Goal: Task Accomplishment & Management: Complete application form

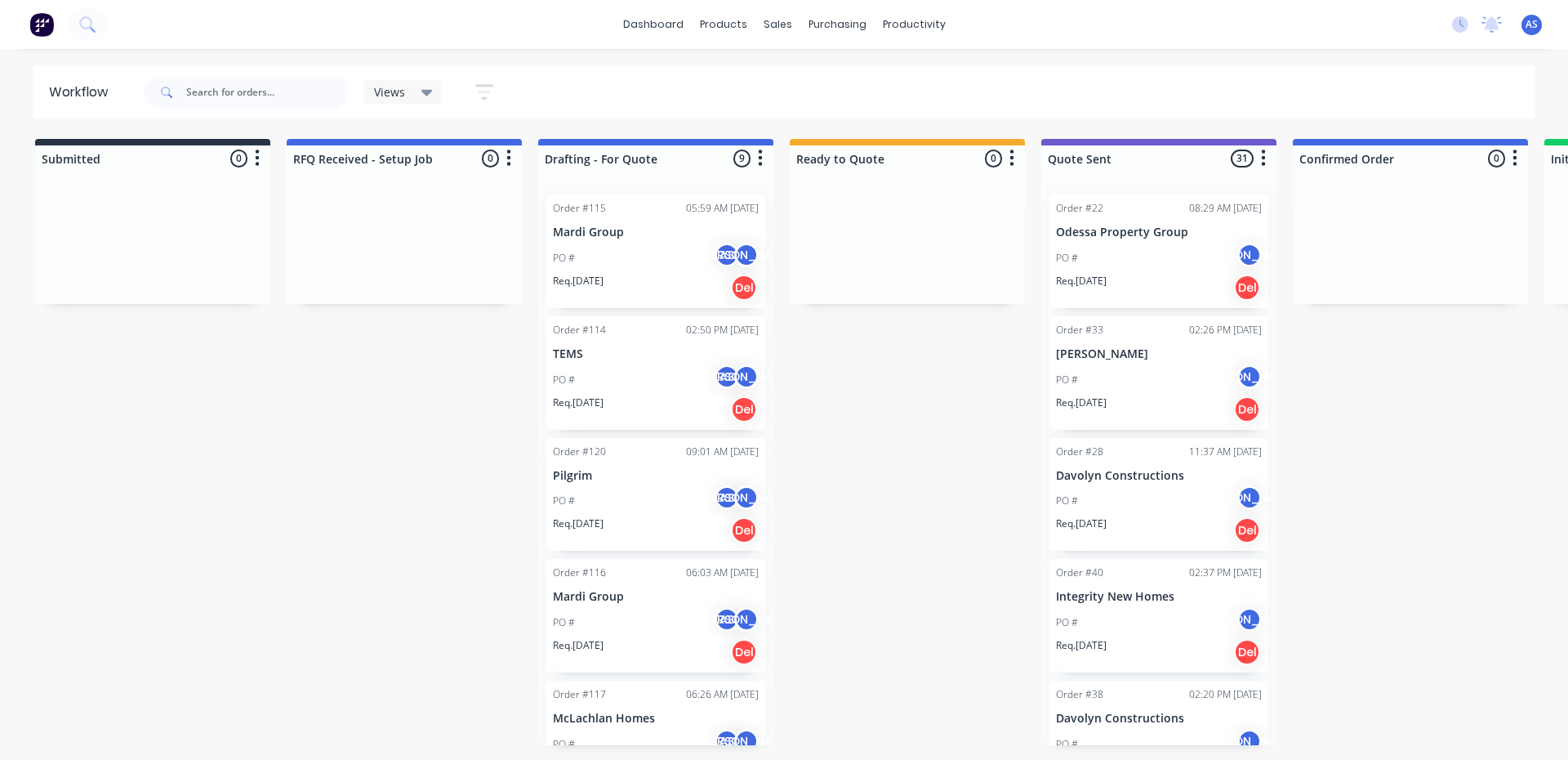
click at [616, 251] on div "PO # AS [PERSON_NAME]" at bounding box center [655, 258] width 206 height 31
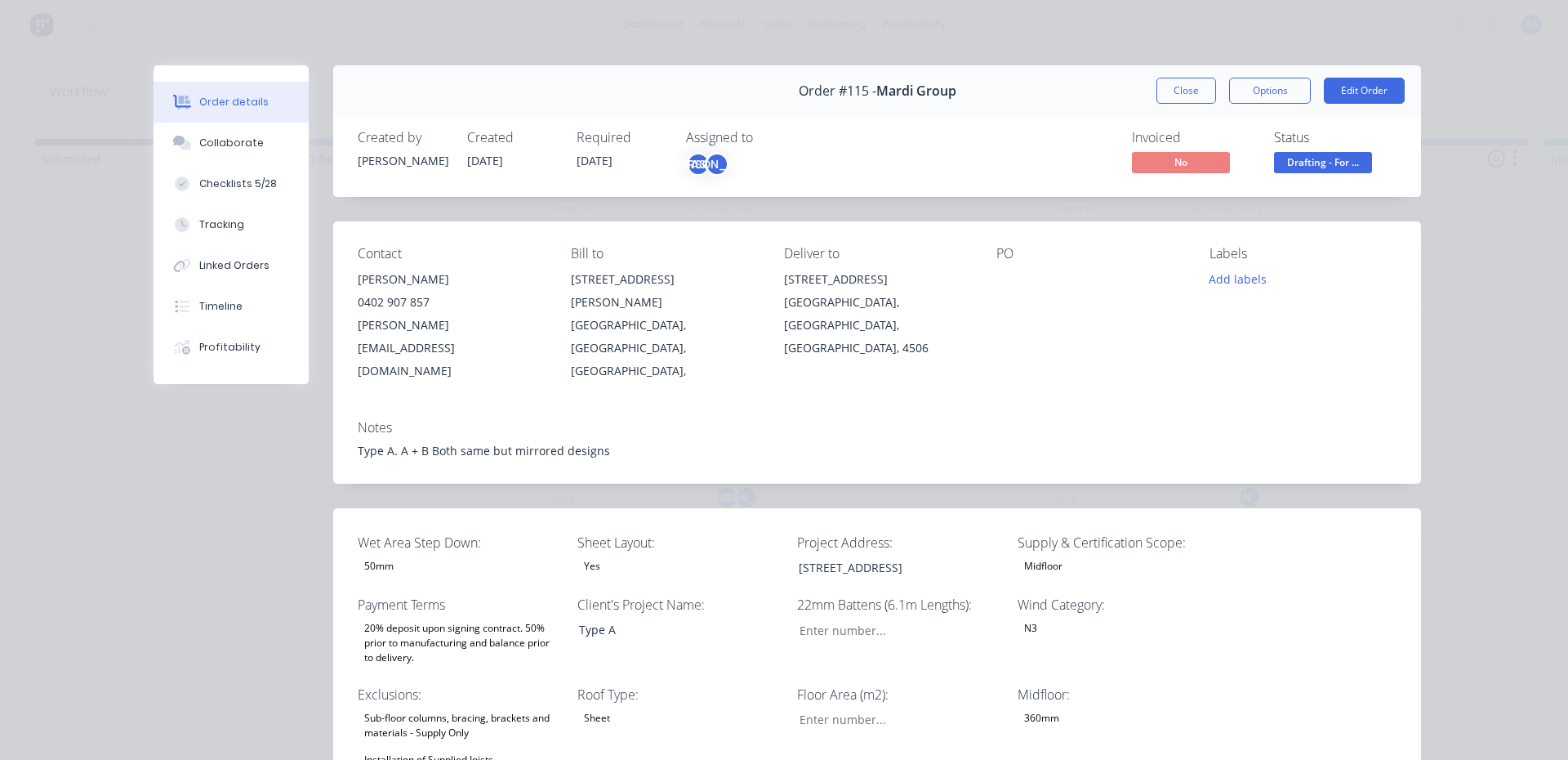
type input "84"
click at [598, 442] on div "Type A. A + B Both same but mirrored designs" at bounding box center [876, 450] width 1039 height 17
click at [1352, 91] on button "Edit Order" at bounding box center [1364, 90] width 81 height 26
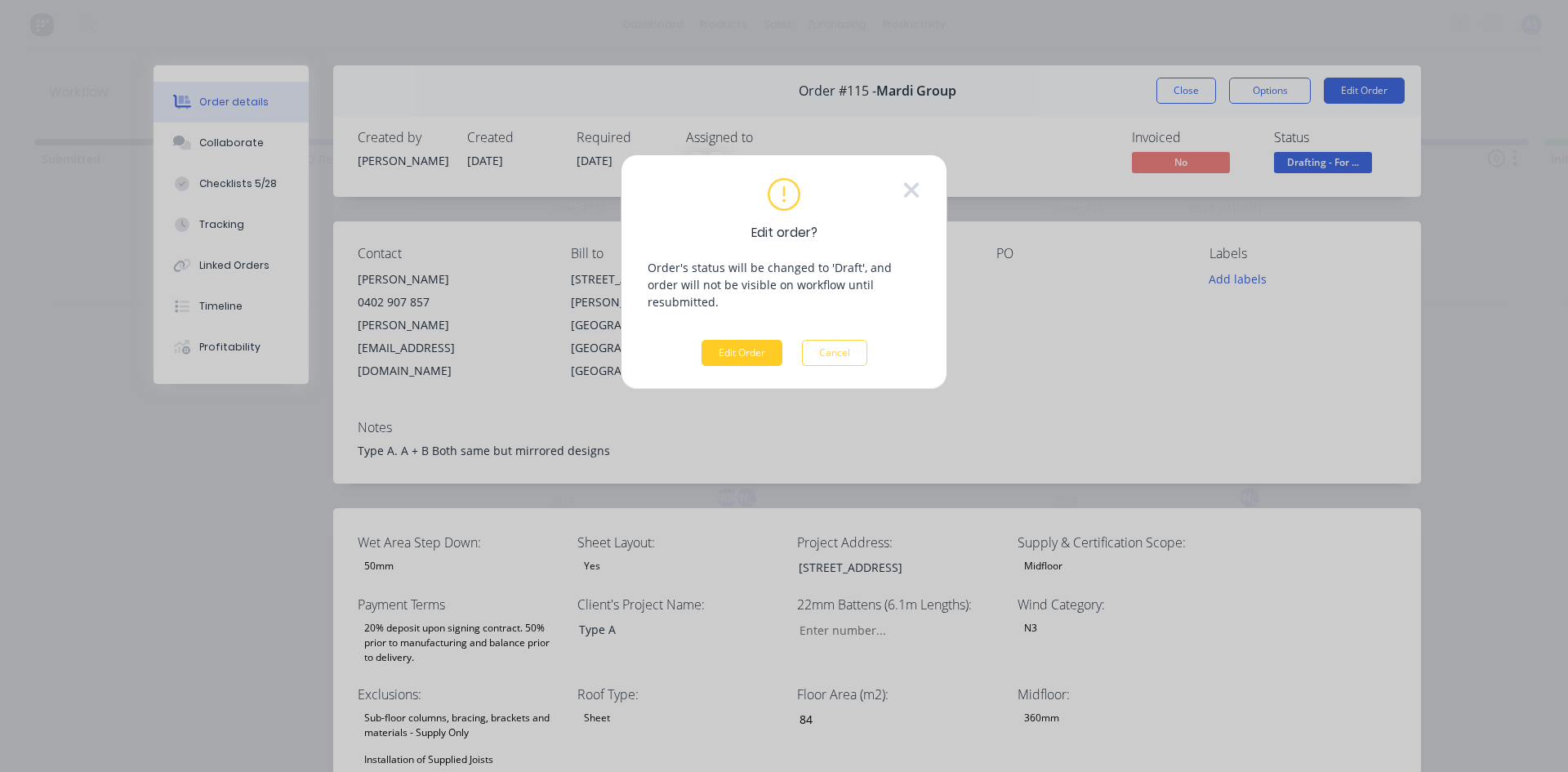
click at [740, 340] on button "Edit Order" at bounding box center [741, 353] width 81 height 26
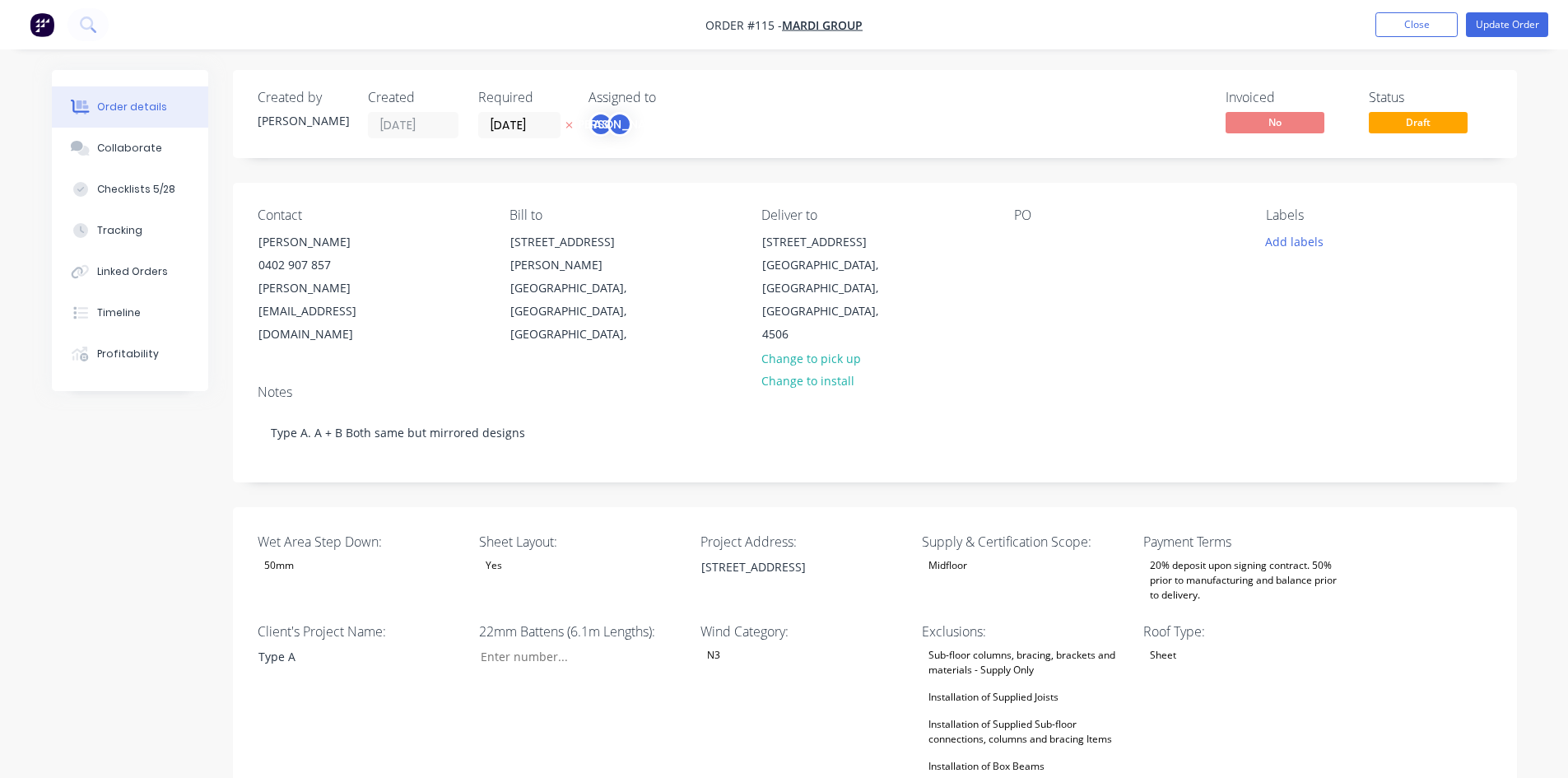
scroll to position [82, 0]
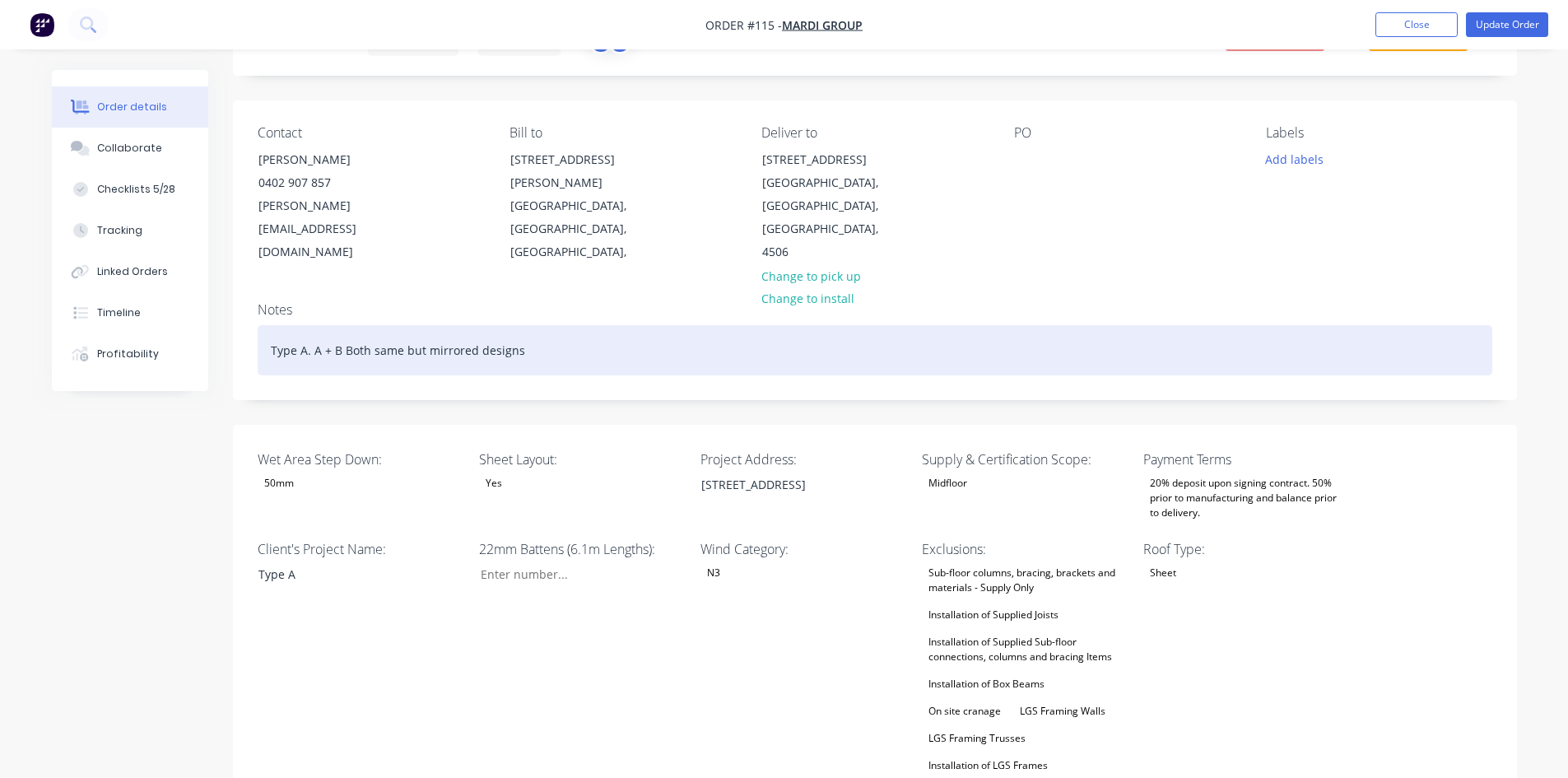
click at [576, 325] on div "Type A. A + B Both same but mirrored designs" at bounding box center [874, 350] width 1234 height 50
drag, startPoint x: 576, startPoint y: 303, endPoint x: 311, endPoint y: 309, distance: 265.1
click at [311, 325] on div "Type A. A + B Both same but mirrored designs" at bounding box center [874, 350] width 1234 height 50
copy div "A + B Both same but mirrored designs"
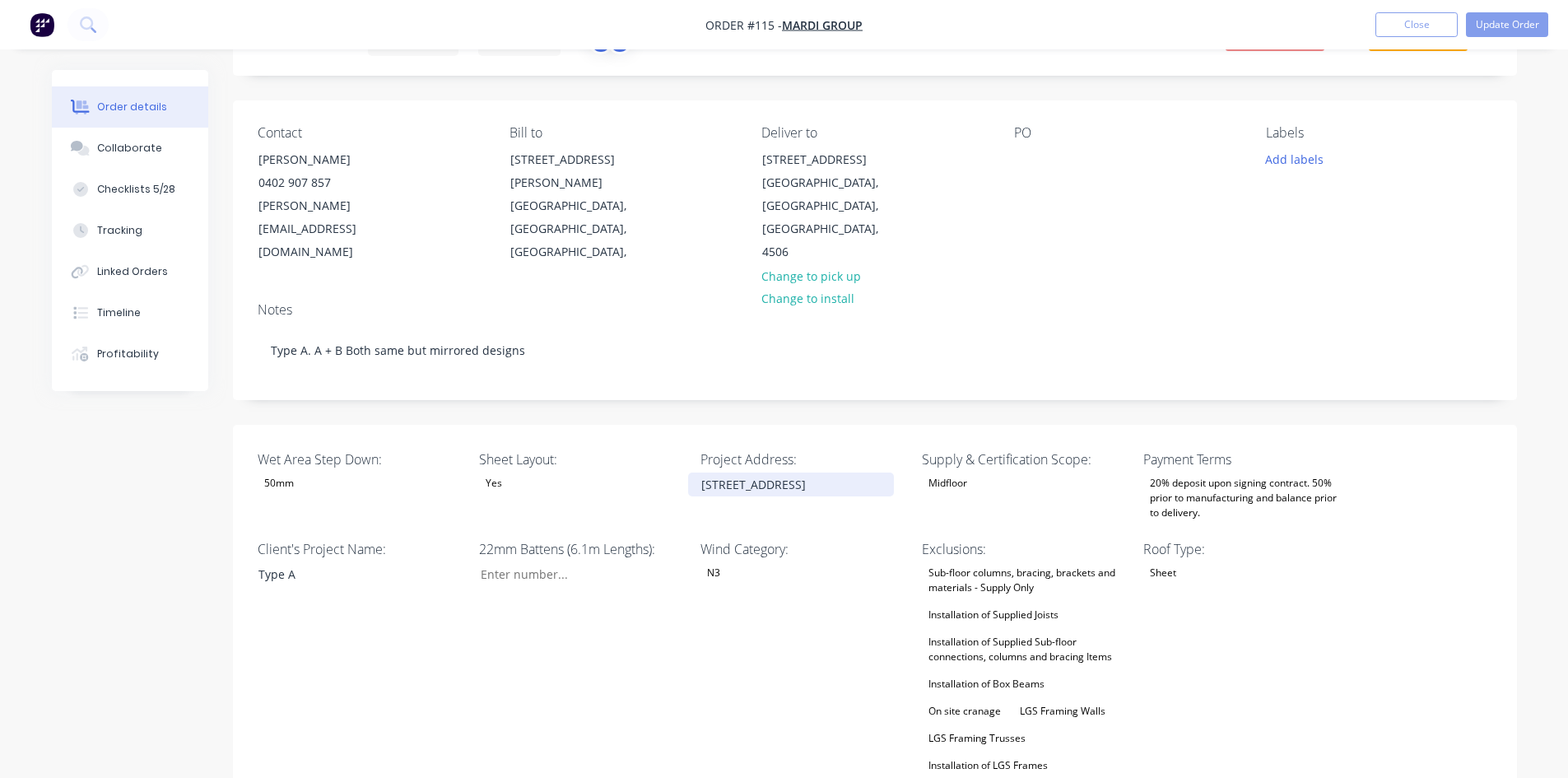
click at [752, 472] on div "[STREET_ADDRESS]" at bounding box center [790, 484] width 206 height 24
copy div "[STREET_ADDRESS]"
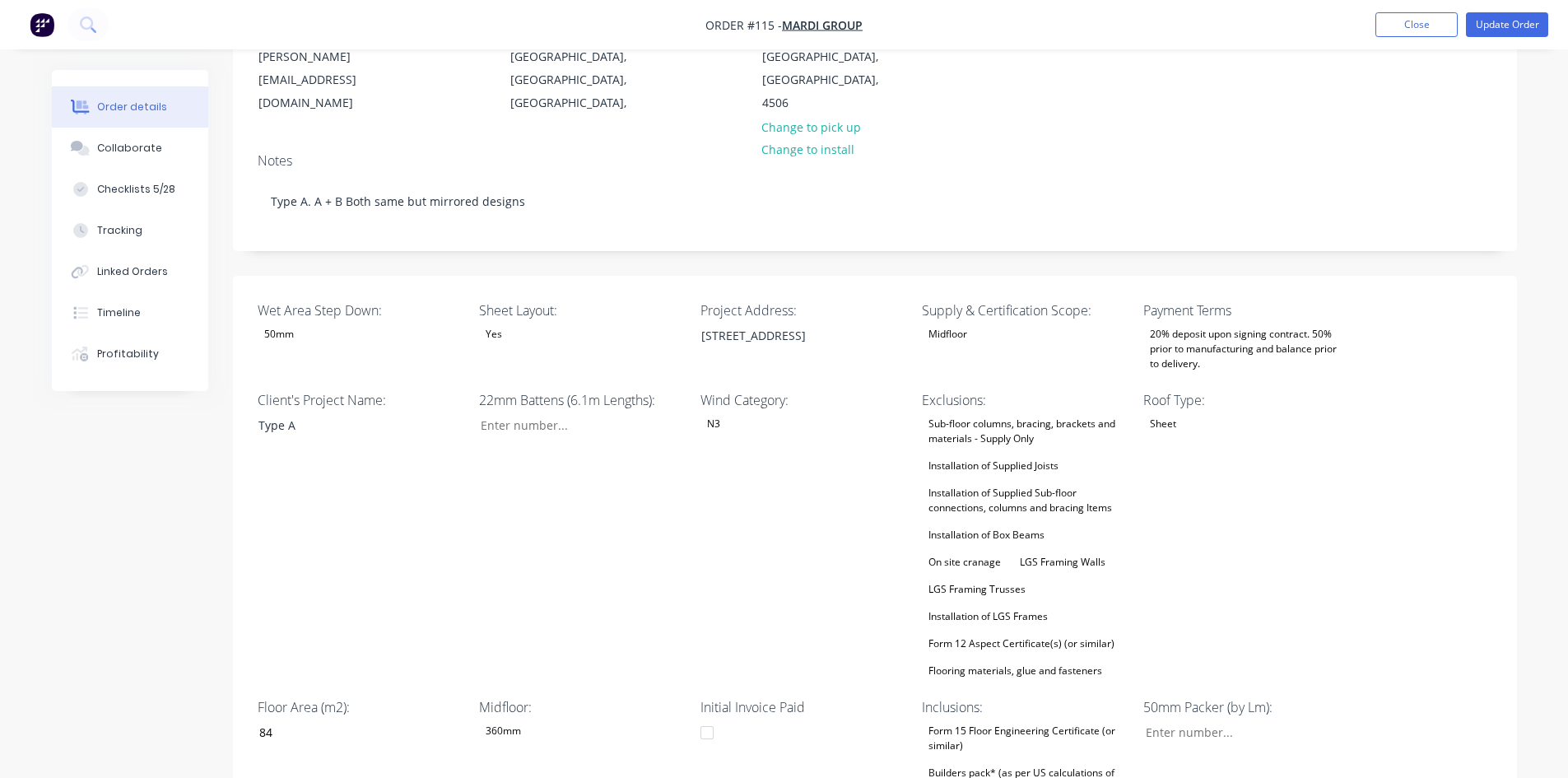
scroll to position [247, 0]
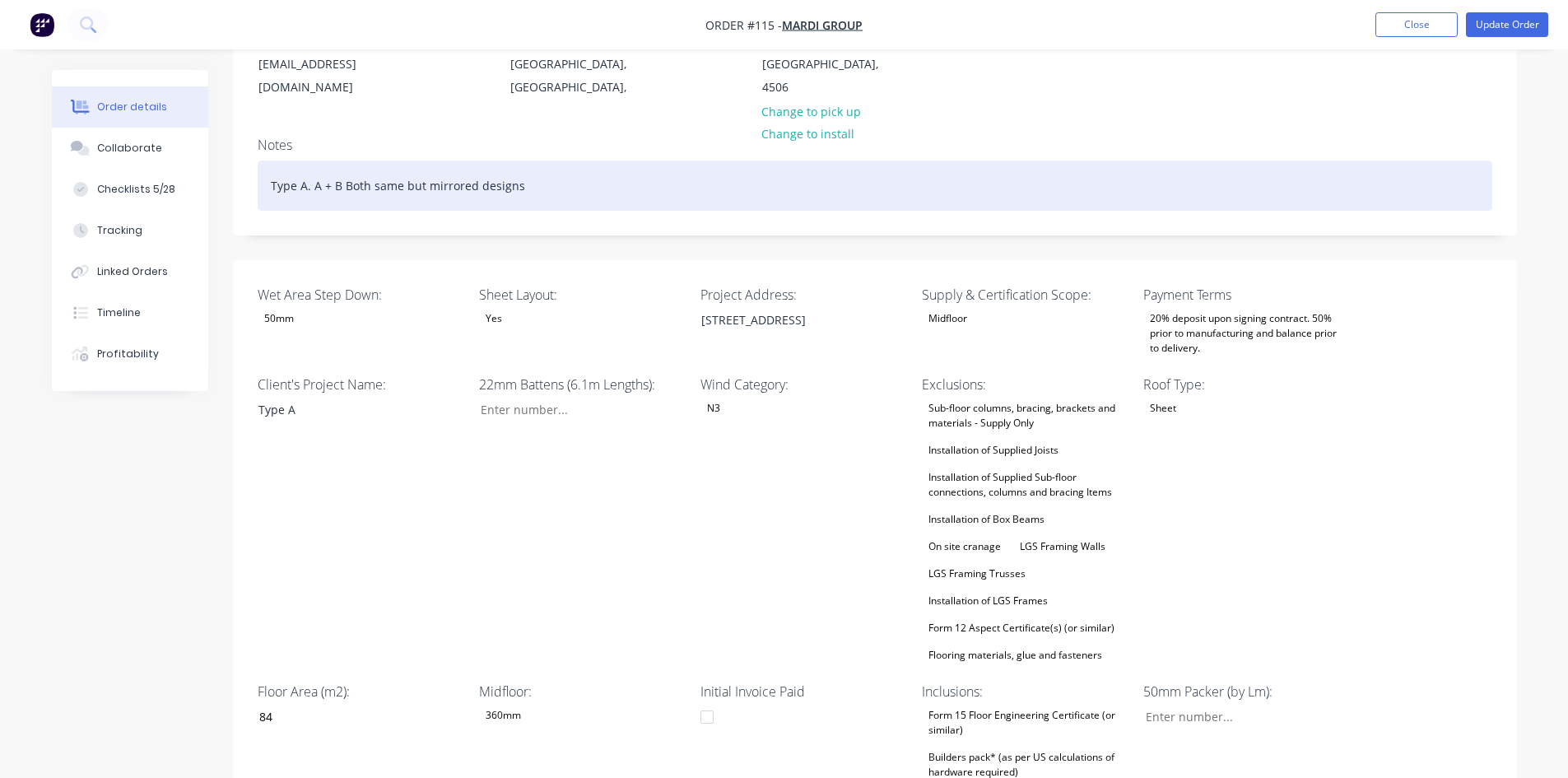
drag, startPoint x: 300, startPoint y: 144, endPoint x: 306, endPoint y: 156, distance: 13.4
click at [300, 160] on div "Type A. A + B Both same but mirrored designs" at bounding box center [874, 185] width 1234 height 50
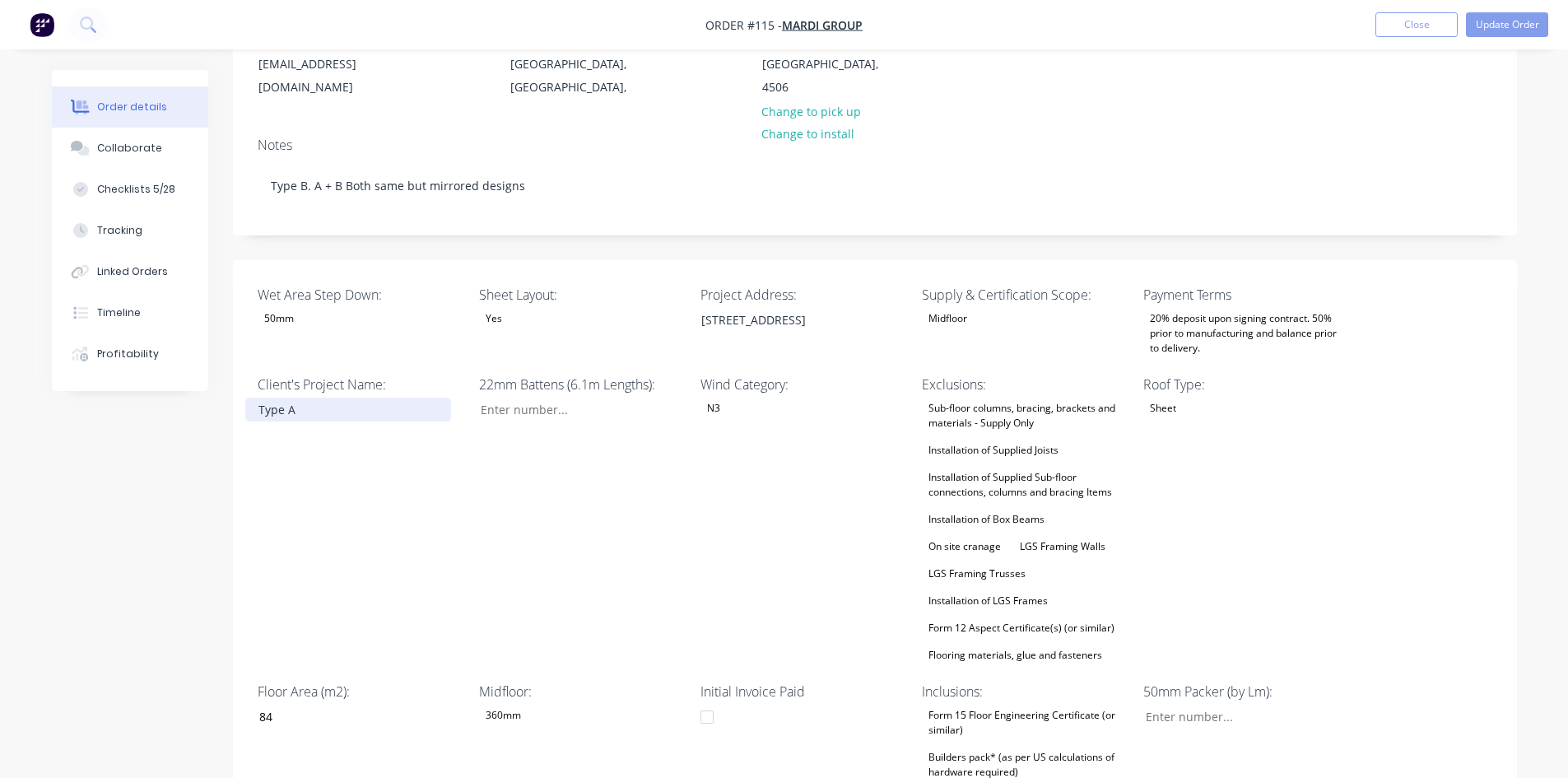
click at [320, 398] on div "Type A" at bounding box center [348, 409] width 206 height 24
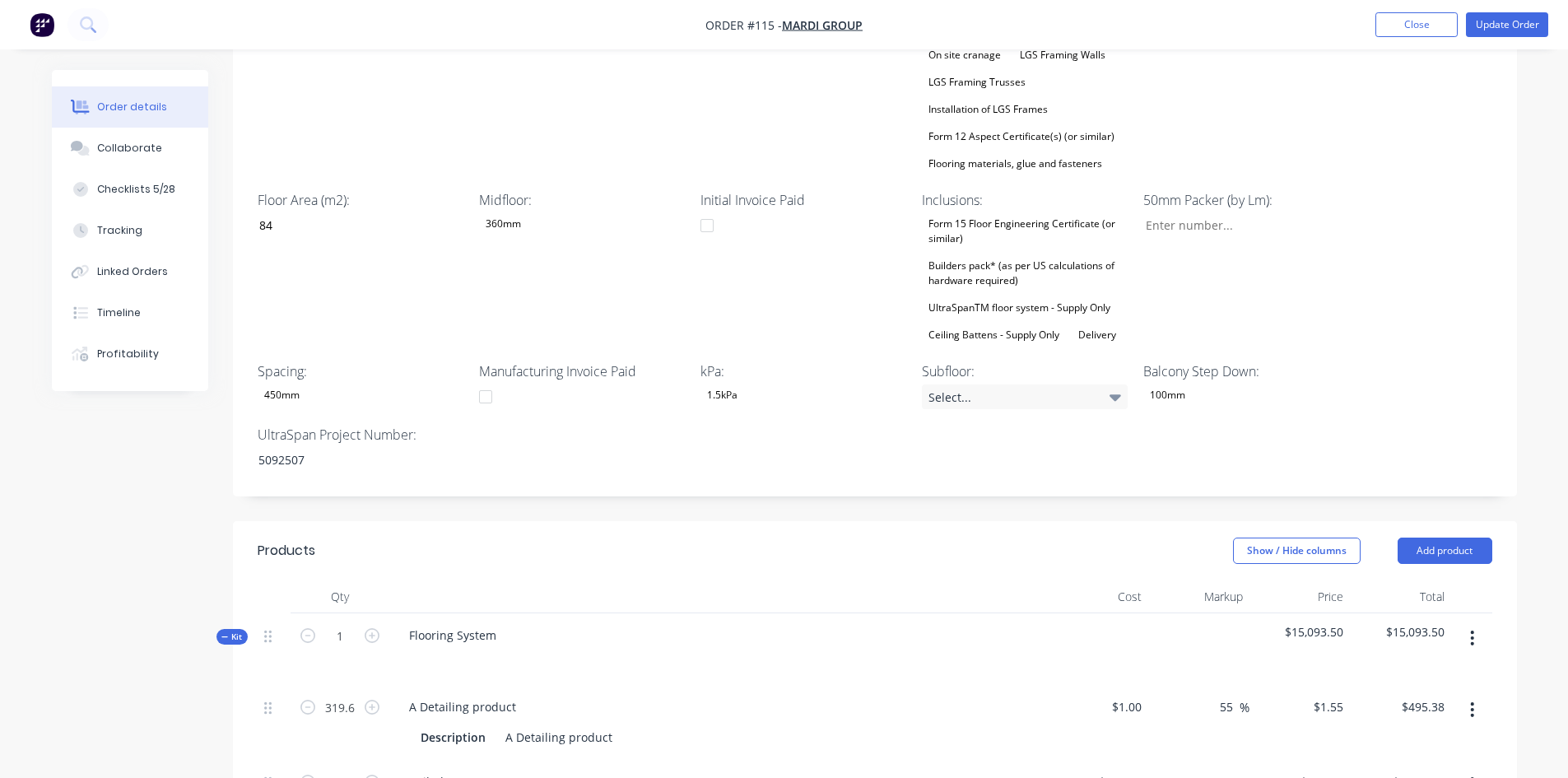
scroll to position [741, 0]
click at [322, 445] on div "5092507" at bounding box center [348, 456] width 206 height 24
drag, startPoint x: 322, startPoint y: 411, endPoint x: 244, endPoint y: 417, distance: 78.2
click at [244, 417] on div "Wet Area Step Down: 50mm Sheet Layout: Yes Project Address: 58 Beacon St, Moray…" at bounding box center [875, 130] width 1284 height 728
copy div "5092507"
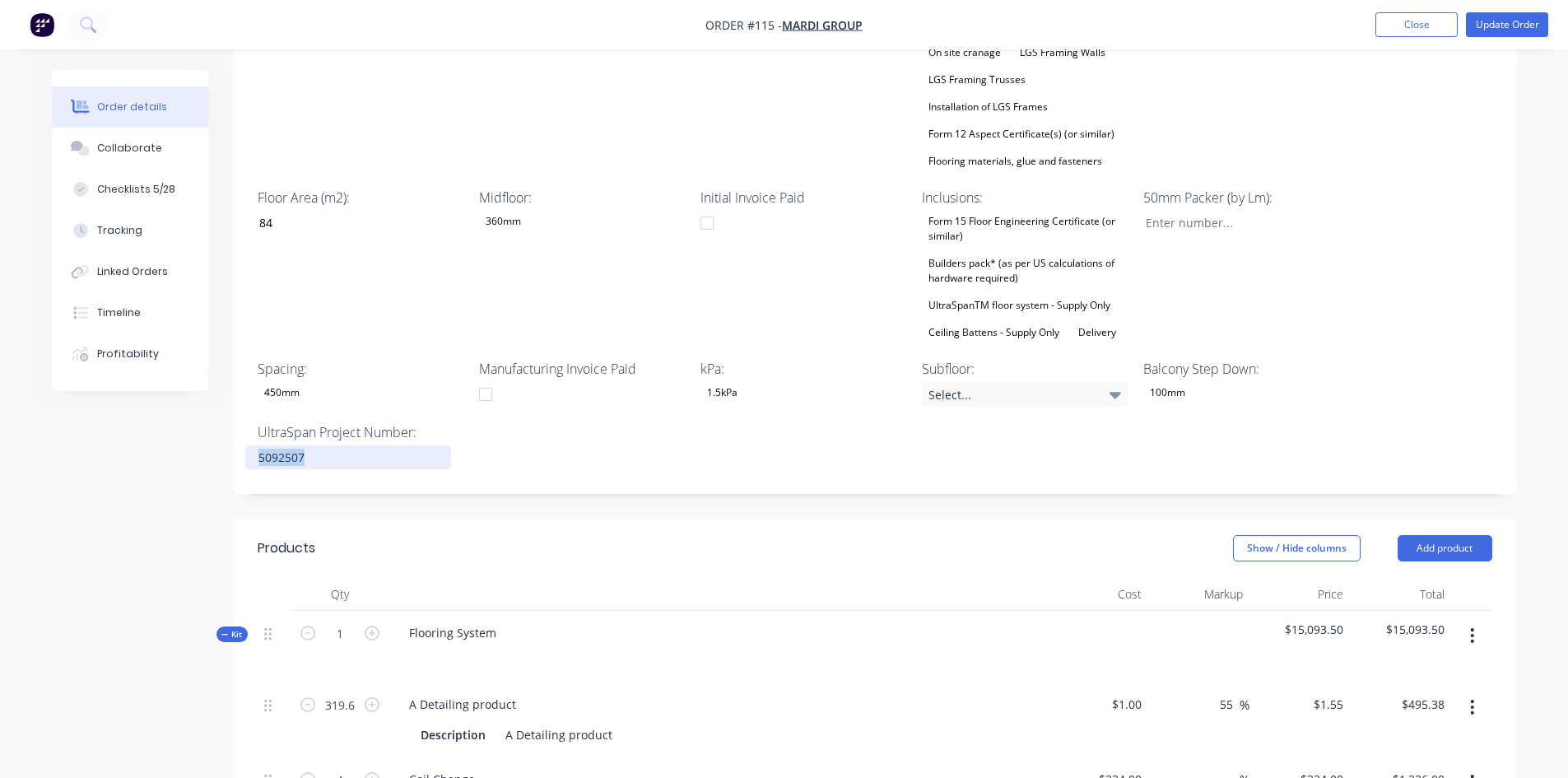
click at [331, 445] on div "5092507" at bounding box center [348, 456] width 206 height 24
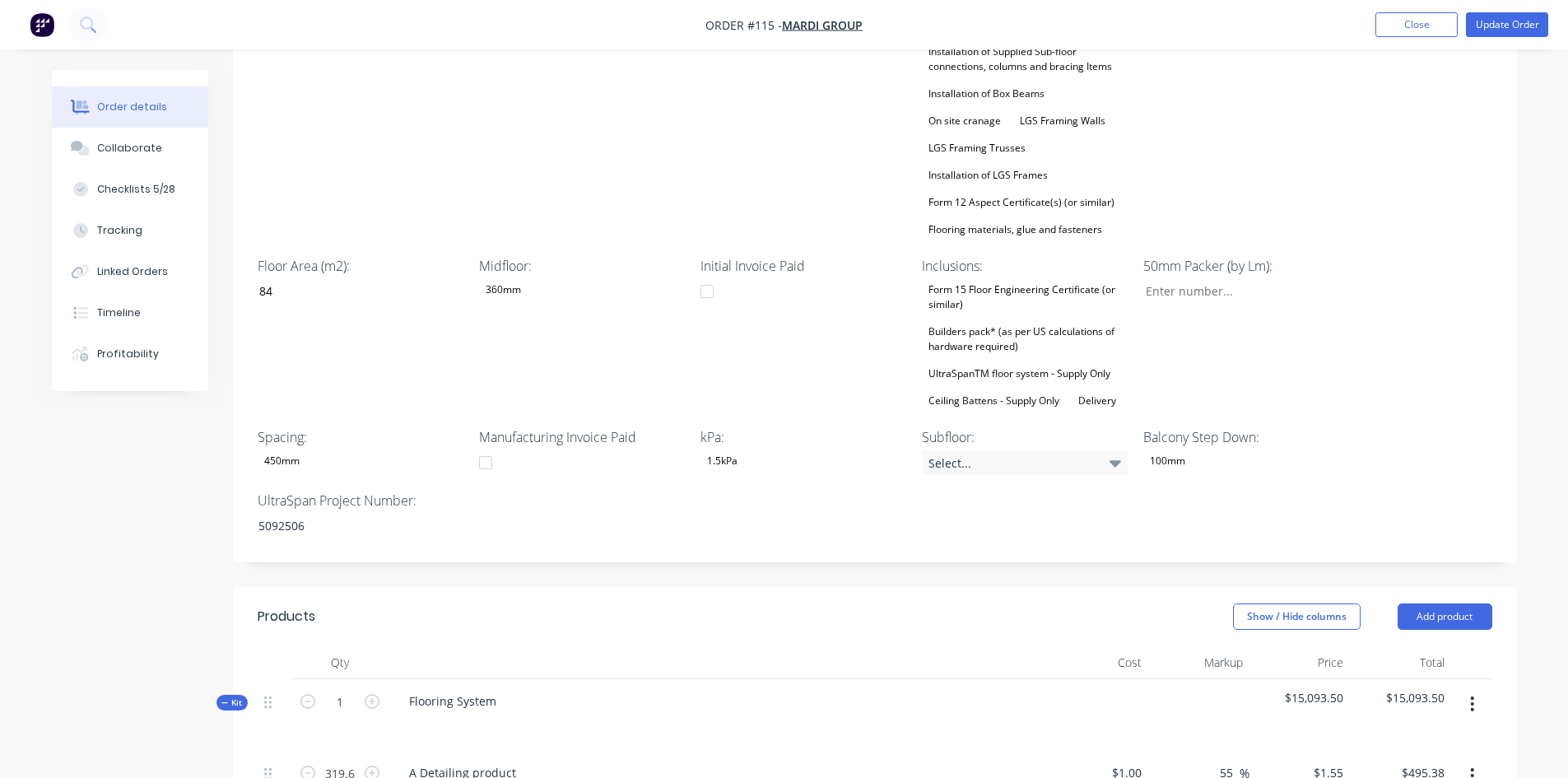
scroll to position [655, 0]
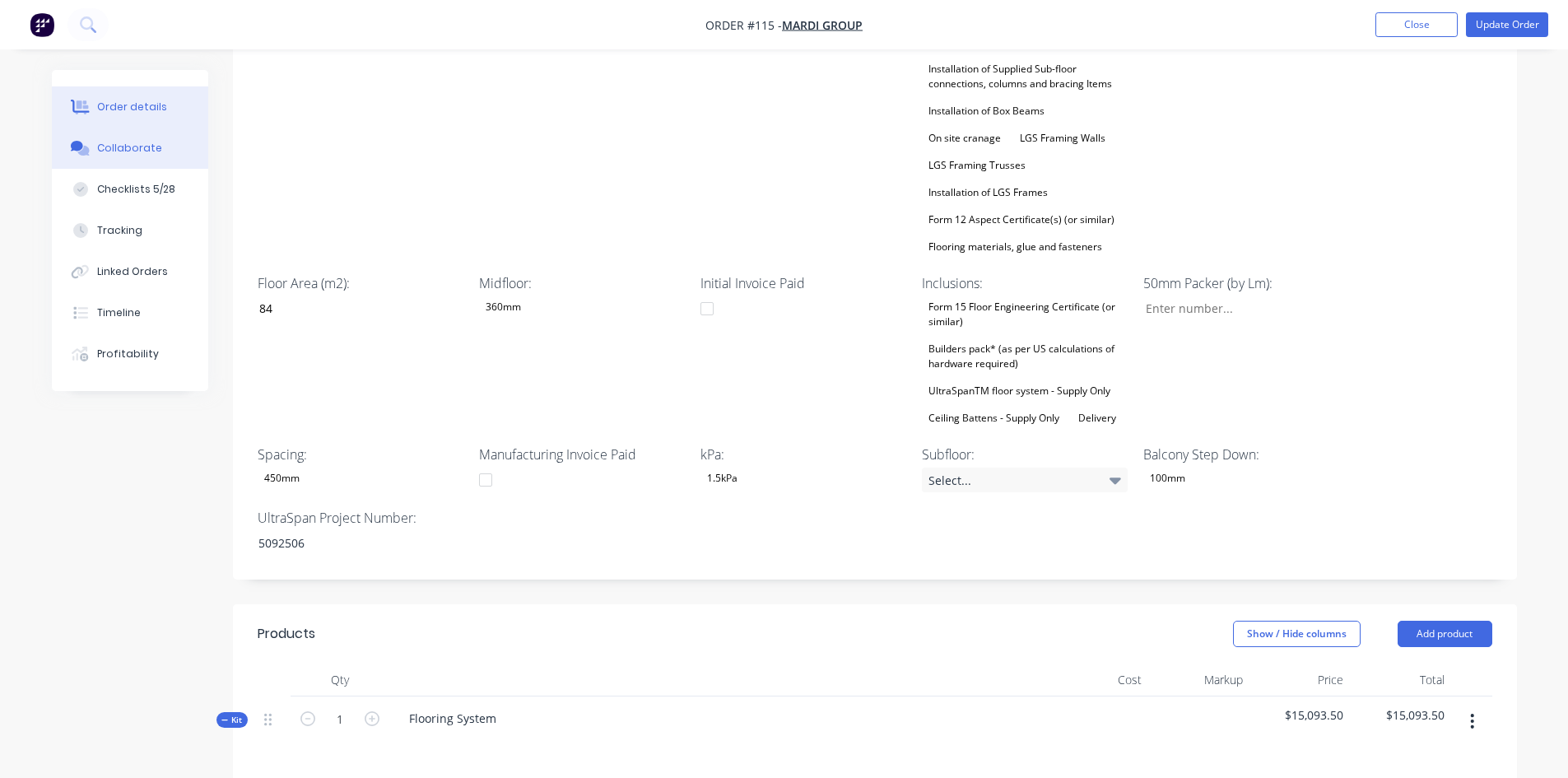
click at [170, 158] on button "Collaborate" at bounding box center [130, 148] width 156 height 41
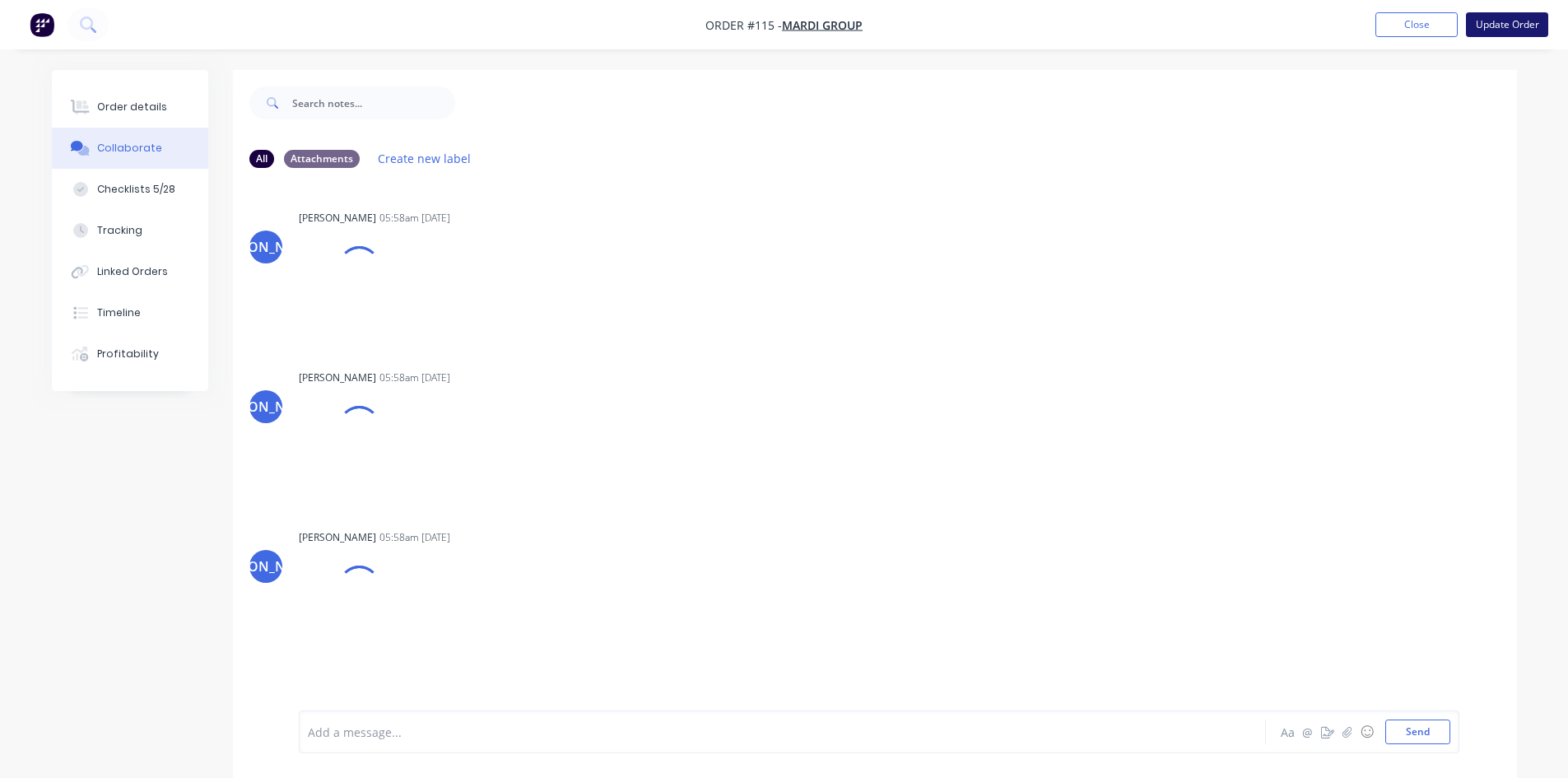
click at [1499, 21] on button "Update Order" at bounding box center [1507, 25] width 82 height 25
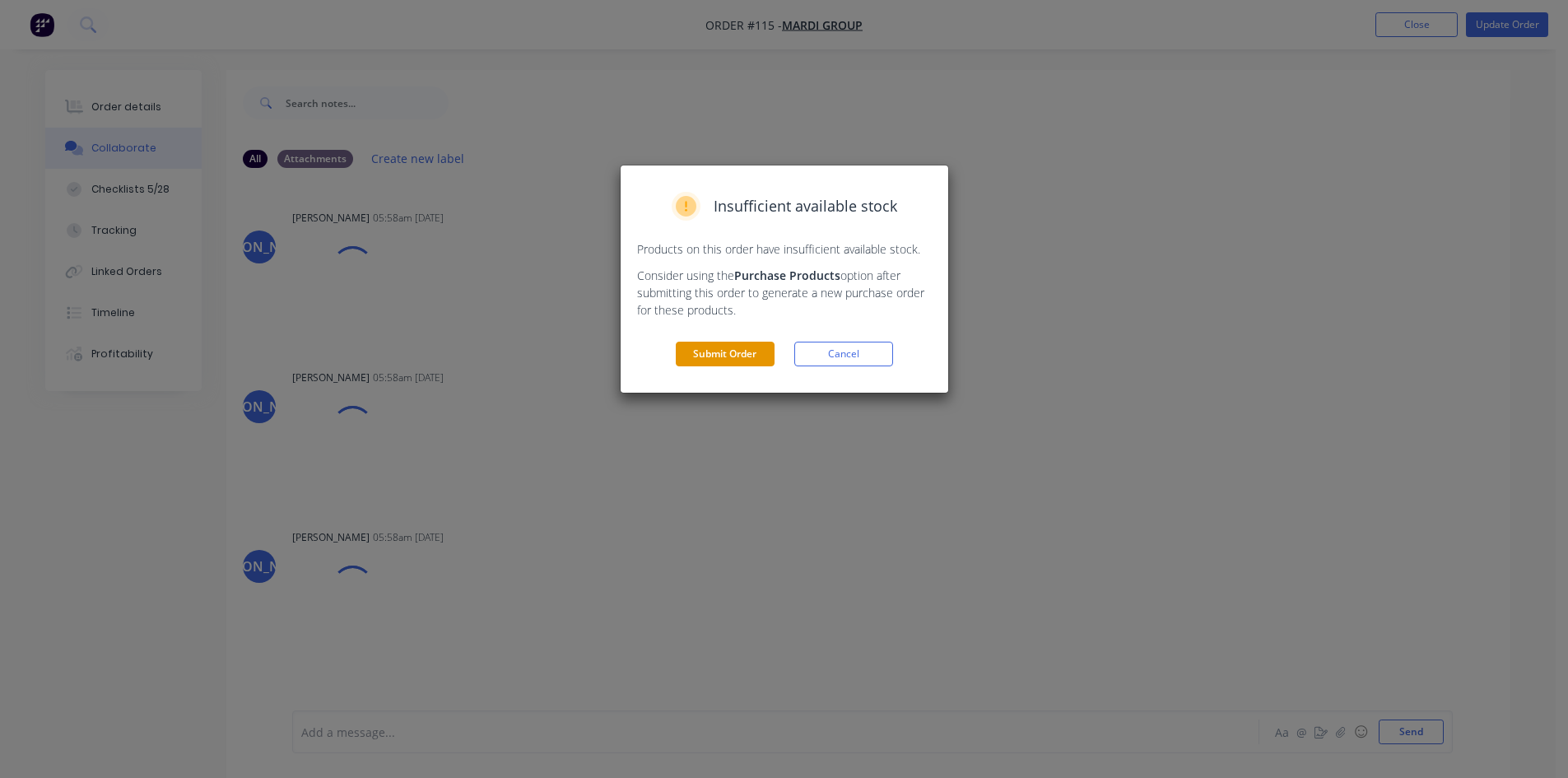
click at [735, 357] on button "Submit Order" at bounding box center [724, 354] width 99 height 25
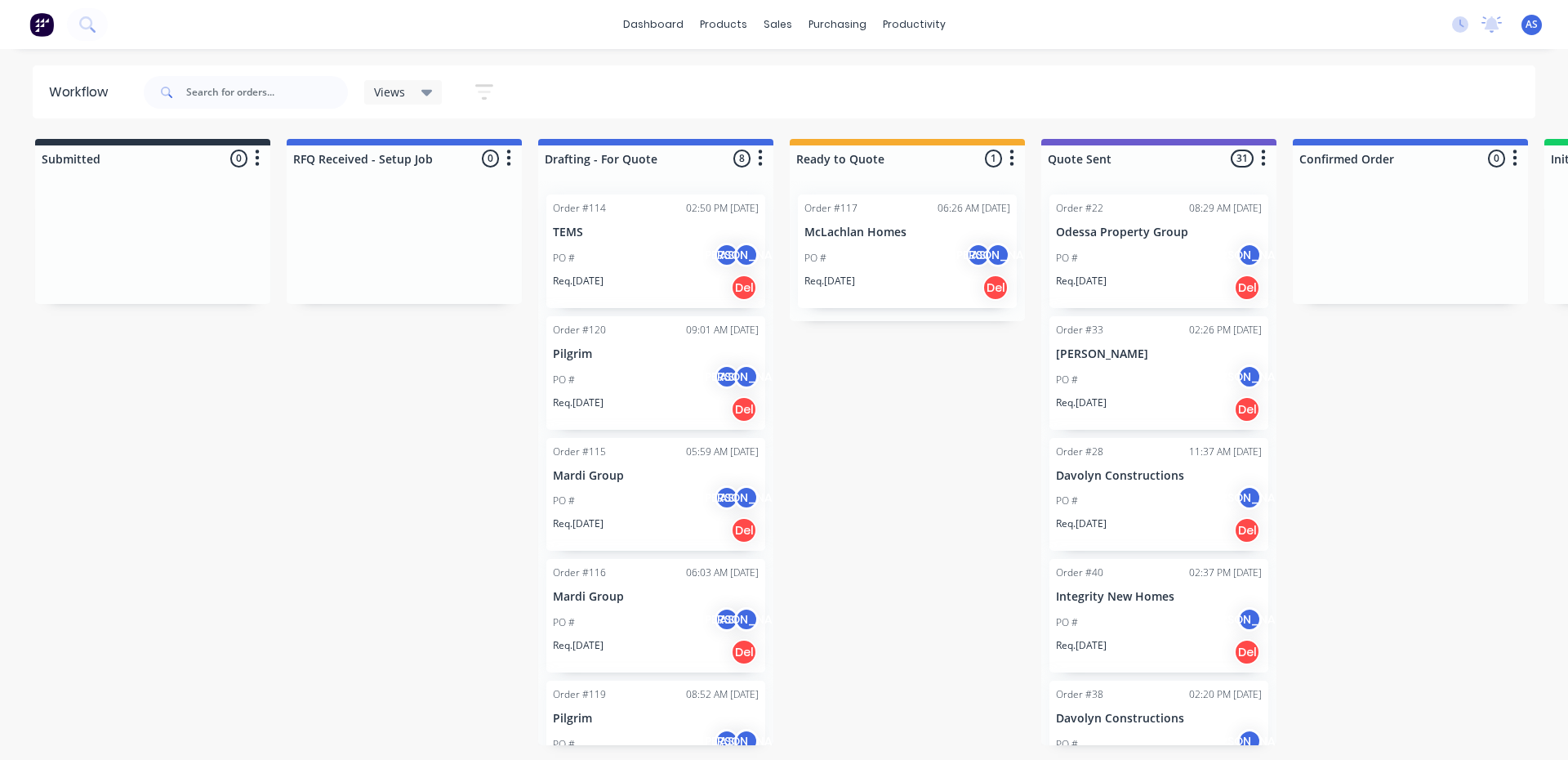
click at [603, 250] on div "PO # AS [PERSON_NAME]" at bounding box center [655, 258] width 206 height 31
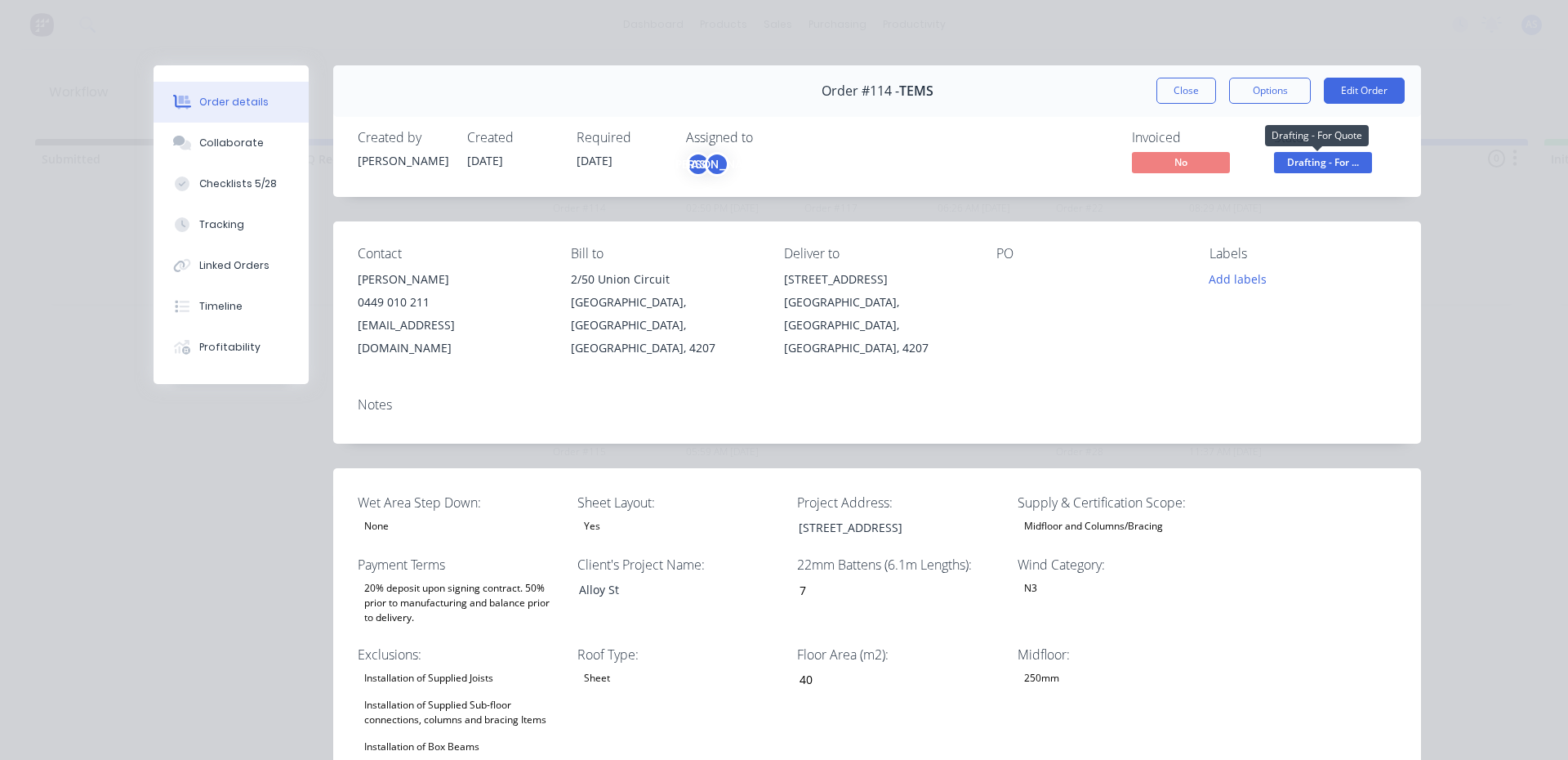
click at [1322, 152] on span "Drafting - For ..." at bounding box center [1323, 162] width 98 height 20
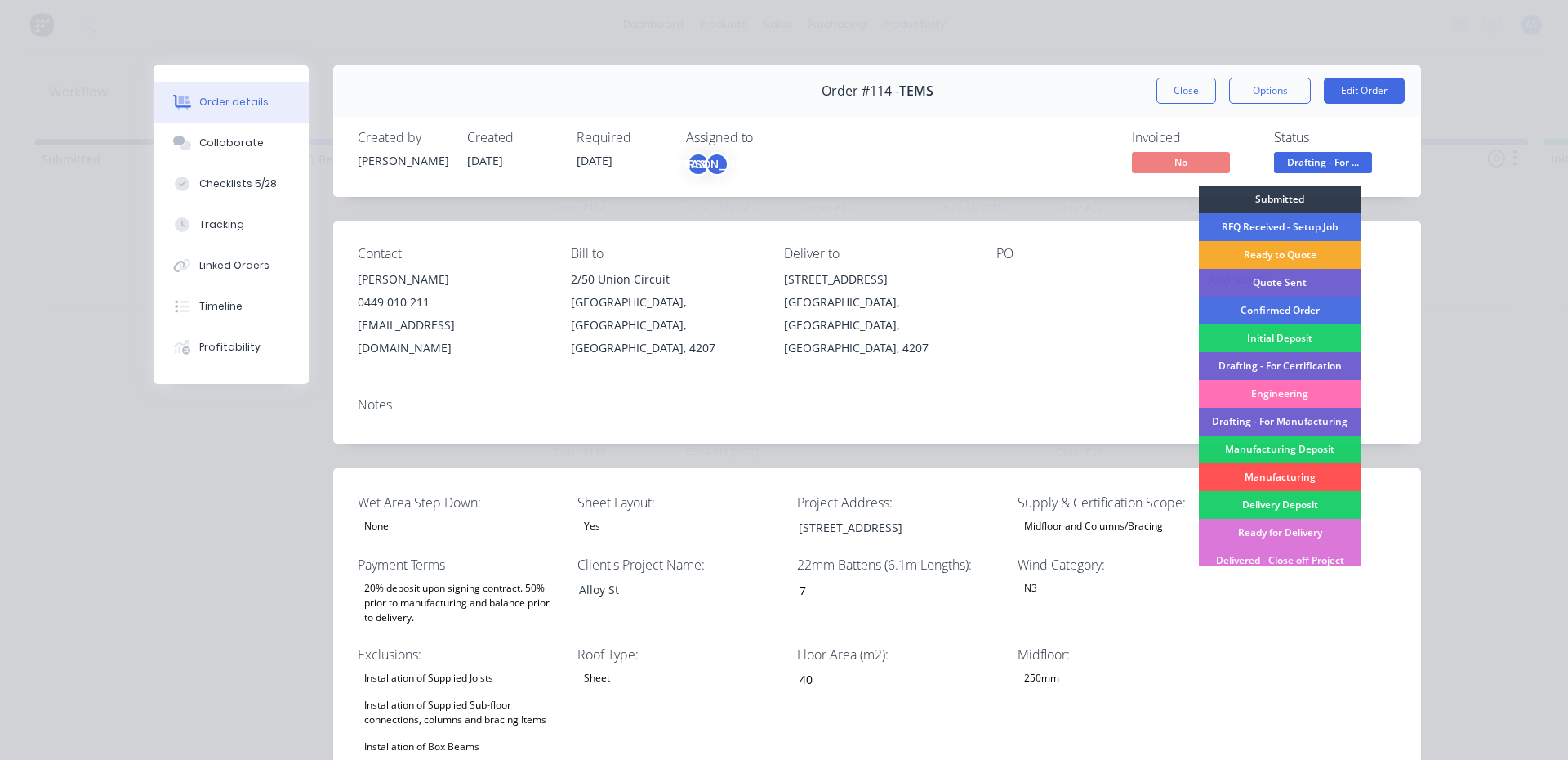
click at [1244, 263] on div "Ready to Quote" at bounding box center [1279, 255] width 162 height 28
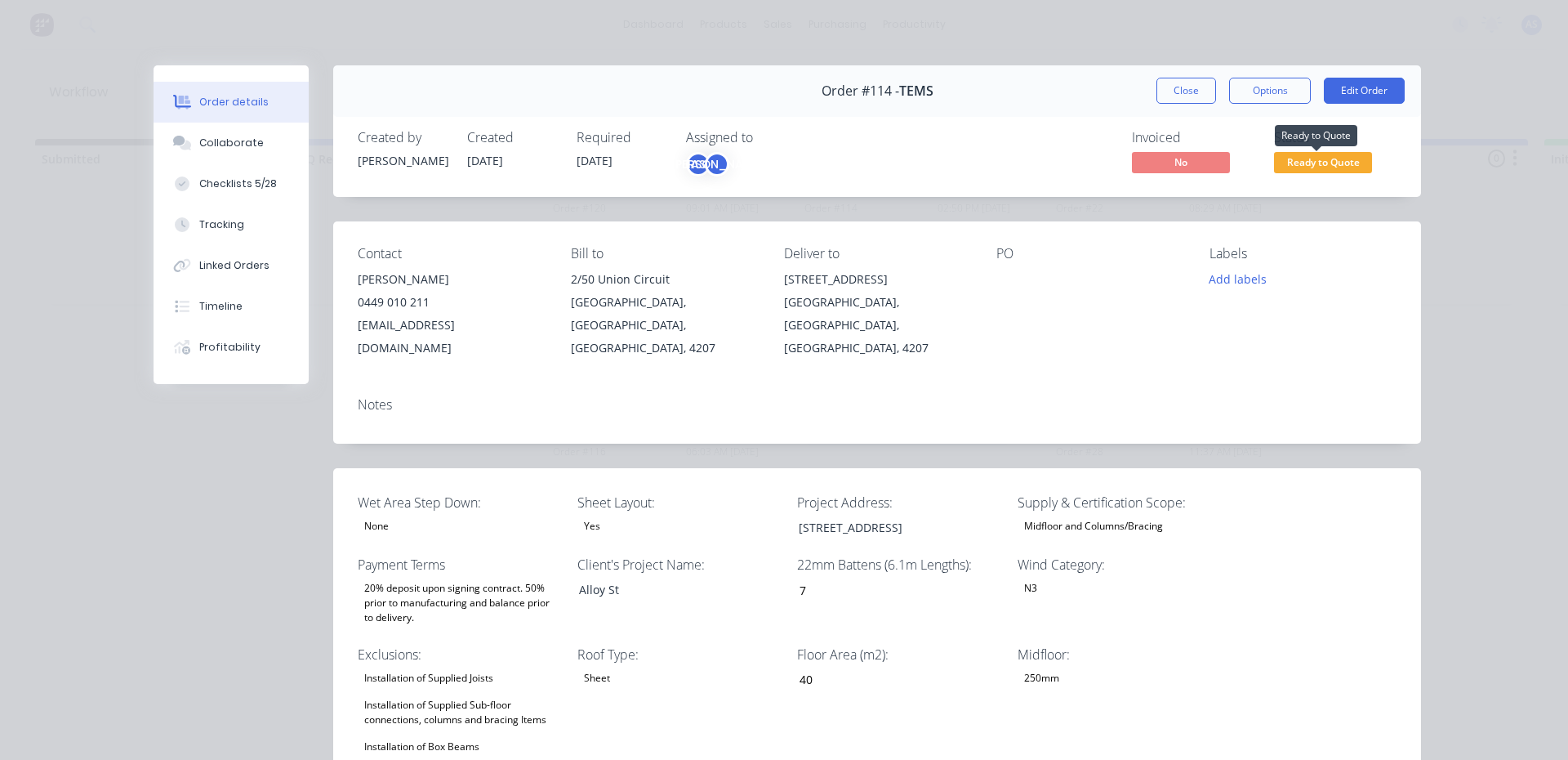
click at [1311, 155] on span "Ready to Quote" at bounding box center [1323, 162] width 98 height 20
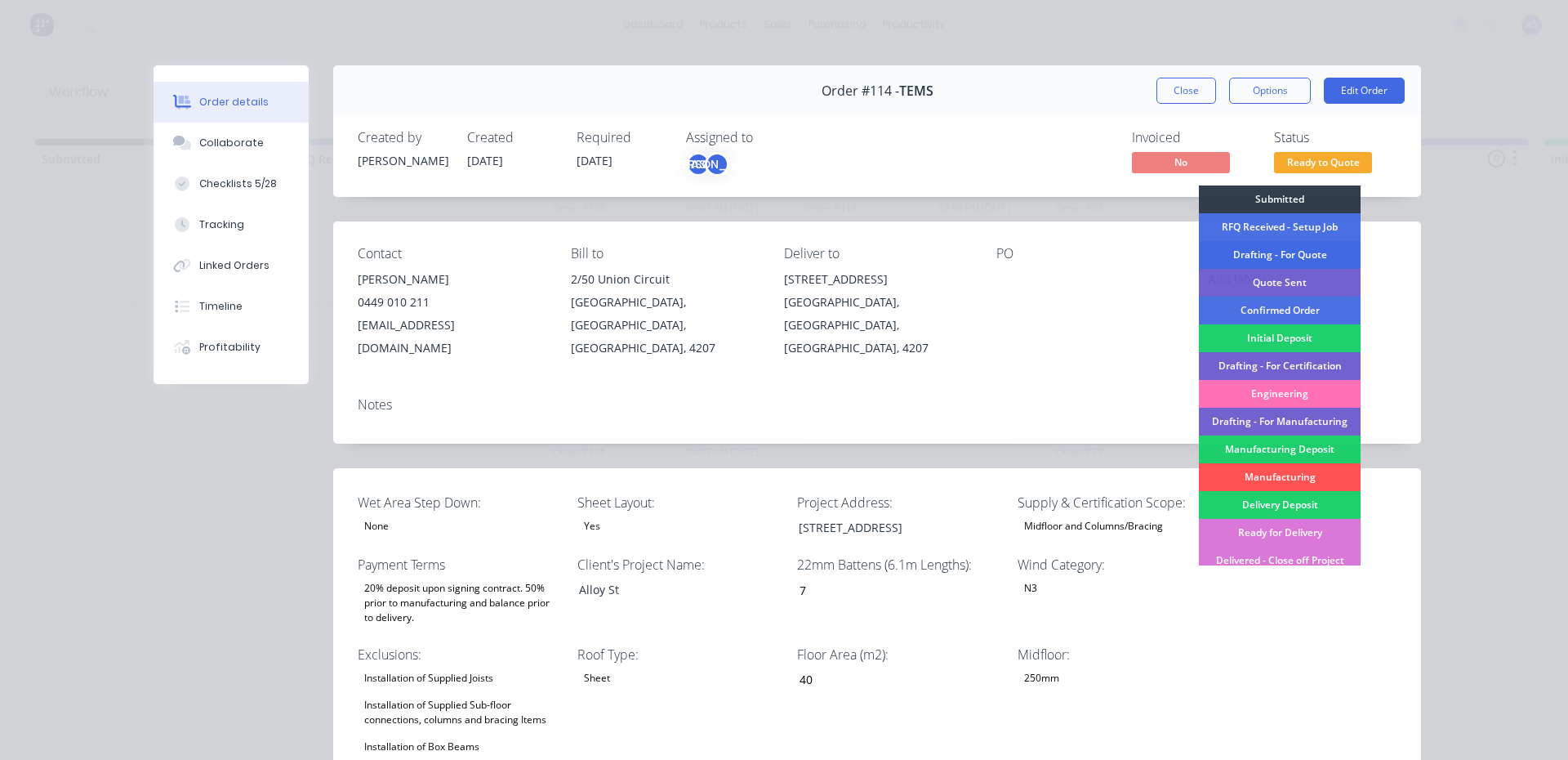
click at [1251, 243] on div "Drafting - For Quote" at bounding box center [1279, 255] width 162 height 28
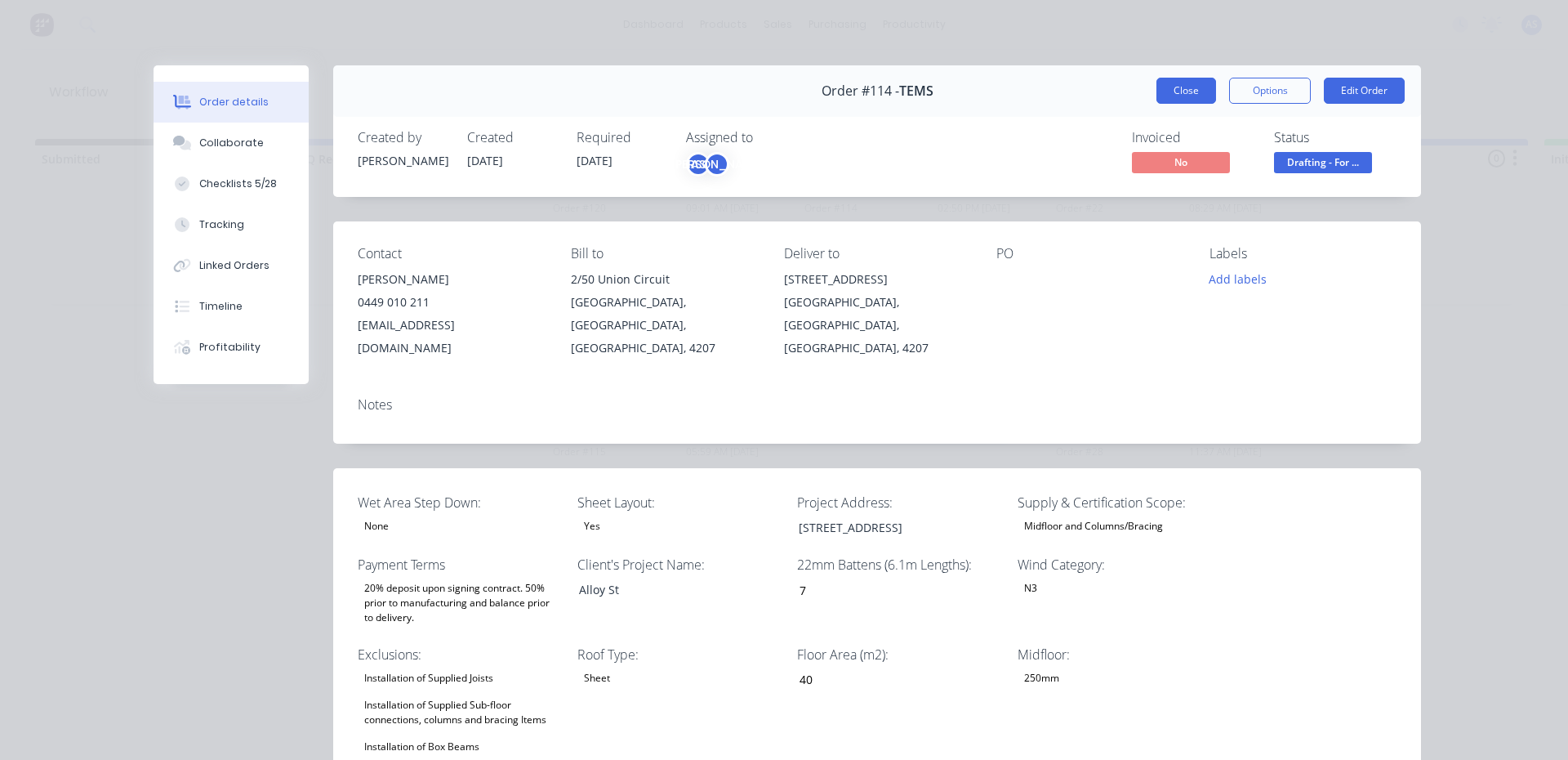
click at [1189, 99] on button "Close" at bounding box center [1186, 90] width 60 height 26
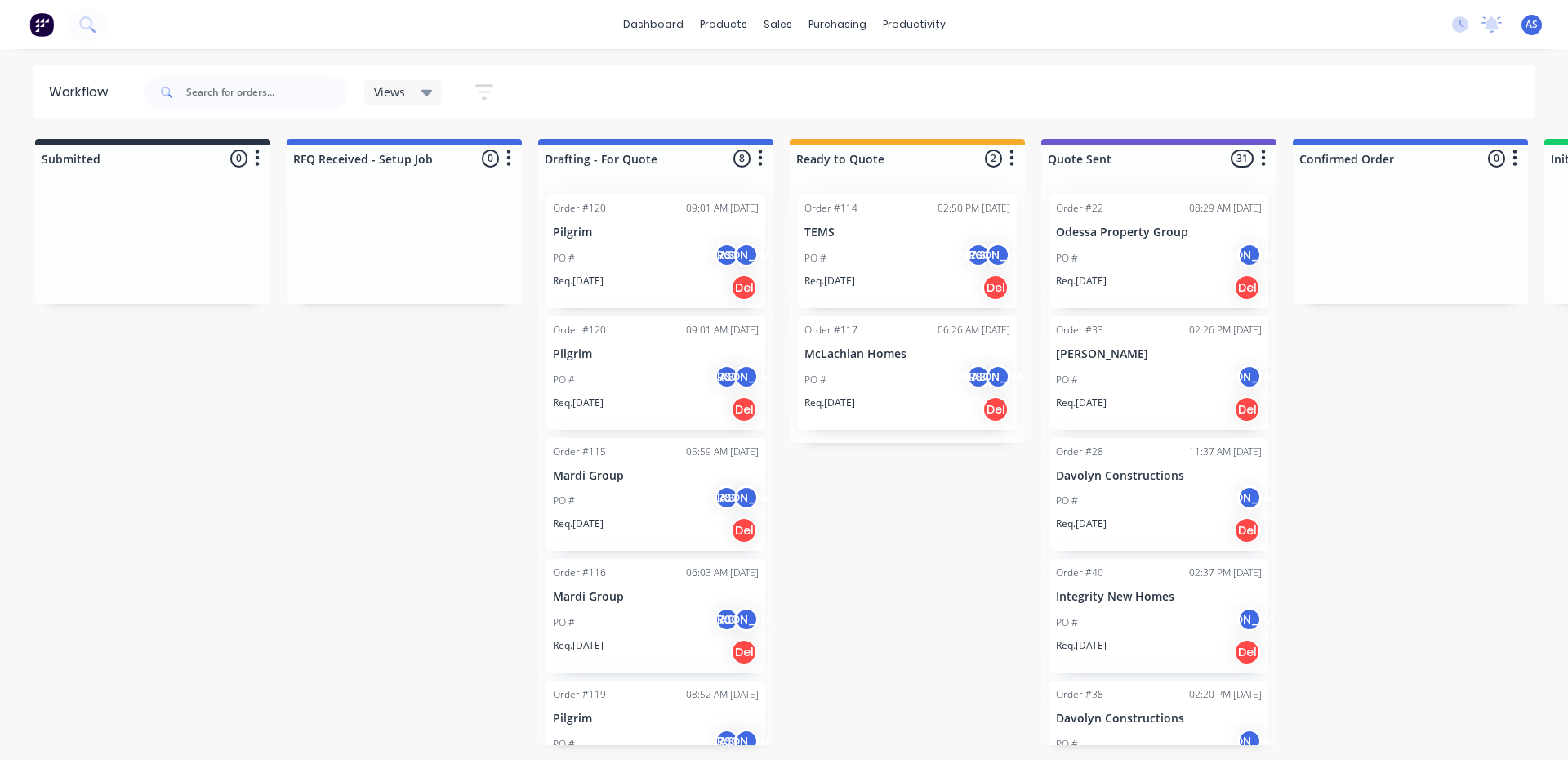
click at [619, 532] on div "Req. 25/09/25 Del" at bounding box center [655, 530] width 206 height 28
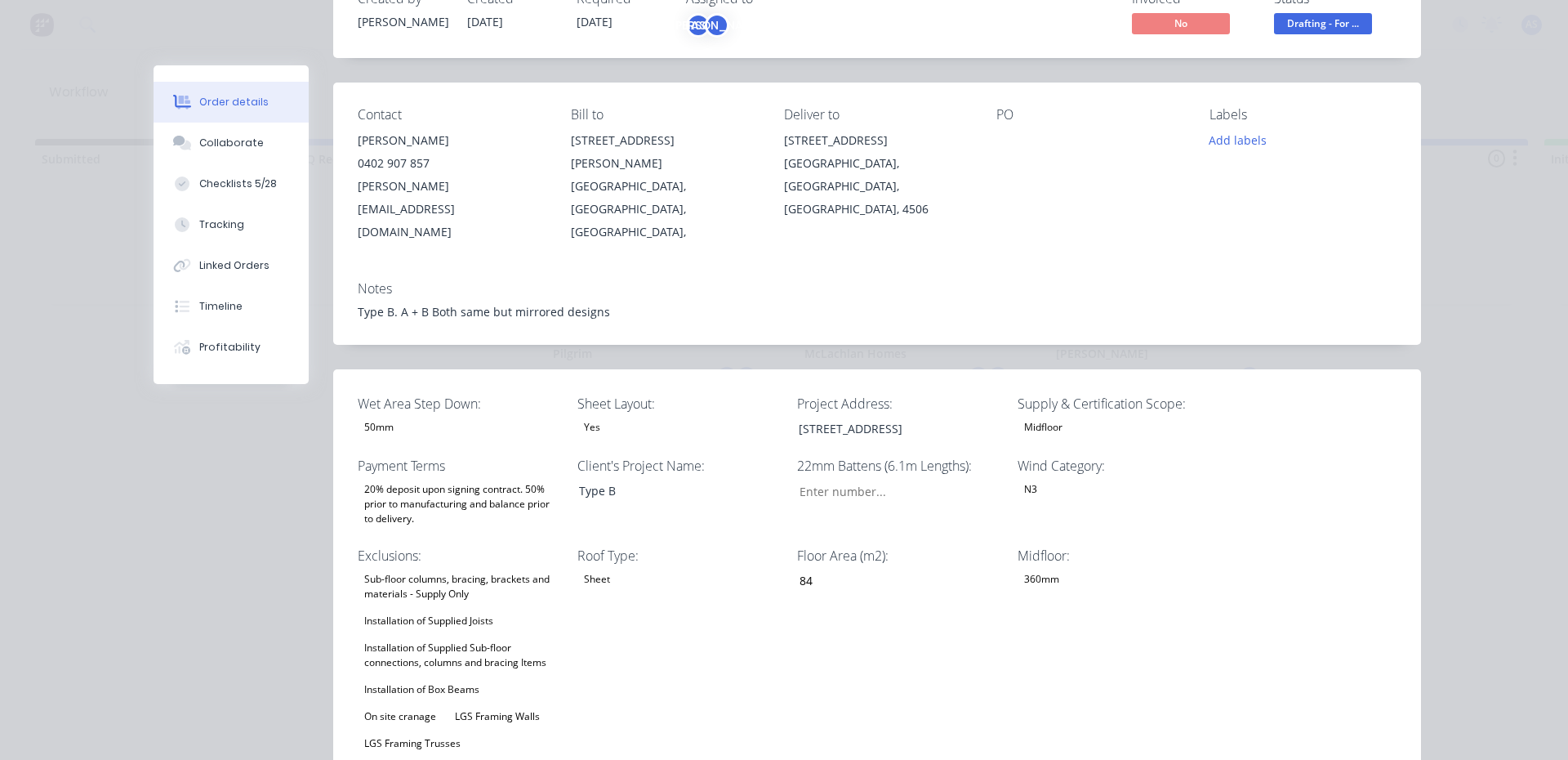
scroll to position [572, 0]
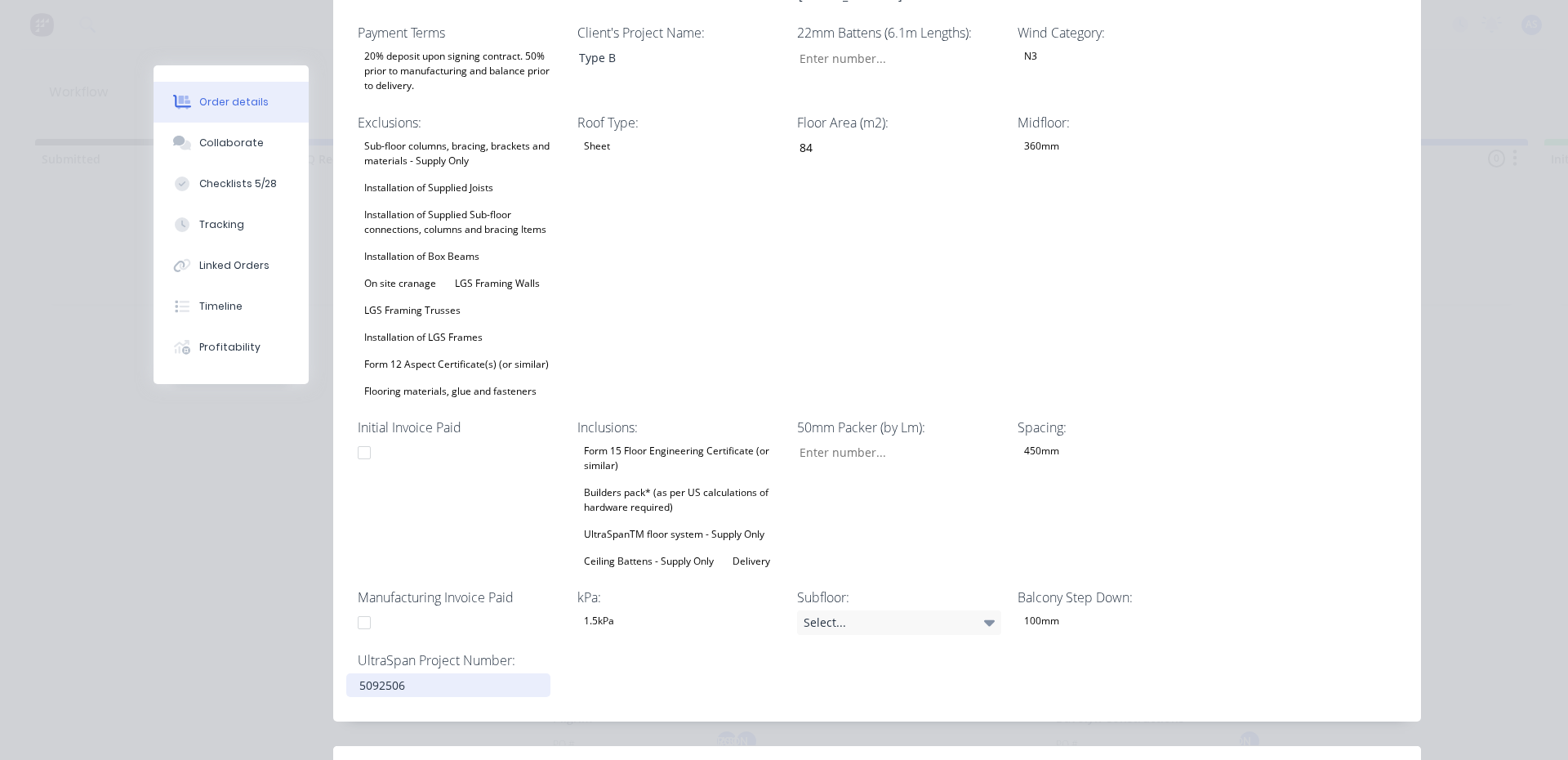
click at [472, 673] on div "5092506" at bounding box center [448, 684] width 204 height 23
click at [416, 673] on div "5092507" at bounding box center [448, 684] width 204 height 23
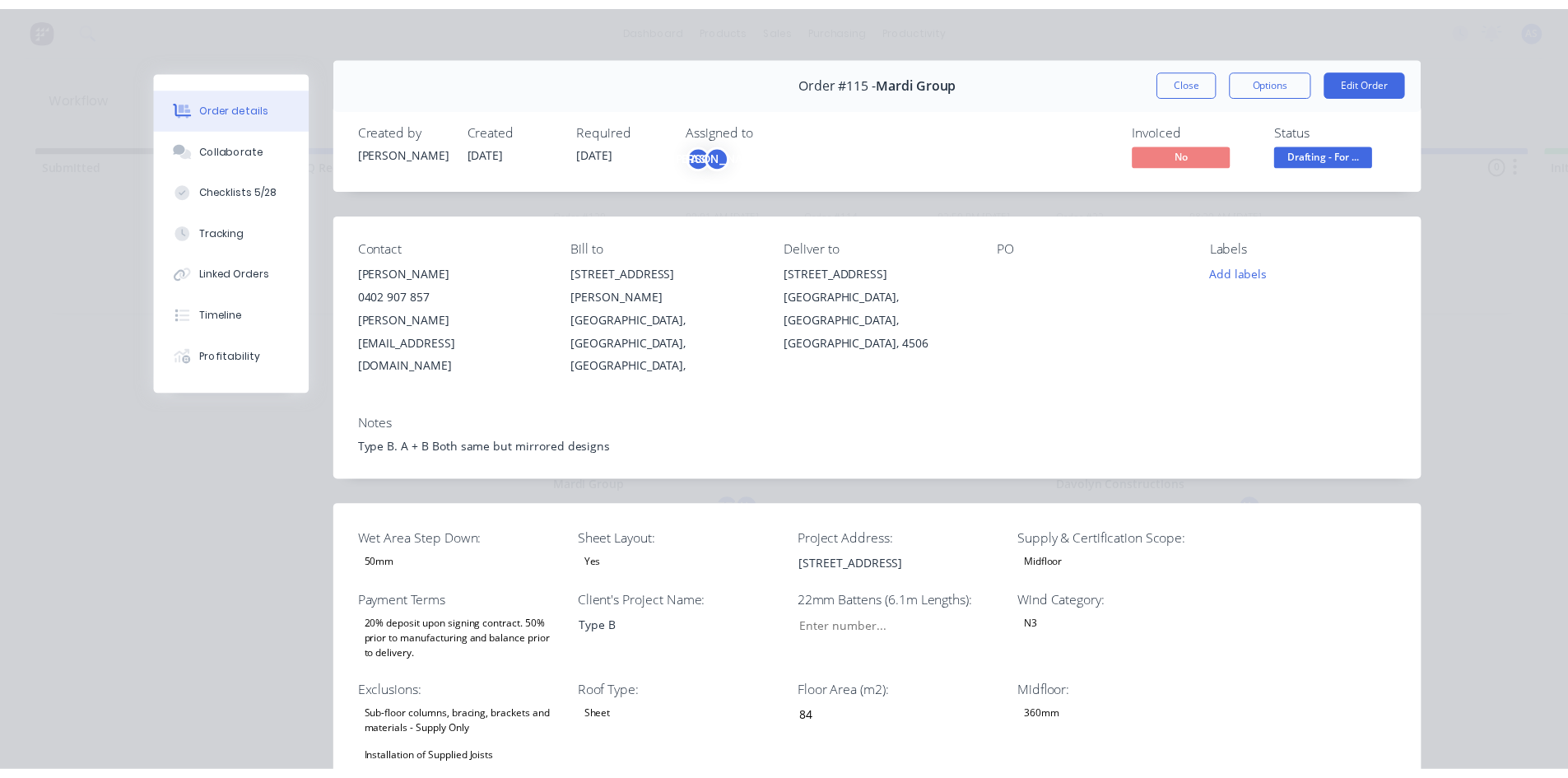
scroll to position [0, 0]
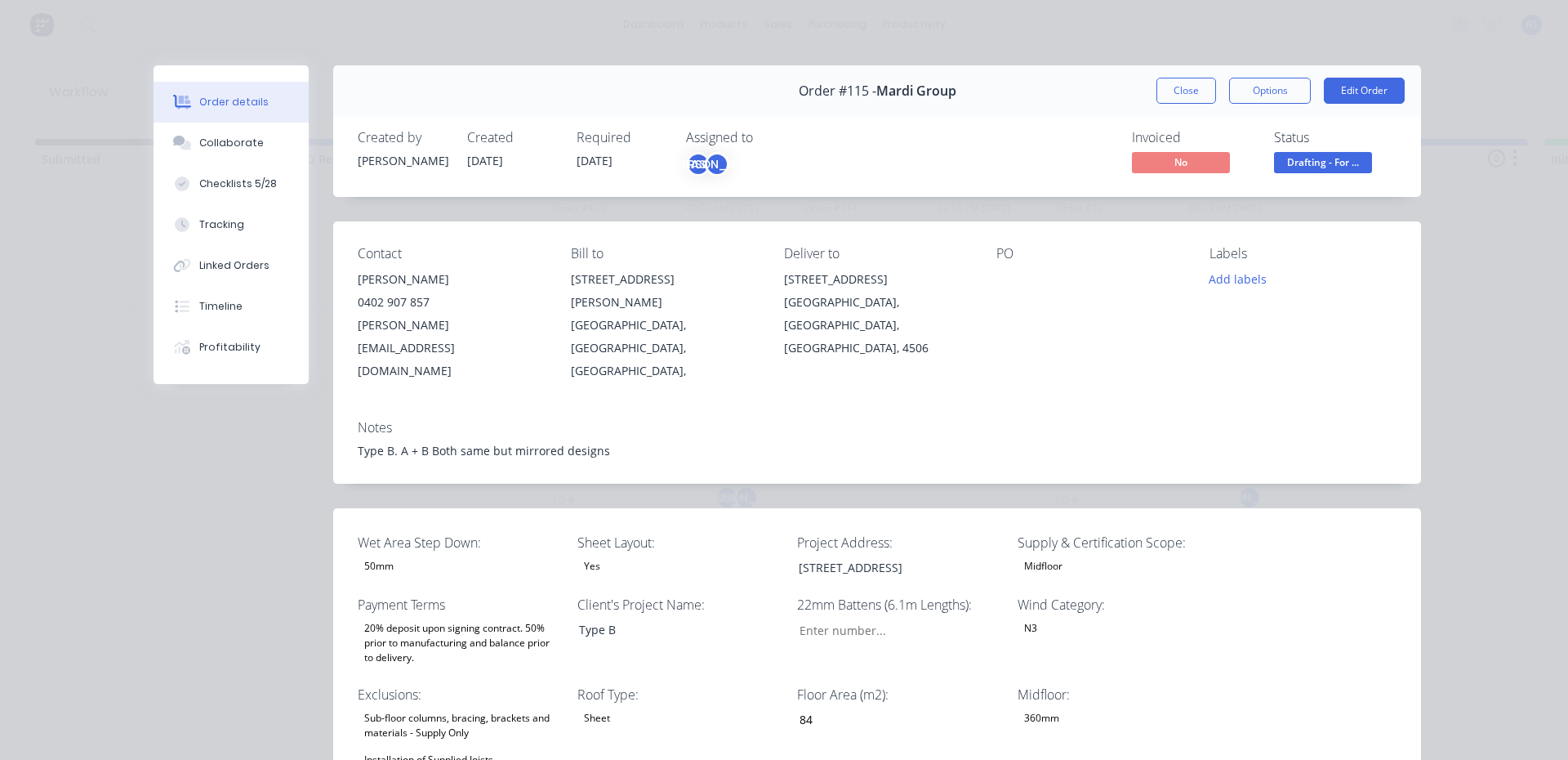
click at [383, 442] on div "Type B. A + B Both same but mirrored designs" at bounding box center [876, 450] width 1039 height 17
click at [386, 442] on div "Type B. A + B Both same but mirrored designs" at bounding box center [876, 450] width 1039 height 17
click at [1332, 100] on button "Edit Order" at bounding box center [1364, 90] width 81 height 26
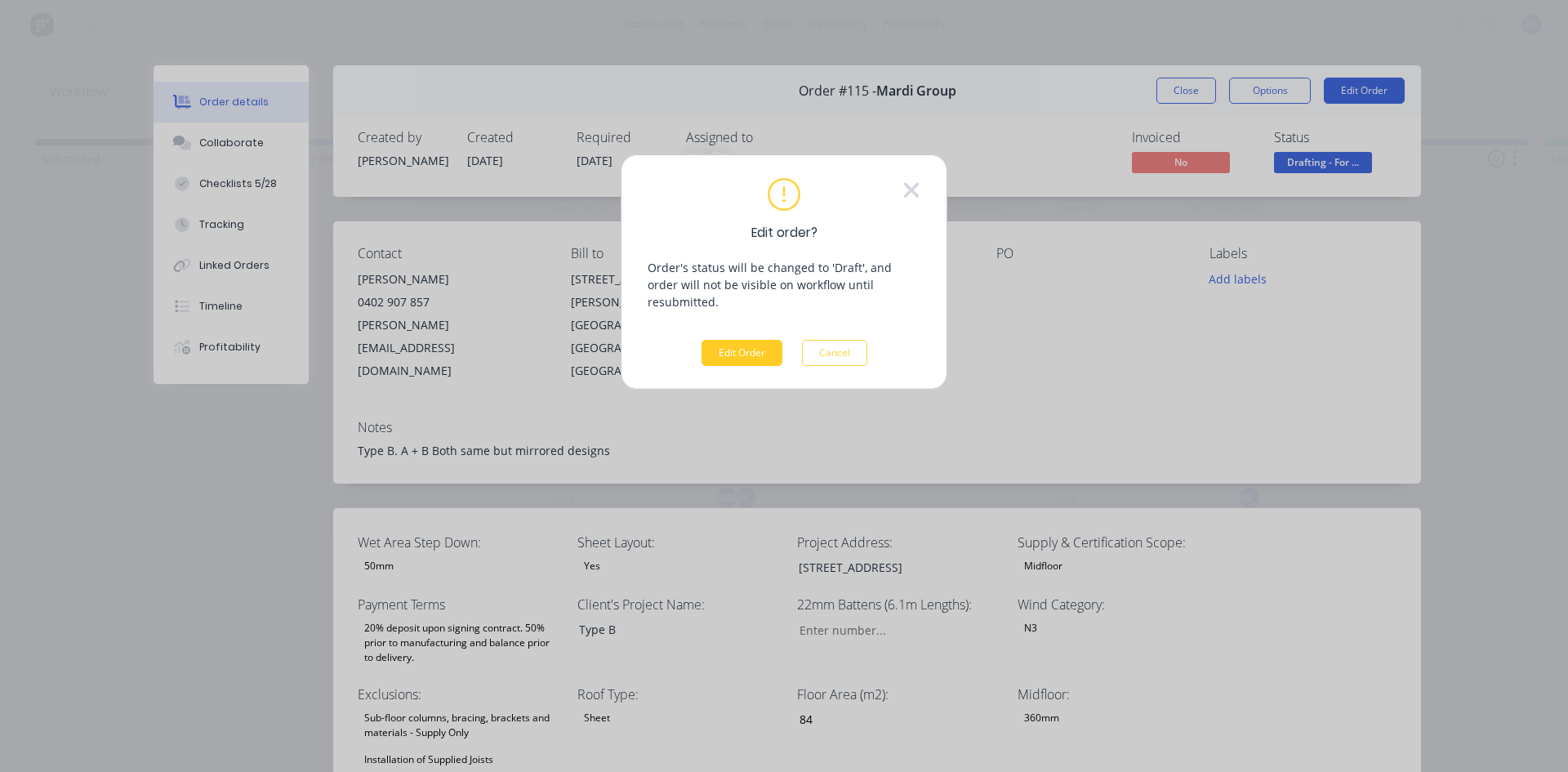
click at [734, 340] on button "Edit Order" at bounding box center [741, 353] width 81 height 26
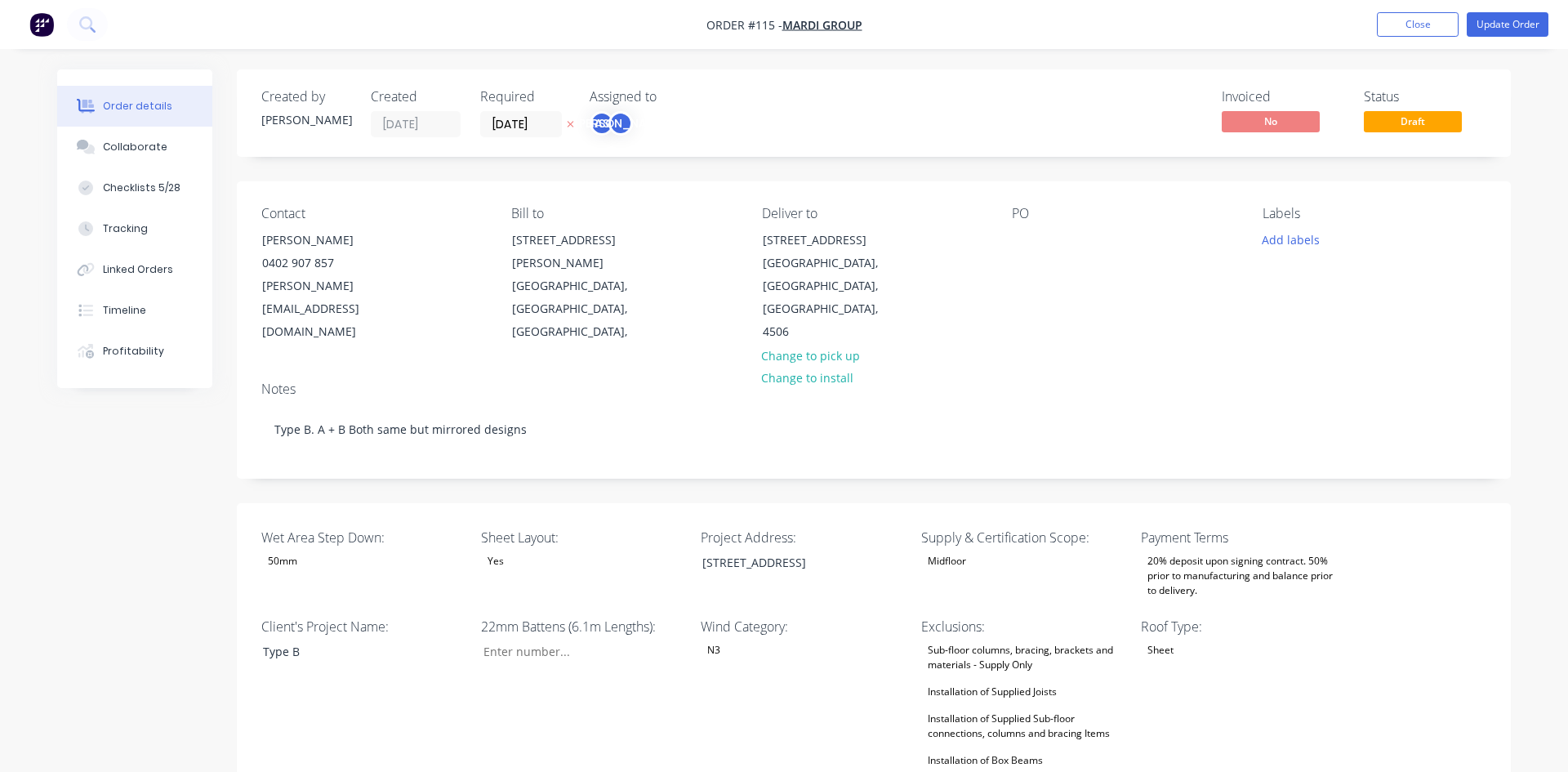
type input "84"
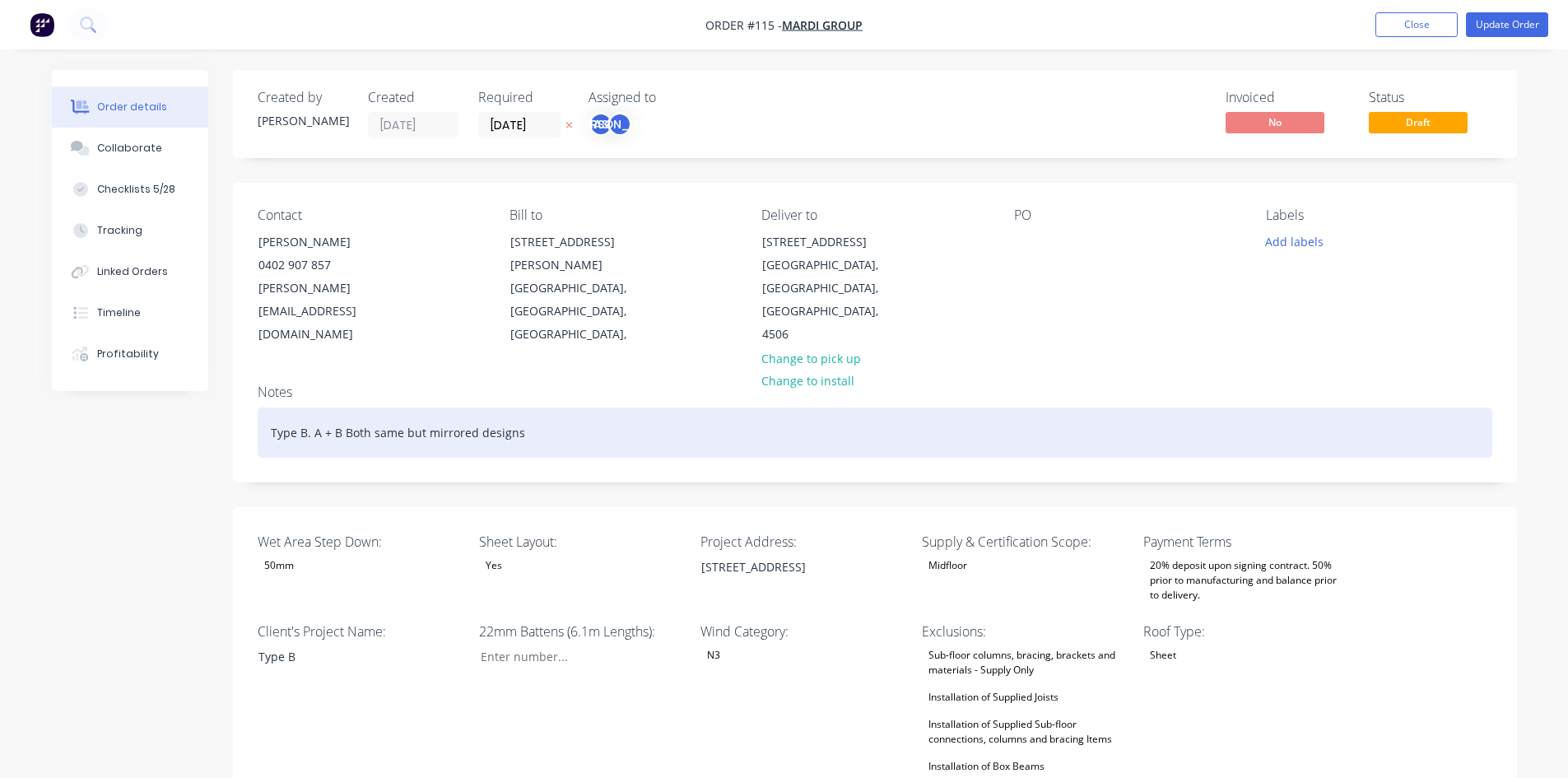
click at [306, 407] on div "Type B. A + B Both same but mirrored designs" at bounding box center [874, 432] width 1234 height 50
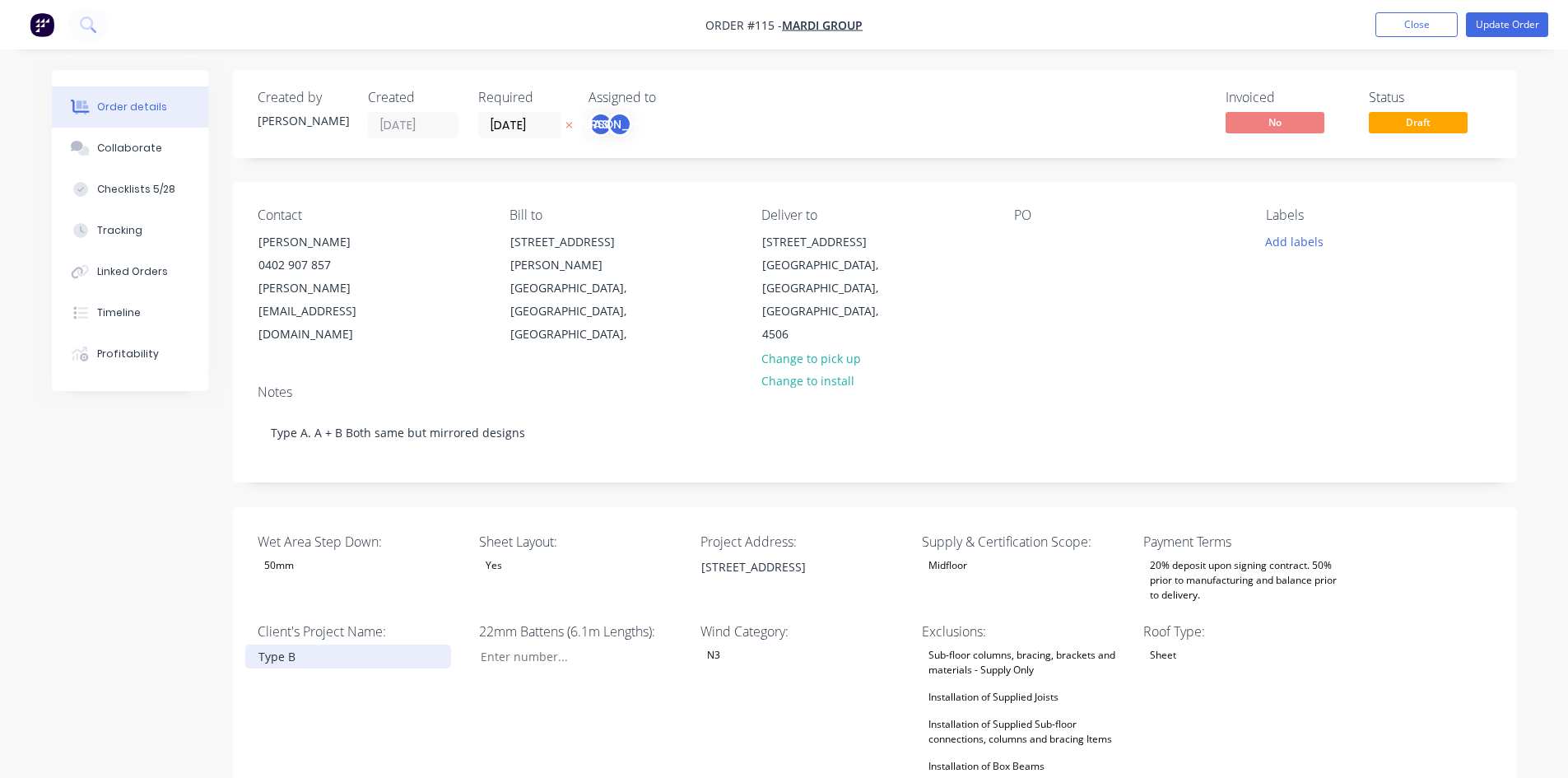
click at [307, 645] on div "Type B" at bounding box center [348, 656] width 206 height 24
click at [1417, 122] on span "Draft" at bounding box center [1417, 122] width 99 height 20
click at [1490, 29] on button "Update Order" at bounding box center [1507, 25] width 82 height 25
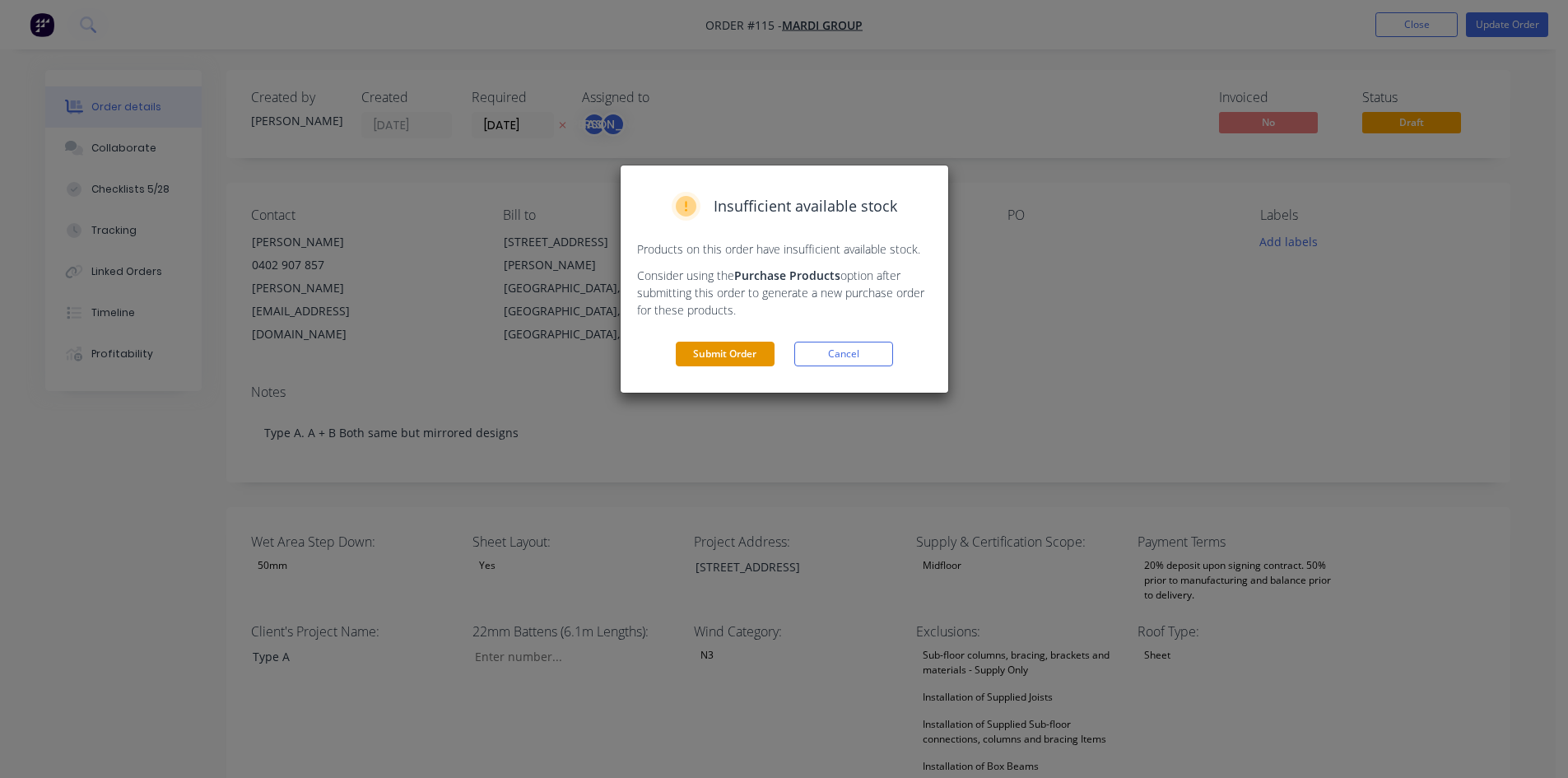
click at [686, 357] on button "Submit Order" at bounding box center [724, 354] width 99 height 25
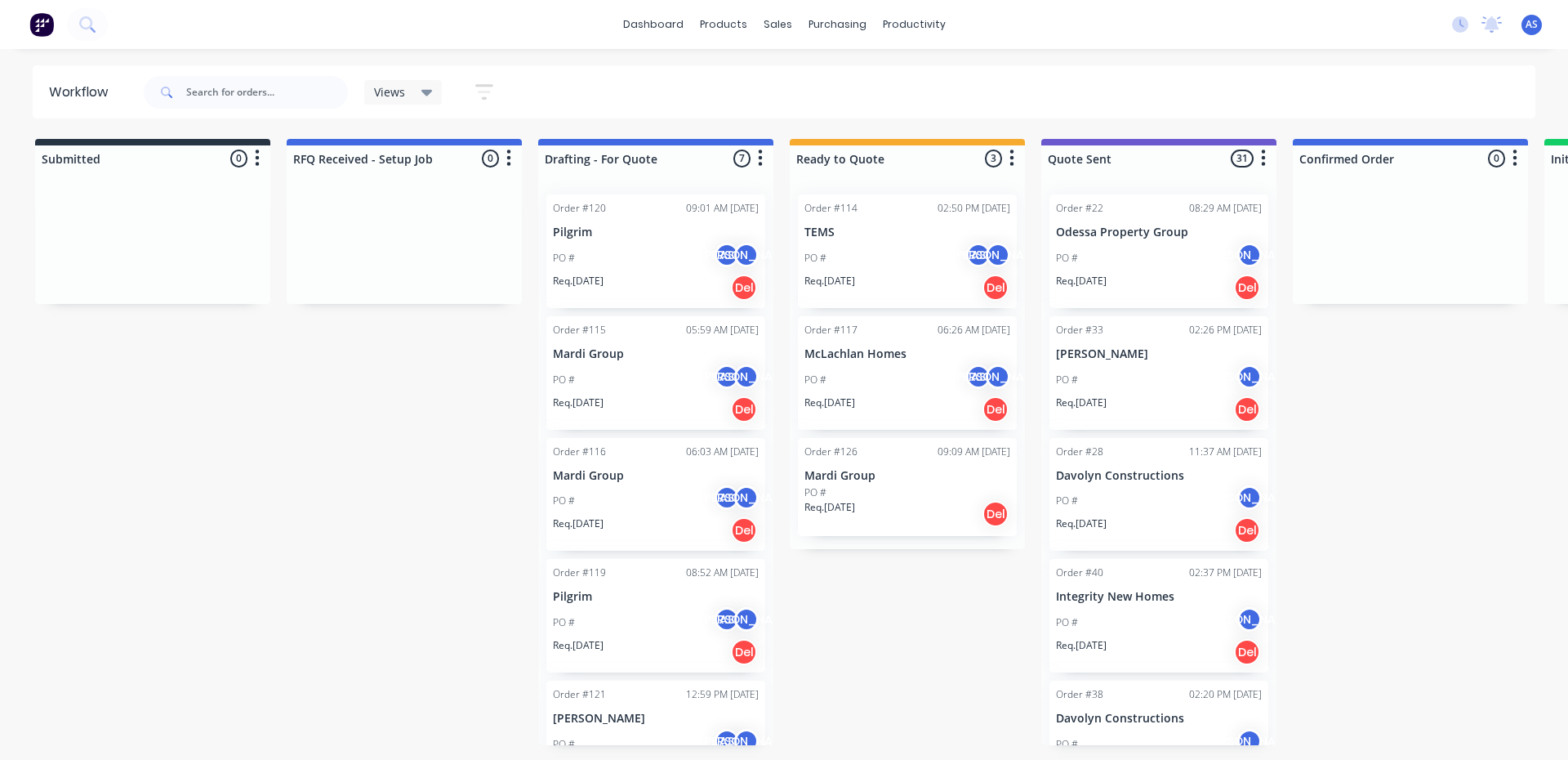
click at [638, 382] on div "PO # AS [PERSON_NAME]" at bounding box center [655, 380] width 206 height 31
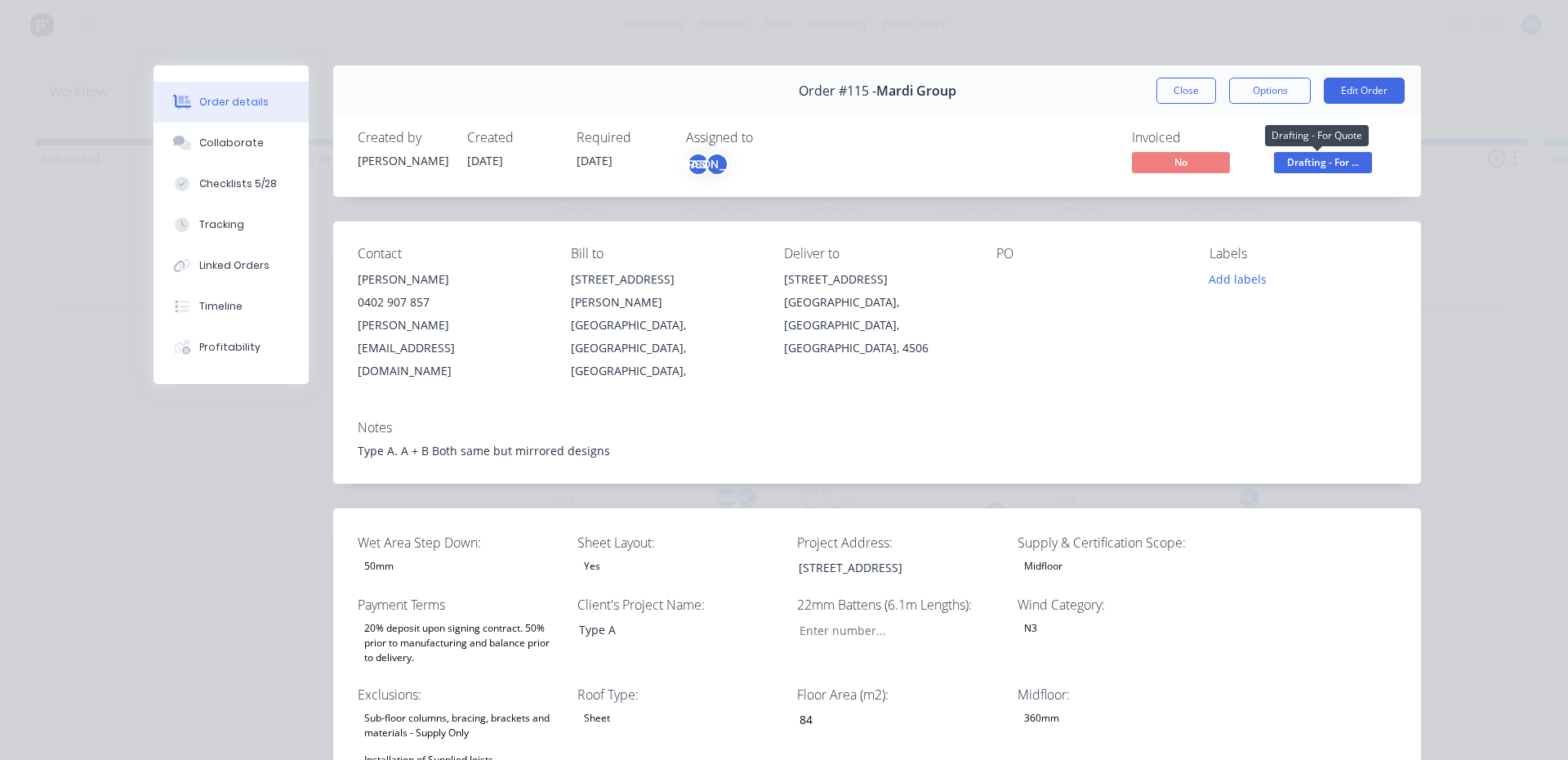
click at [1284, 158] on span "Drafting - For ..." at bounding box center [1323, 162] width 98 height 20
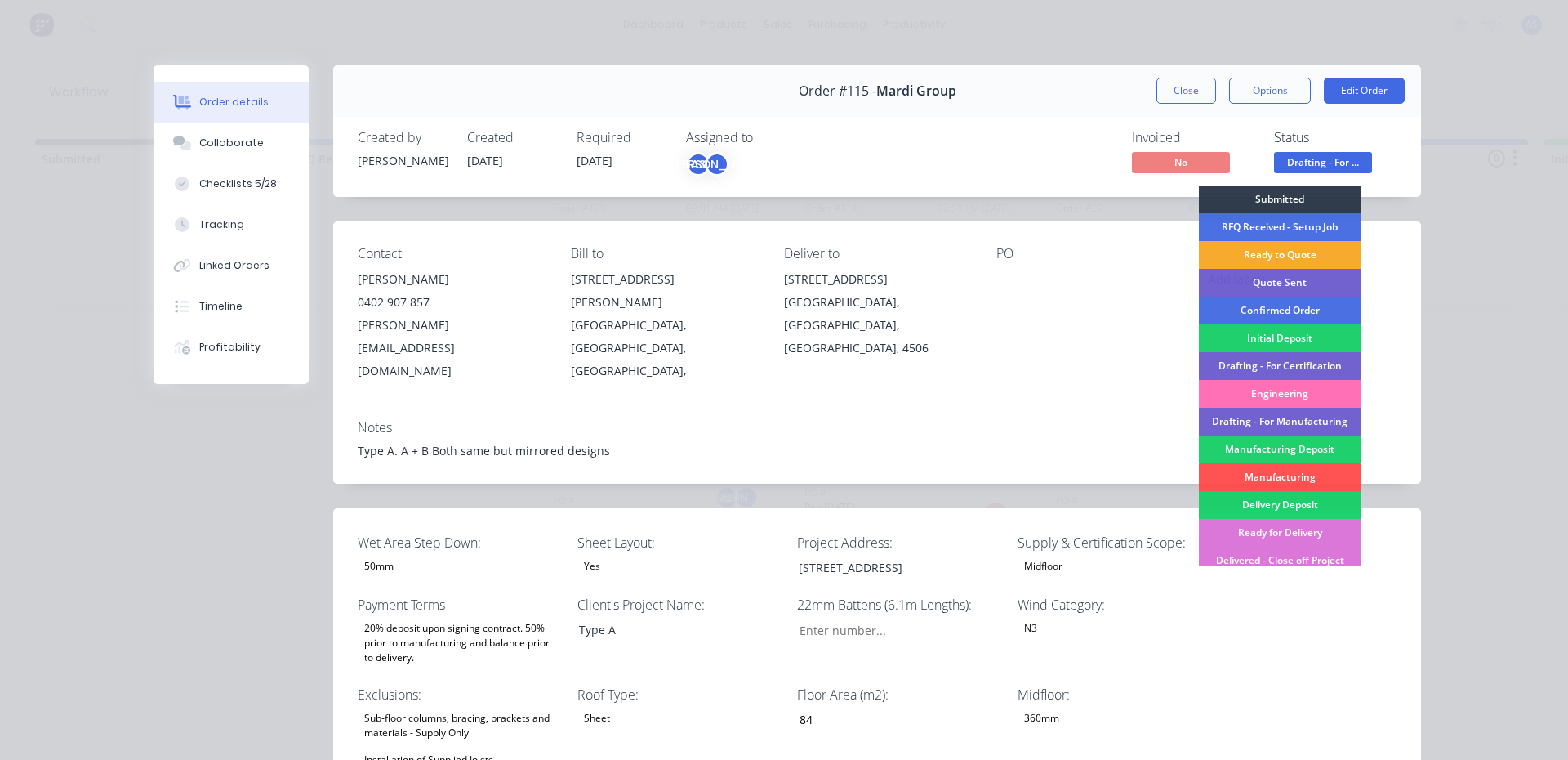
click at [1224, 247] on div "Ready to Quote" at bounding box center [1279, 255] width 162 height 28
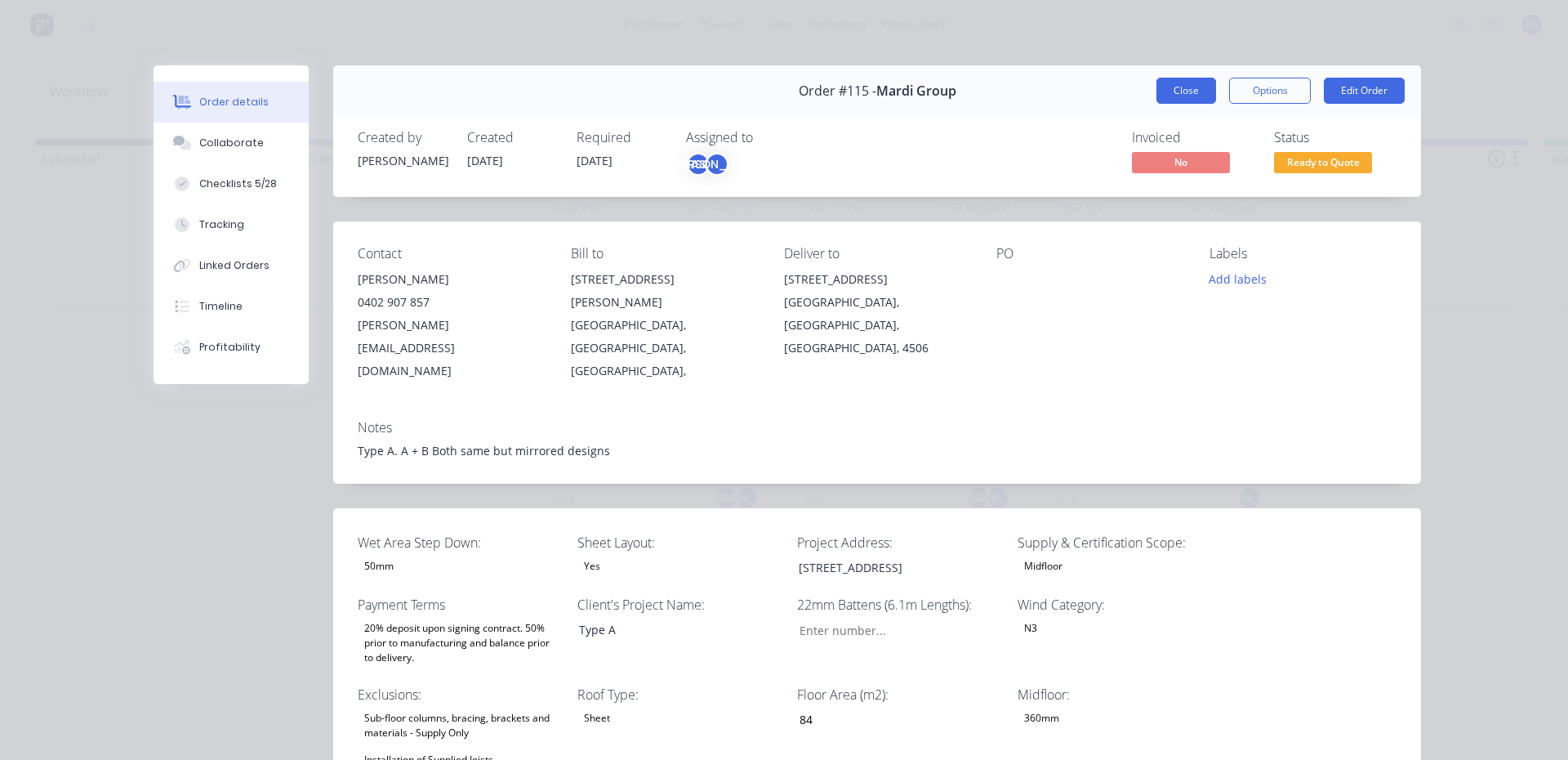
click at [1179, 81] on button "Close" at bounding box center [1186, 90] width 60 height 26
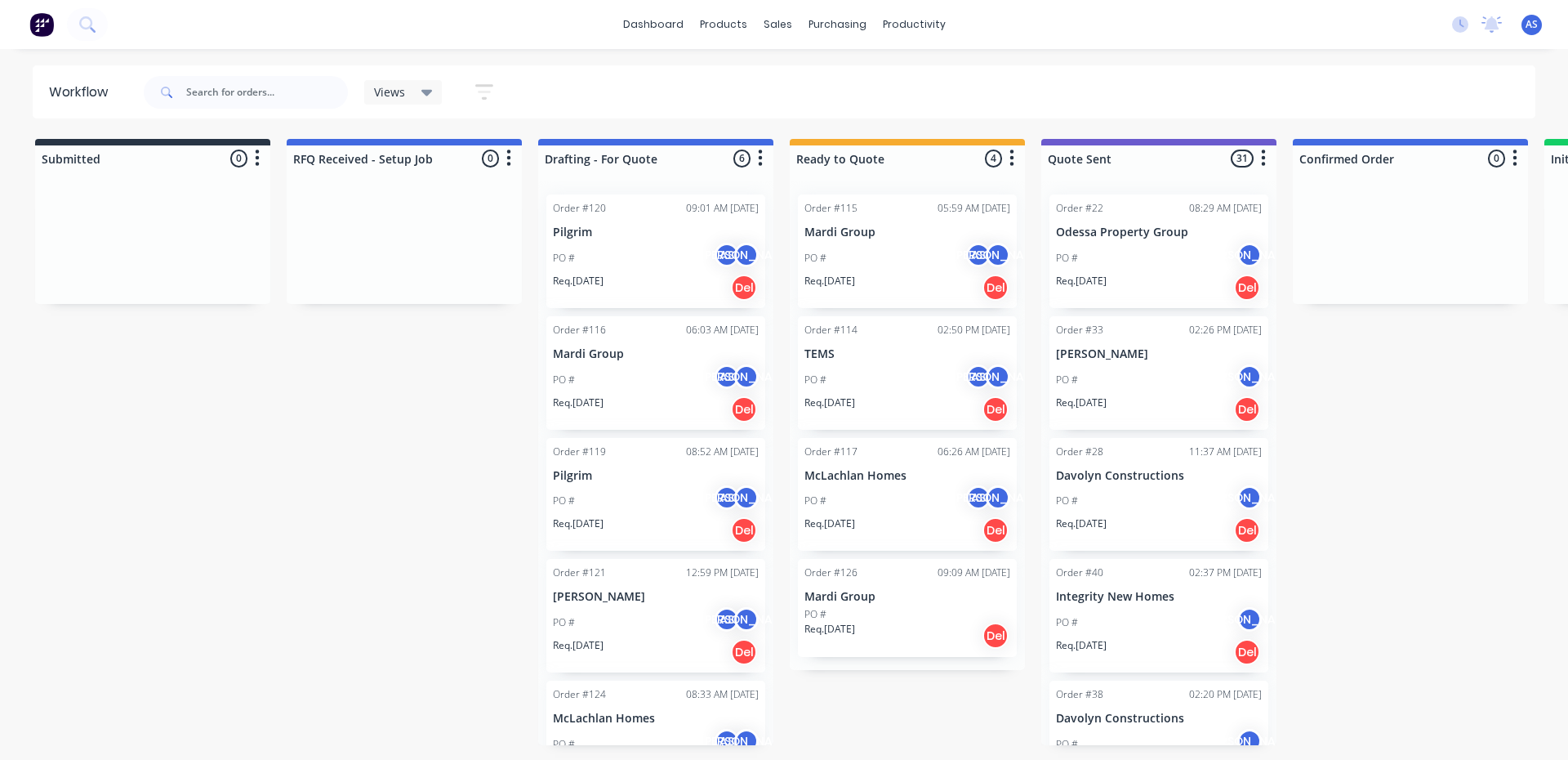
click at [891, 228] on p "Mardi Group" at bounding box center [907, 232] width 206 height 14
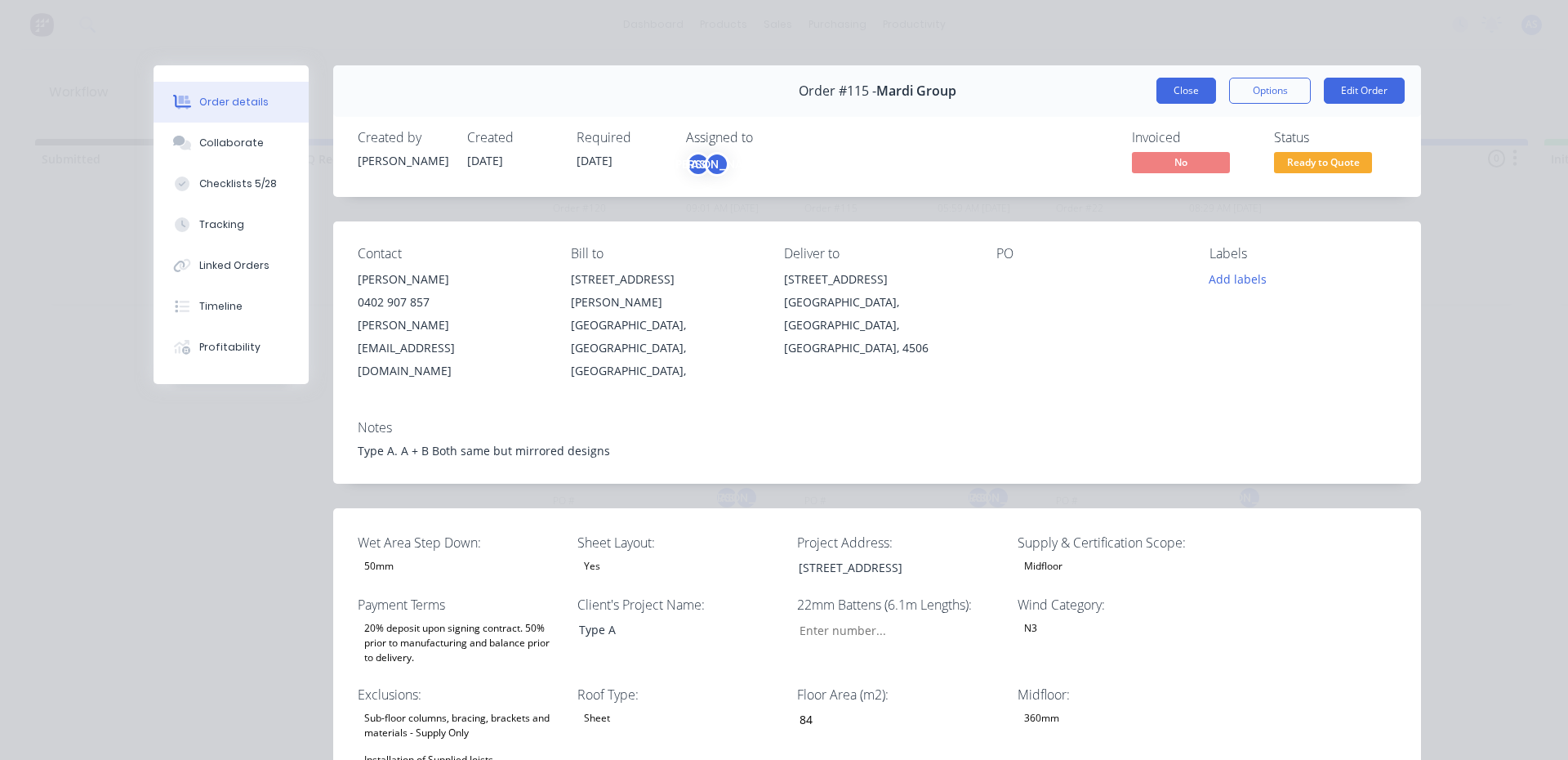
click at [1174, 97] on button "Close" at bounding box center [1186, 90] width 60 height 26
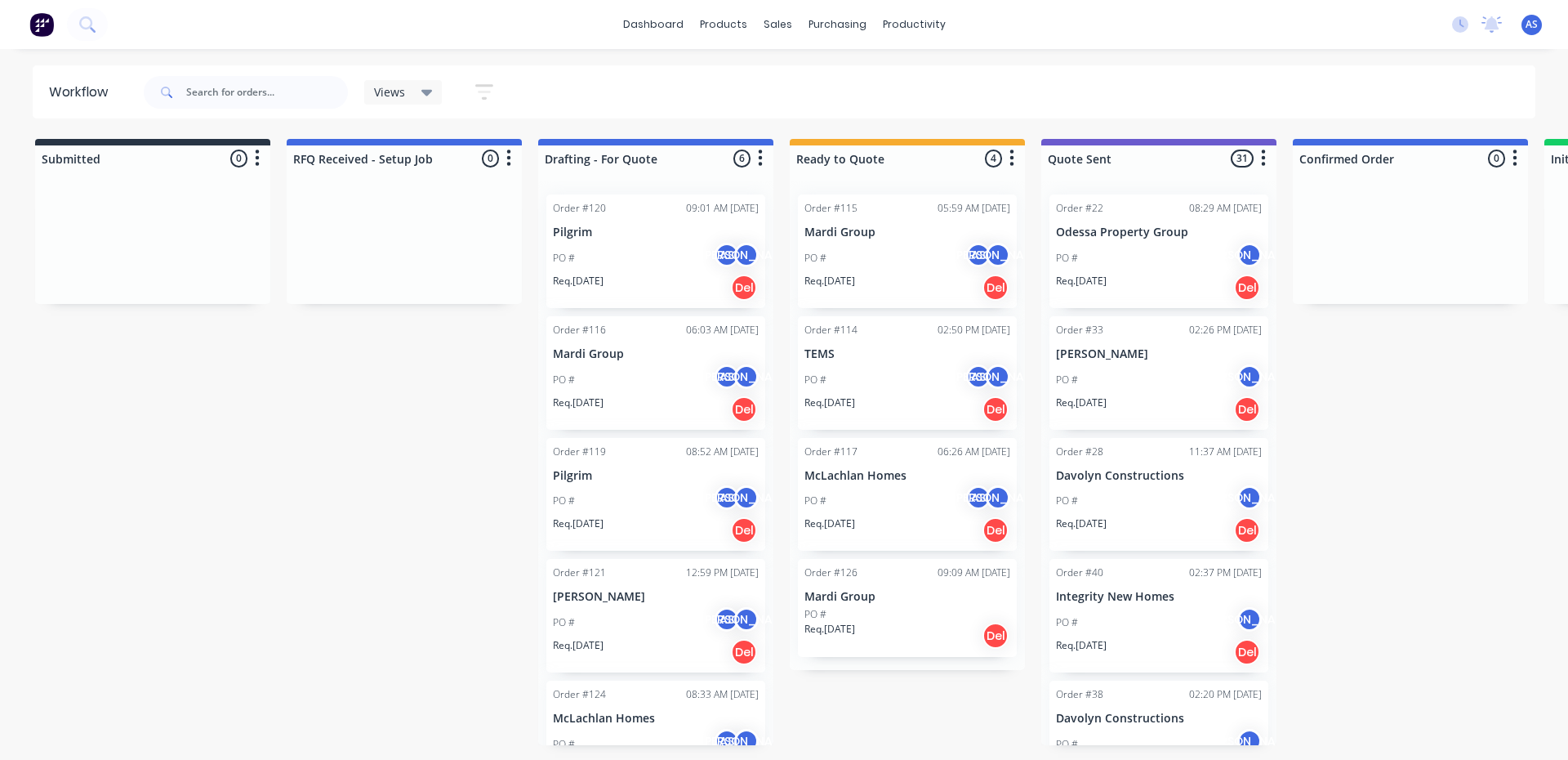
click at [868, 591] on p "Mardi Group" at bounding box center [907, 597] width 206 height 14
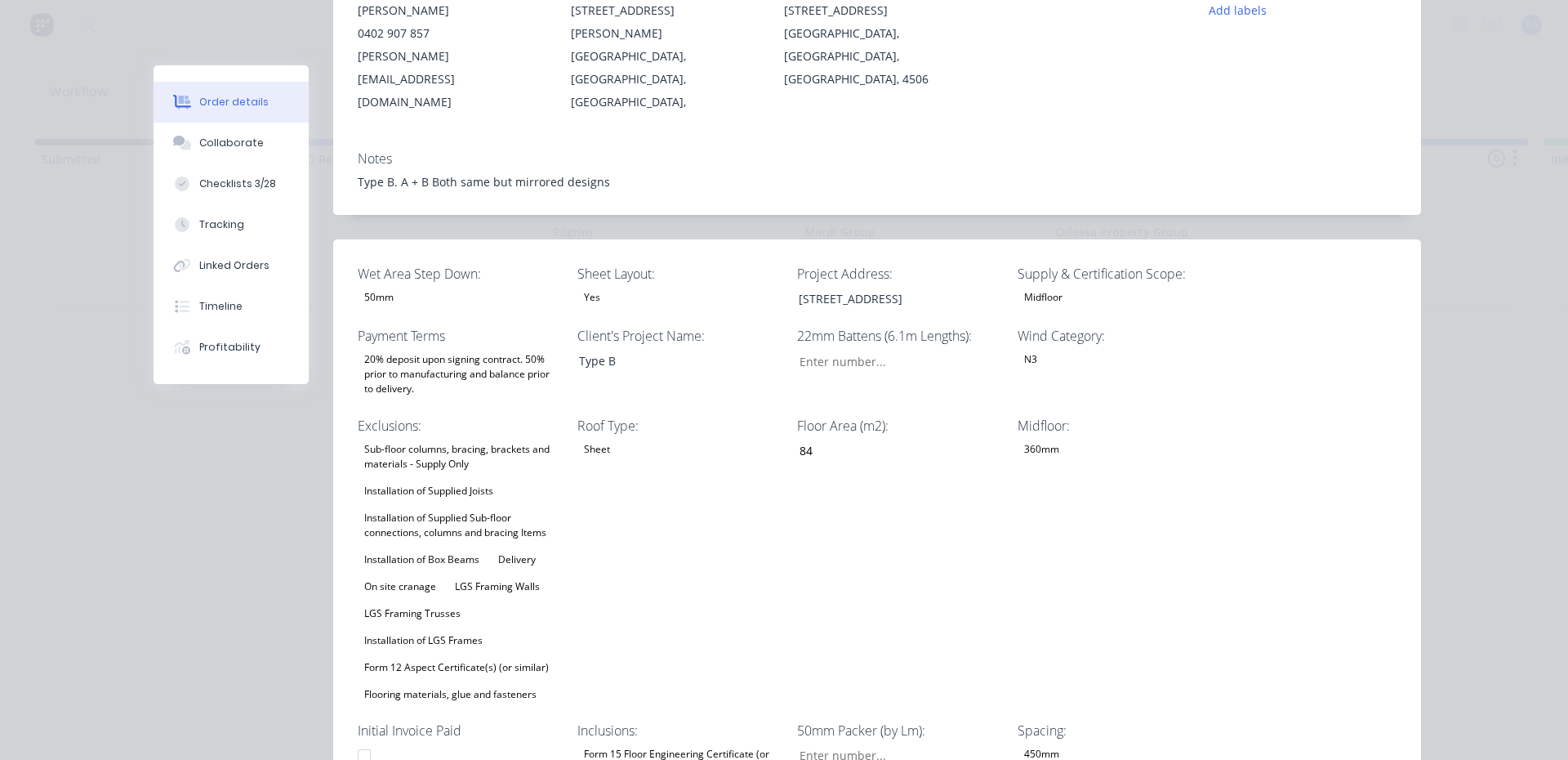
scroll to position [245, 0]
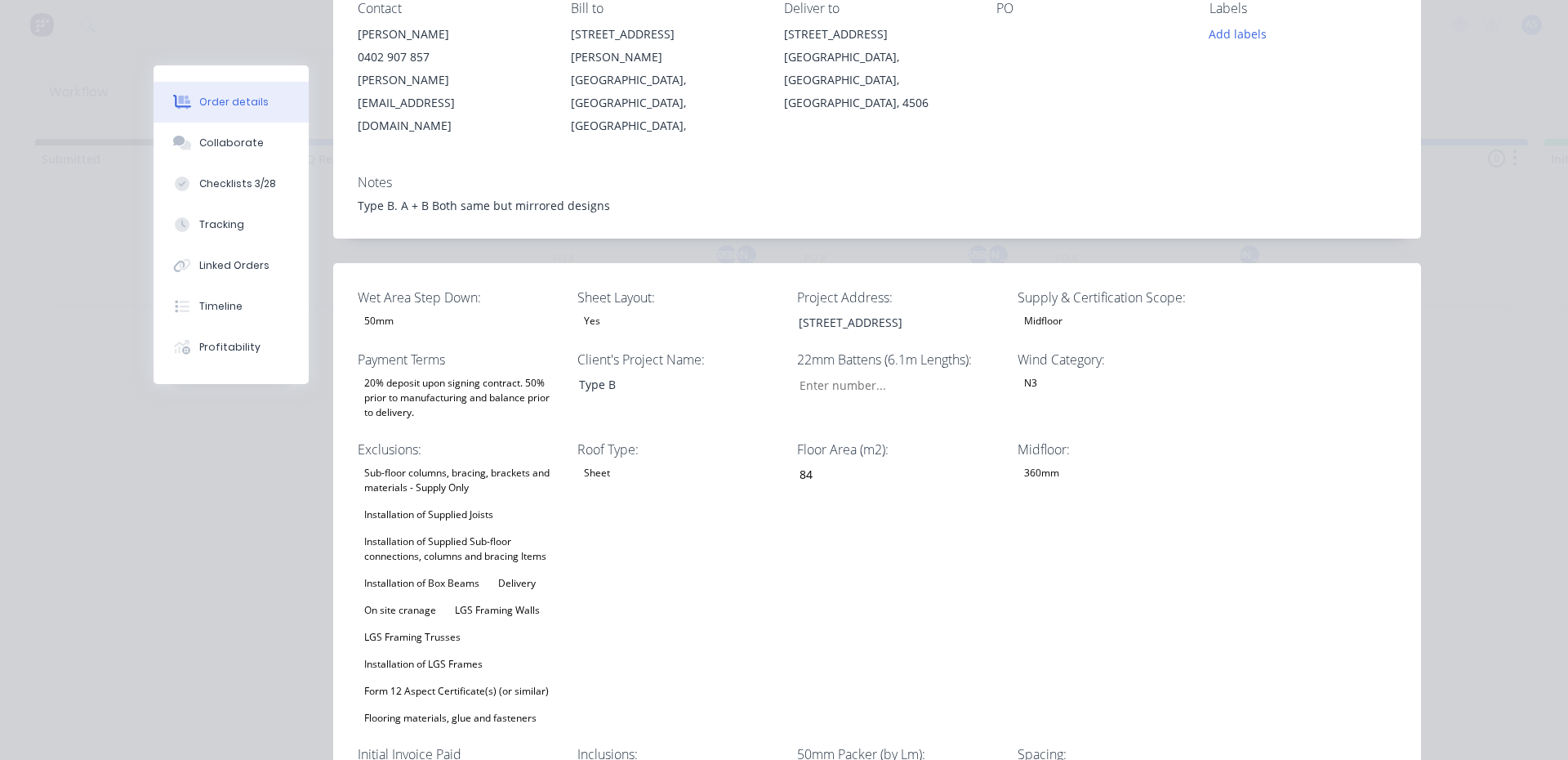
click at [1067, 310] on div "Midfloor" at bounding box center [1120, 321] width 204 height 21
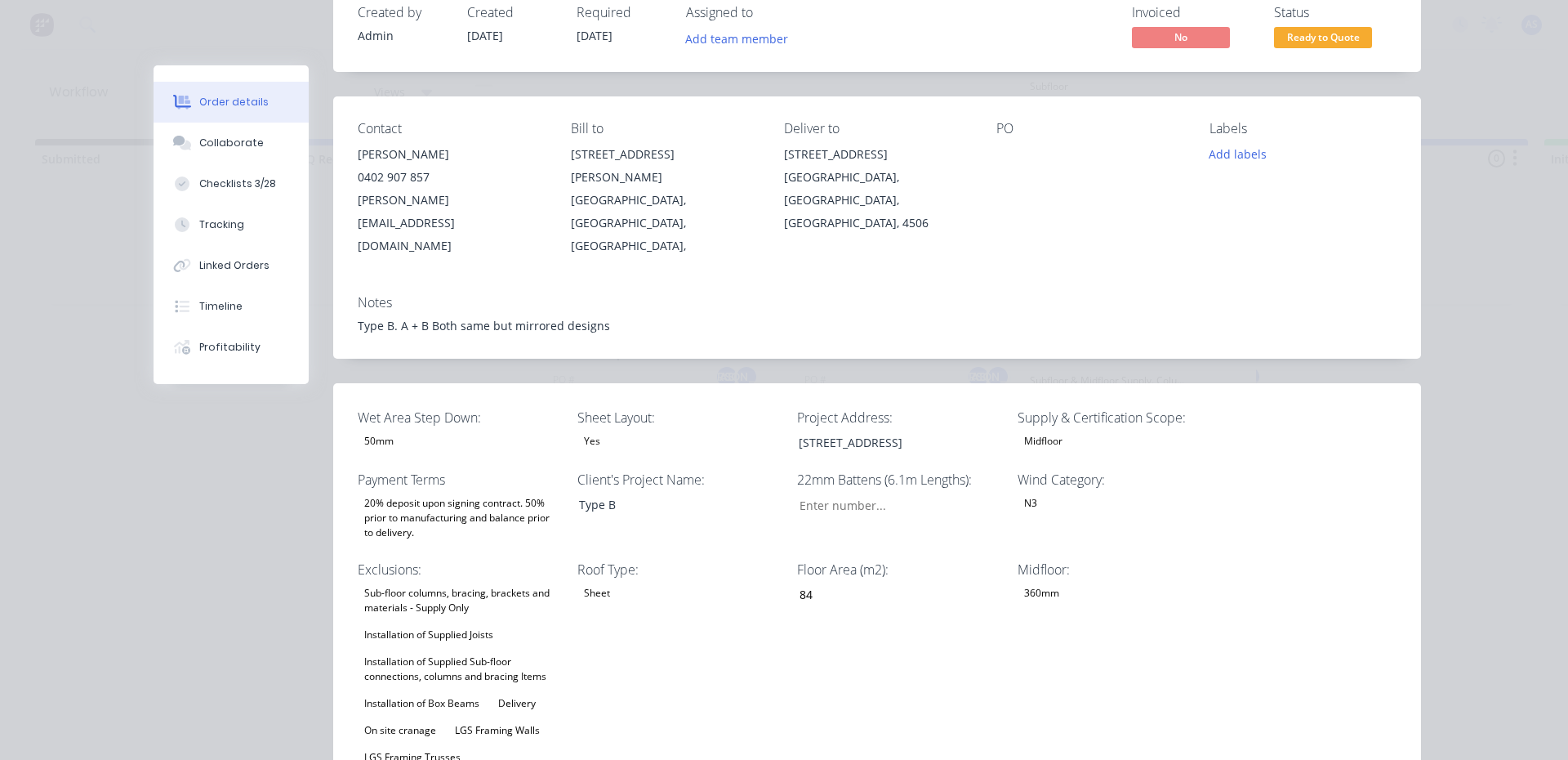
scroll to position [0, 0]
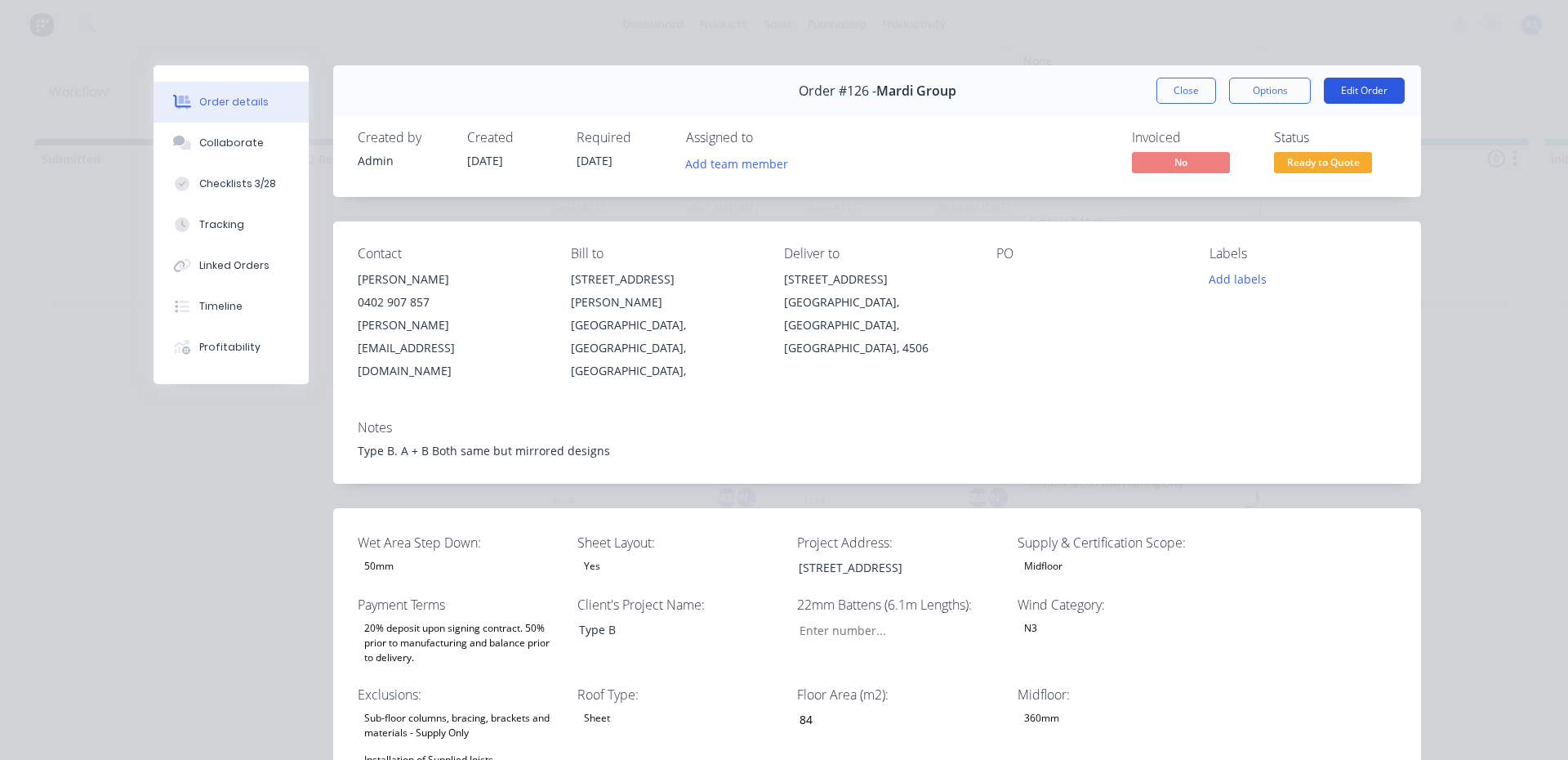
click at [1352, 91] on button "Edit Order" at bounding box center [1364, 90] width 81 height 26
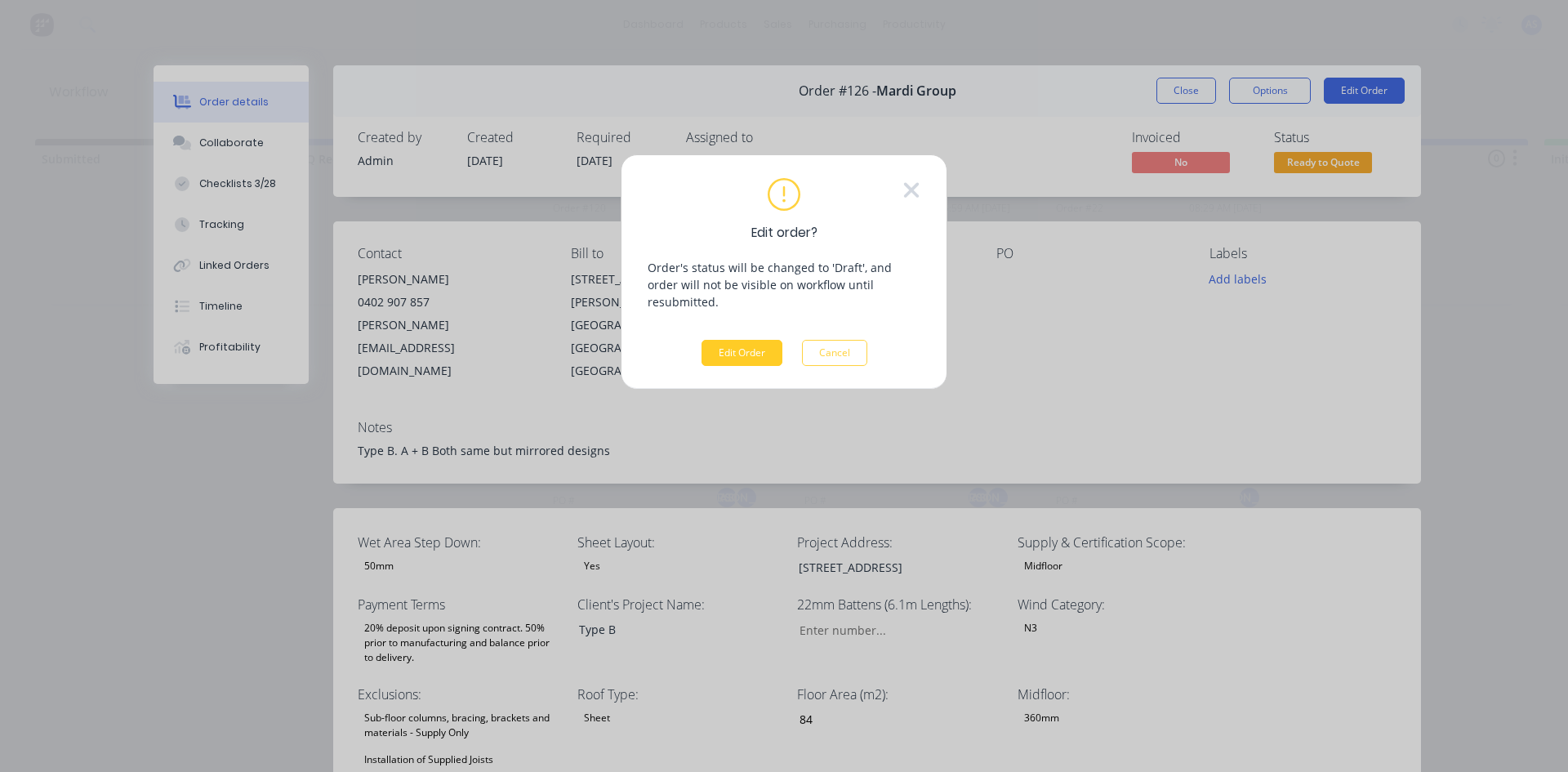
click at [747, 340] on button "Edit Order" at bounding box center [741, 353] width 81 height 26
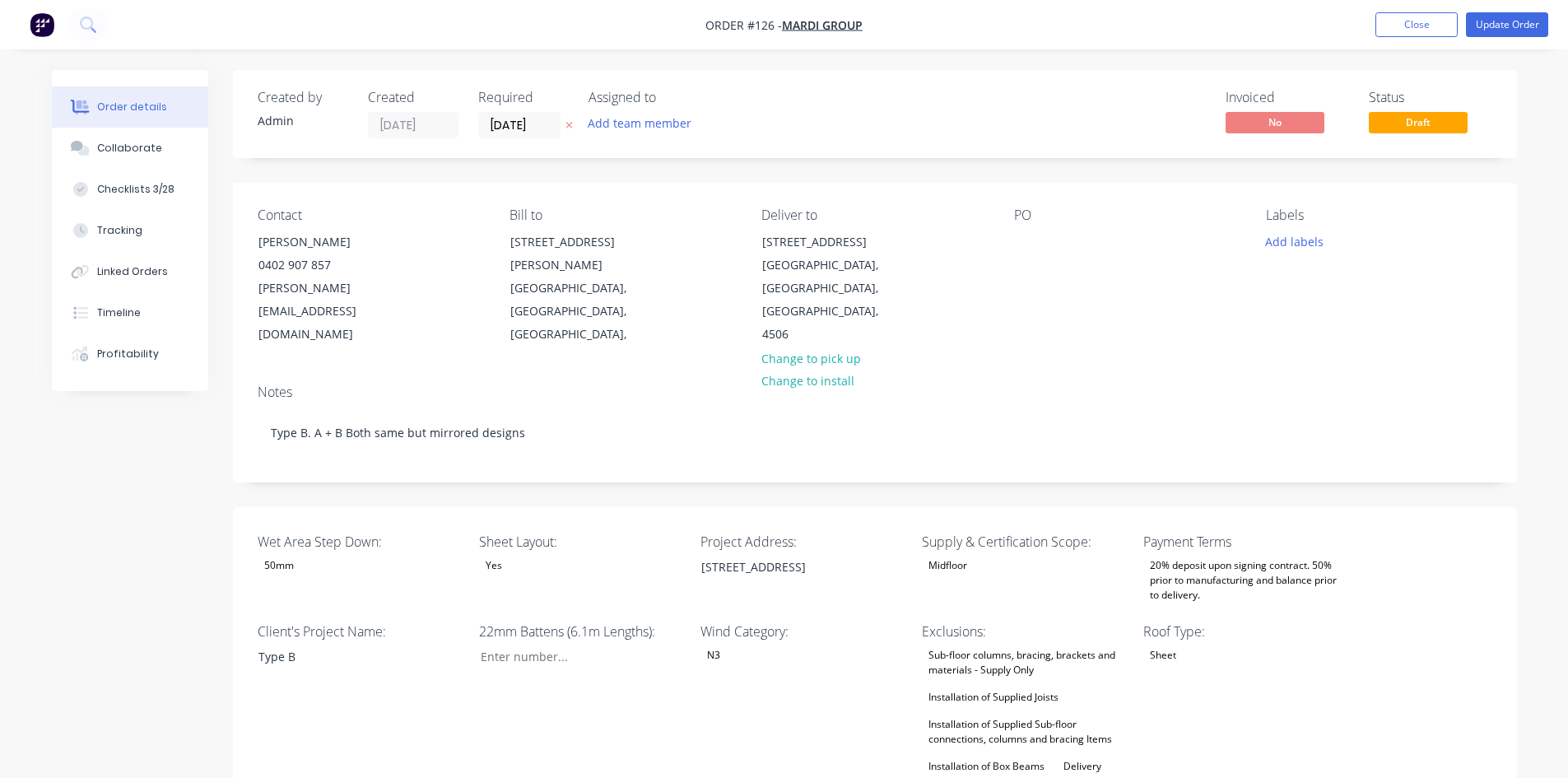
click at [971, 555] on div "Midfloor" at bounding box center [947, 565] width 52 height 21
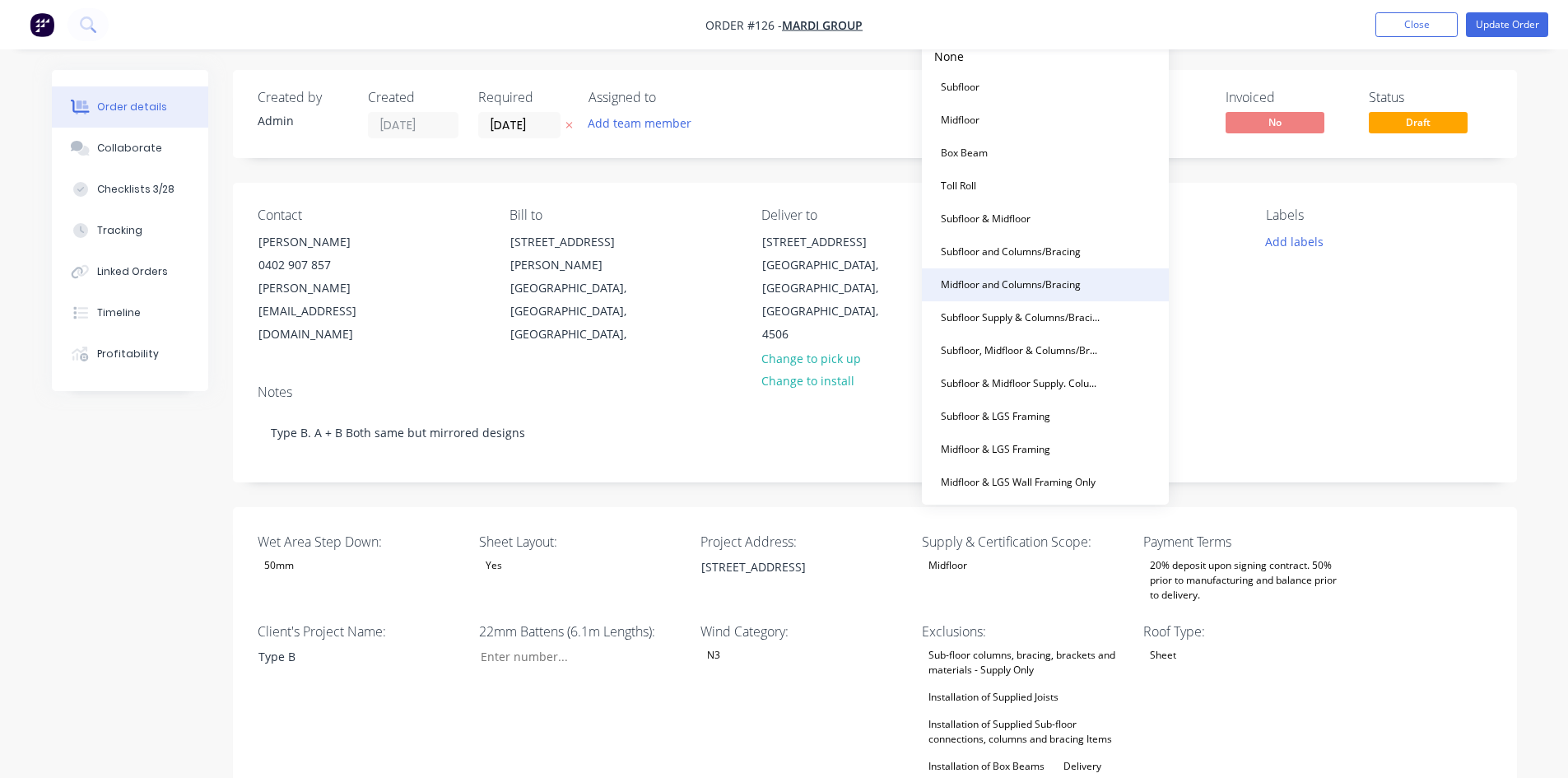
click at [990, 299] on button "Midfloor and Columns/Bracing" at bounding box center [1045, 285] width 247 height 33
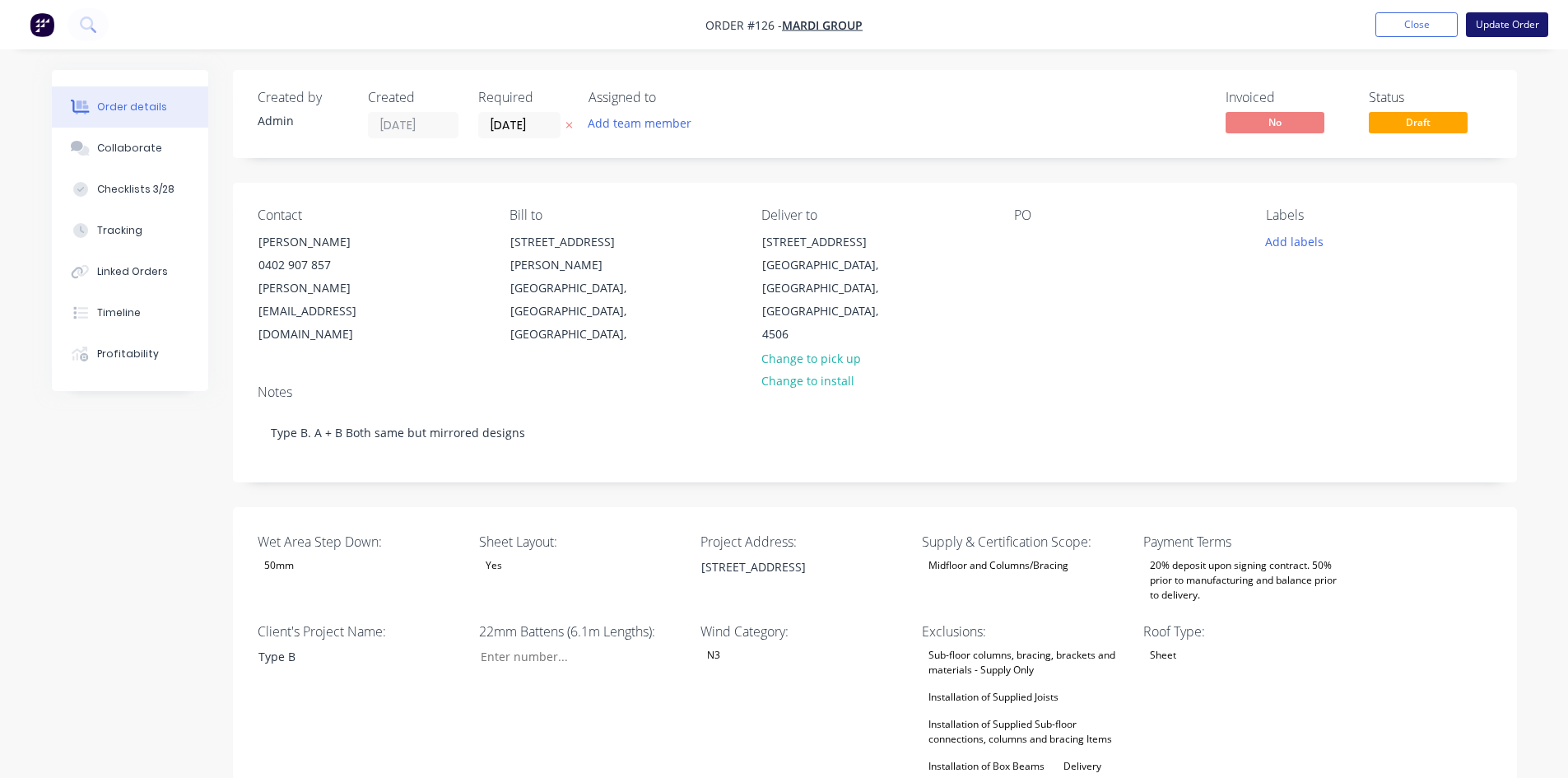
click at [1501, 15] on button "Update Order" at bounding box center [1507, 25] width 82 height 25
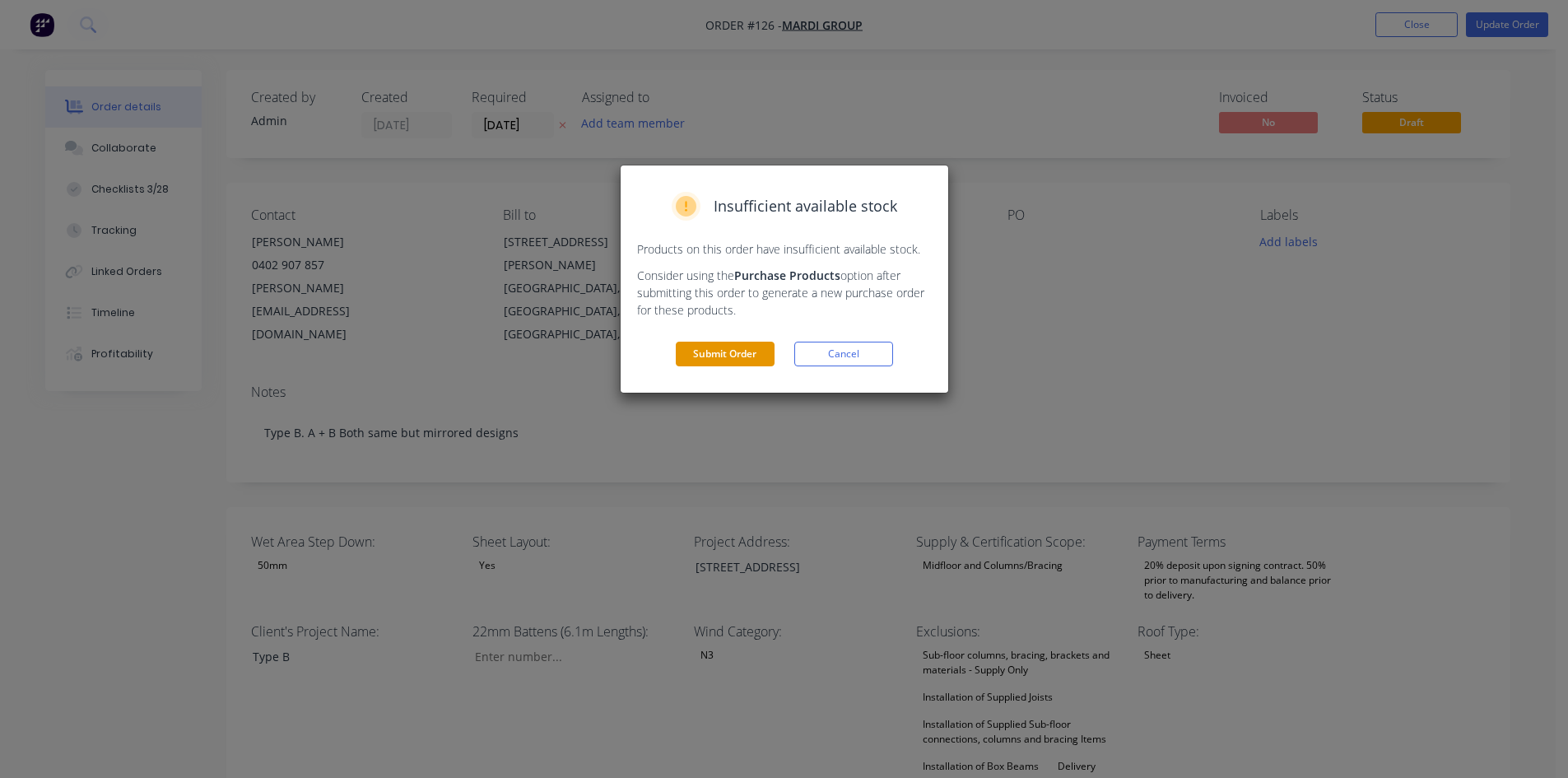
click at [727, 350] on button "Submit Order" at bounding box center [724, 354] width 99 height 25
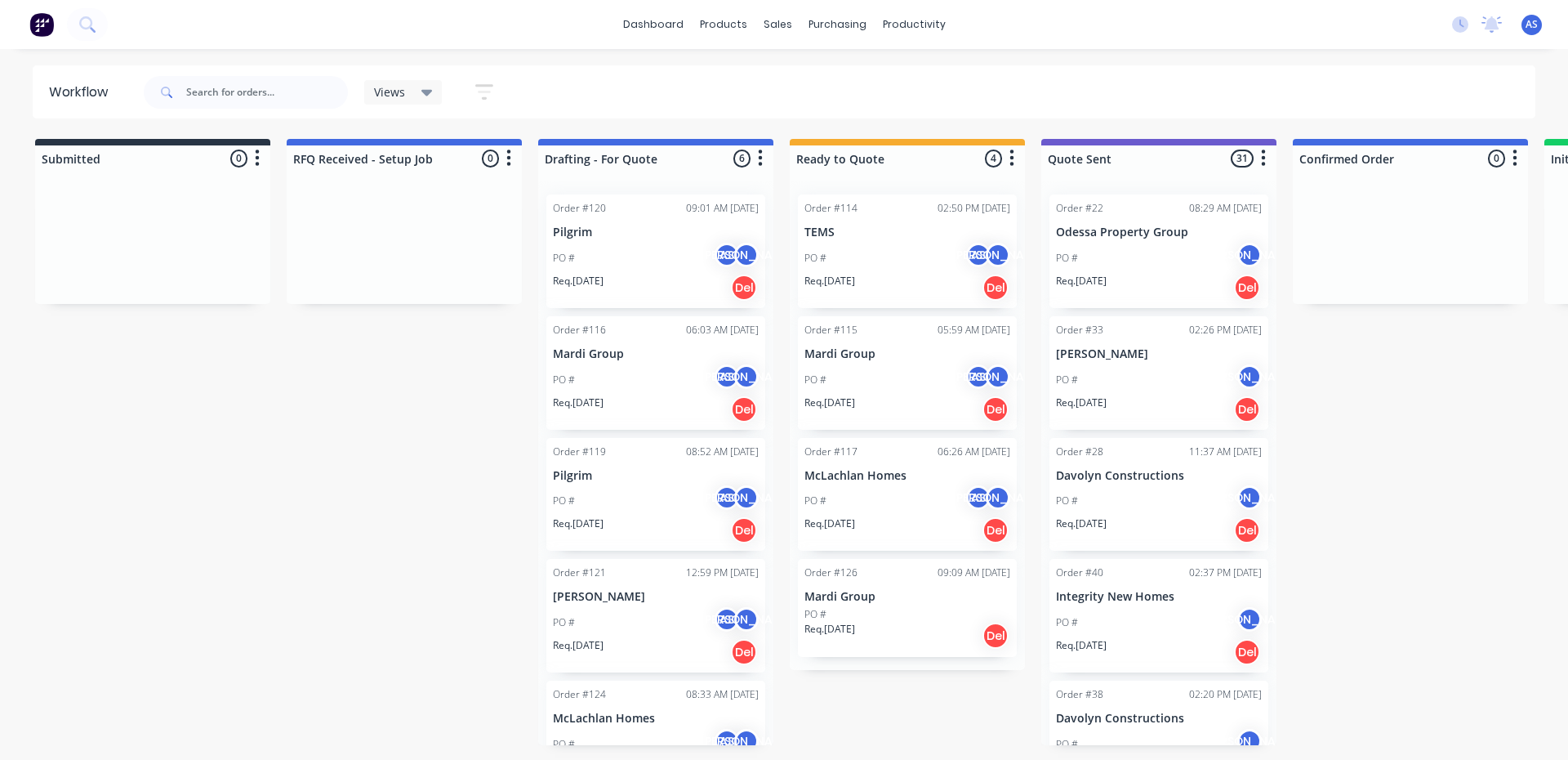
click at [892, 597] on p "Mardi Group" at bounding box center [907, 597] width 206 height 14
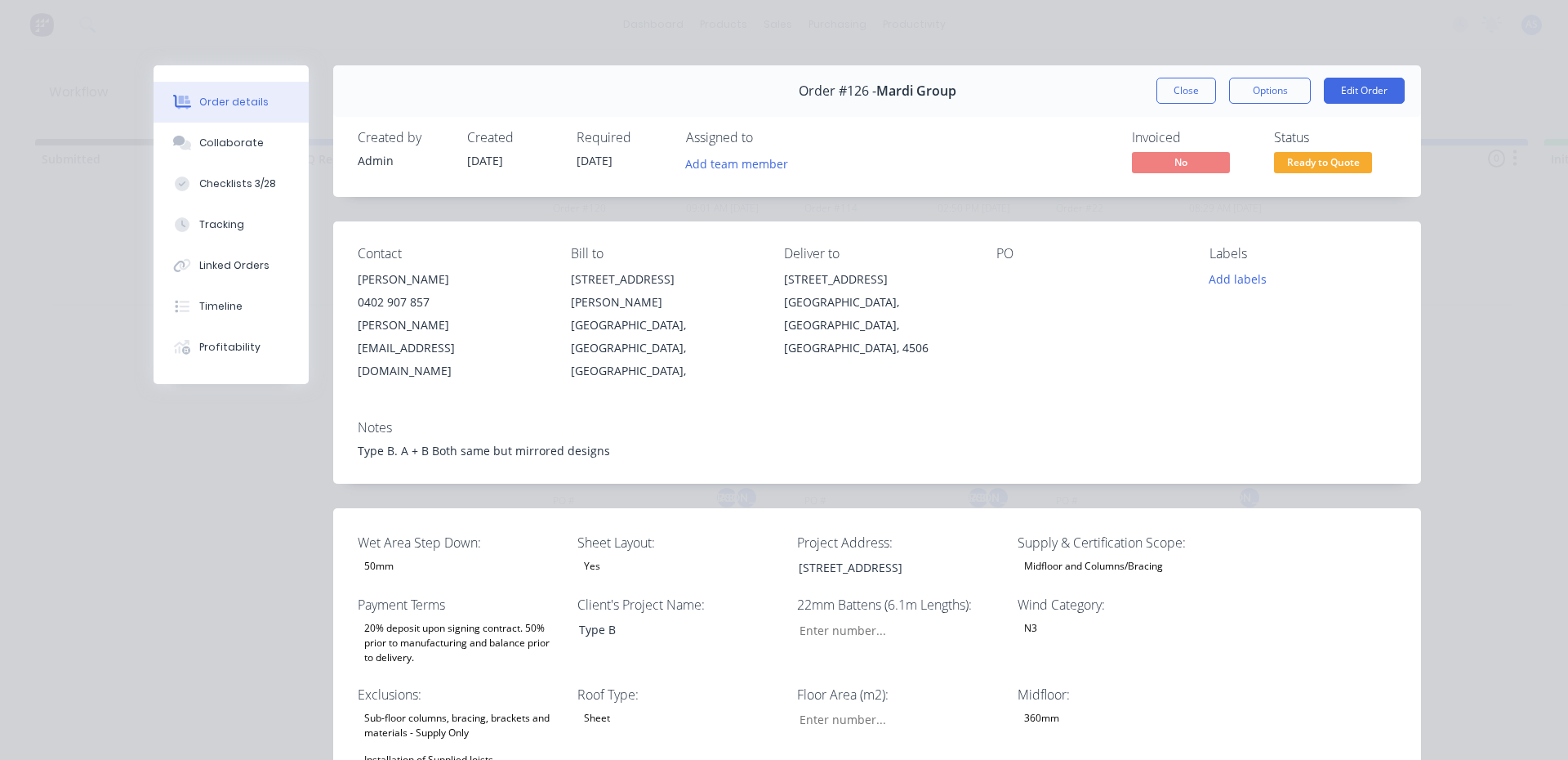
type input "84"
click at [252, 142] on button "Collaborate" at bounding box center [231, 143] width 155 height 41
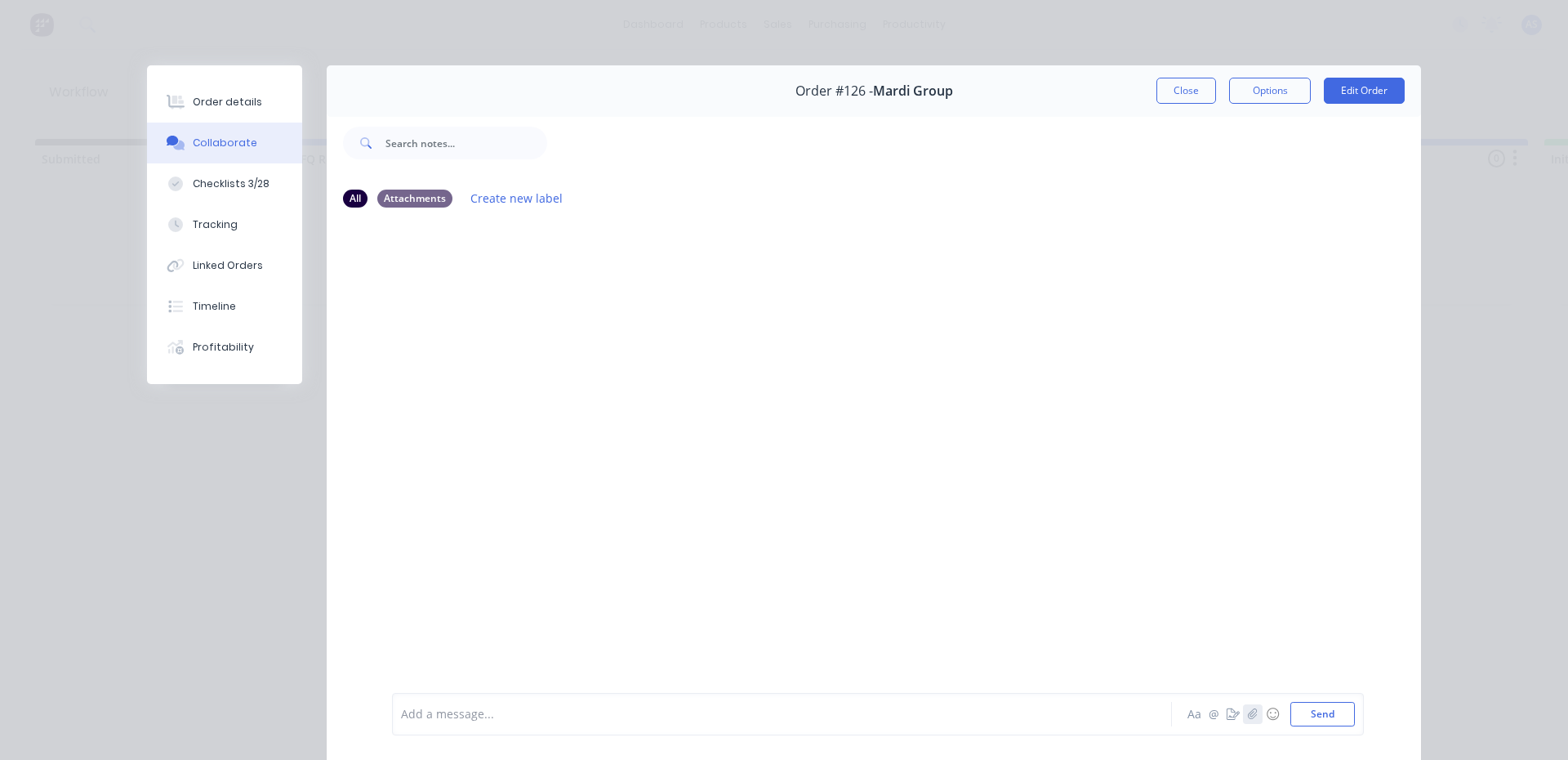
click at [1243, 722] on button "button" at bounding box center [1252, 714] width 20 height 20
click at [1247, 709] on icon "button" at bounding box center [1252, 713] width 10 height 11
click at [1307, 712] on button "Send" at bounding box center [1322, 714] width 64 height 24
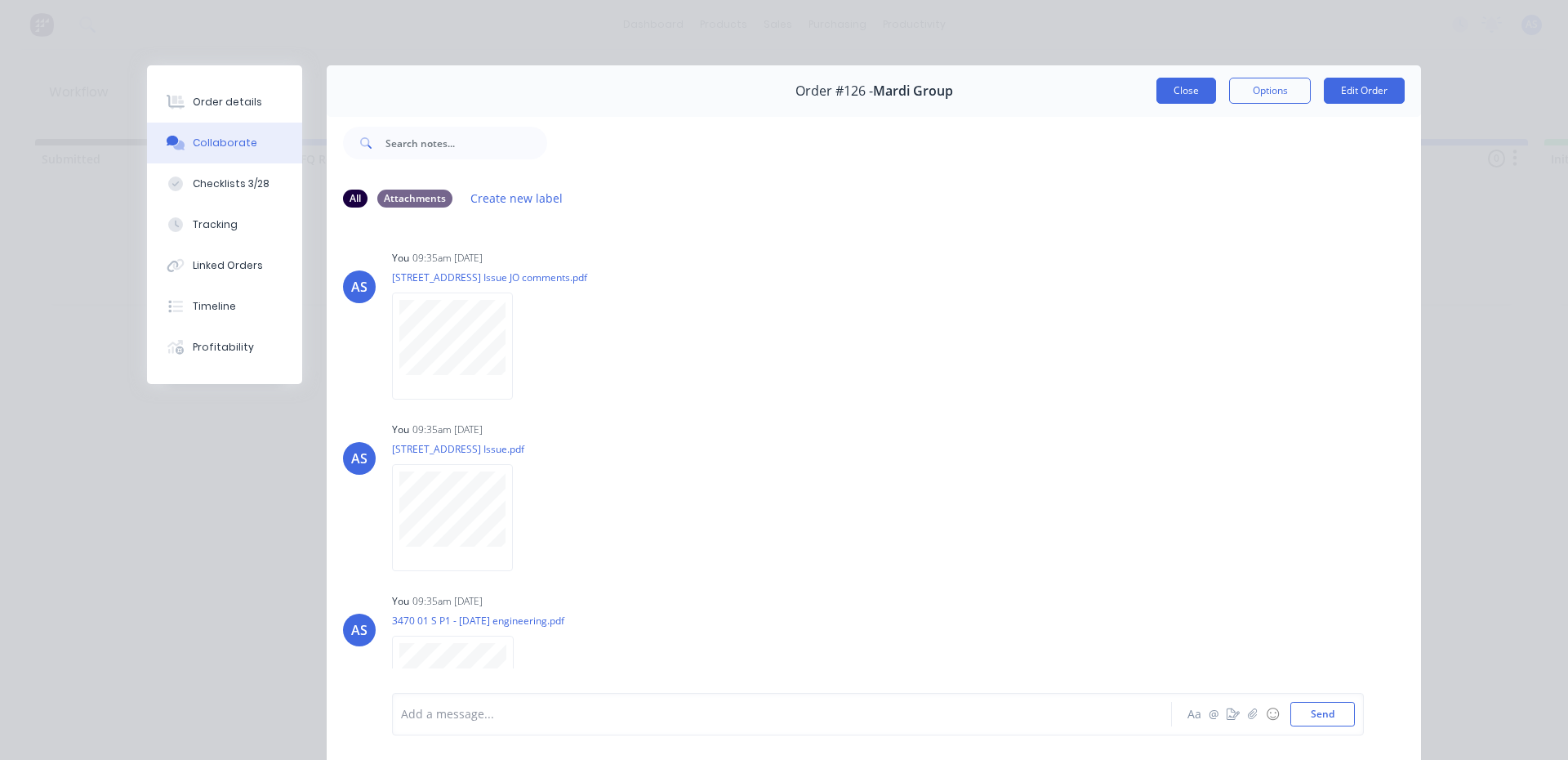
click at [1173, 80] on button "Close" at bounding box center [1186, 90] width 60 height 26
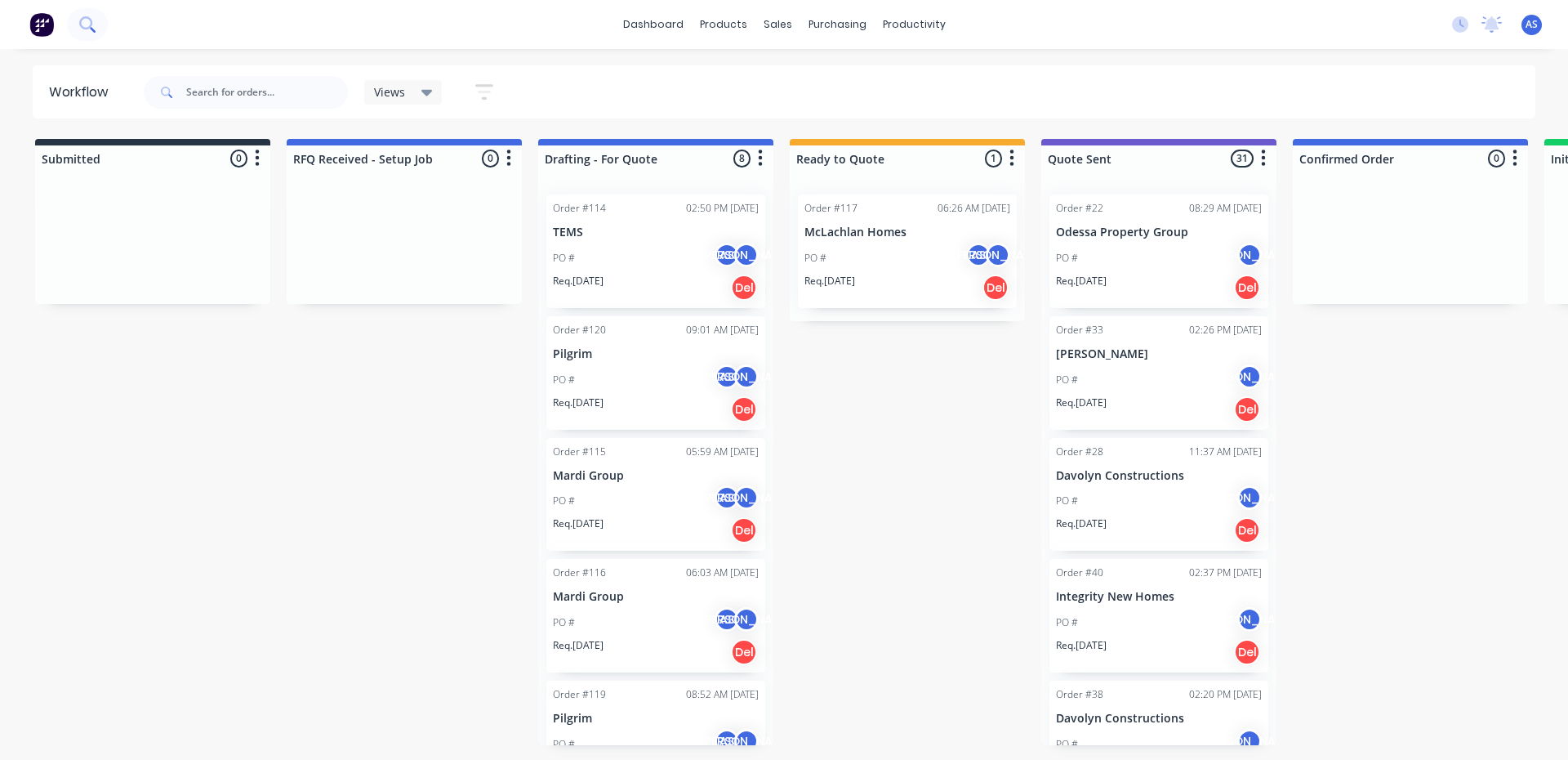
click at [90, 22] on icon at bounding box center [85, 23] width 13 height 13
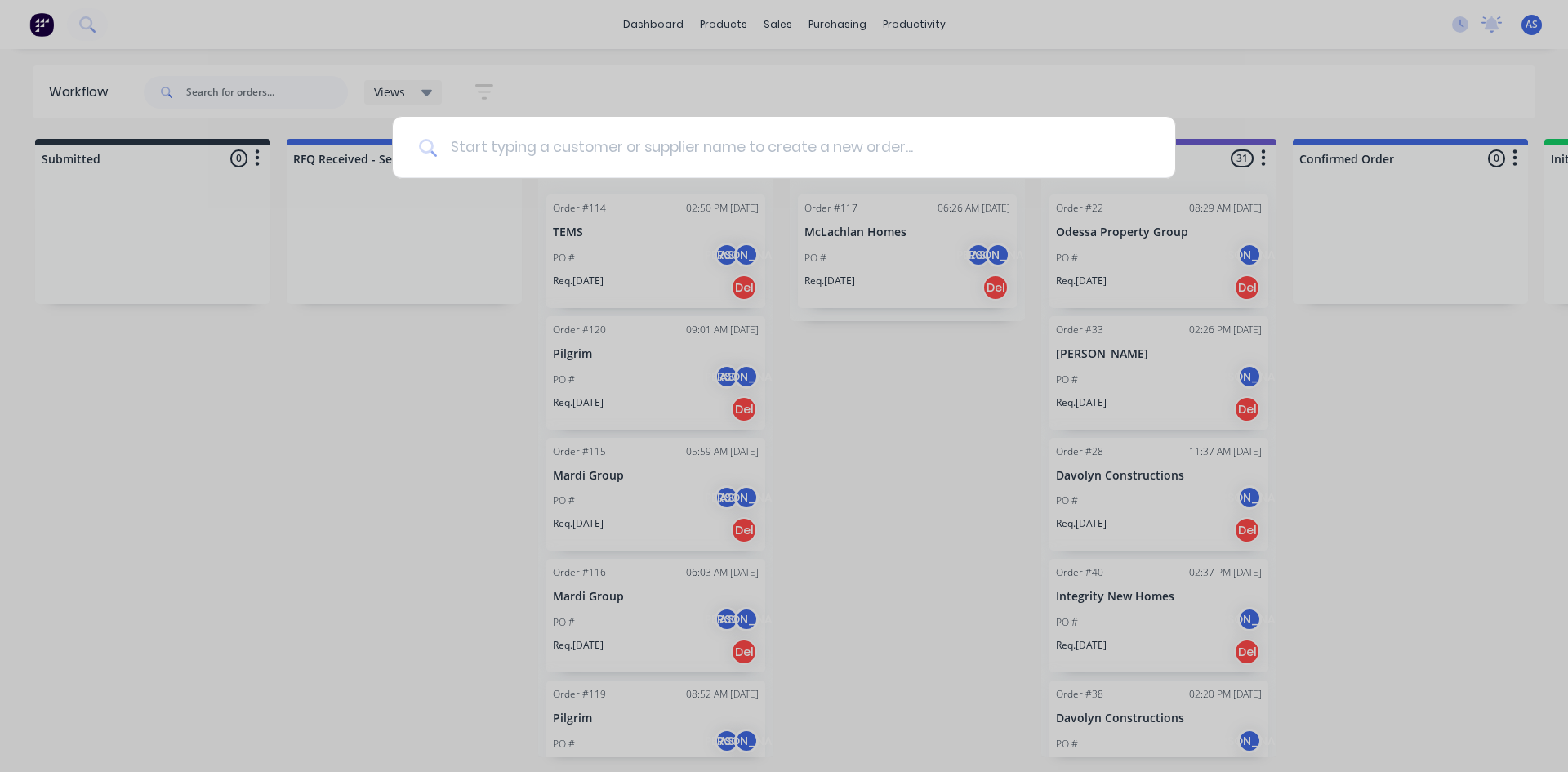
click at [508, 150] on input at bounding box center [793, 147] width 712 height 61
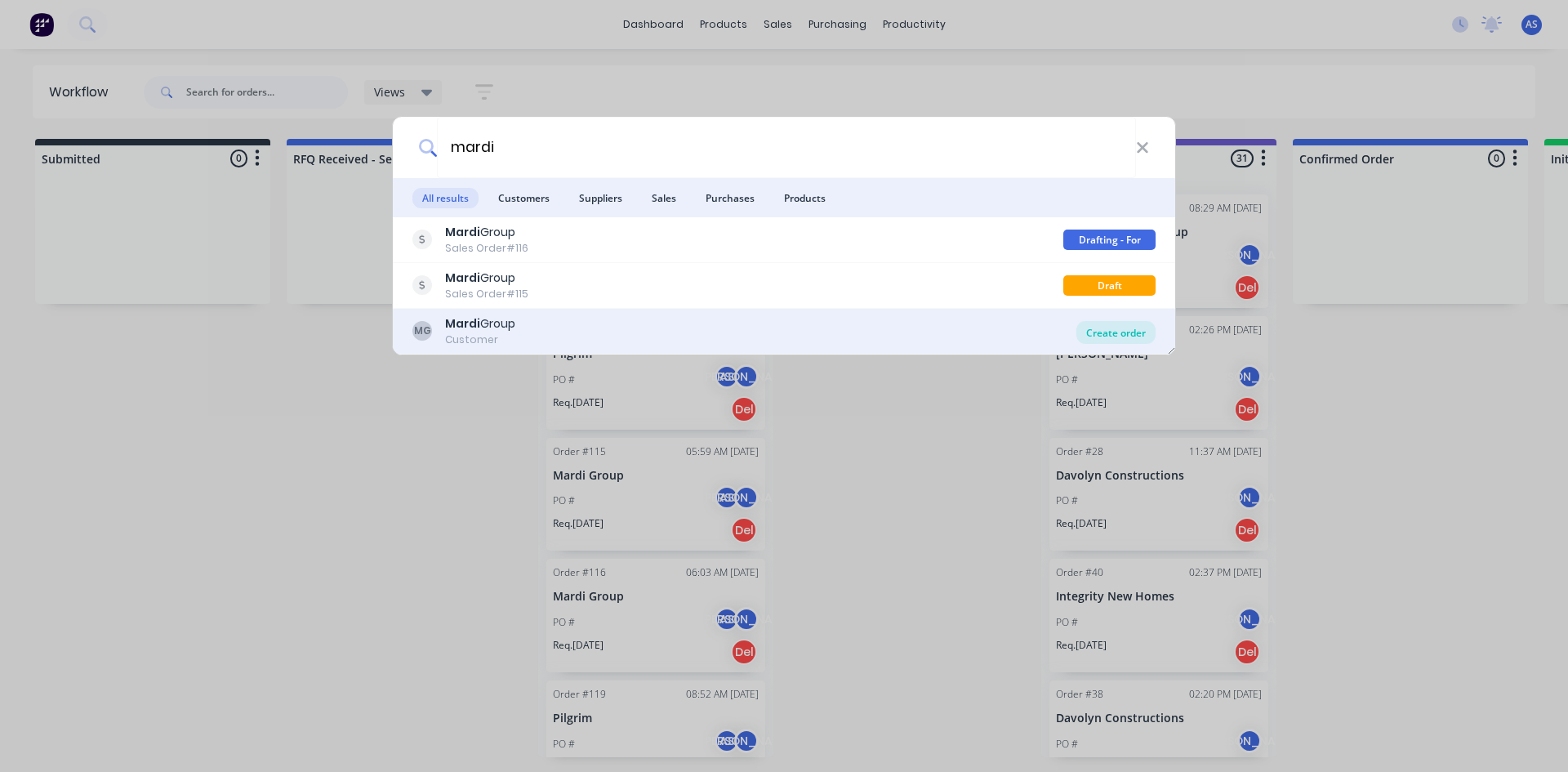
type input "mardi"
click at [1133, 337] on div "Create order" at bounding box center [1115, 332] width 79 height 23
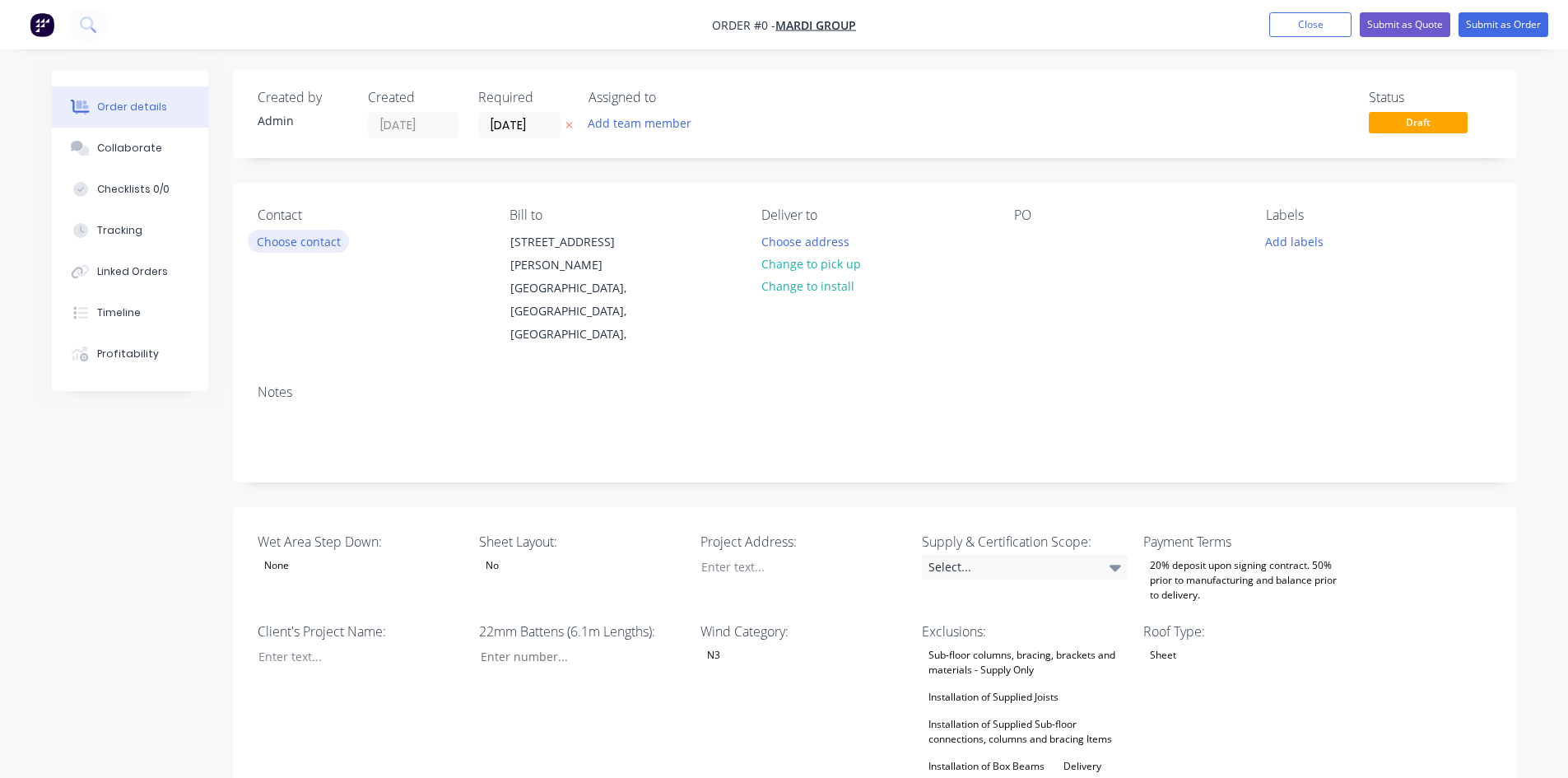
click at [307, 247] on button "Choose contact" at bounding box center [299, 240] width 102 height 22
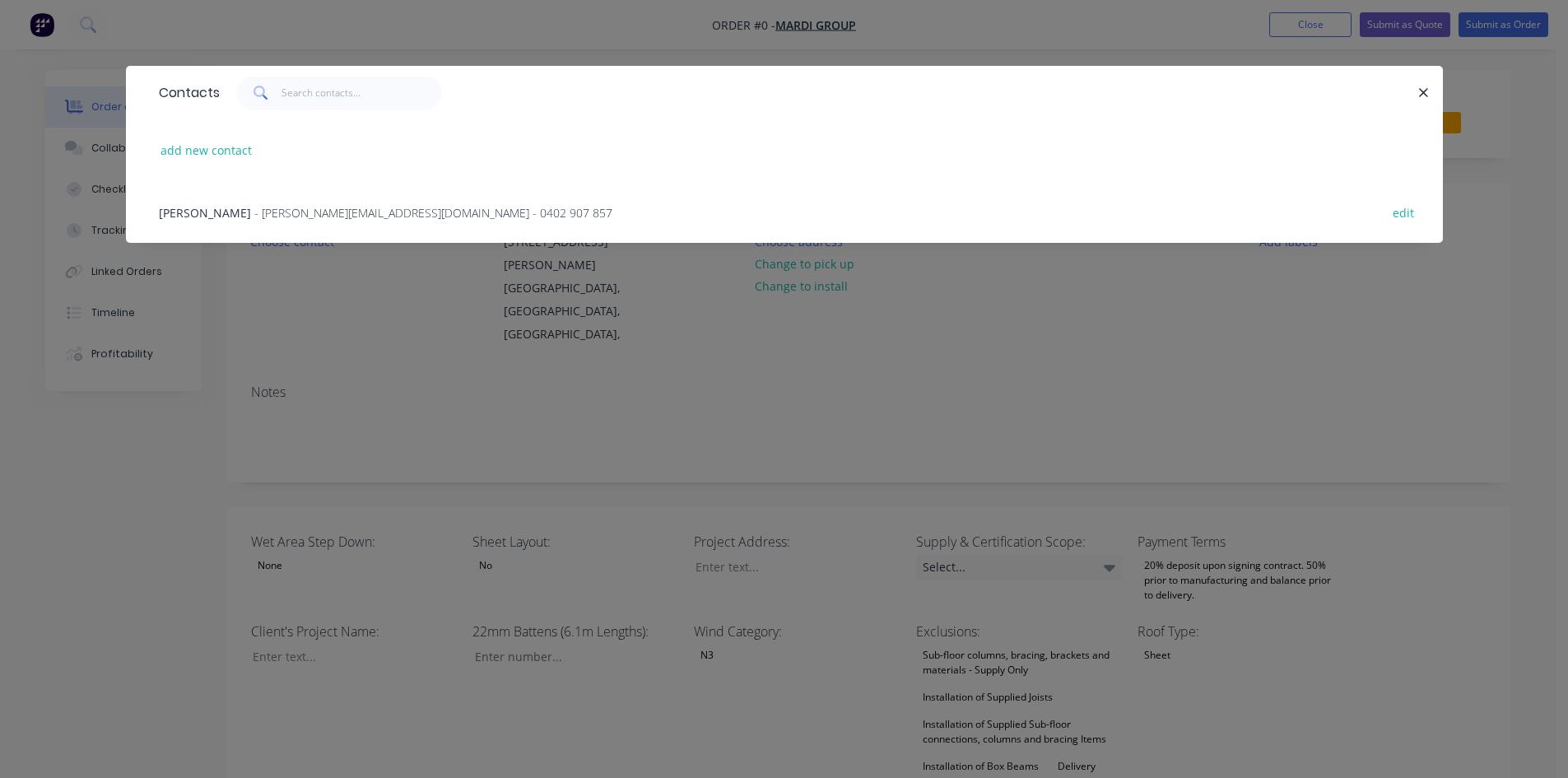
click at [283, 215] on span "- [PERSON_NAME][EMAIL_ADDRESS][DOMAIN_NAME] - 0402 907 857" at bounding box center [433, 213] width 358 height 16
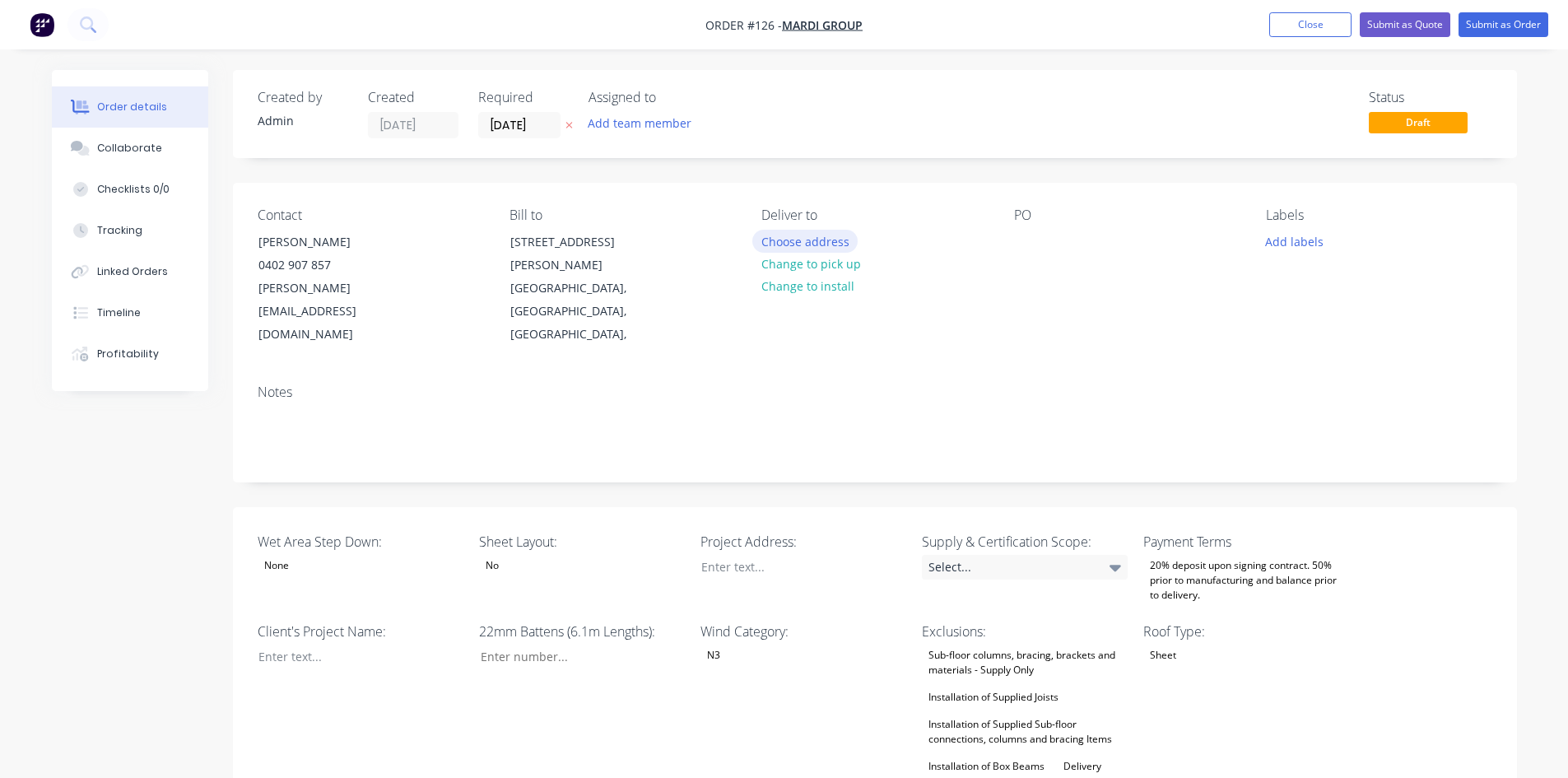
click at [813, 245] on button "Choose address" at bounding box center [805, 240] width 105 height 22
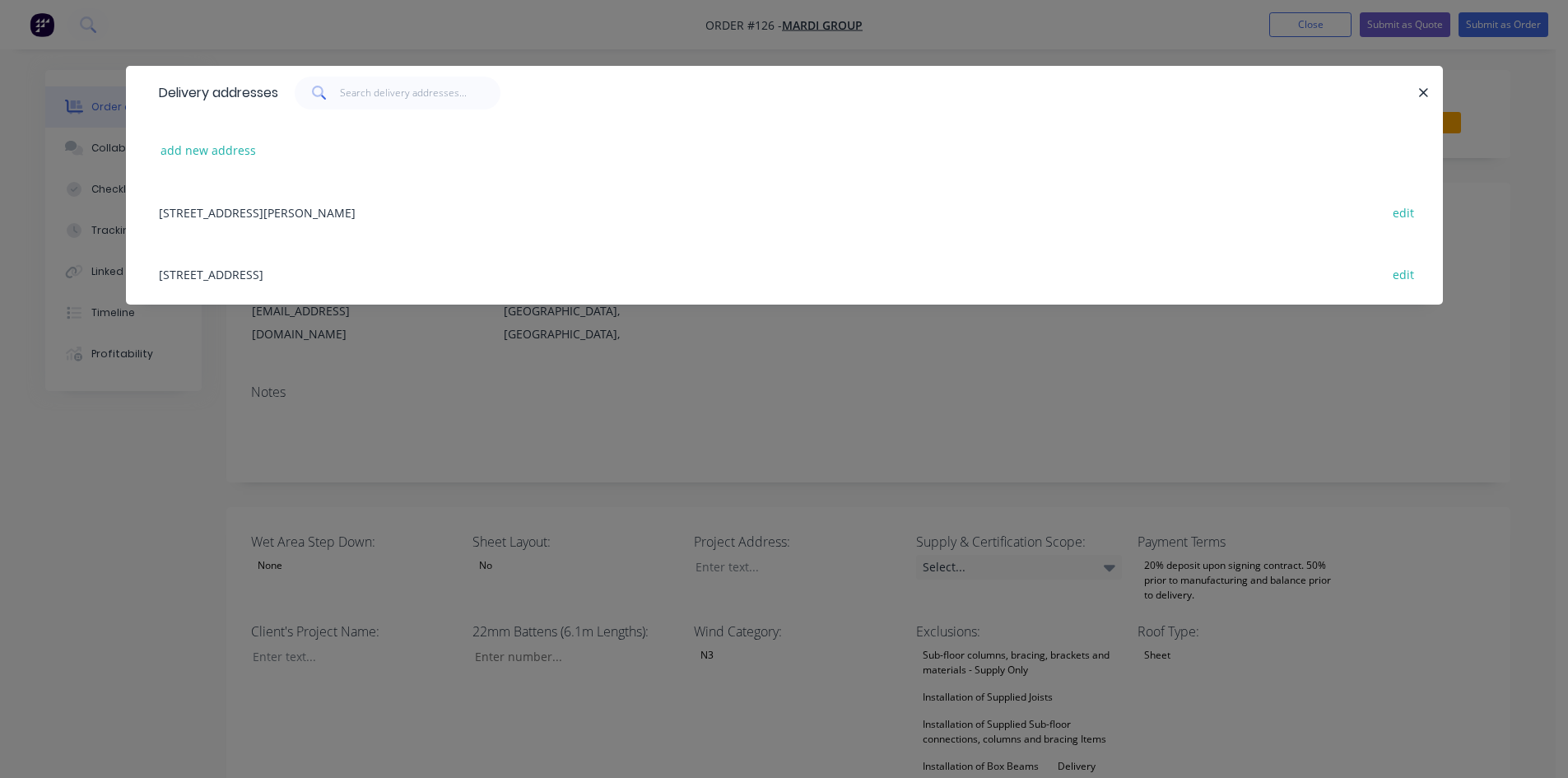
click at [340, 277] on div "[STREET_ADDRESS] edit" at bounding box center [784, 273] width 1268 height 61
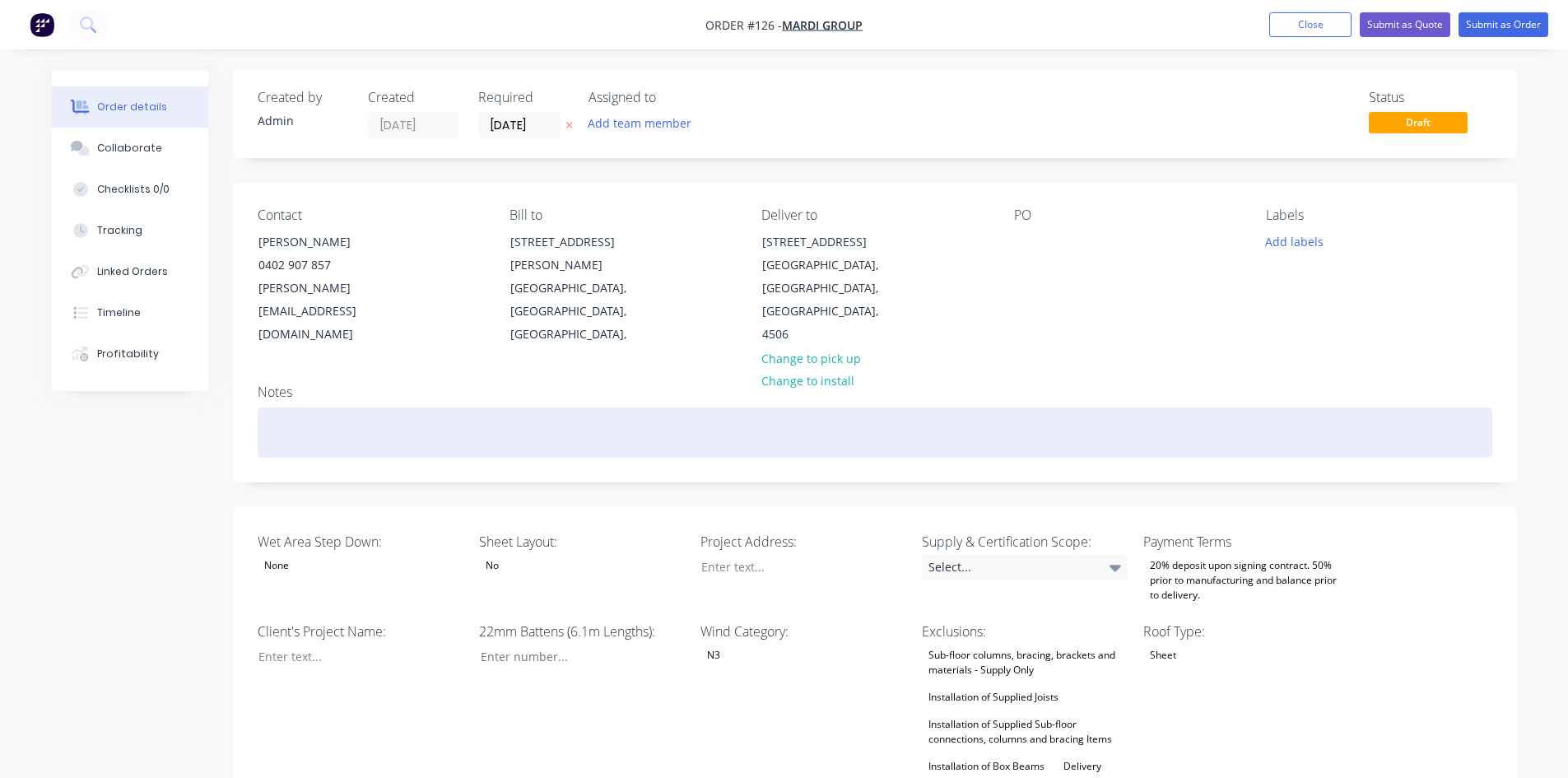
click at [316, 407] on div at bounding box center [874, 432] width 1234 height 50
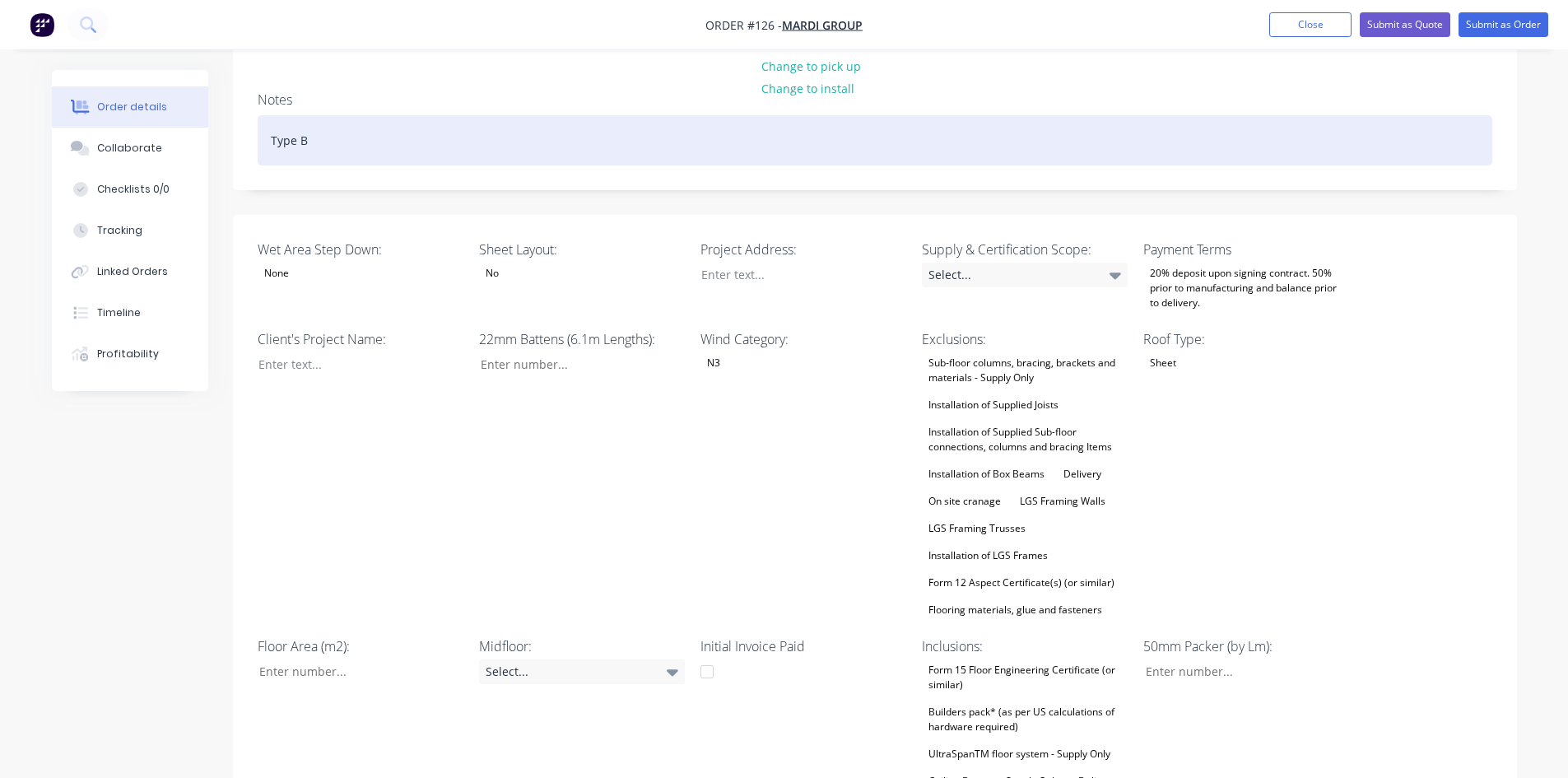
scroll to position [329, 0]
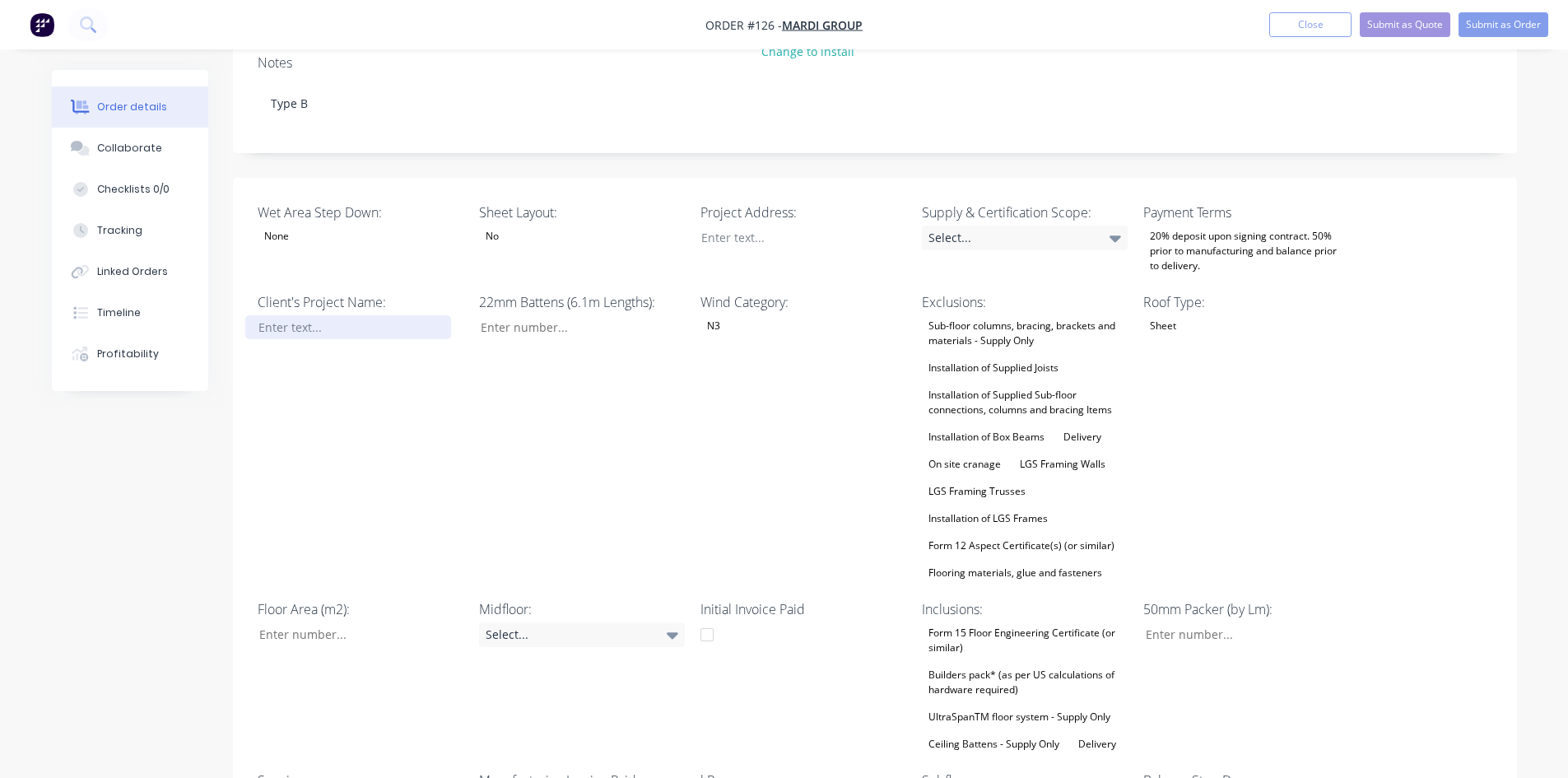
click at [298, 315] on div at bounding box center [348, 327] width 206 height 24
click at [324, 225] on div "None" at bounding box center [360, 236] width 206 height 21
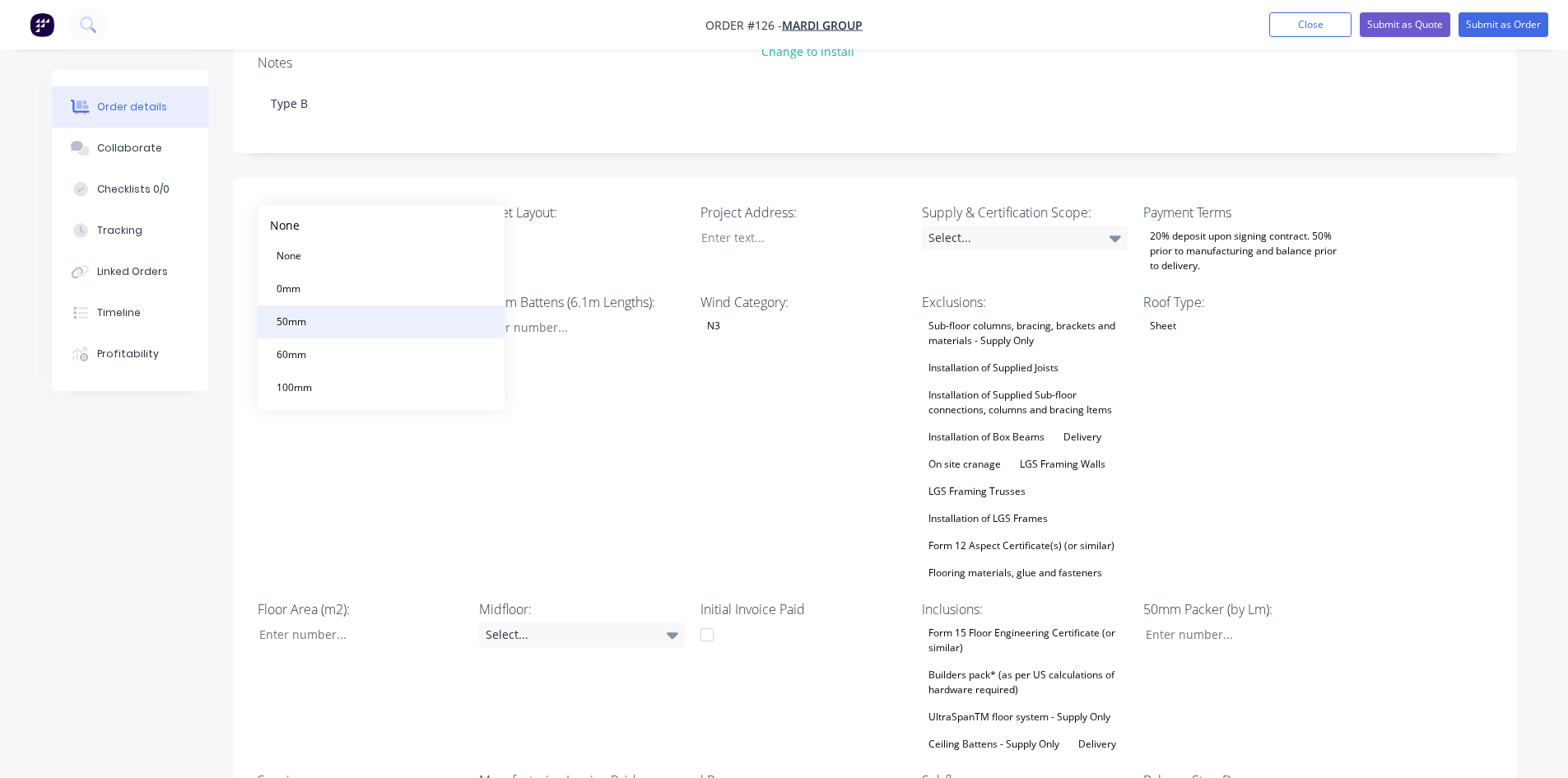
click at [320, 322] on button "50mm" at bounding box center [381, 322] width 247 height 33
click at [315, 315] on div at bounding box center [348, 327] width 206 height 24
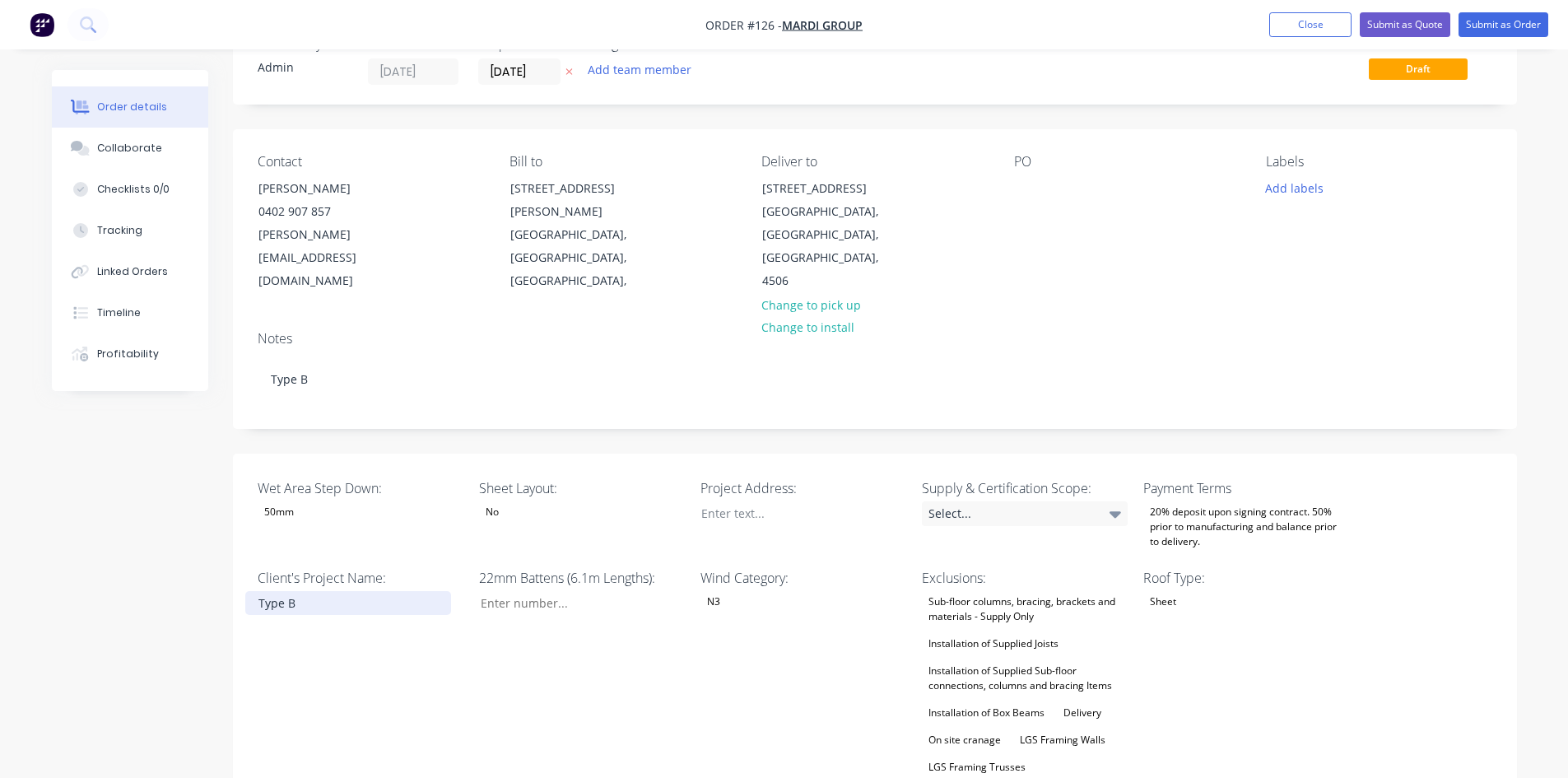
scroll to position [82, 0]
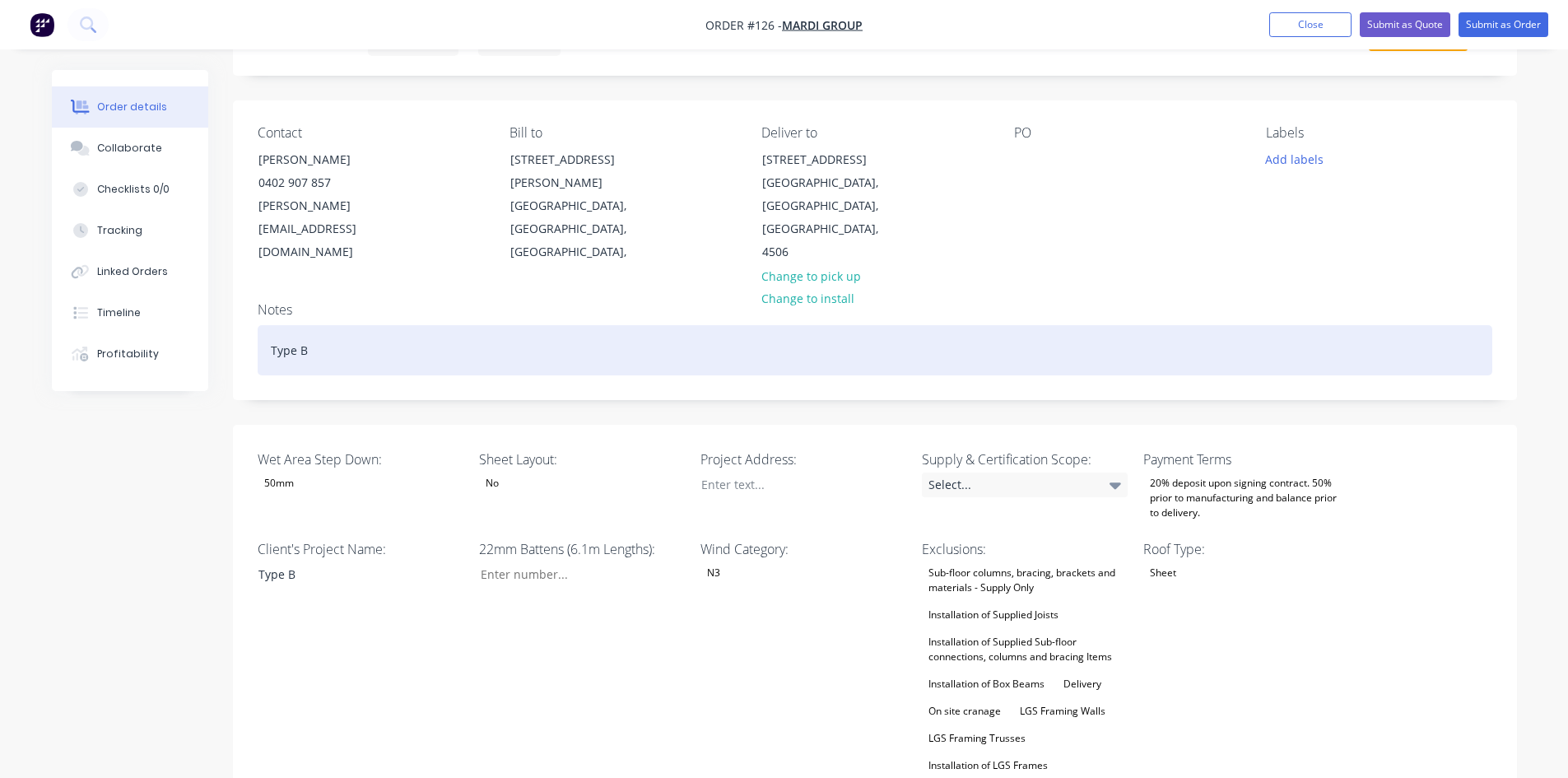
click at [371, 325] on div "Type B" at bounding box center [874, 350] width 1234 height 50
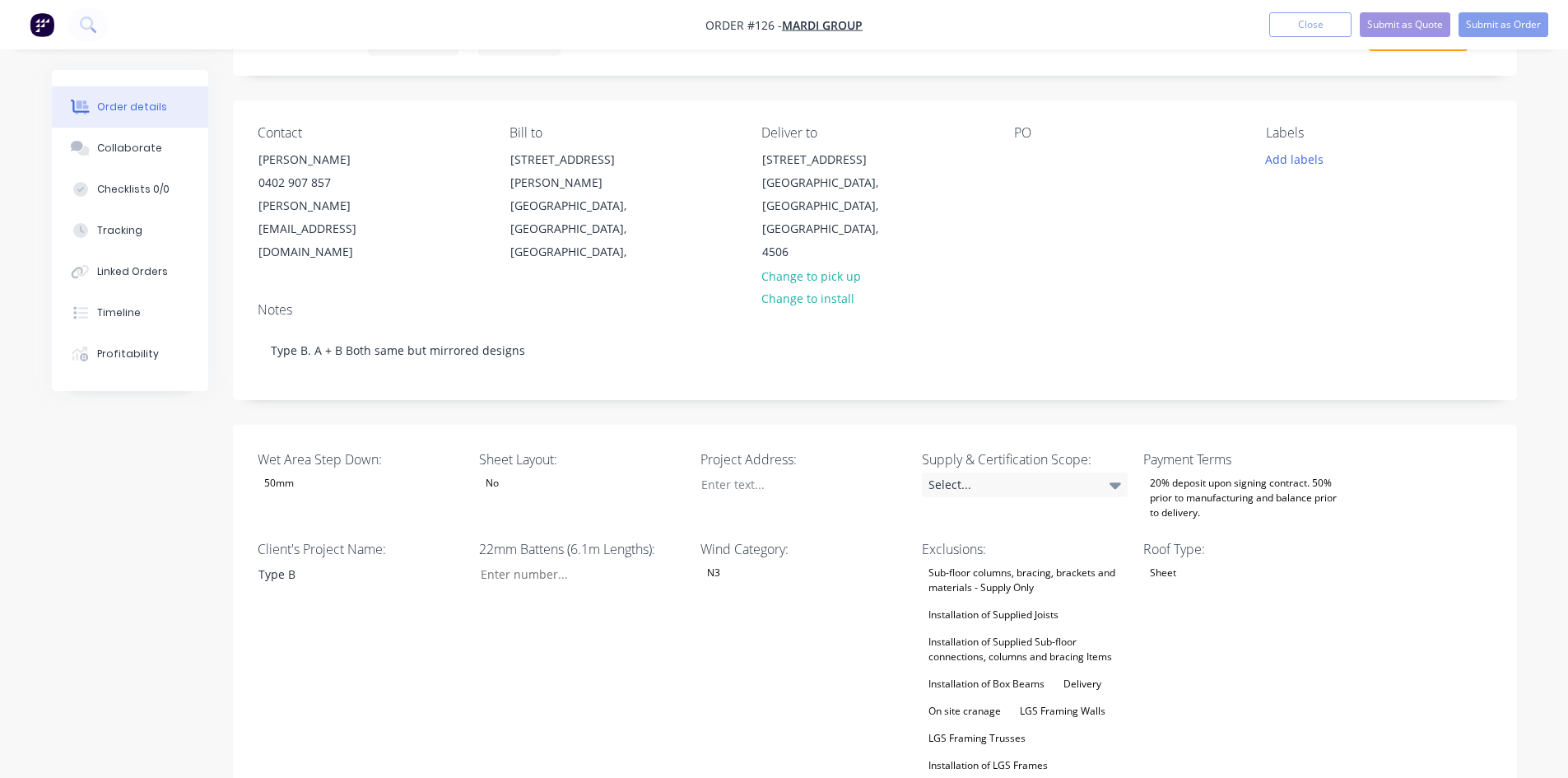
click at [369, 582] on div "Client's Project Name: Type B" at bounding box center [360, 684] width 206 height 292
click at [531, 472] on div "No" at bounding box center [582, 483] width 206 height 21
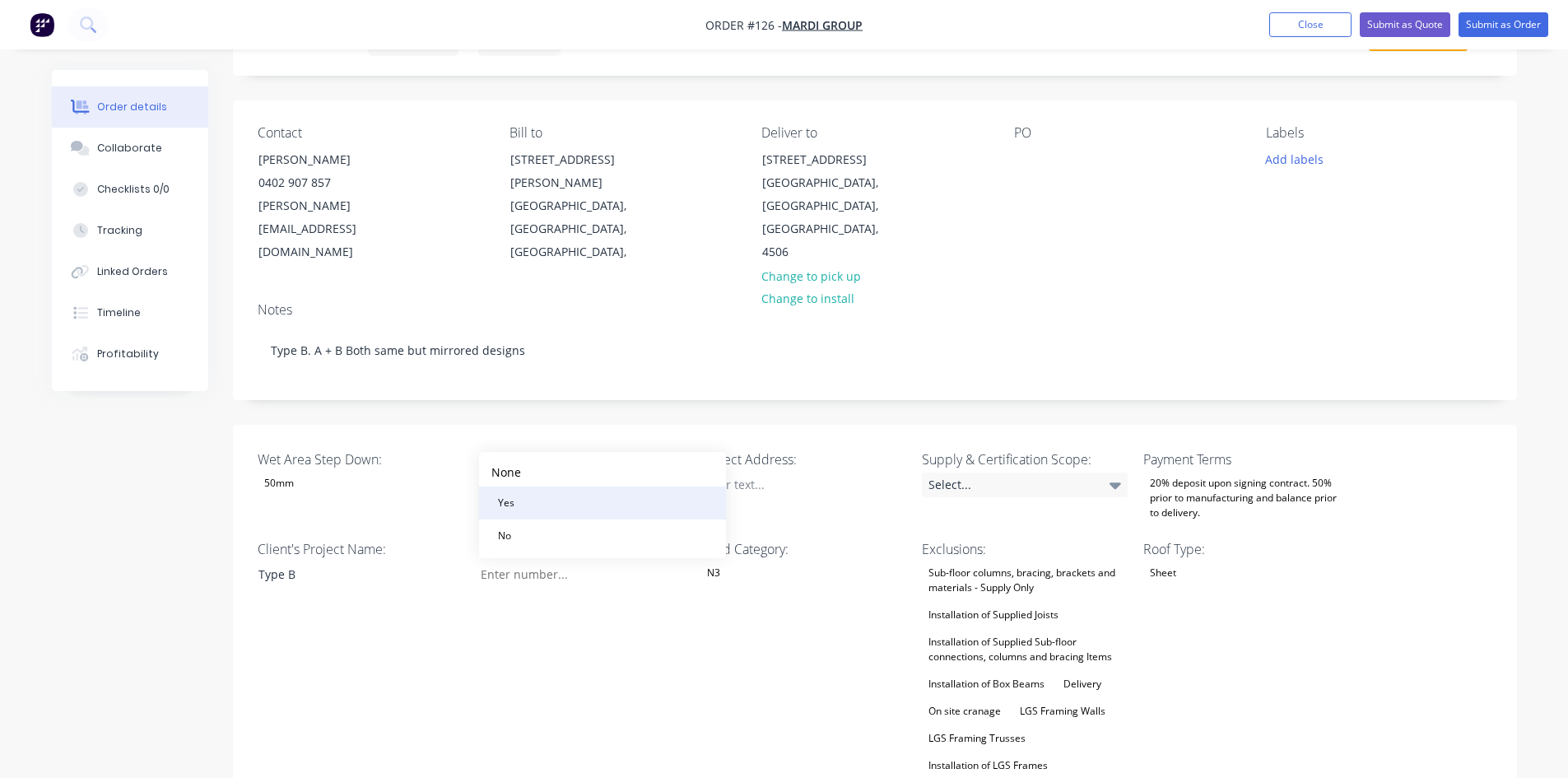
click at [529, 502] on button "Yes" at bounding box center [603, 503] width 247 height 33
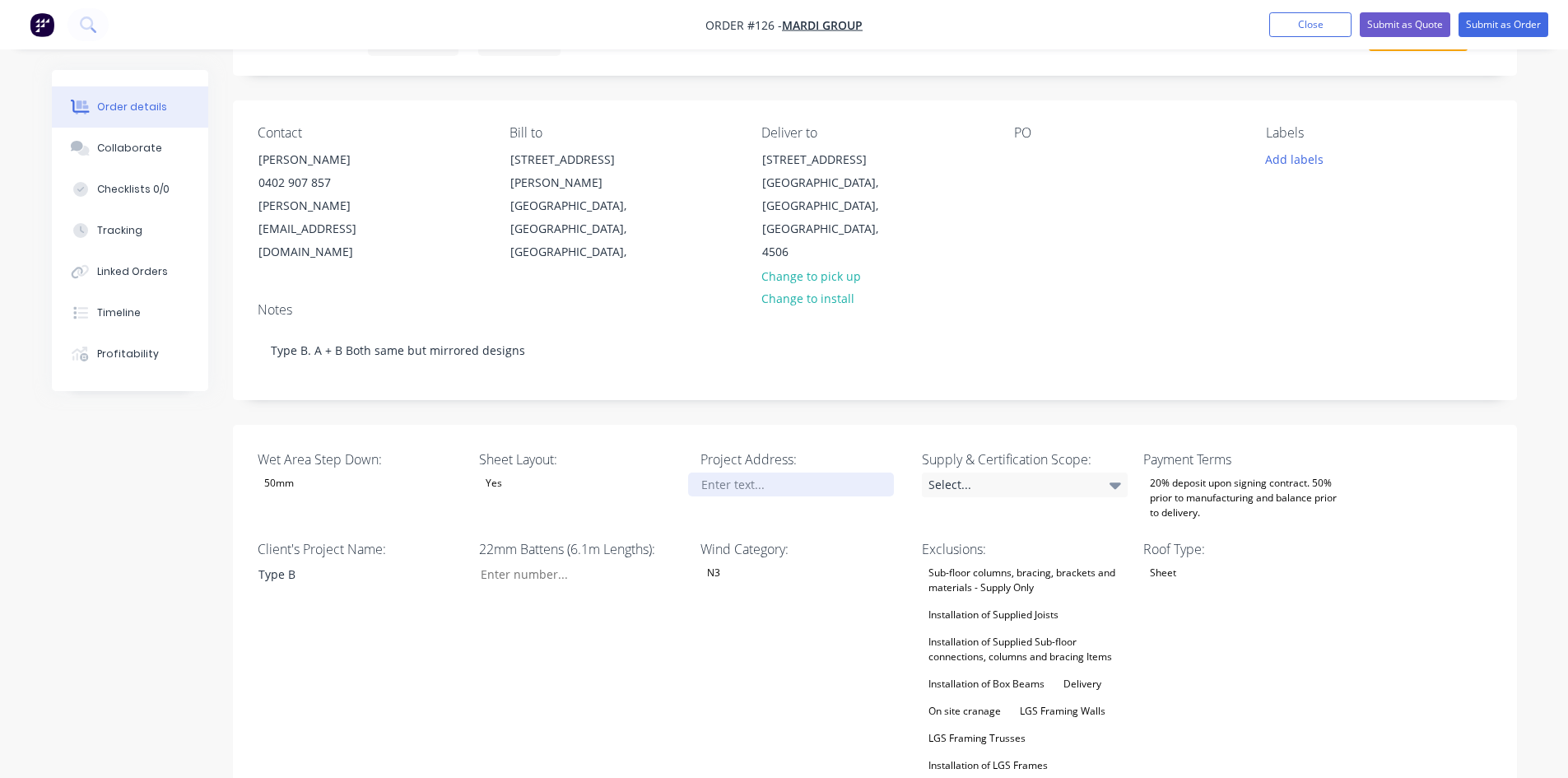
click at [754, 472] on div at bounding box center [790, 484] width 206 height 24
click at [768, 472] on div at bounding box center [790, 484] width 206 height 24
paste div
click at [998, 472] on div "Select..." at bounding box center [1024, 484] width 206 height 25
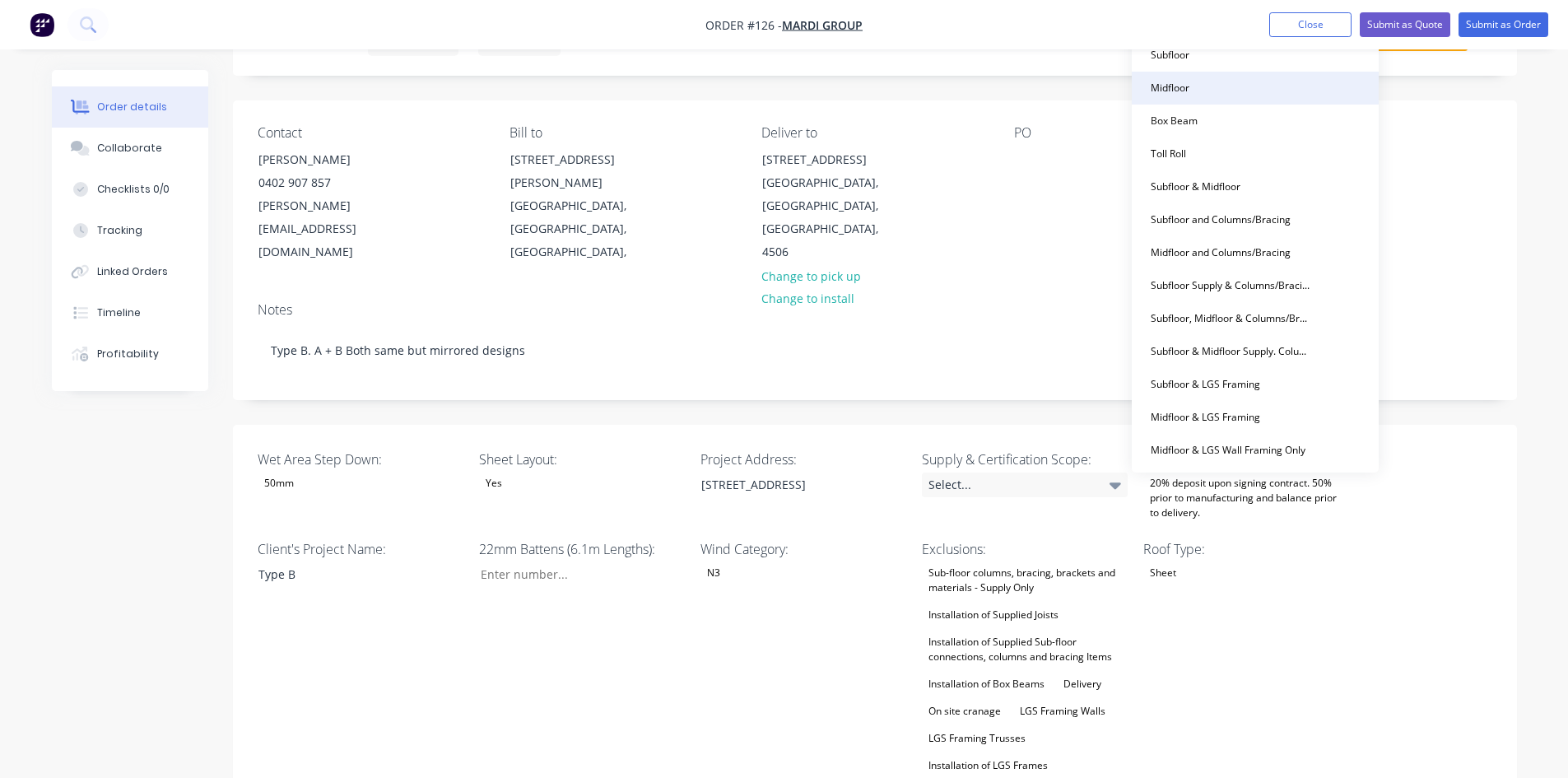
click at [1208, 83] on button "Midfloor" at bounding box center [1255, 88] width 247 height 33
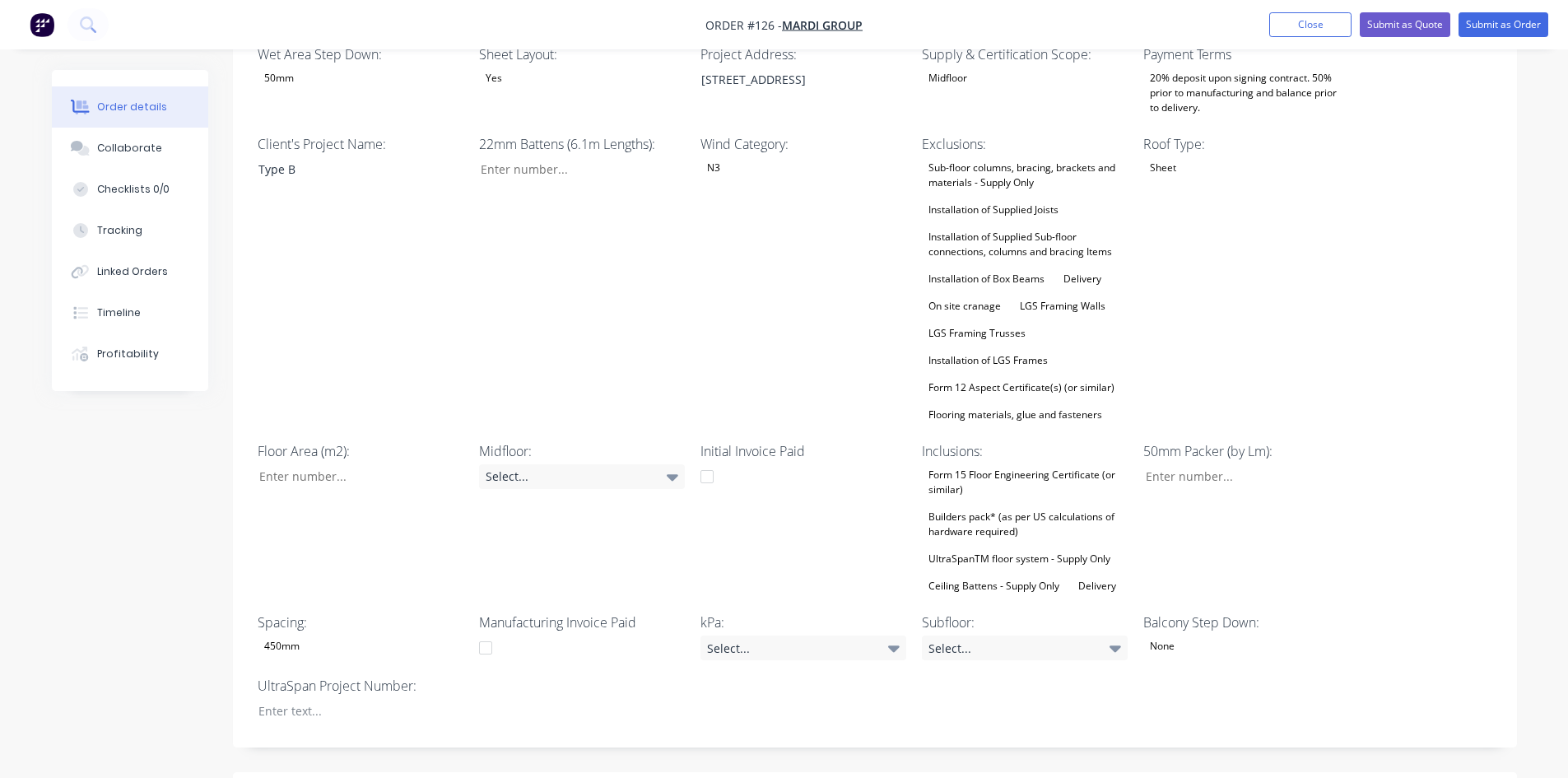
scroll to position [494, 0]
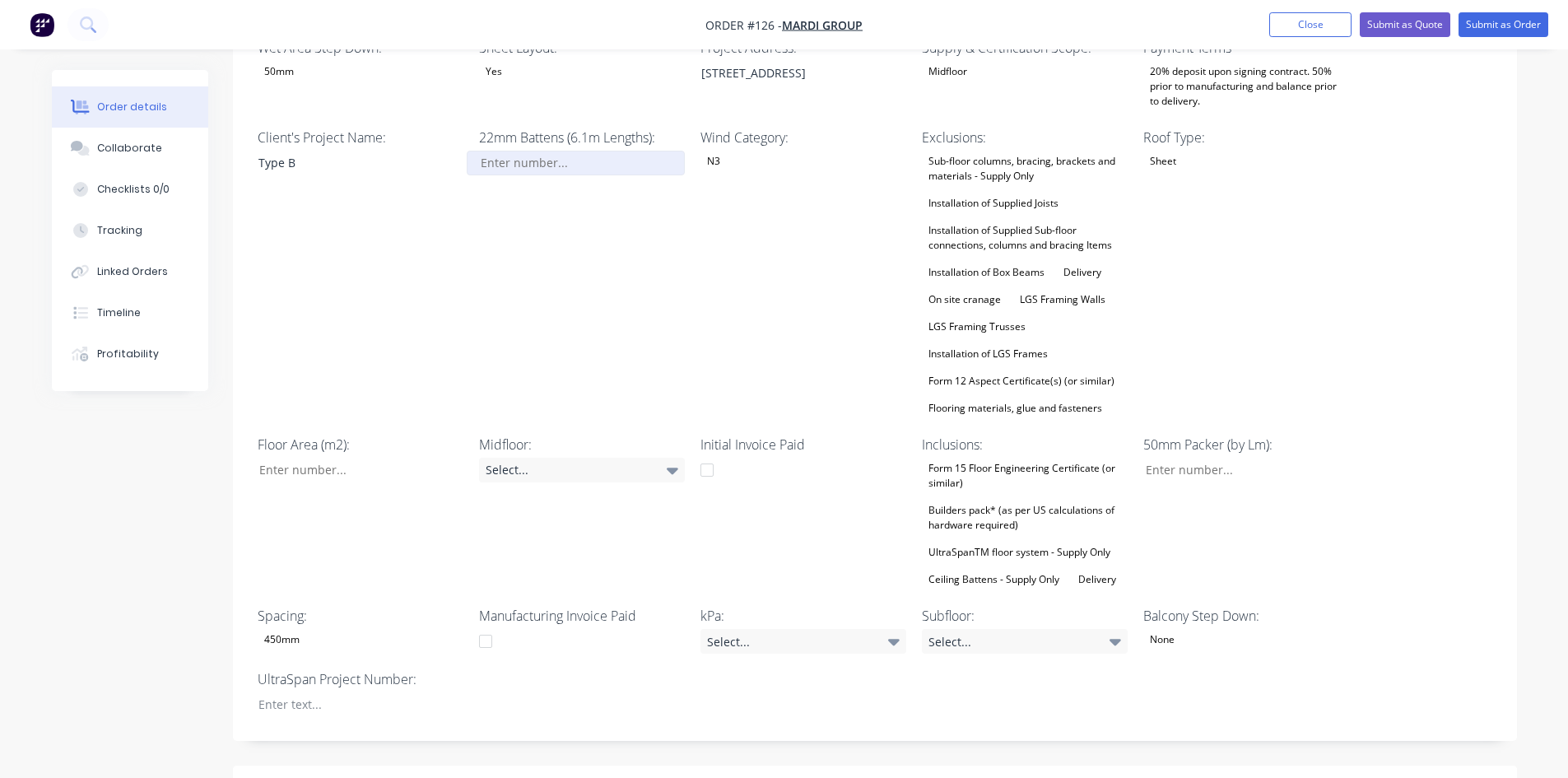
click at [523, 151] on input "Wet Area Step Down:" at bounding box center [576, 163] width 217 height 25
click at [317, 151] on div "Type B" at bounding box center [348, 162] width 206 height 24
click at [373, 197] on div "Client's Project Name: Type A" at bounding box center [360, 273] width 206 height 292
click at [501, 457] on div "Select..." at bounding box center [582, 470] width 206 height 25
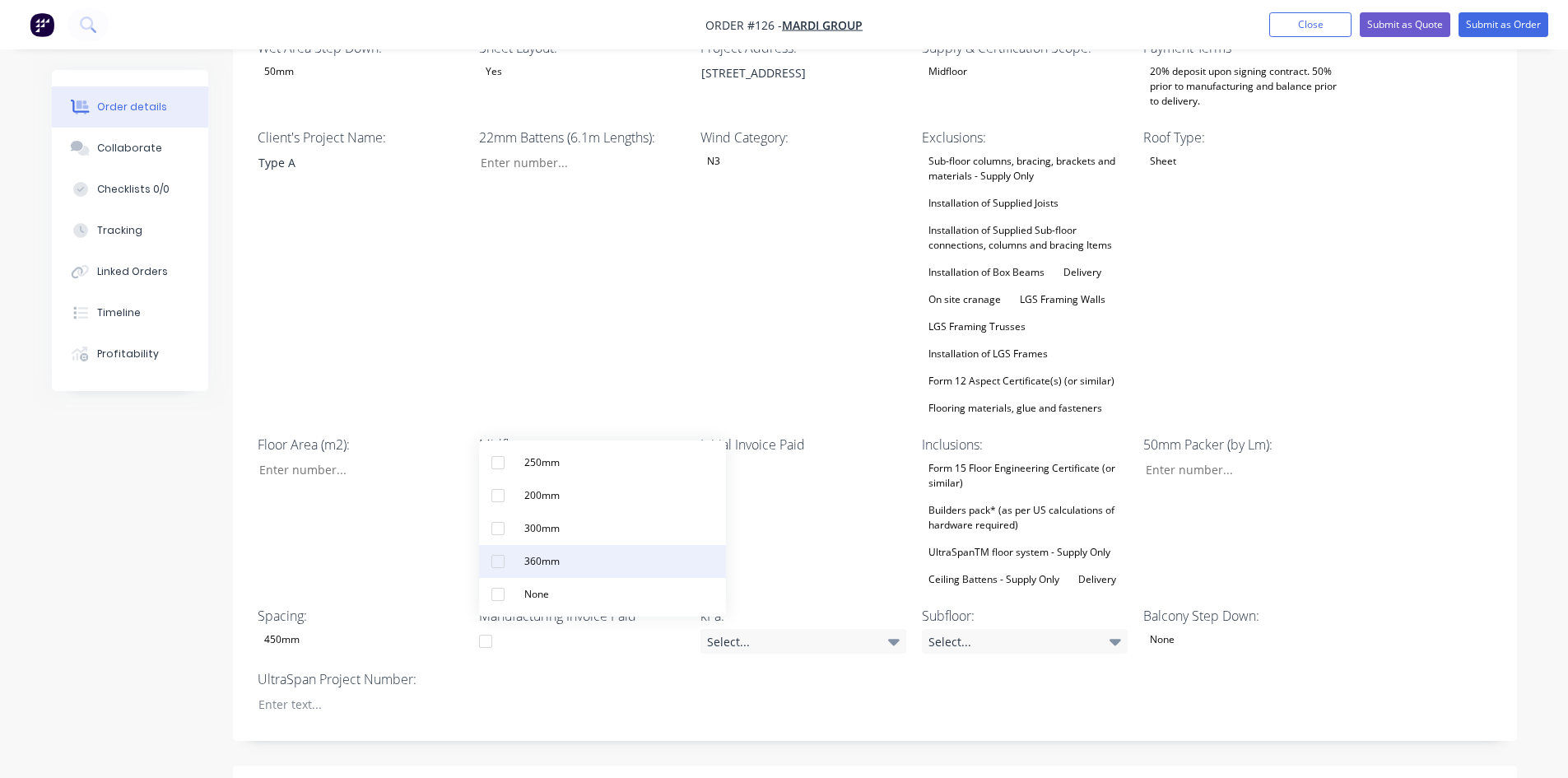
click at [545, 564] on div "360mm" at bounding box center [541, 561] width 48 height 21
click at [613, 371] on div "22mm Battens (6.1m Lengths):" at bounding box center [582, 273] width 206 height 292
click at [315, 692] on div at bounding box center [348, 704] width 206 height 24
paste div
click at [612, 513] on div "Midfloor: 360mm" at bounding box center [582, 513] width 206 height 156
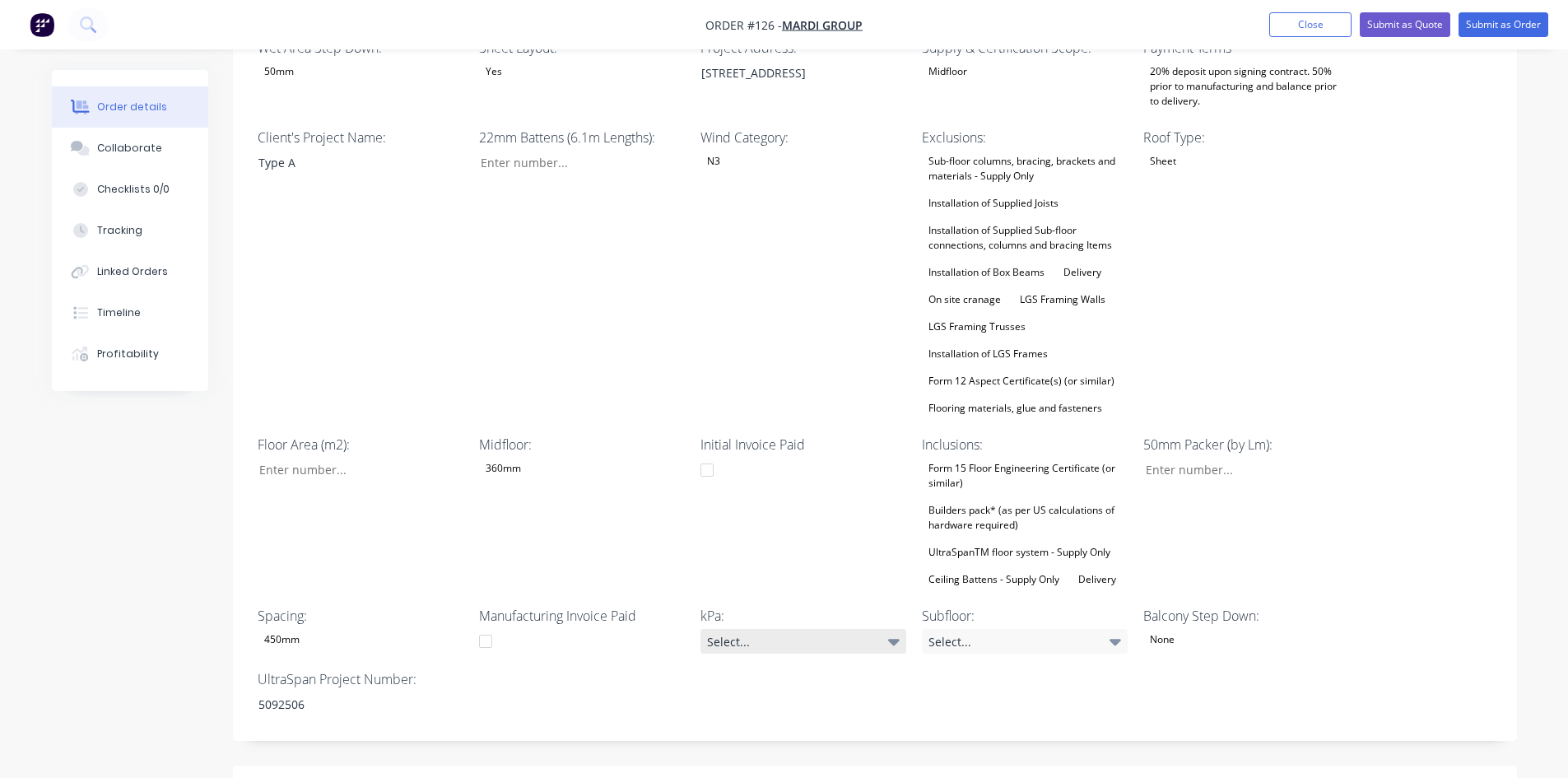
click at [771, 629] on div "Select..." at bounding box center [802, 641] width 206 height 25
click at [760, 472] on button "1.5kPa" at bounding box center [823, 458] width 247 height 33
click at [1204, 629] on div "None" at bounding box center [1246, 640] width 206 height 21
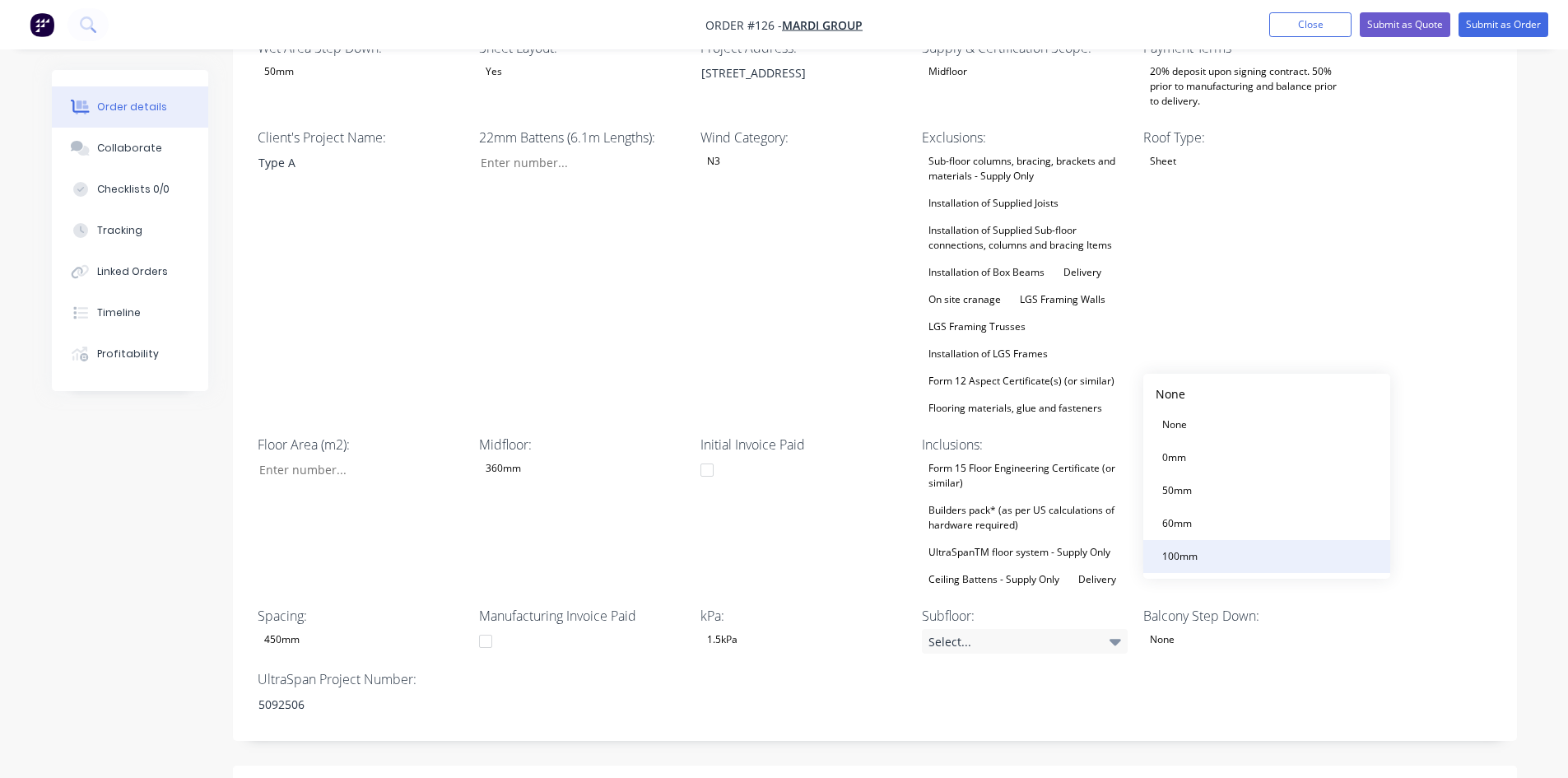
click at [1177, 548] on div "100mm" at bounding box center [1179, 556] width 48 height 21
click at [708, 509] on div "Initial Invoice Paid" at bounding box center [802, 513] width 206 height 156
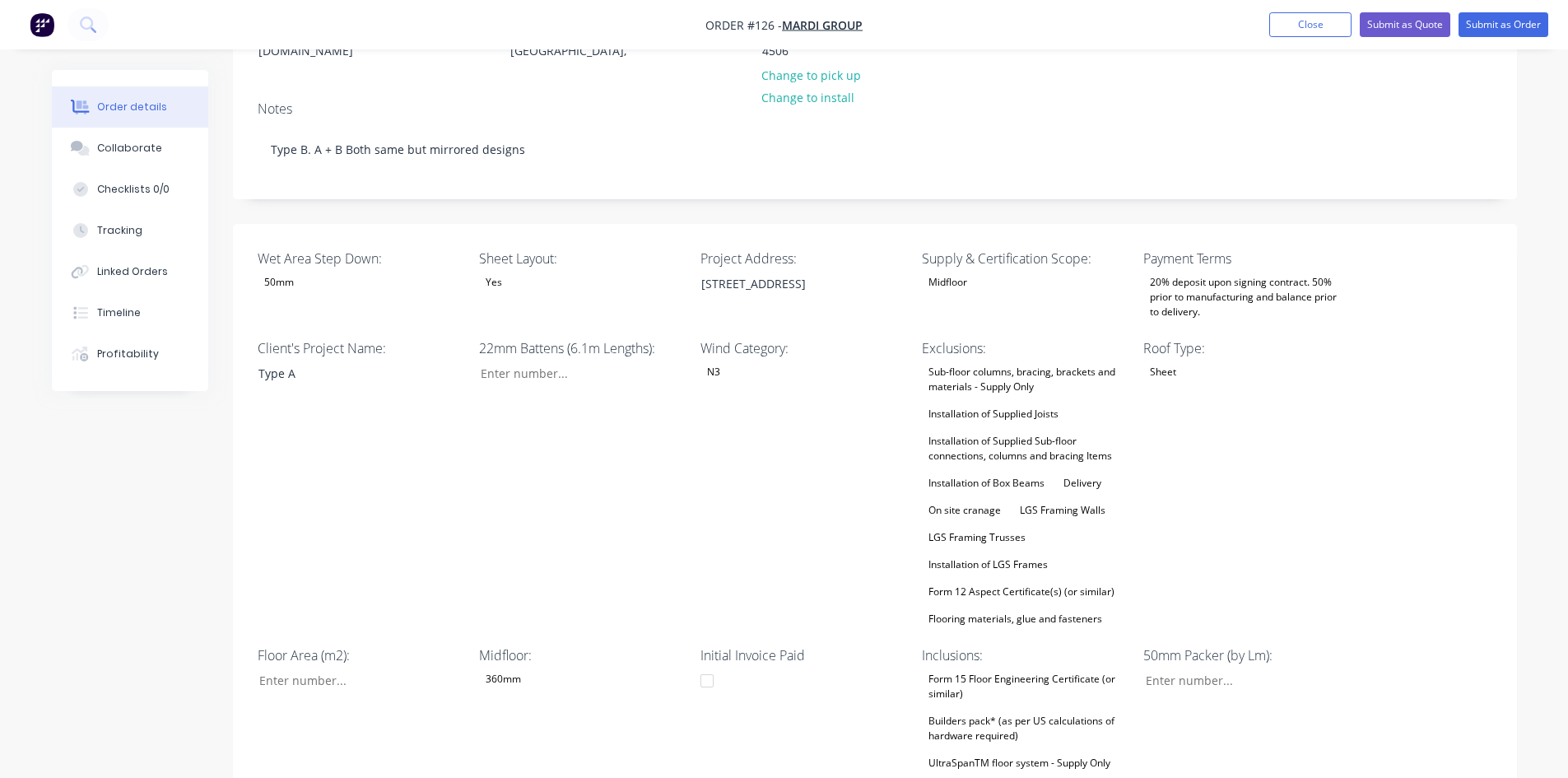
scroll to position [329, 0]
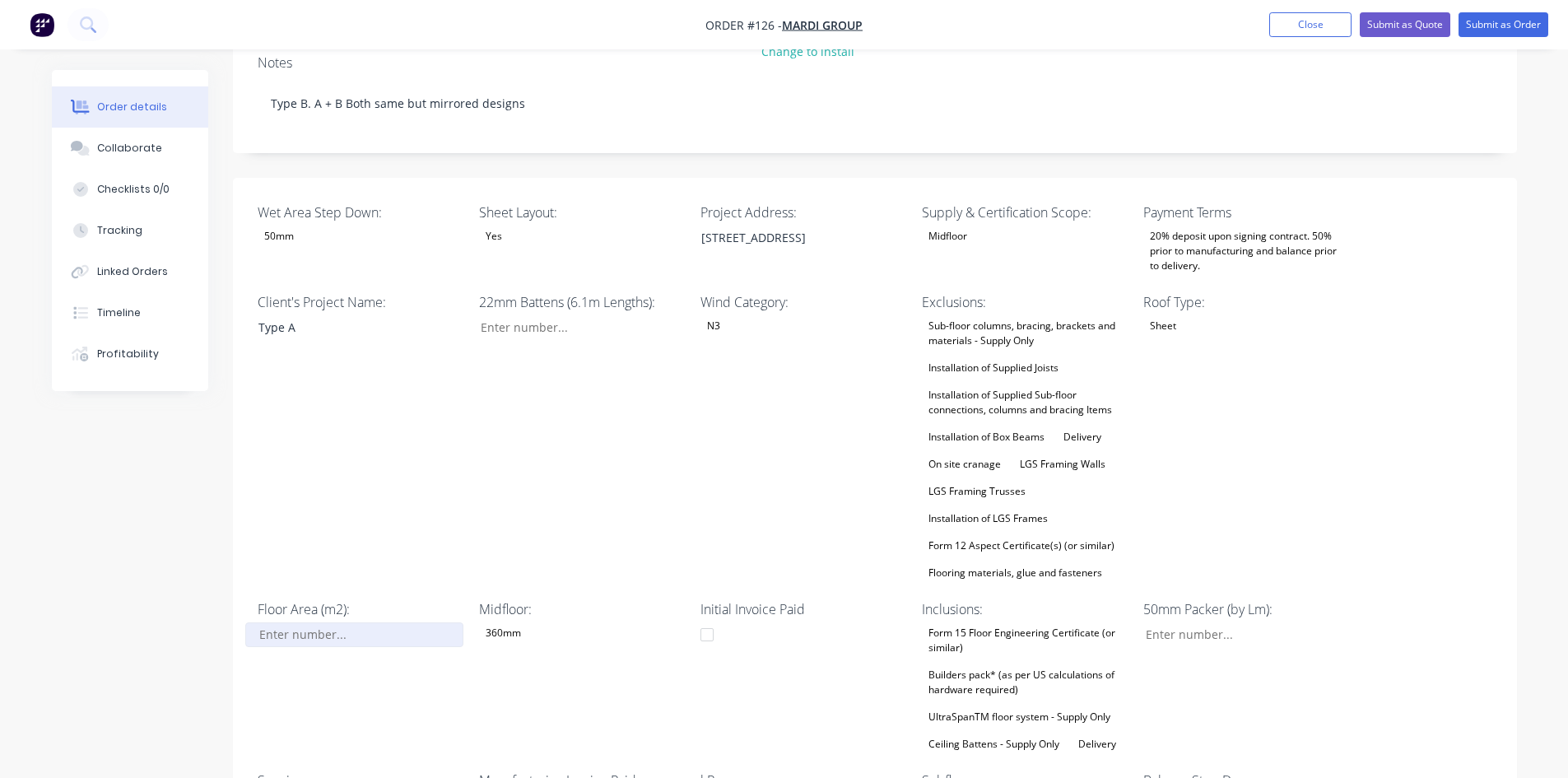
click at [309, 622] on input "Wet Area Step Down:" at bounding box center [354, 634] width 217 height 25
type input "84"
click at [387, 469] on div "Client's Project Name: Type A" at bounding box center [360, 438] width 206 height 292
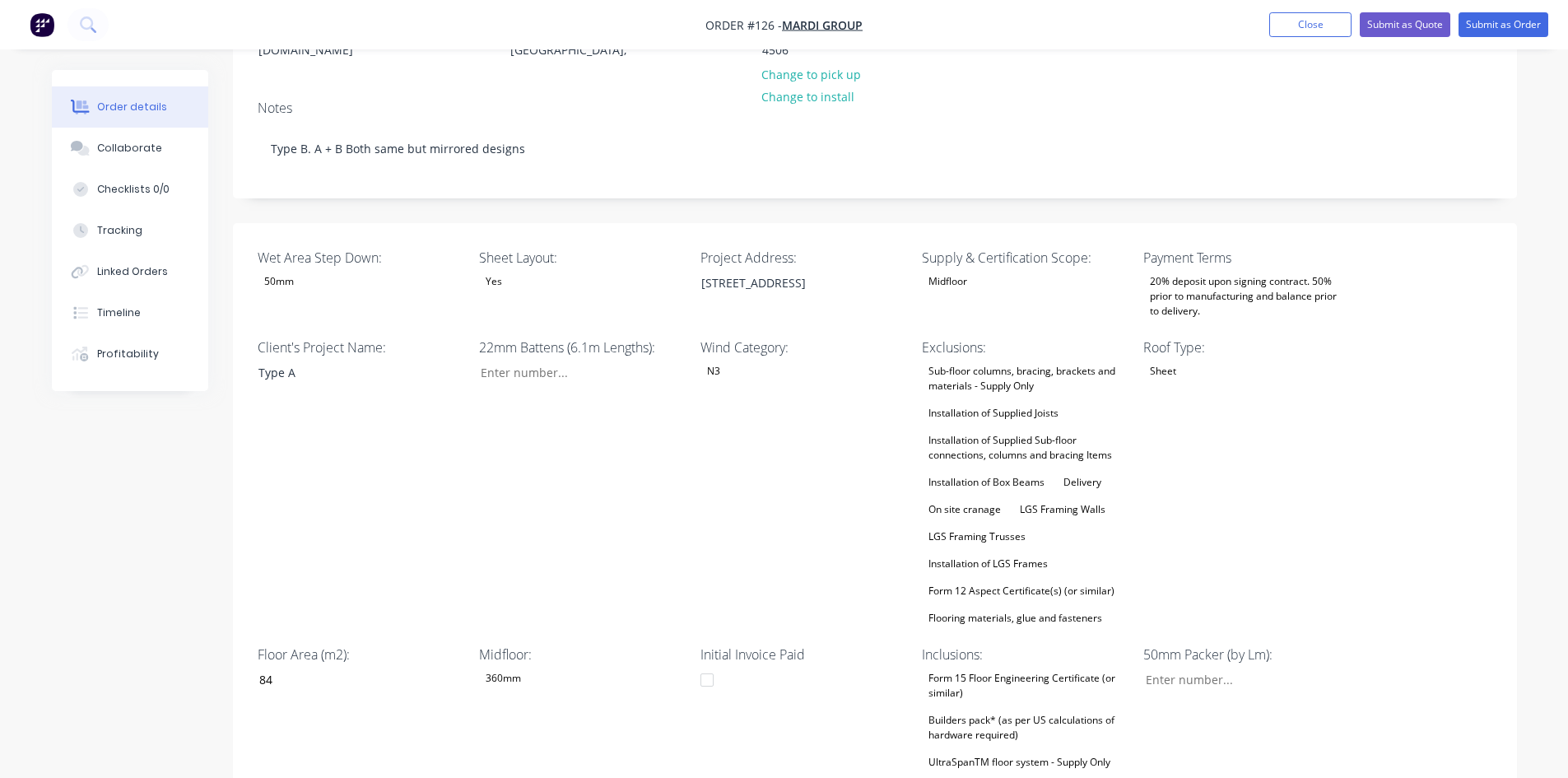
scroll to position [247, 0]
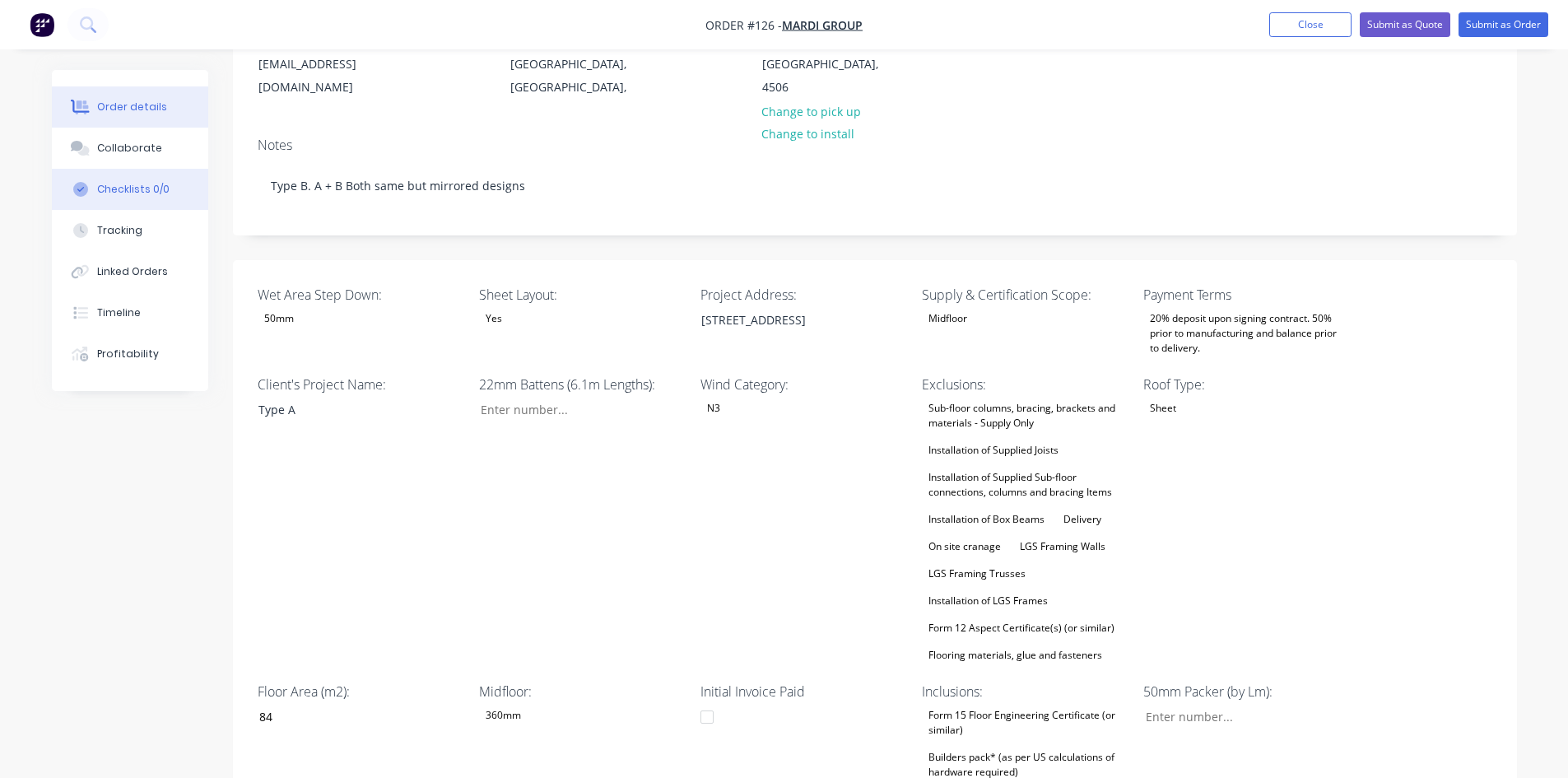
click at [136, 178] on button "Checklists 0/0" at bounding box center [130, 189] width 156 height 41
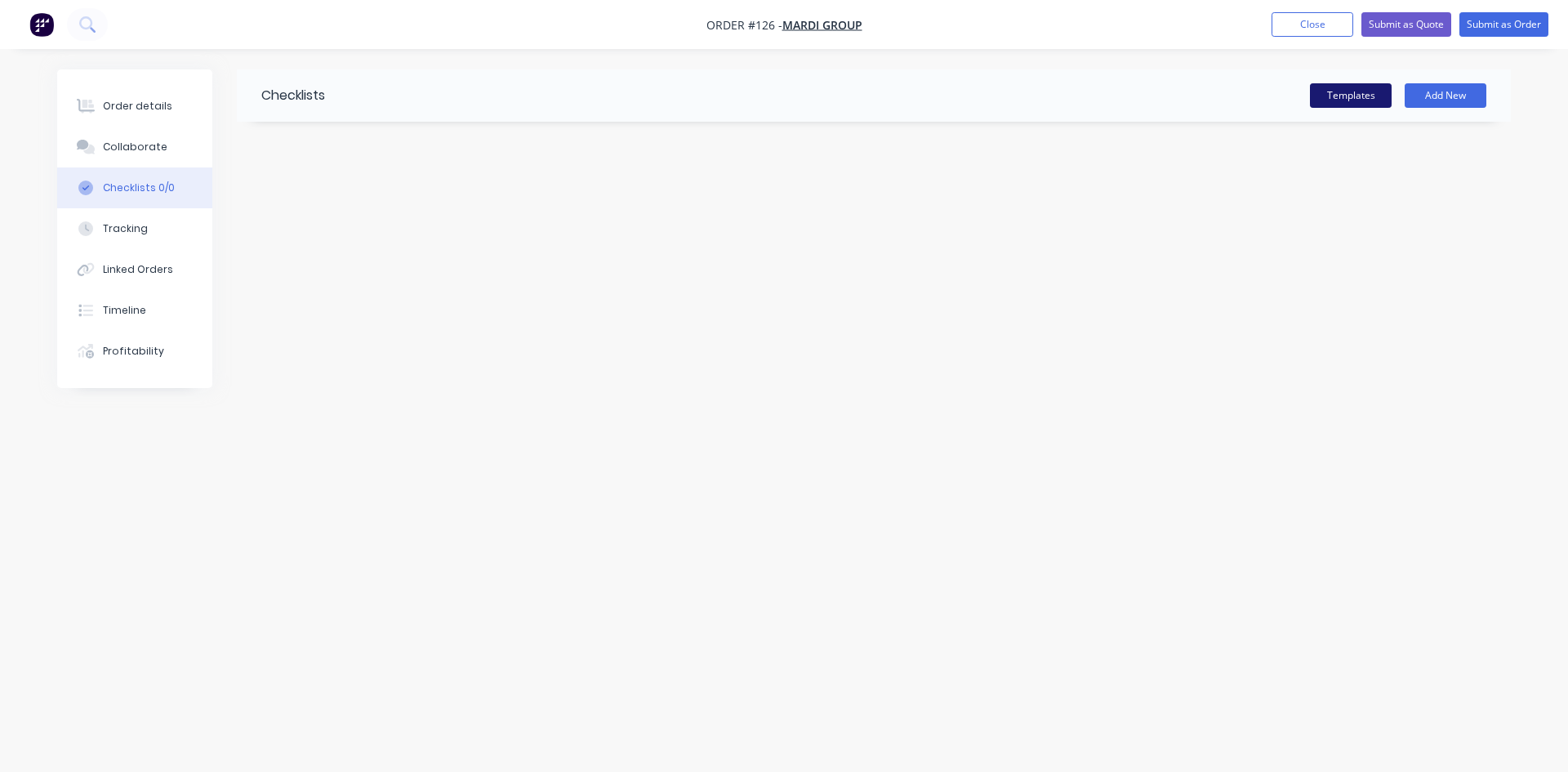
click at [1315, 105] on button "Templates" at bounding box center [1351, 96] width 82 height 24
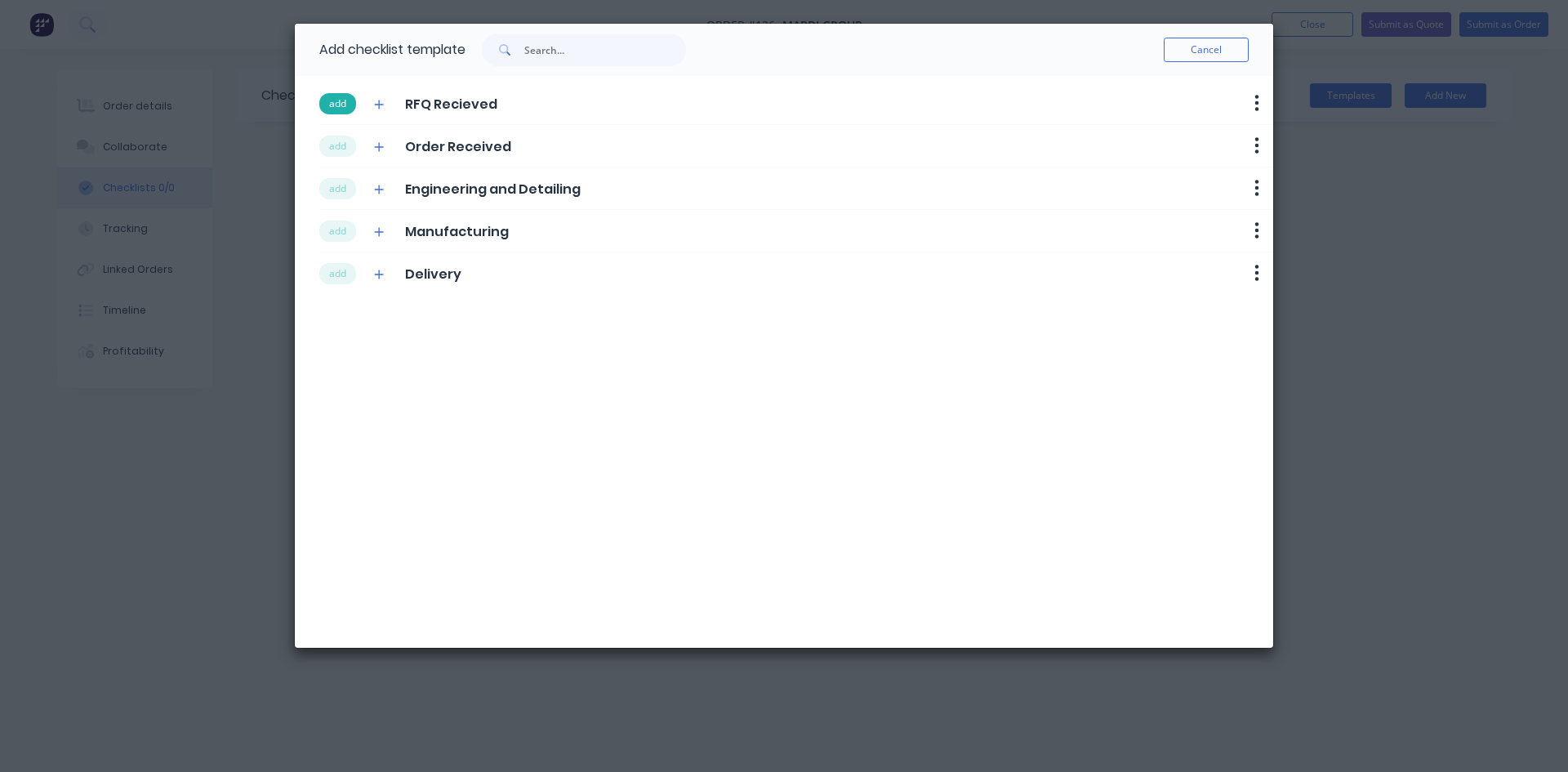
click at [328, 103] on button "add" at bounding box center [337, 103] width 37 height 21
click at [330, 149] on button "add" at bounding box center [337, 146] width 37 height 21
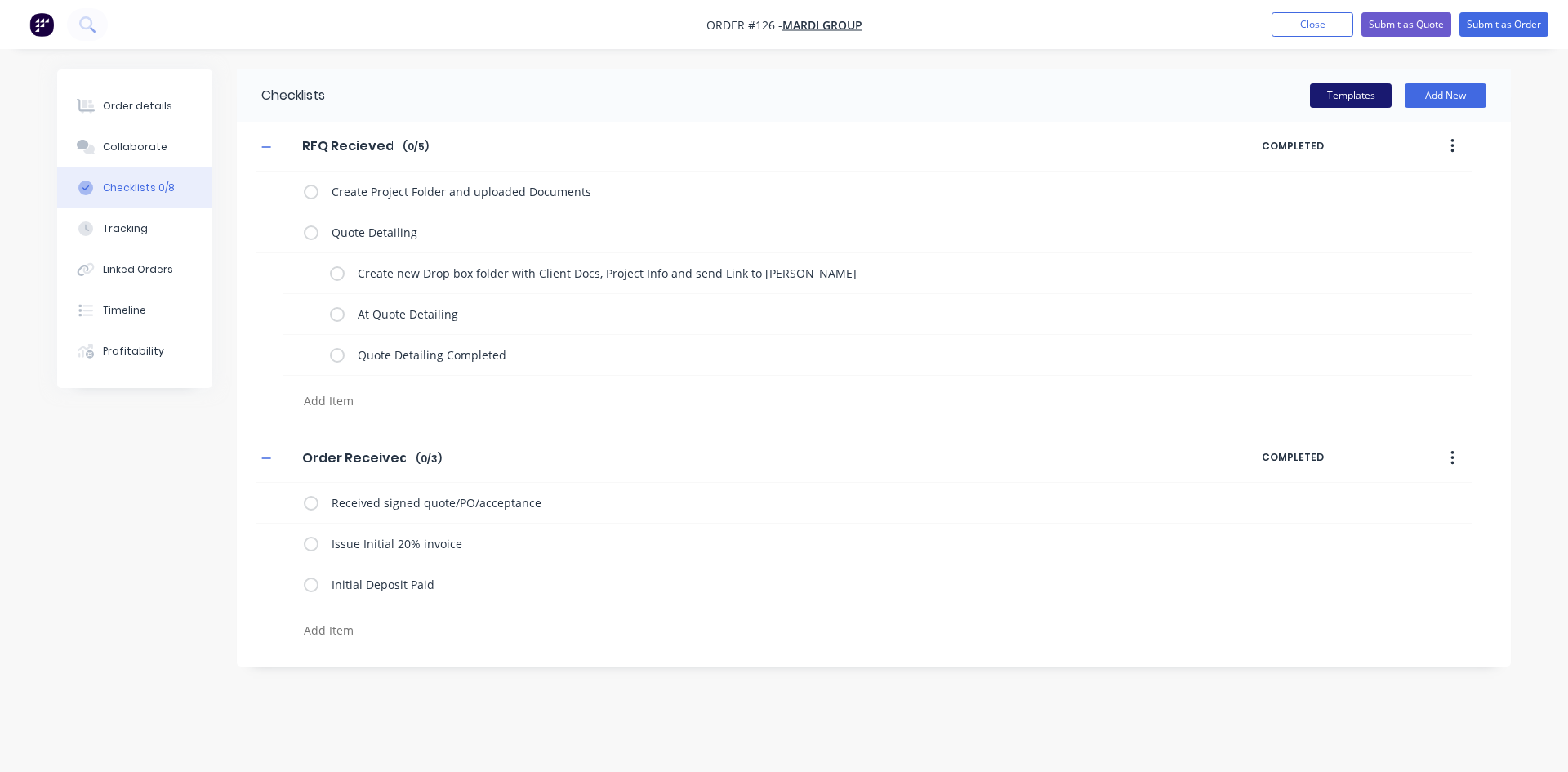
click at [1343, 92] on button "Templates" at bounding box center [1351, 96] width 82 height 24
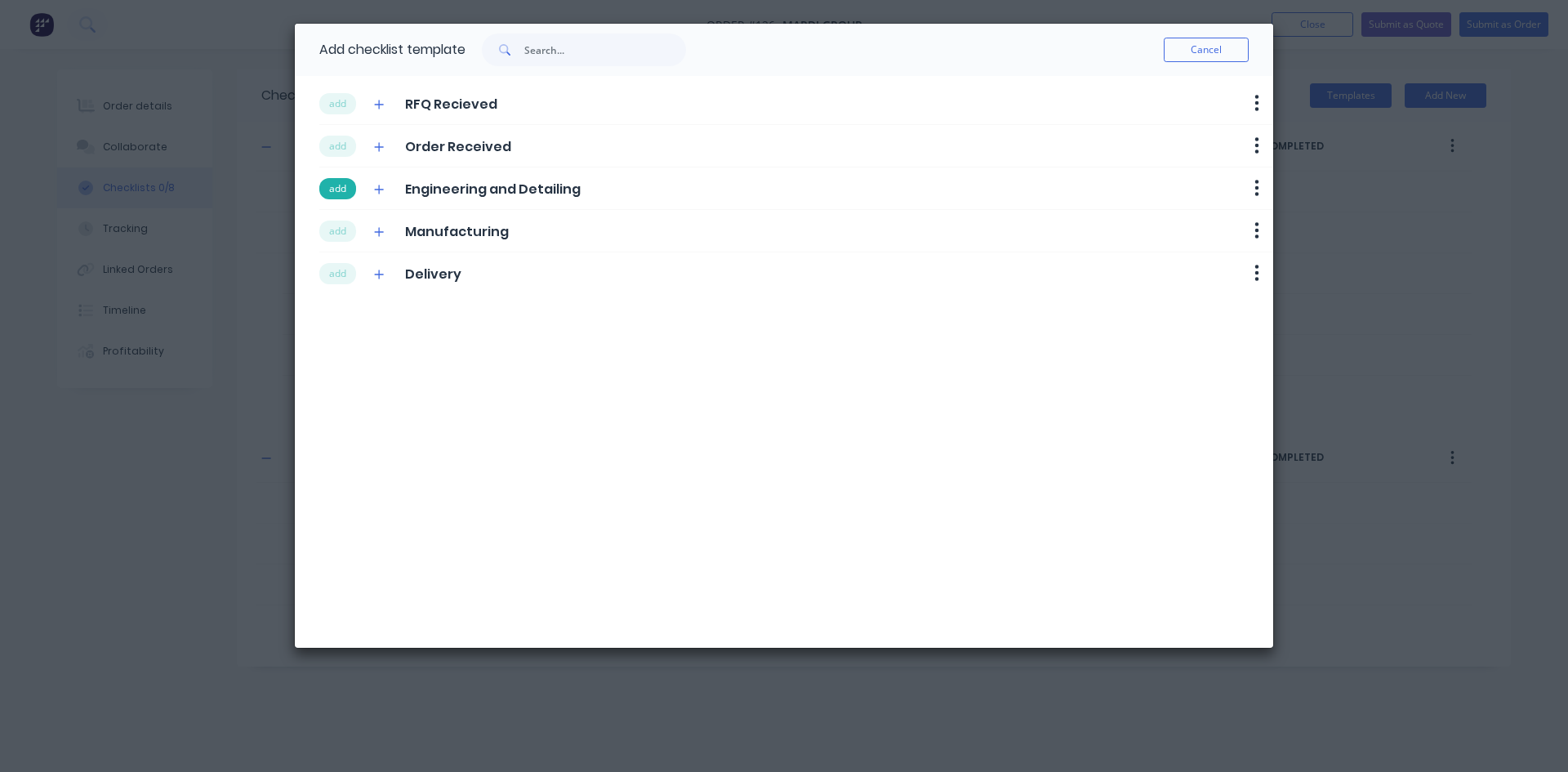
click at [351, 188] on button "add" at bounding box center [337, 189] width 37 height 21
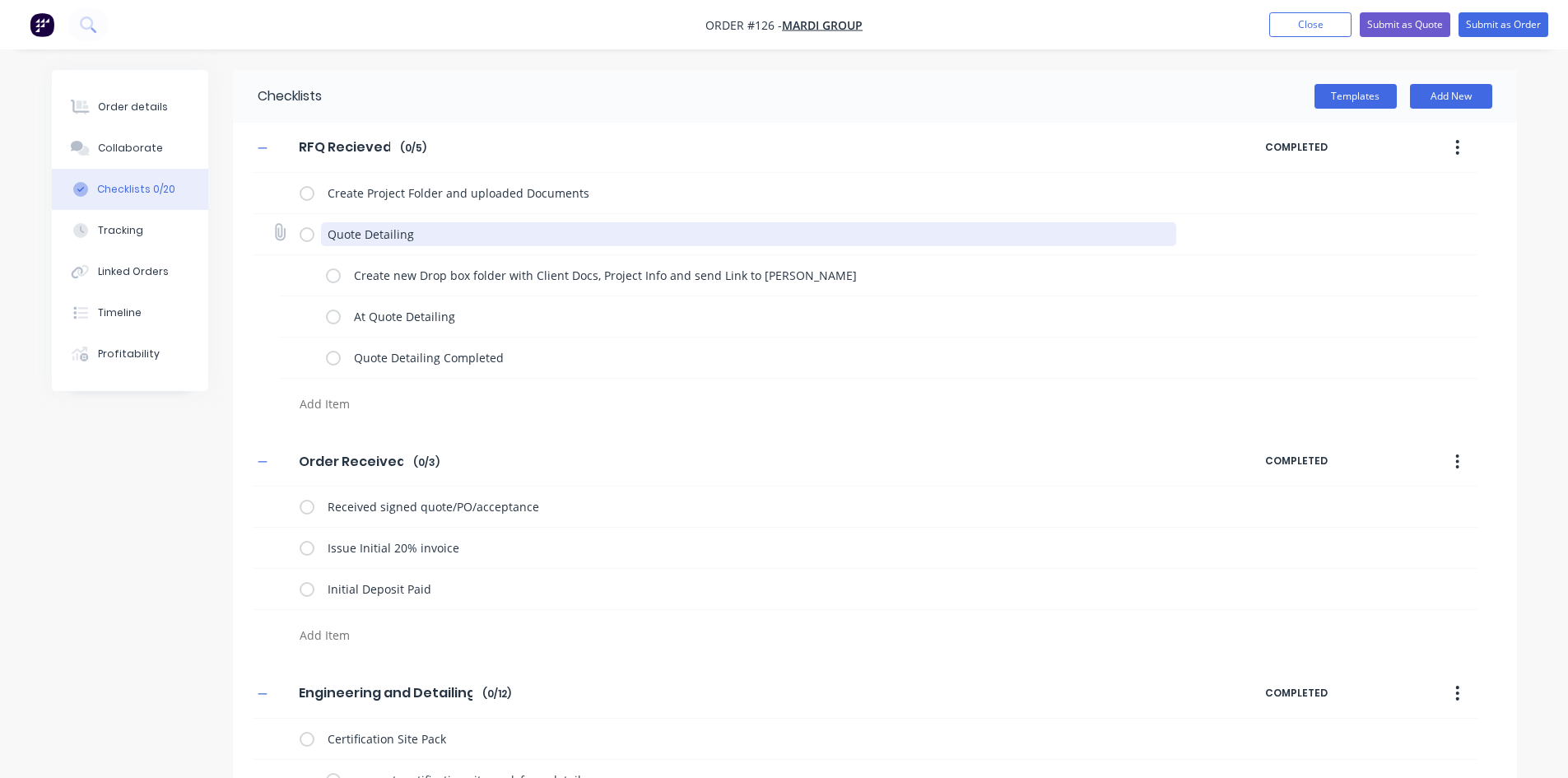
click at [349, 225] on textarea "Quote Detailing" at bounding box center [748, 234] width 855 height 24
click at [1345, 88] on button "Templates" at bounding box center [1355, 96] width 82 height 25
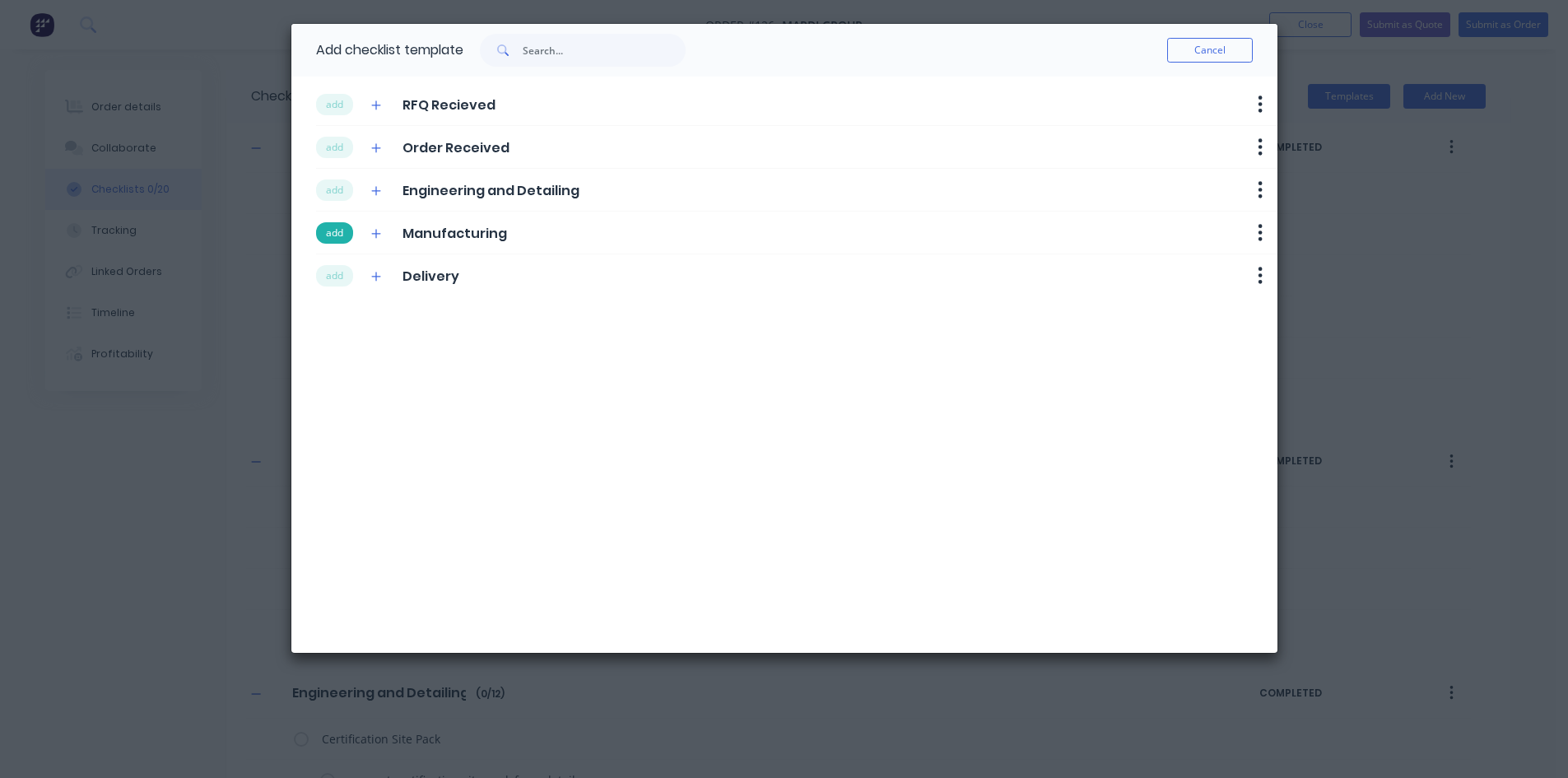
click at [338, 231] on button "add" at bounding box center [335, 233] width 37 height 21
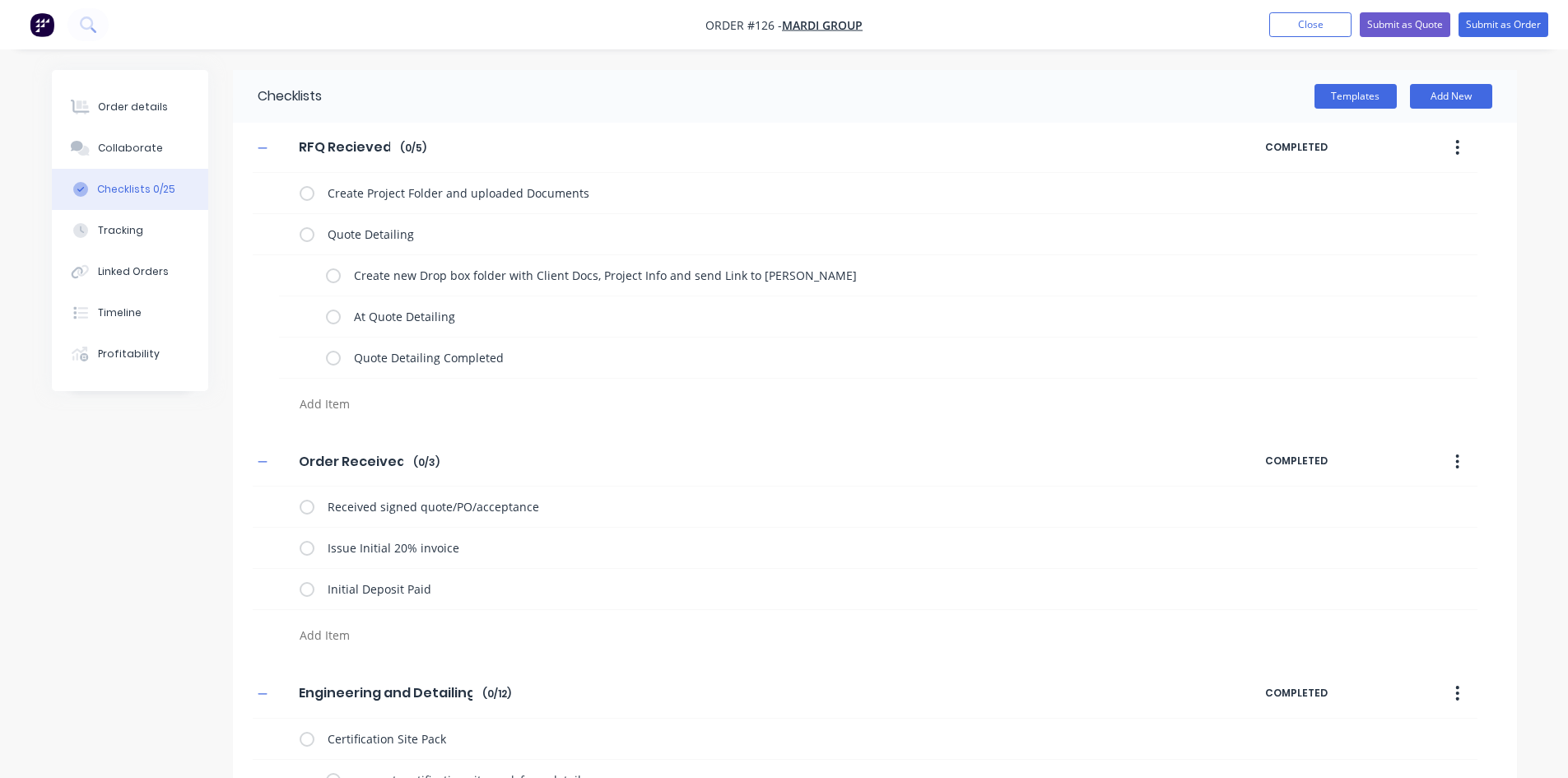
click at [337, 274] on label at bounding box center [333, 275] width 15 height 18
click at [0, 0] on input "checkbox" at bounding box center [0, 0] width 0 height 0
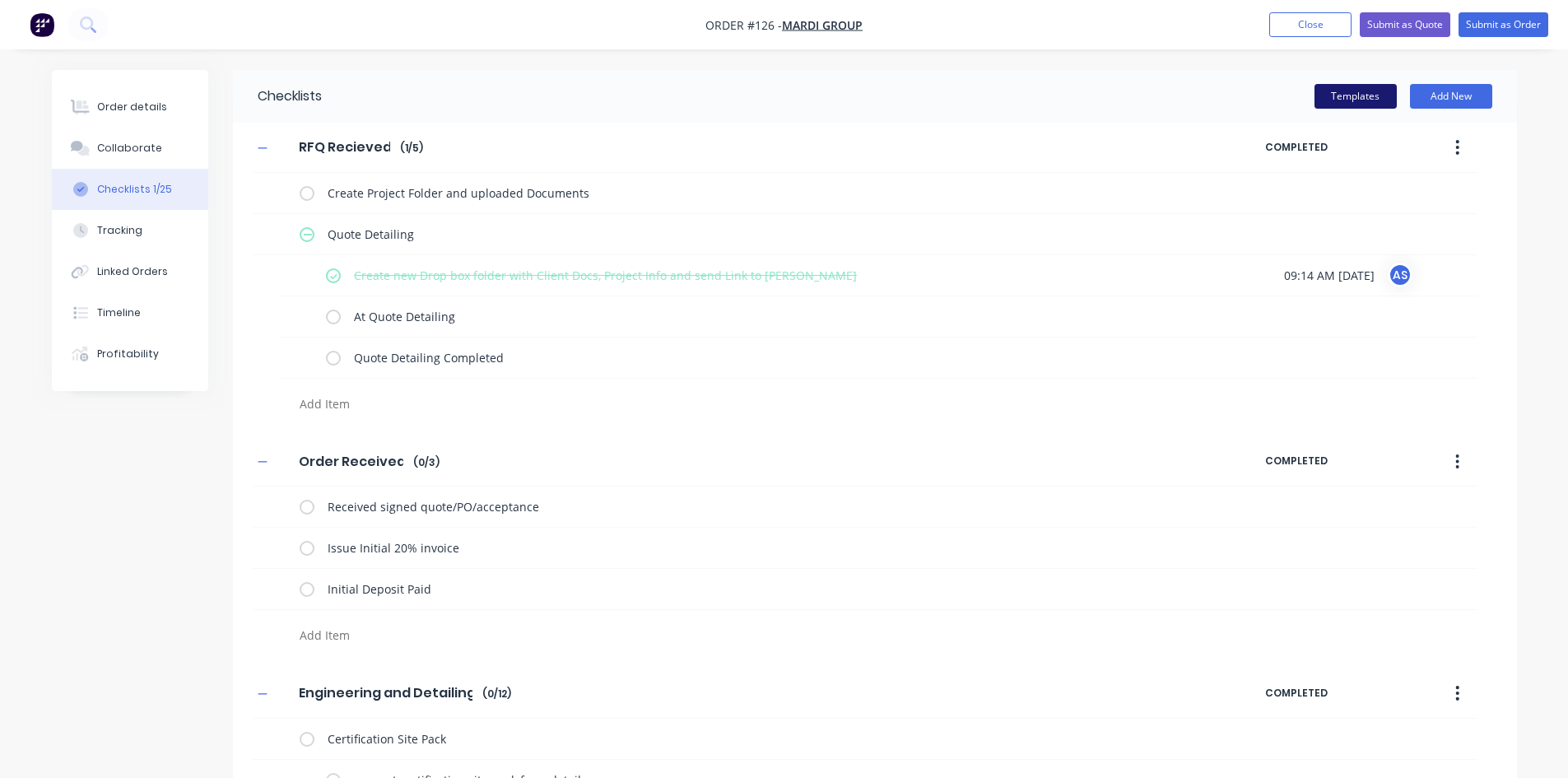
click at [1326, 97] on button "Templates" at bounding box center [1355, 96] width 82 height 25
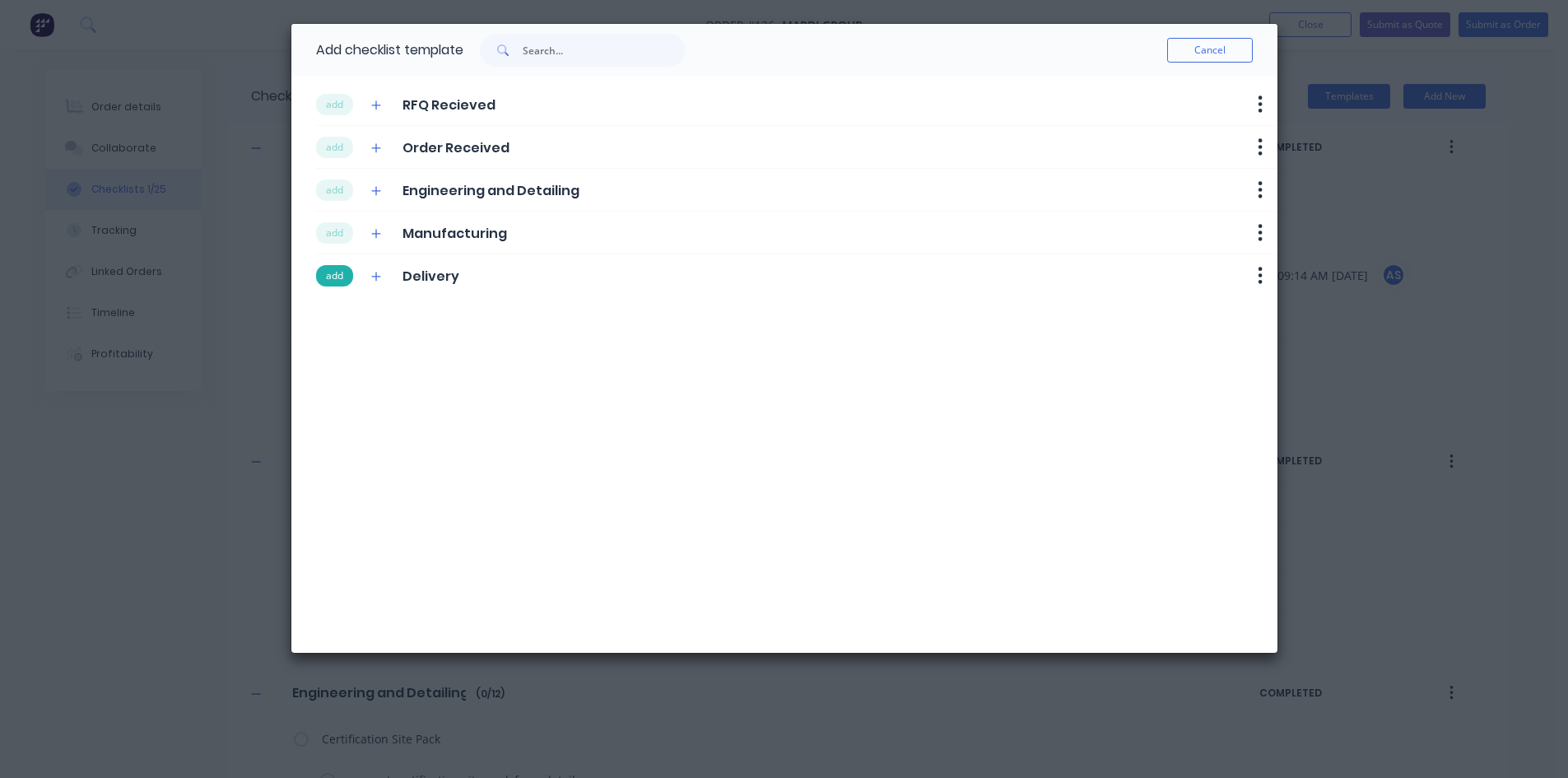
click at [337, 279] on button "add" at bounding box center [335, 276] width 37 height 21
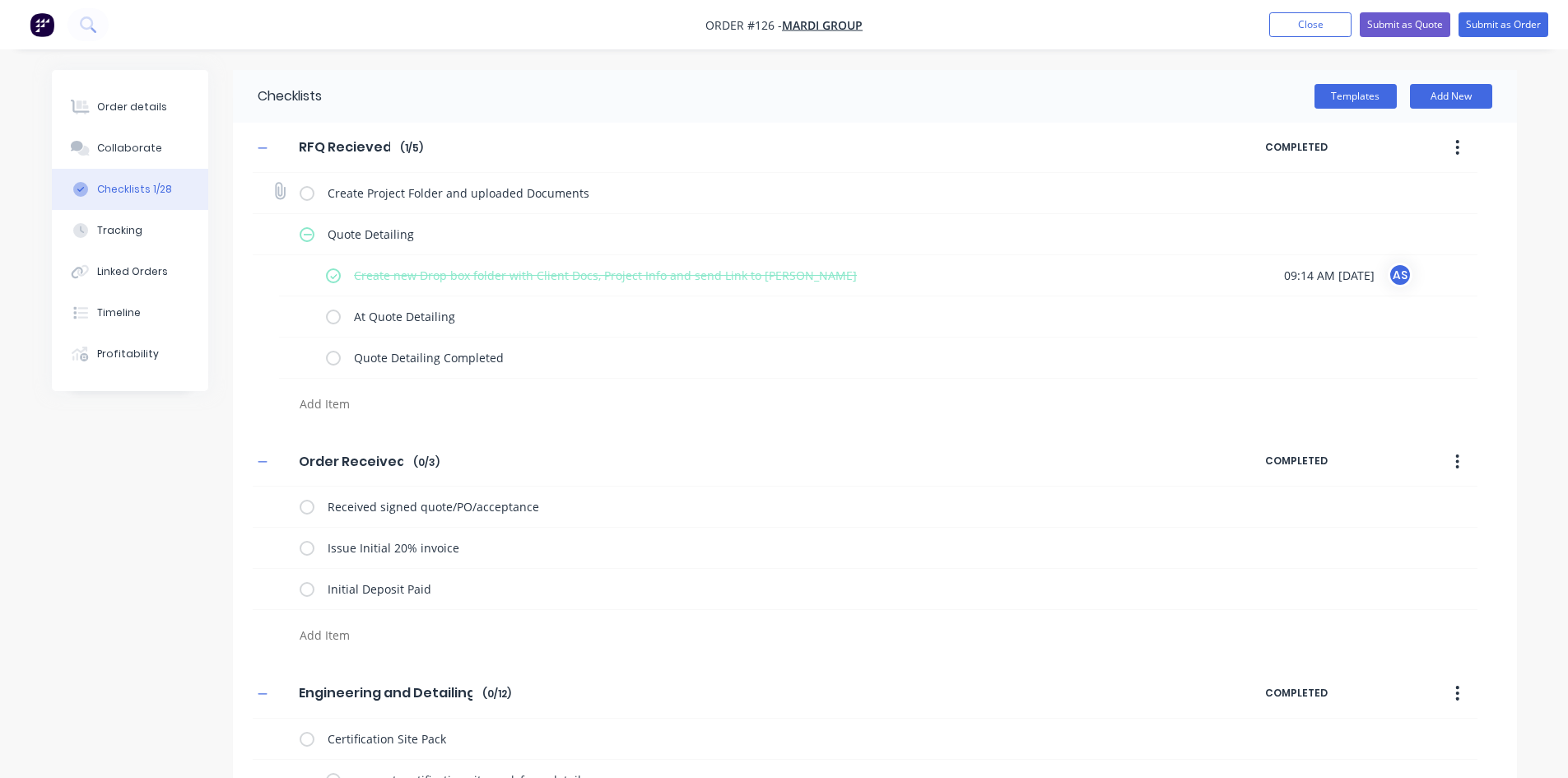
click at [306, 196] on label at bounding box center [307, 193] width 15 height 18
click at [0, 0] on input "checkbox" at bounding box center [0, 0] width 0 height 0
click at [335, 325] on div "At Quote Detailing" at bounding box center [757, 316] width 863 height 33
click at [333, 318] on label at bounding box center [333, 316] width 15 height 18
click at [0, 0] on input "checkbox" at bounding box center [0, 0] width 0 height 0
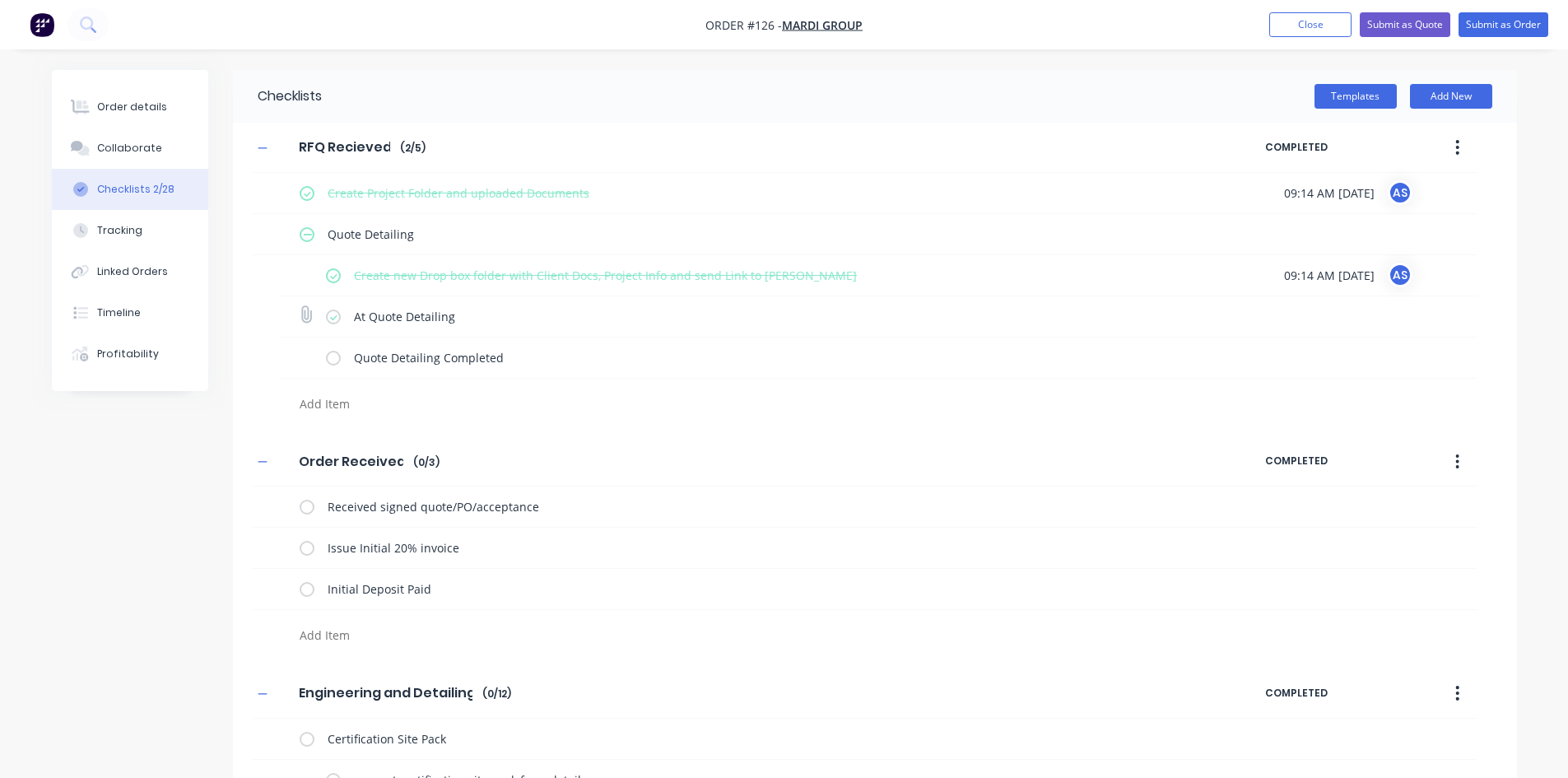
type textarea "x"
click at [132, 122] on button "Order details" at bounding box center [130, 107] width 156 height 41
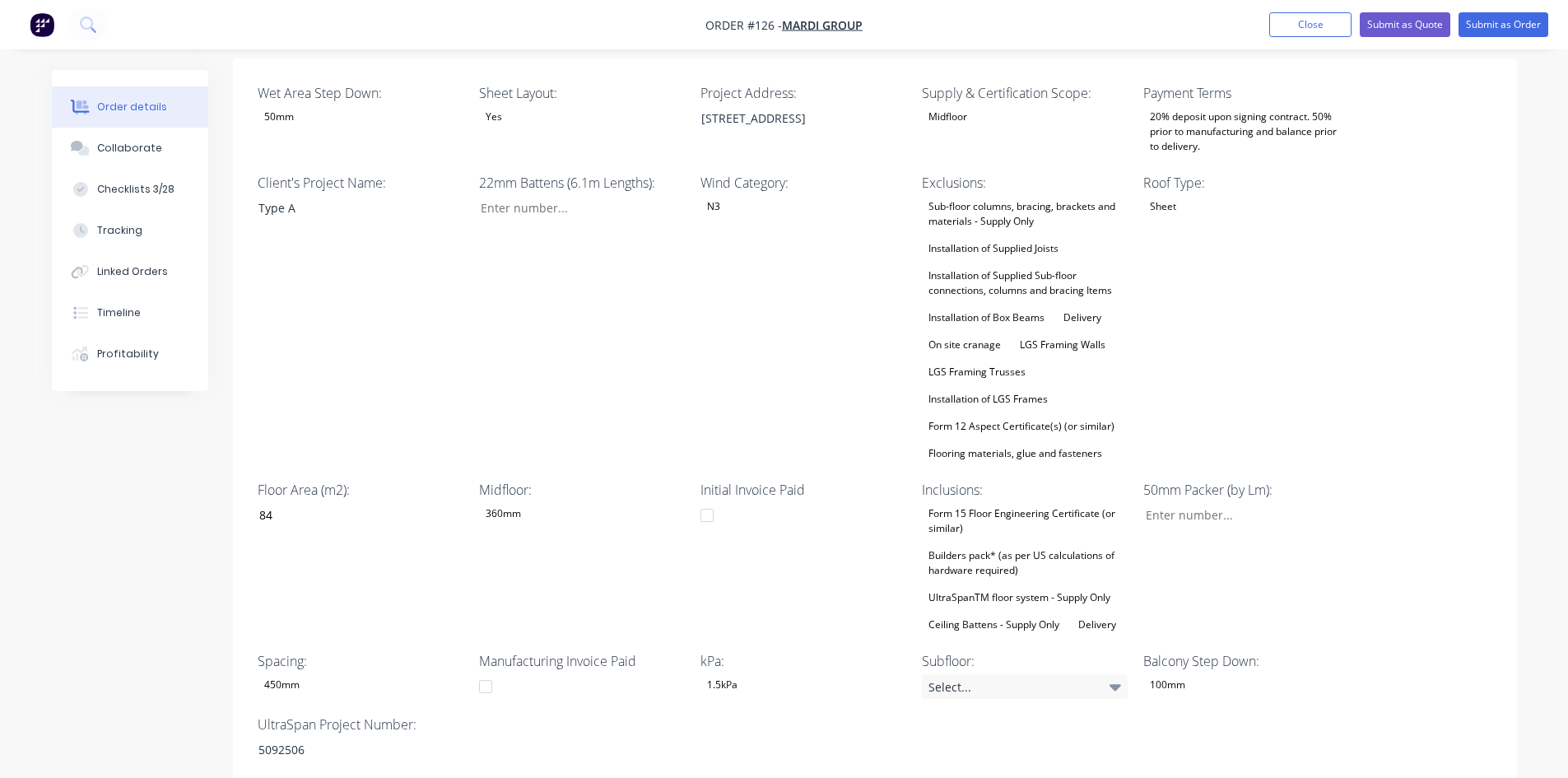
scroll to position [412, 0]
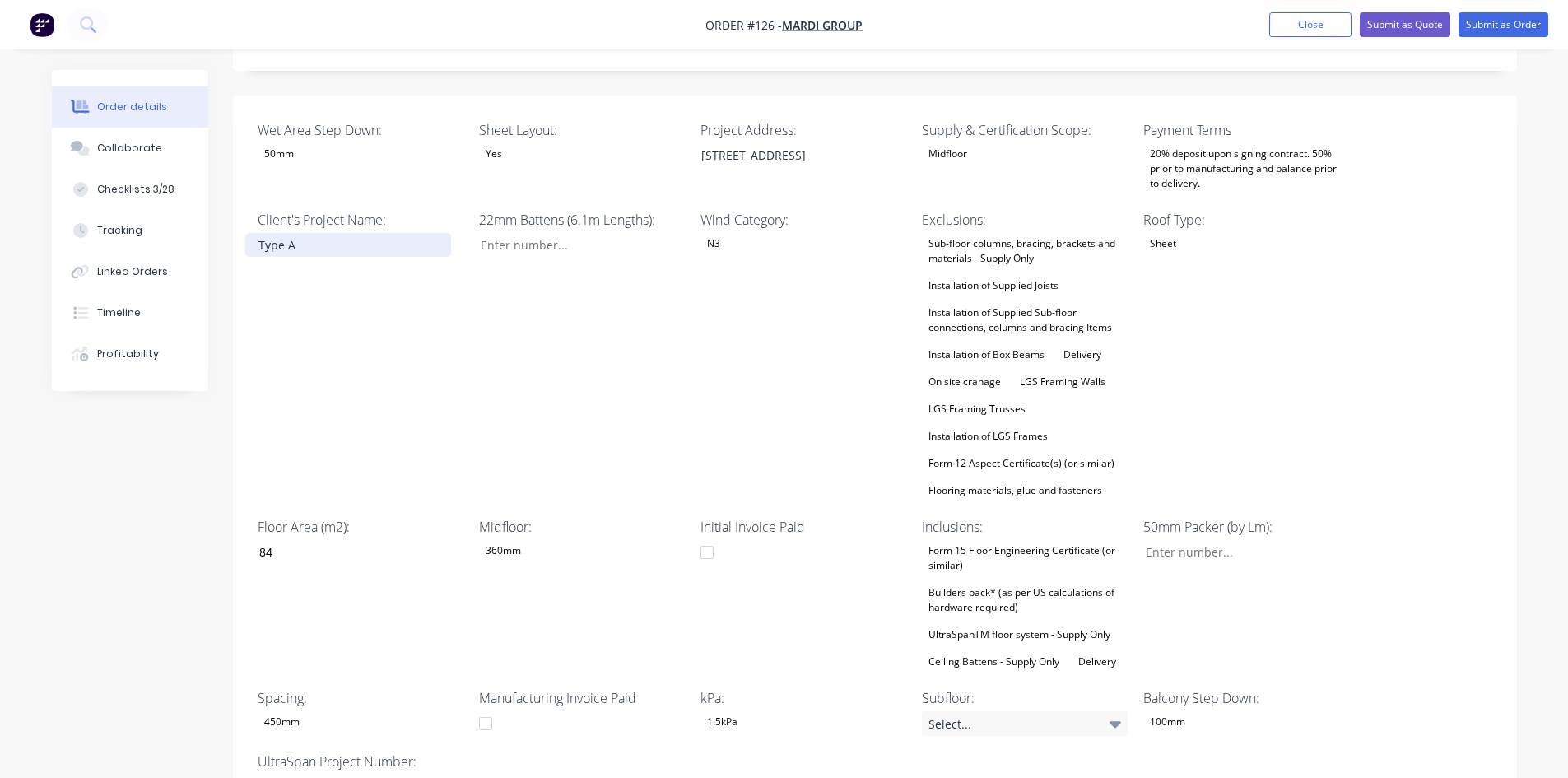
click at [302, 233] on div "Type A" at bounding box center [348, 244] width 206 height 24
click at [333, 774] on div "5092506" at bounding box center [348, 786] width 206 height 24
click at [479, 344] on div "22mm Battens (6.1m Lengths):" at bounding box center [582, 356] width 206 height 292
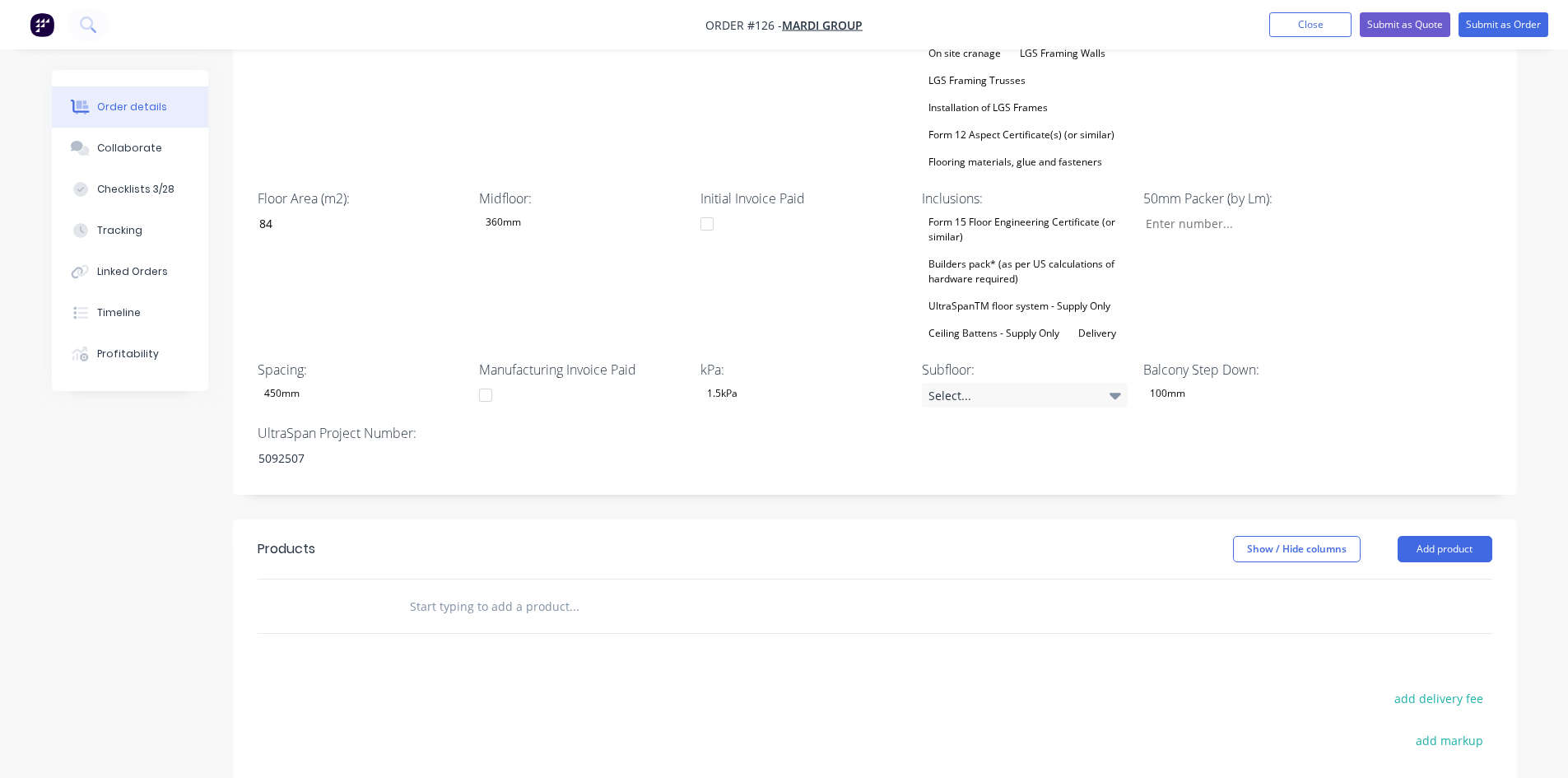
scroll to position [741, 0]
click at [1452, 535] on button "Add product" at bounding box center [1444, 548] width 95 height 26
click at [1420, 578] on div "Product catalogue" at bounding box center [1414, 590] width 127 height 24
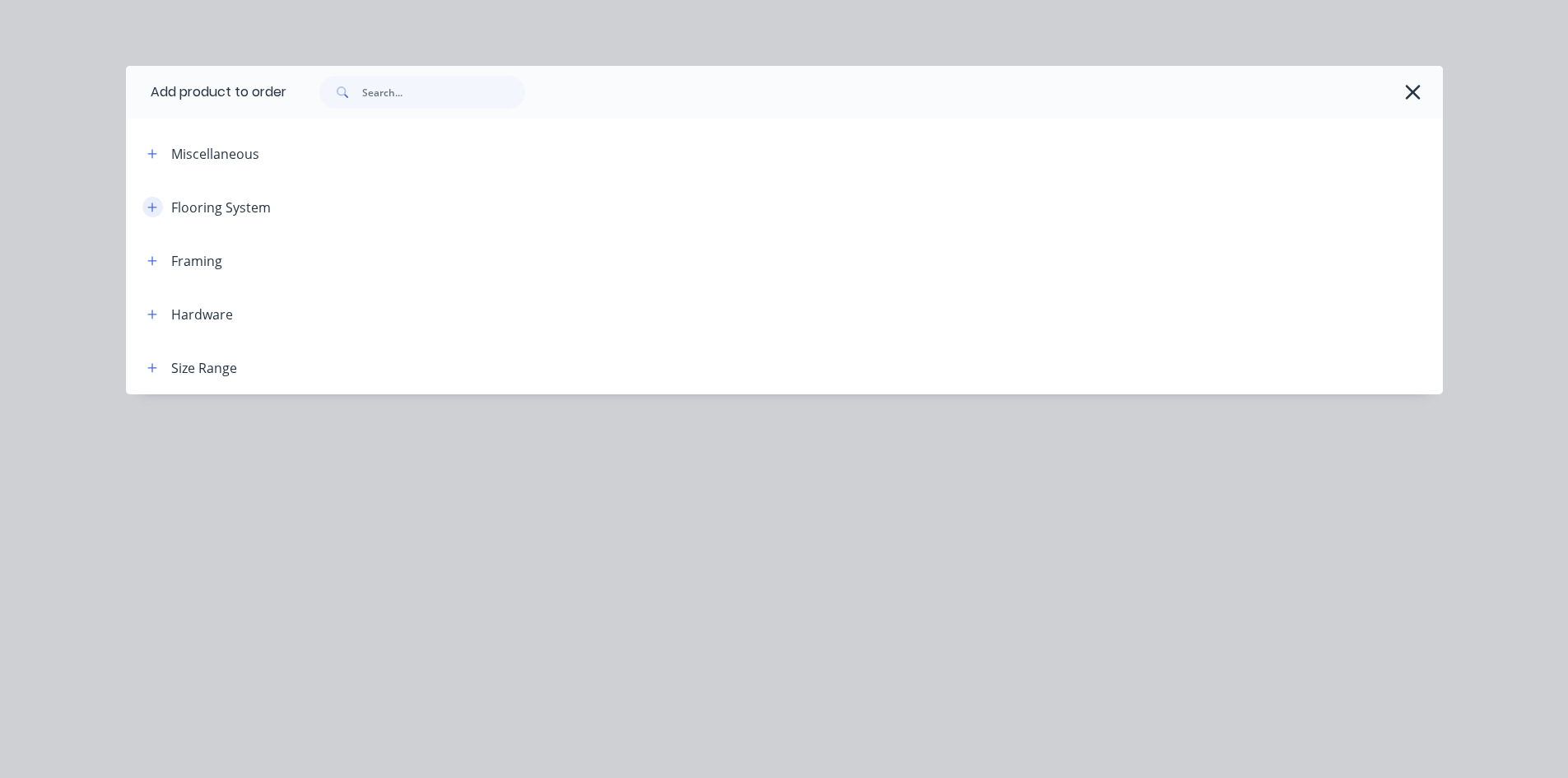
click at [144, 210] on button "button" at bounding box center [152, 207] width 20 height 20
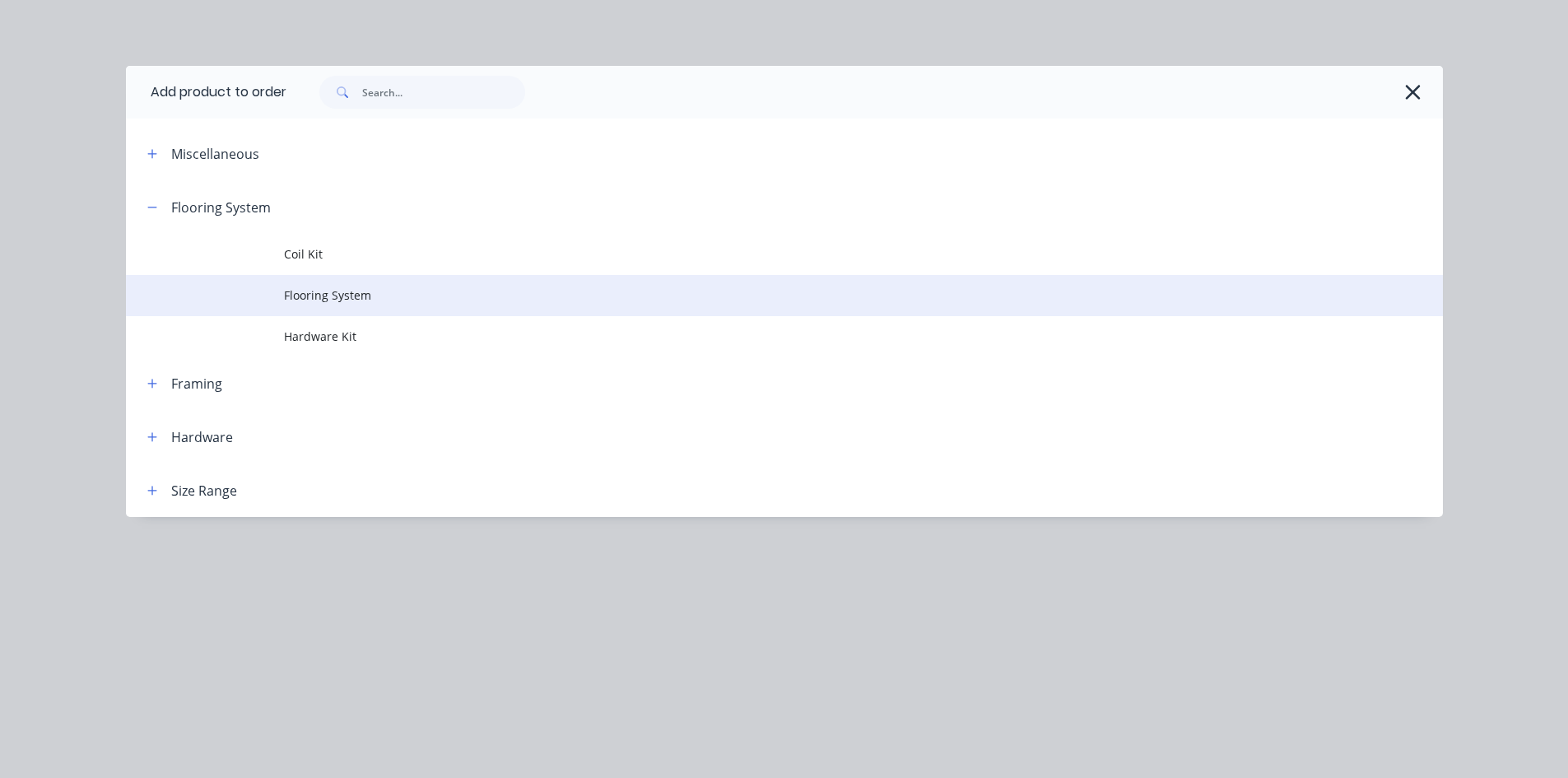
click at [381, 283] on td "Flooring System" at bounding box center [863, 295] width 1159 height 41
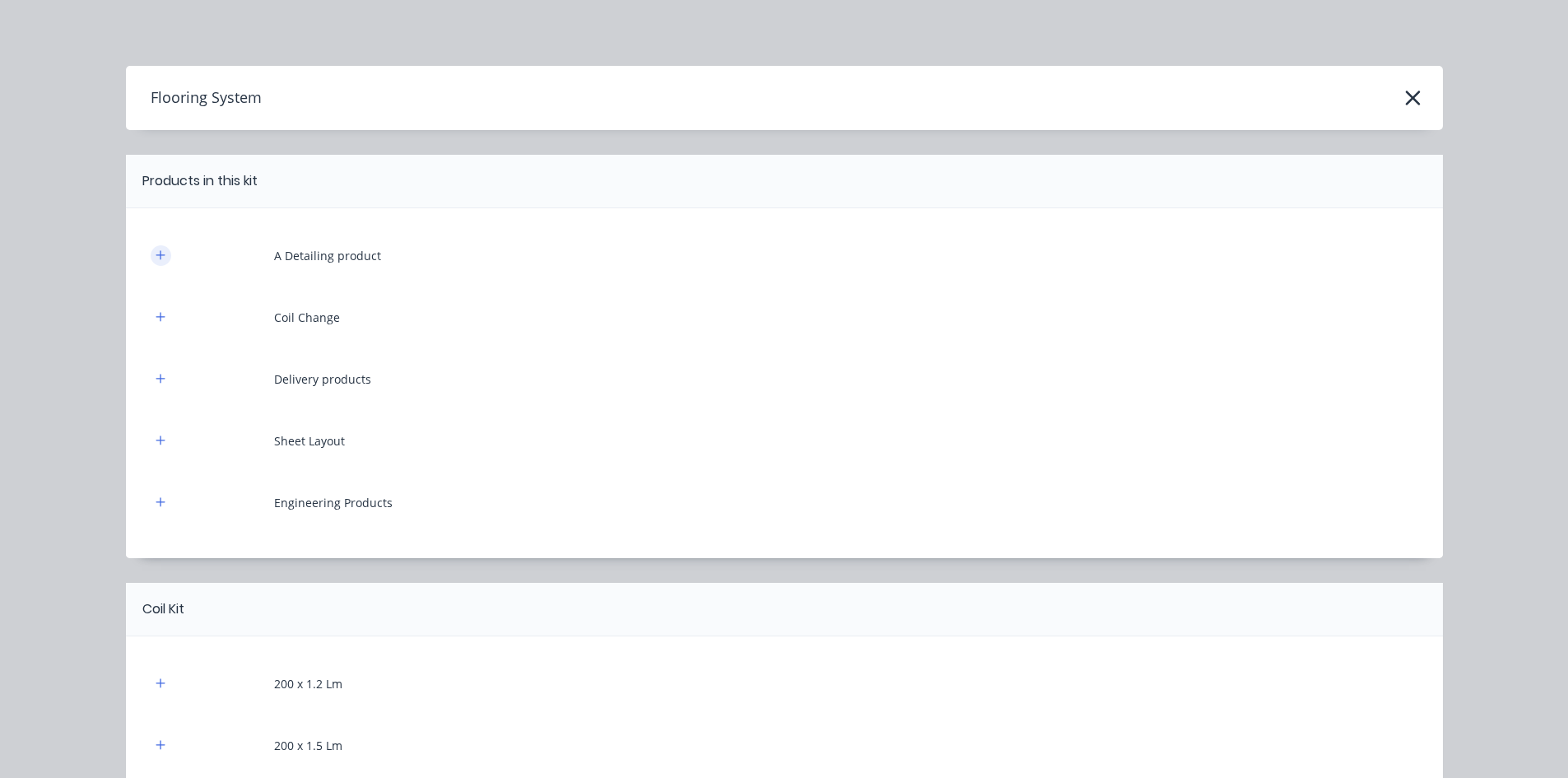
click at [156, 258] on icon "button" at bounding box center [160, 255] width 10 height 11
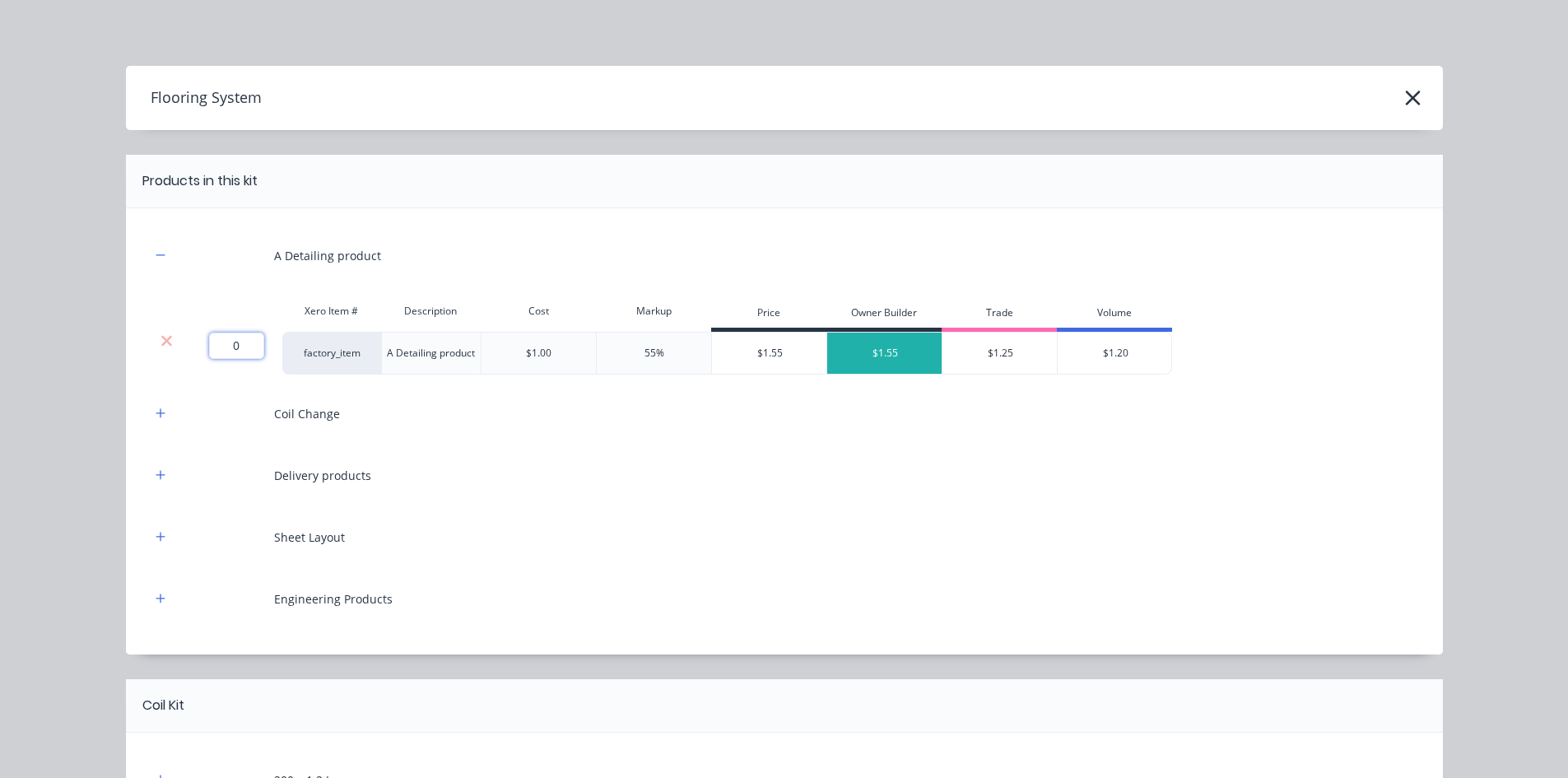
click at [224, 352] on input "0" at bounding box center [237, 346] width 55 height 26
type input "230.2"
click at [156, 410] on icon "button" at bounding box center [160, 413] width 10 height 11
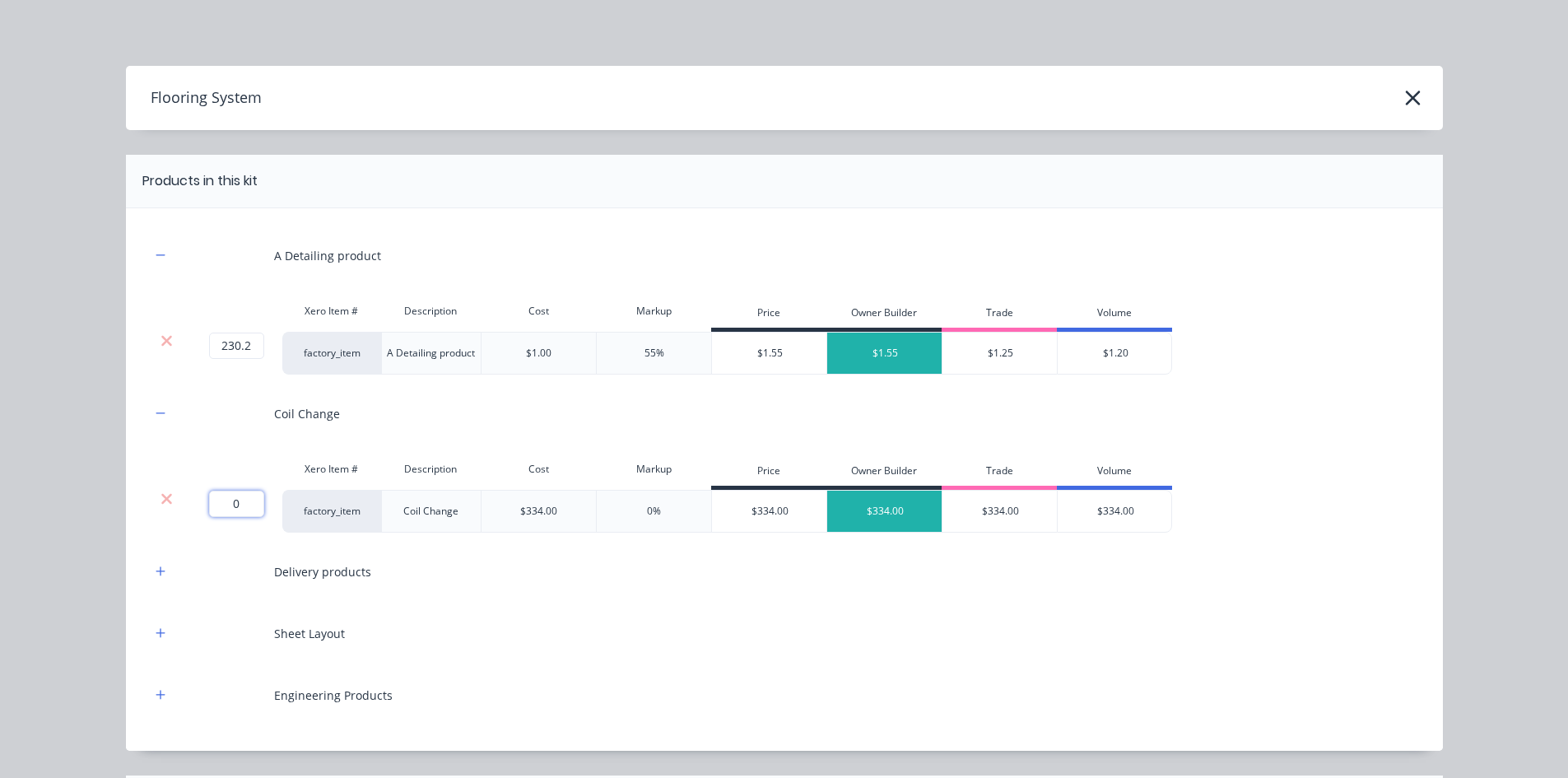
click at [246, 499] on input "0" at bounding box center [237, 504] width 55 height 26
type input "4"
click at [156, 575] on icon "button" at bounding box center [160, 570] width 10 height 11
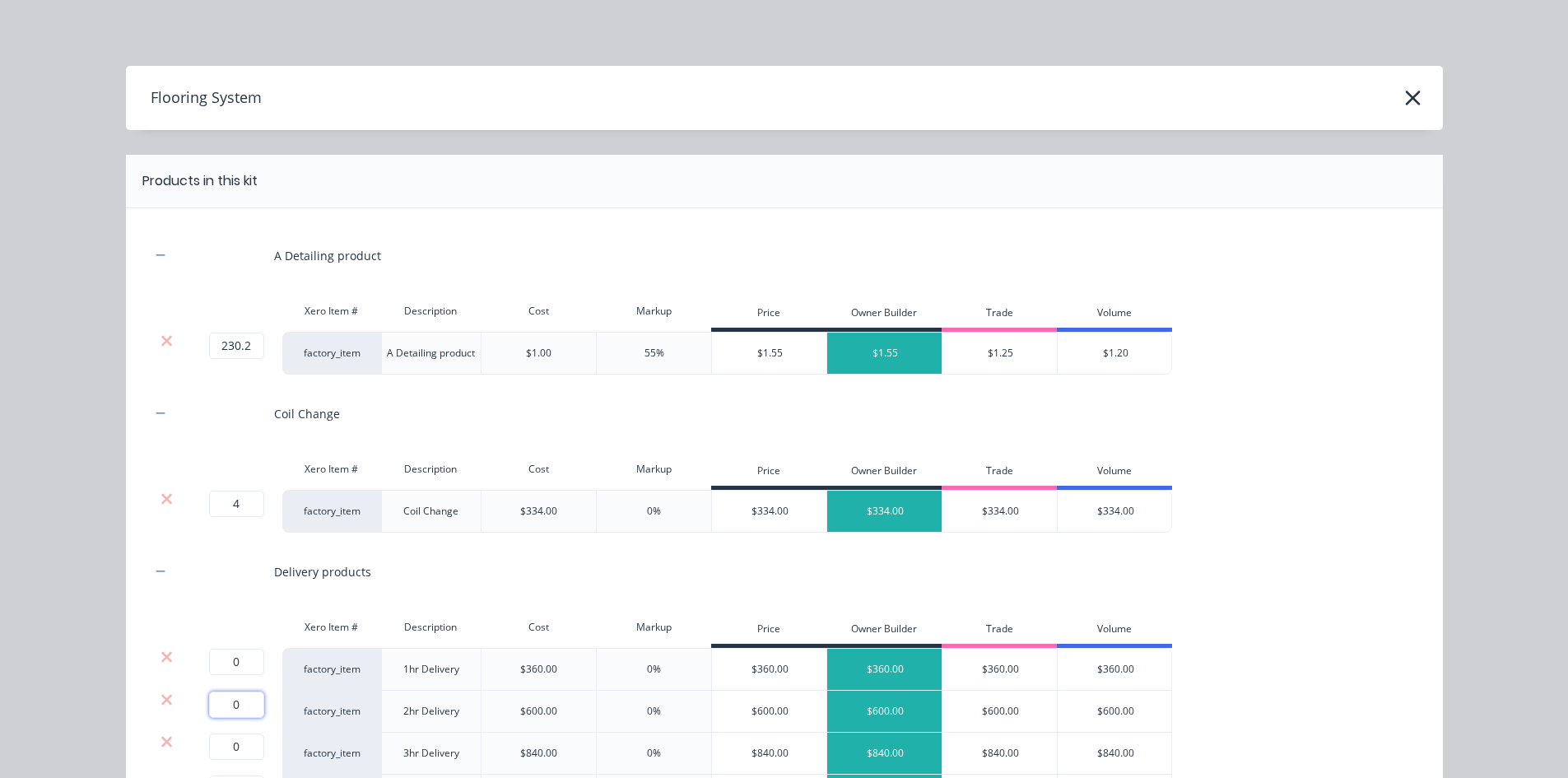
click at [233, 713] on input "0" at bounding box center [237, 704] width 55 height 26
type input "1"
click at [160, 654] on icon at bounding box center [166, 656] width 12 height 17
click at [163, 700] on icon at bounding box center [166, 699] width 12 height 17
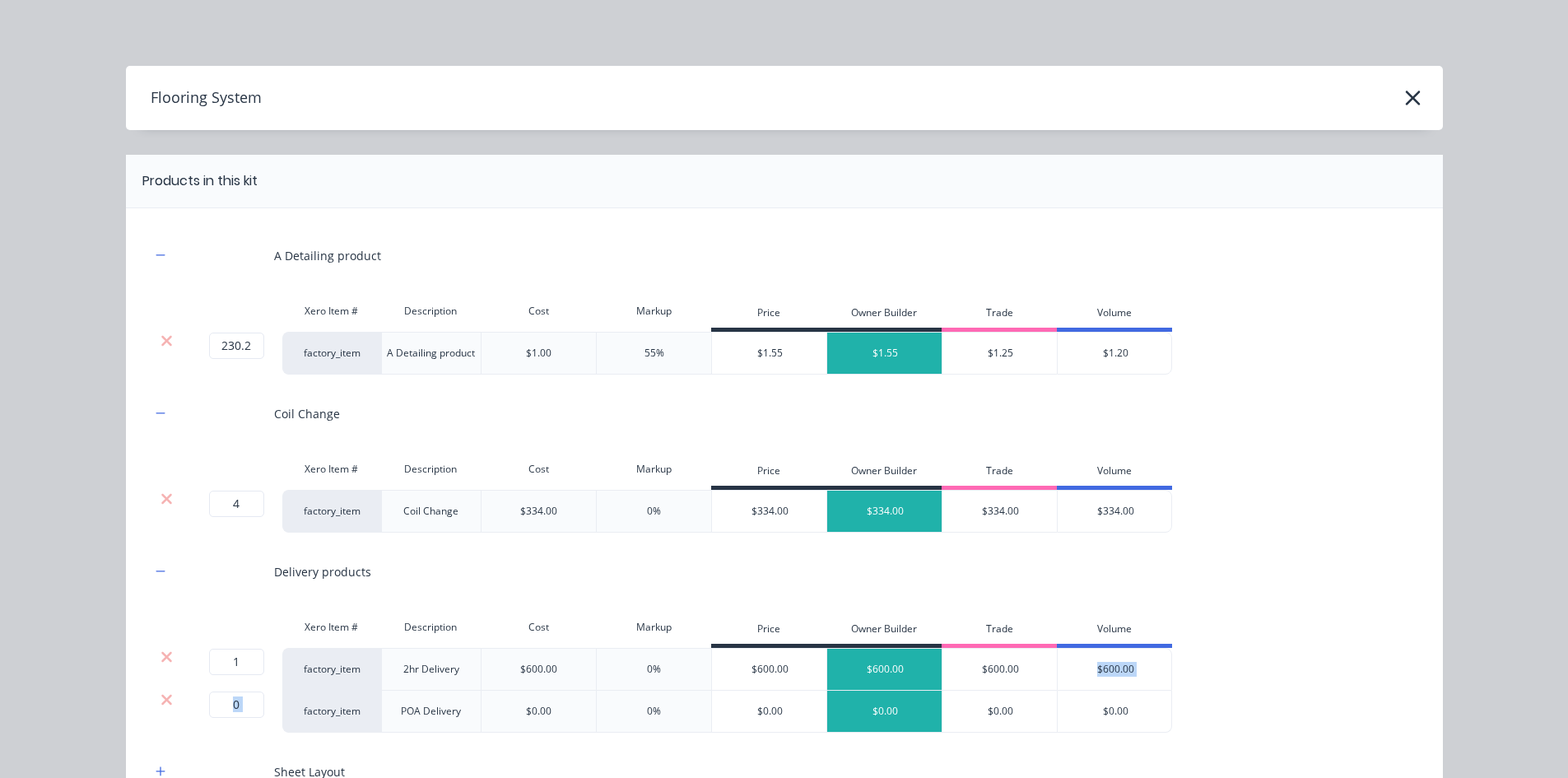
click at [163, 700] on icon at bounding box center [166, 699] width 12 height 17
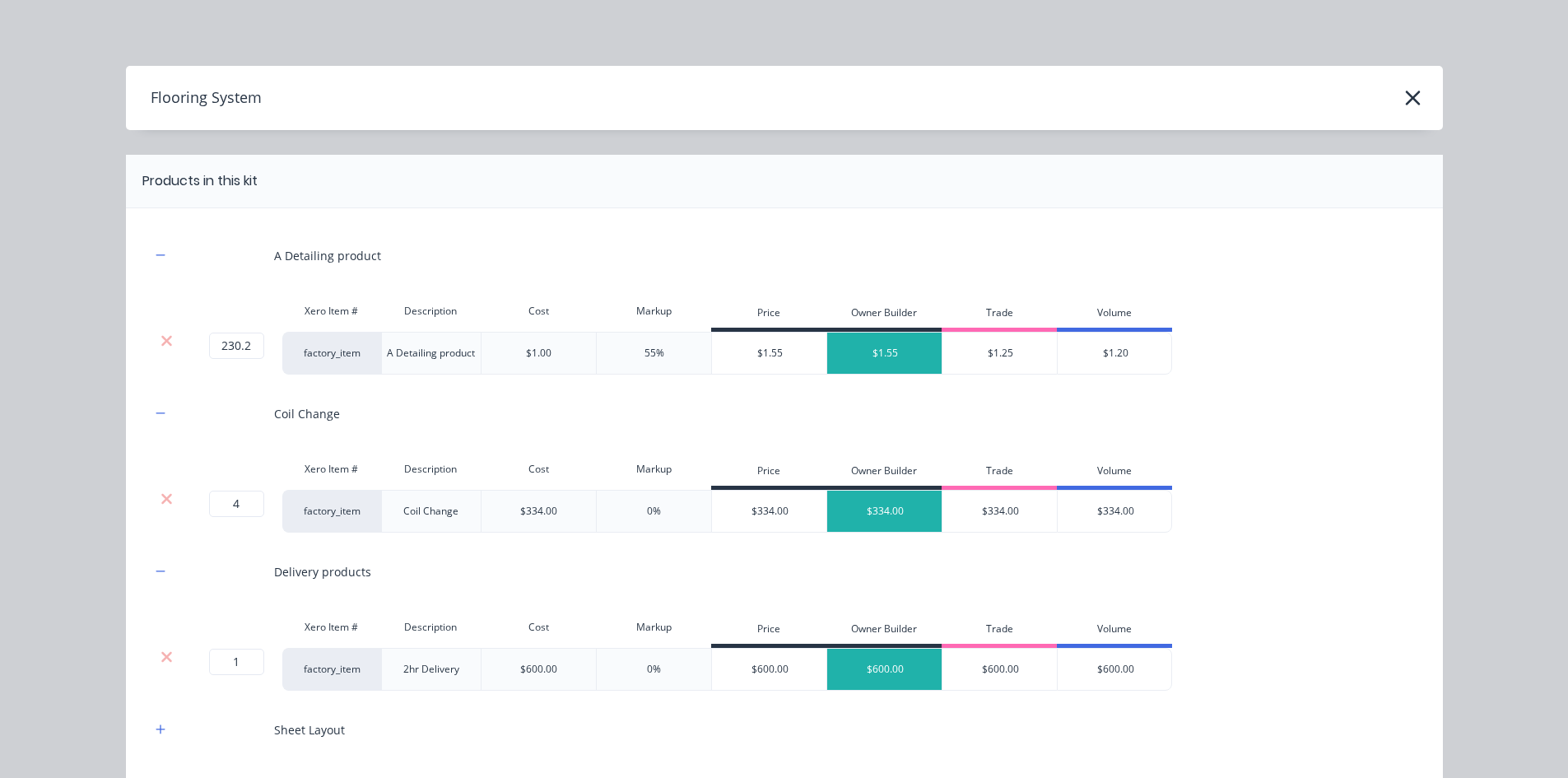
click at [154, 742] on div "Sheet Layout" at bounding box center [784, 730] width 1268 height 46
click at [156, 735] on icon "button" at bounding box center [160, 729] width 10 height 11
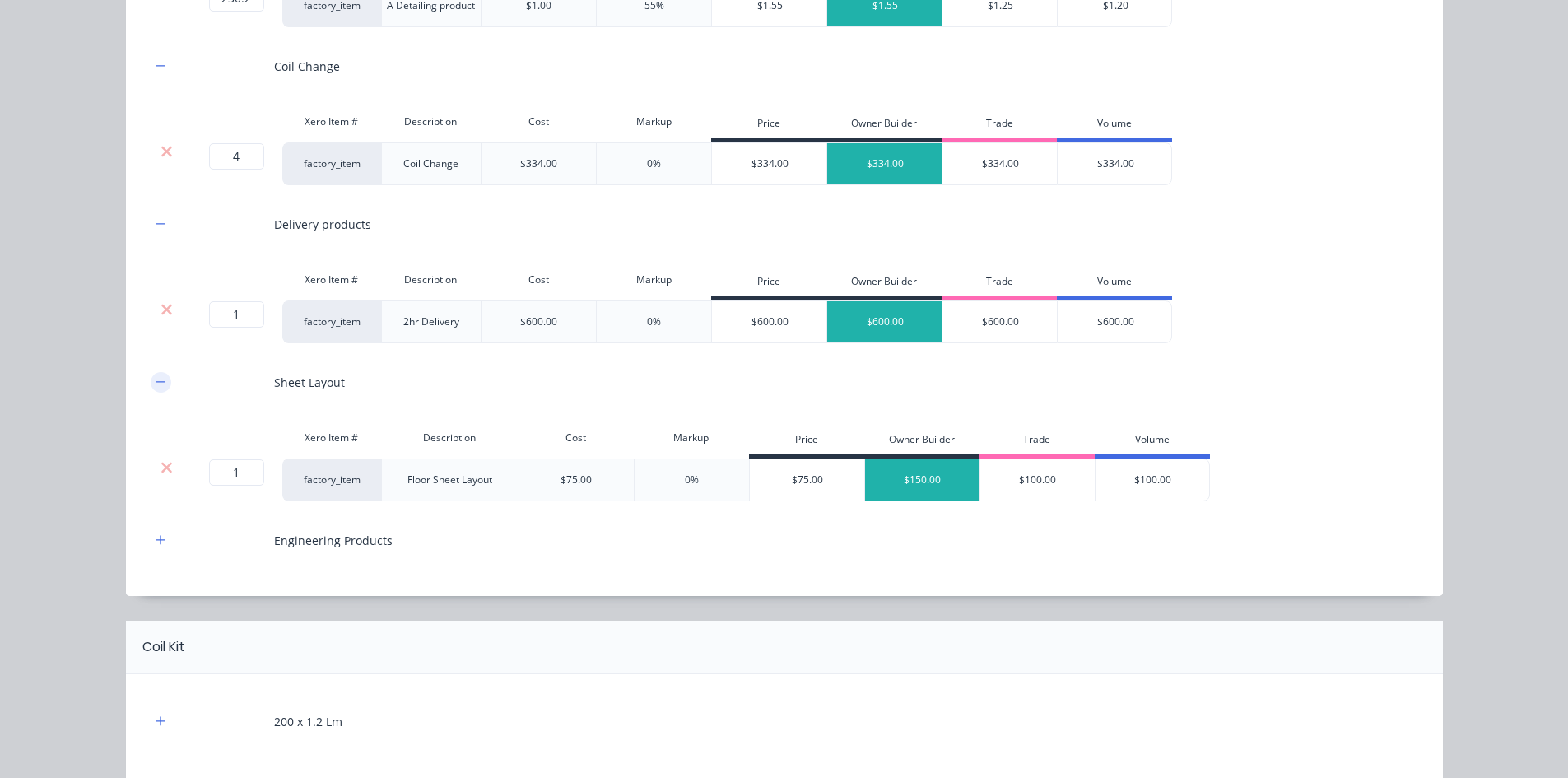
scroll to position [412, 0]
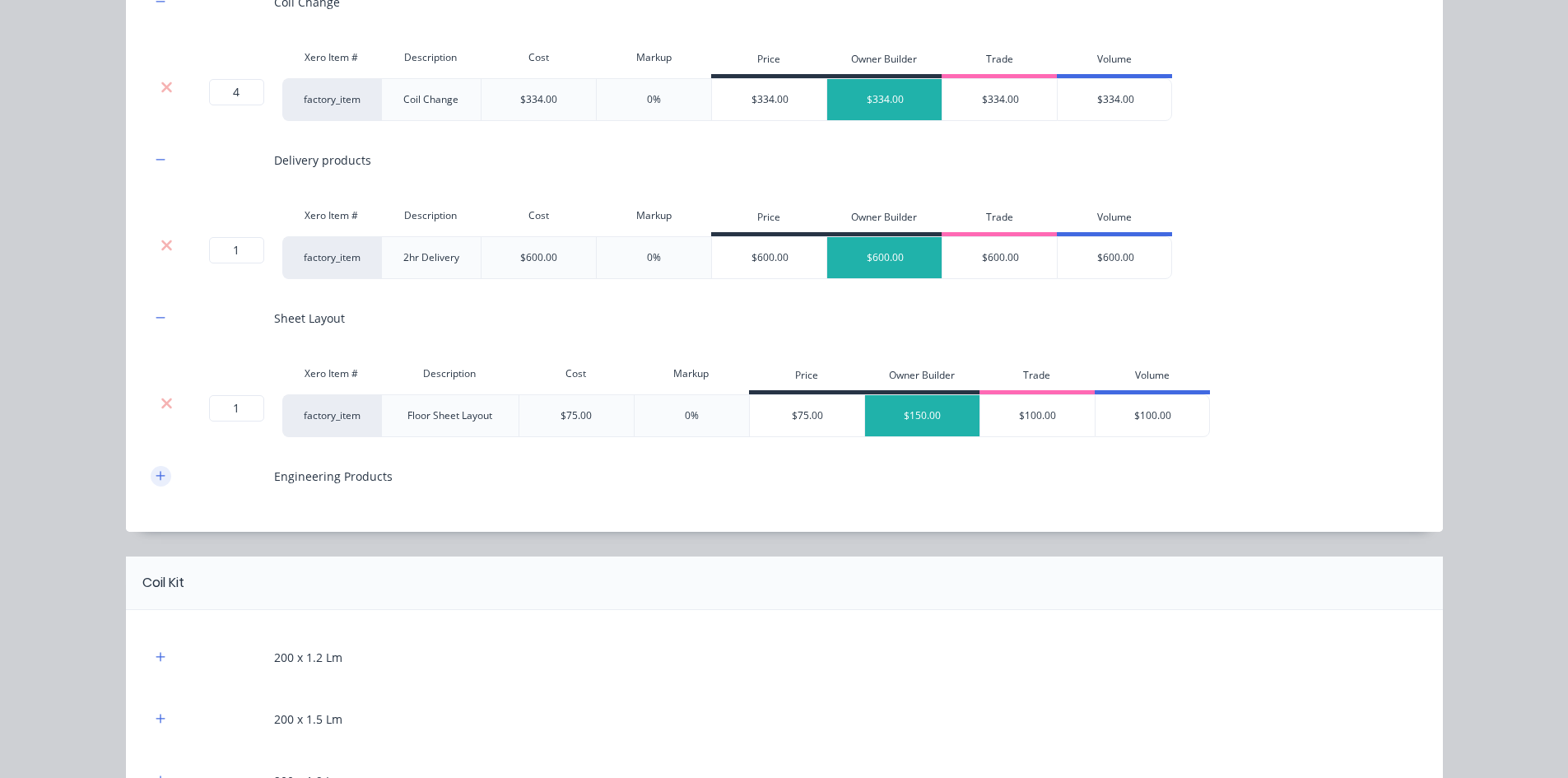
click at [157, 477] on icon "button" at bounding box center [160, 475] width 10 height 11
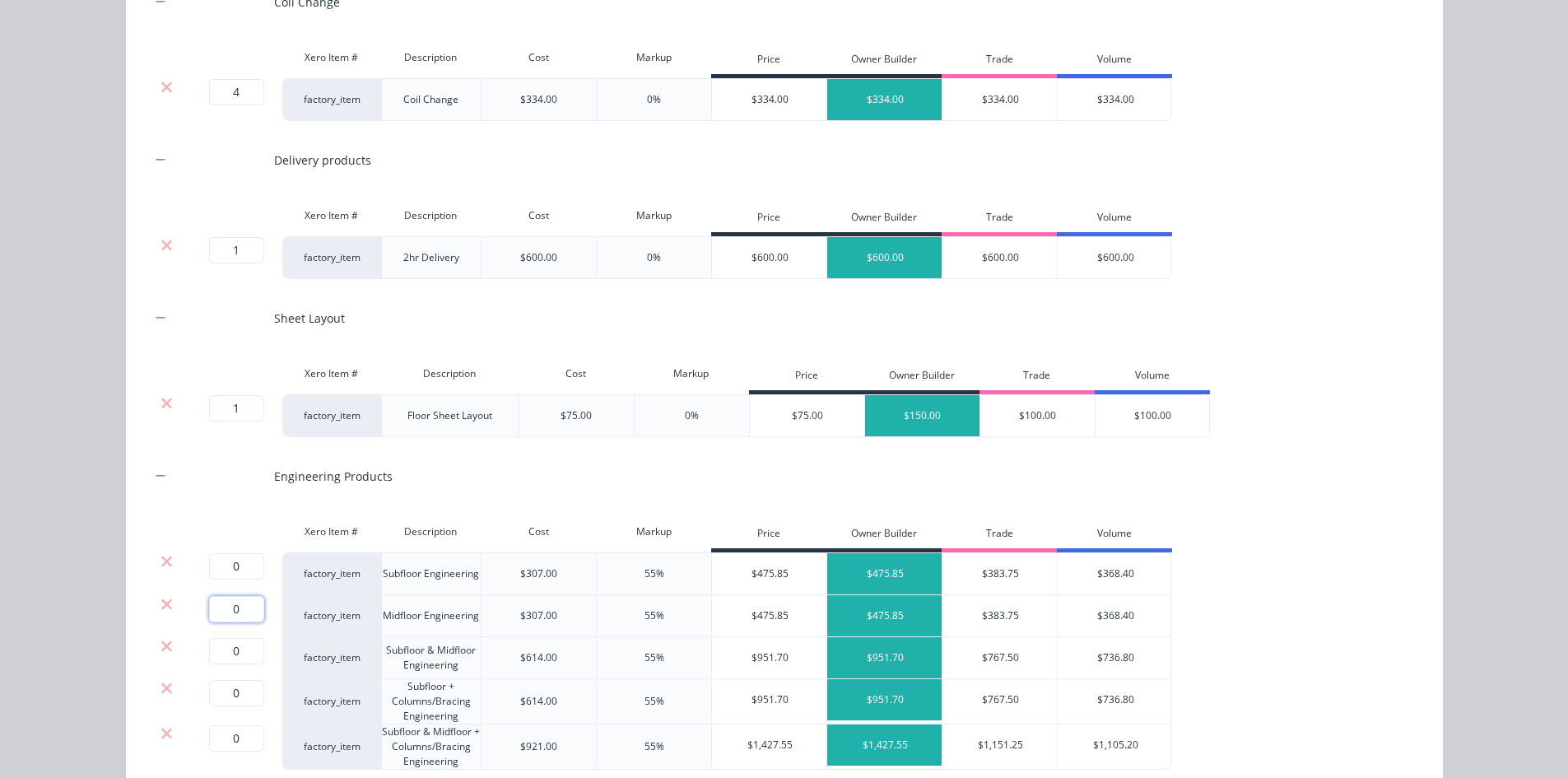
click at [222, 612] on input "0" at bounding box center [237, 609] width 55 height 26
type input "1"
click at [160, 567] on icon at bounding box center [166, 561] width 12 height 17
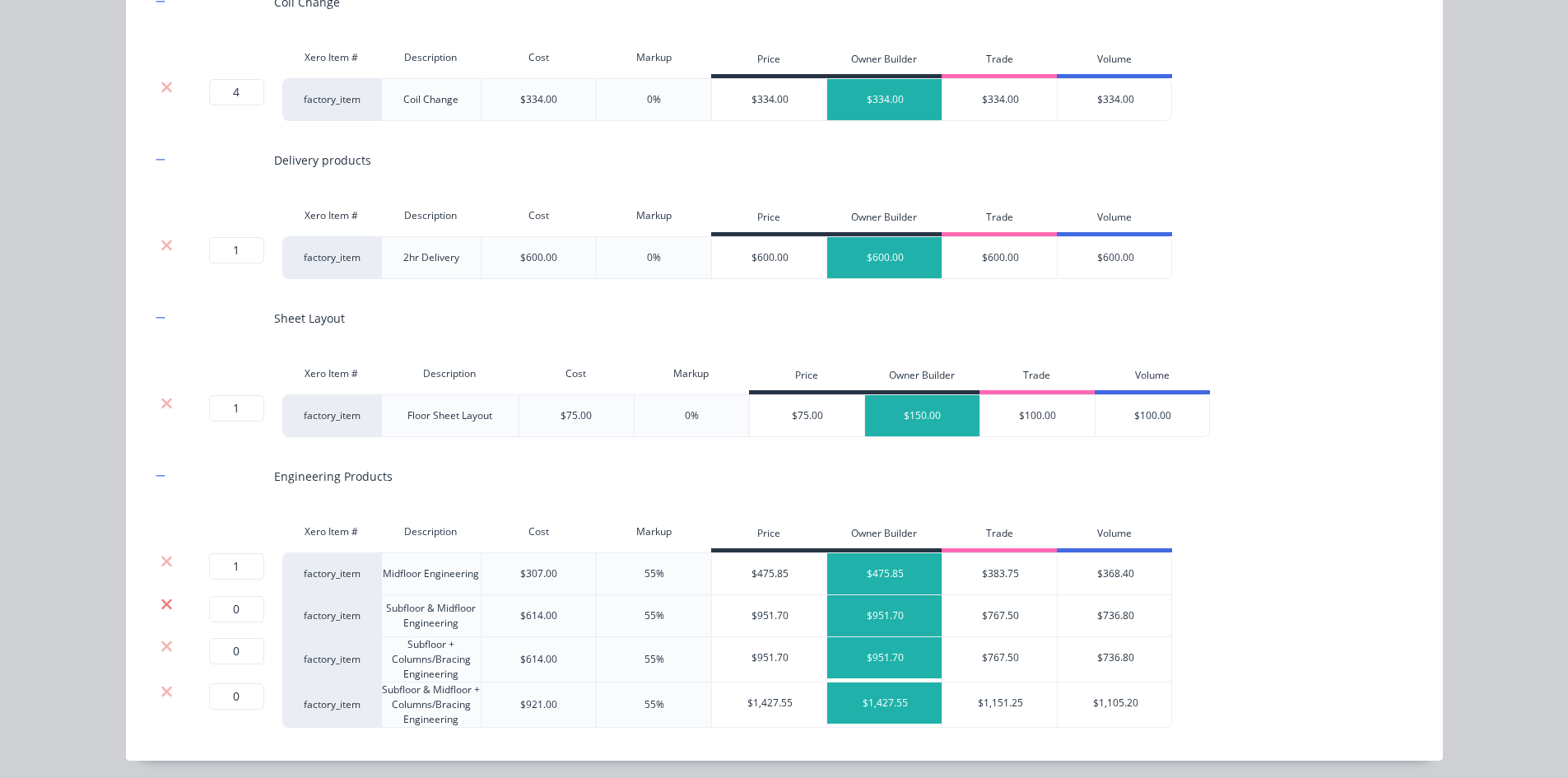
click at [160, 597] on icon at bounding box center [166, 604] width 12 height 17
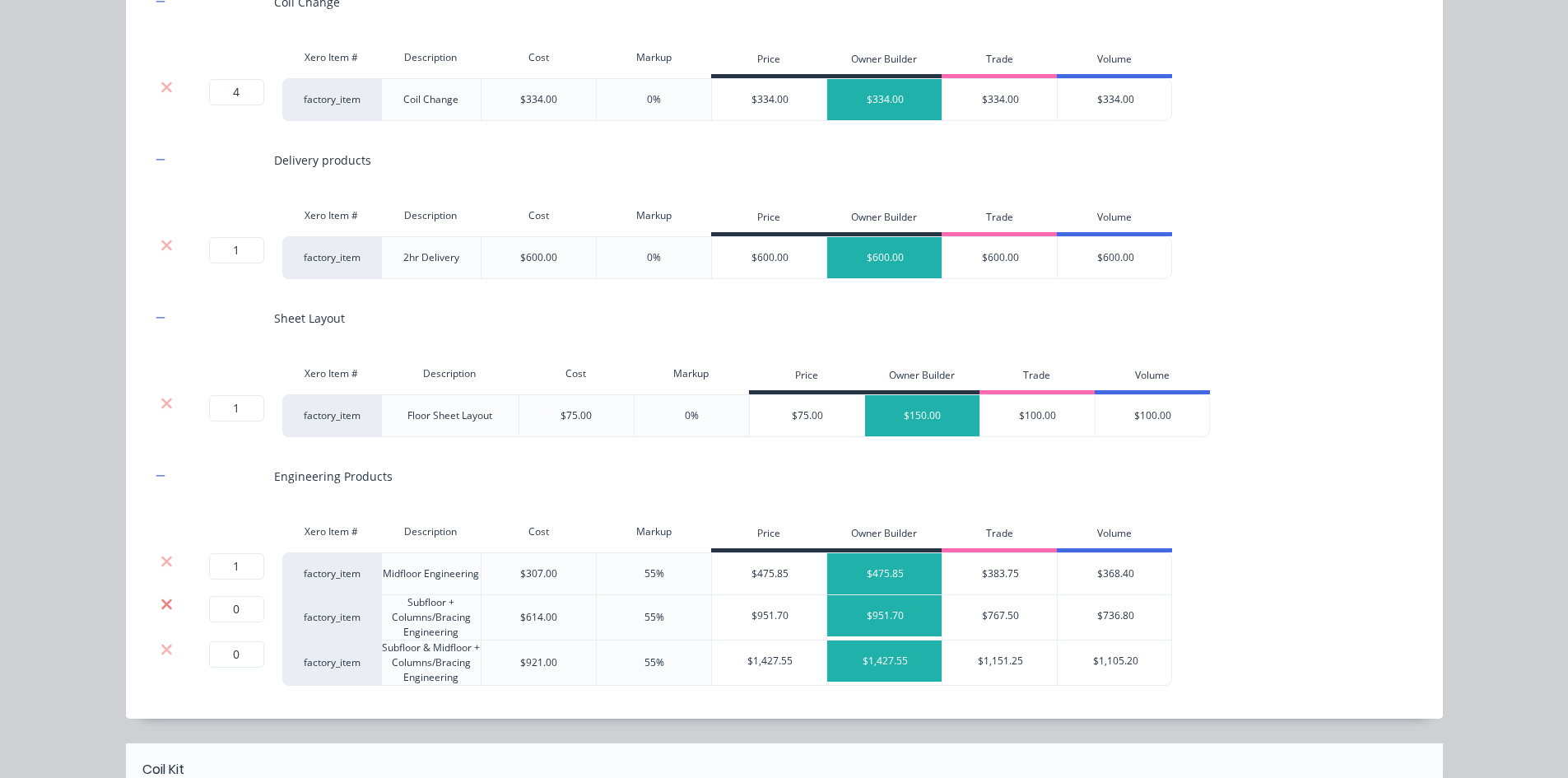
click at [160, 603] on icon at bounding box center [166, 604] width 12 height 17
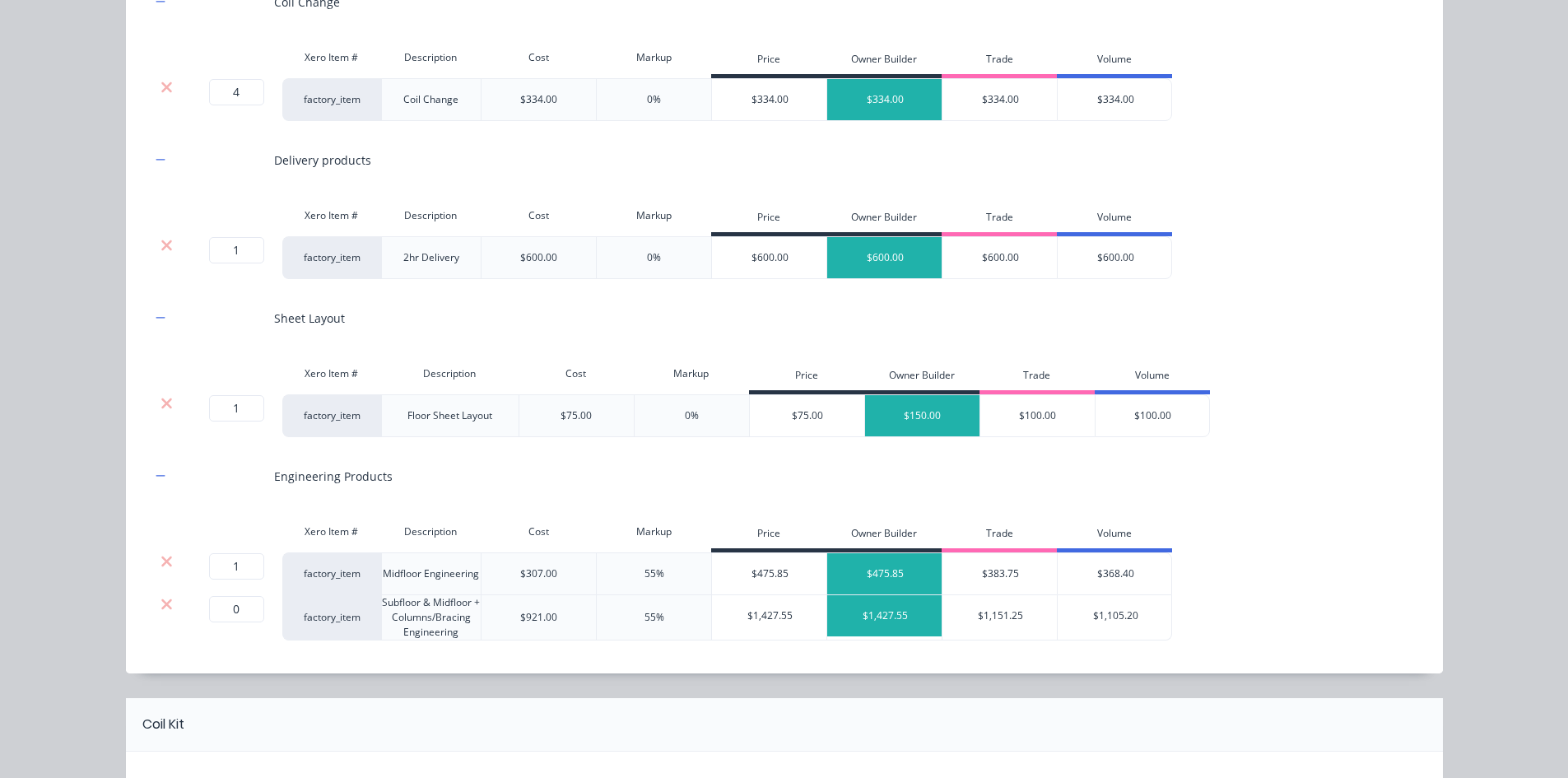
click at [160, 603] on icon at bounding box center [166, 604] width 12 height 17
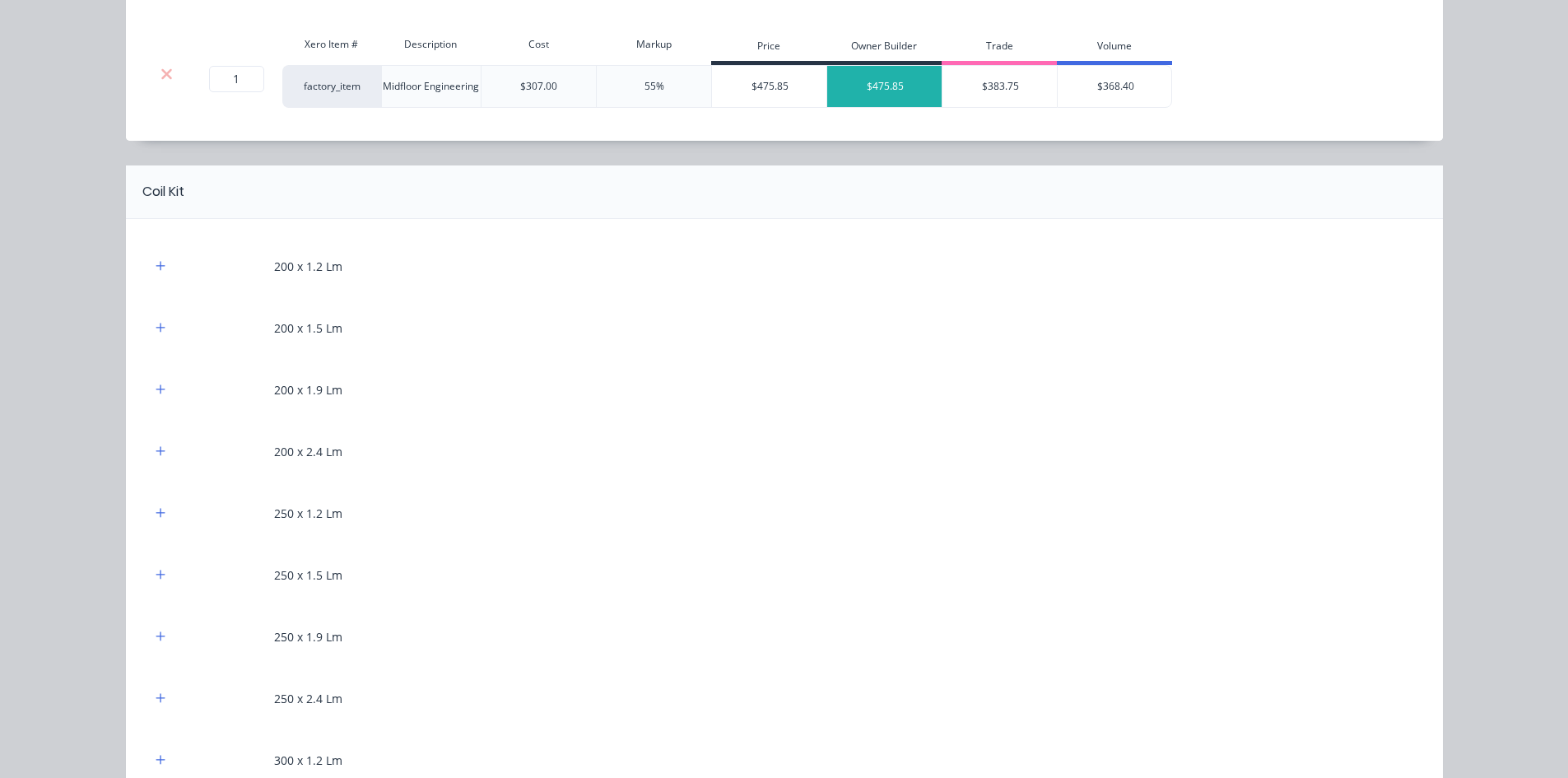
scroll to position [905, 0]
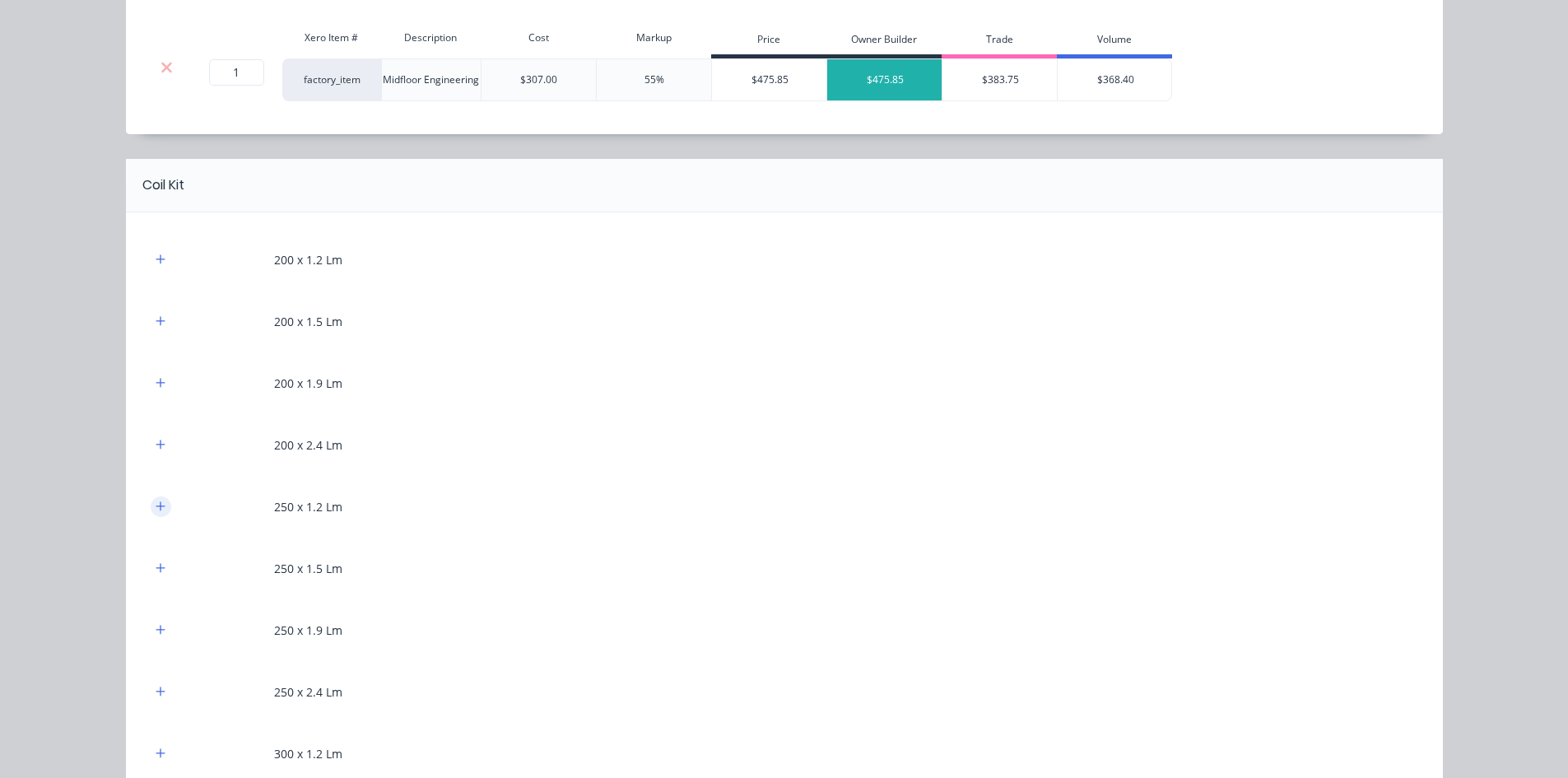
click at [159, 507] on button "button" at bounding box center [160, 506] width 20 height 20
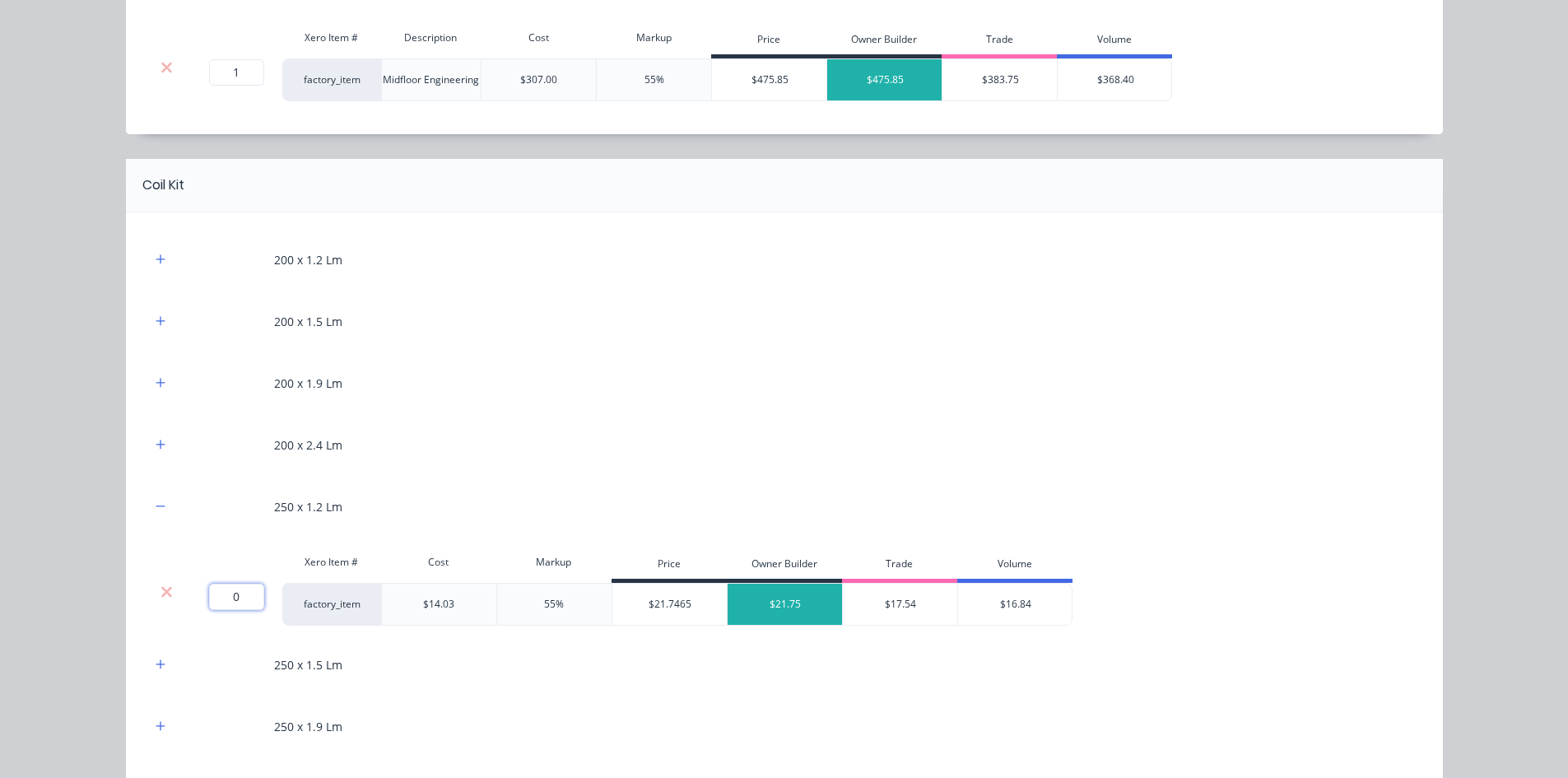
click at [227, 591] on input "0" at bounding box center [237, 597] width 55 height 26
type input "21.9"
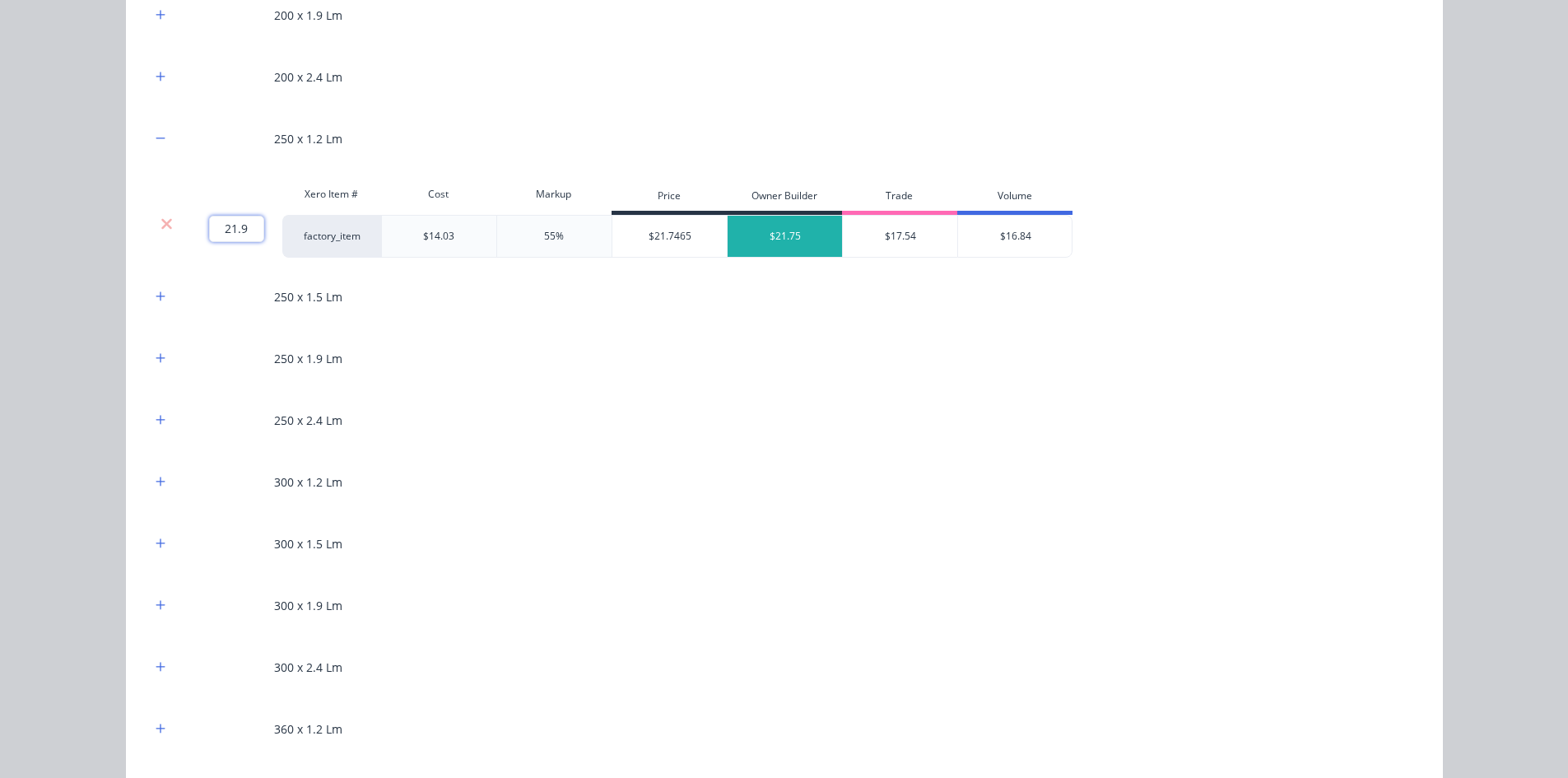
scroll to position [1317, 0]
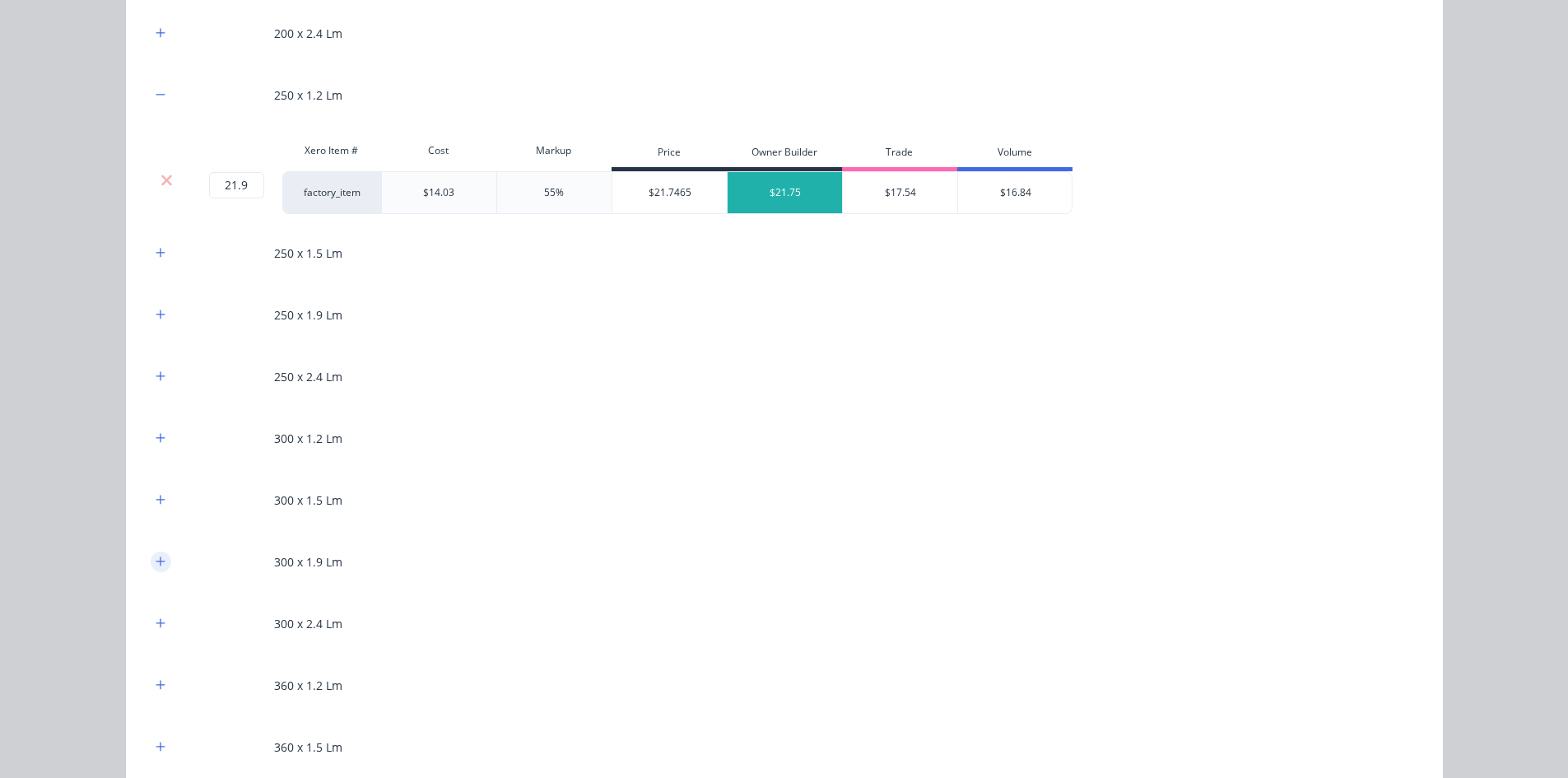
click at [156, 555] on icon "button" at bounding box center [160, 561] width 10 height 11
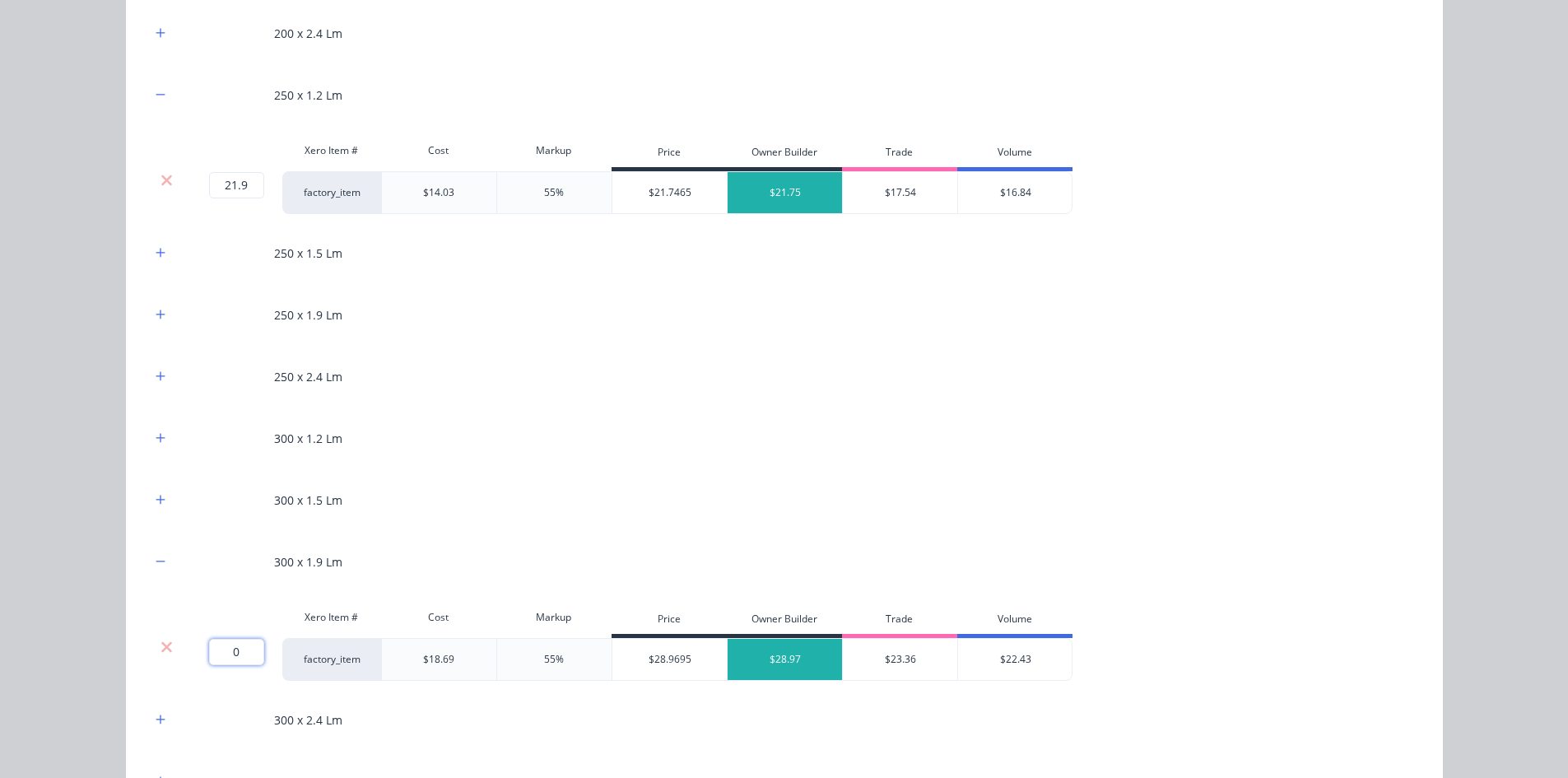
click at [242, 647] on input "0" at bounding box center [237, 652] width 55 height 26
type input "59.4"
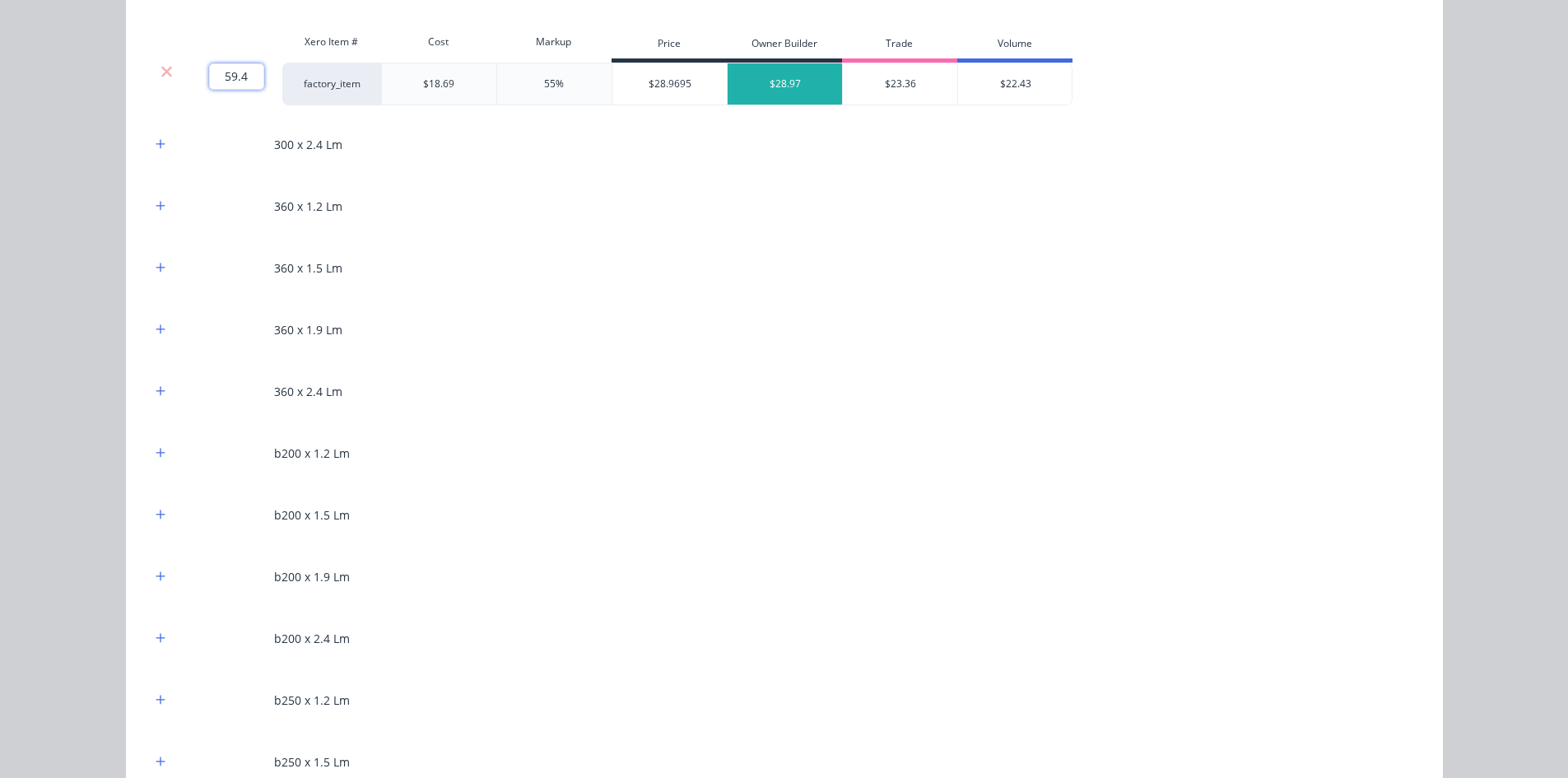
scroll to position [1893, 0]
click at [151, 200] on button "button" at bounding box center [160, 205] width 20 height 20
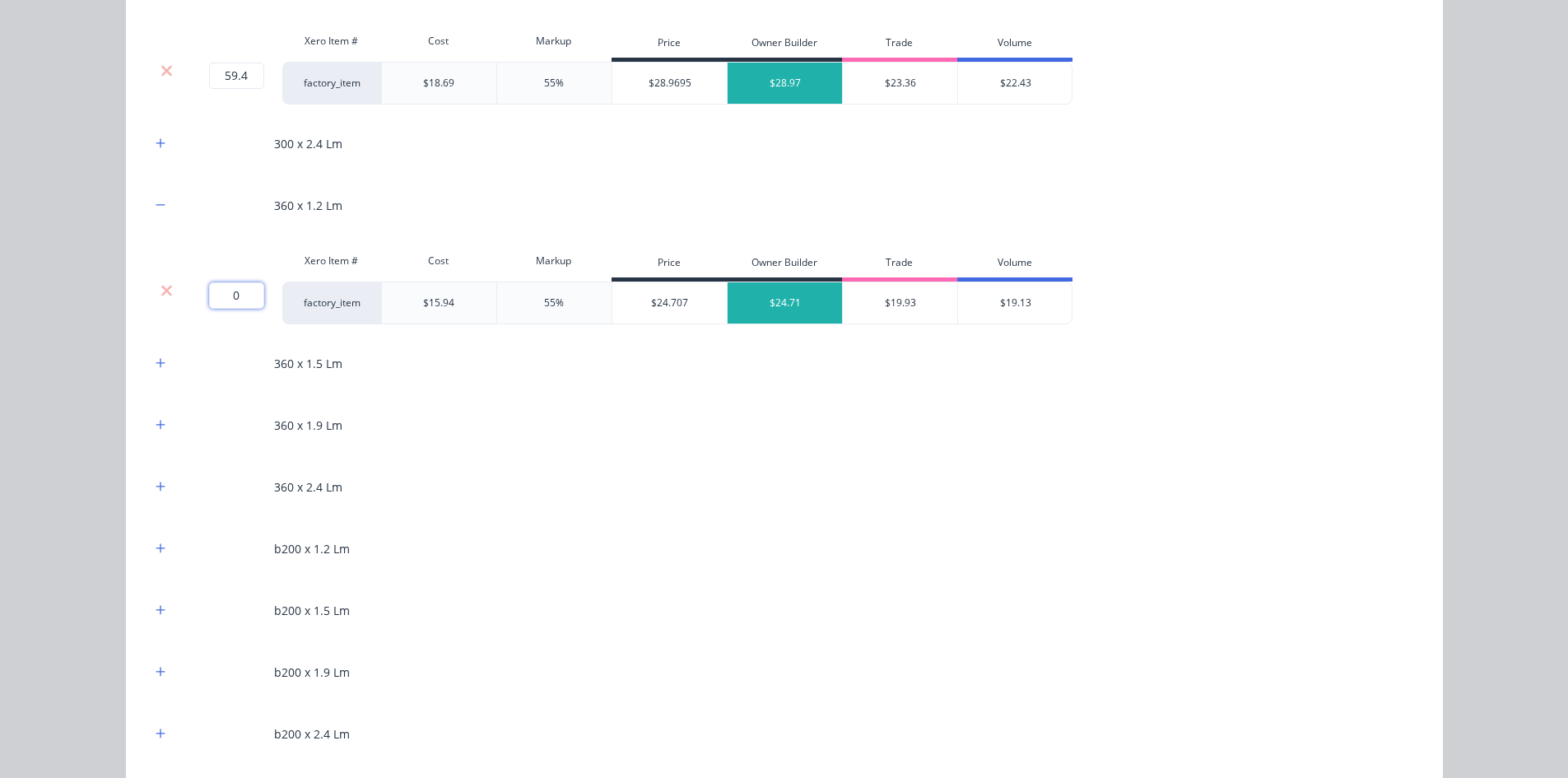
click at [245, 293] on input "0" at bounding box center [237, 295] width 55 height 26
type input "6.7"
click at [143, 357] on div "200 x 1.2 Lm 200 x 1.5 Lm 200 x 1.9 Lm 200 x 2.4 Lm 250 x 1.2 Lm Xero Item # Co…" at bounding box center [784, 377] width 1317 height 2305
click at [156, 364] on icon "button" at bounding box center [160, 363] width 10 height 11
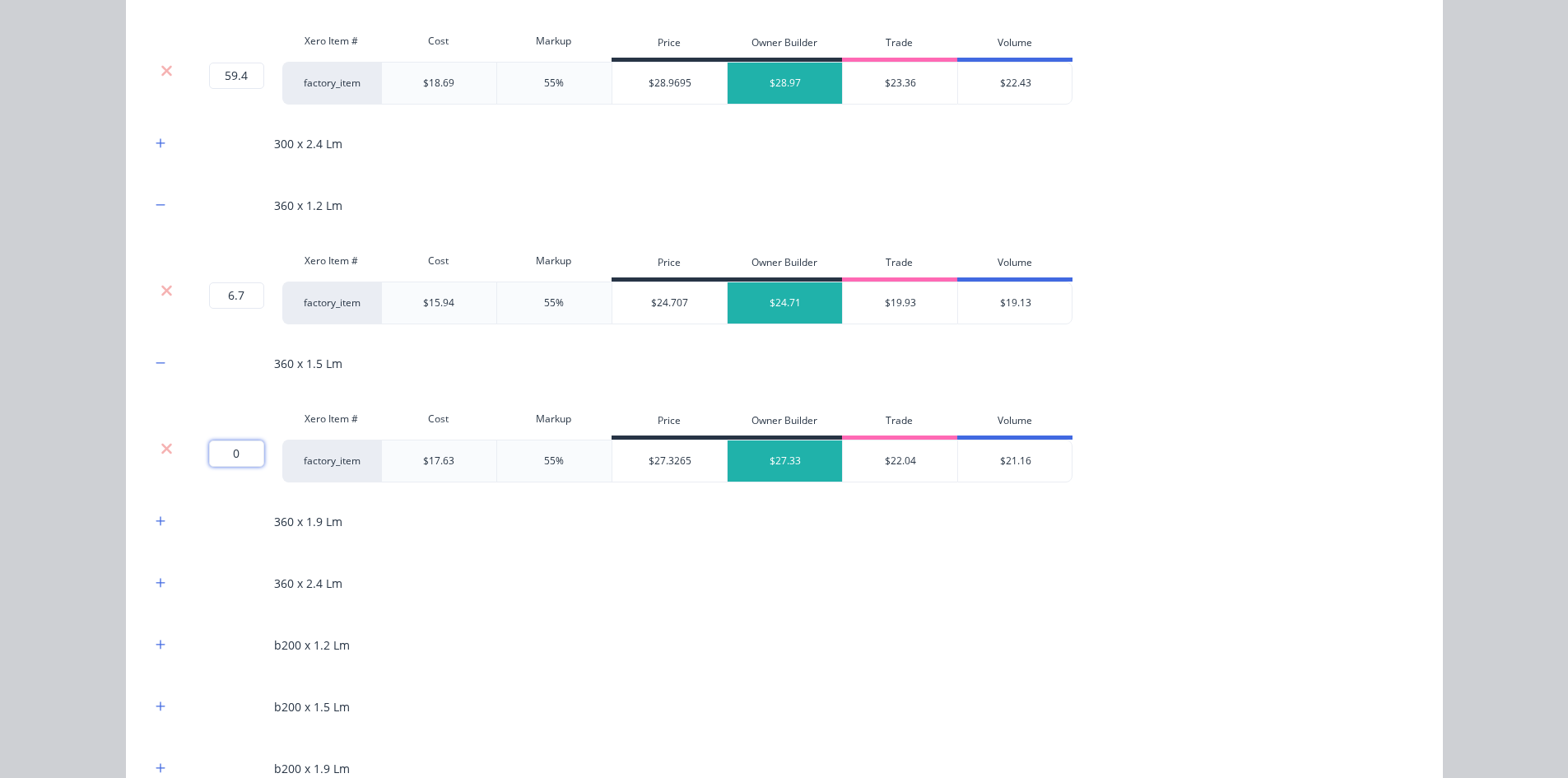
click at [214, 454] on input "0" at bounding box center [237, 454] width 55 height 26
type input "142.2"
click at [84, 406] on div "Flooring System Products in this kit A Detailing product Xero Item # Descriptio…" at bounding box center [784, 389] width 1568 height 778
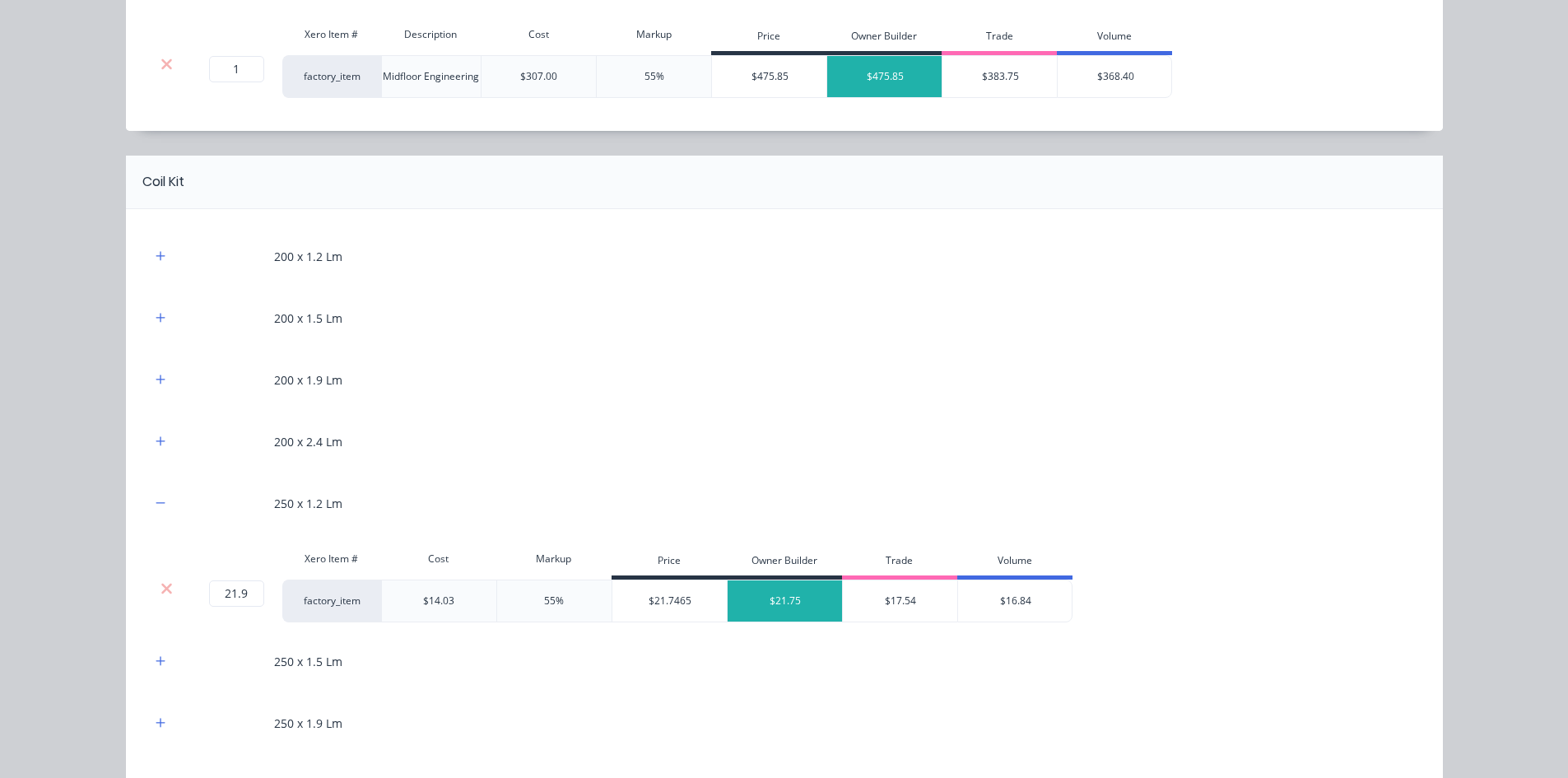
scroll to position [905, 0]
click at [157, 262] on icon "button" at bounding box center [160, 258] width 10 height 11
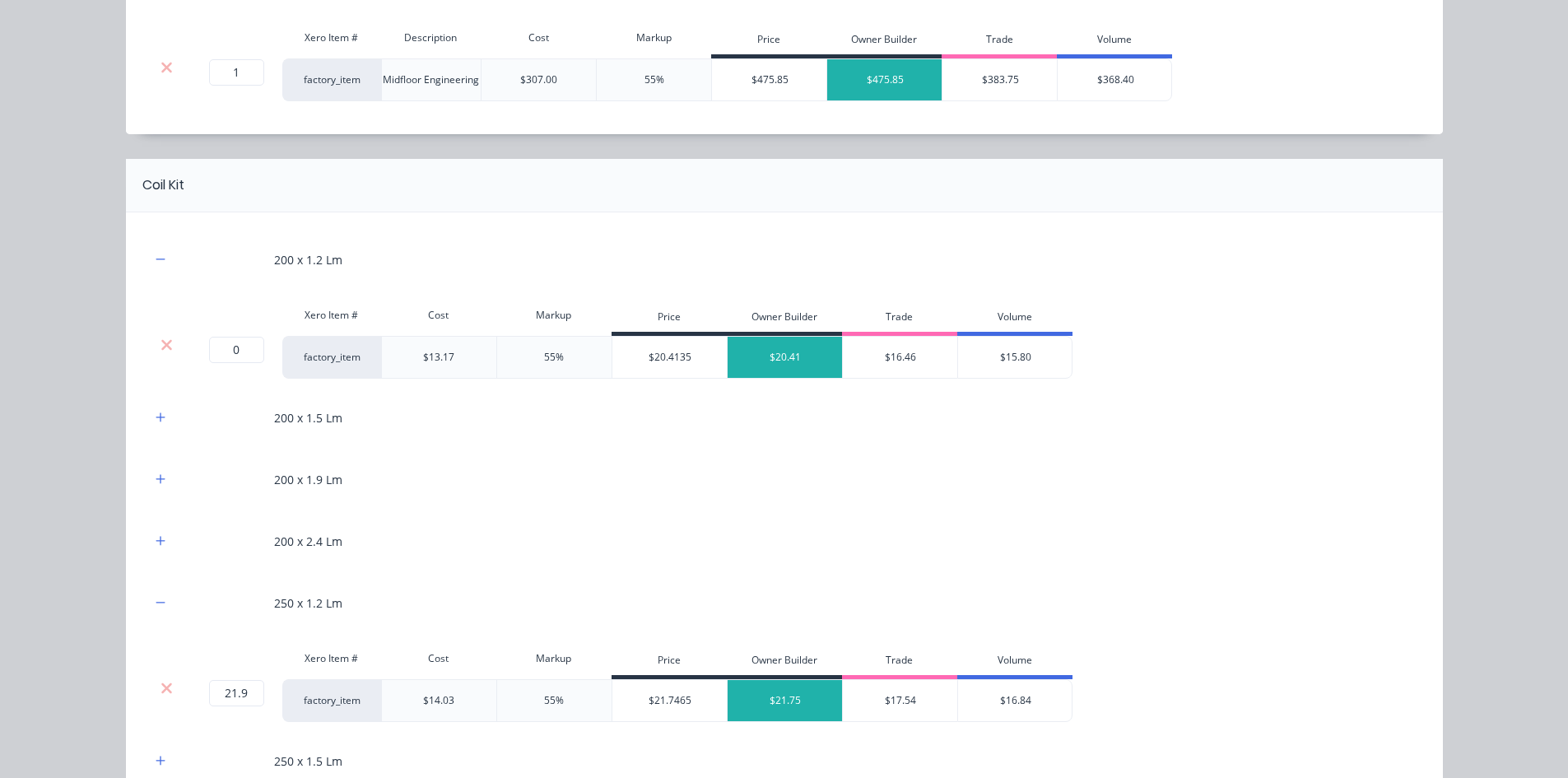
click at [167, 346] on div at bounding box center [167, 344] width 32 height 17
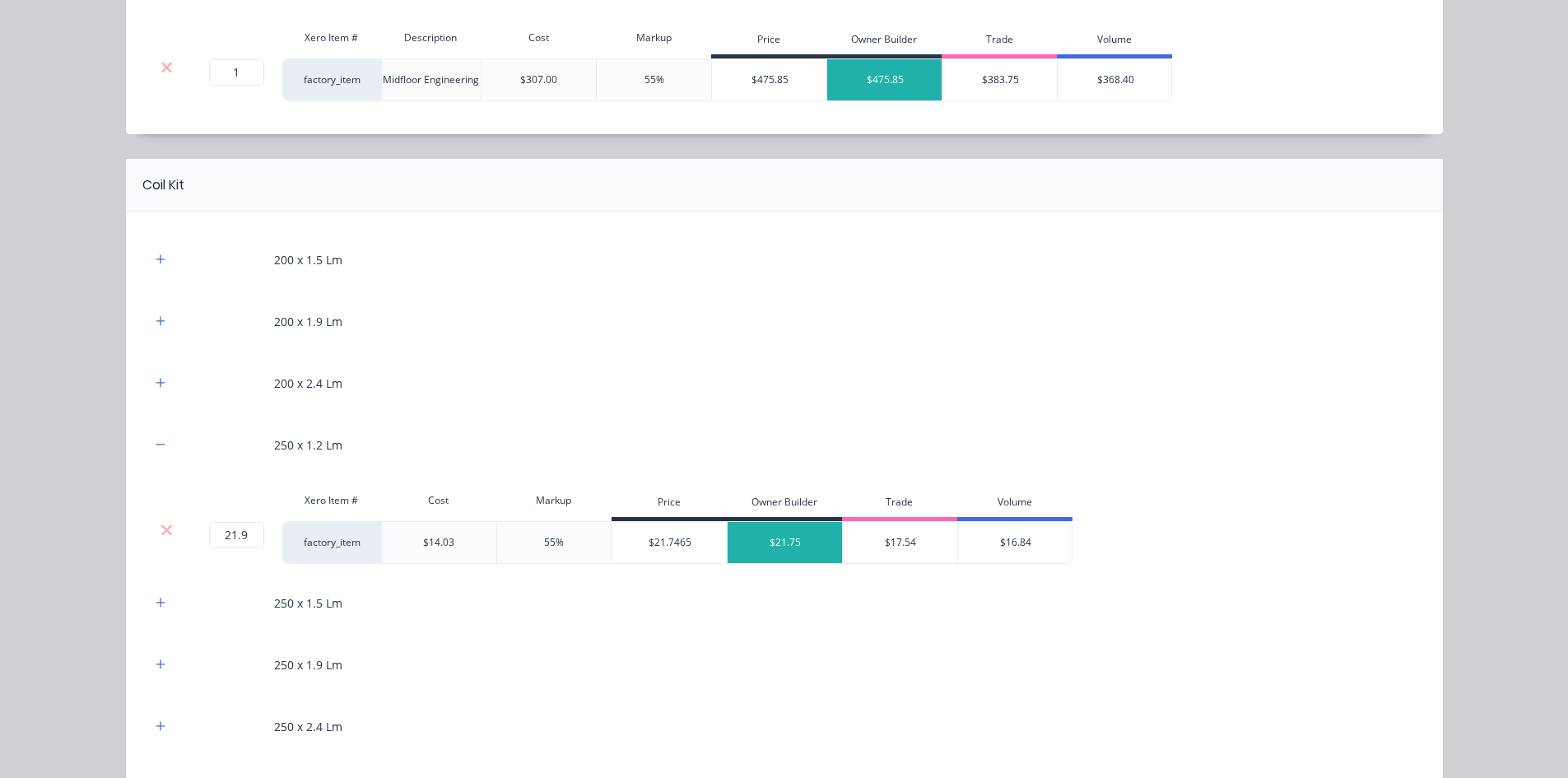
click at [152, 245] on div "200 x 1.5 Lm" at bounding box center [784, 260] width 1268 height 46
click at [156, 263] on icon "button" at bounding box center [160, 258] width 10 height 11
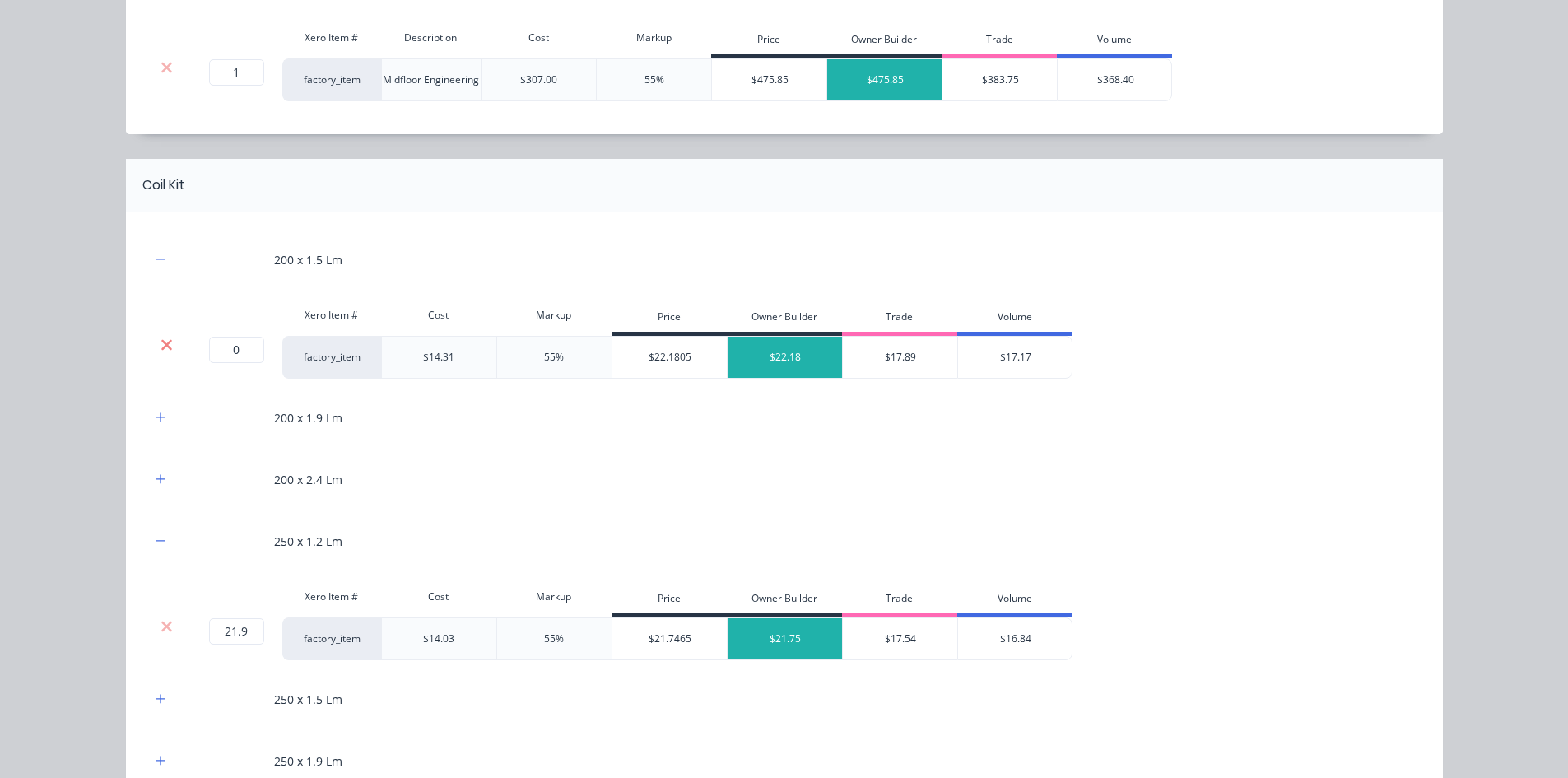
click at [163, 338] on icon at bounding box center [166, 344] width 12 height 17
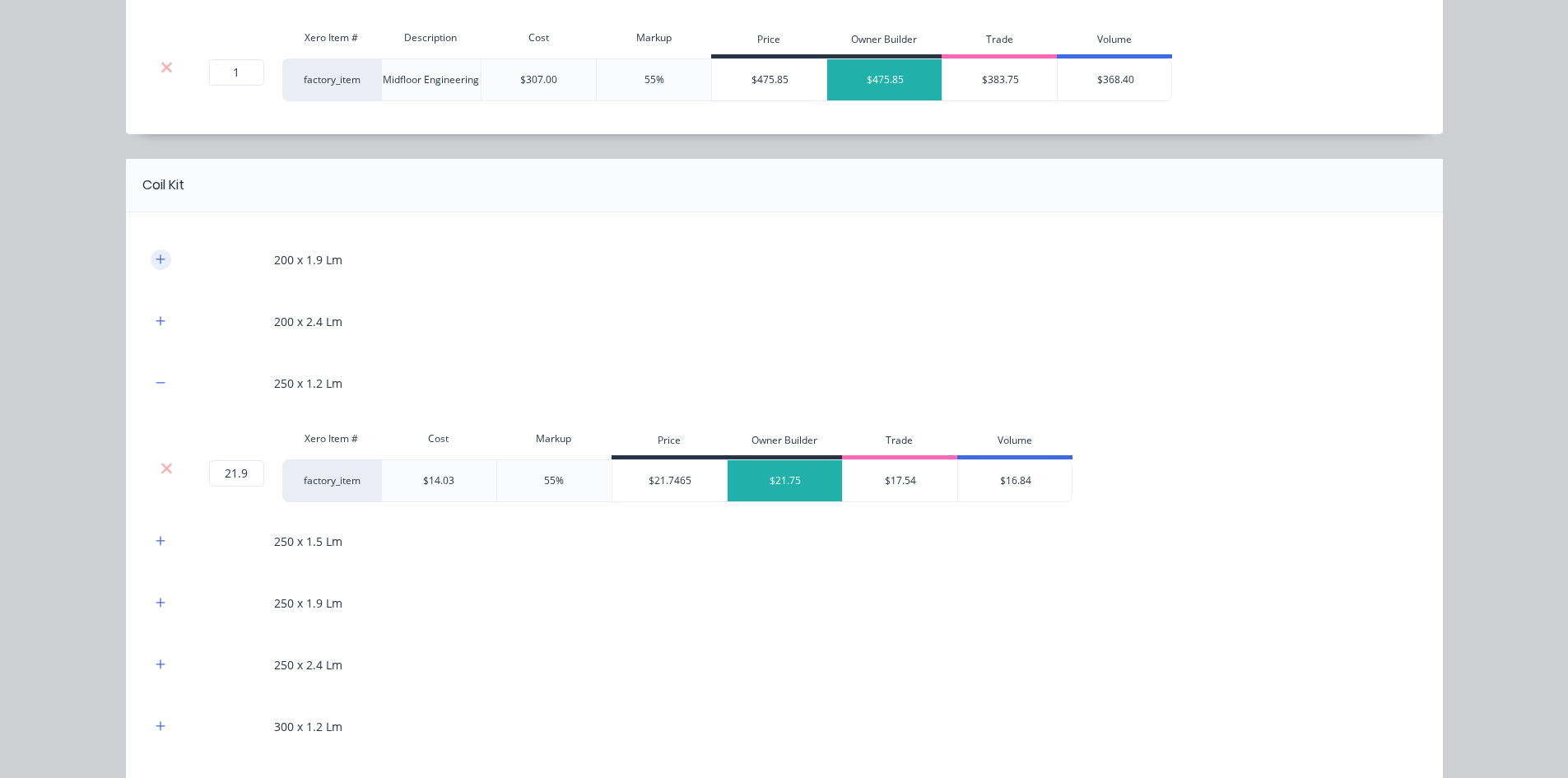
click at [156, 261] on icon "button" at bounding box center [160, 258] width 10 height 11
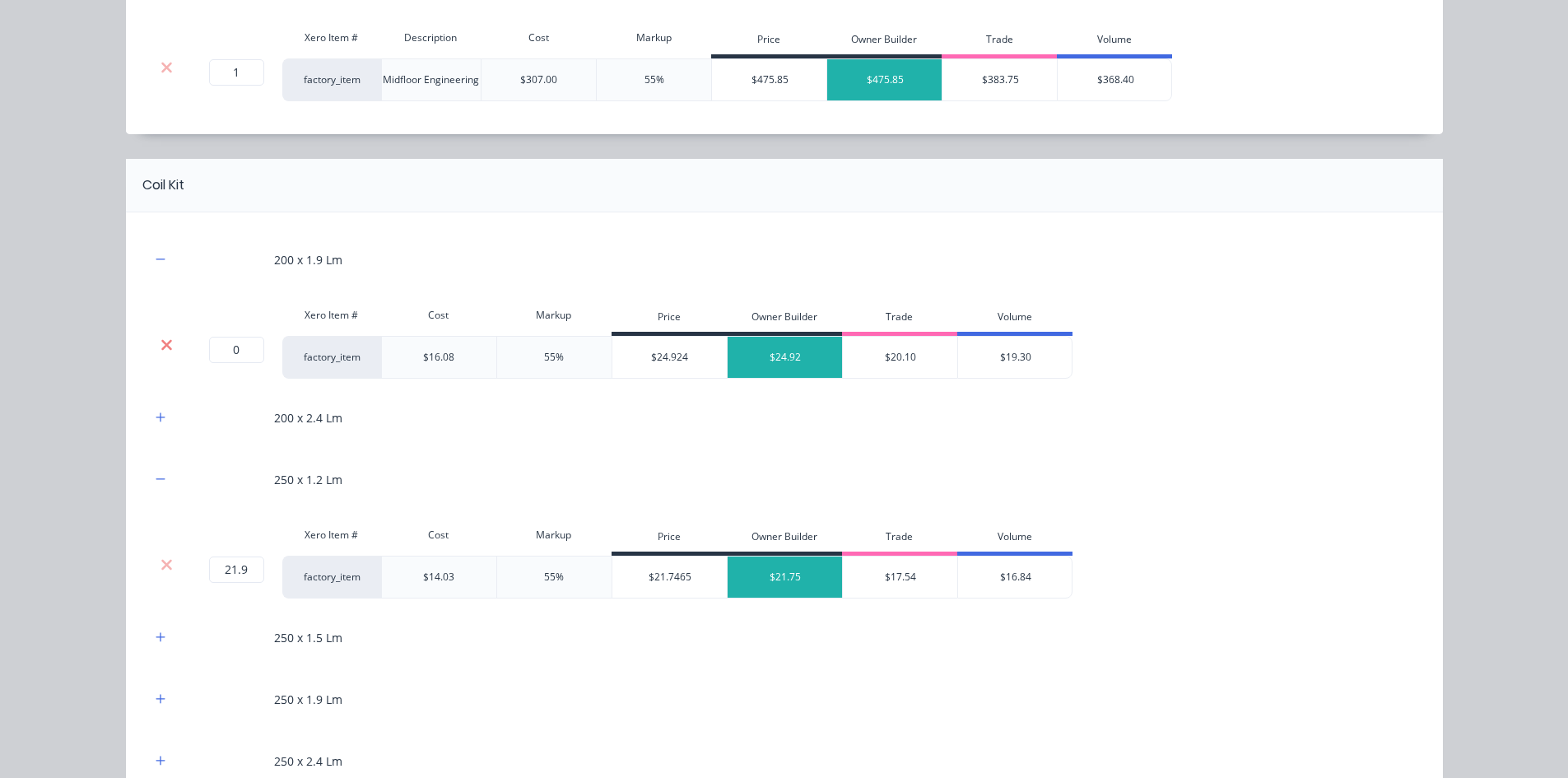
click at [165, 336] on icon at bounding box center [166, 344] width 12 height 17
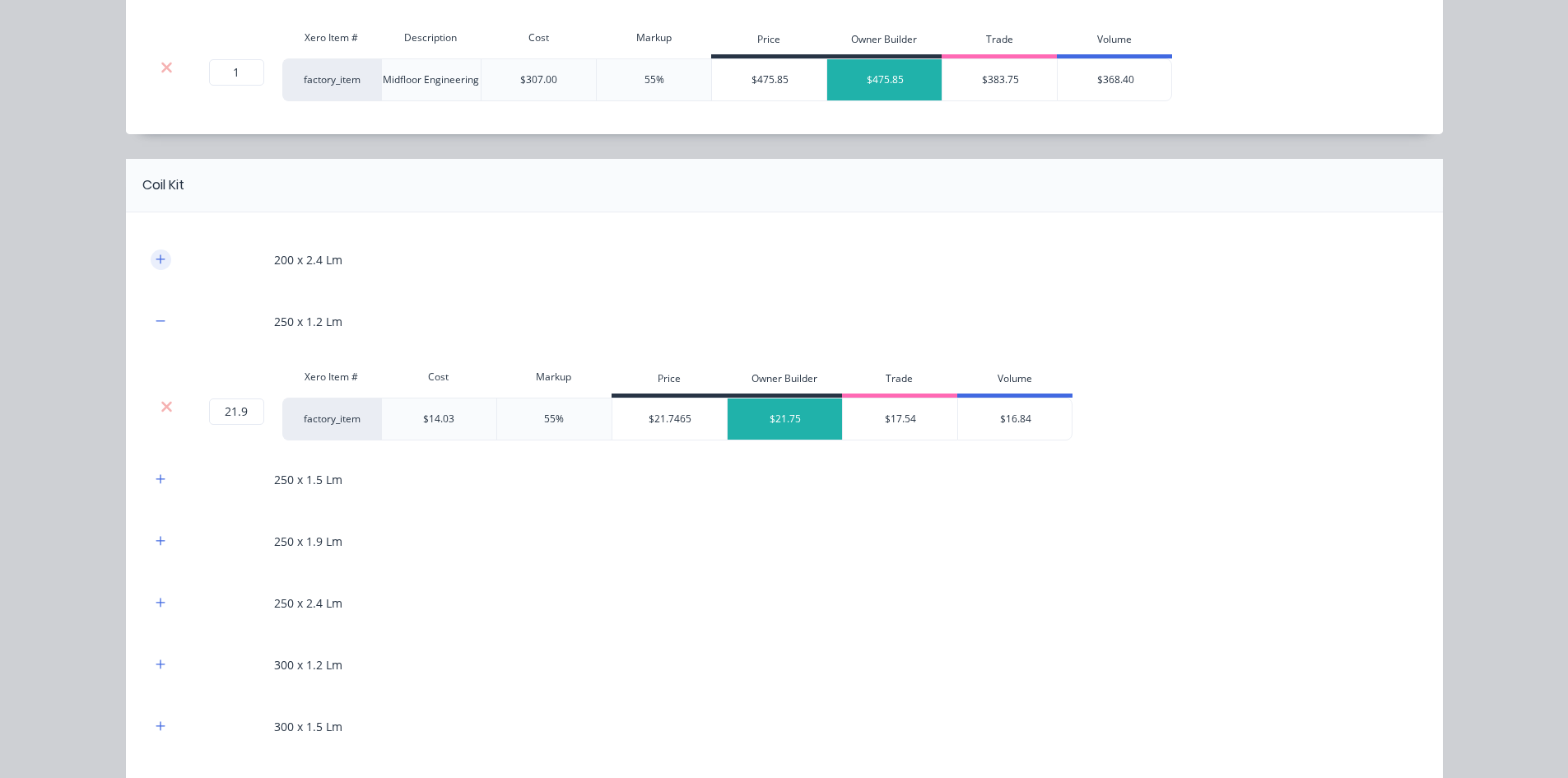
click at [154, 267] on button "button" at bounding box center [160, 259] width 20 height 20
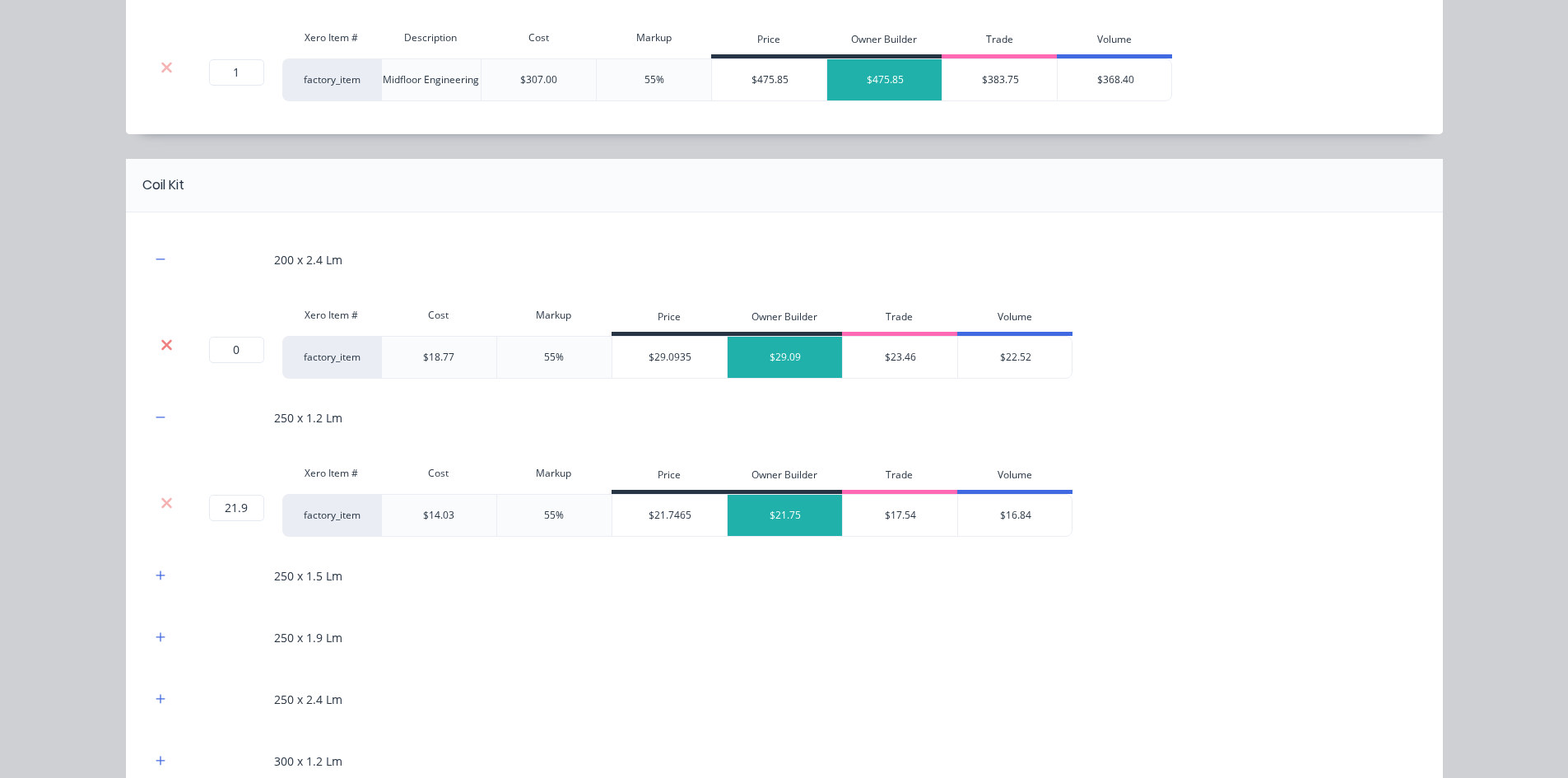
click at [161, 342] on icon at bounding box center [166, 344] width 11 height 11
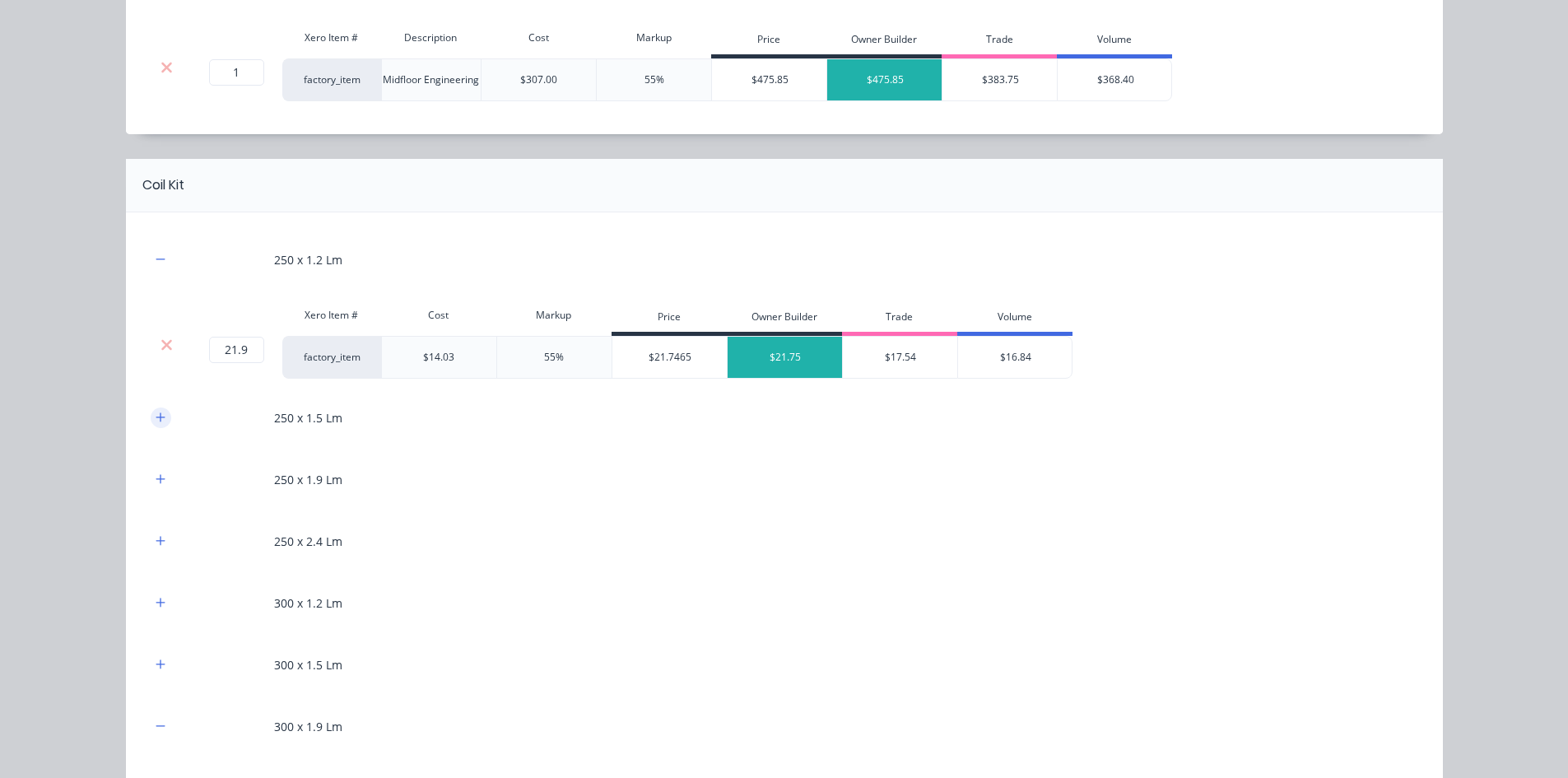
click at [156, 421] on icon "button" at bounding box center [160, 417] width 10 height 11
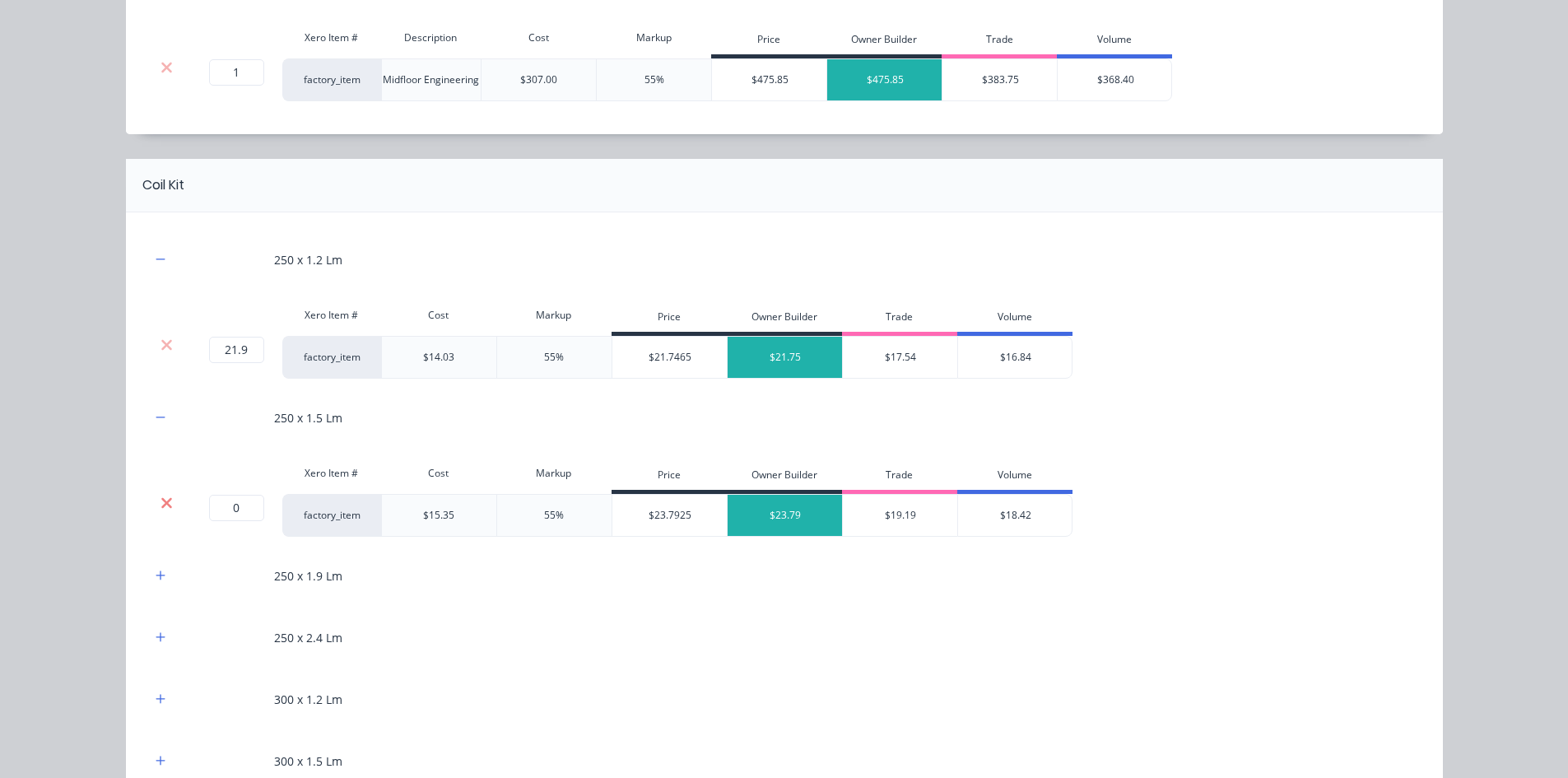
click at [160, 498] on icon at bounding box center [166, 503] width 12 height 17
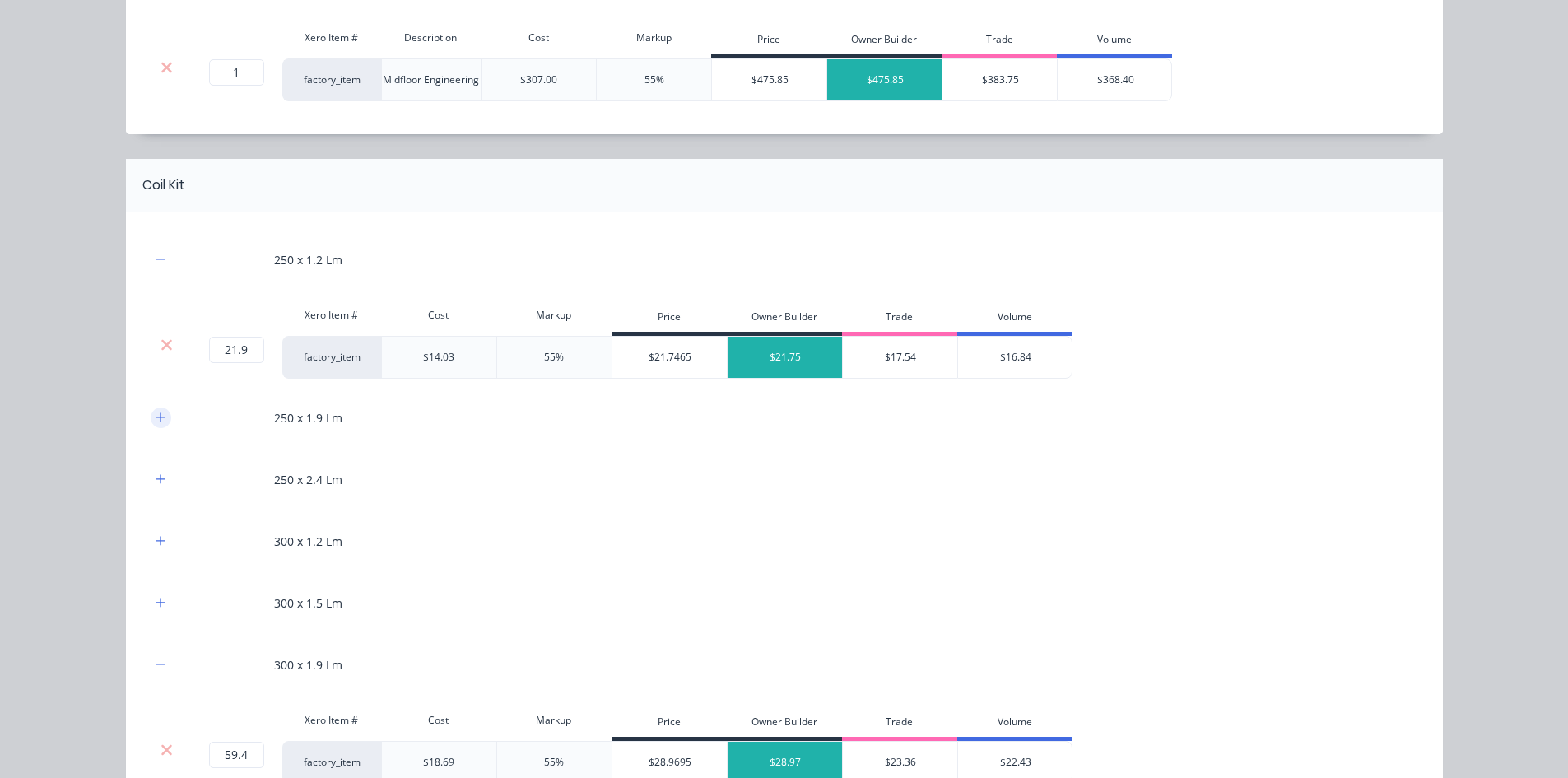
click at [161, 423] on button "button" at bounding box center [160, 417] width 20 height 20
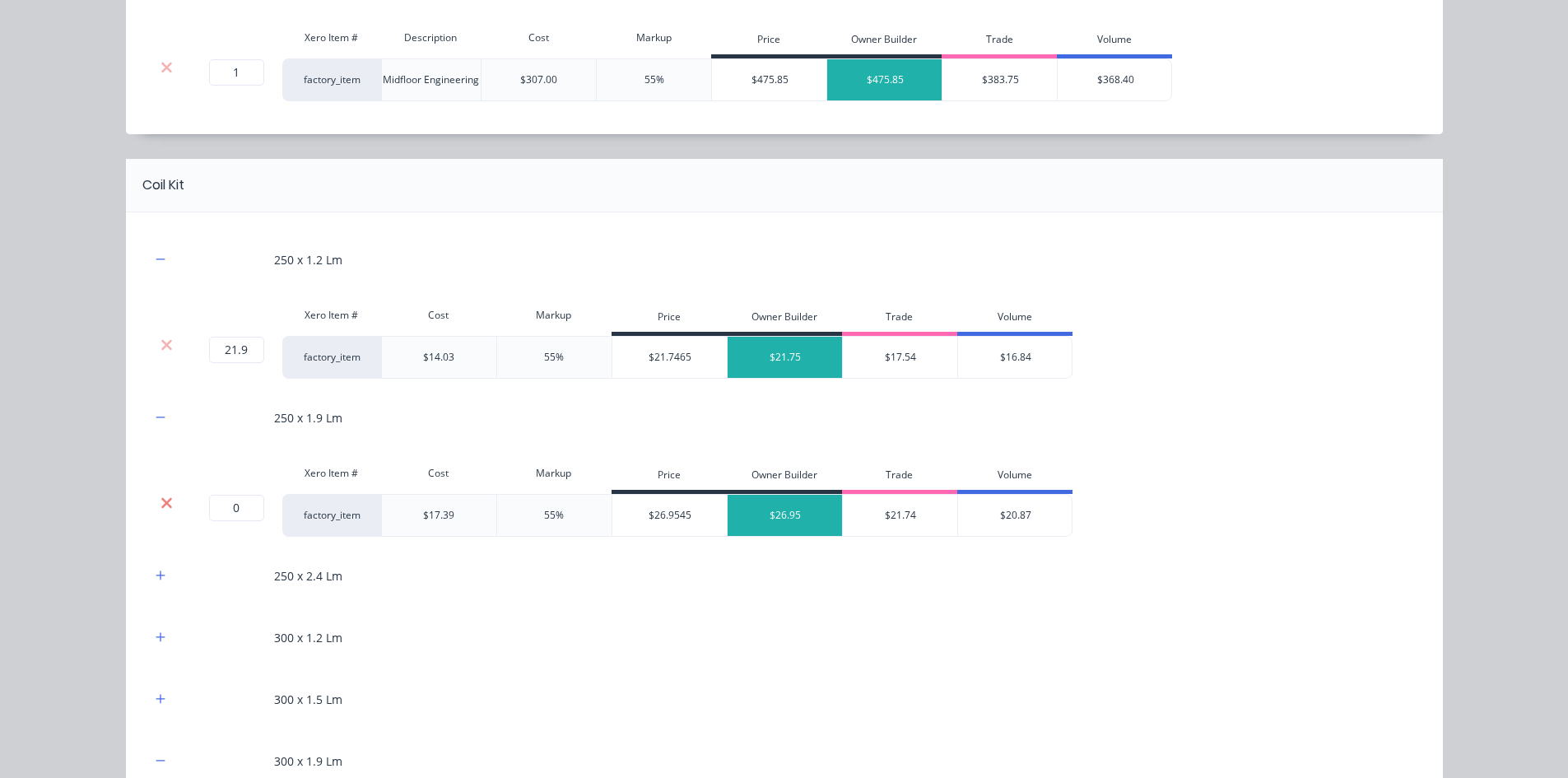
click at [161, 501] on icon at bounding box center [166, 502] width 11 height 11
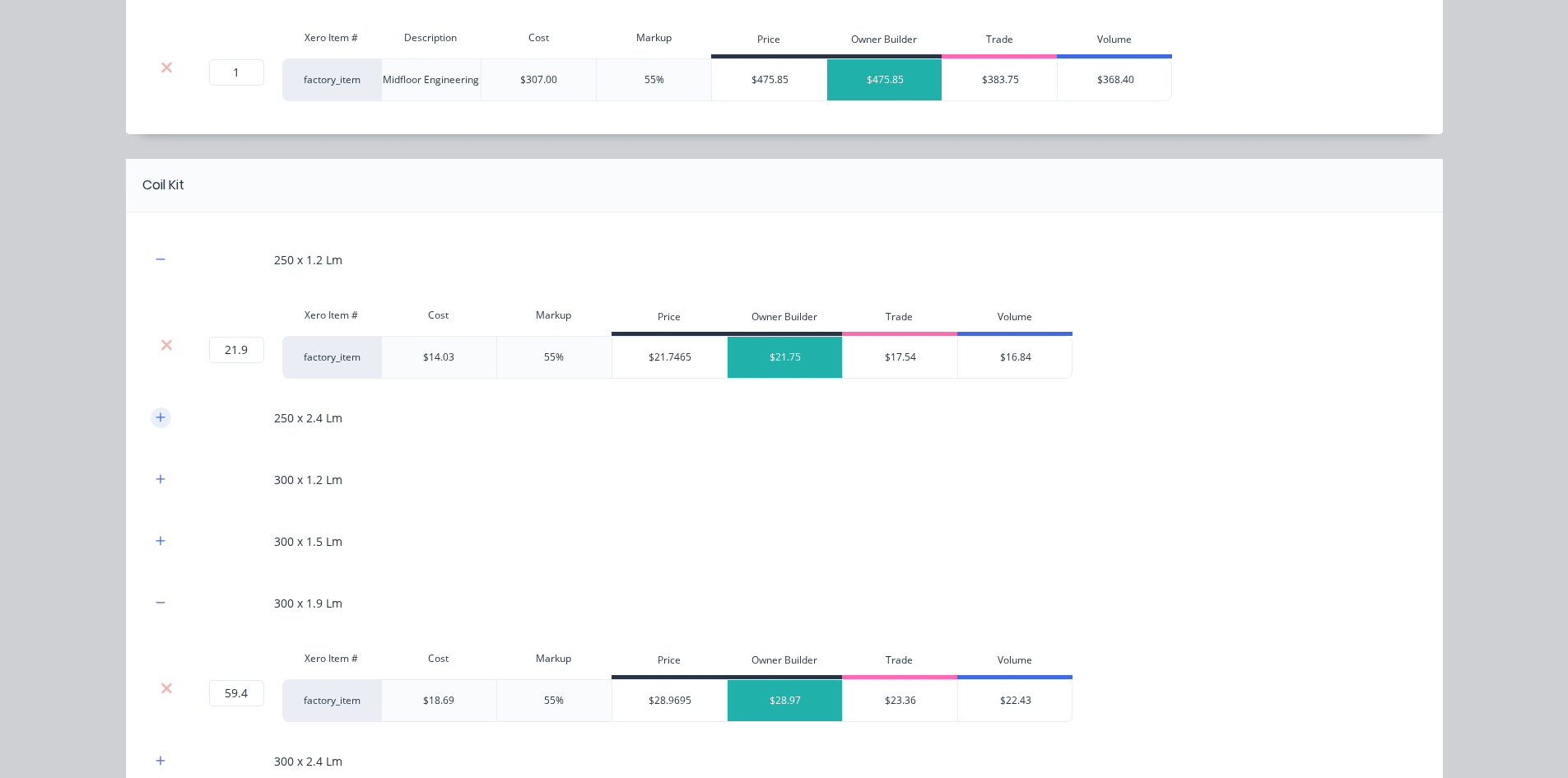
click at [156, 414] on icon "button" at bounding box center [160, 417] width 9 height 9
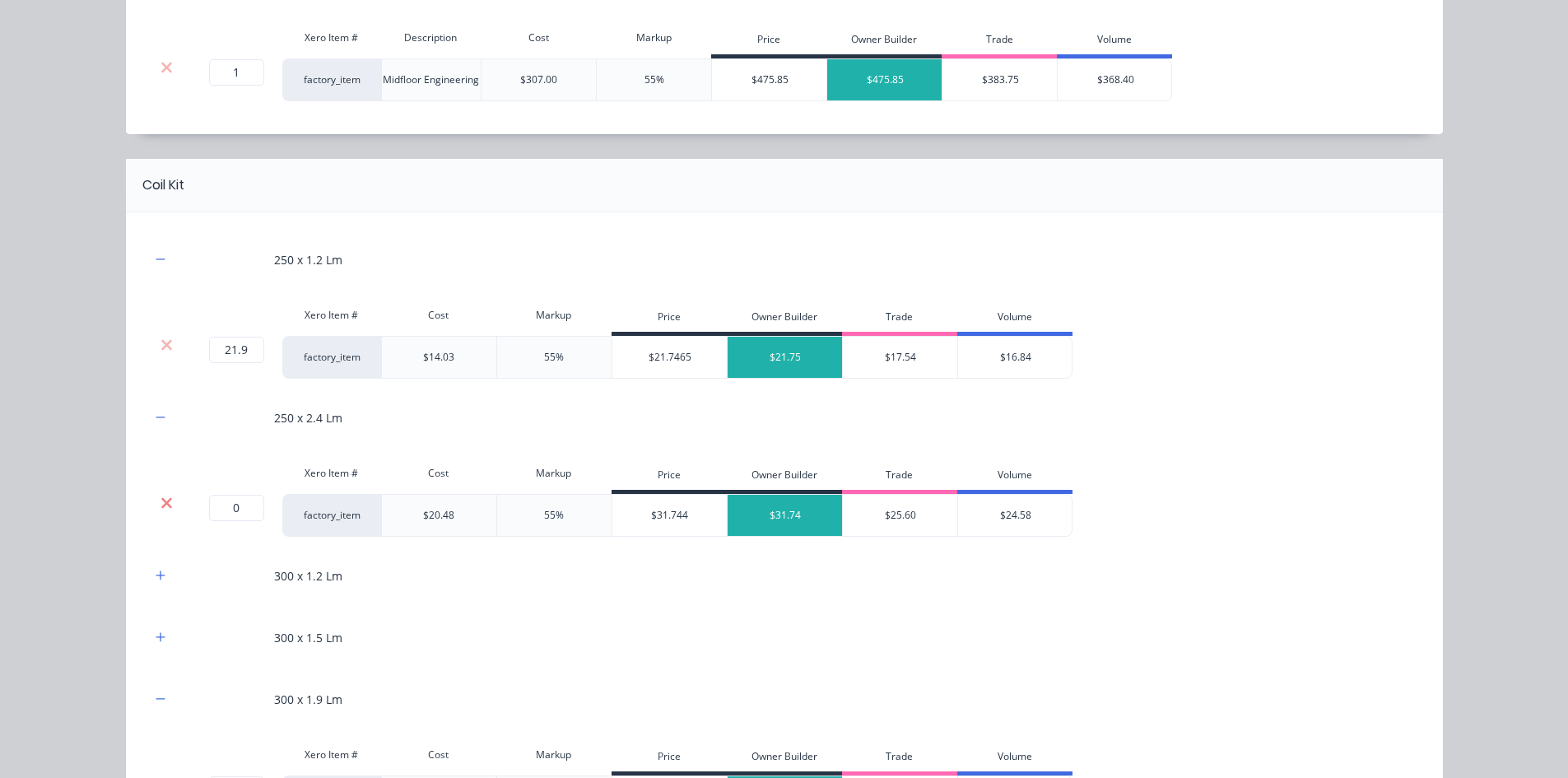
click at [160, 508] on icon at bounding box center [166, 503] width 12 height 17
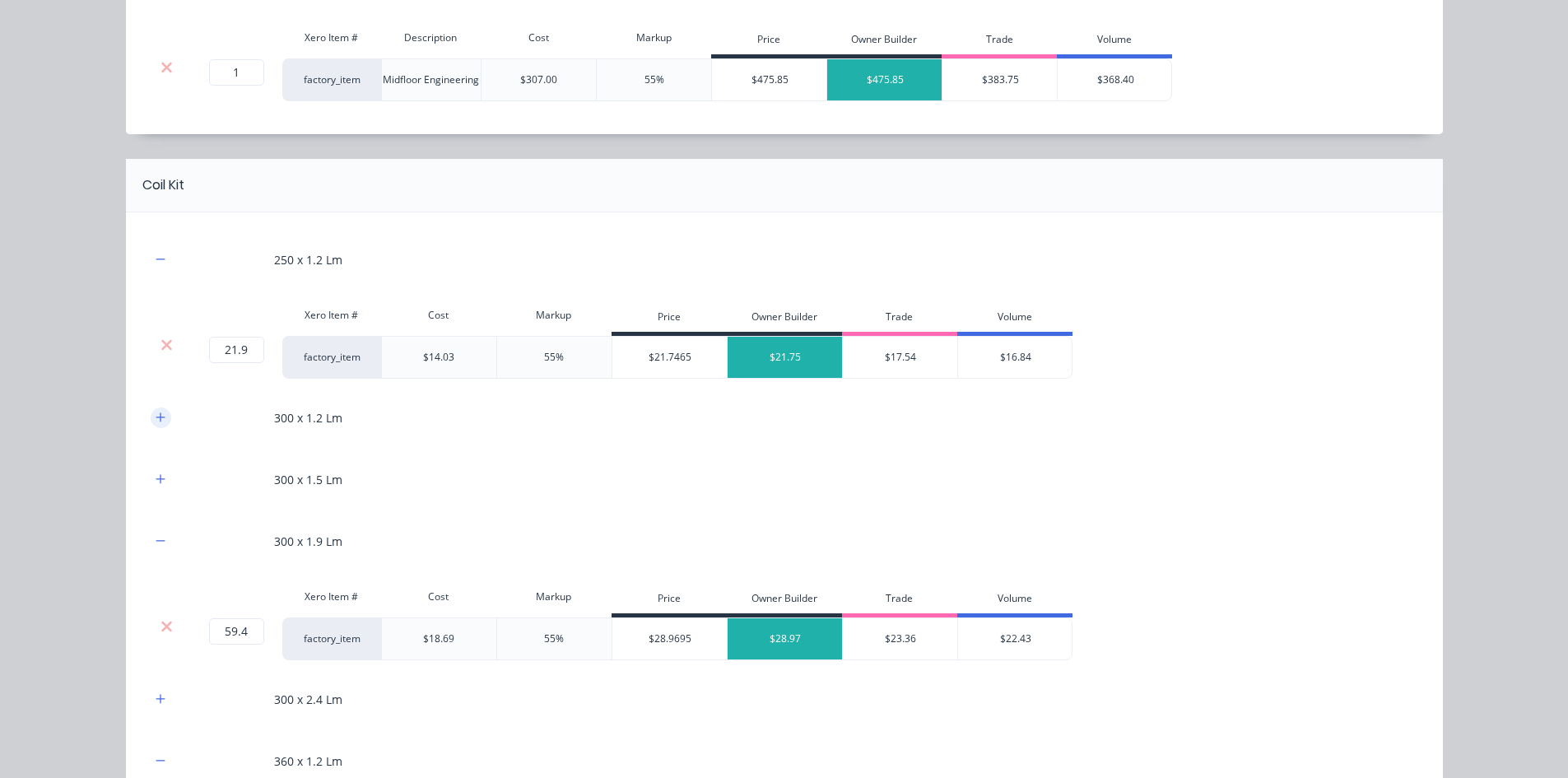
click at [155, 427] on button "button" at bounding box center [160, 417] width 20 height 20
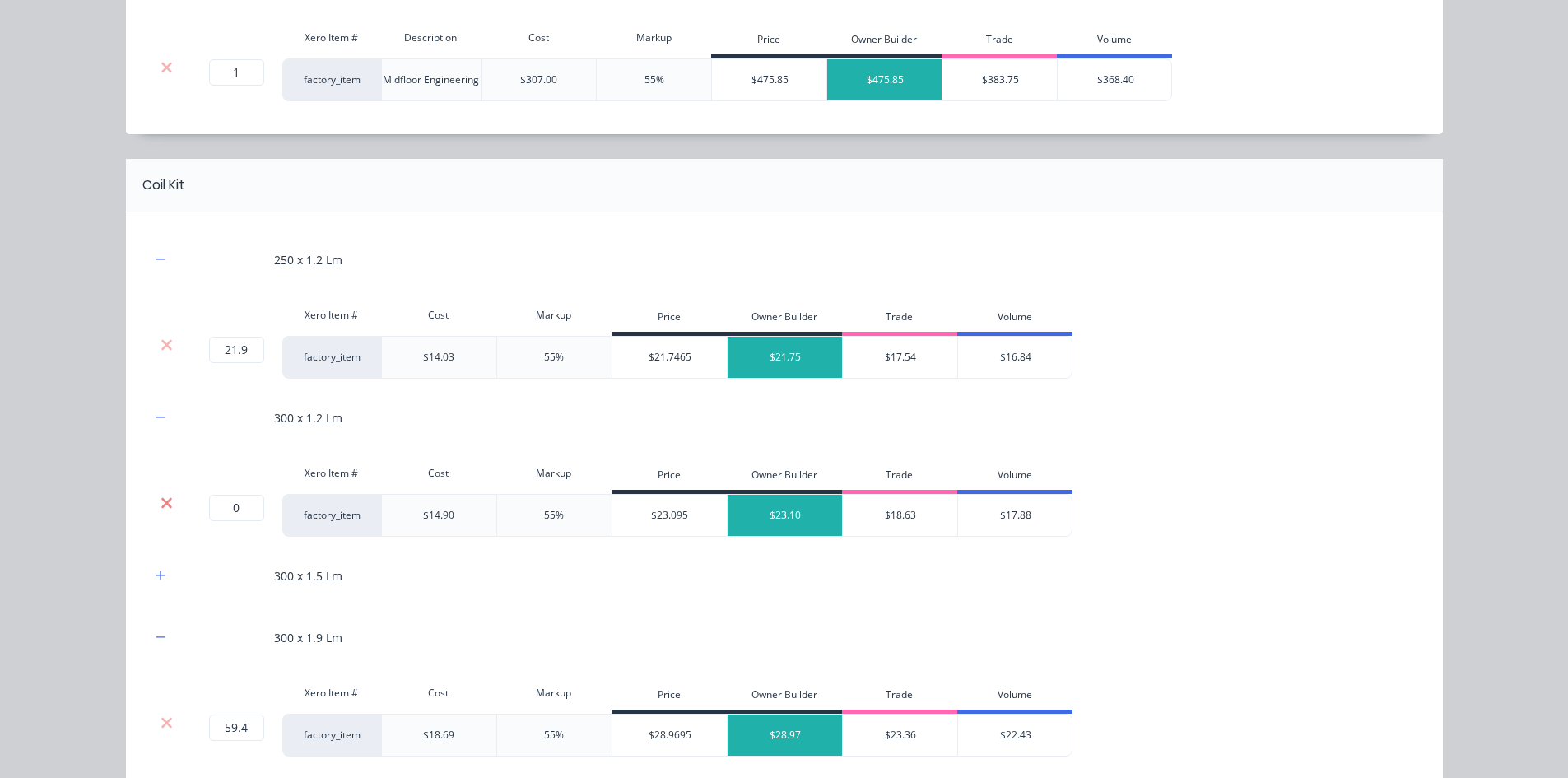
click at [164, 498] on icon at bounding box center [166, 502] width 11 height 11
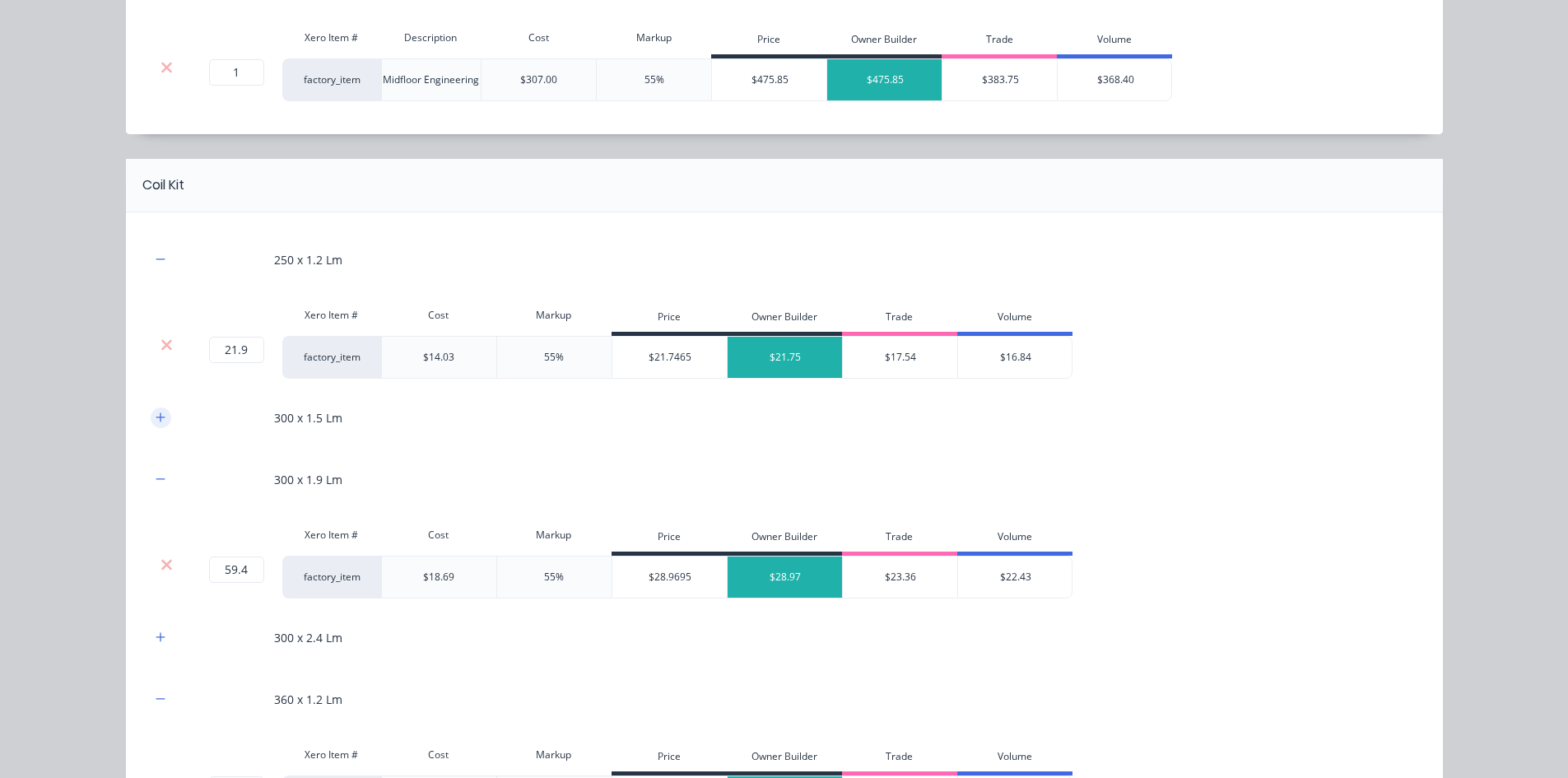
click at [156, 421] on icon "button" at bounding box center [160, 417] width 9 height 9
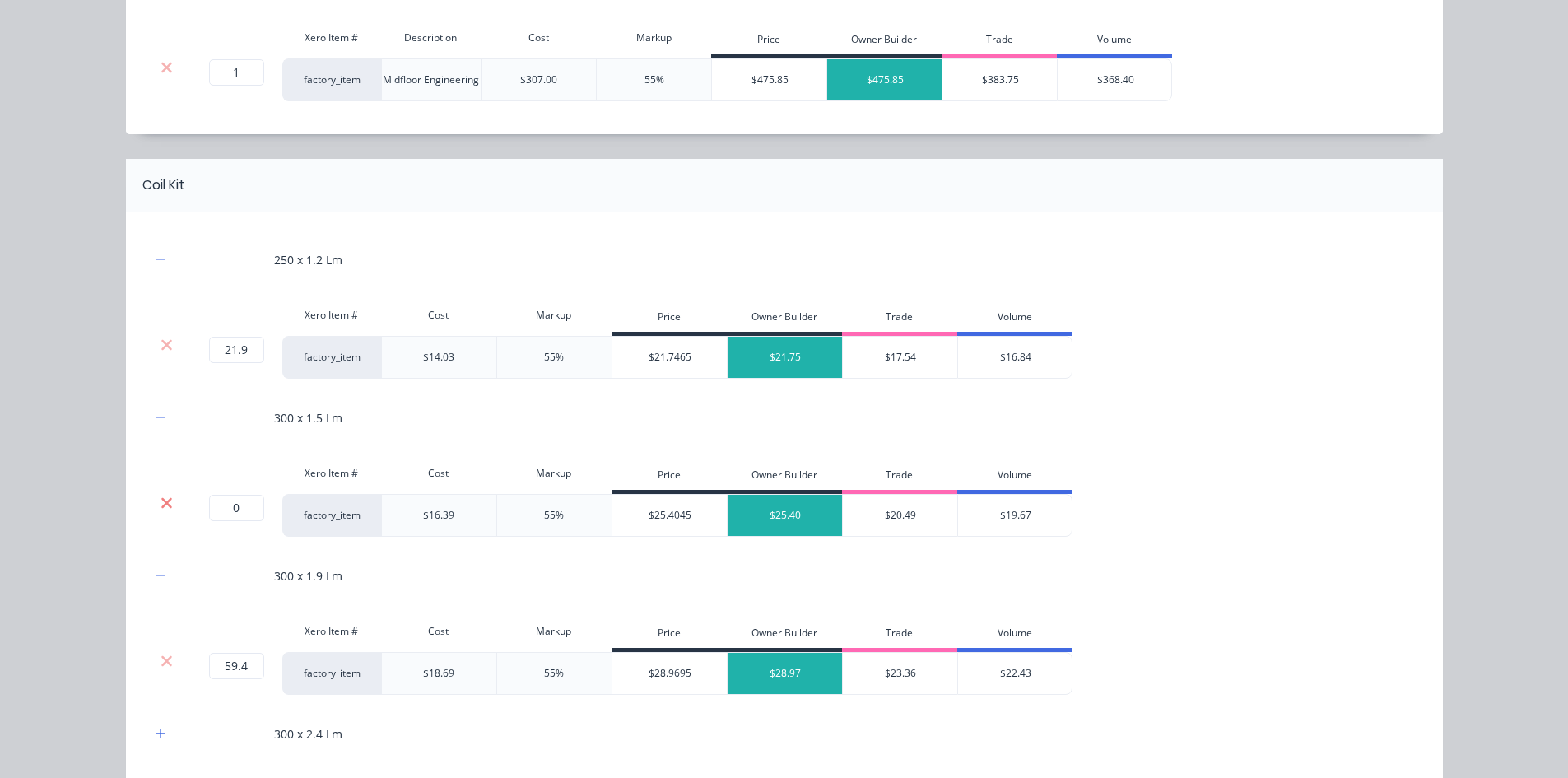
click at [163, 499] on icon at bounding box center [166, 502] width 11 height 11
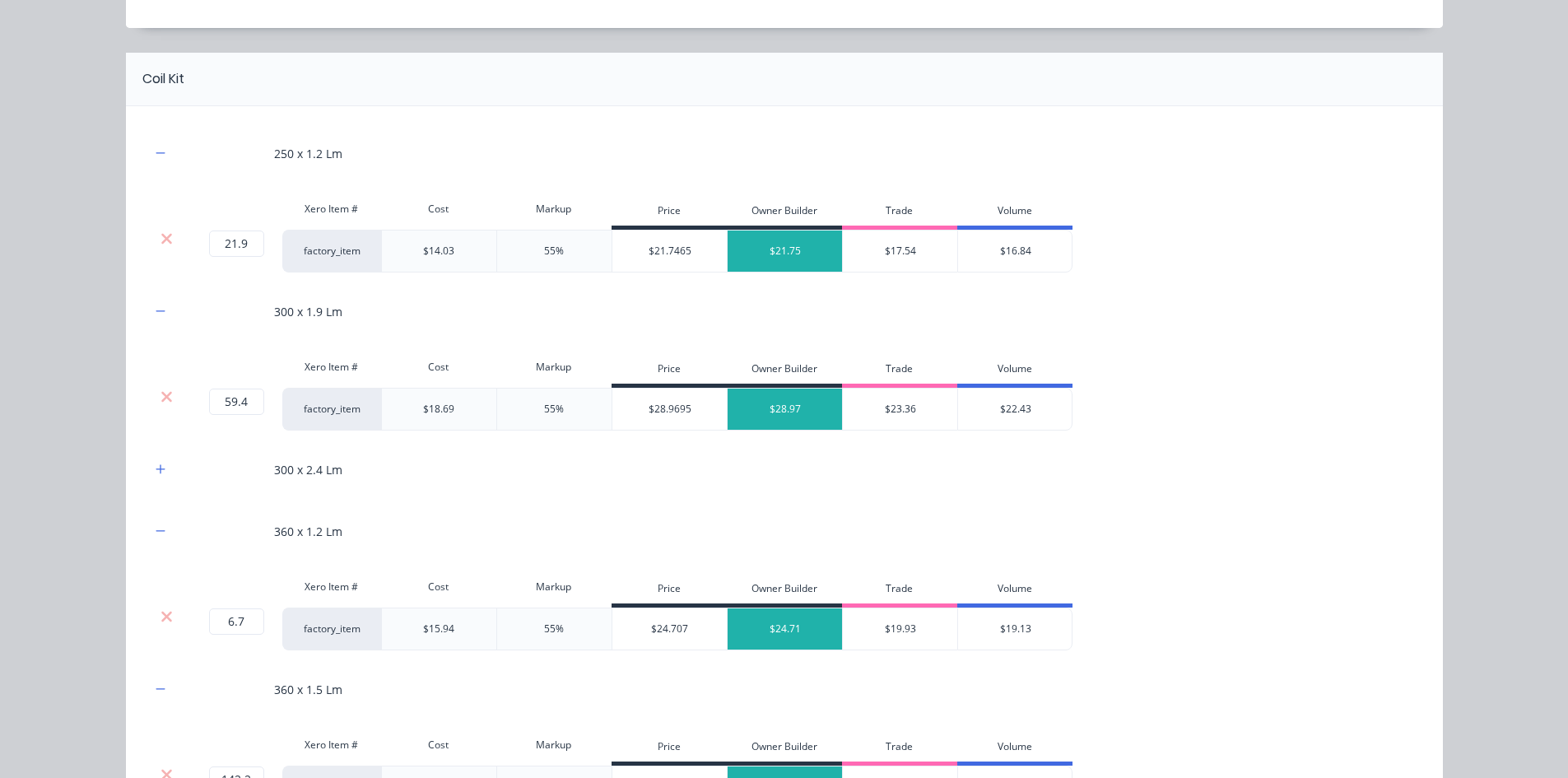
scroll to position [987, 0]
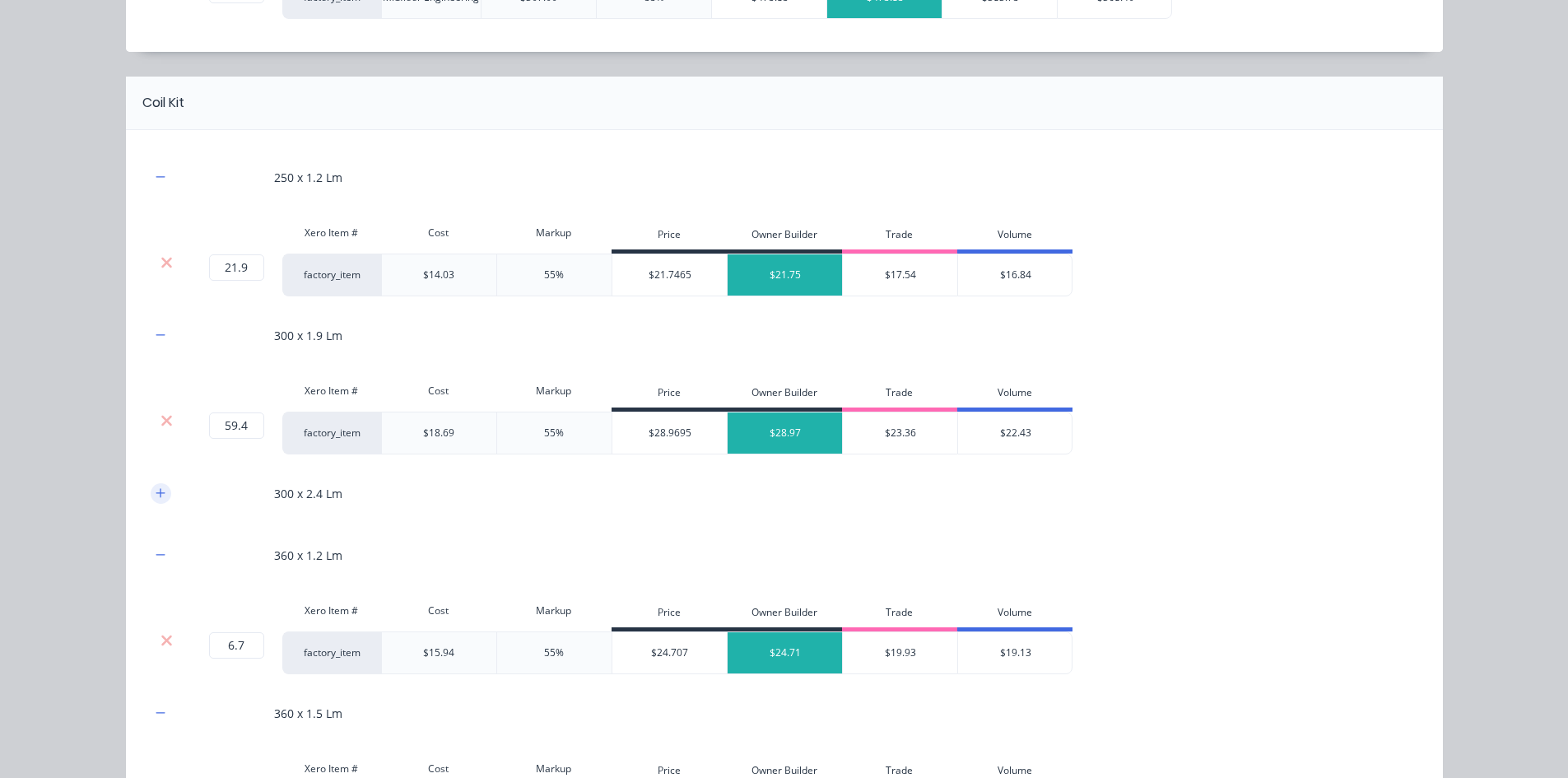
click at [156, 487] on icon "button" at bounding box center [160, 492] width 10 height 11
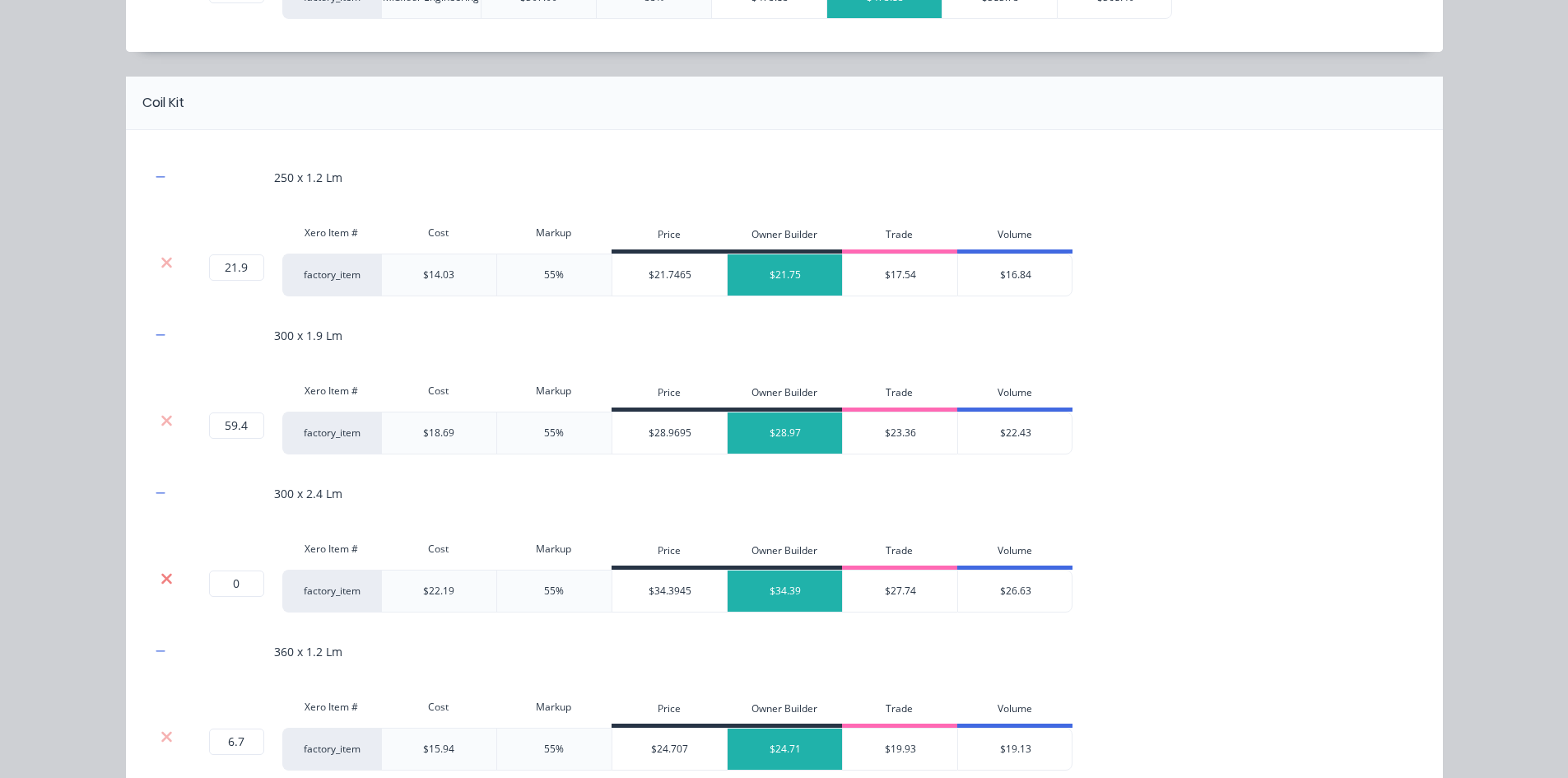
click at [160, 572] on icon at bounding box center [166, 578] width 12 height 17
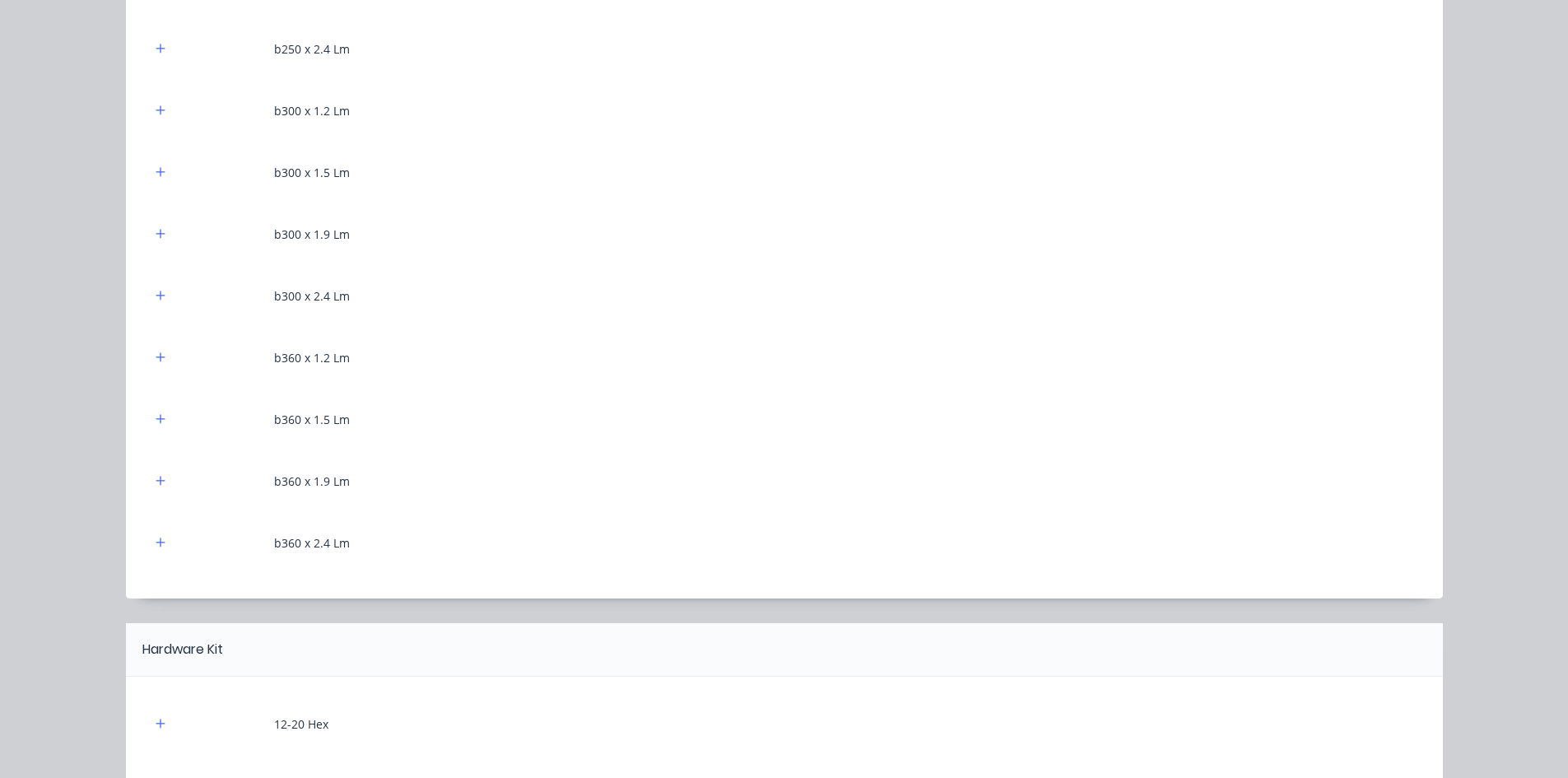
scroll to position [2304, 0]
click at [157, 414] on icon "button" at bounding box center [160, 418] width 10 height 11
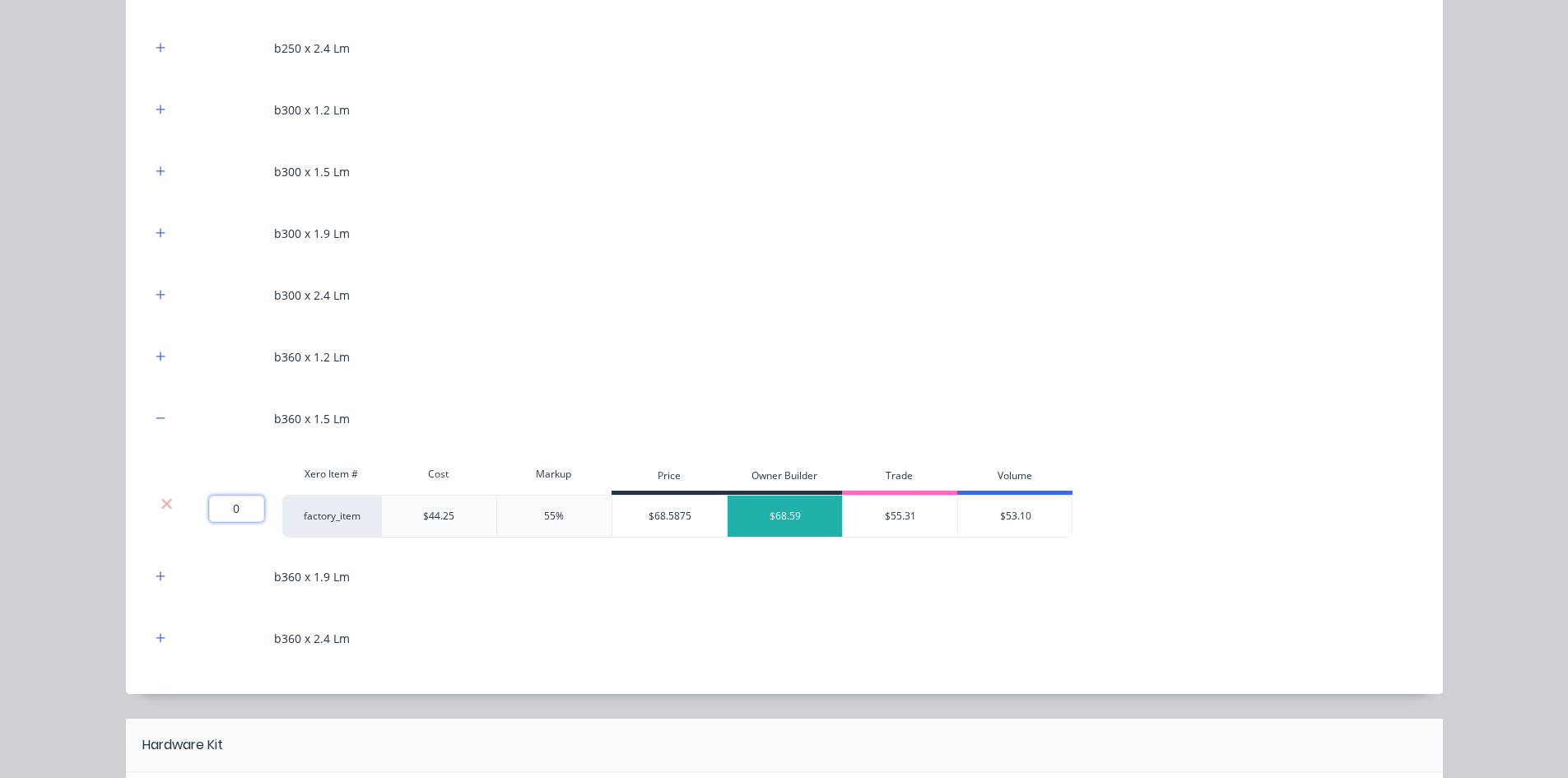
click at [237, 512] on input "0" at bounding box center [237, 509] width 55 height 26
type input "21.5"
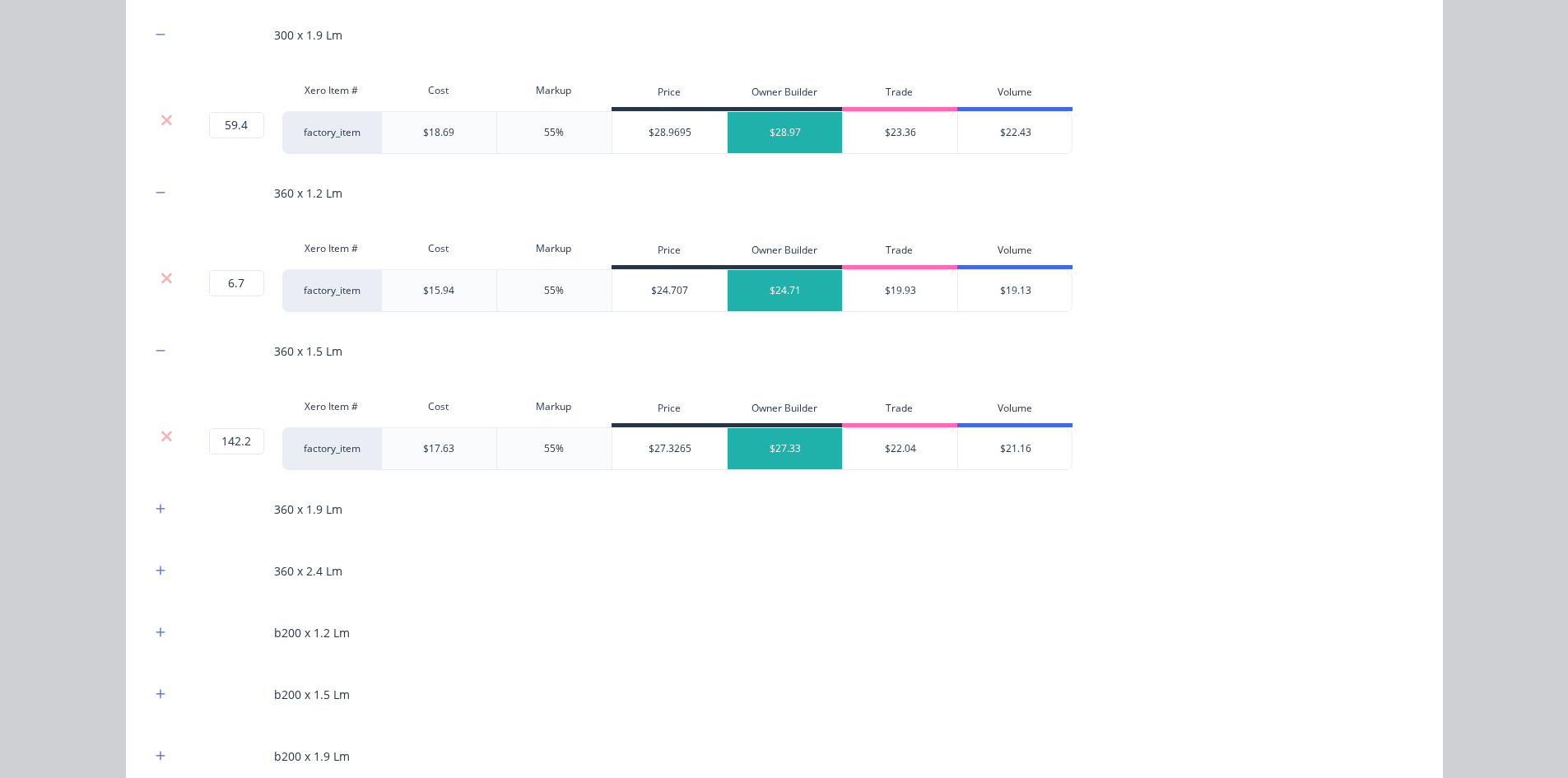
scroll to position [1317, 0]
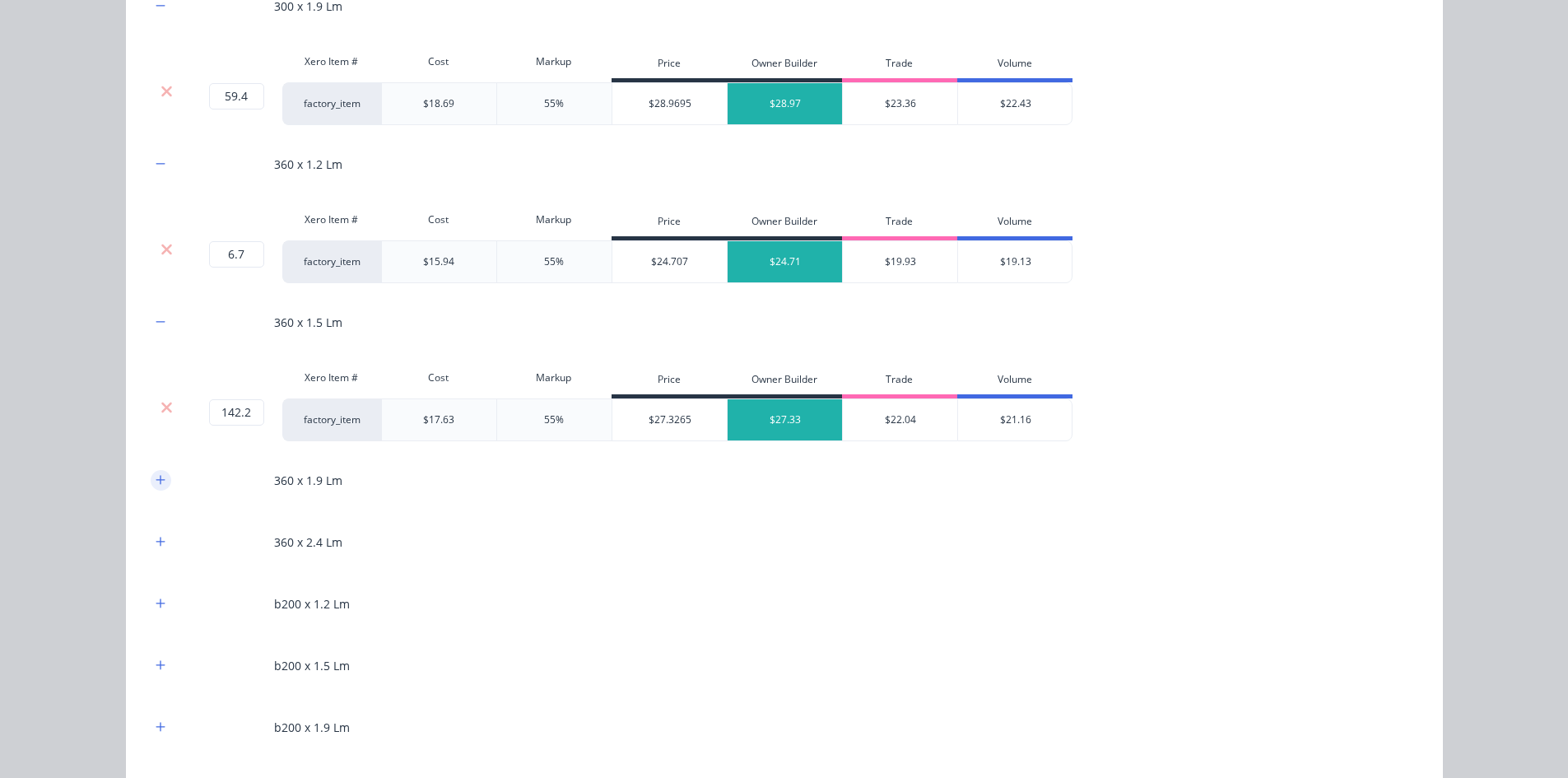
click at [156, 484] on icon "button" at bounding box center [160, 479] width 10 height 11
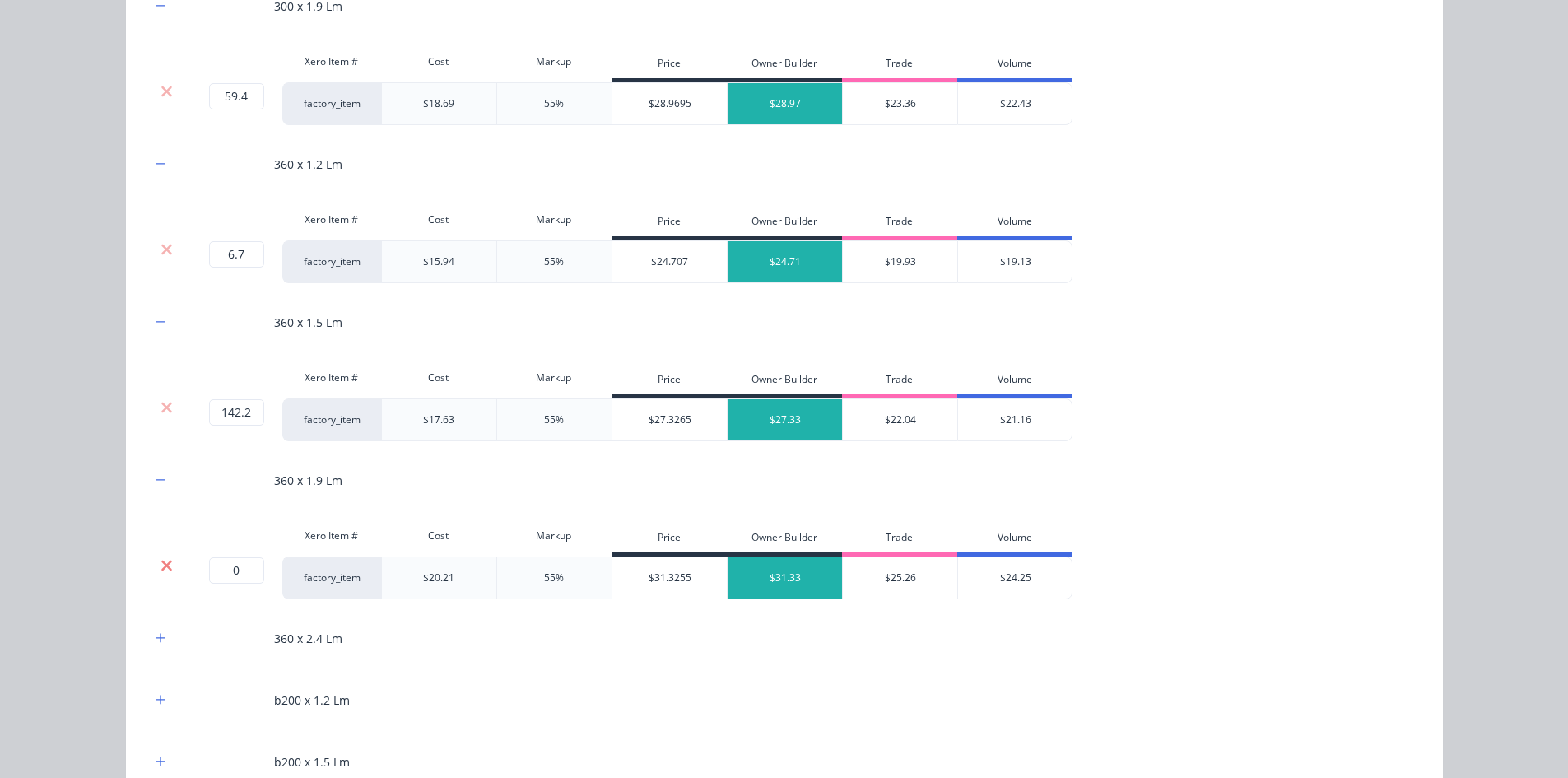
click at [165, 568] on icon at bounding box center [166, 565] width 11 height 11
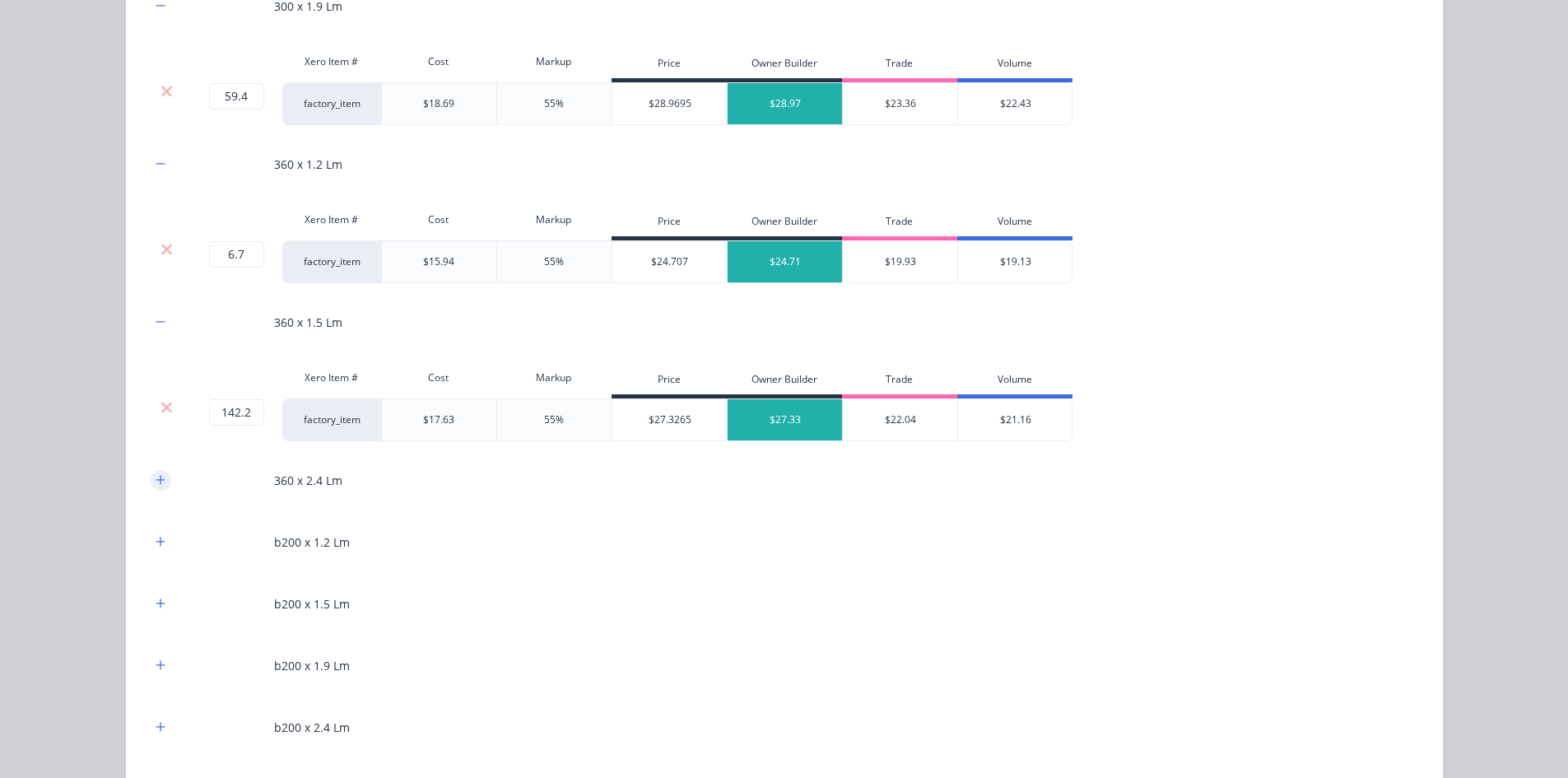
click at [152, 486] on button "button" at bounding box center [160, 479] width 20 height 20
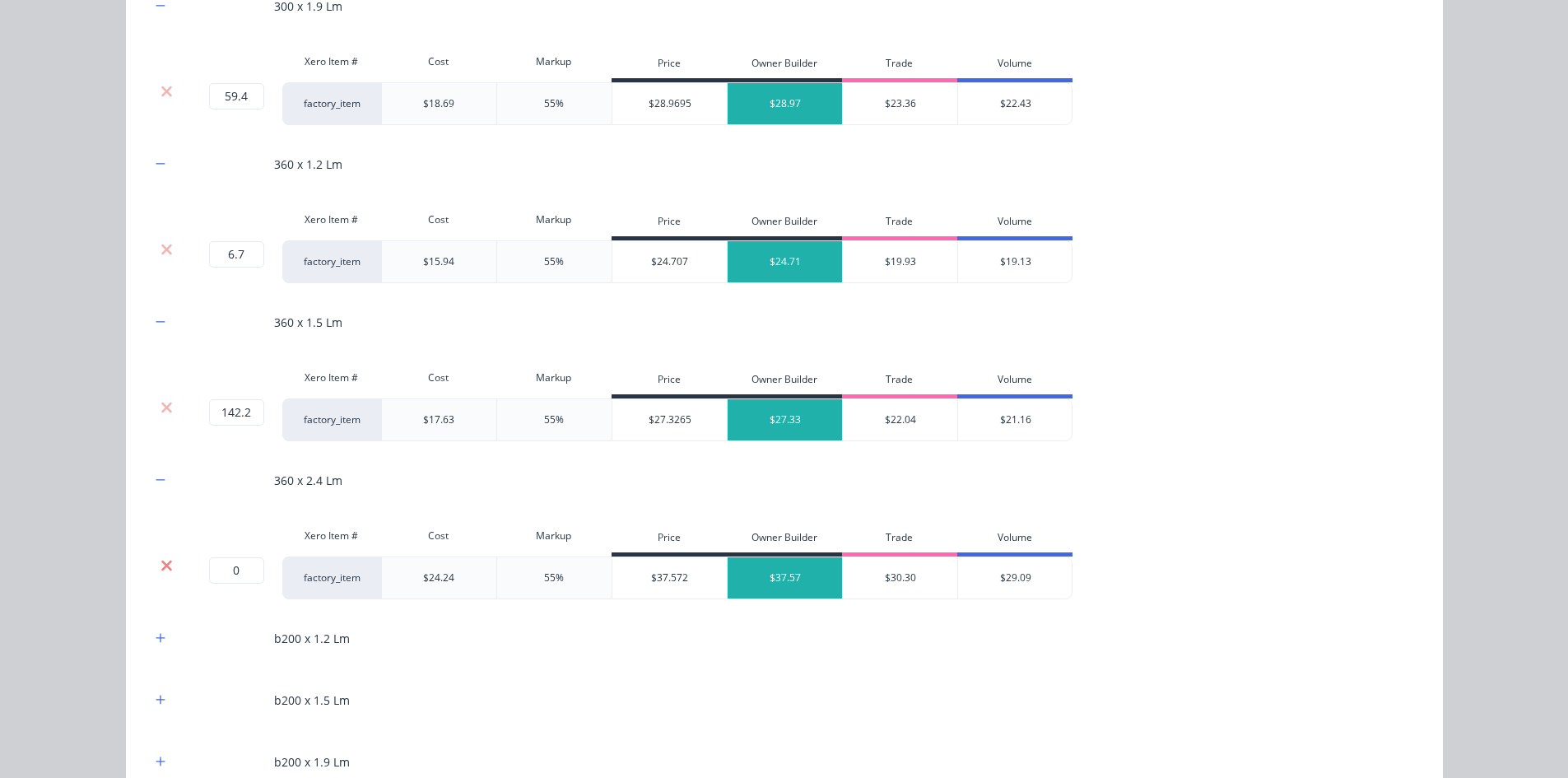
click at [160, 569] on icon at bounding box center [166, 565] width 12 height 17
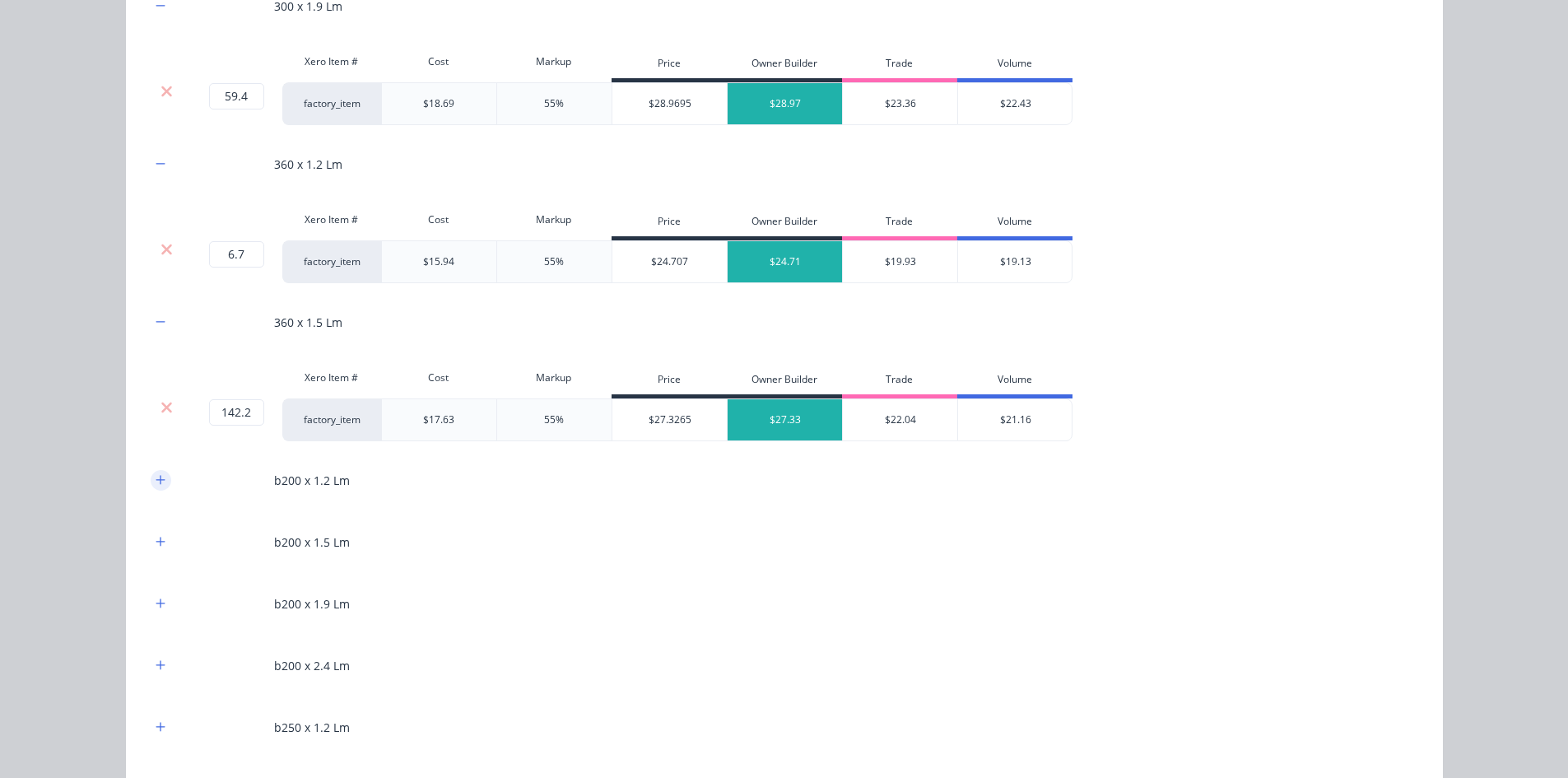
click at [156, 484] on icon "button" at bounding box center [160, 479] width 9 height 9
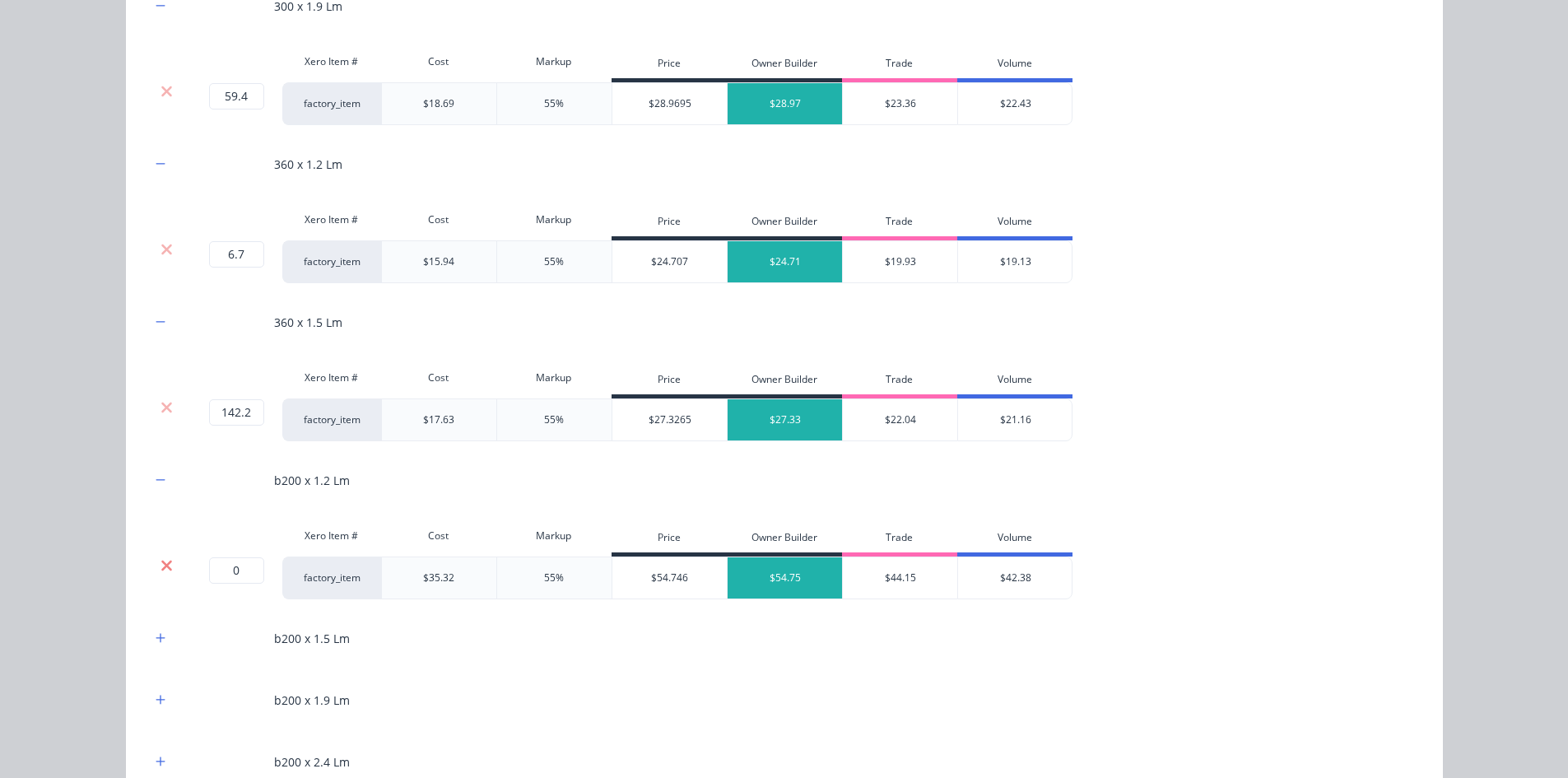
click at [166, 562] on icon at bounding box center [166, 565] width 12 height 17
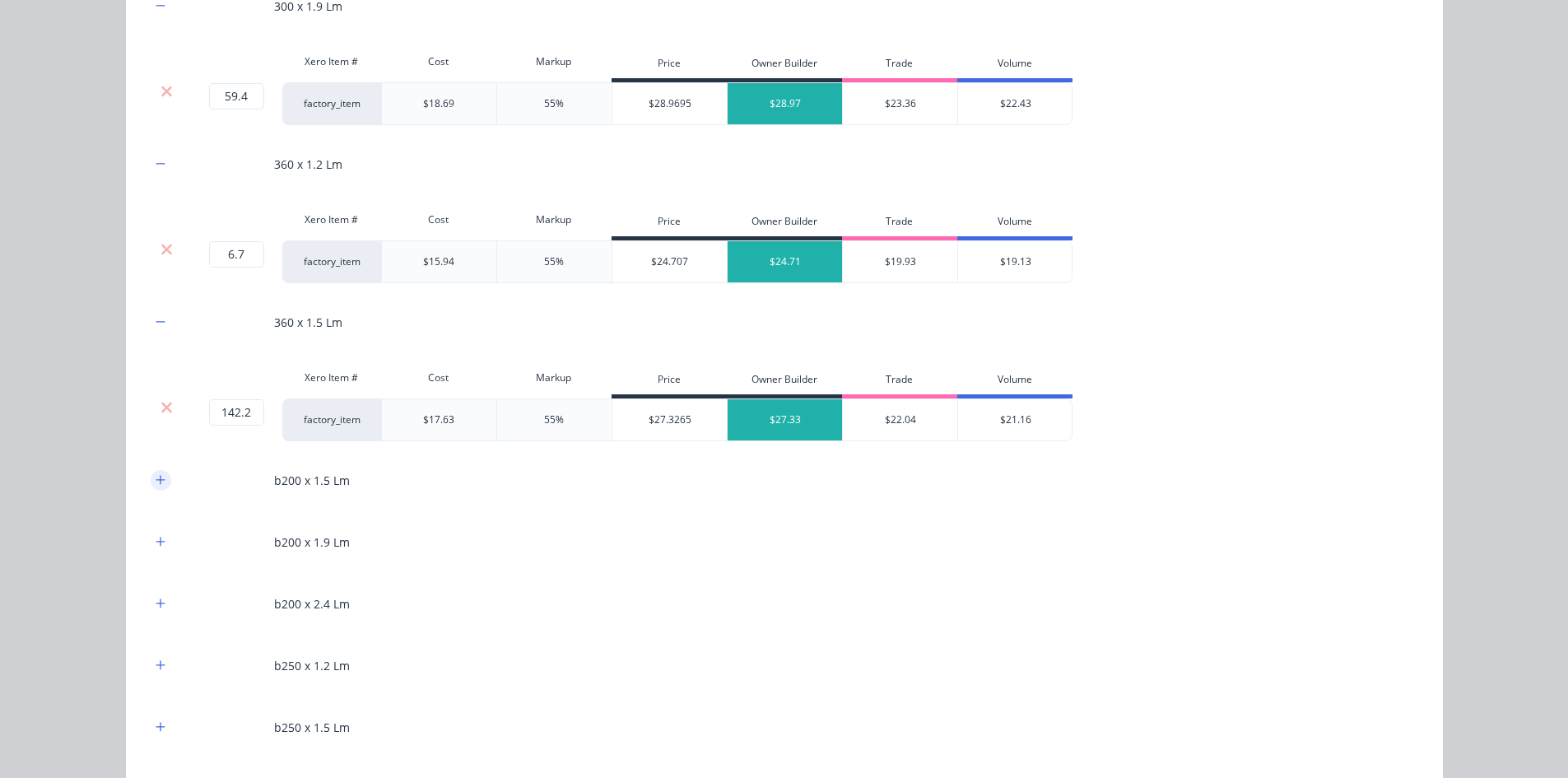
click at [156, 480] on icon "button" at bounding box center [160, 479] width 9 height 9
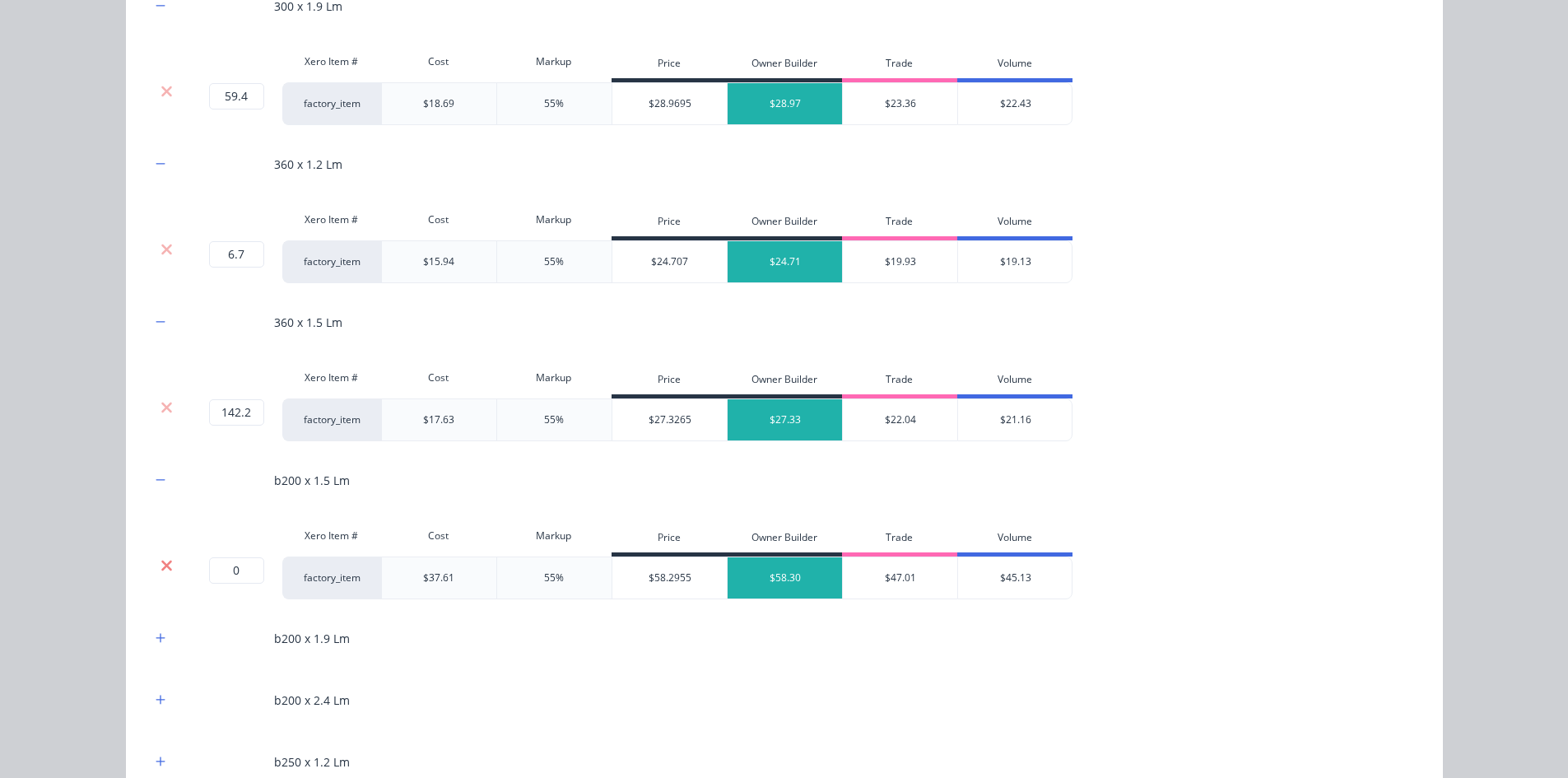
click at [160, 571] on icon at bounding box center [166, 565] width 12 height 17
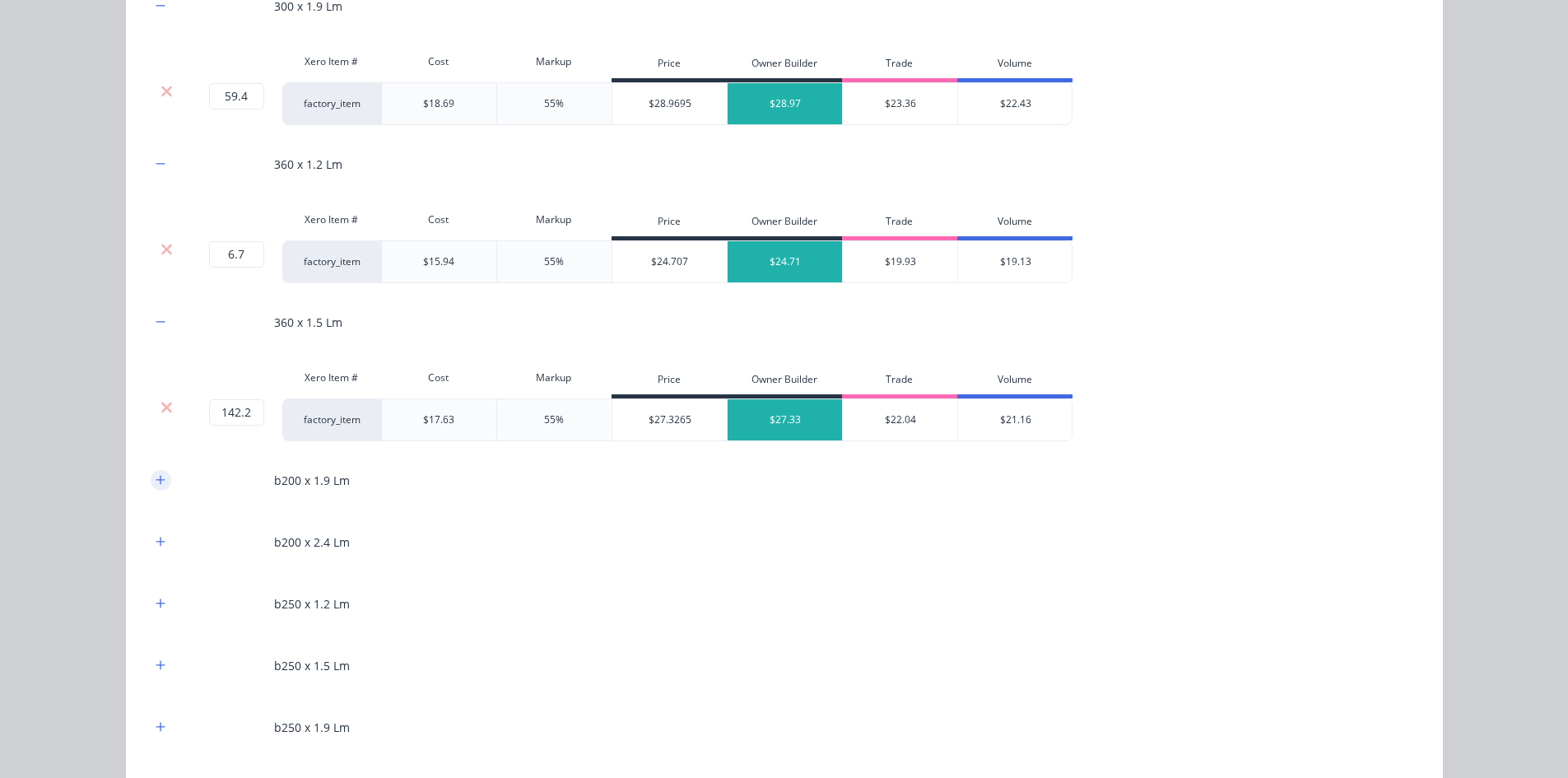
click at [156, 485] on icon "button" at bounding box center [160, 479] width 10 height 11
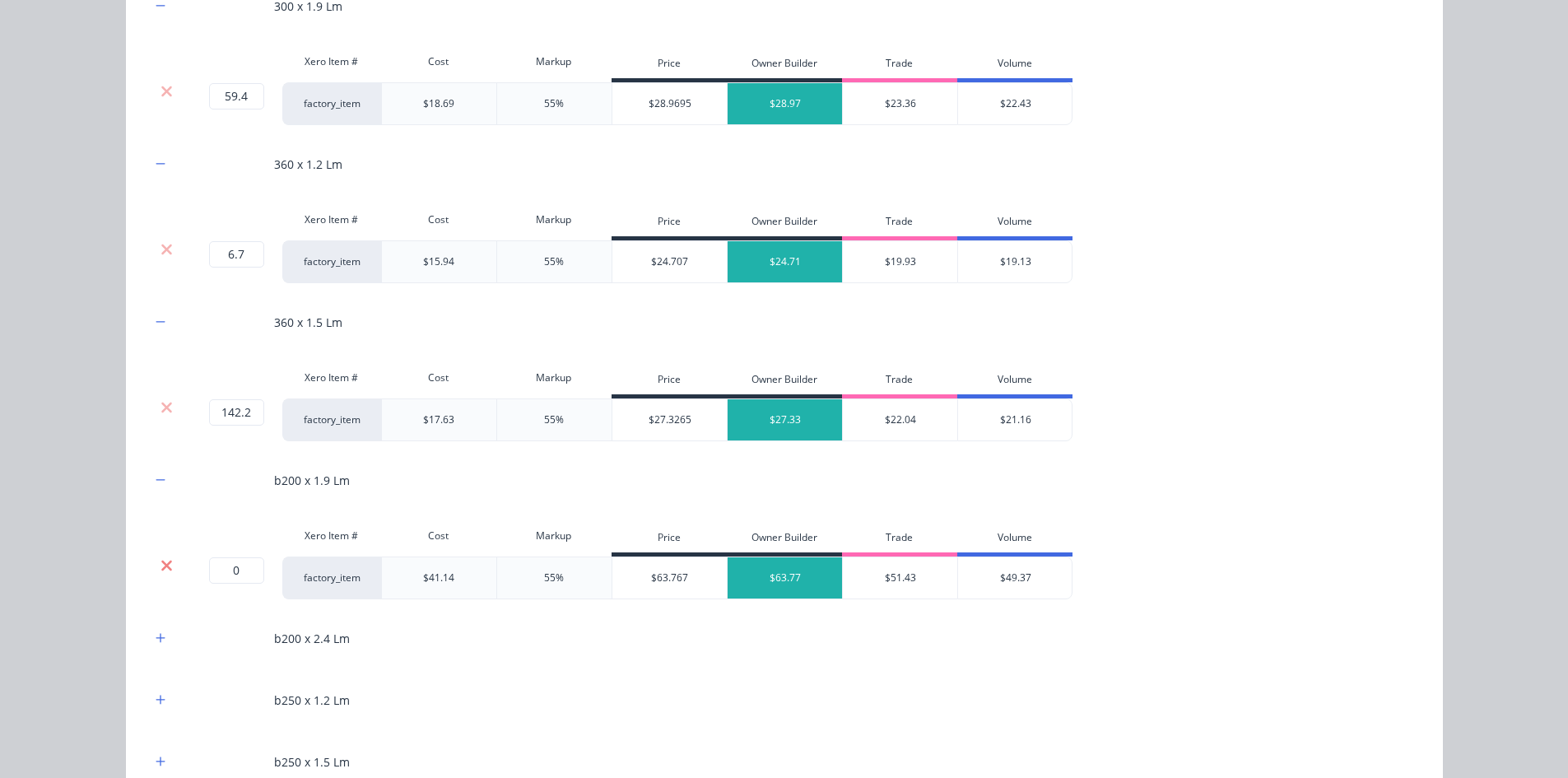
click at [165, 562] on icon at bounding box center [166, 565] width 11 height 11
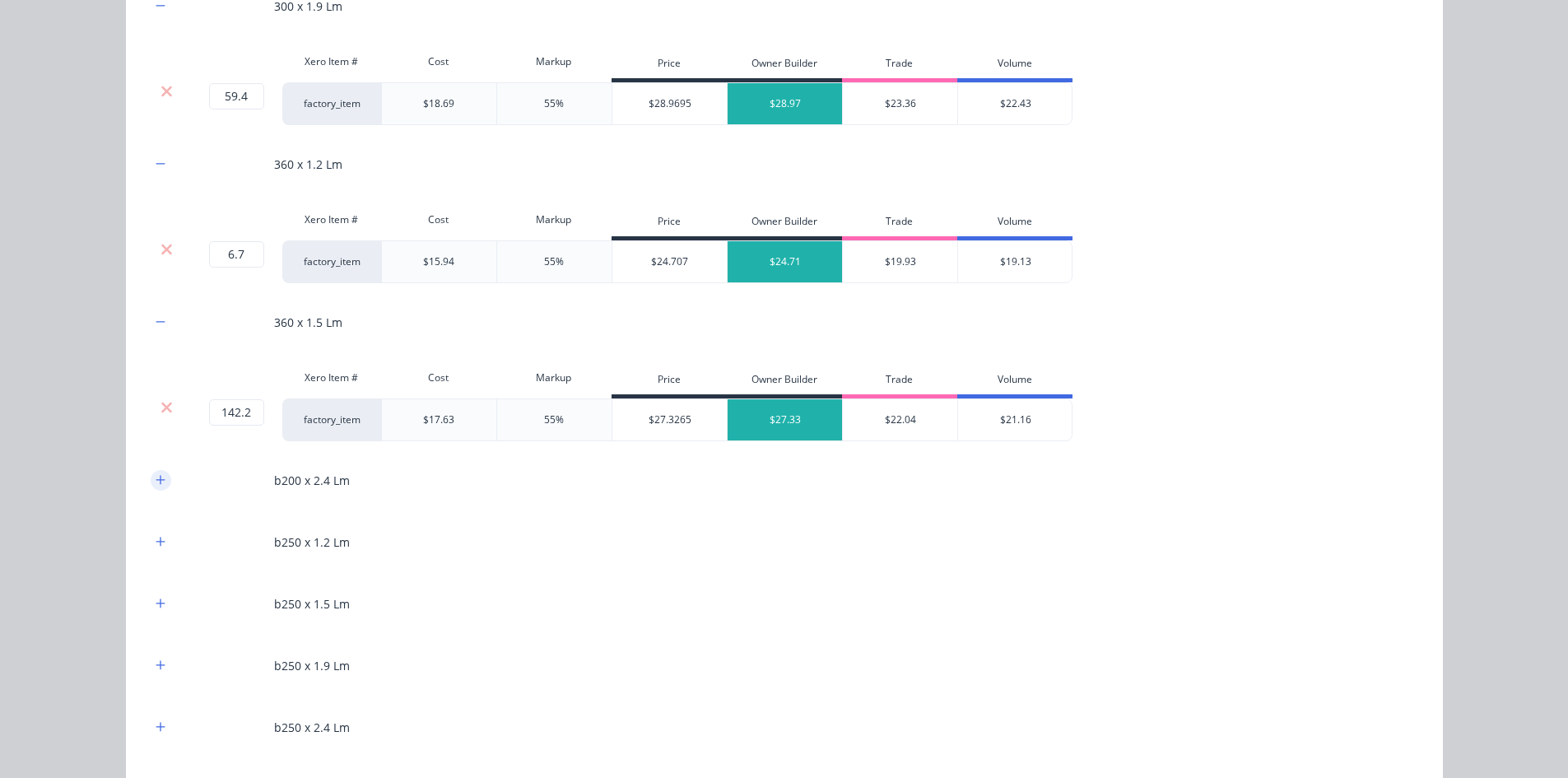
click at [157, 478] on icon "button" at bounding box center [160, 479] width 10 height 11
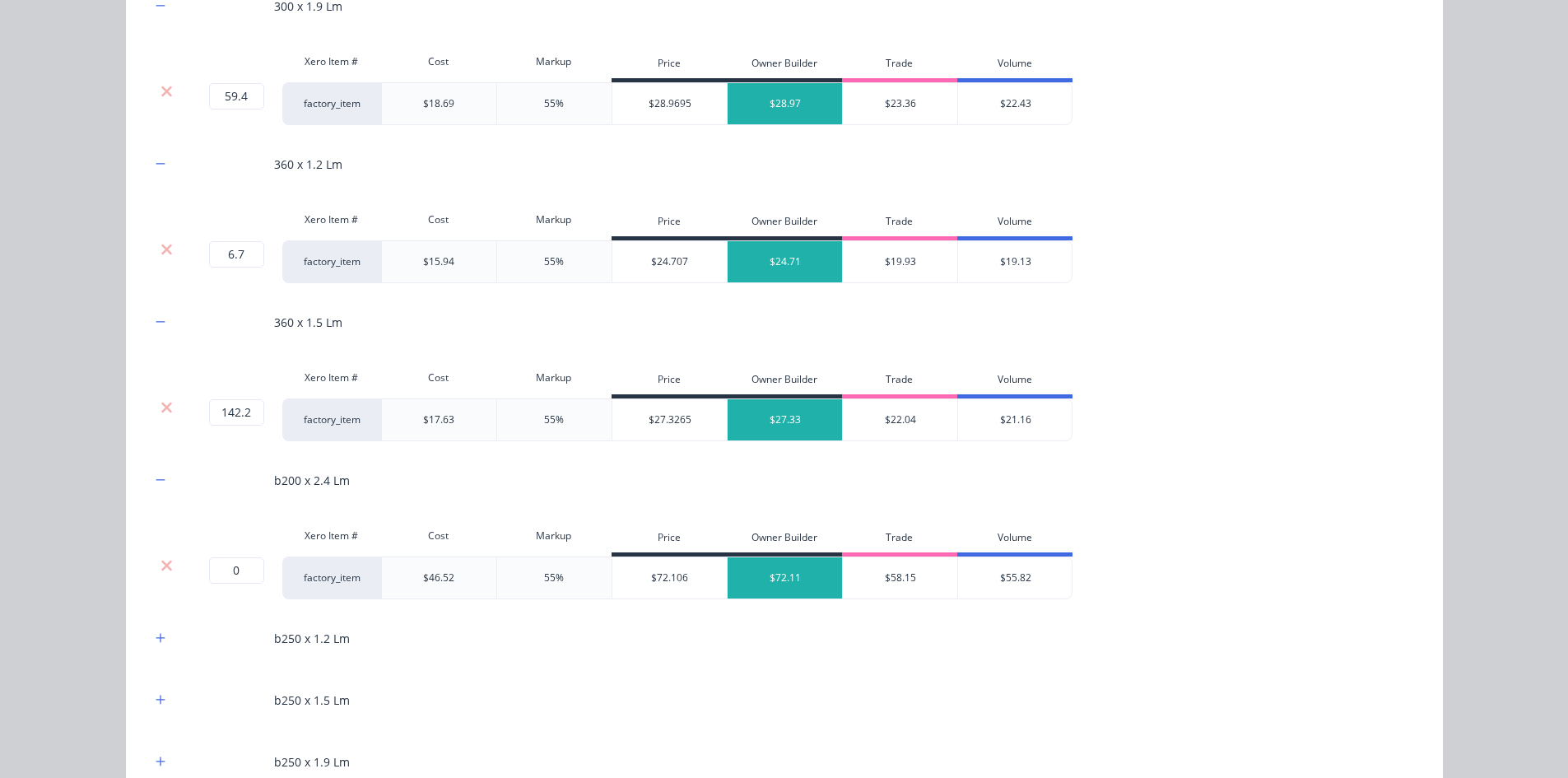
click at [162, 556] on div at bounding box center [167, 577] width 33 height 43
click at [162, 566] on icon at bounding box center [166, 565] width 11 height 11
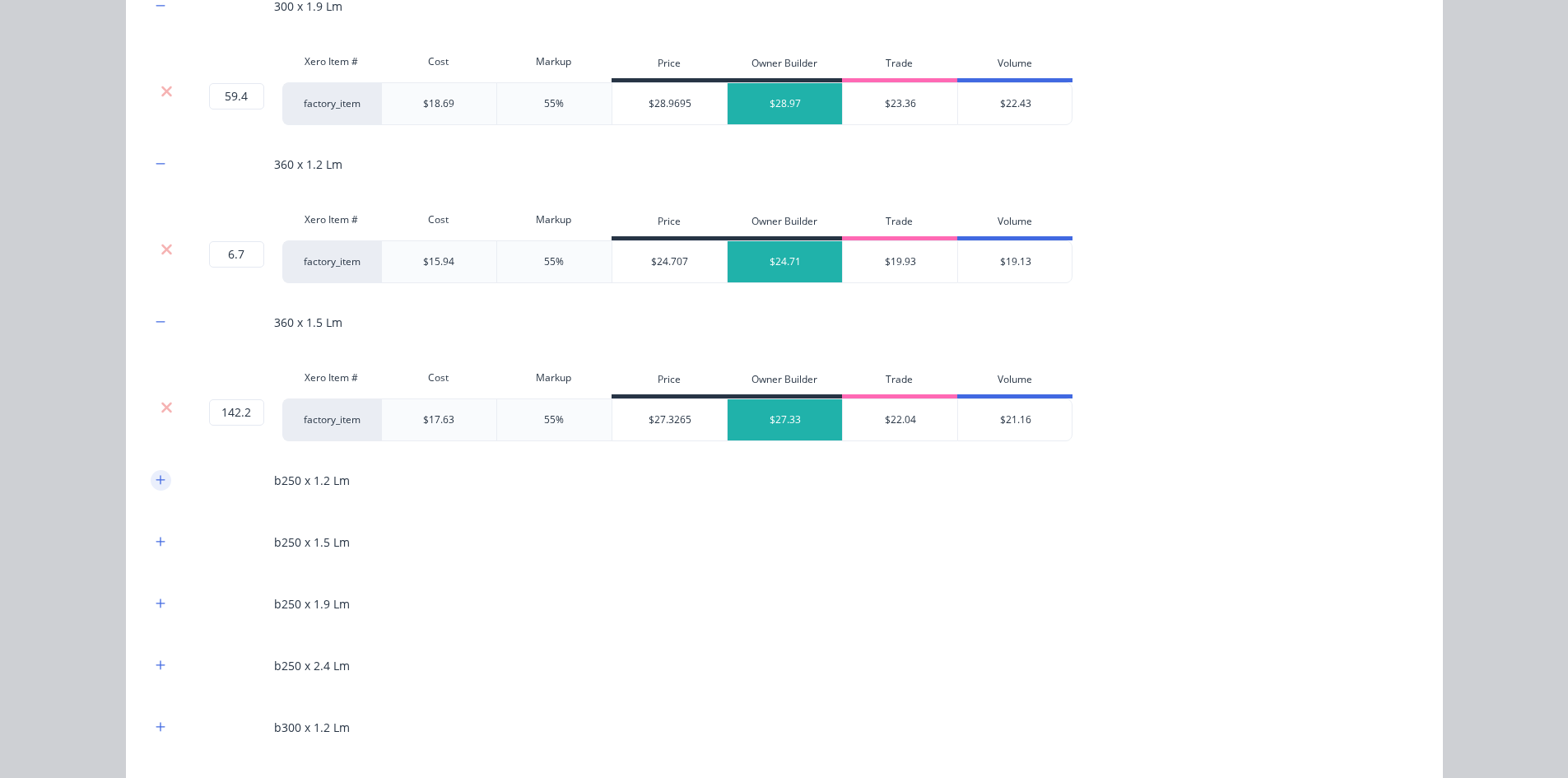
click at [151, 487] on button "button" at bounding box center [160, 479] width 20 height 20
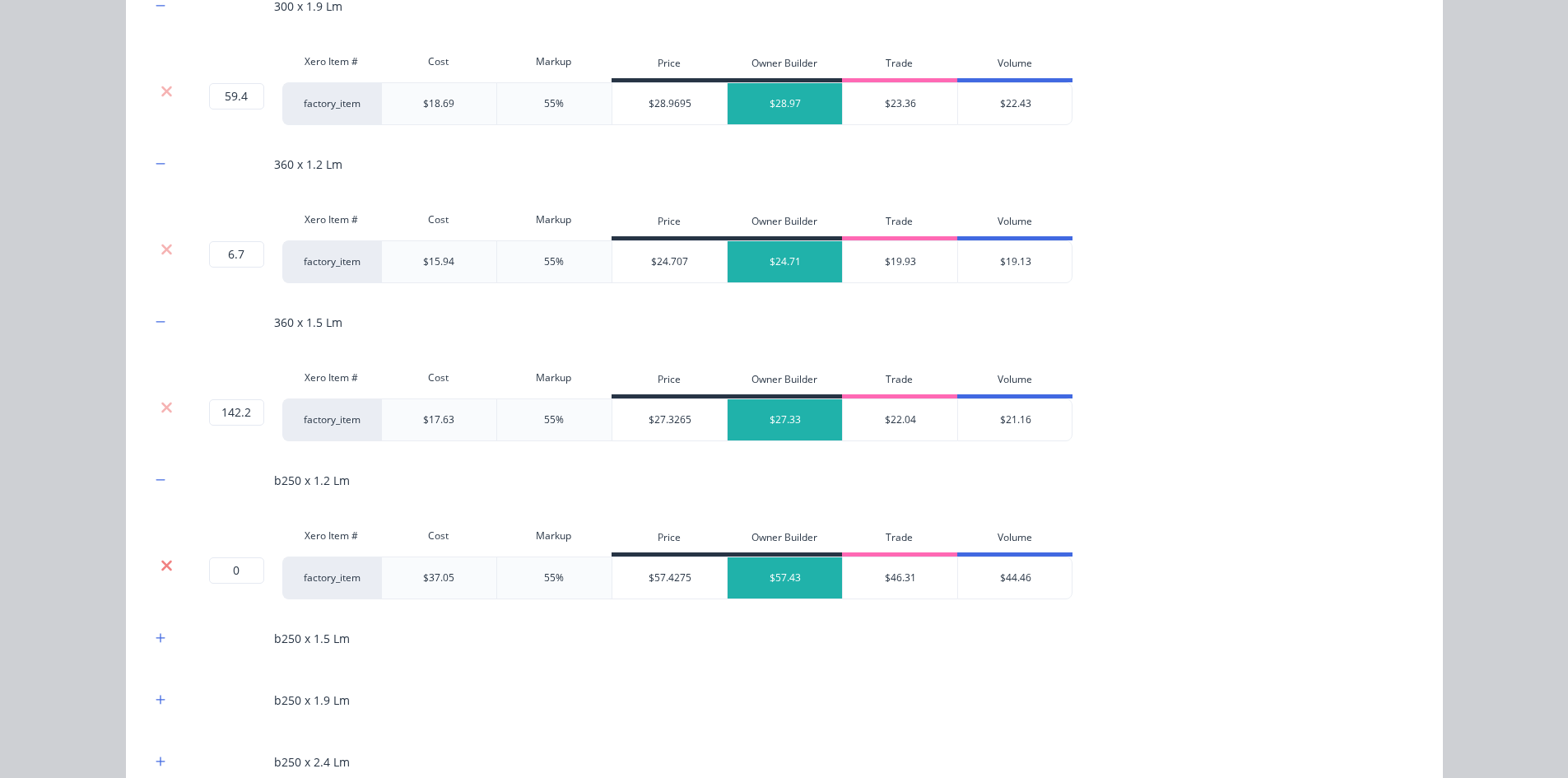
click at [161, 568] on icon at bounding box center [166, 565] width 11 height 11
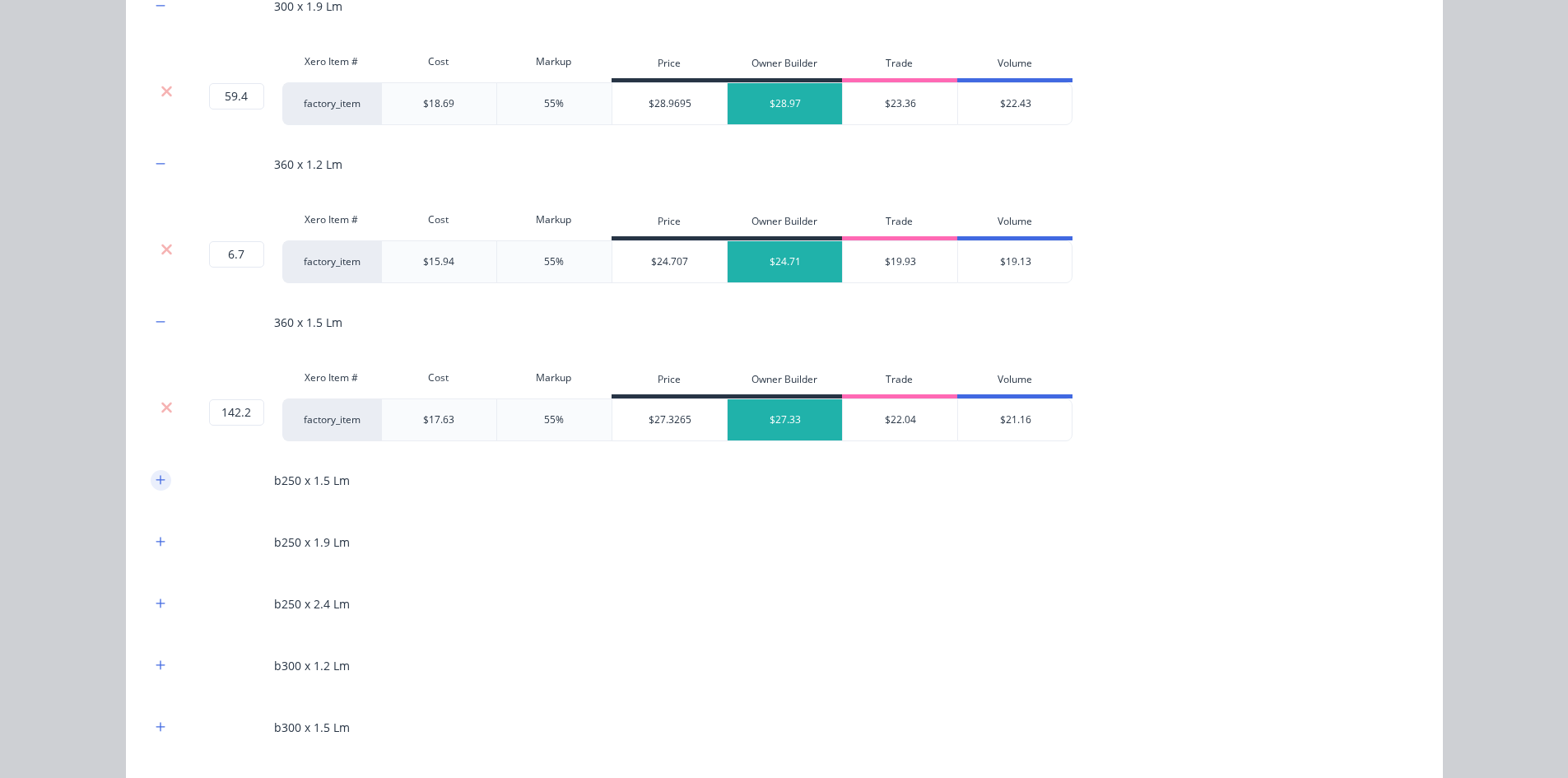
click at [154, 488] on button "button" at bounding box center [160, 479] width 20 height 20
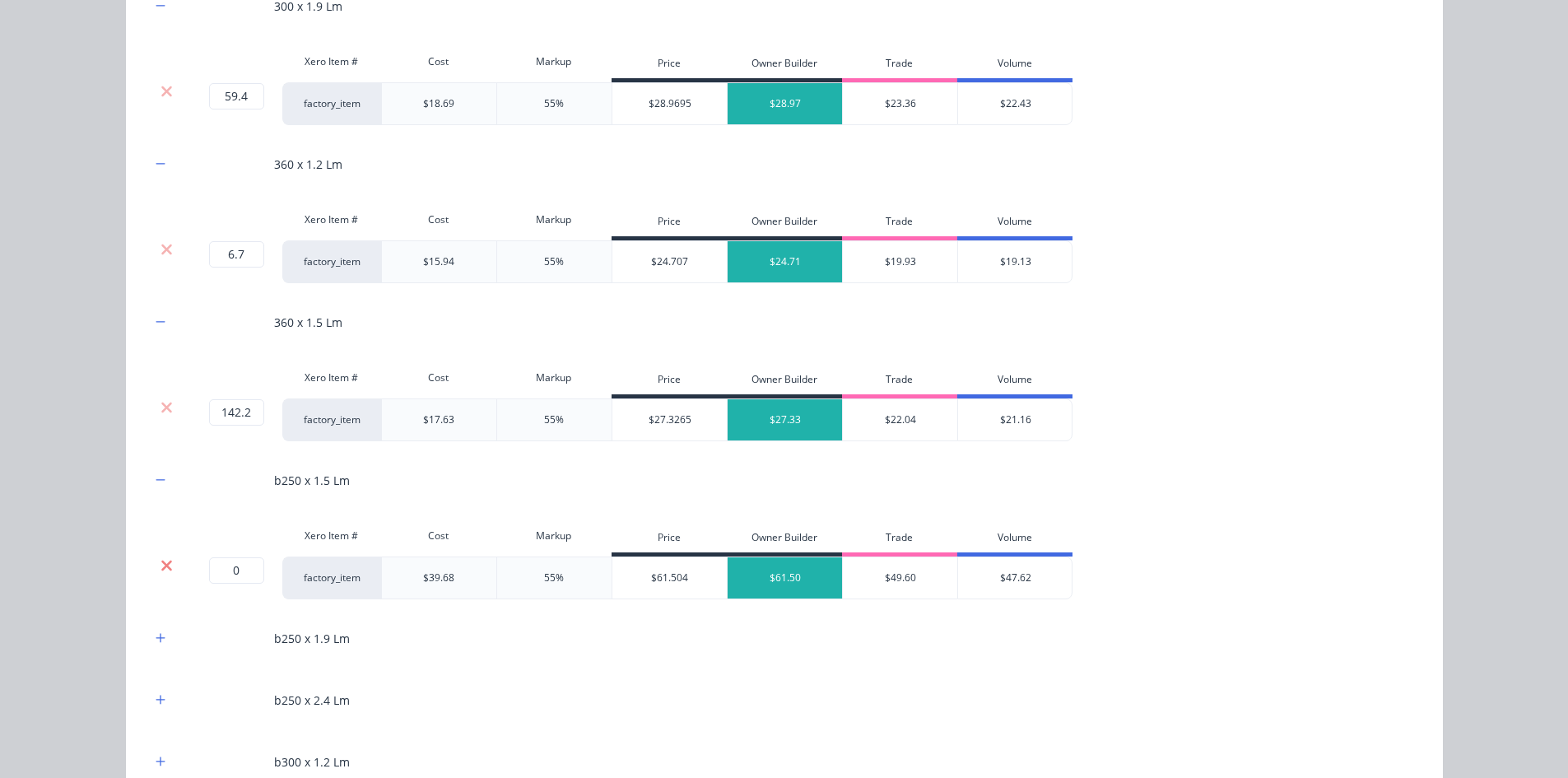
click at [160, 564] on icon at bounding box center [166, 565] width 12 height 17
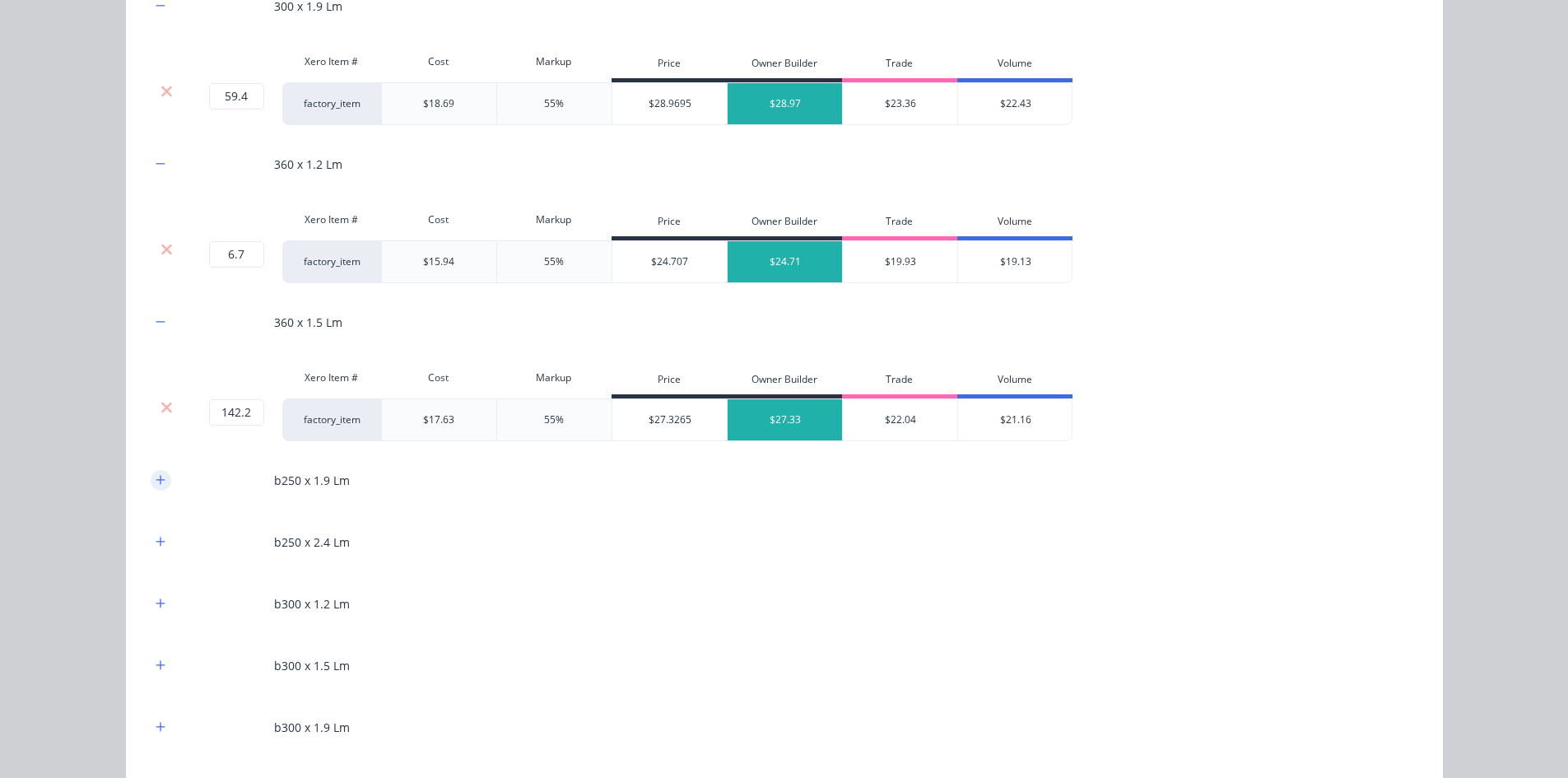
click at [151, 471] on button "button" at bounding box center [160, 479] width 20 height 20
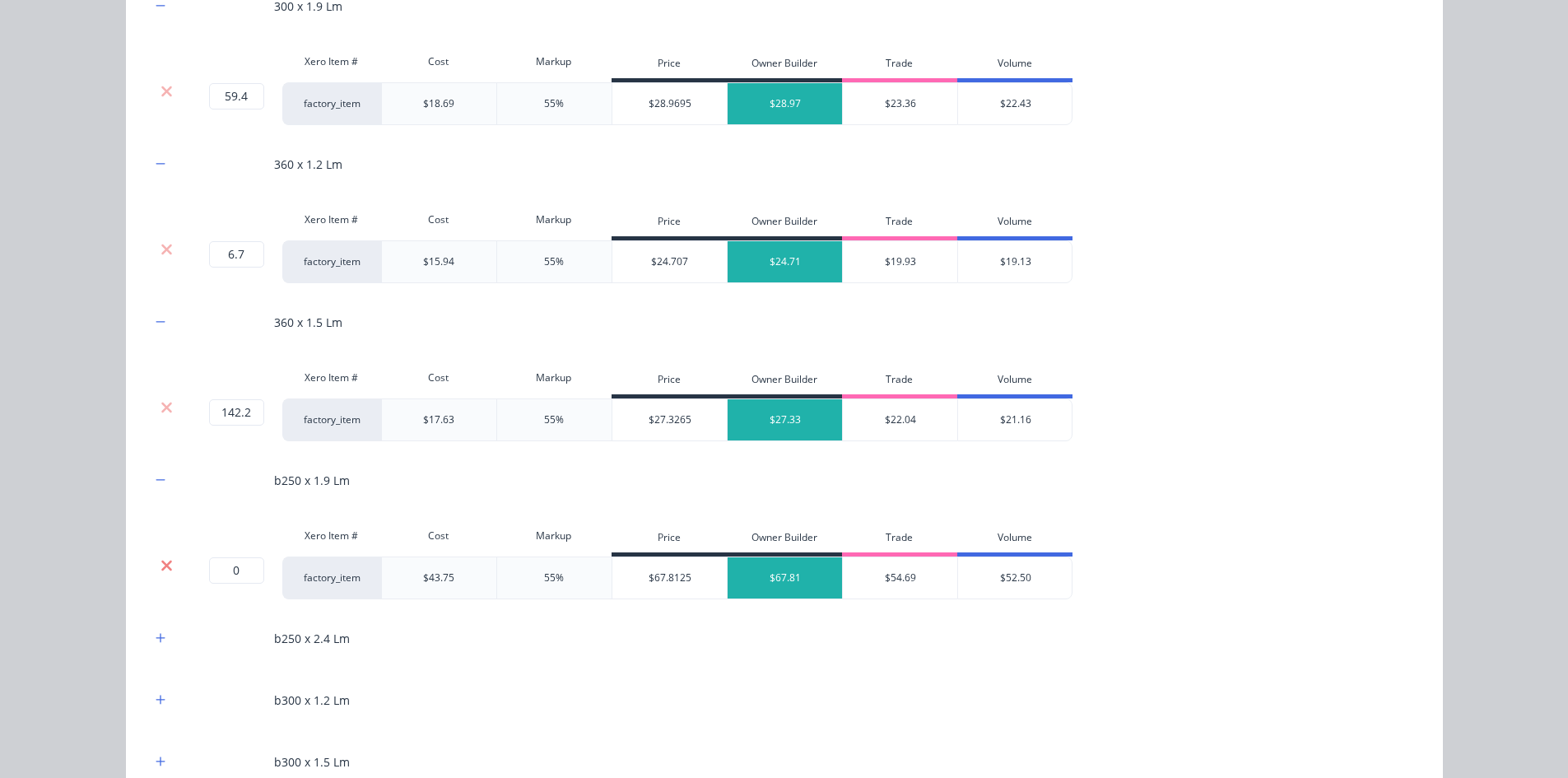
click at [162, 568] on icon at bounding box center [166, 565] width 11 height 11
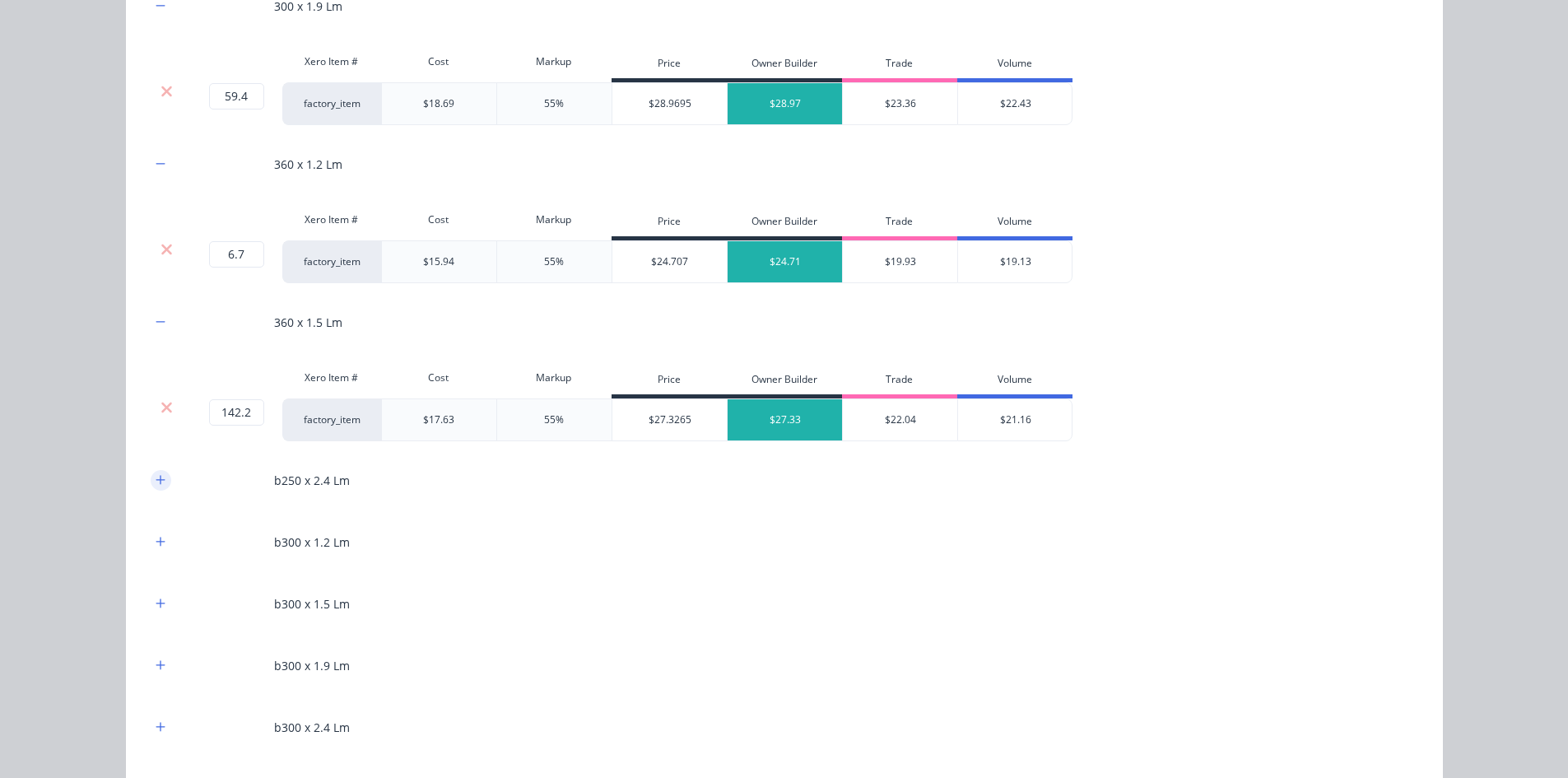
click at [152, 471] on button "button" at bounding box center [160, 479] width 20 height 20
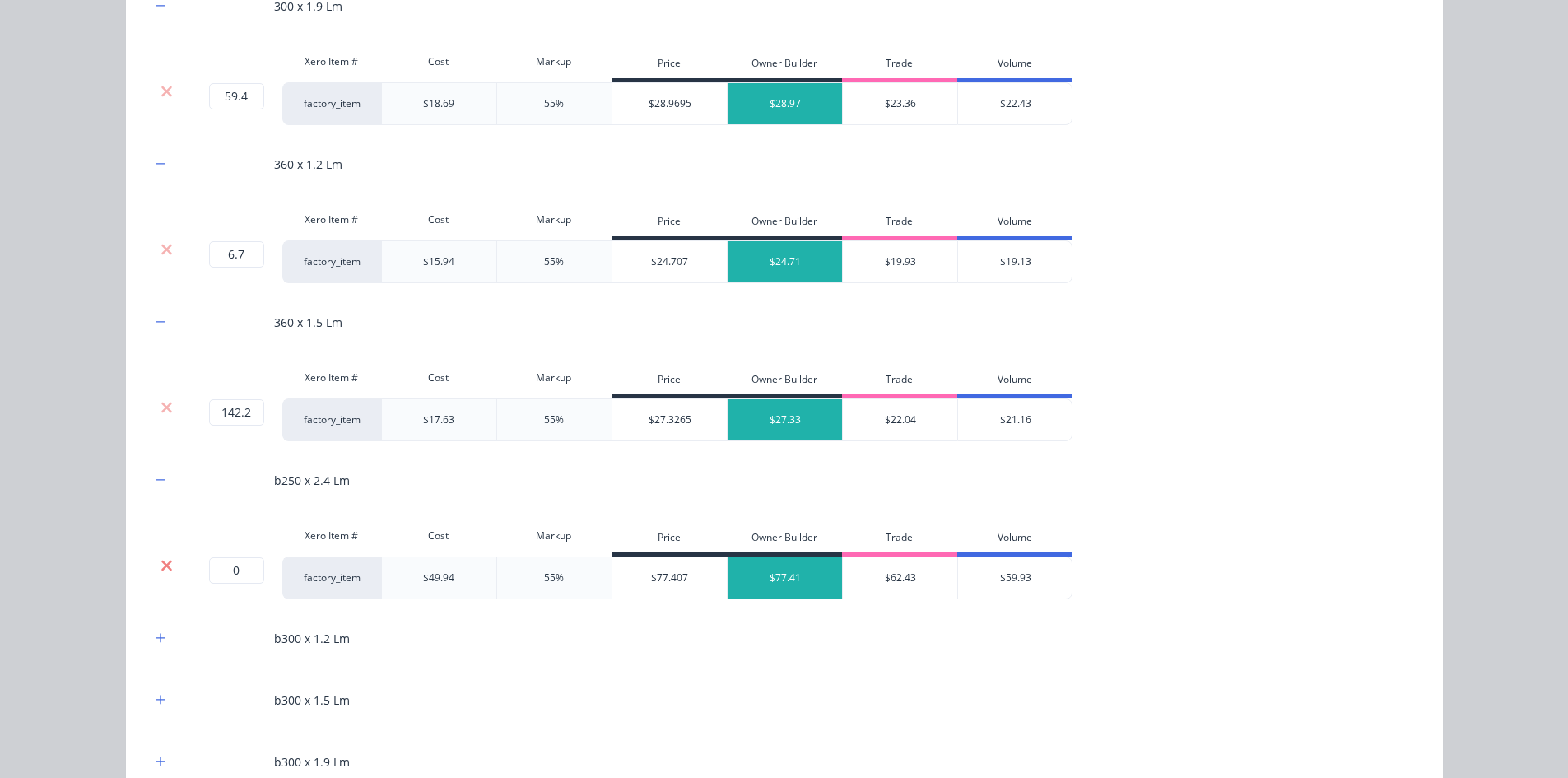
click at [160, 571] on icon at bounding box center [166, 565] width 12 height 17
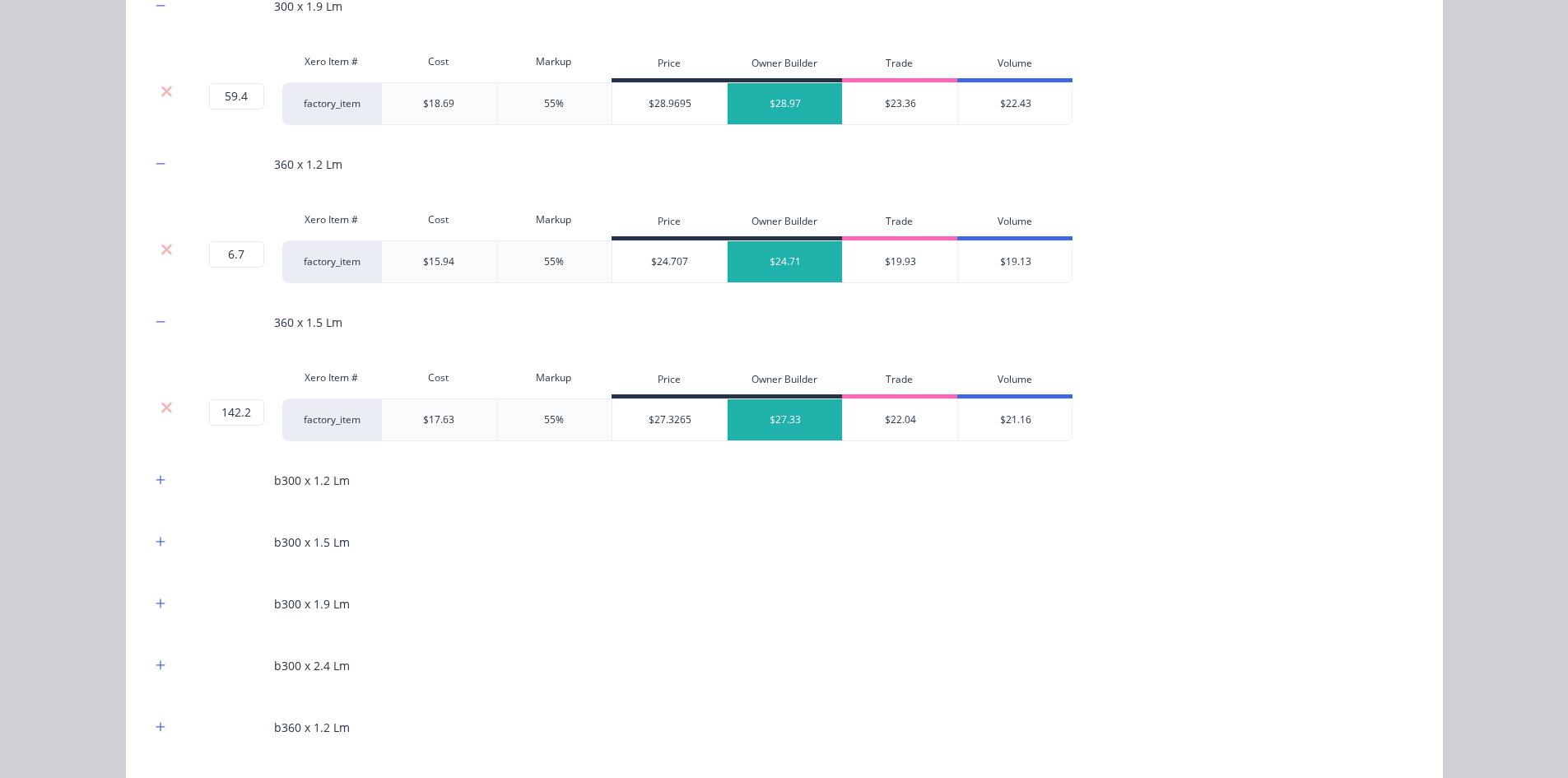
click at [155, 491] on div "b300 x 1.2 Lm" at bounding box center [784, 480] width 1268 height 46
click at [159, 476] on icon "button" at bounding box center [160, 479] width 10 height 11
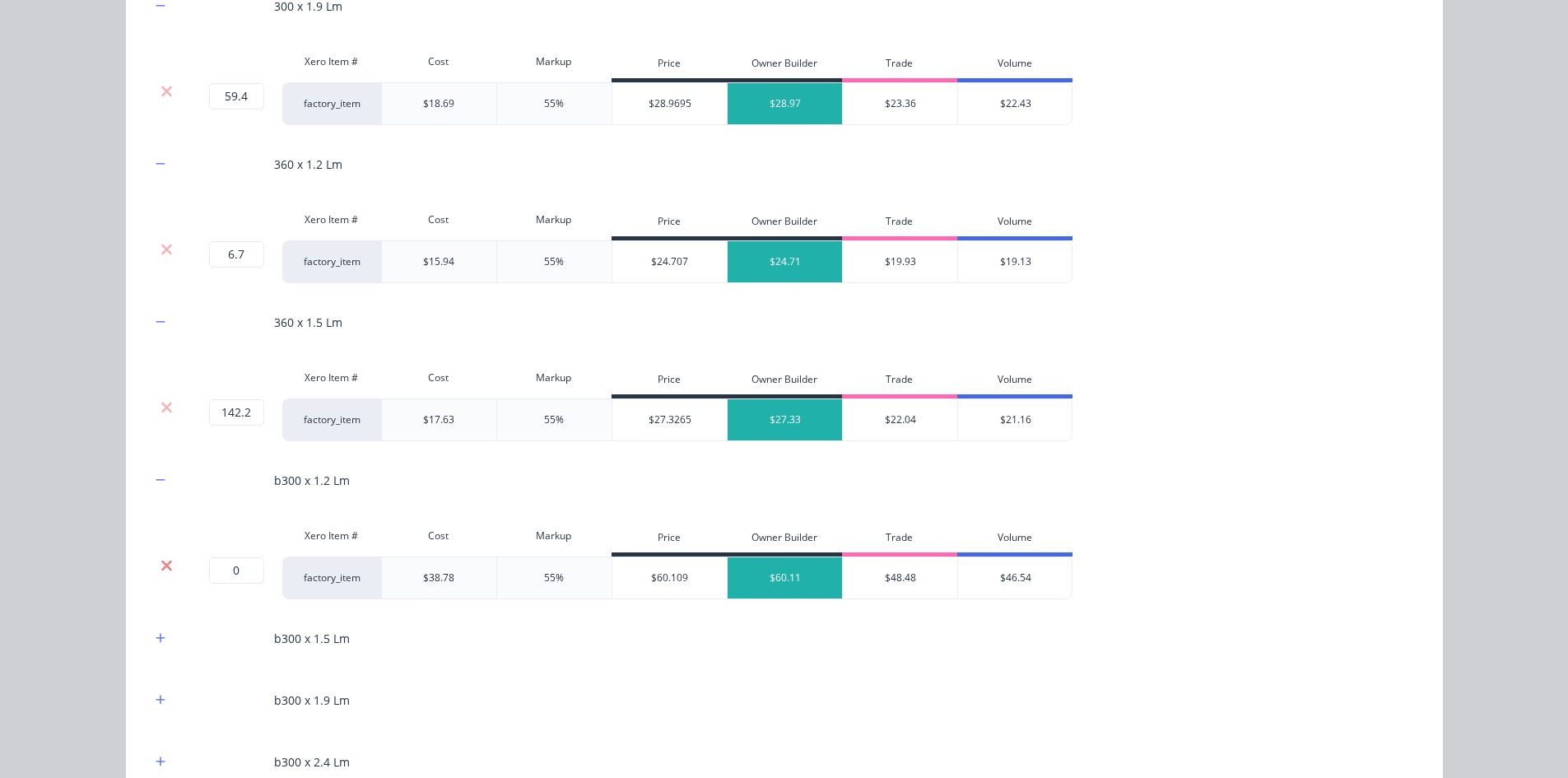
click at [165, 570] on icon at bounding box center [166, 565] width 12 height 17
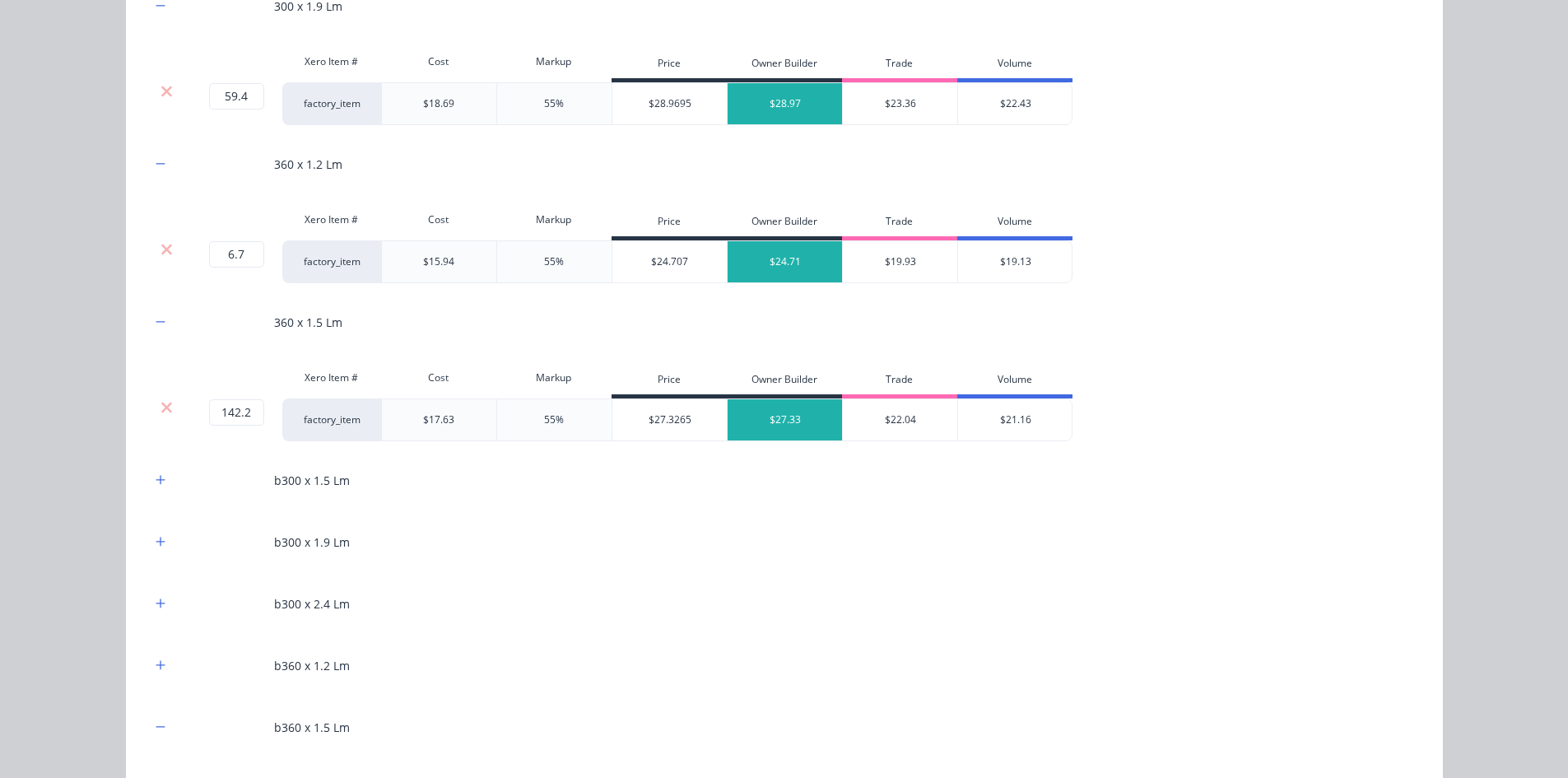
click at [152, 496] on div "b300 x 1.5 Lm" at bounding box center [784, 480] width 1268 height 46
click at [166, 472] on div "b300 x 1.5 Lm" at bounding box center [784, 480] width 1268 height 46
click at [158, 482] on icon "button" at bounding box center [160, 479] width 10 height 11
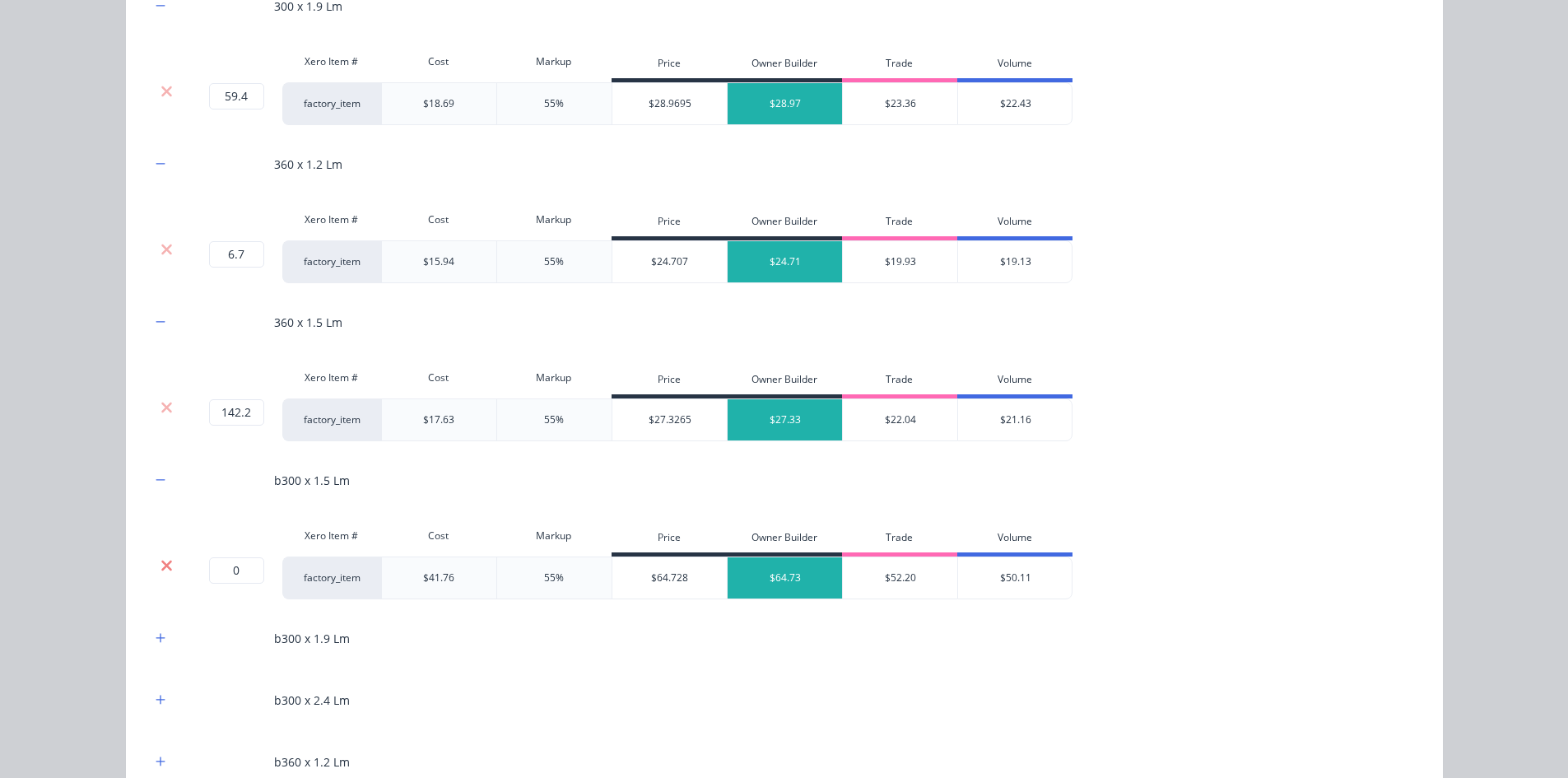
click at [163, 562] on icon at bounding box center [166, 565] width 11 height 11
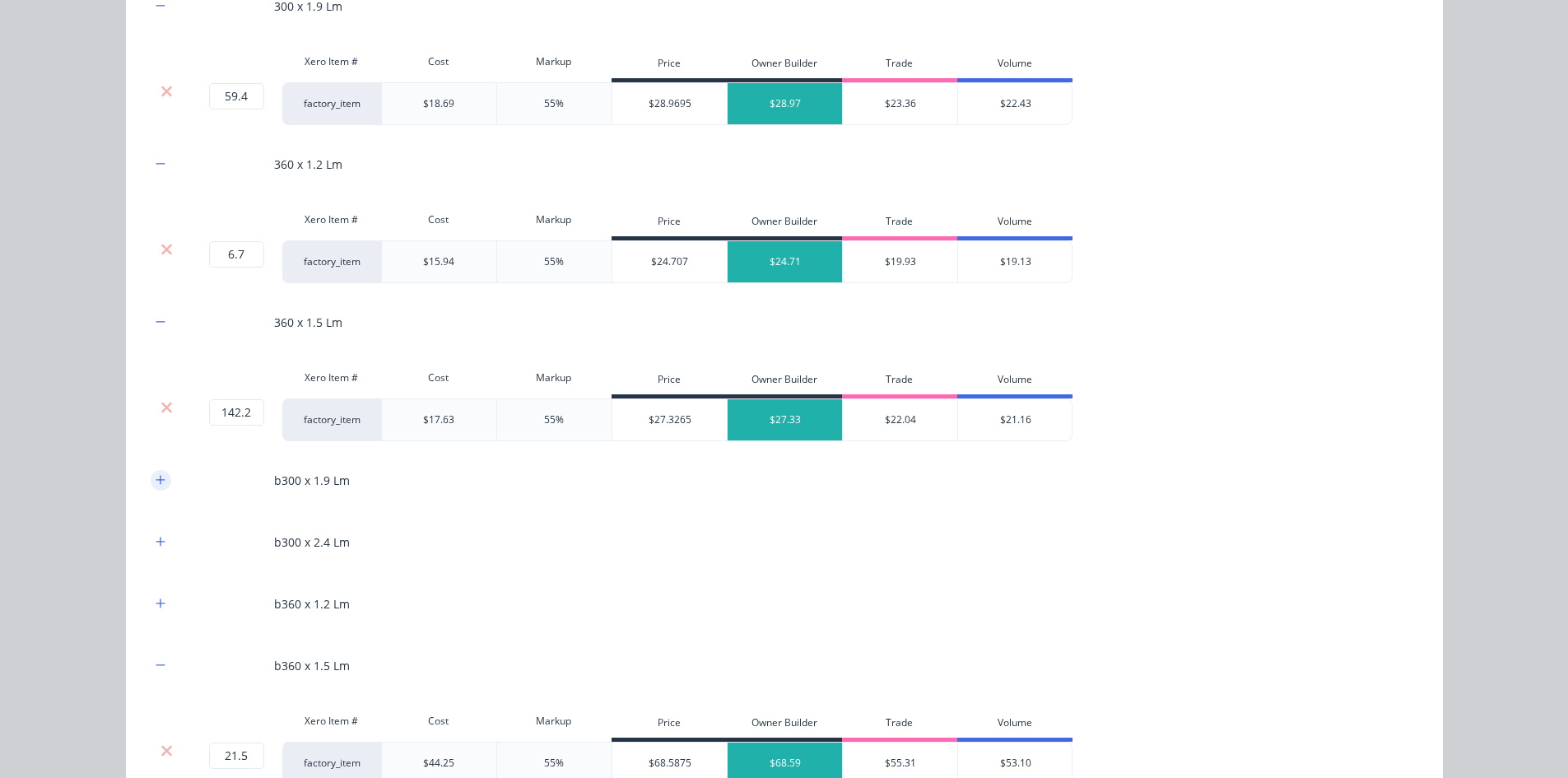
click at [158, 477] on icon "button" at bounding box center [160, 479] width 10 height 11
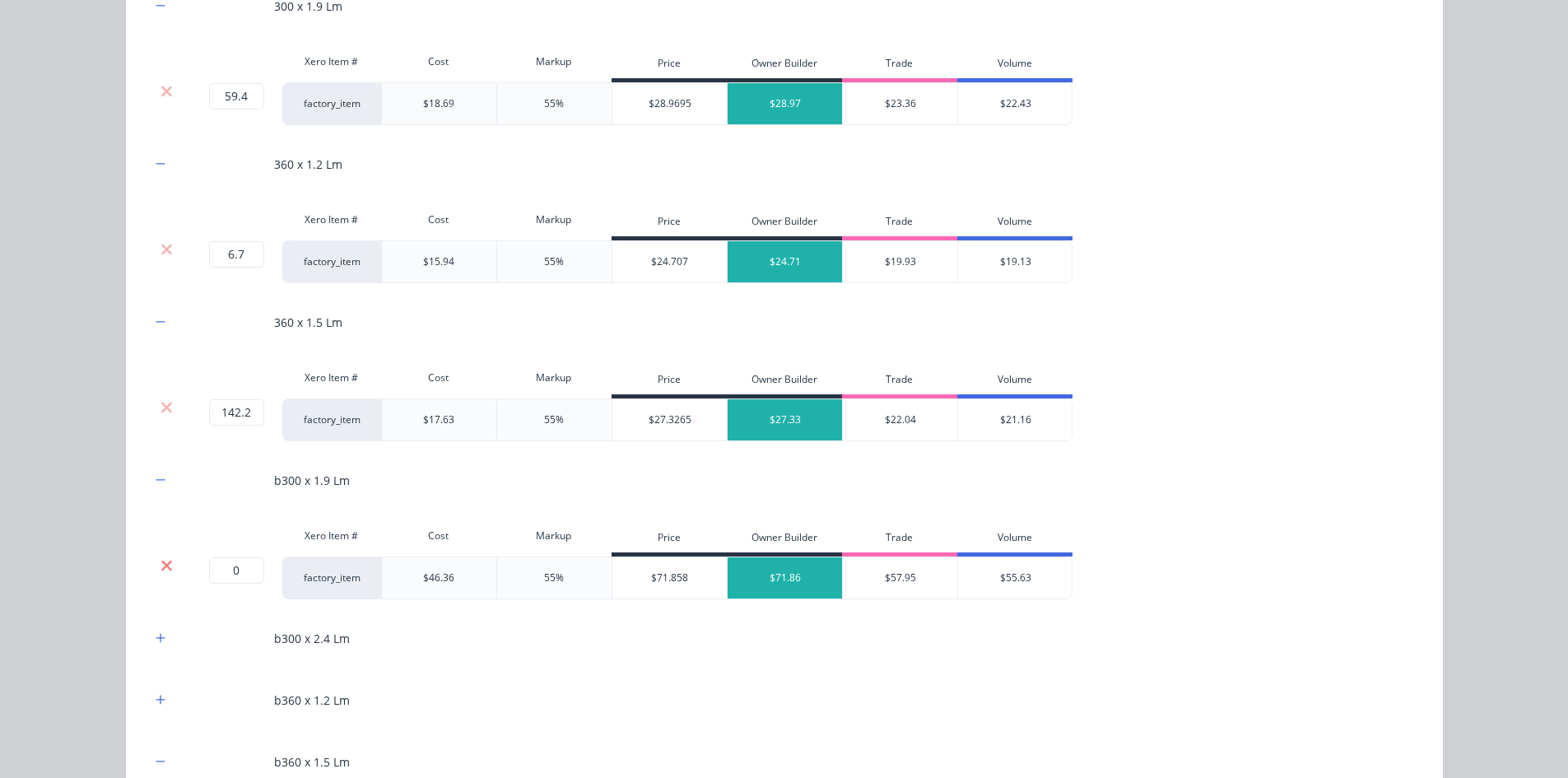
click at [161, 564] on icon at bounding box center [166, 565] width 11 height 11
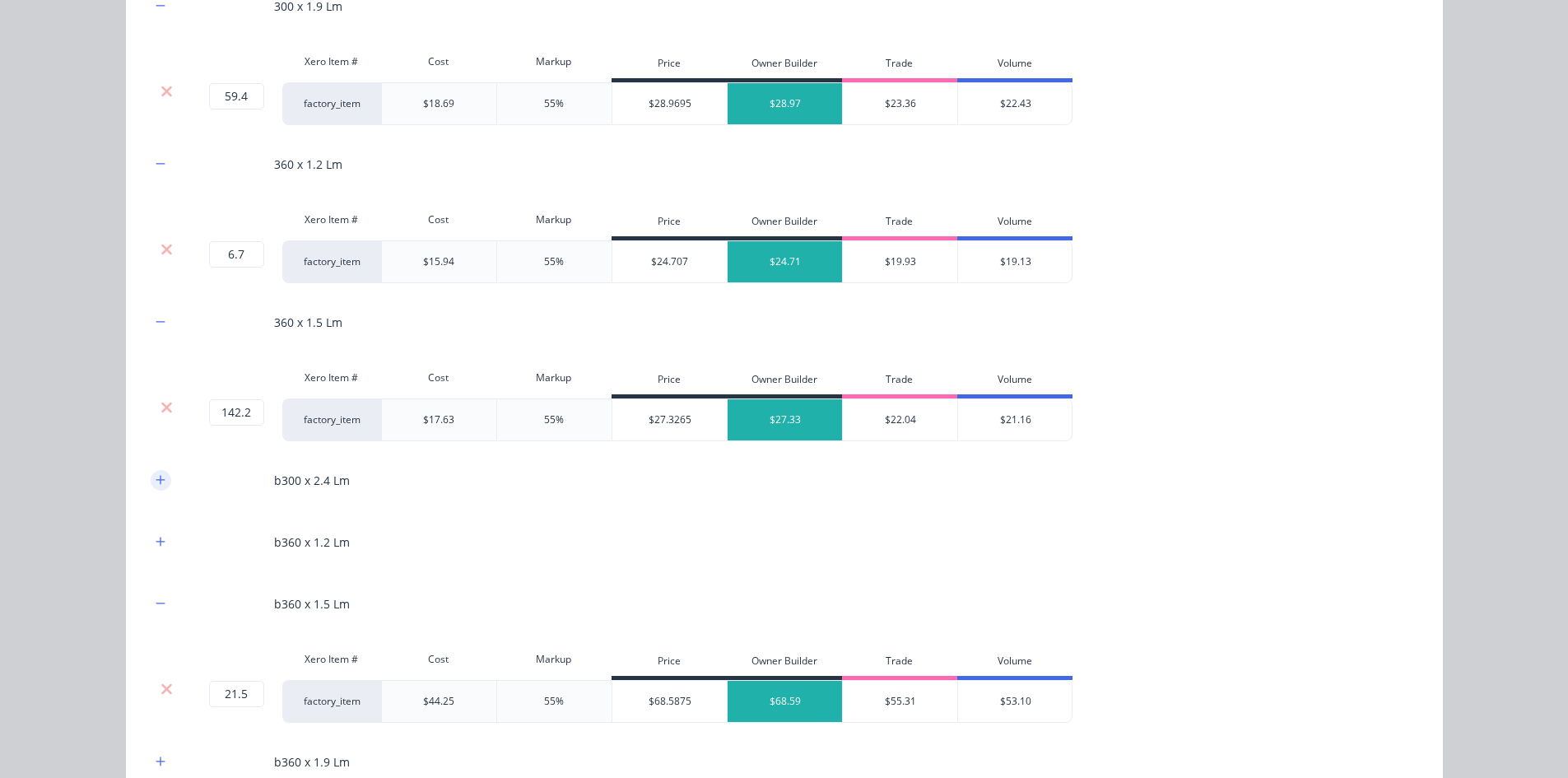
click at [156, 475] on icon "button" at bounding box center [160, 479] width 10 height 11
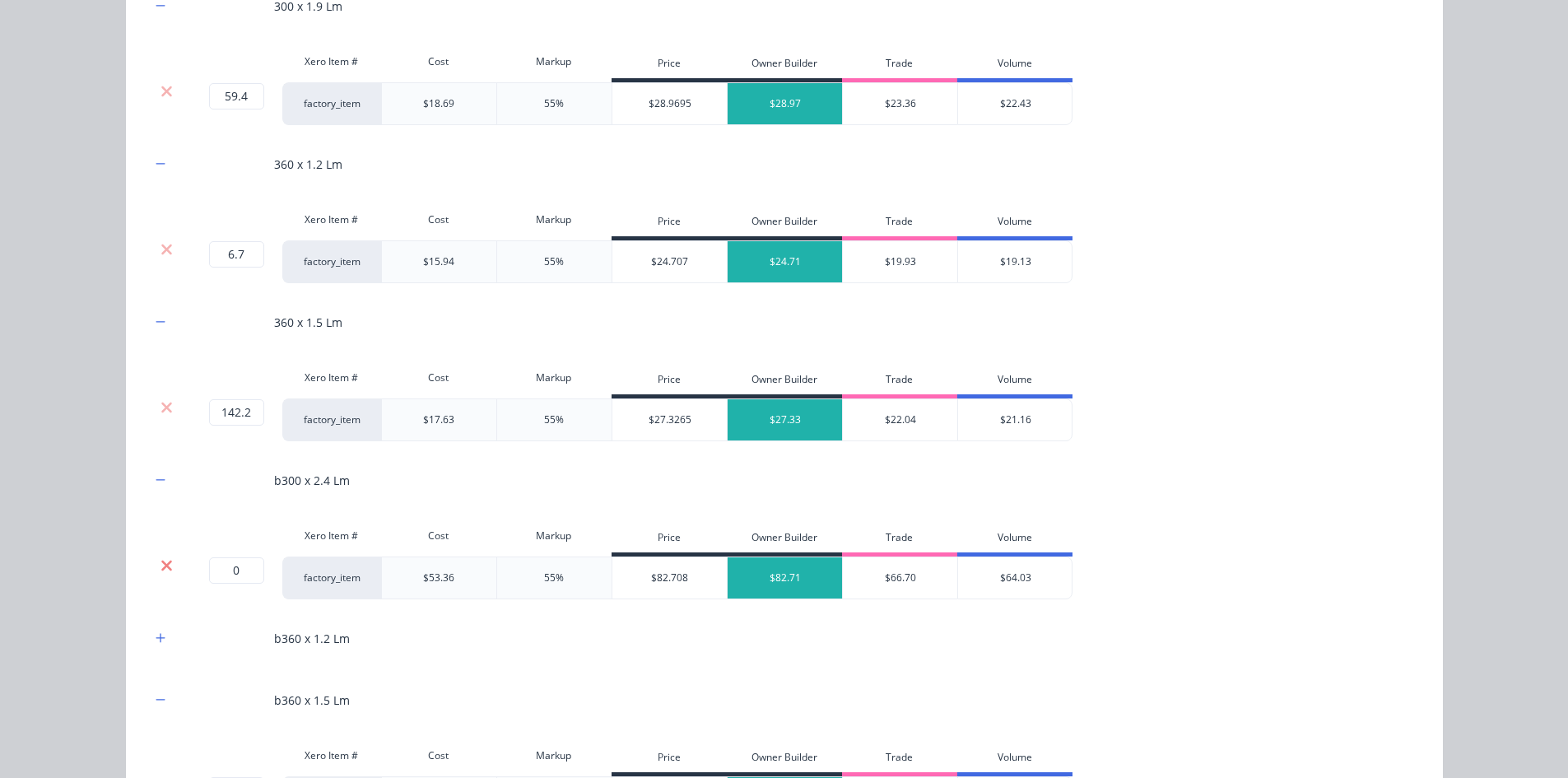
click at [160, 563] on icon at bounding box center [166, 565] width 12 height 17
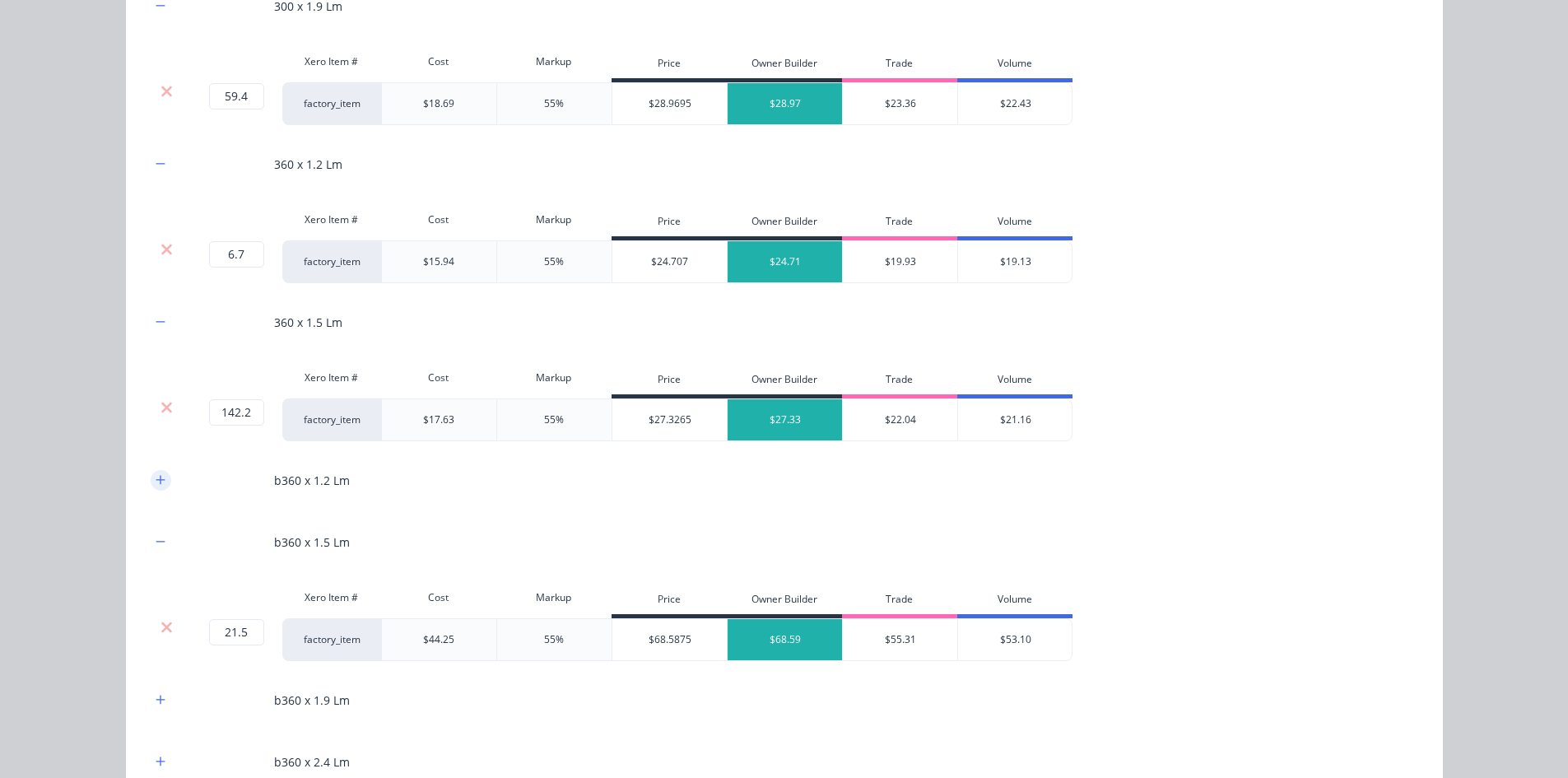
click at [154, 473] on button "button" at bounding box center [160, 479] width 20 height 20
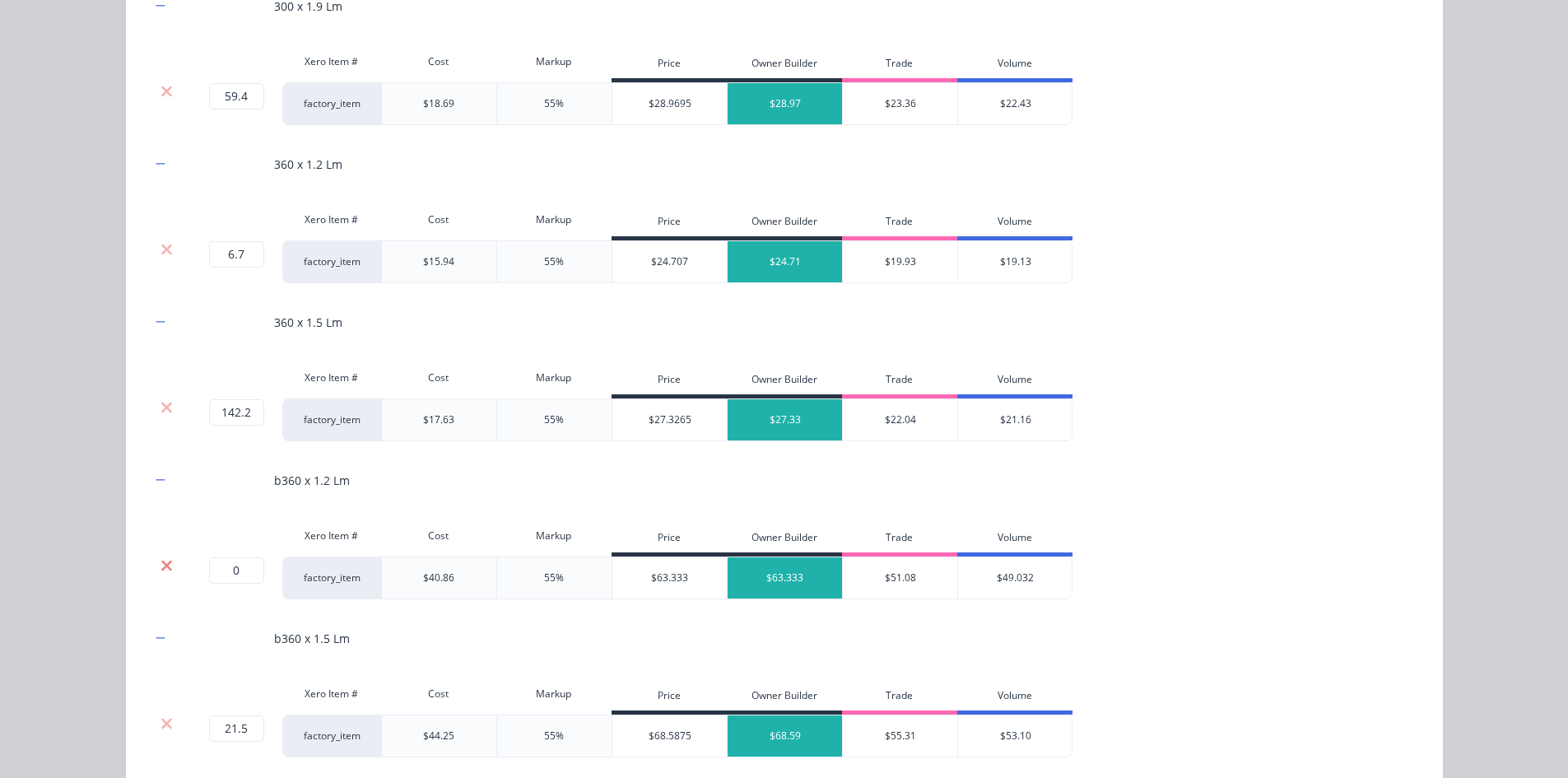
click at [160, 564] on icon at bounding box center [166, 565] width 12 height 17
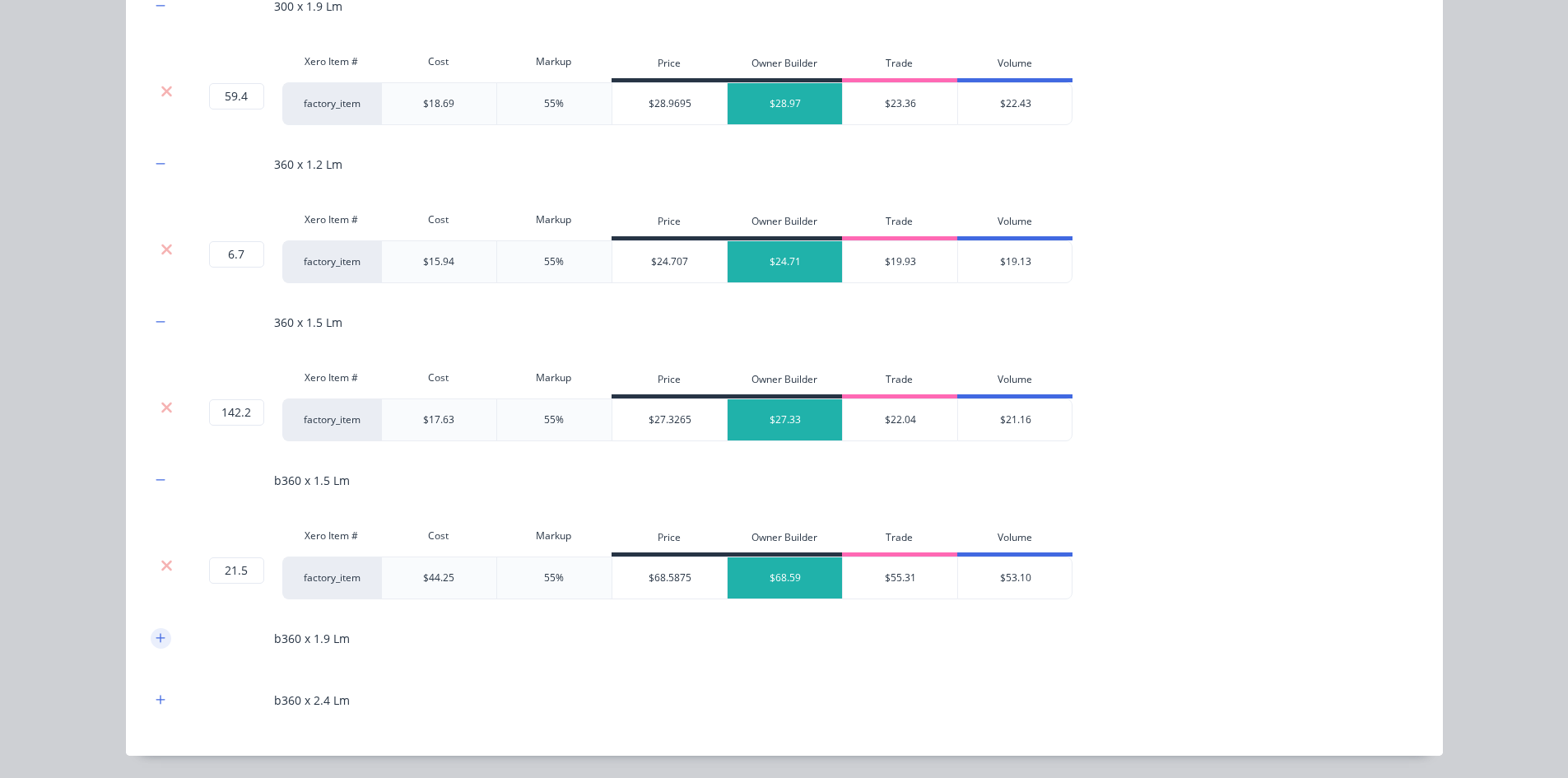
click at [156, 634] on icon "button" at bounding box center [160, 637] width 10 height 11
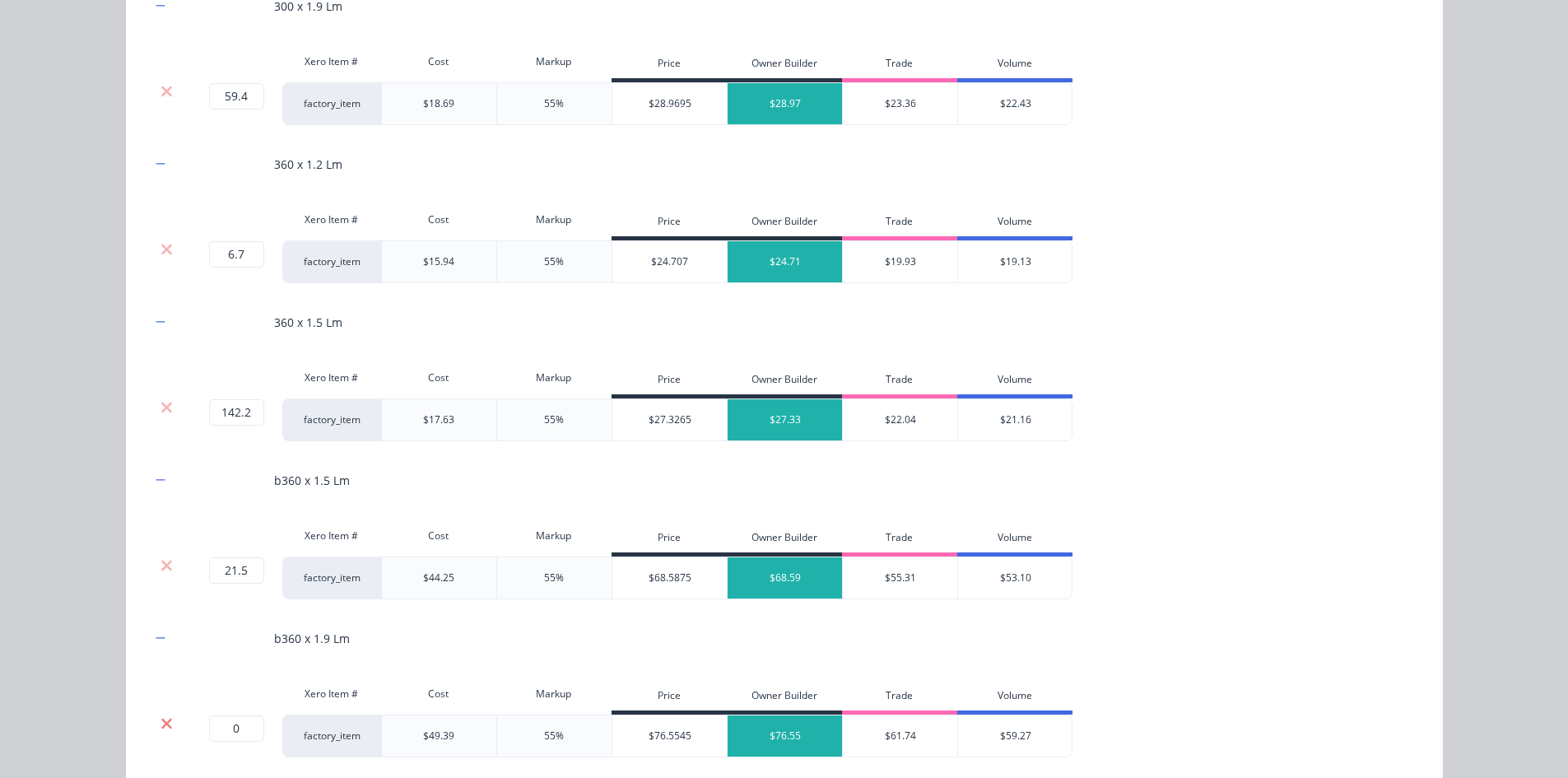
click at [160, 718] on icon at bounding box center [166, 723] width 12 height 17
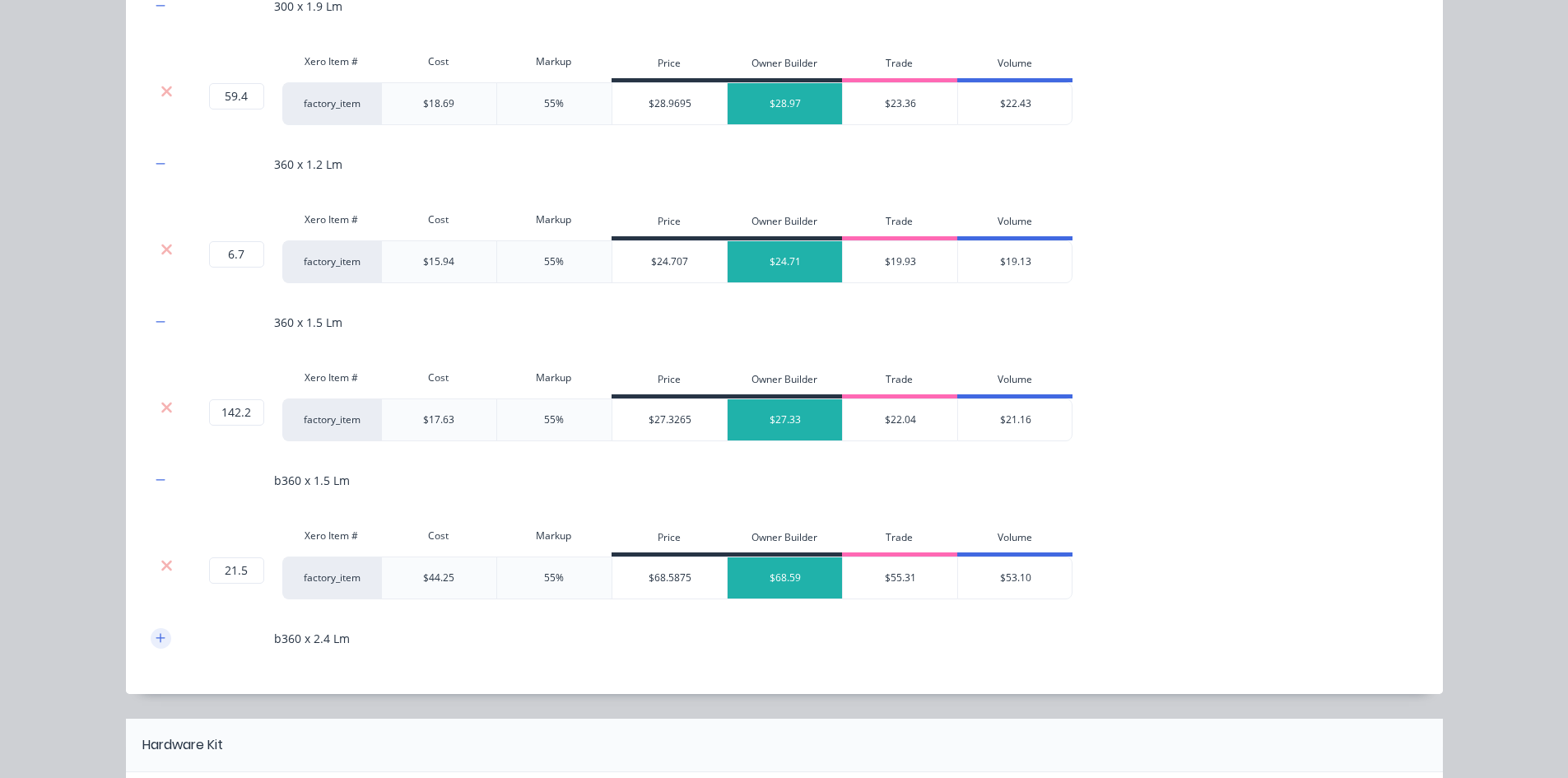
click at [157, 643] on icon "button" at bounding box center [160, 637] width 10 height 11
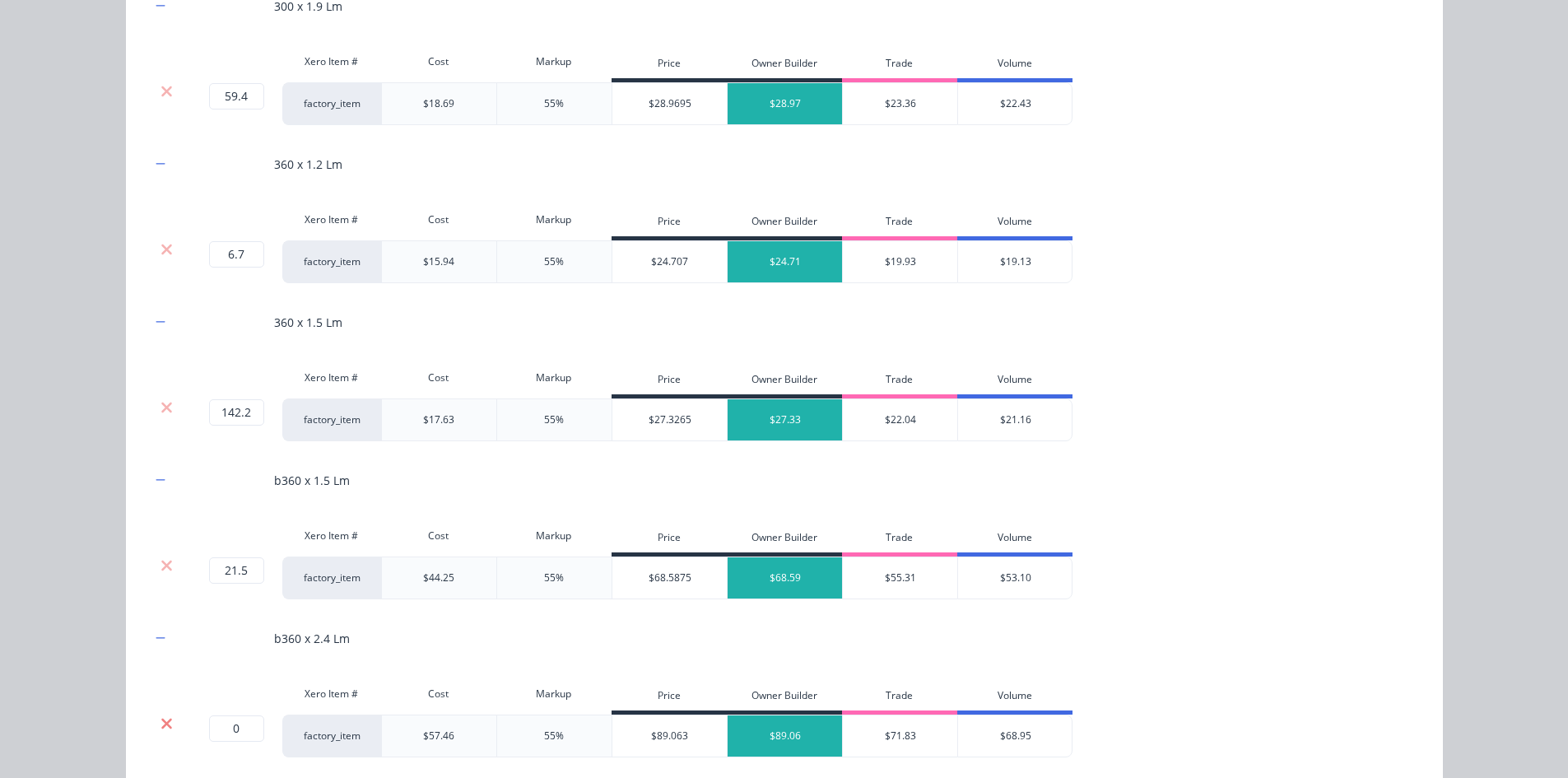
click at [160, 715] on icon at bounding box center [166, 723] width 12 height 17
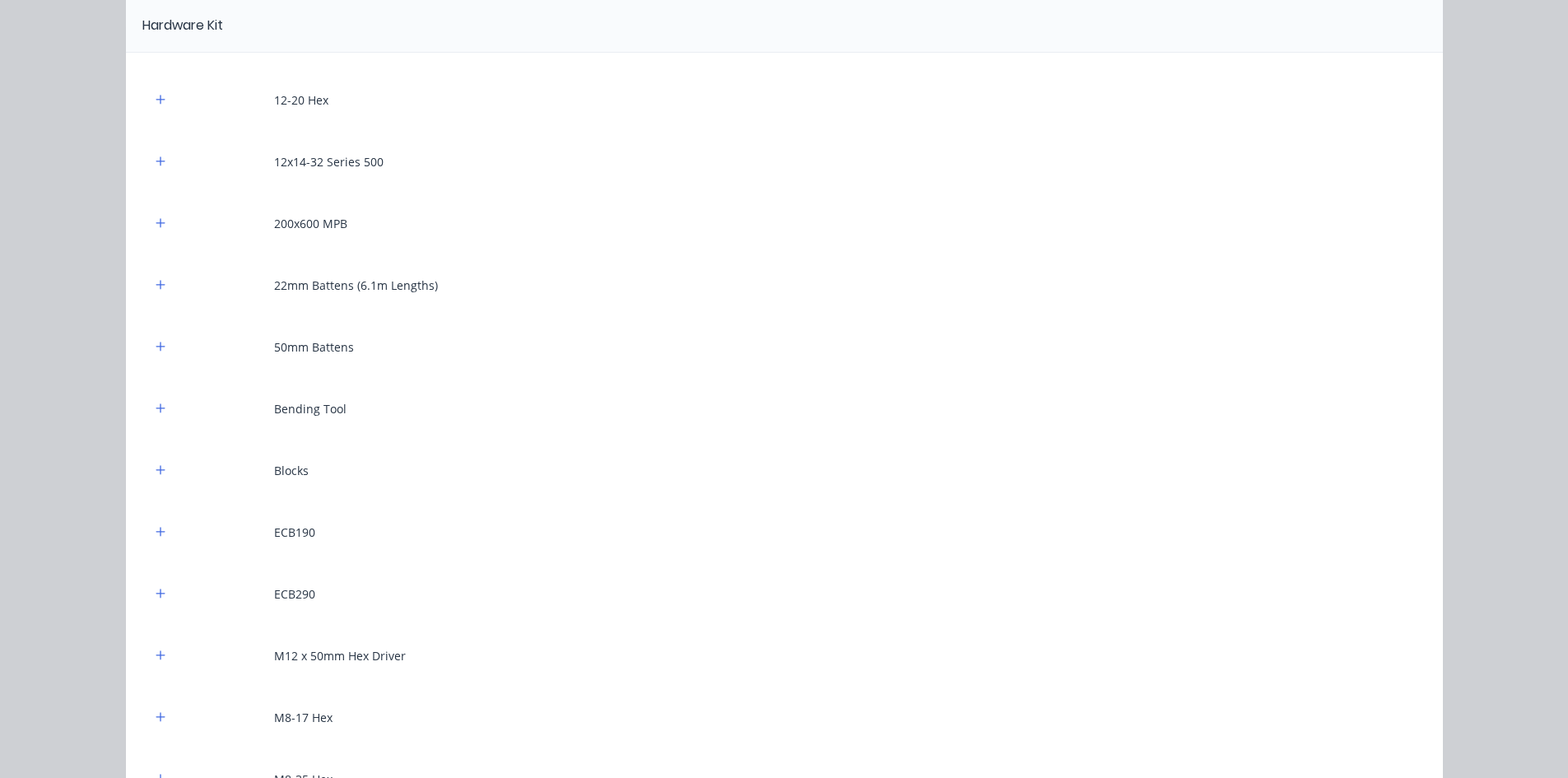
scroll to position [1976, 0]
click at [157, 279] on icon "button" at bounding box center [160, 284] width 10 height 11
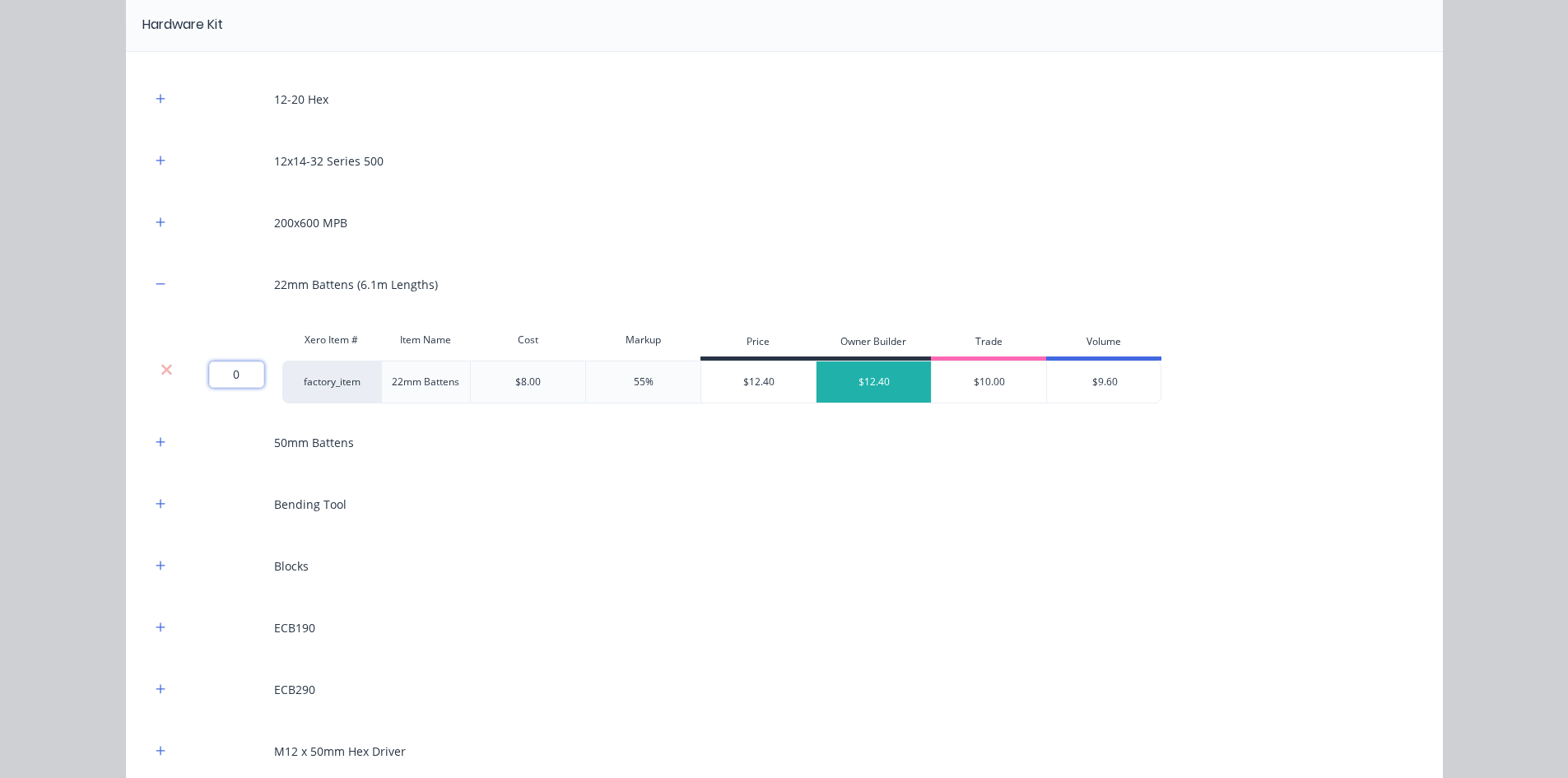
click at [220, 384] on input "0" at bounding box center [237, 374] width 55 height 26
type input "148.3"
click at [67, 373] on div "Flooring System Products in this kit A Detailing product Xero Item # Descriptio…" at bounding box center [784, 389] width 1568 height 778
click at [151, 439] on button "button" at bounding box center [160, 442] width 20 height 20
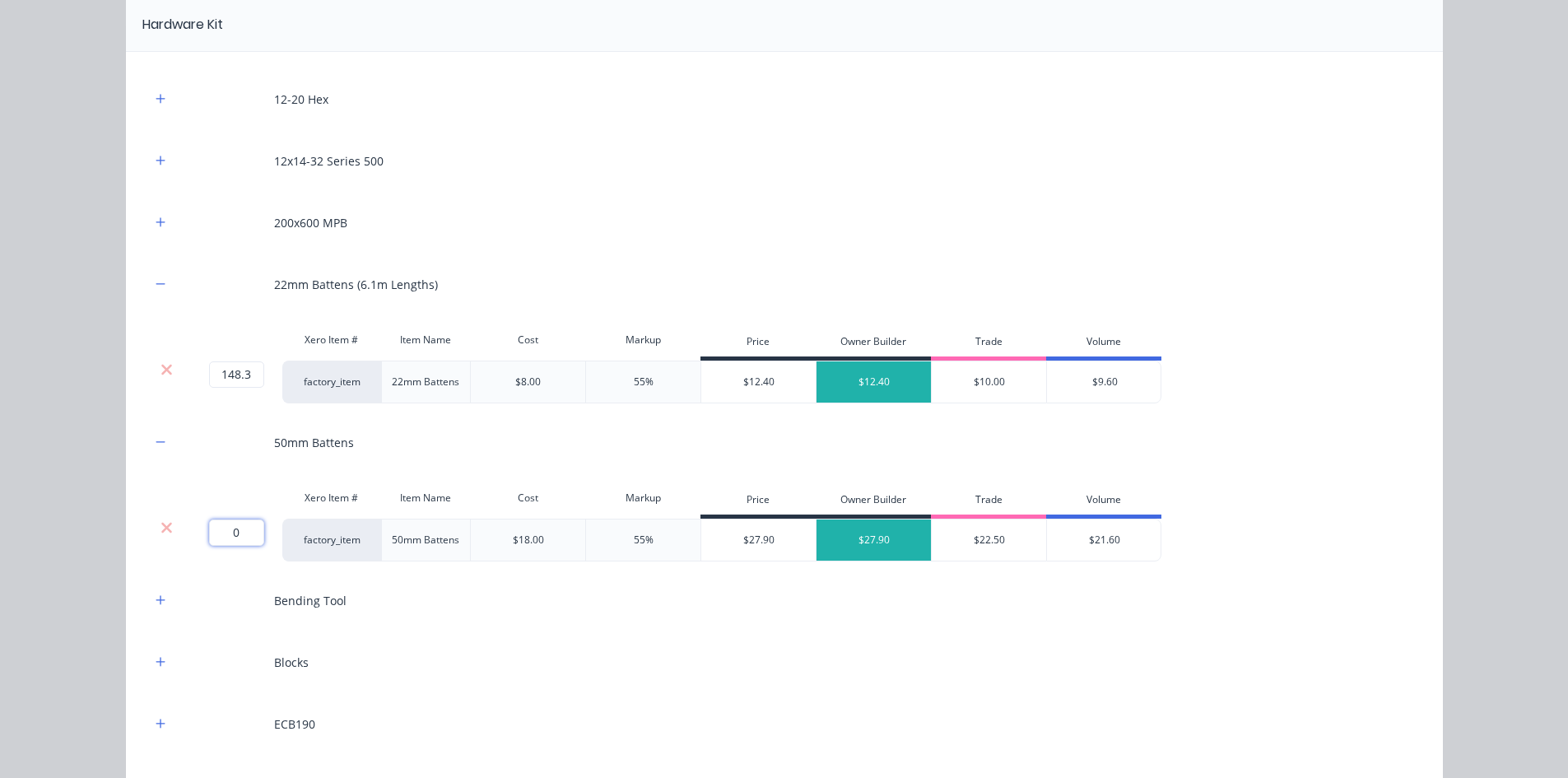
click at [221, 540] on input "0" at bounding box center [237, 533] width 55 height 26
type input "26"
click at [98, 524] on div "Flooring System Products in this kit A Detailing product Xero Item # Descriptio…" at bounding box center [784, 389] width 1568 height 778
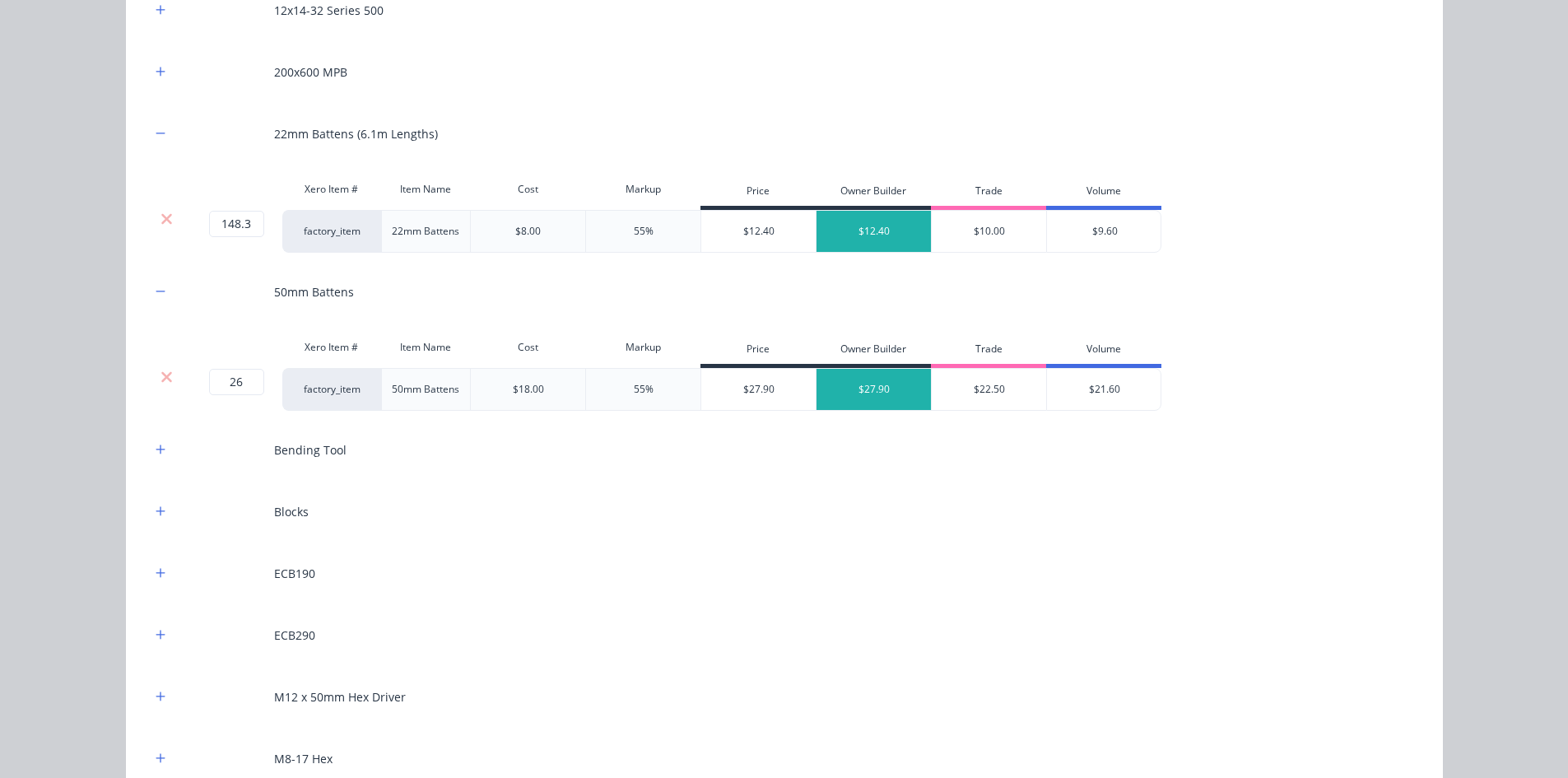
scroll to position [2223, 0]
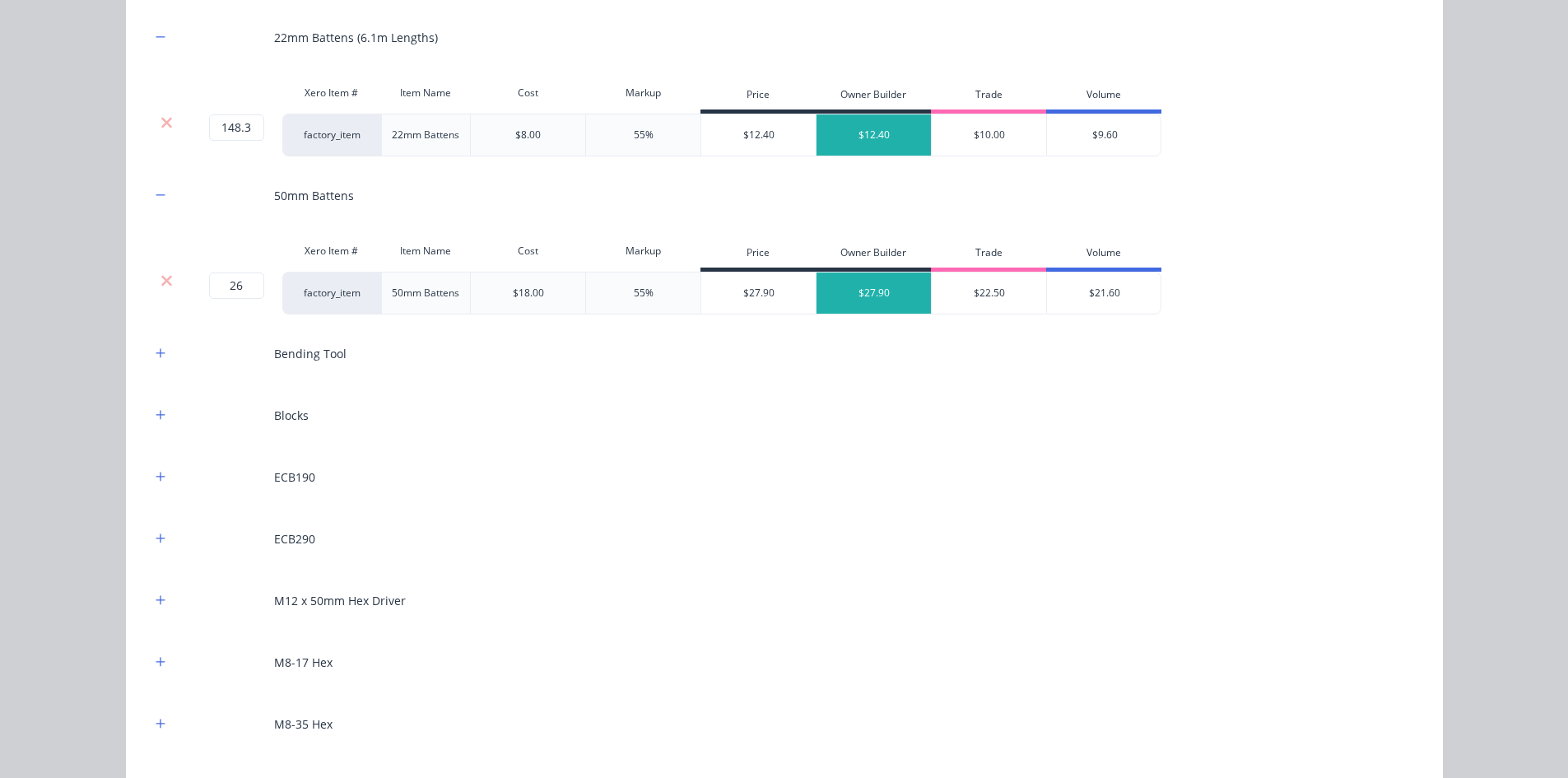
click at [151, 467] on div at bounding box center [160, 477] width 20 height 20
click at [152, 456] on div "ECB190" at bounding box center [784, 477] width 1268 height 46
click at [156, 483] on button "button" at bounding box center [160, 477] width 20 height 20
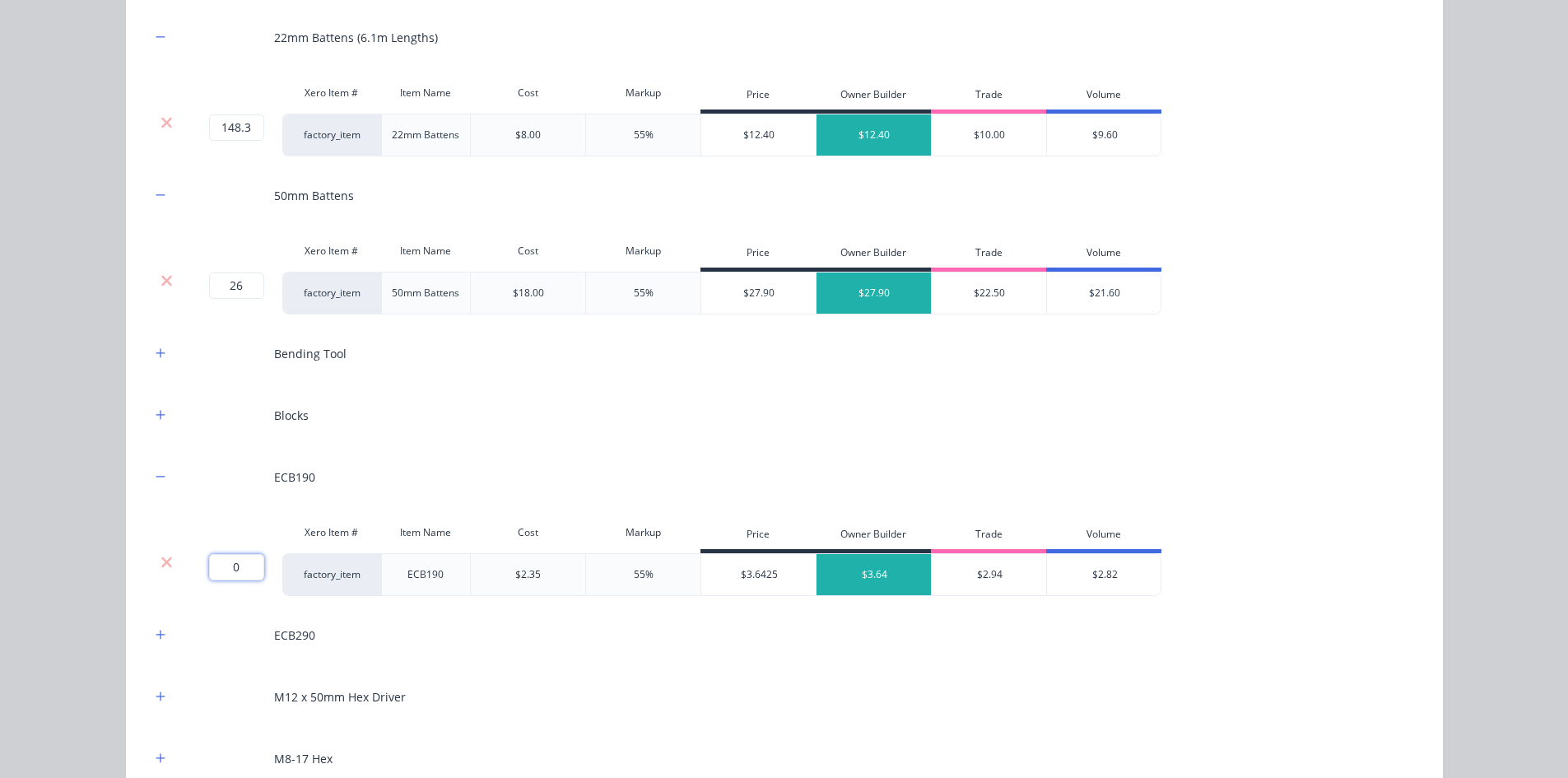
click at [238, 559] on input "0" at bounding box center [237, 567] width 55 height 26
type input "7"
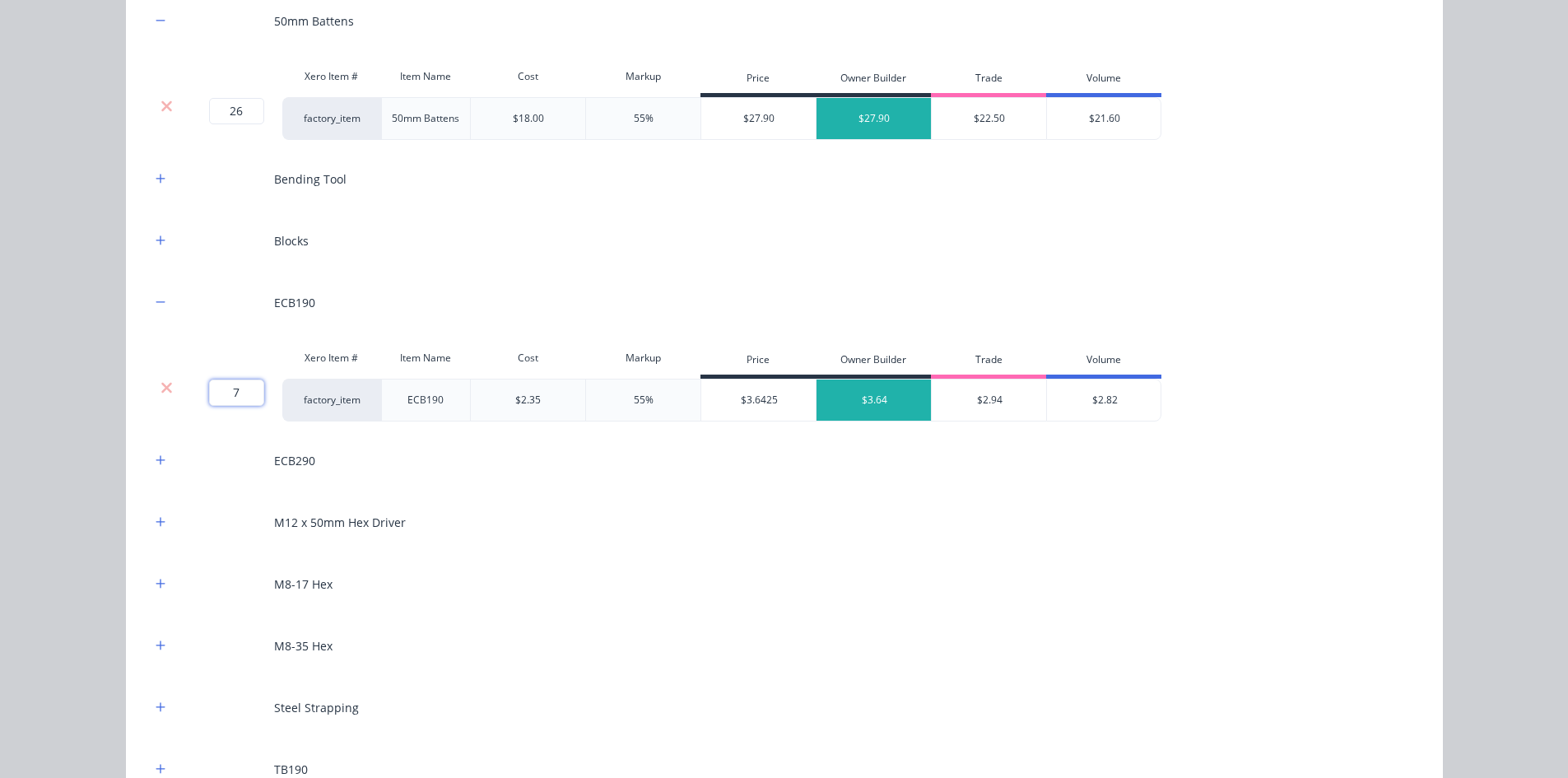
scroll to position [2469, 0]
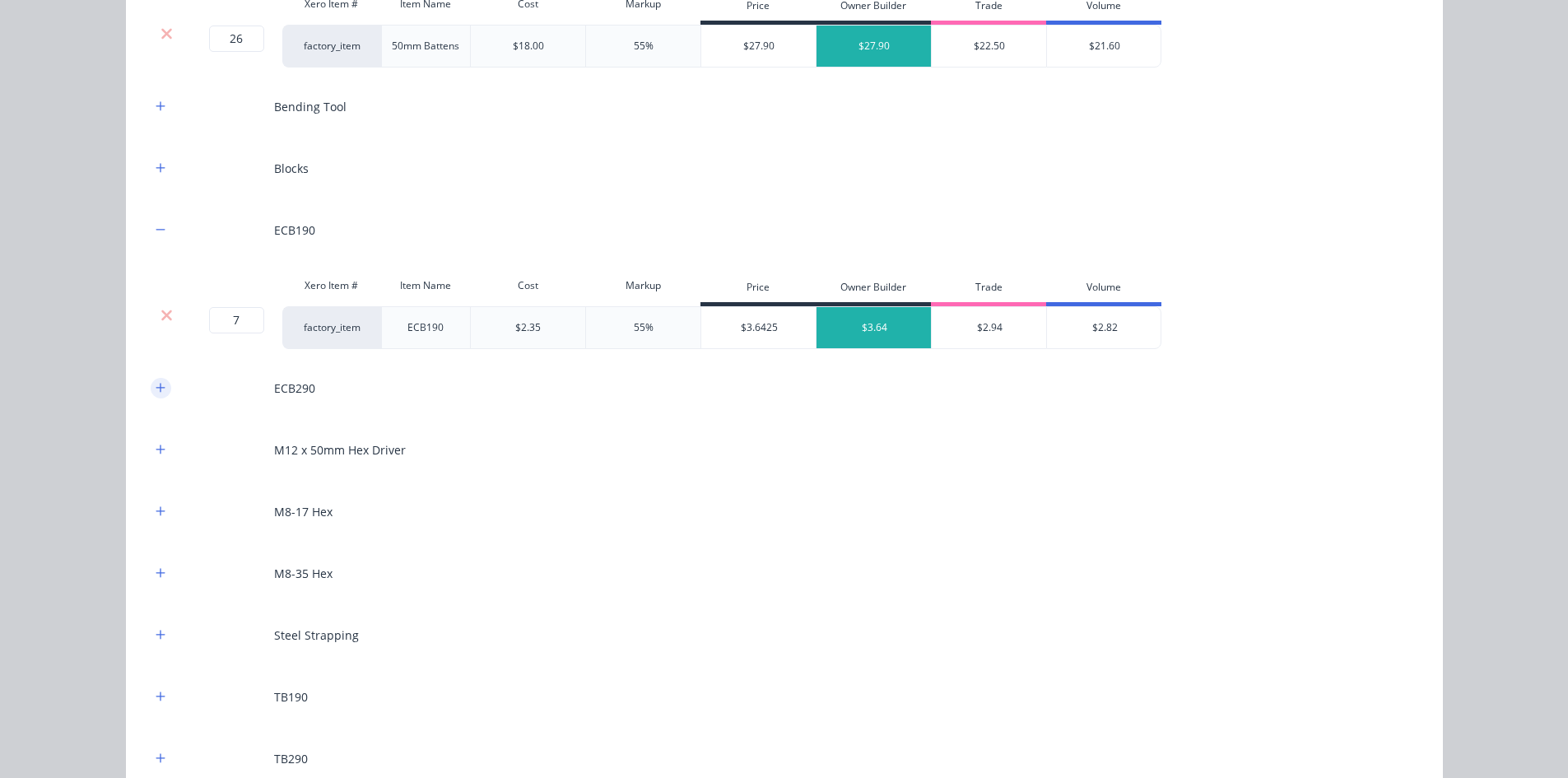
click at [159, 387] on button "button" at bounding box center [160, 387] width 20 height 20
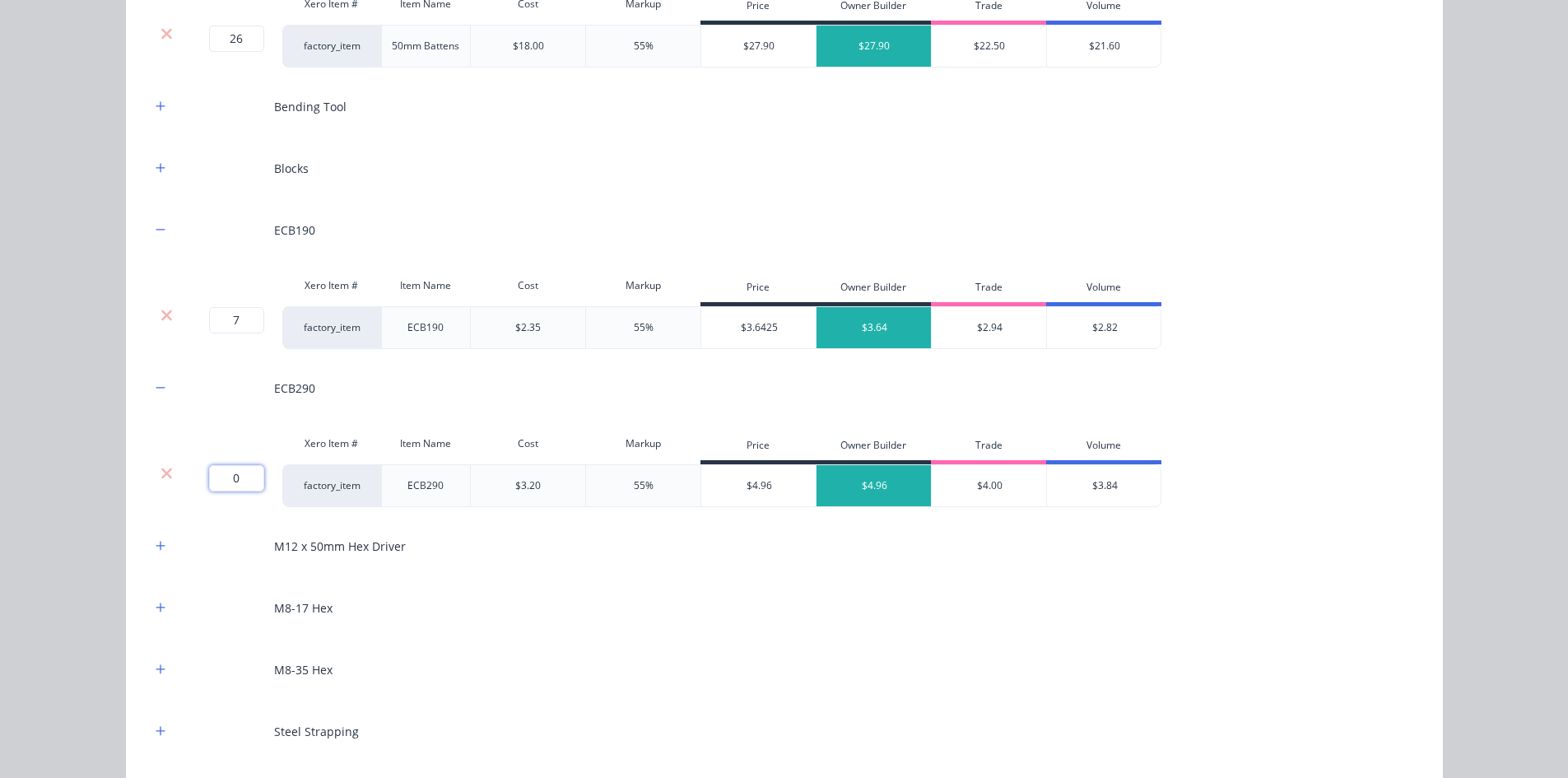
click at [245, 471] on input "0" at bounding box center [237, 478] width 55 height 26
type input "14"
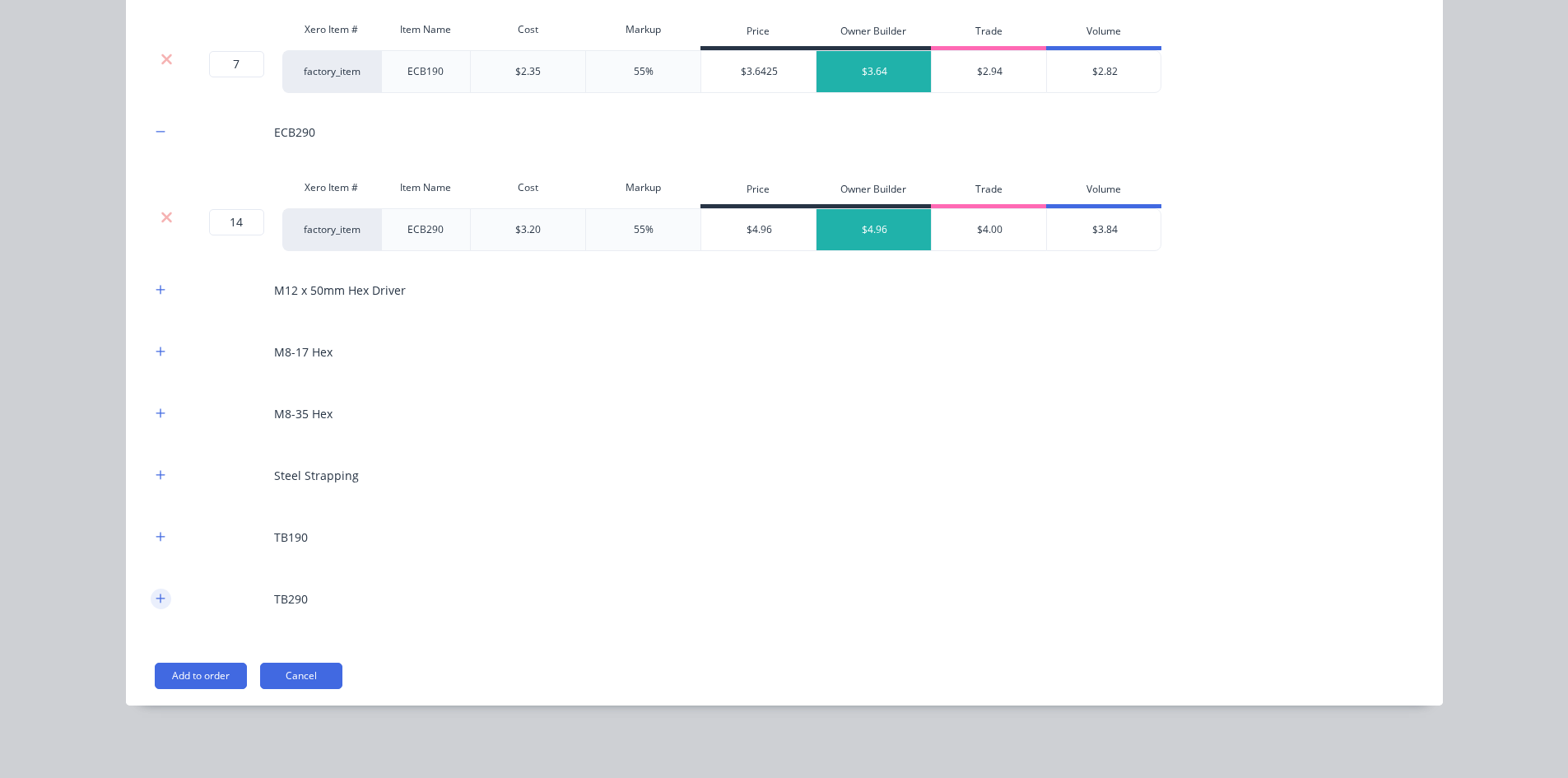
click at [156, 604] on icon "button" at bounding box center [160, 598] width 10 height 11
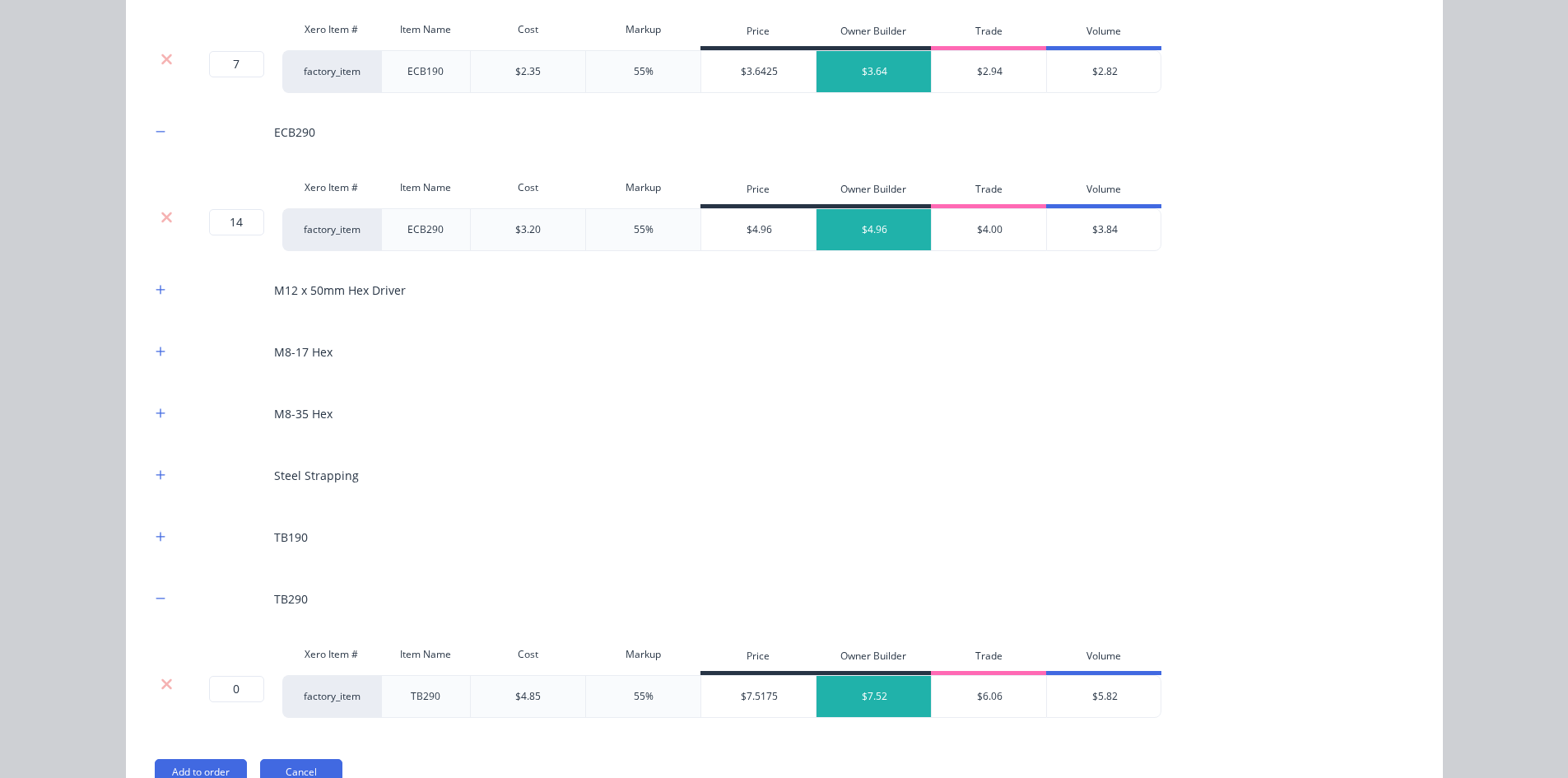
drag, startPoint x: 243, startPoint y: 709, endPoint x: 238, endPoint y: 696, distance: 13.9
click at [239, 697] on div "0 0 ?" at bounding box center [232, 696] width 99 height 43
click at [238, 696] on input "0" at bounding box center [237, 689] width 55 height 26
type input "4"
click at [156, 347] on icon "button" at bounding box center [160, 351] width 10 height 11
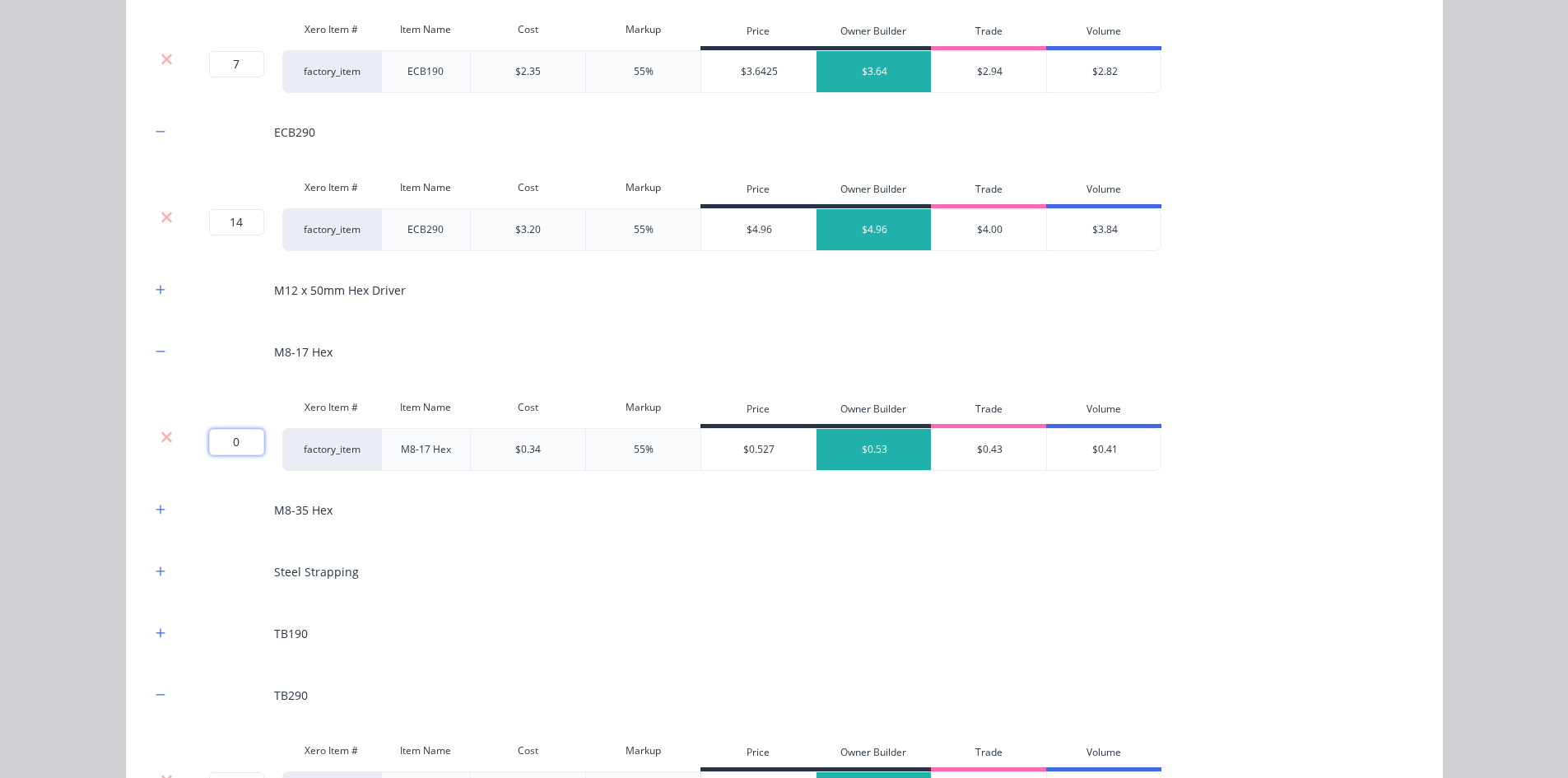
click at [209, 440] on input "0" at bounding box center [237, 442] width 55 height 26
type input "700"
click at [69, 456] on div "Flooring System Products in this kit A Detailing product Xero Item # Descriptio…" at bounding box center [784, 389] width 1568 height 778
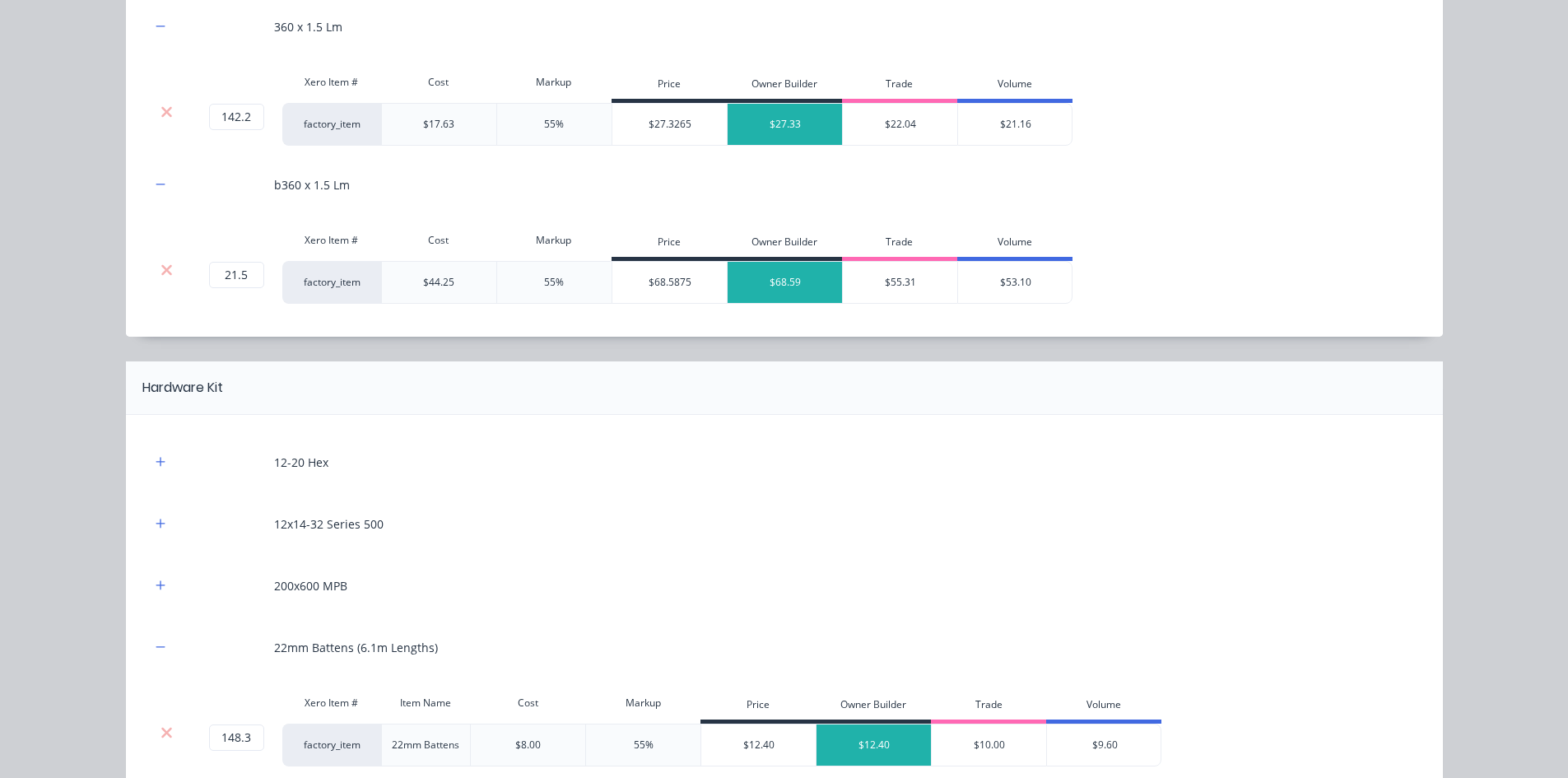
scroll to position [1573, 0]
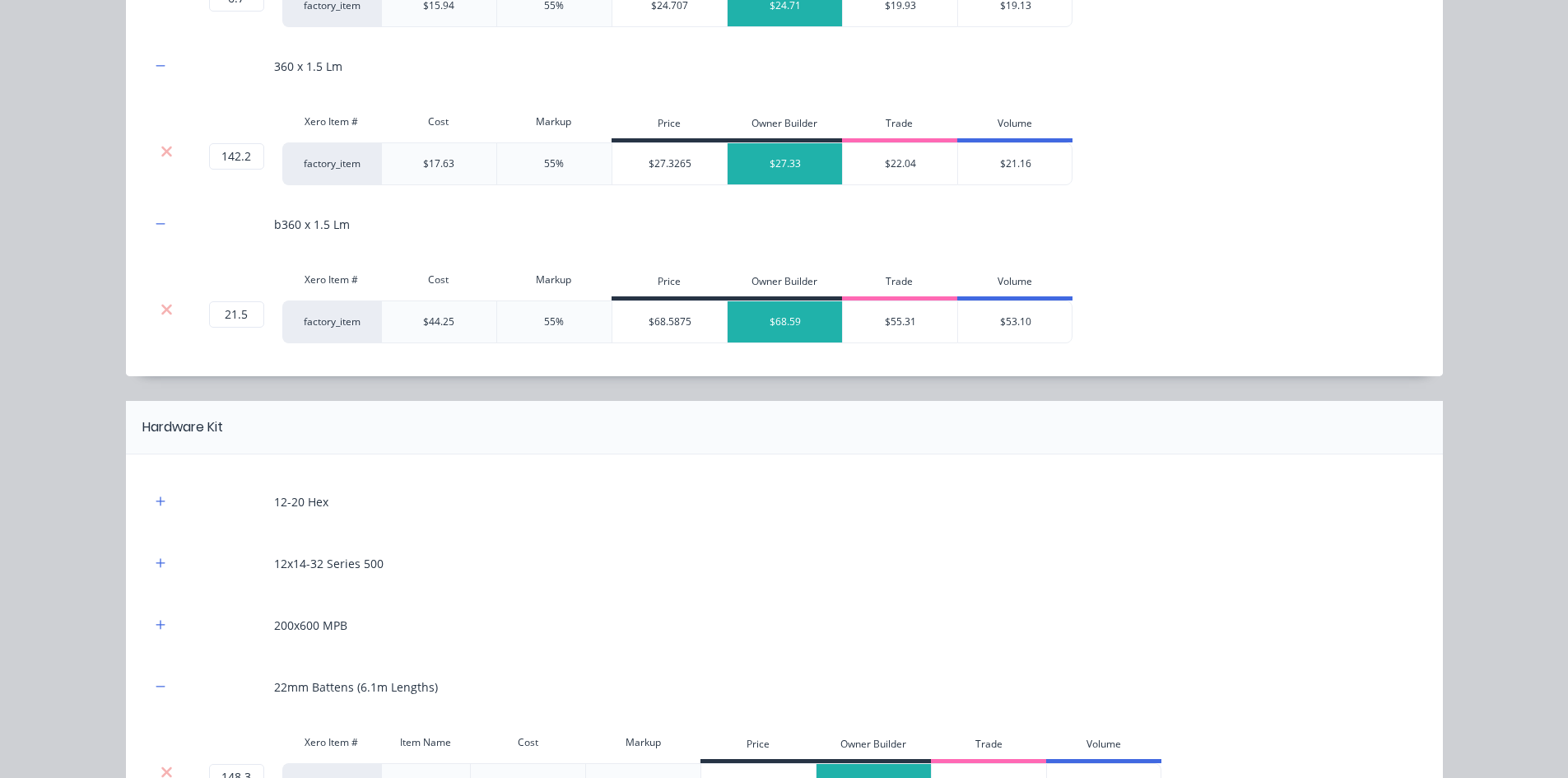
click at [157, 513] on div "12-20 Hex" at bounding box center [784, 502] width 1268 height 46
click at [157, 507] on icon "button" at bounding box center [160, 501] width 10 height 11
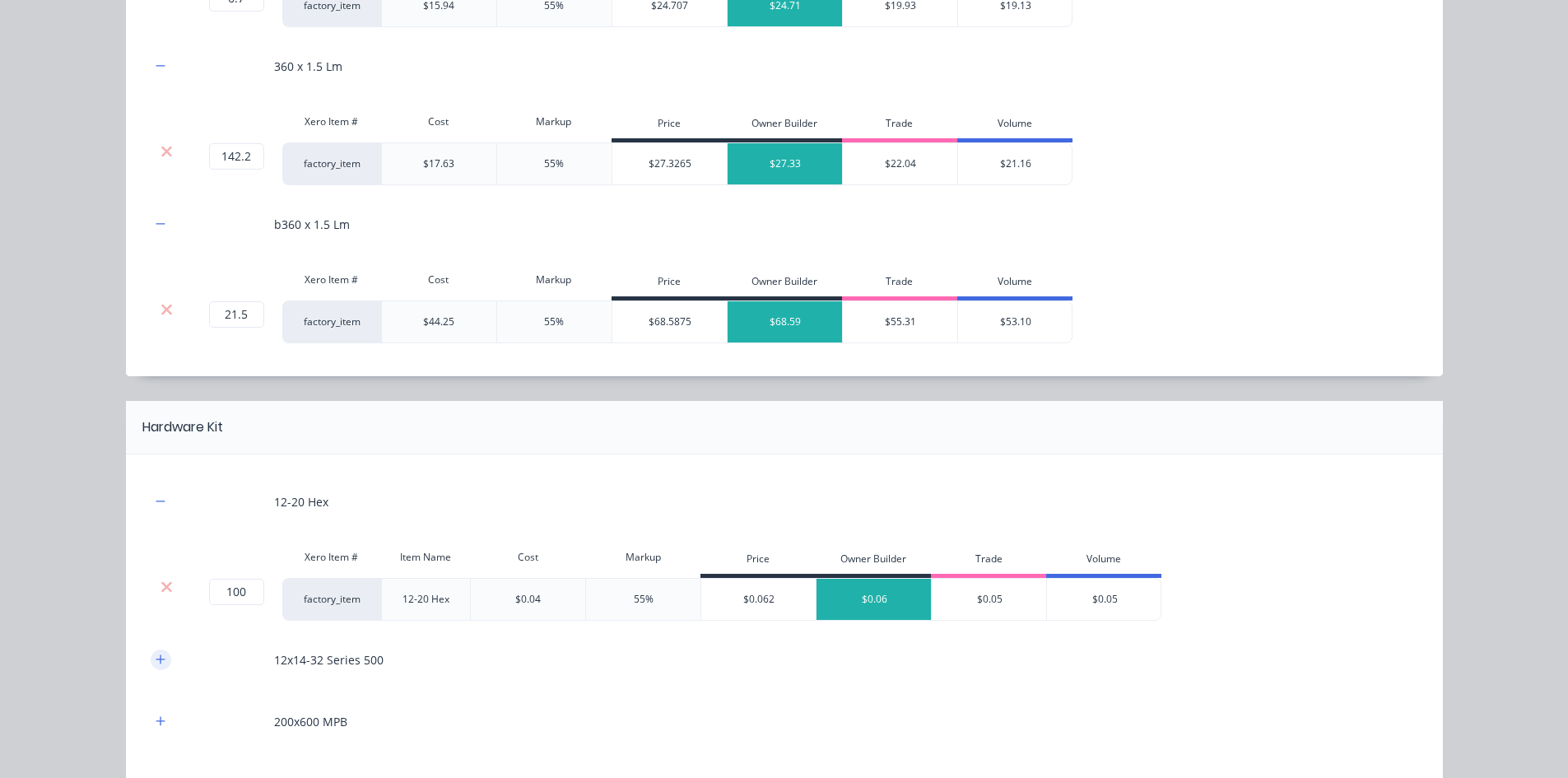
click at [156, 657] on icon "button" at bounding box center [160, 659] width 10 height 11
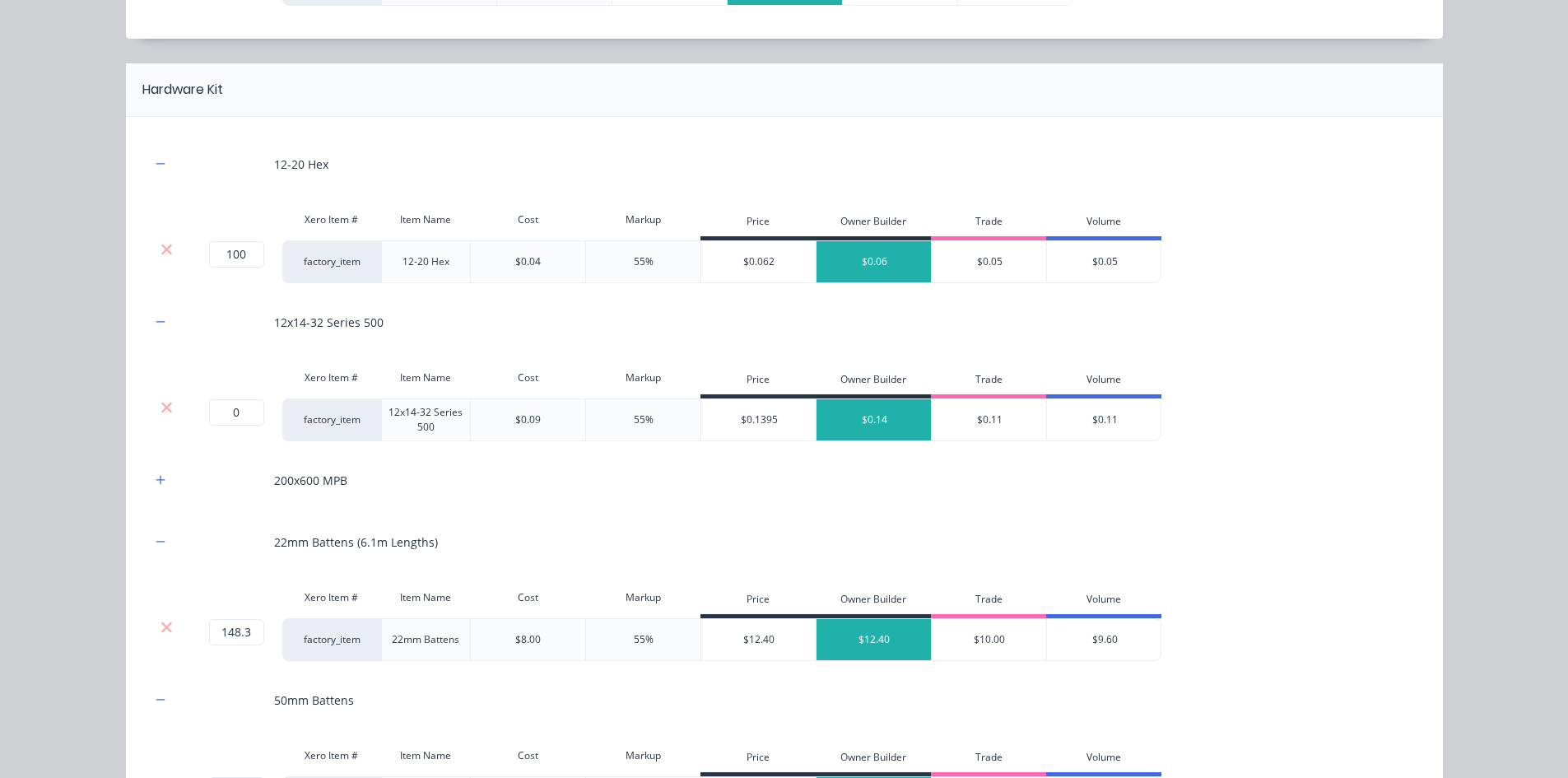
scroll to position [2067, 0]
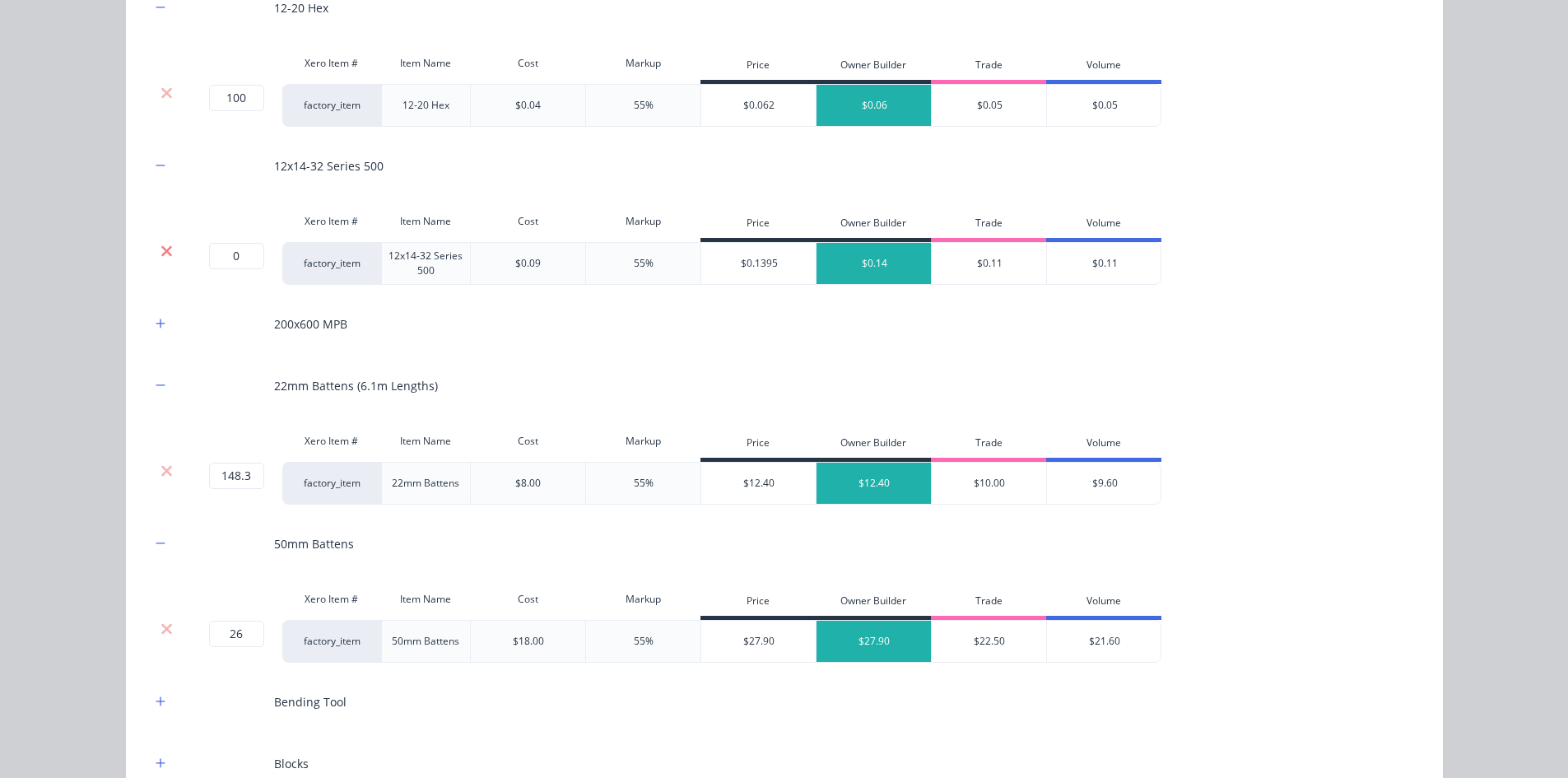
click at [163, 254] on icon at bounding box center [166, 251] width 11 height 11
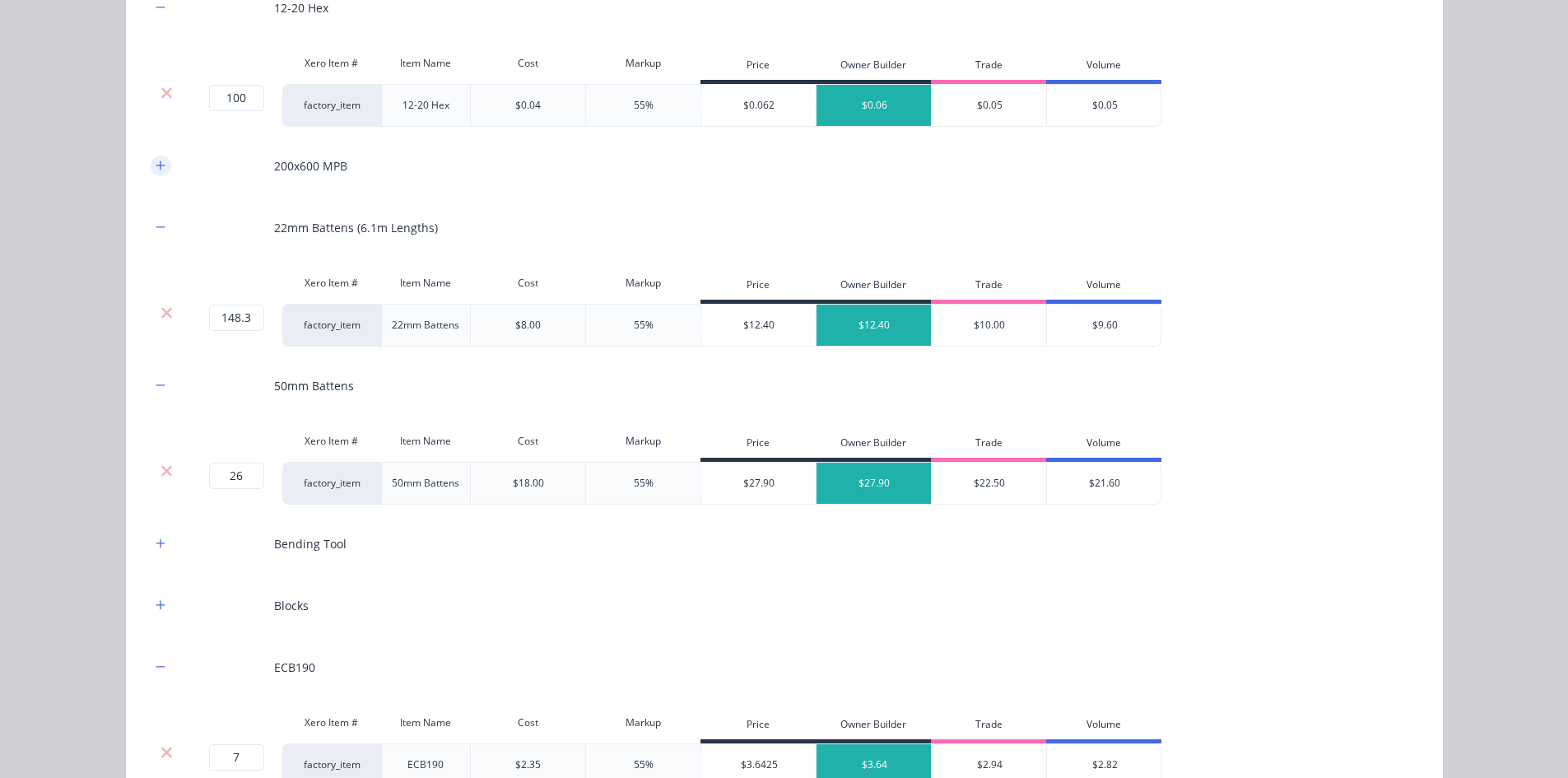
click at [151, 173] on button "button" at bounding box center [160, 166] width 20 height 20
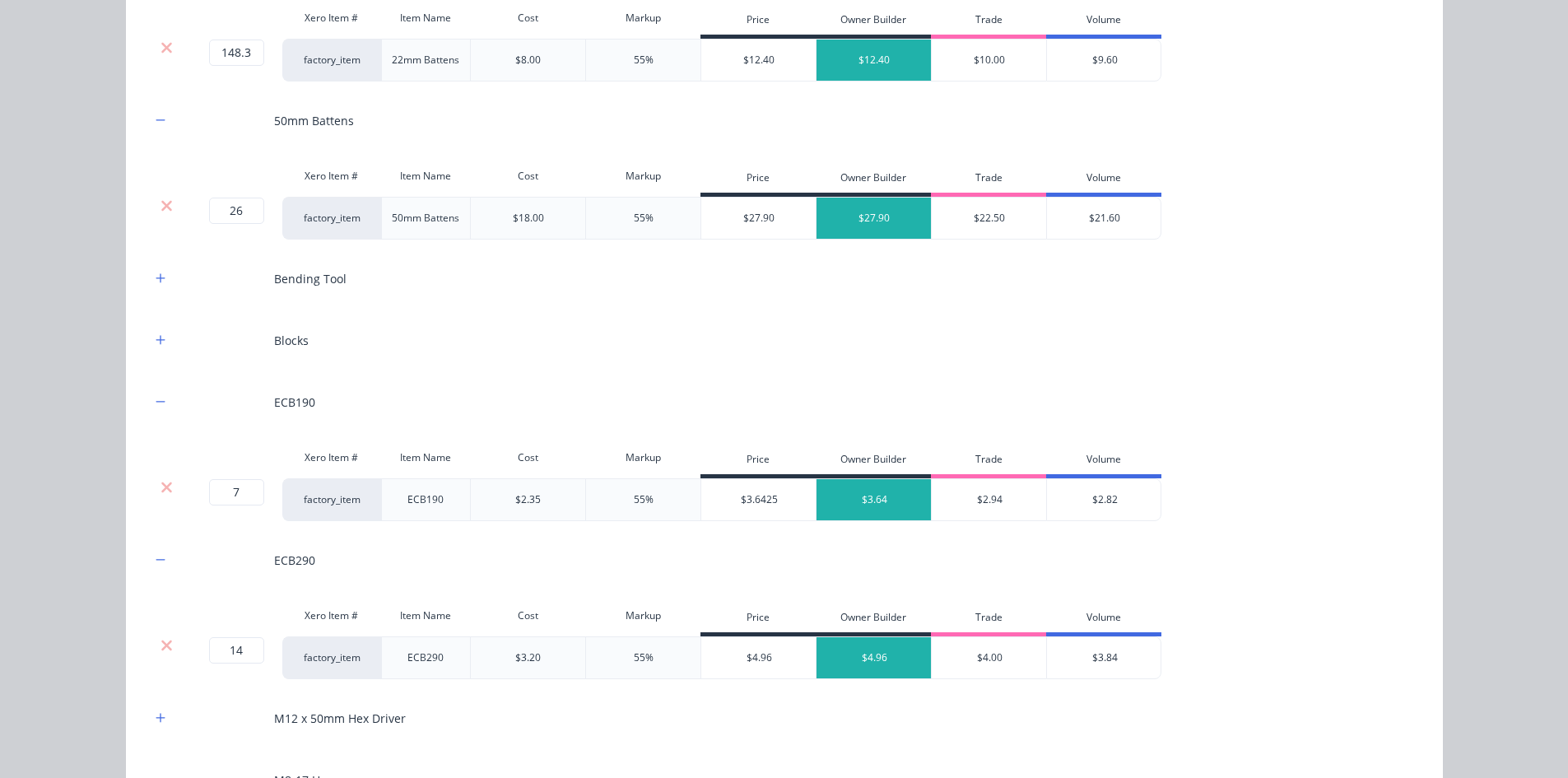
scroll to position [2561, 0]
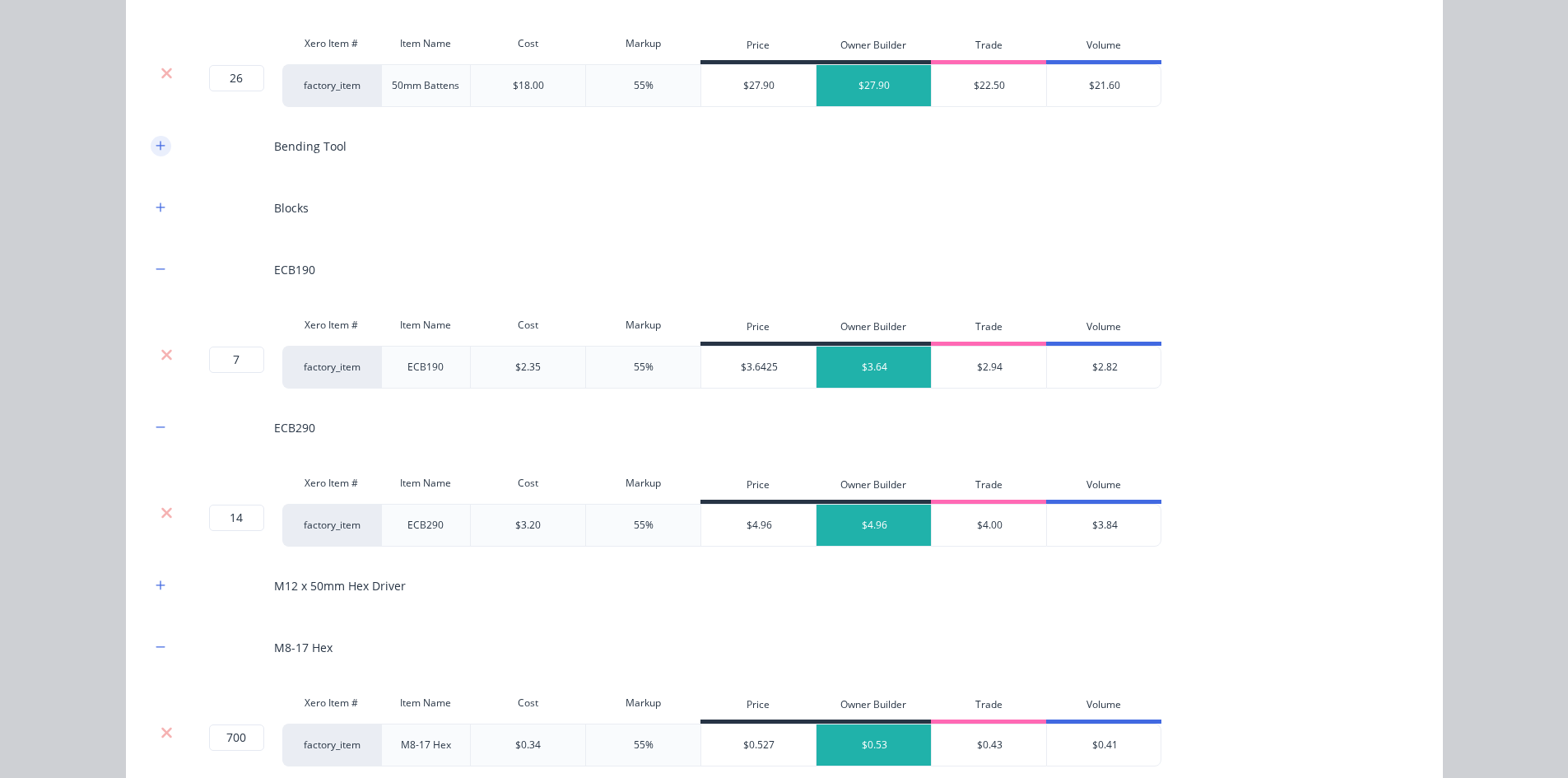
click at [158, 141] on icon "button" at bounding box center [160, 145] width 10 height 11
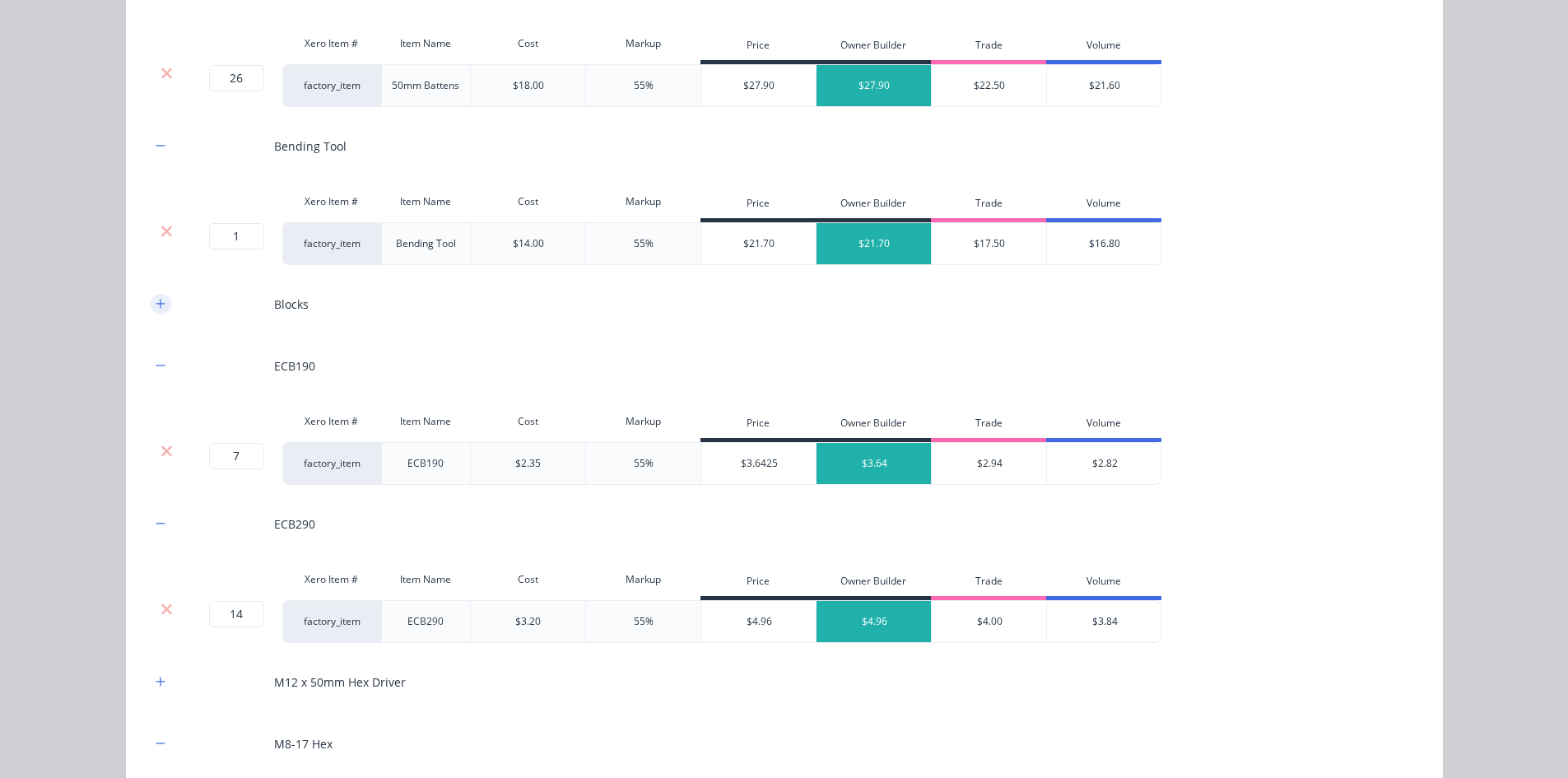
click at [160, 305] on button "button" at bounding box center [160, 303] width 20 height 20
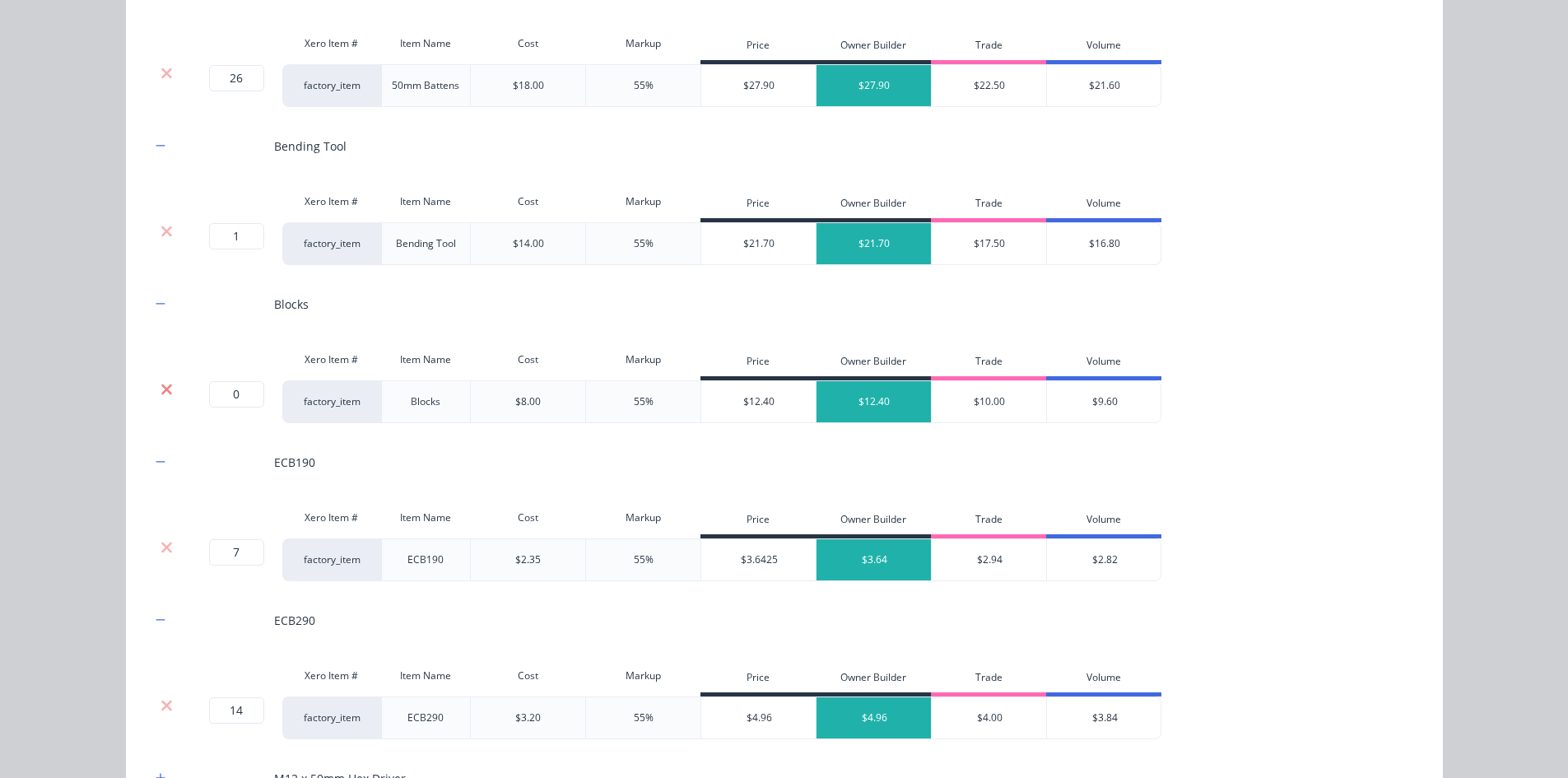
click at [160, 386] on icon at bounding box center [166, 389] width 12 height 17
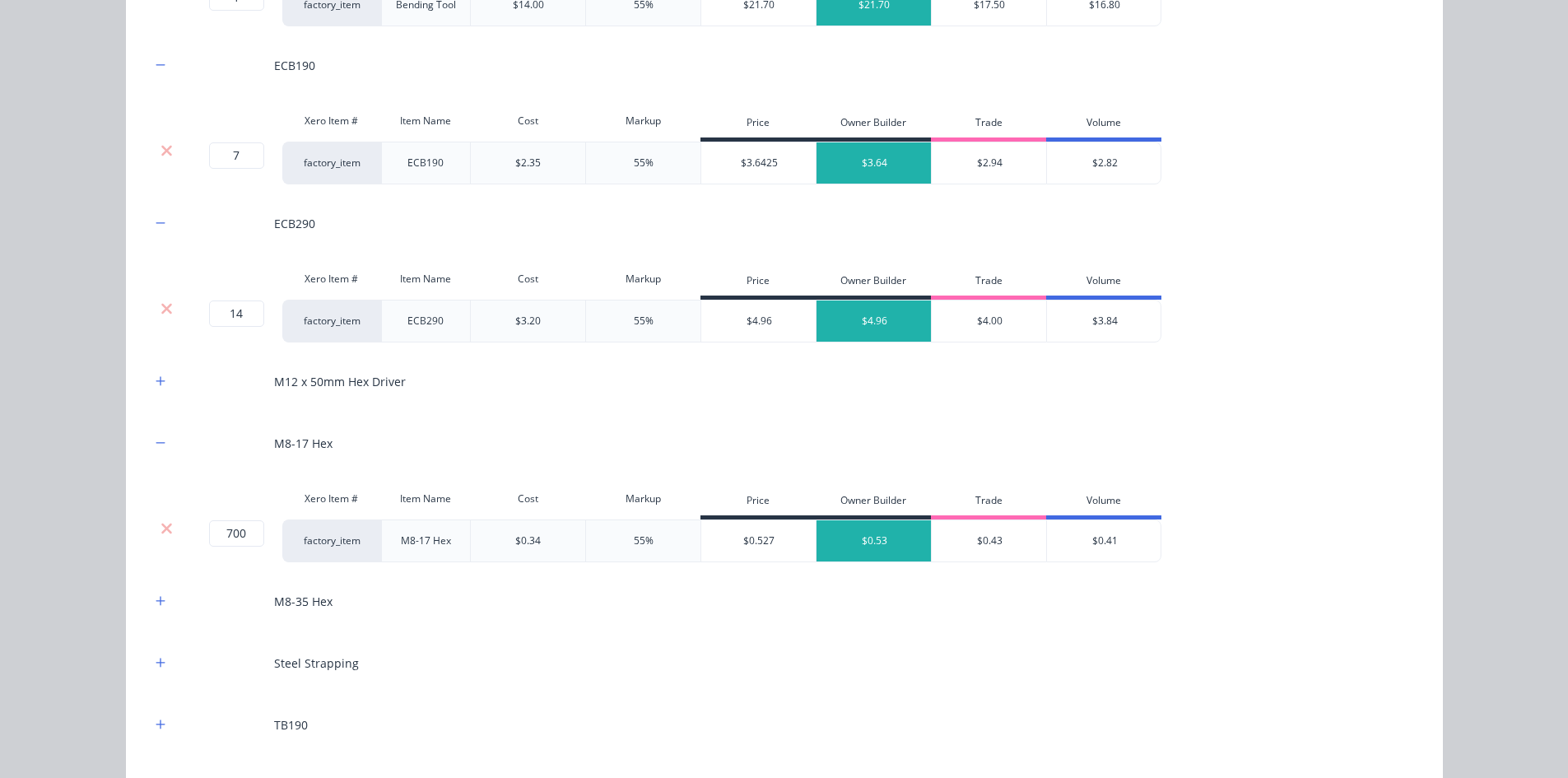
scroll to position [2889, 0]
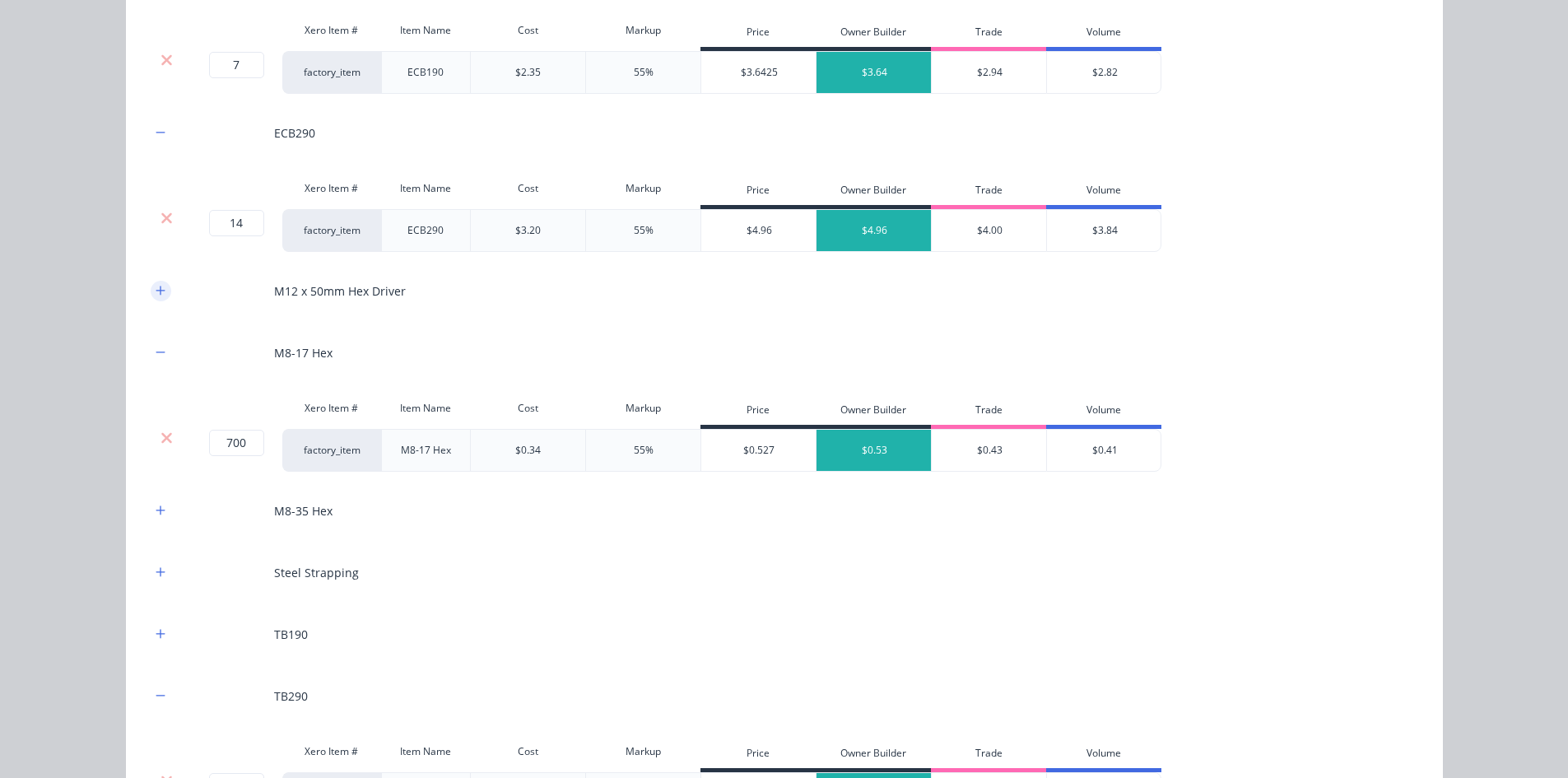
click at [159, 289] on icon "button" at bounding box center [160, 290] width 10 height 11
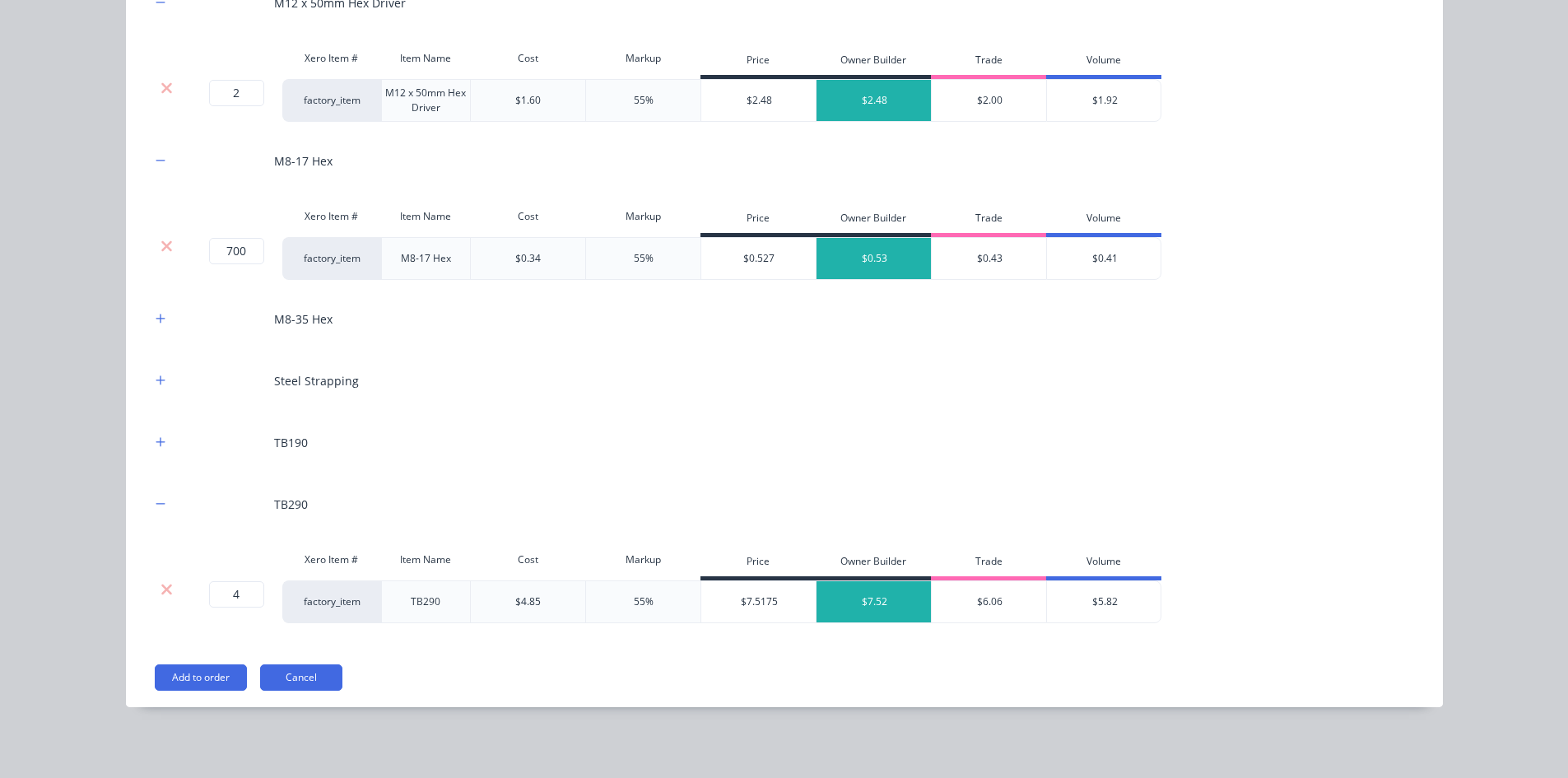
scroll to position [3179, 0]
click at [152, 308] on button "button" at bounding box center [160, 316] width 20 height 20
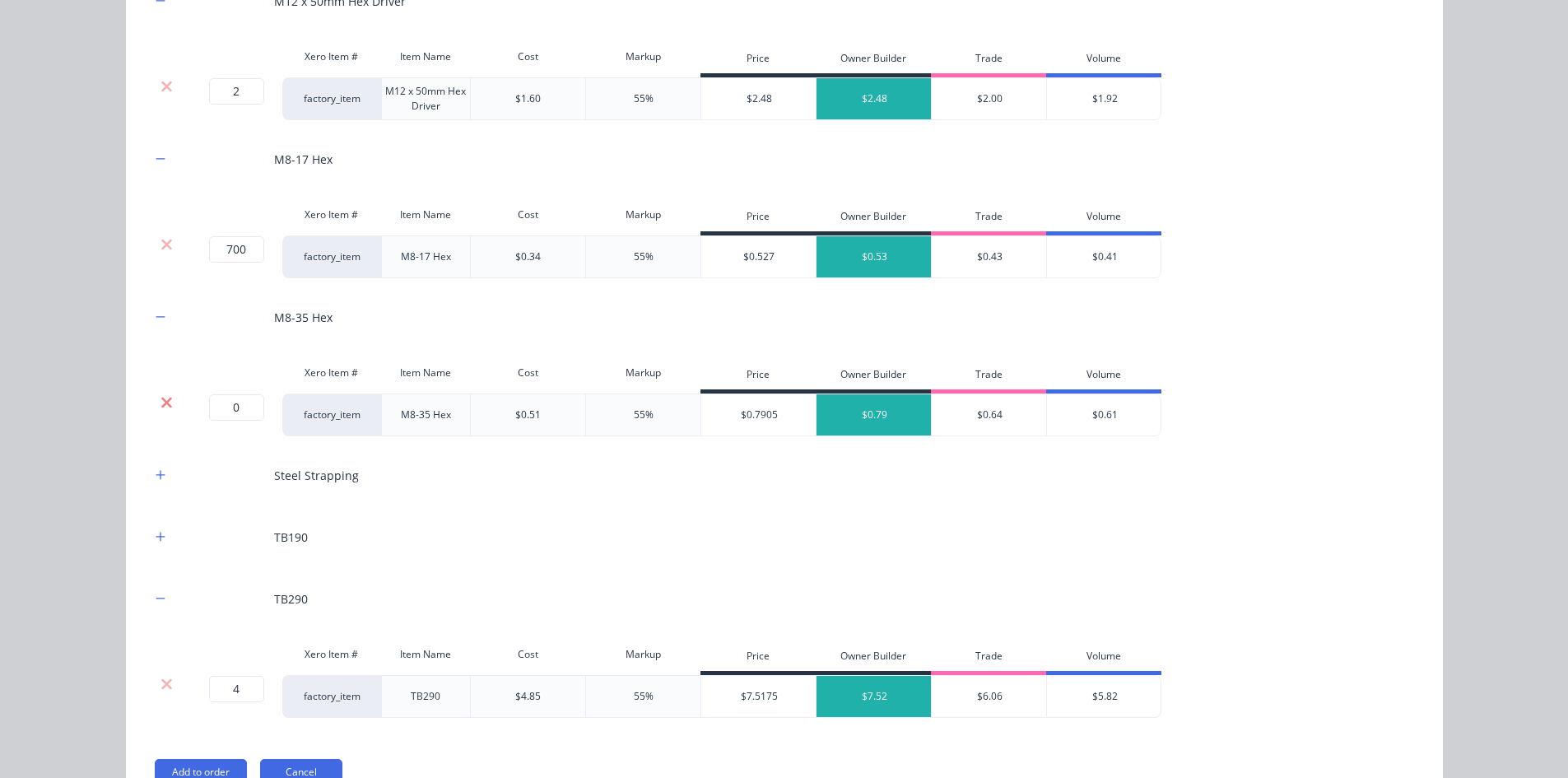
click at [160, 395] on icon at bounding box center [166, 402] width 12 height 17
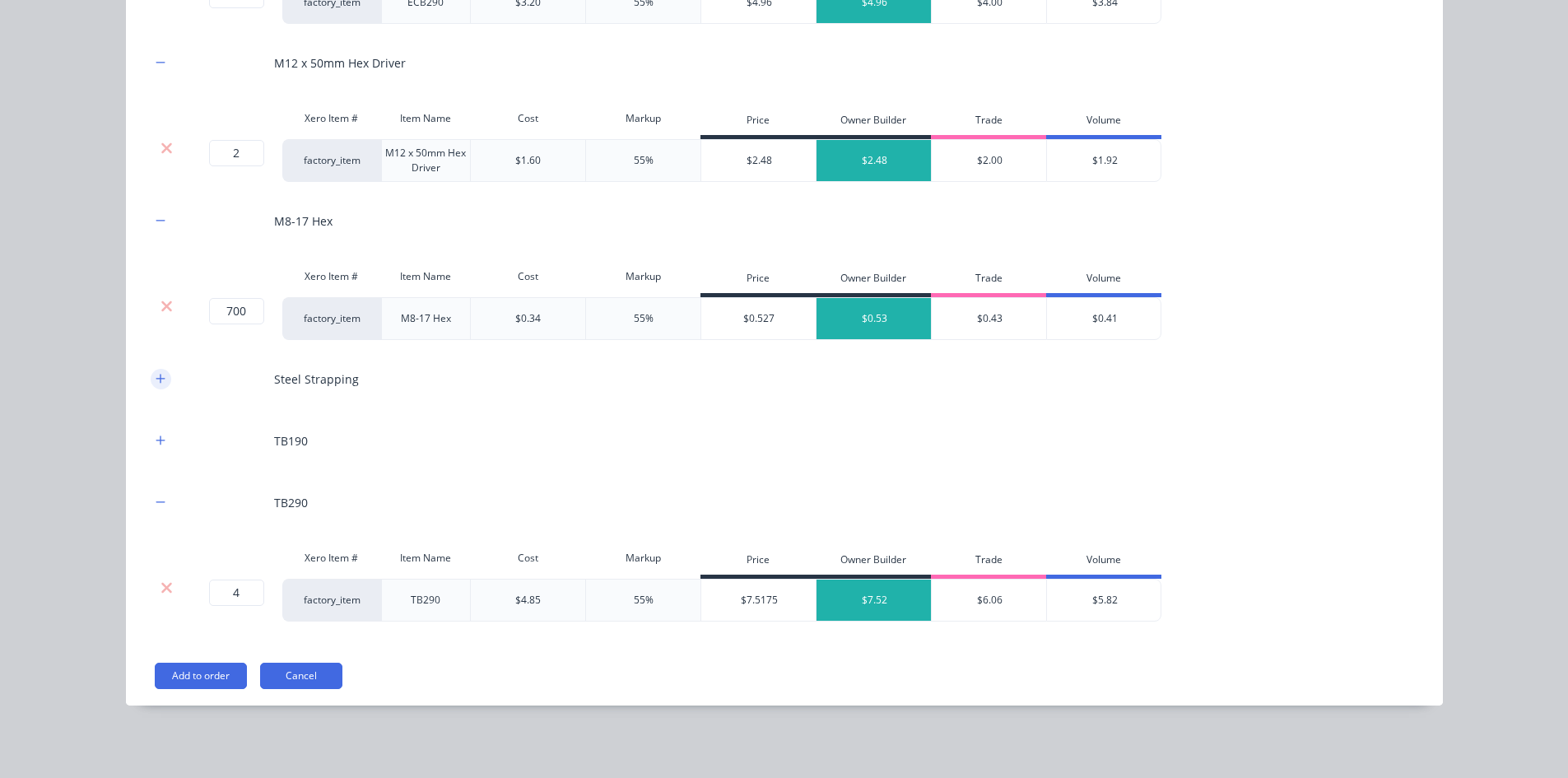
scroll to position [3118, 0]
click at [156, 373] on icon "button" at bounding box center [160, 378] width 10 height 11
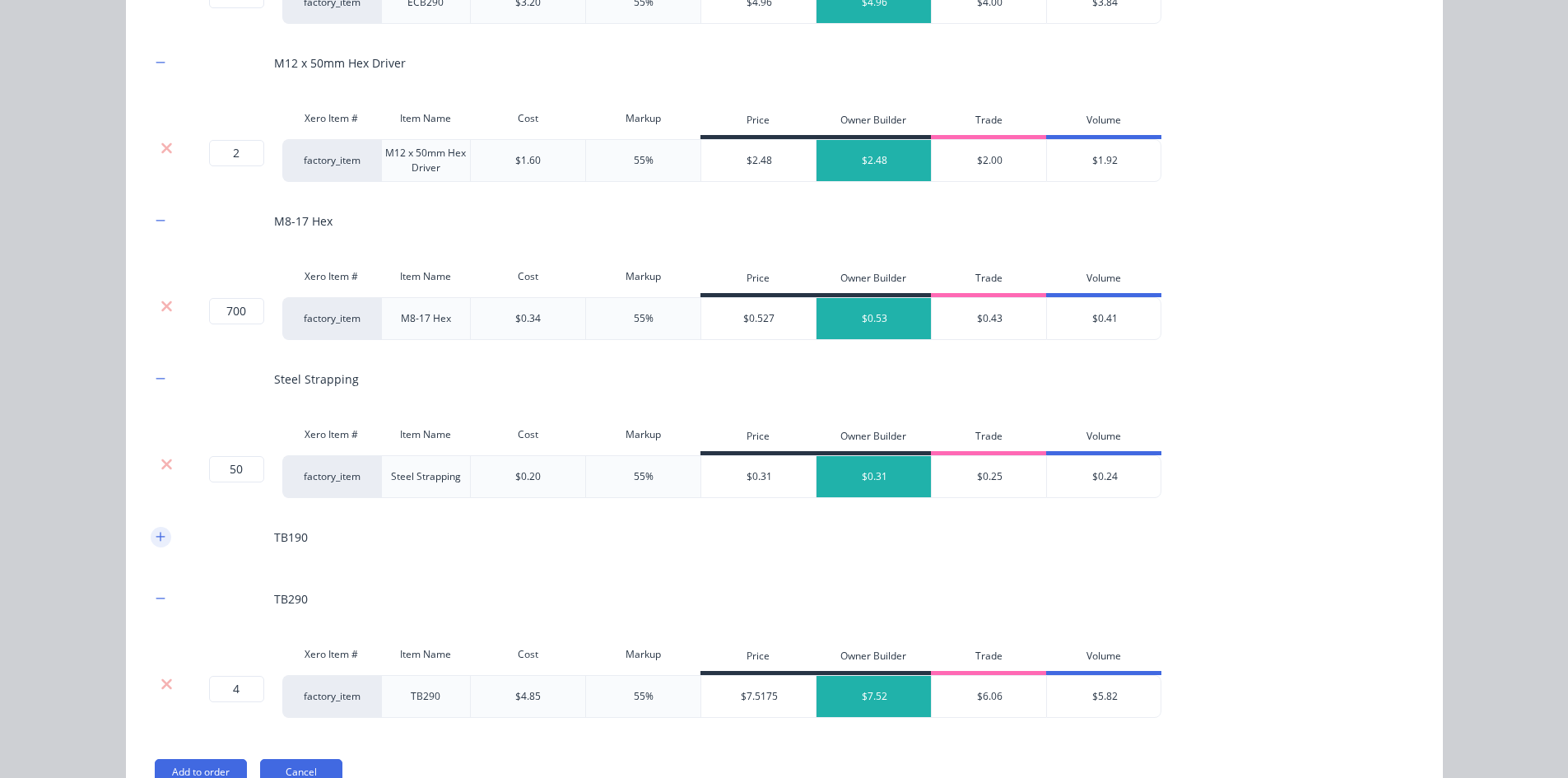
click at [164, 534] on button "button" at bounding box center [160, 536] width 20 height 20
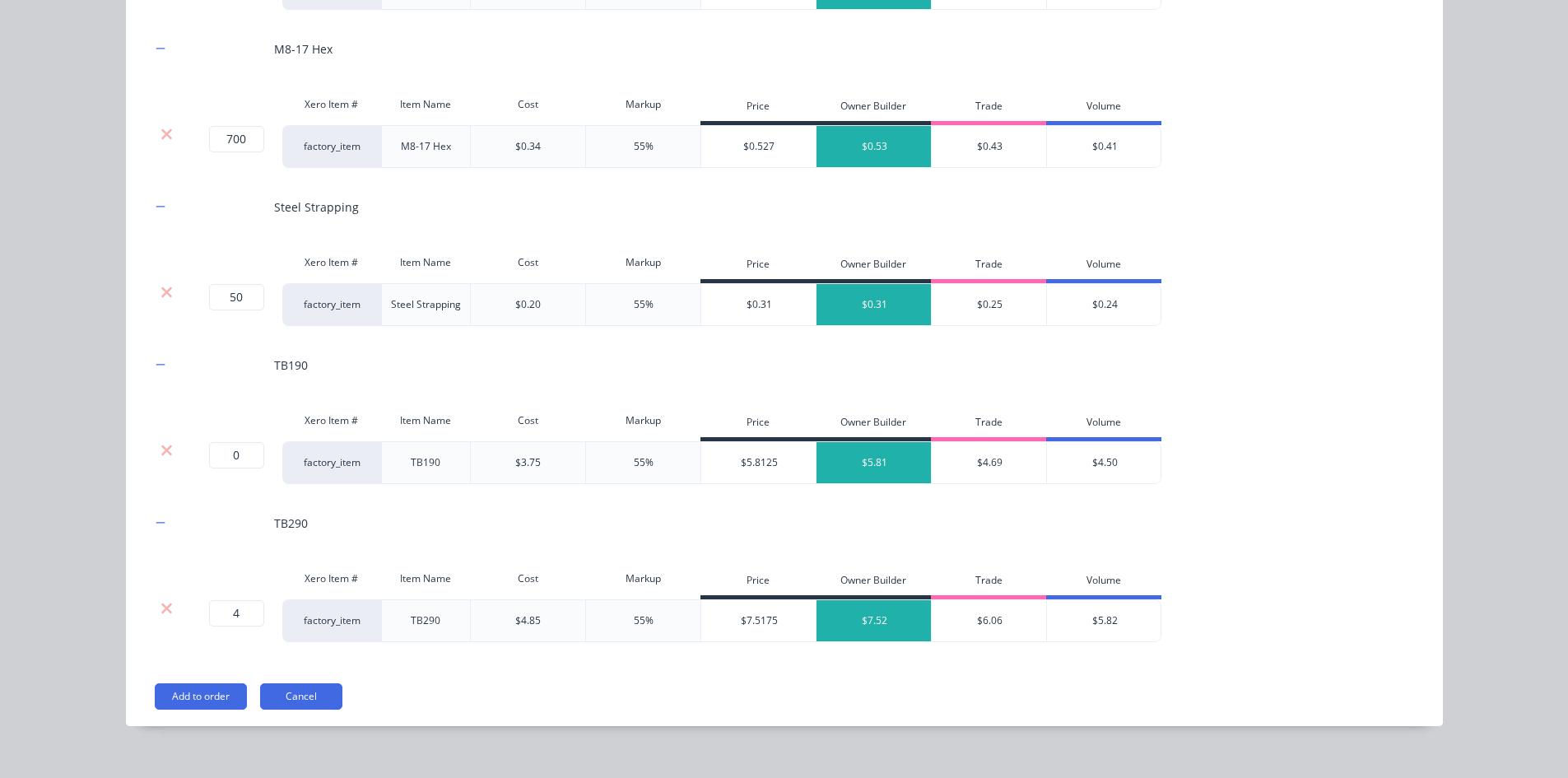
scroll to position [3310, 0]
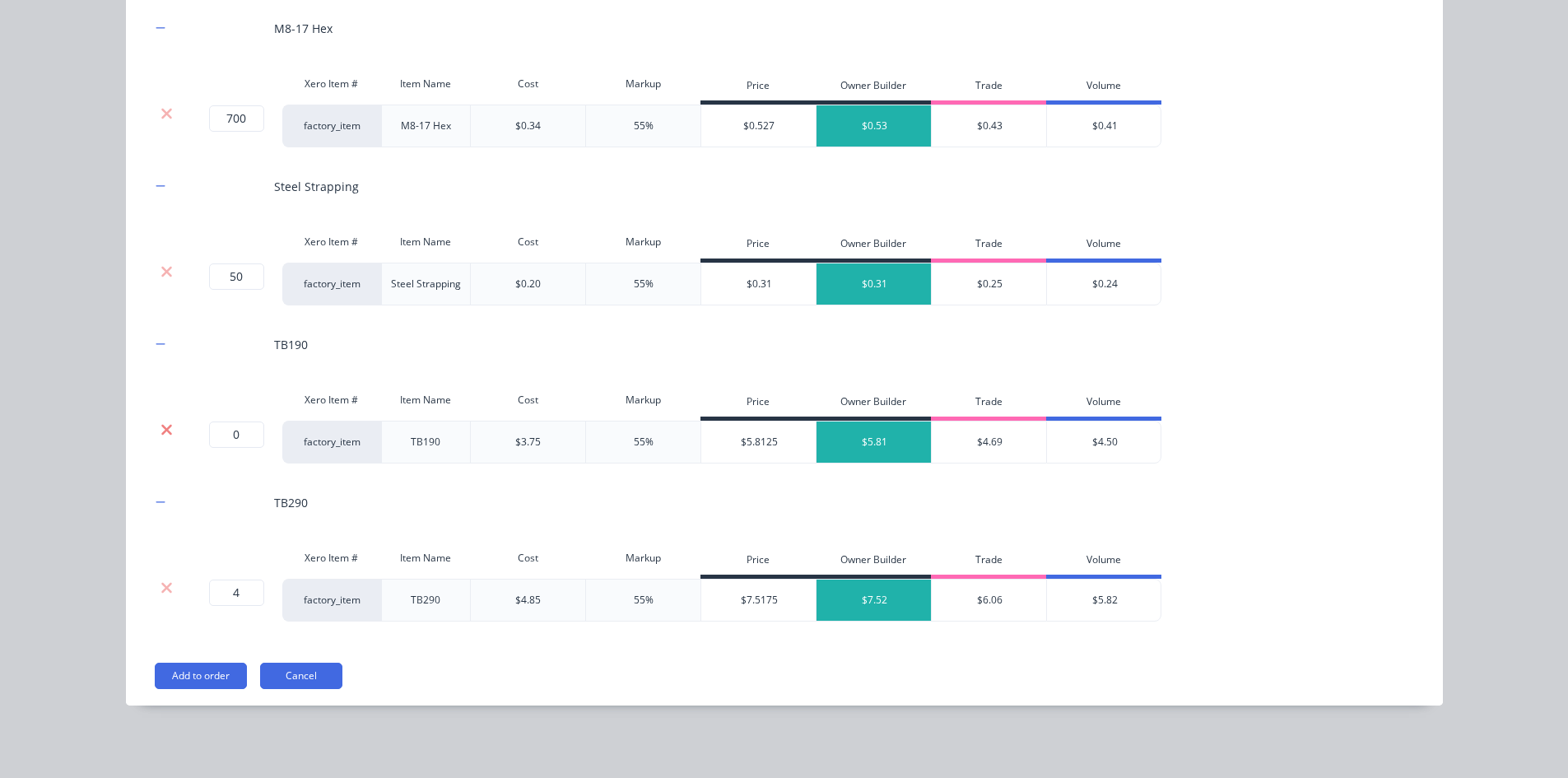
click at [161, 430] on icon at bounding box center [166, 429] width 11 height 11
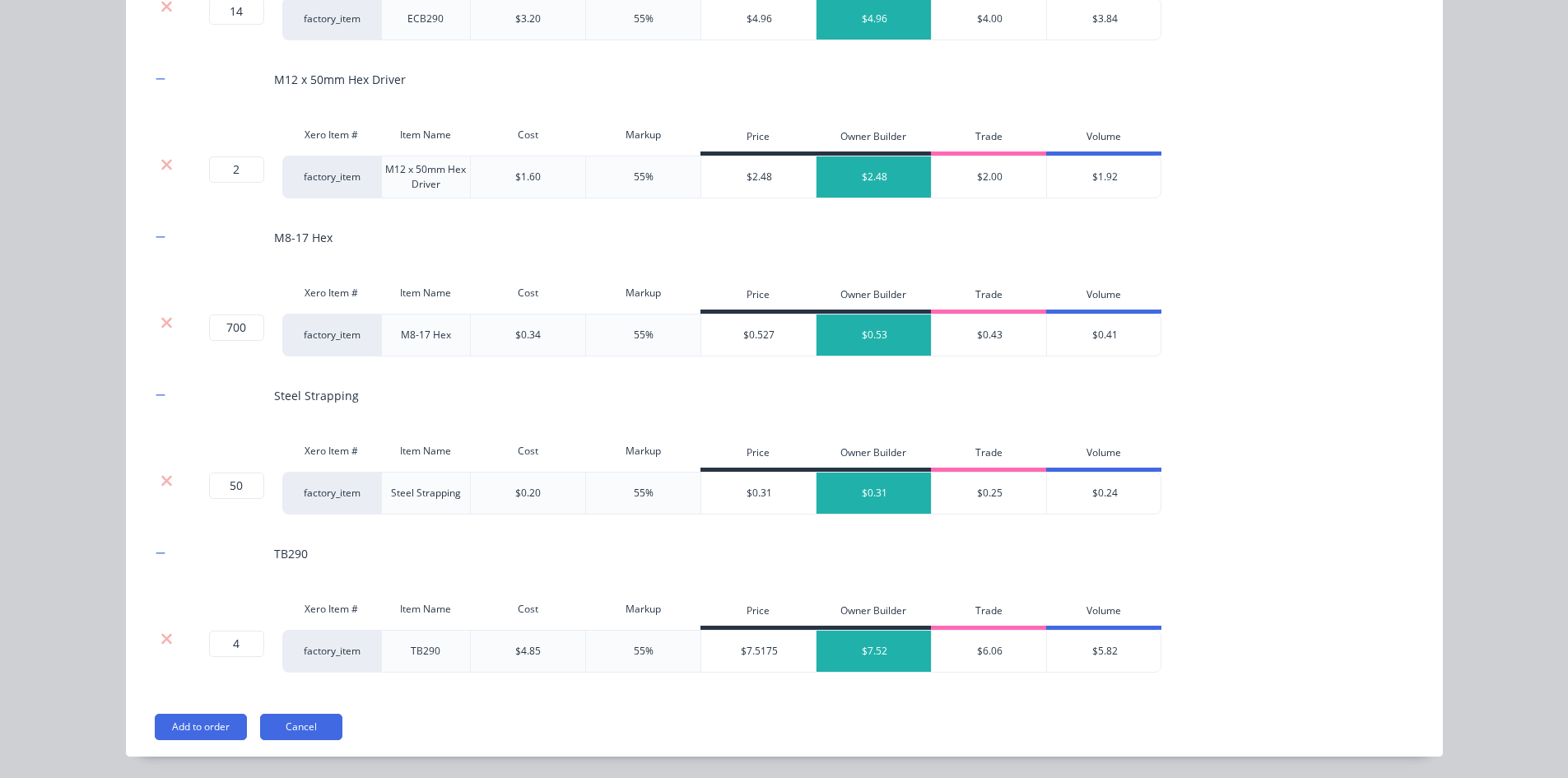
scroll to position [3152, 0]
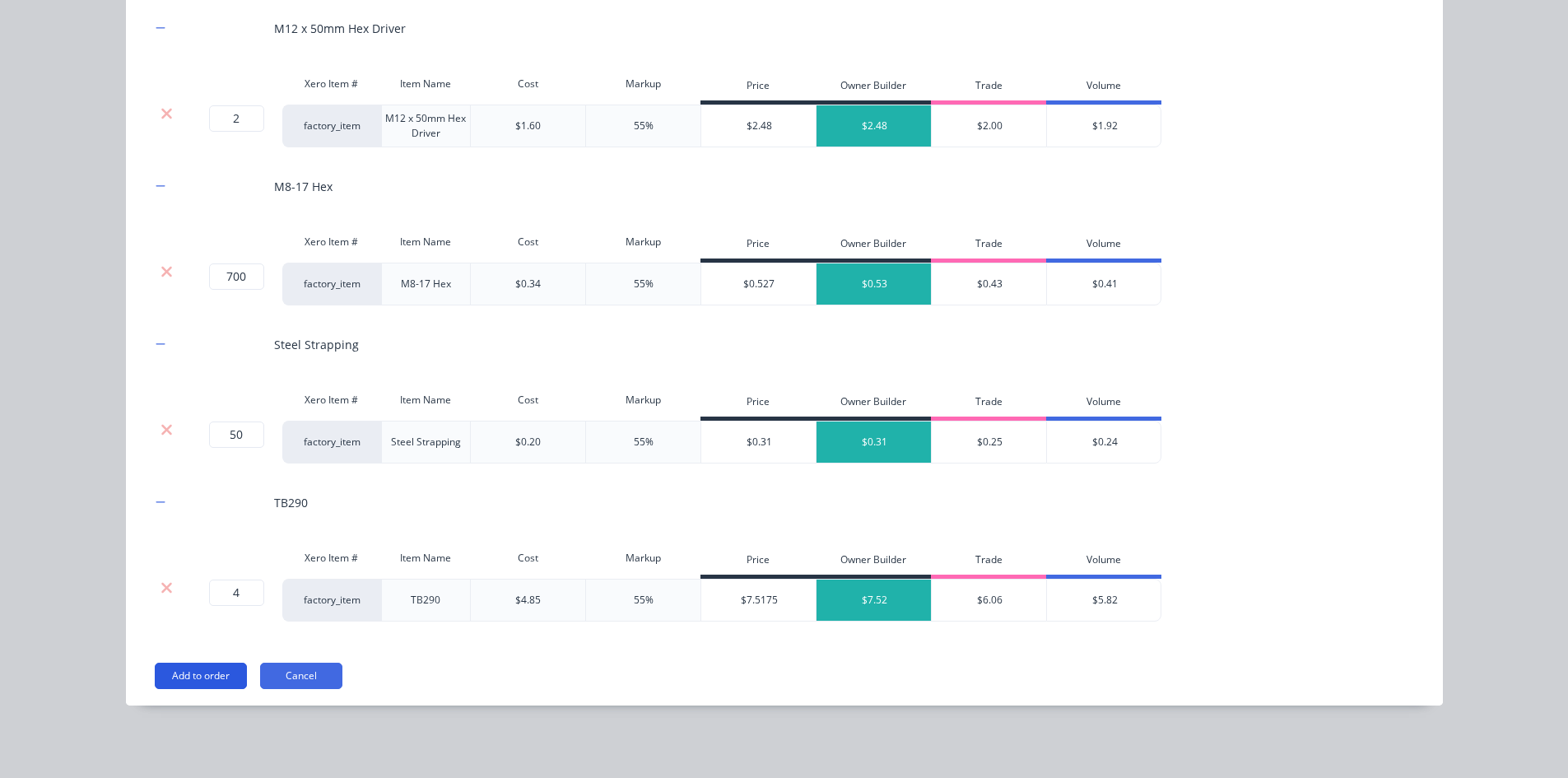
click at [185, 673] on button "Add to order" at bounding box center [201, 675] width 92 height 26
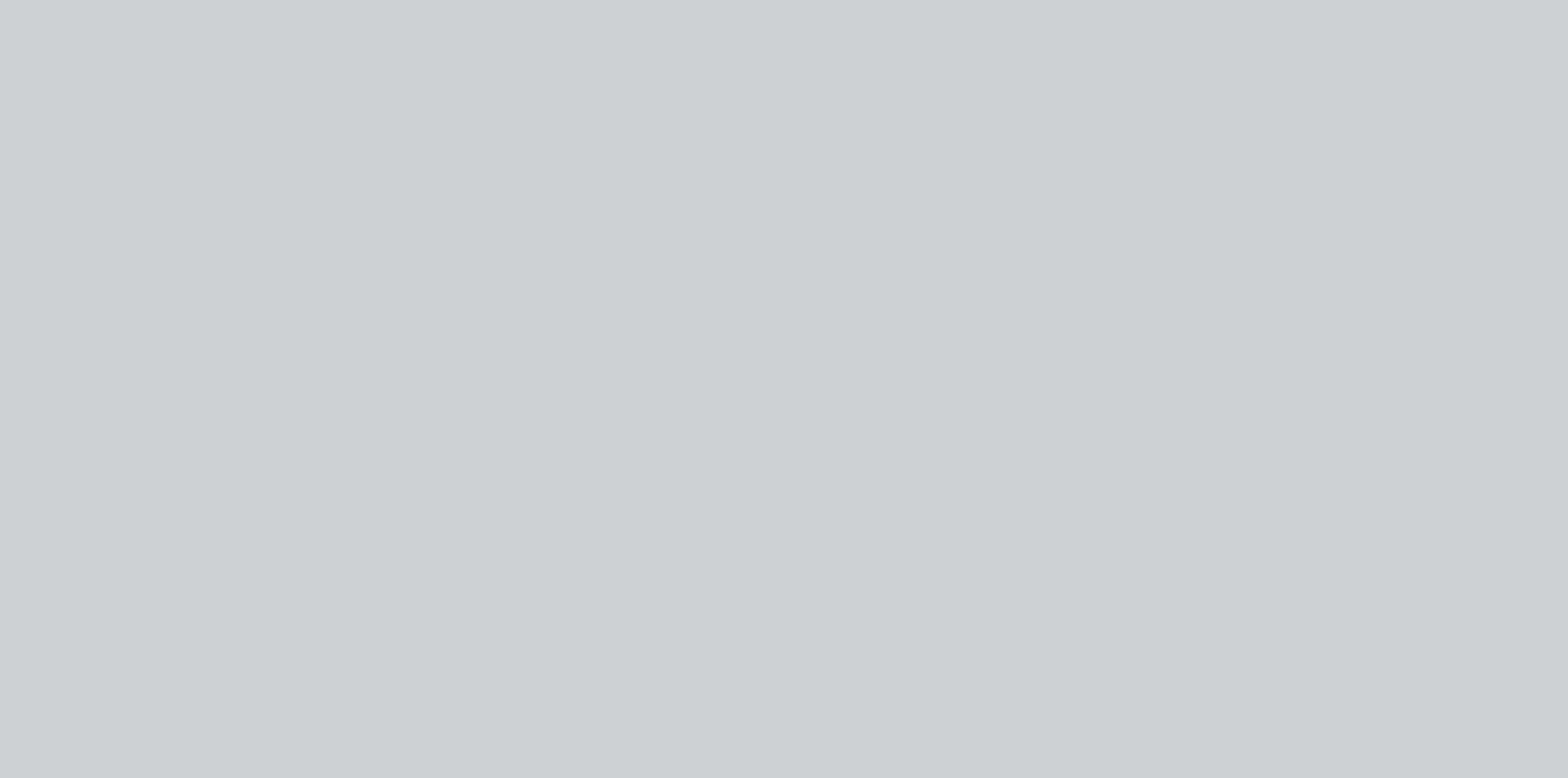
scroll to position [0, 0]
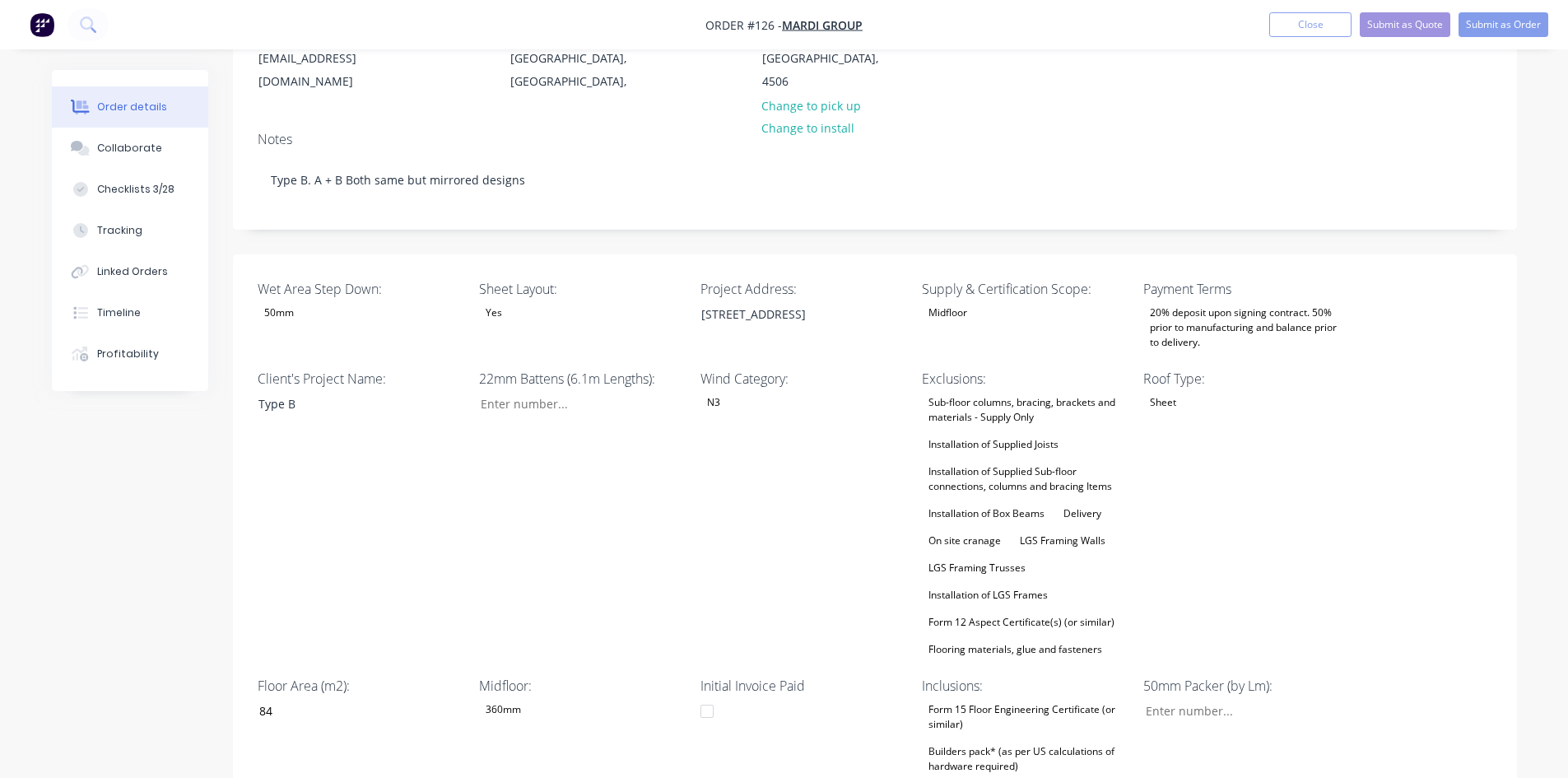
type input "$1.00"
type input "55"
type input "$1.55"
type input "$356.81"
type input "$334.00"
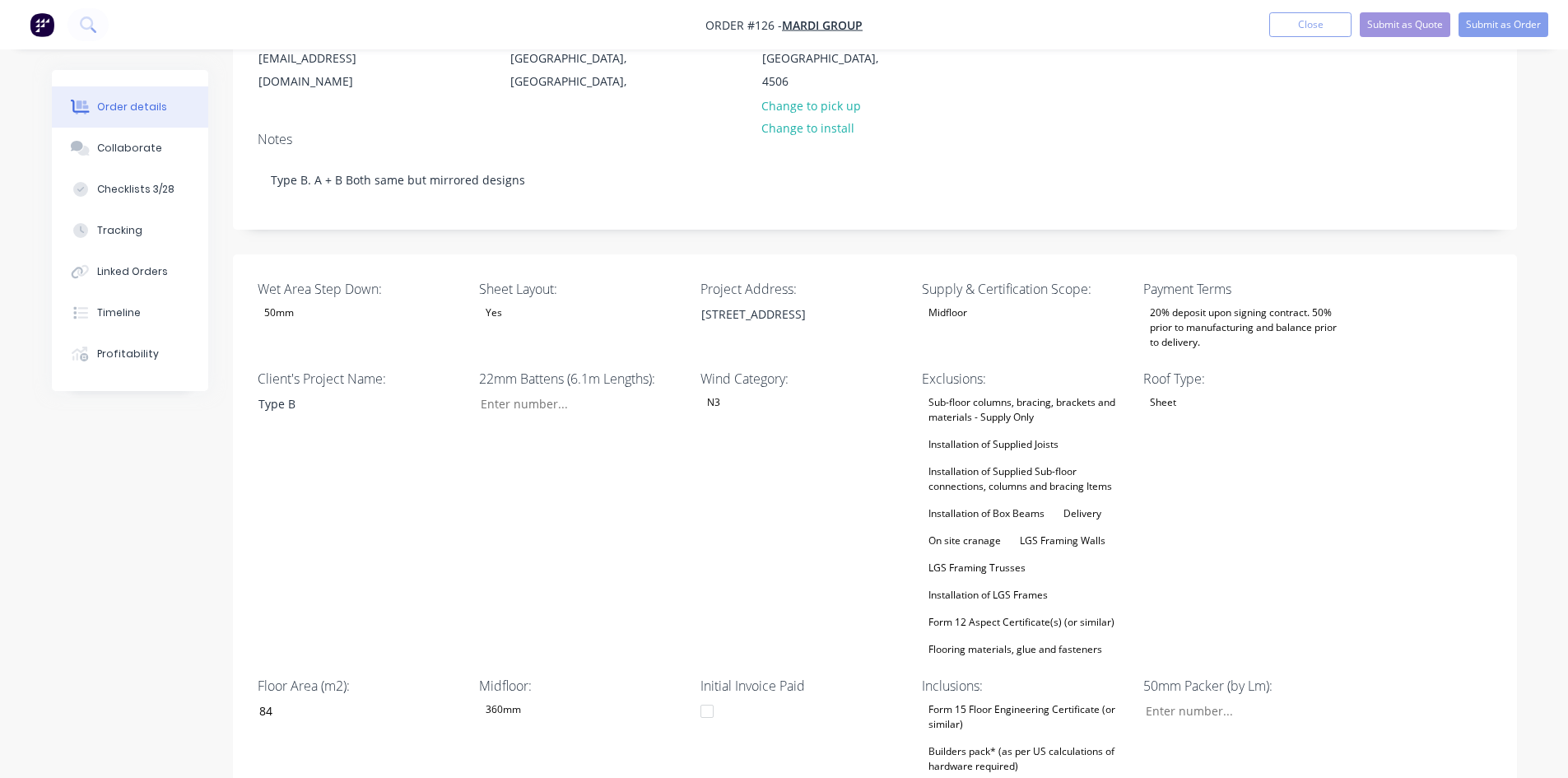
type input "$334.00"
type input "$1,336.00"
type input "$600.00"
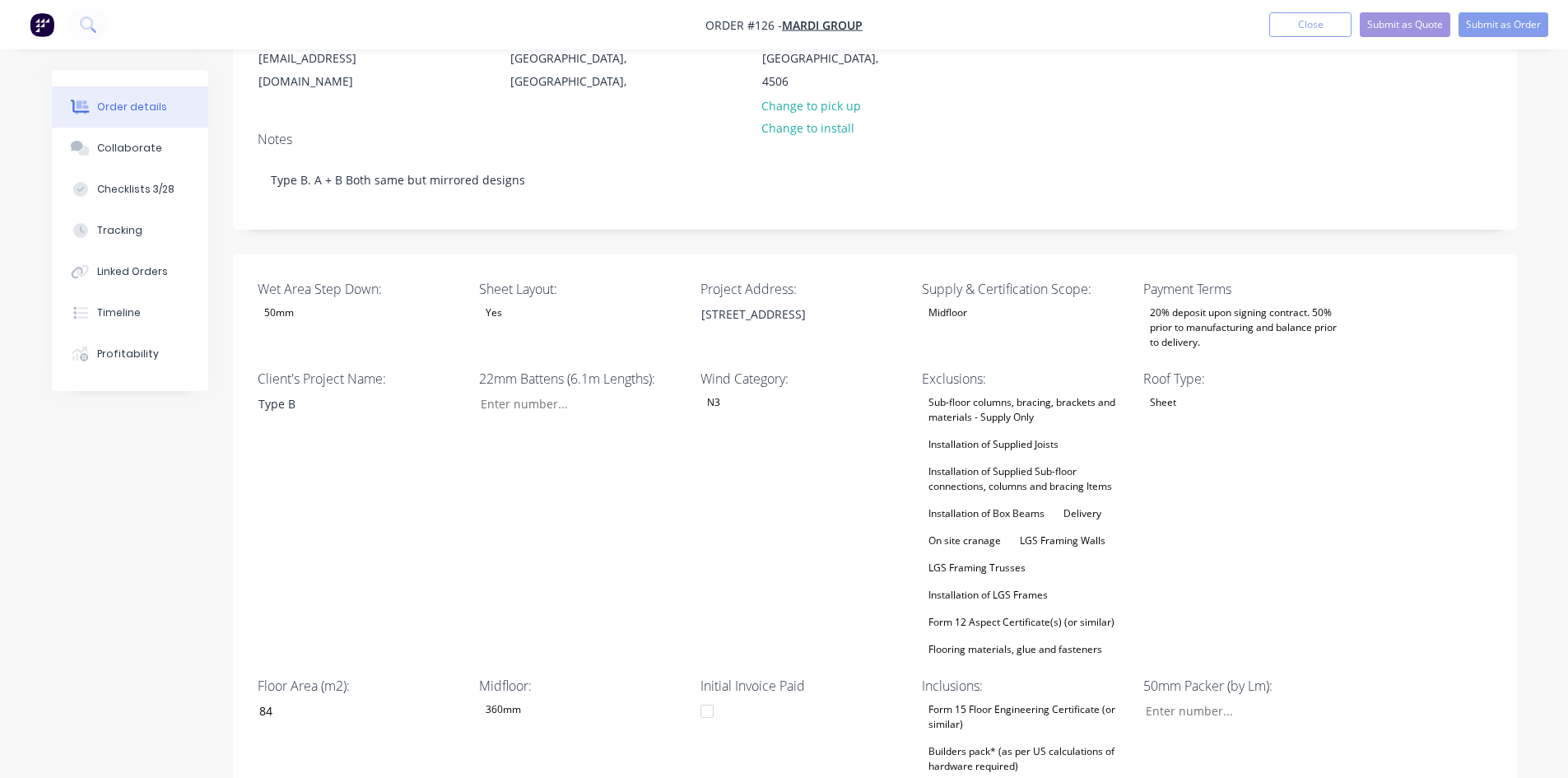
type input "$75.00"
type input "100"
type input "$150.00"
type input "$307.00"
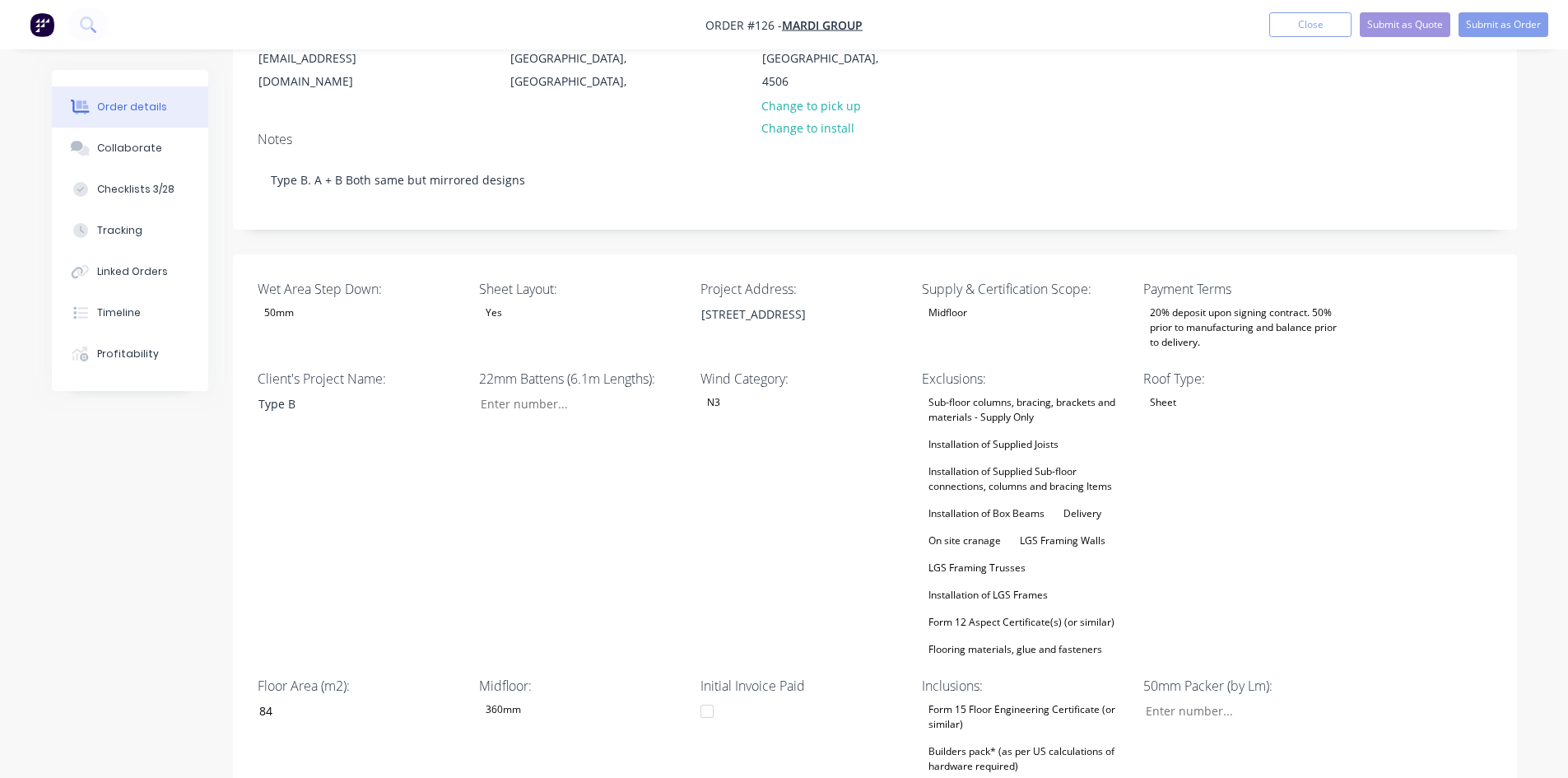
type input "55"
type input "$475.85"
type input "$14.03"
type input "55.02"
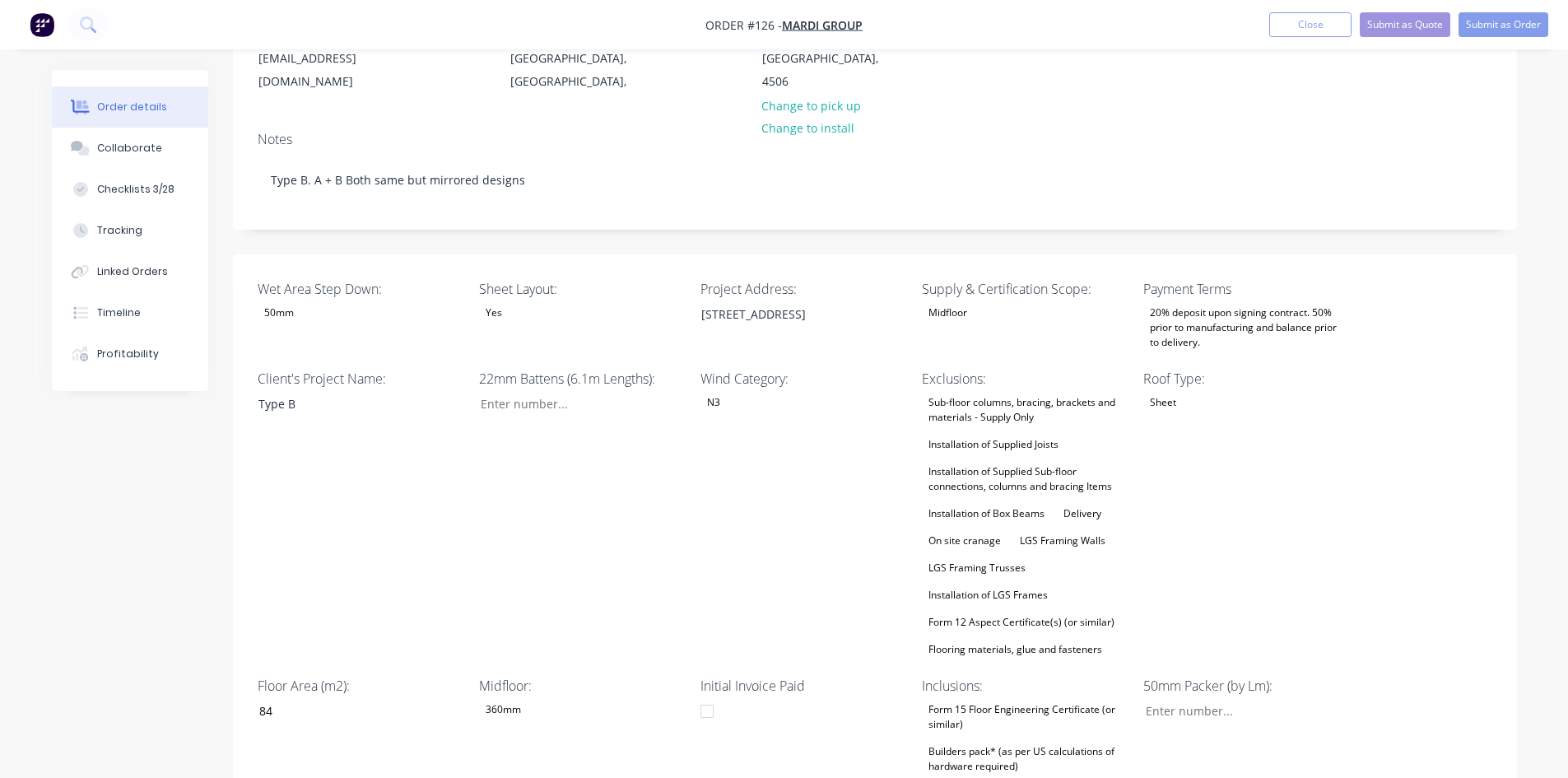
type input "$21.75"
type input "$476.33"
type input "$18.69"
type input "55"
type input "$28.97"
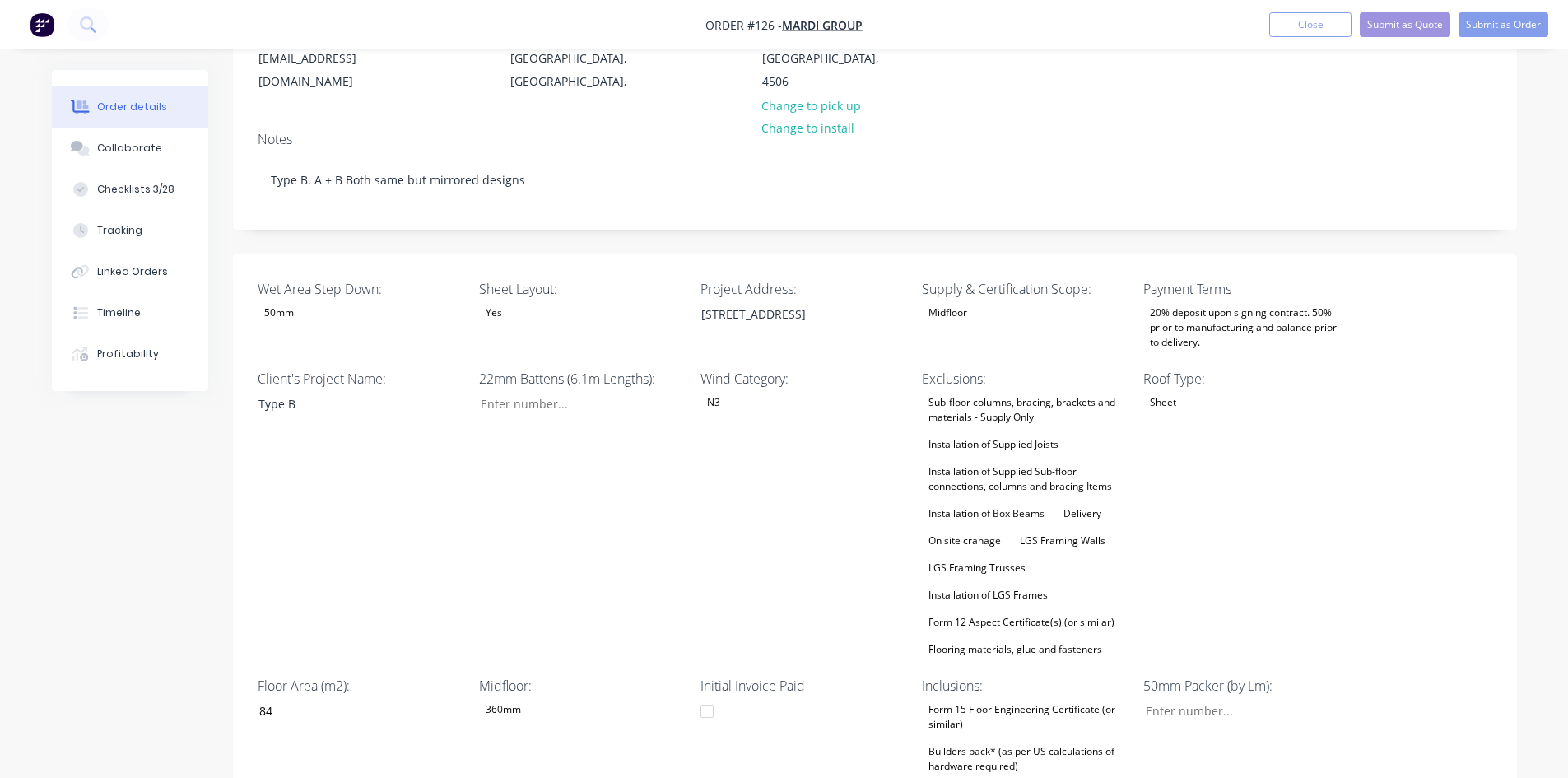
type input "$1,720.82"
type input "$15.94"
type input "55.02"
type input "$24.71"
type input "$165.56"
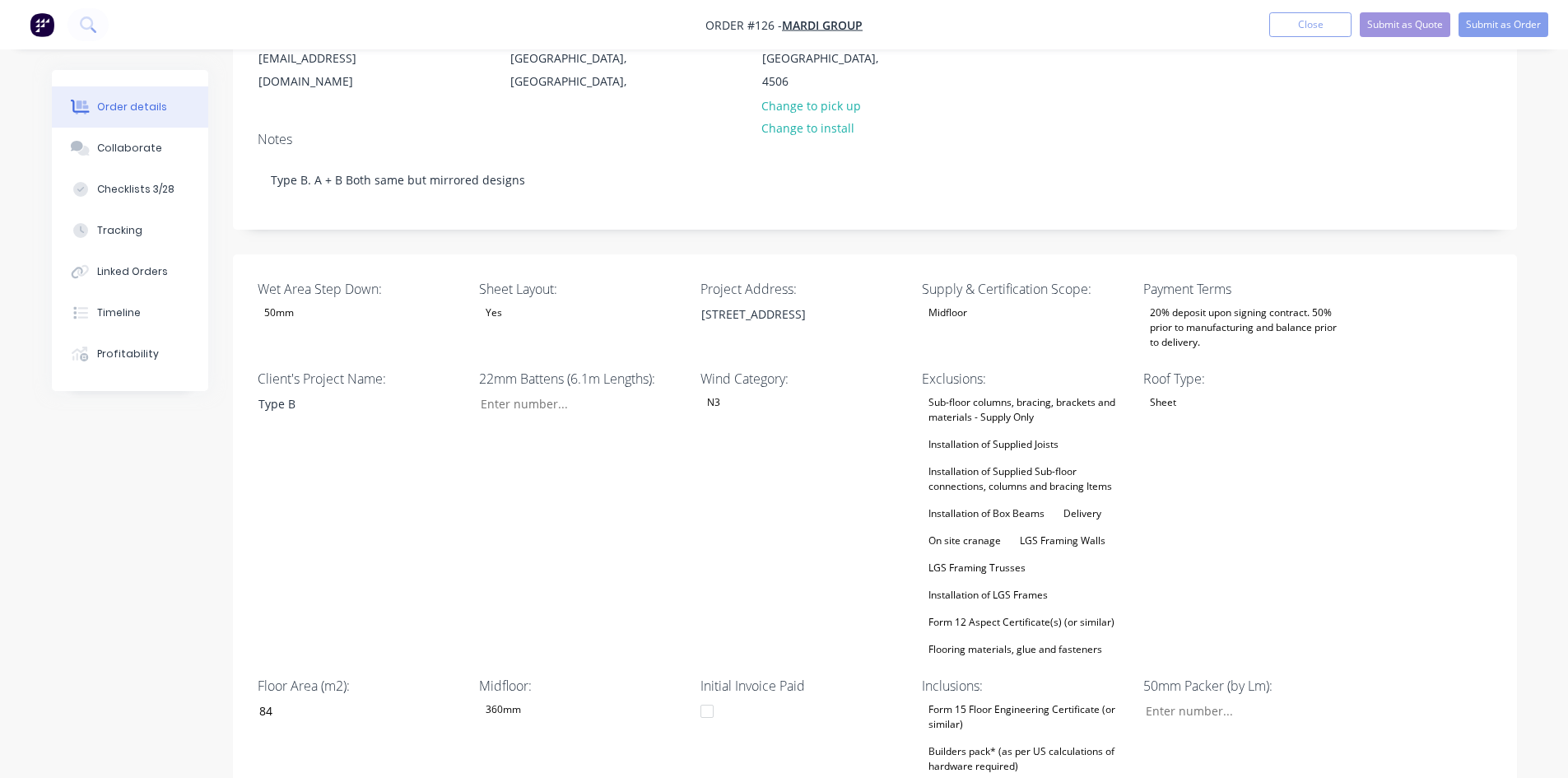
type input "$17.63"
type input "55.02"
type input "$27.33"
type input "$3,886.33"
type input "$44.25"
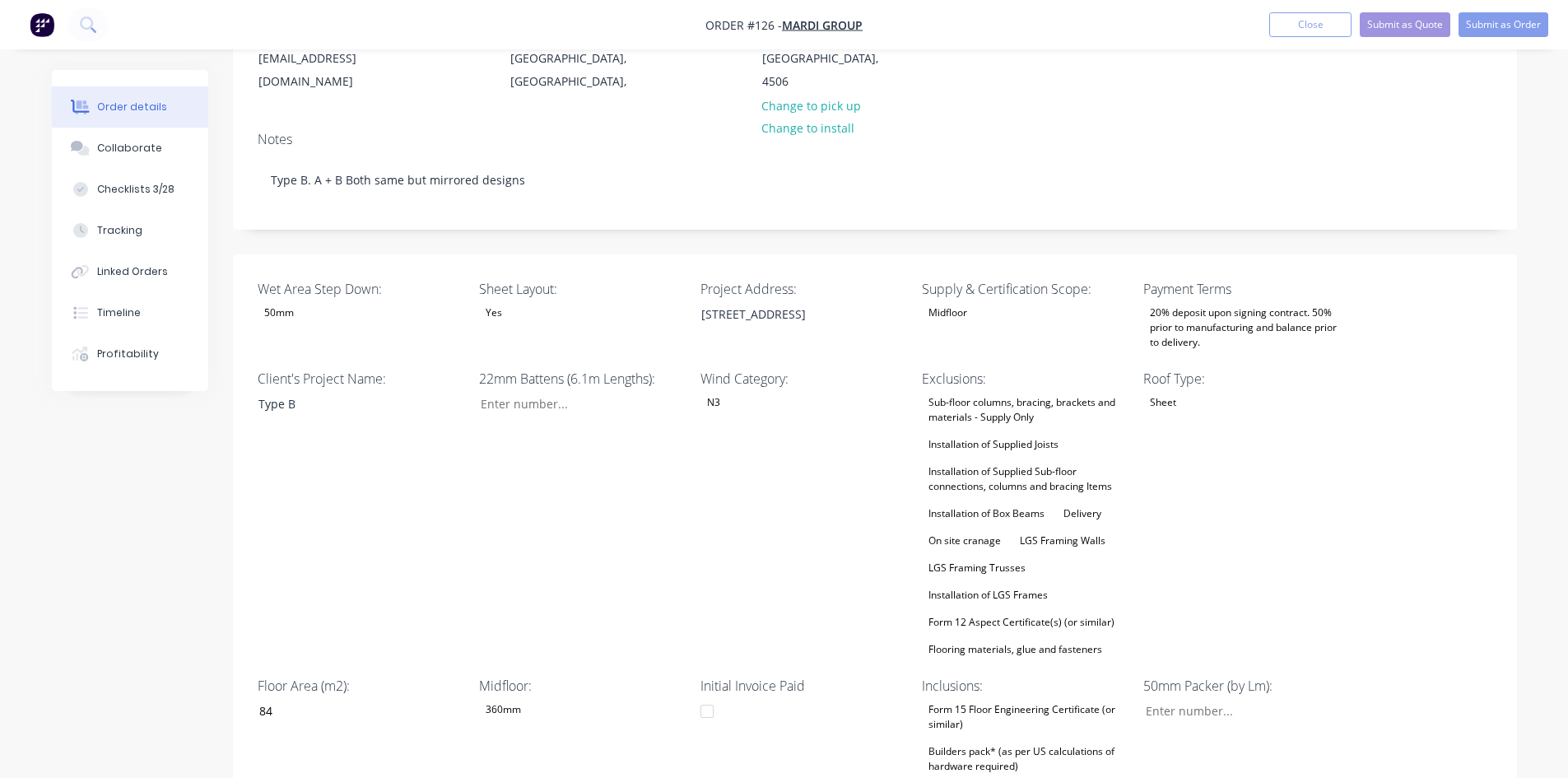
type input "55.01"
type input "$68.59"
type input "$1,474.69"
type input "$0.04"
type input "50"
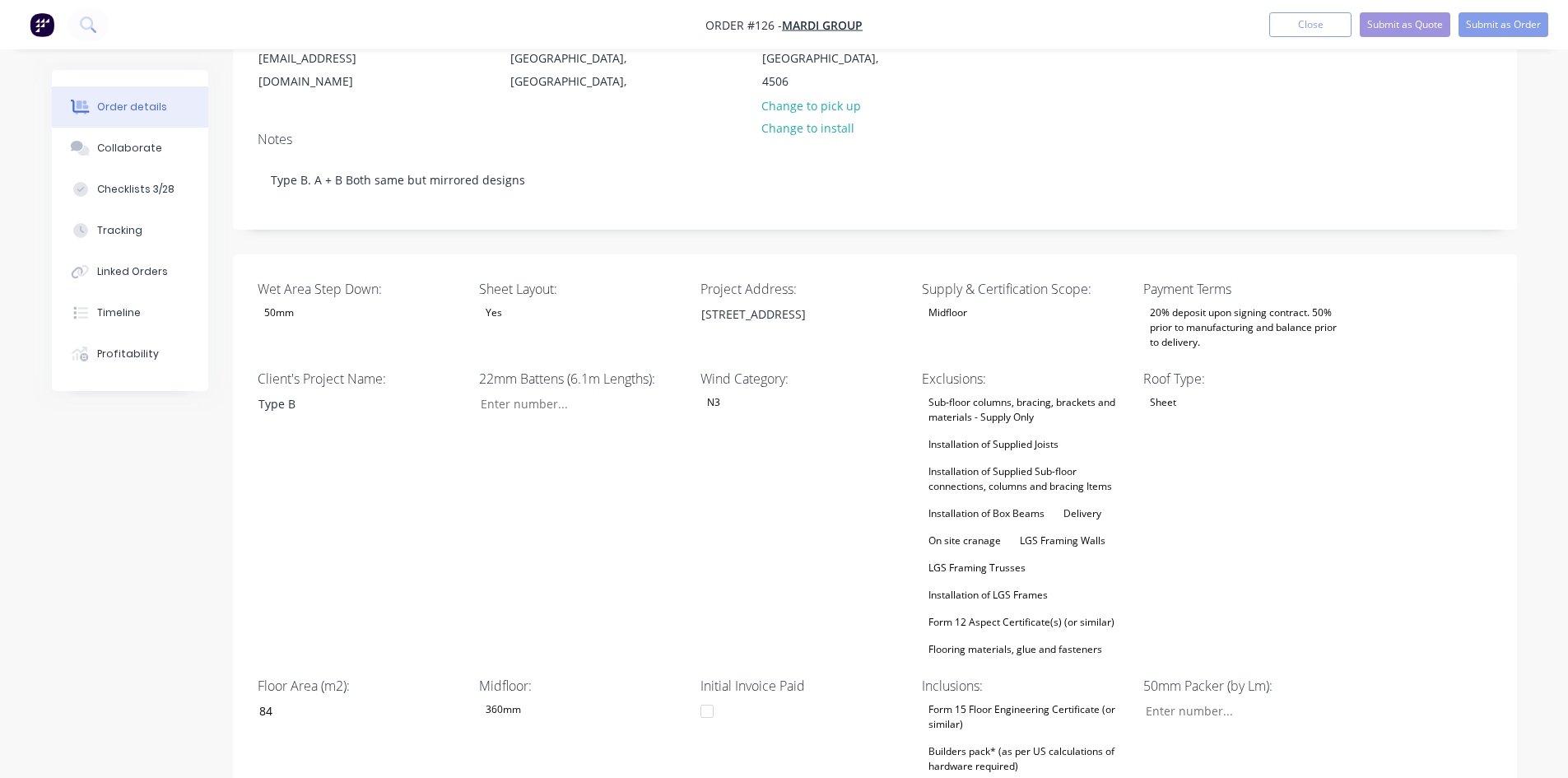
type input "$0.06"
type input "$6.00"
type input "$11.05"
type input "55.02"
type input "$17.13"
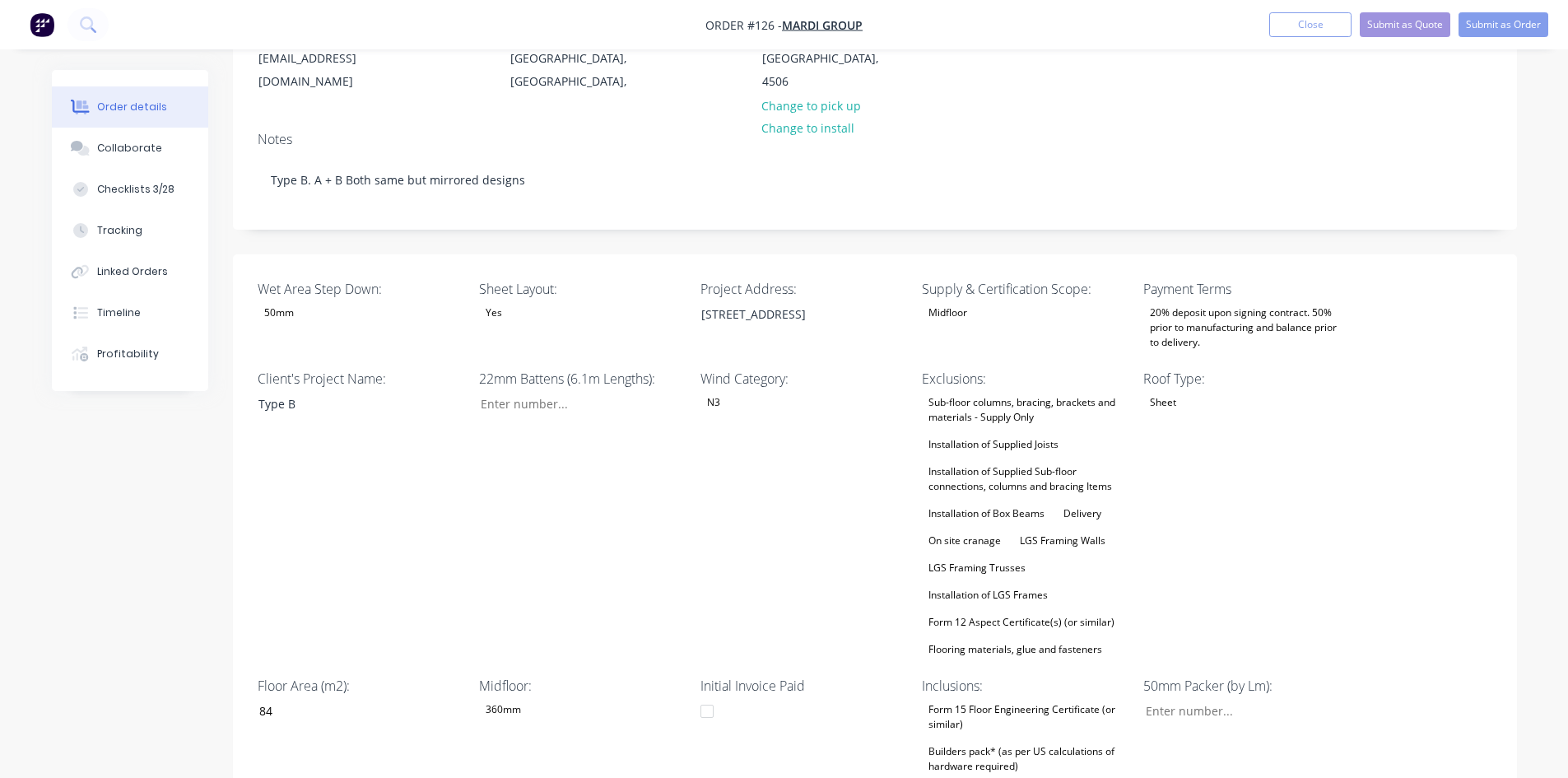
type input "$17.13"
type input "$8.00"
type input "55"
type input "$12.40"
type input "$1,838.92"
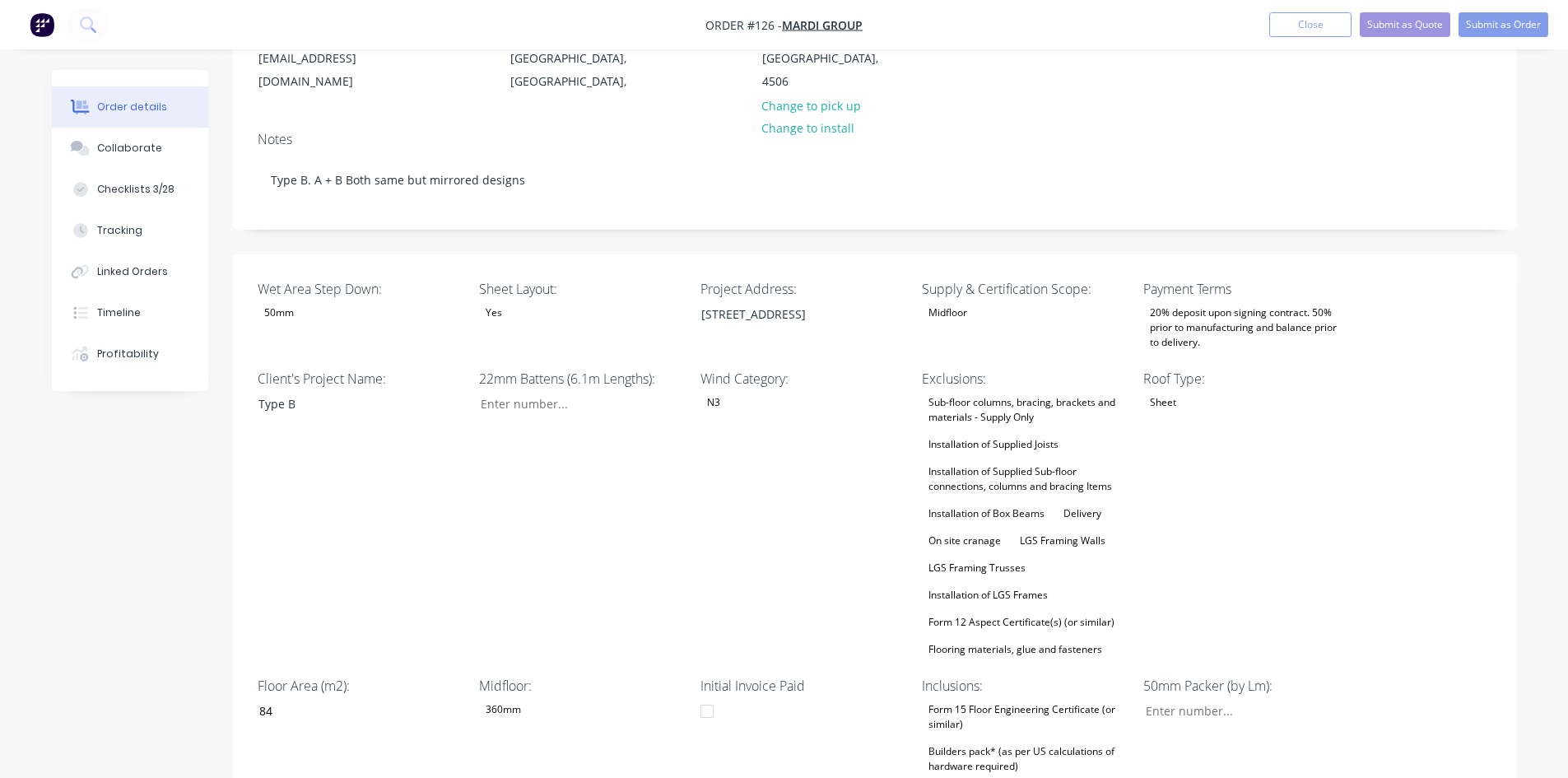
type input "$18.00"
type input "55"
type input "$27.90"
type input "$725.40"
type input "$14.00"
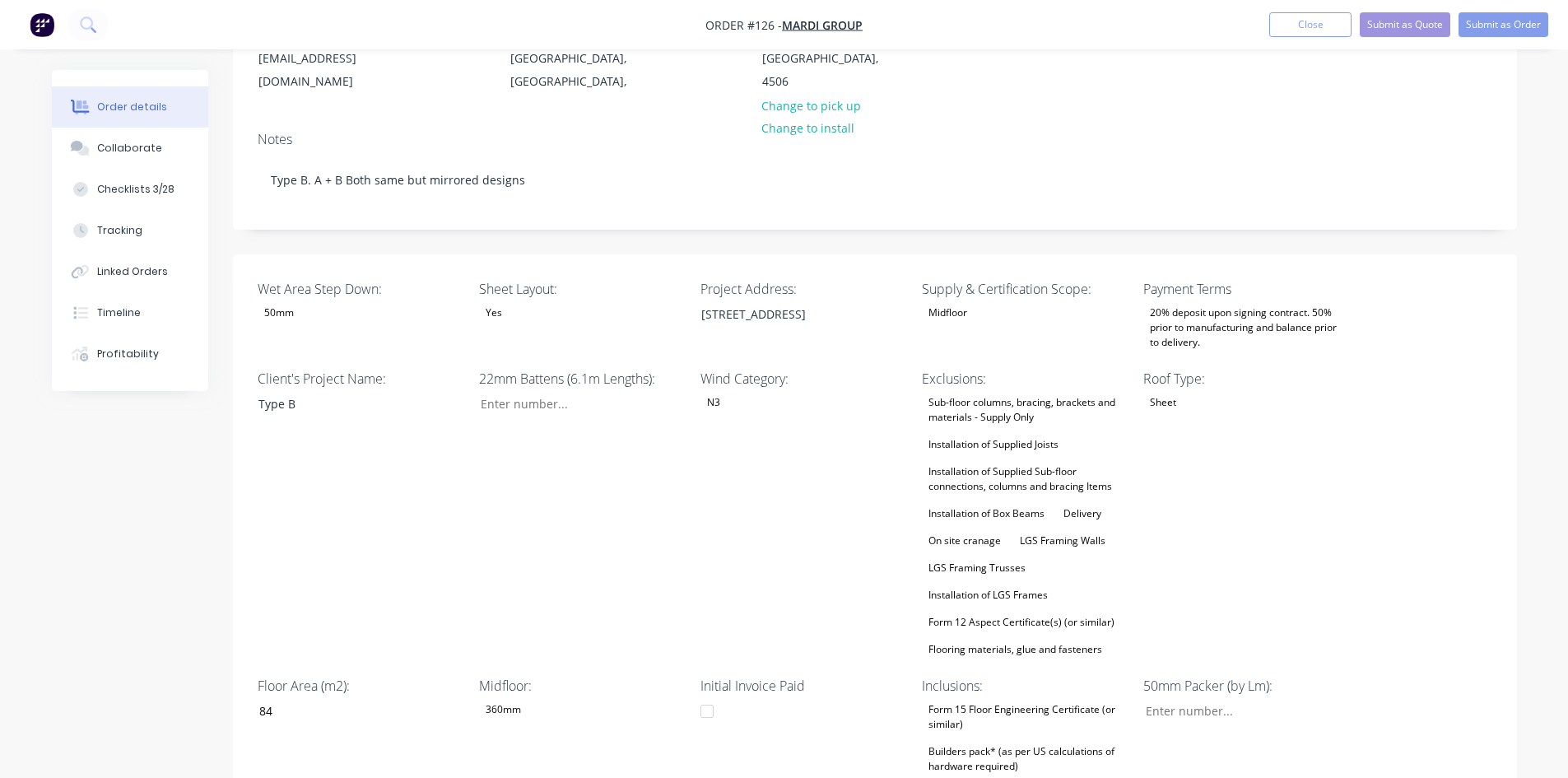
type input "55"
type input "$21.70"
type input "$2.35"
type input "54.89"
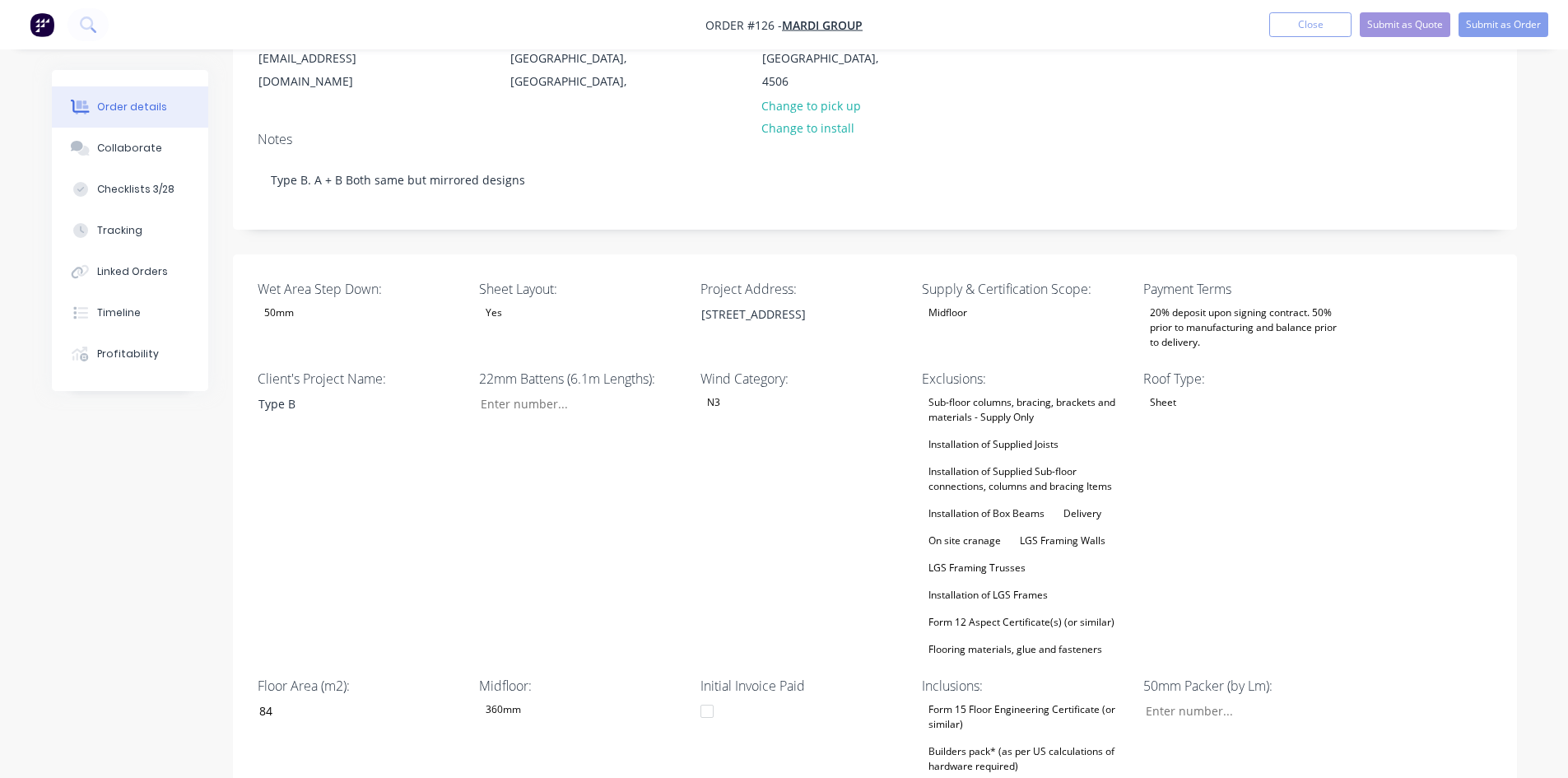
type input "$3.64"
type input "$25.48"
type input "$3.20"
type input "55"
type input "$4.96"
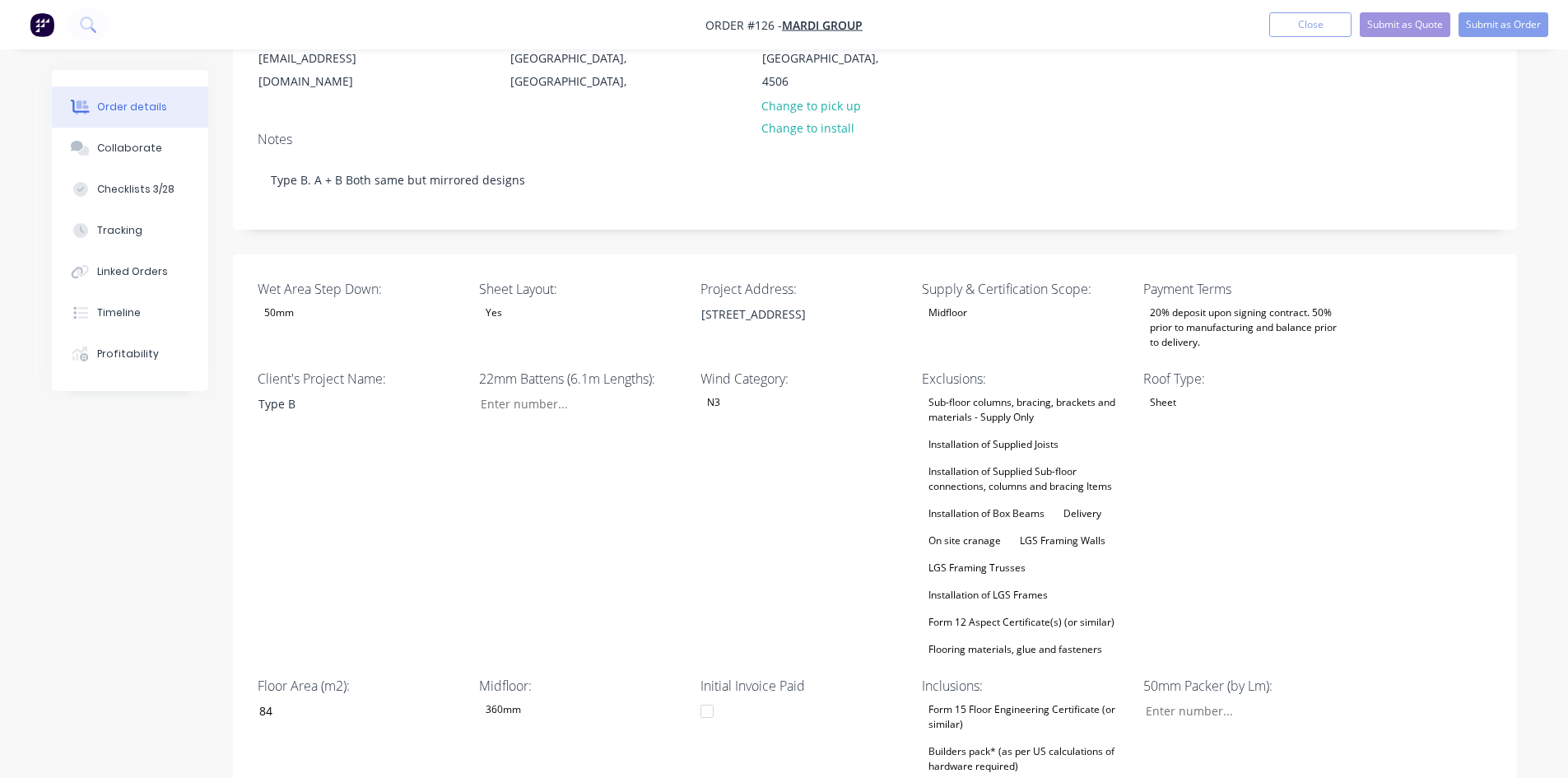
type input "$69.44"
type input "$1.60"
type input "55"
type input "$2.48"
type input "$4.96"
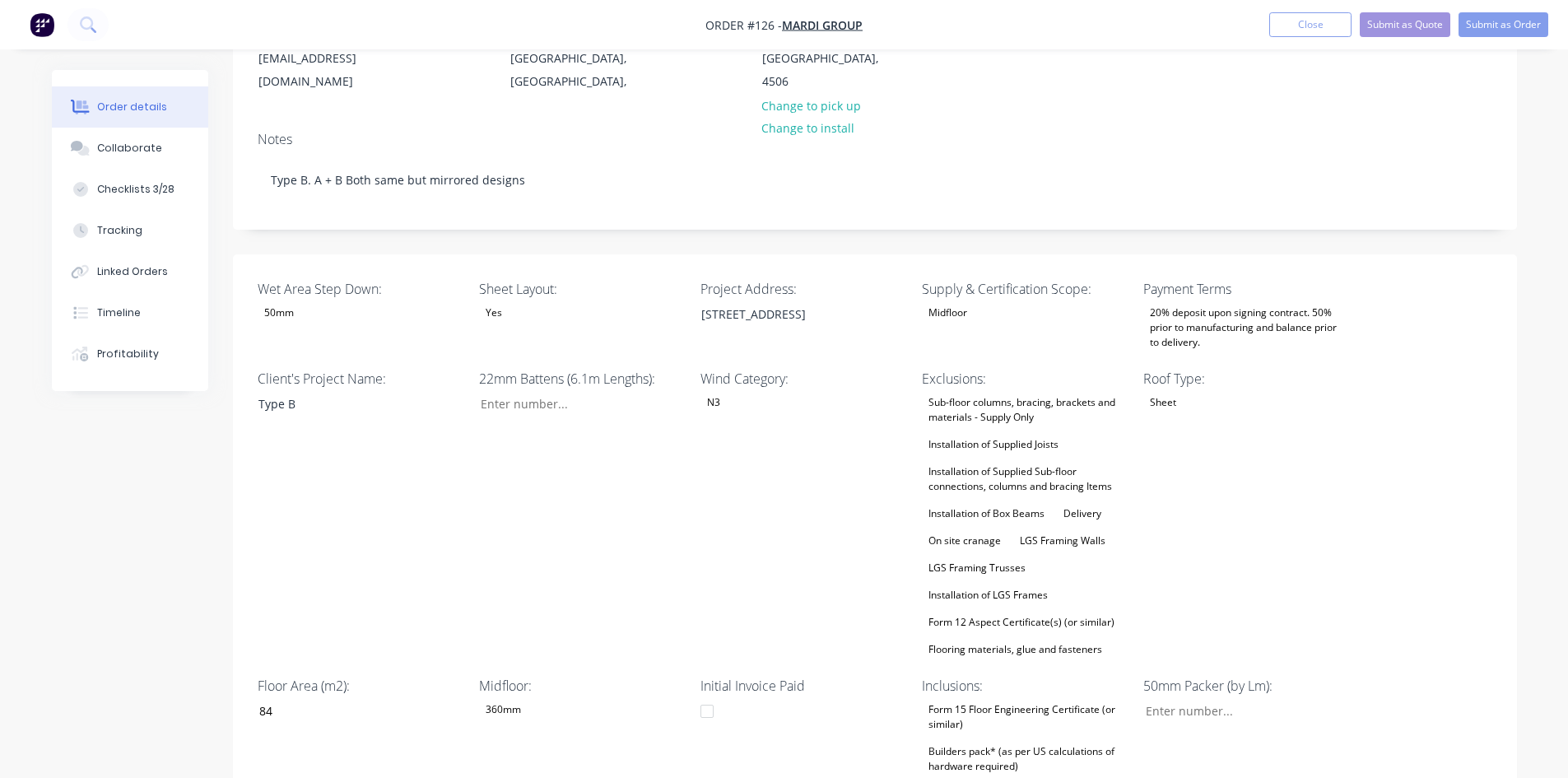
type input "$0.34"
type input "55.88"
type input "$0.53"
type input "$371.00"
type input "$0.20"
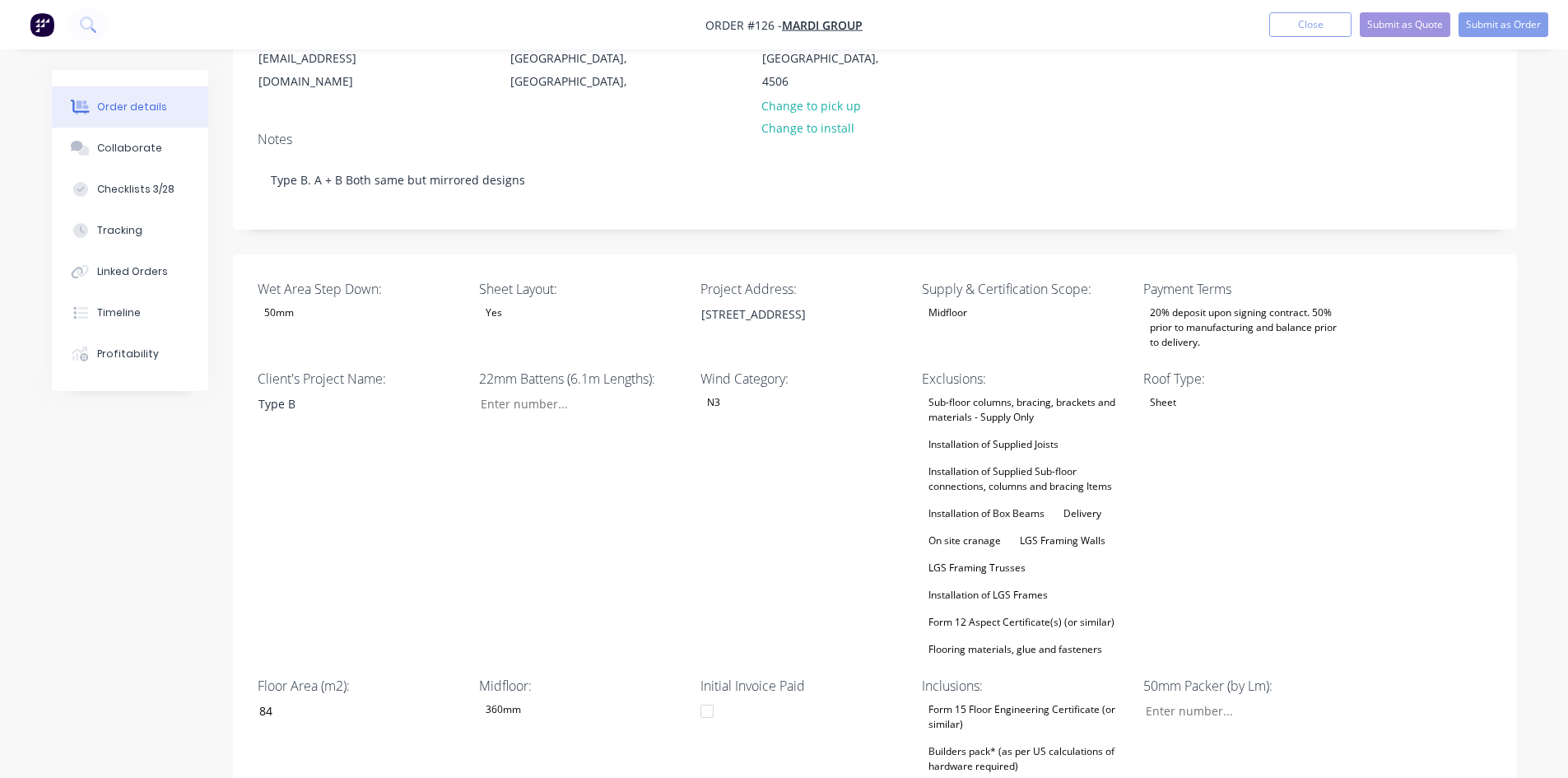
type input "55"
type input "$0.31"
type input "$15.50"
type input "$4.85"
type input "55.05"
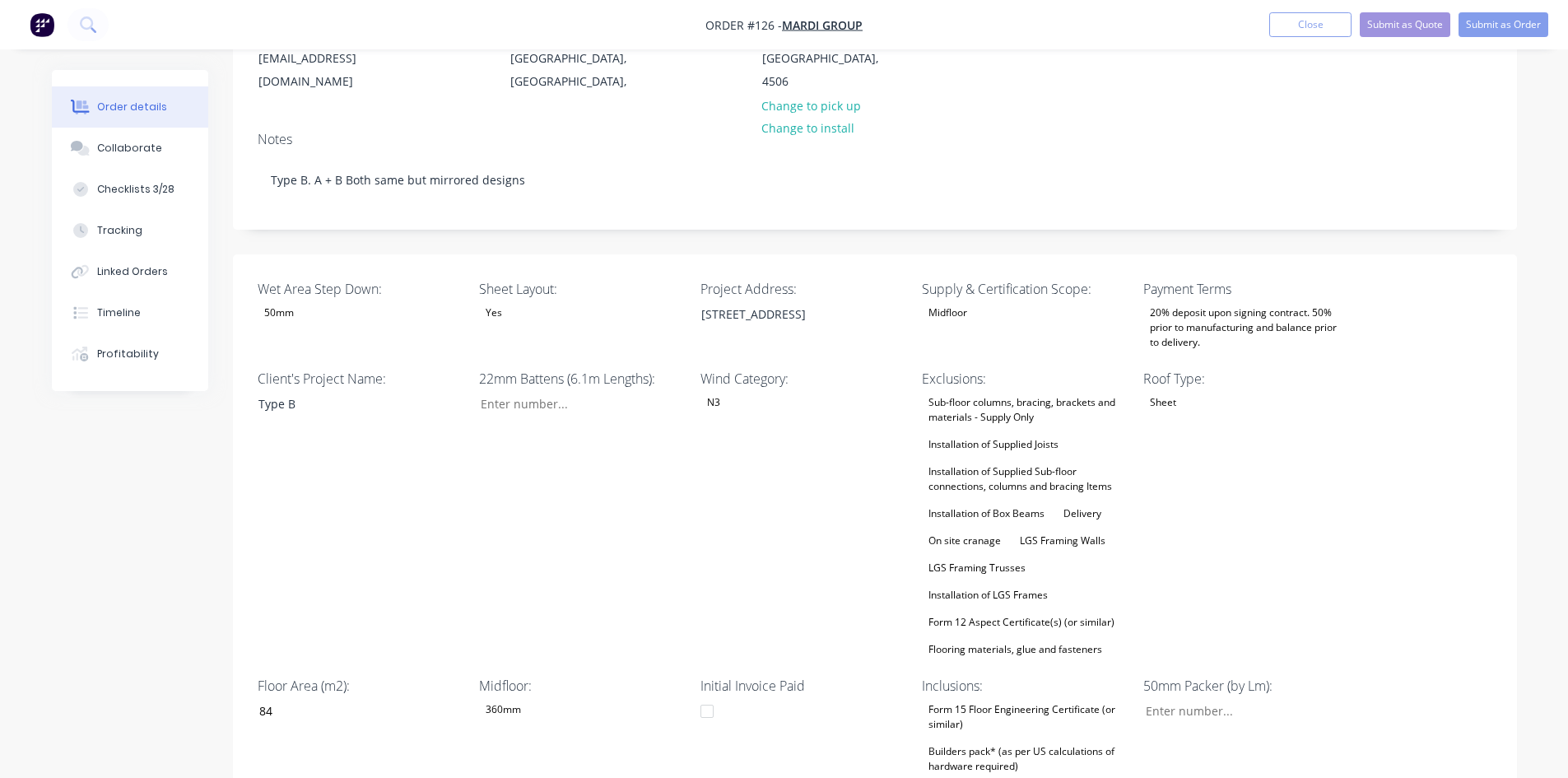
type input "$7.52"
type input "$30.08"
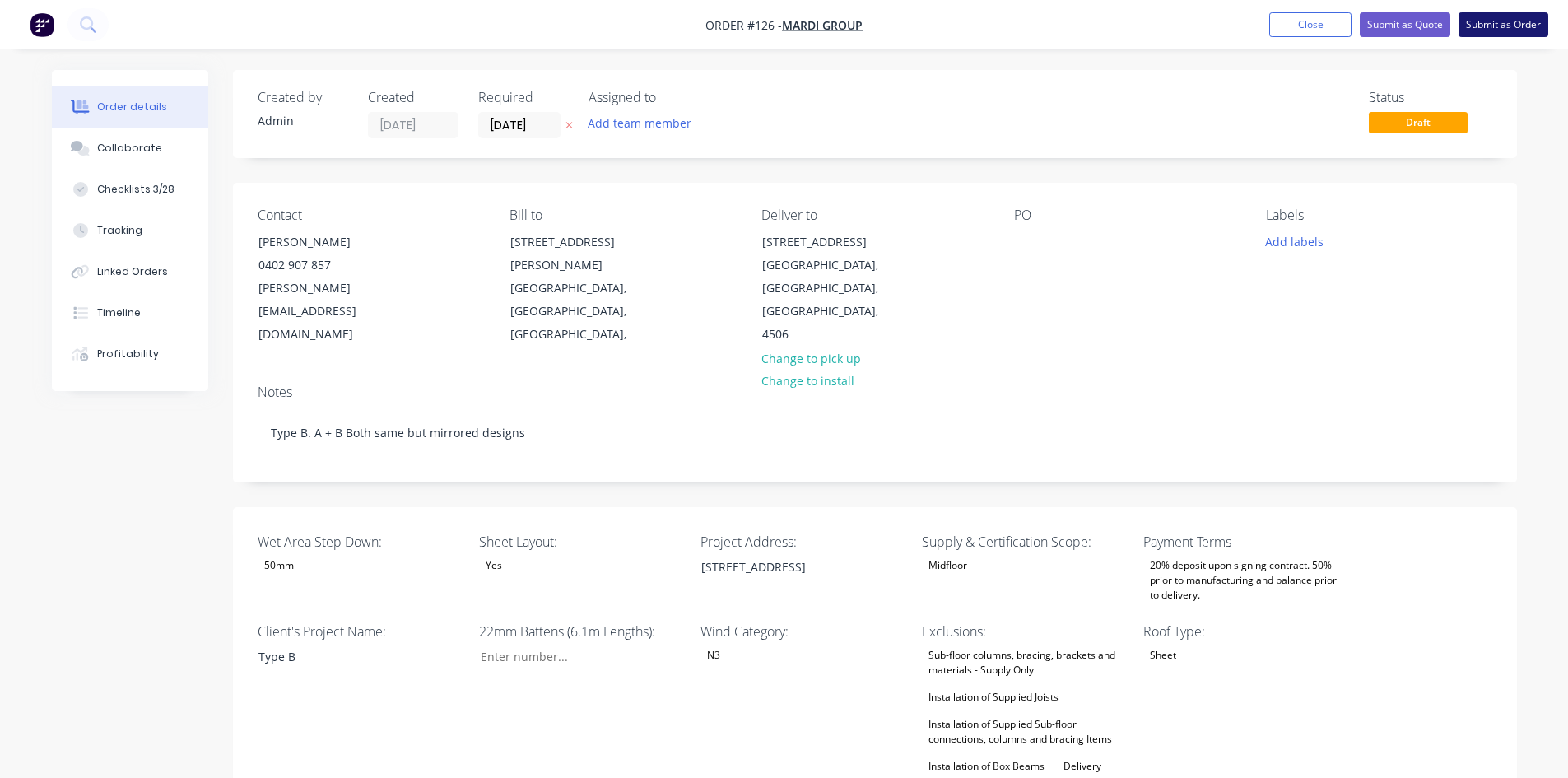
click at [1543, 27] on button "Submit as Order" at bounding box center [1503, 25] width 89 height 25
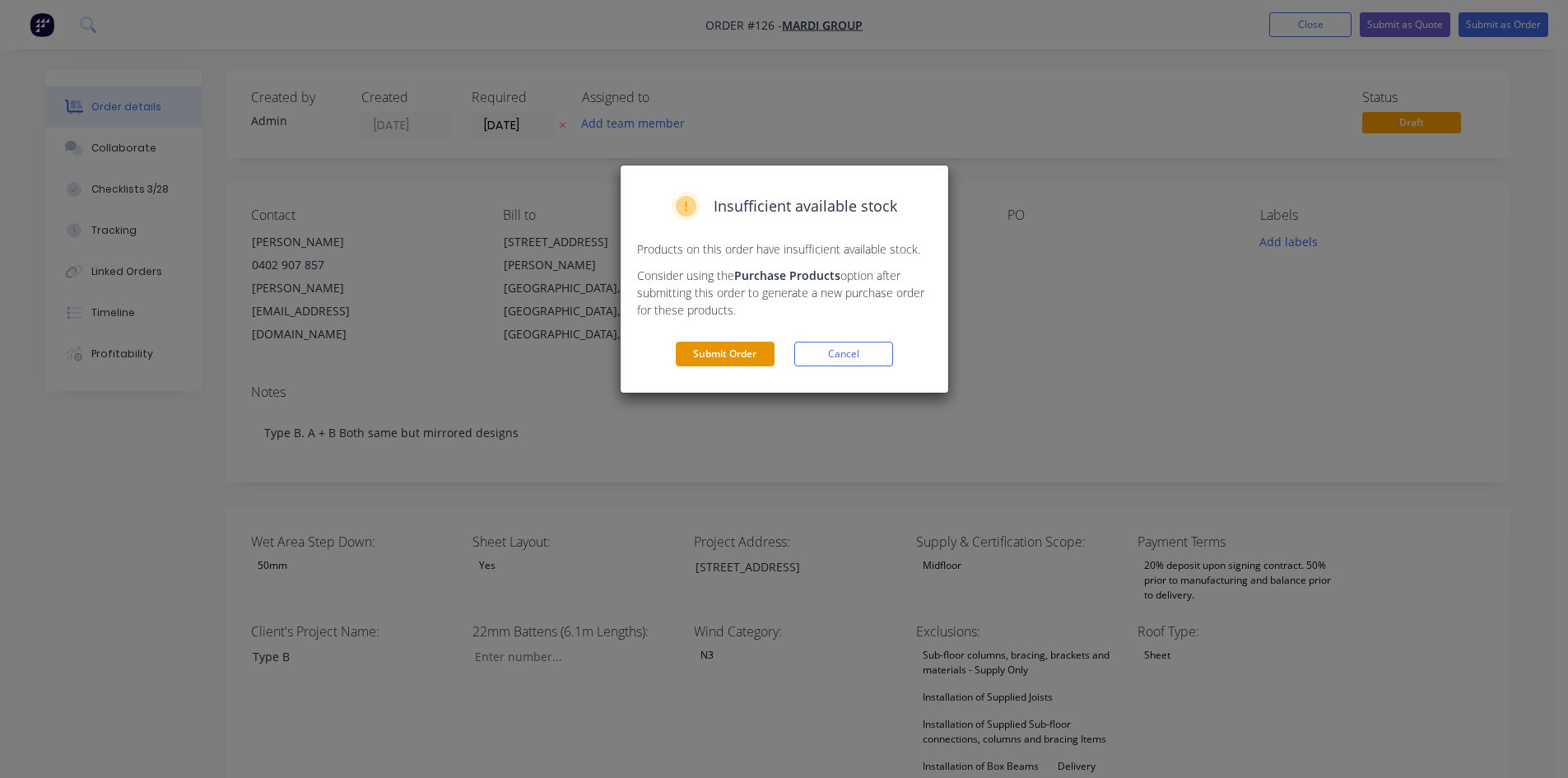
click at [705, 361] on button "Submit Order" at bounding box center [724, 354] width 99 height 25
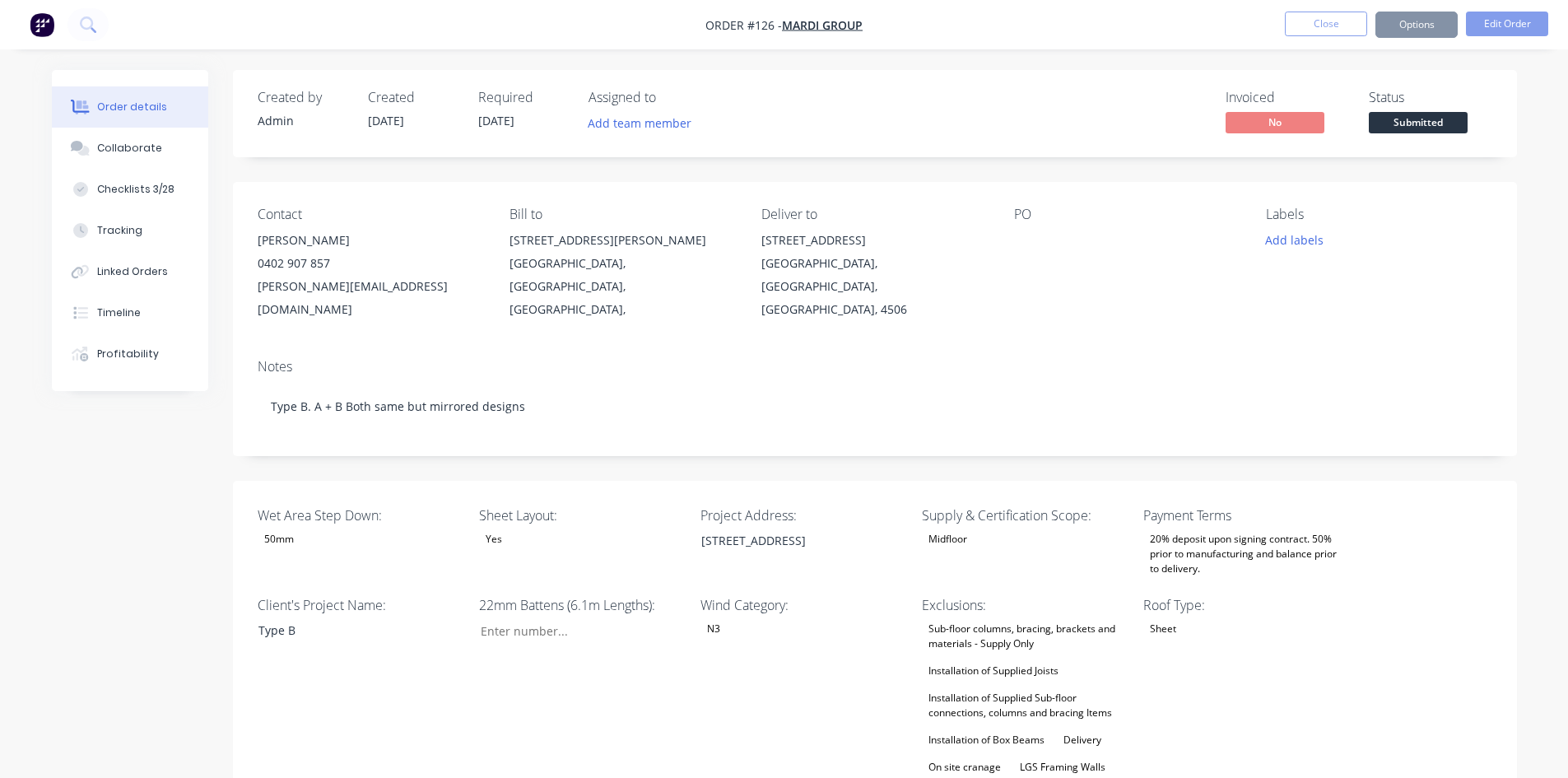
click at [1424, 126] on span "Submitted" at bounding box center [1417, 122] width 99 height 20
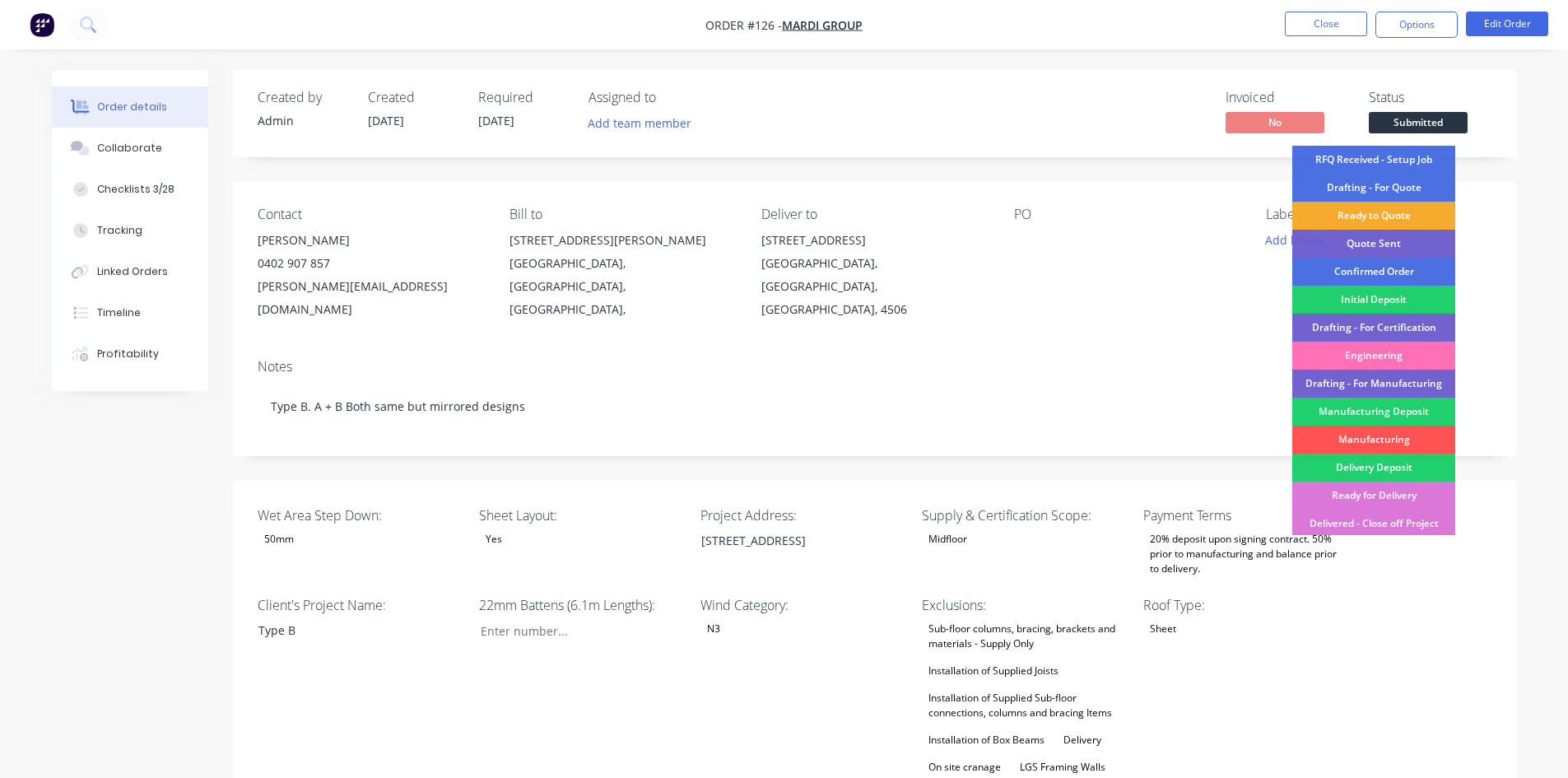
click at [1379, 216] on div "Ready to Quote" at bounding box center [1374, 216] width 163 height 28
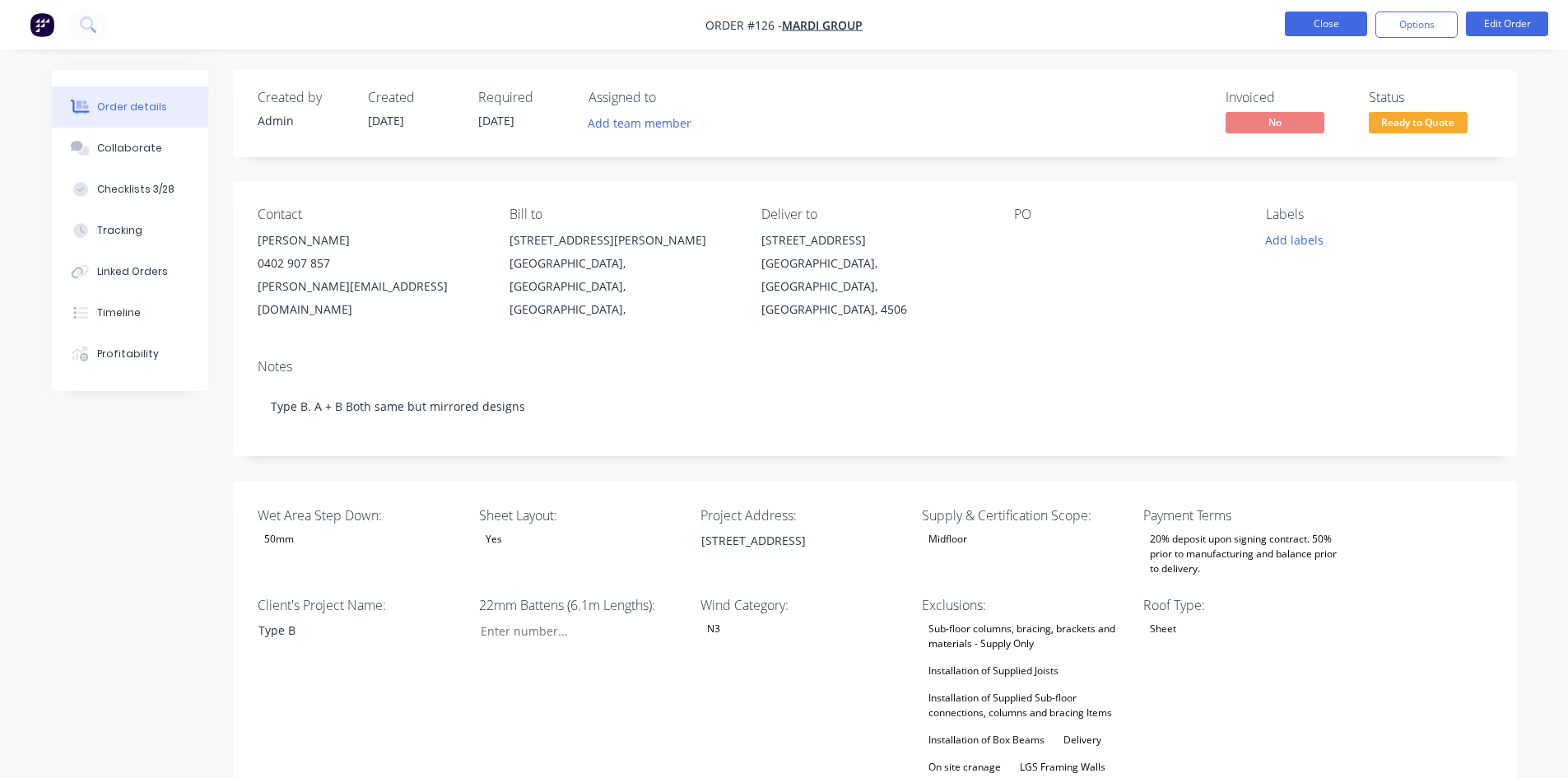
click at [1319, 28] on button "Close" at bounding box center [1325, 24] width 82 height 25
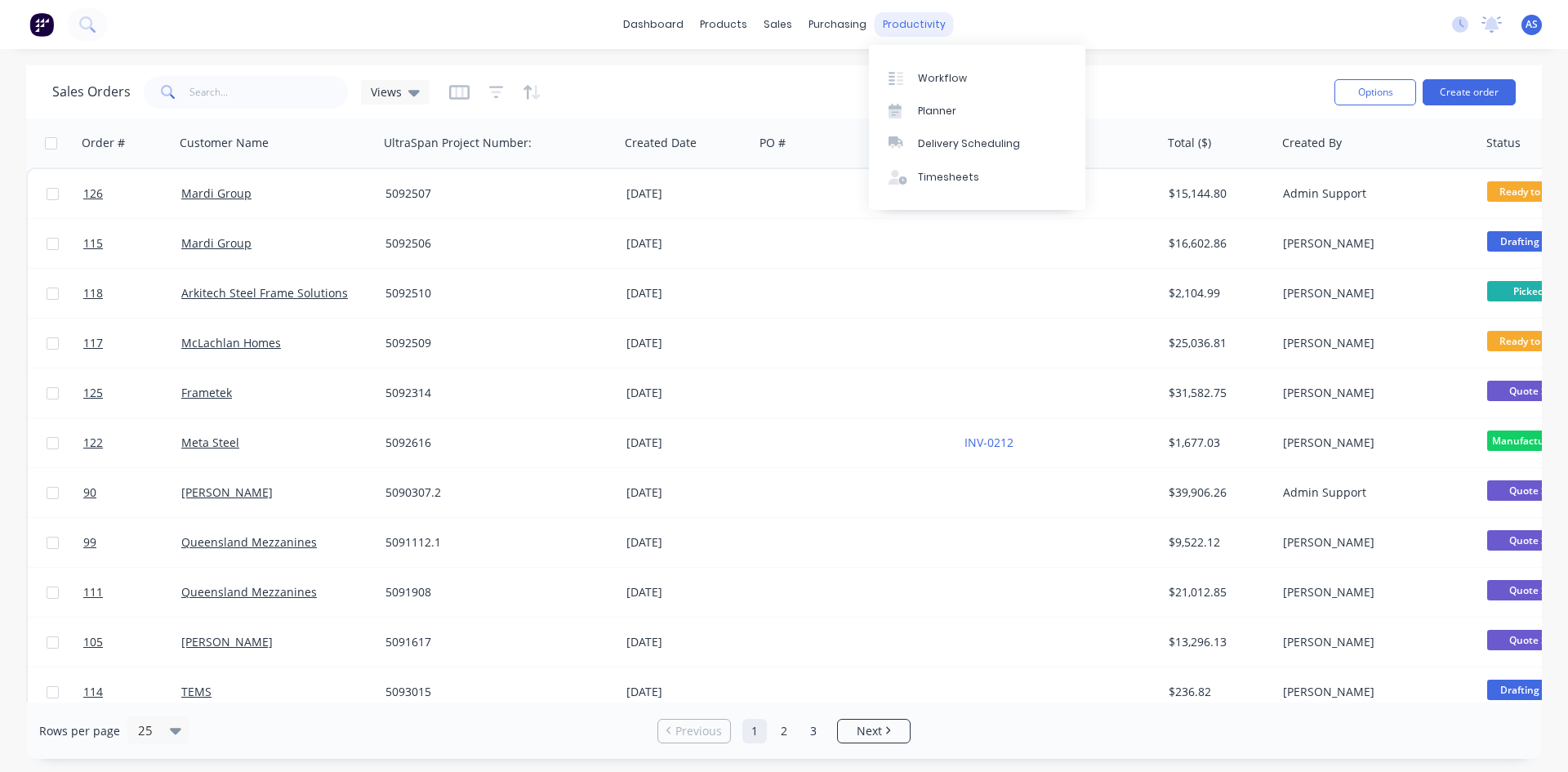
click at [914, 29] on div "productivity" at bounding box center [914, 24] width 79 height 24
click at [916, 84] on link "Workflow" at bounding box center [977, 77] width 216 height 33
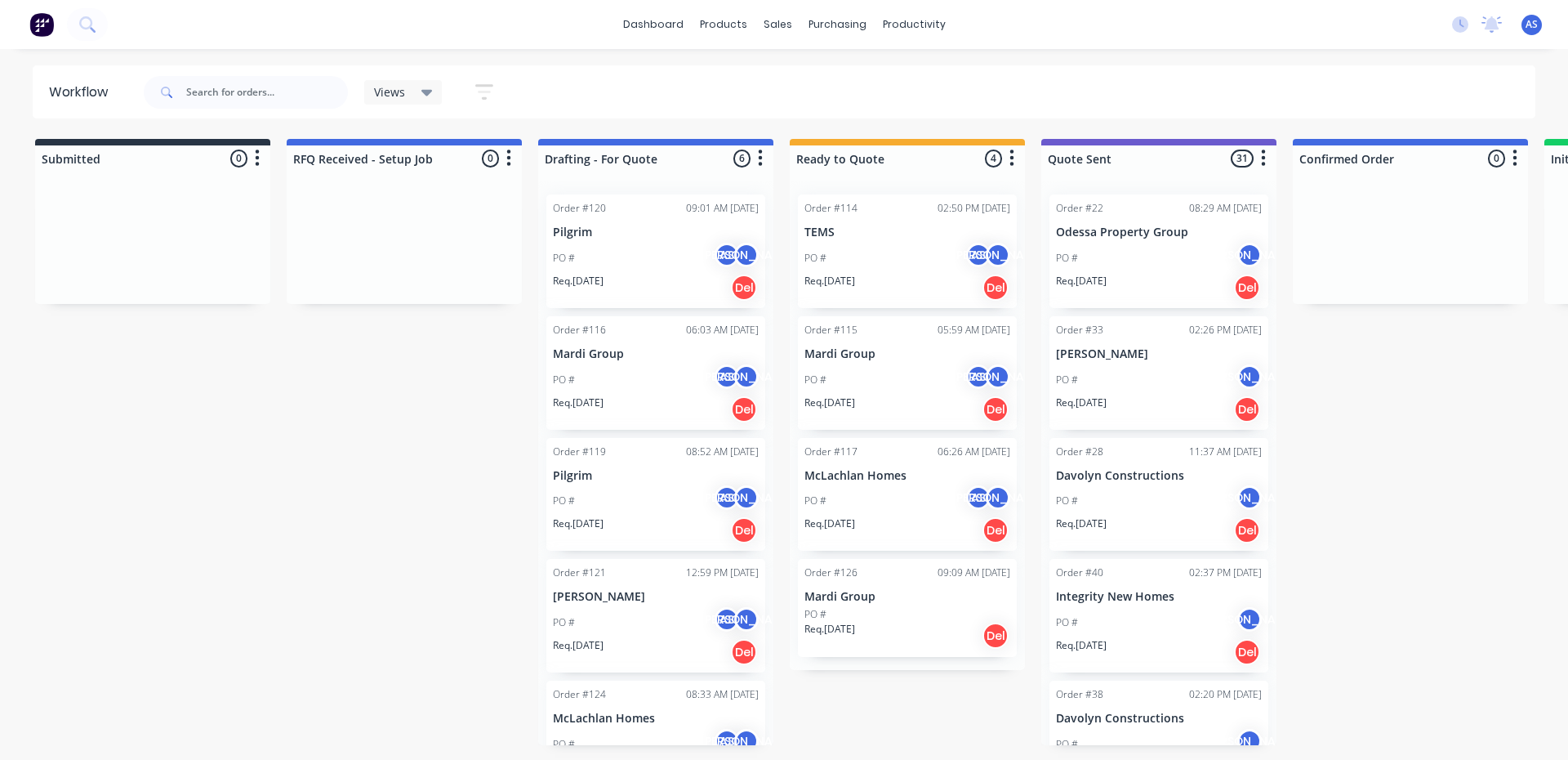
click at [894, 221] on div "Order #114 02:50 PM [DATE] TEMS PO # AS JO Req. [DATE] Del" at bounding box center [907, 251] width 219 height 114
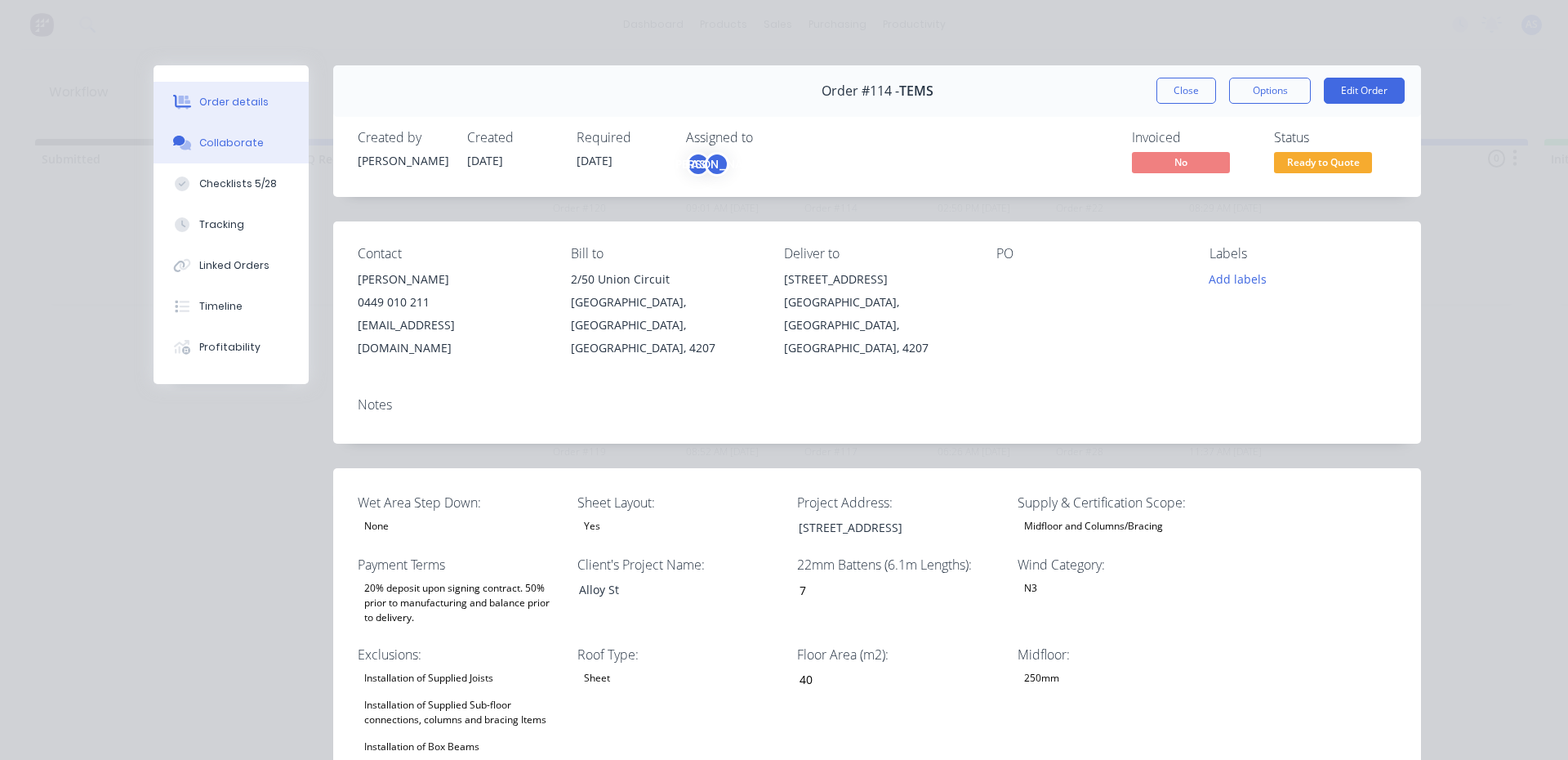
click at [236, 140] on div "Collaborate" at bounding box center [231, 143] width 64 height 15
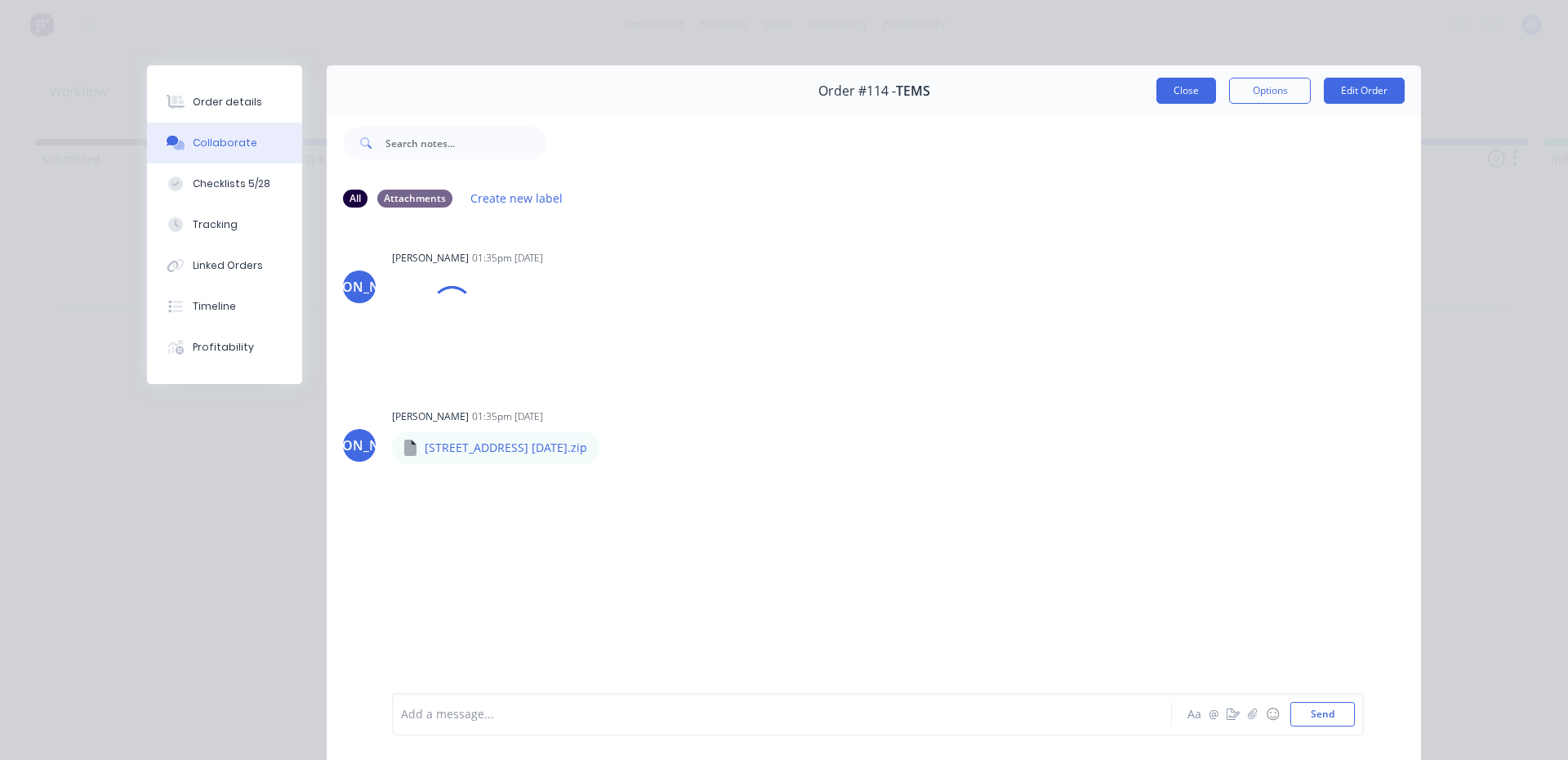
click at [1166, 90] on button "Close" at bounding box center [1186, 90] width 60 height 26
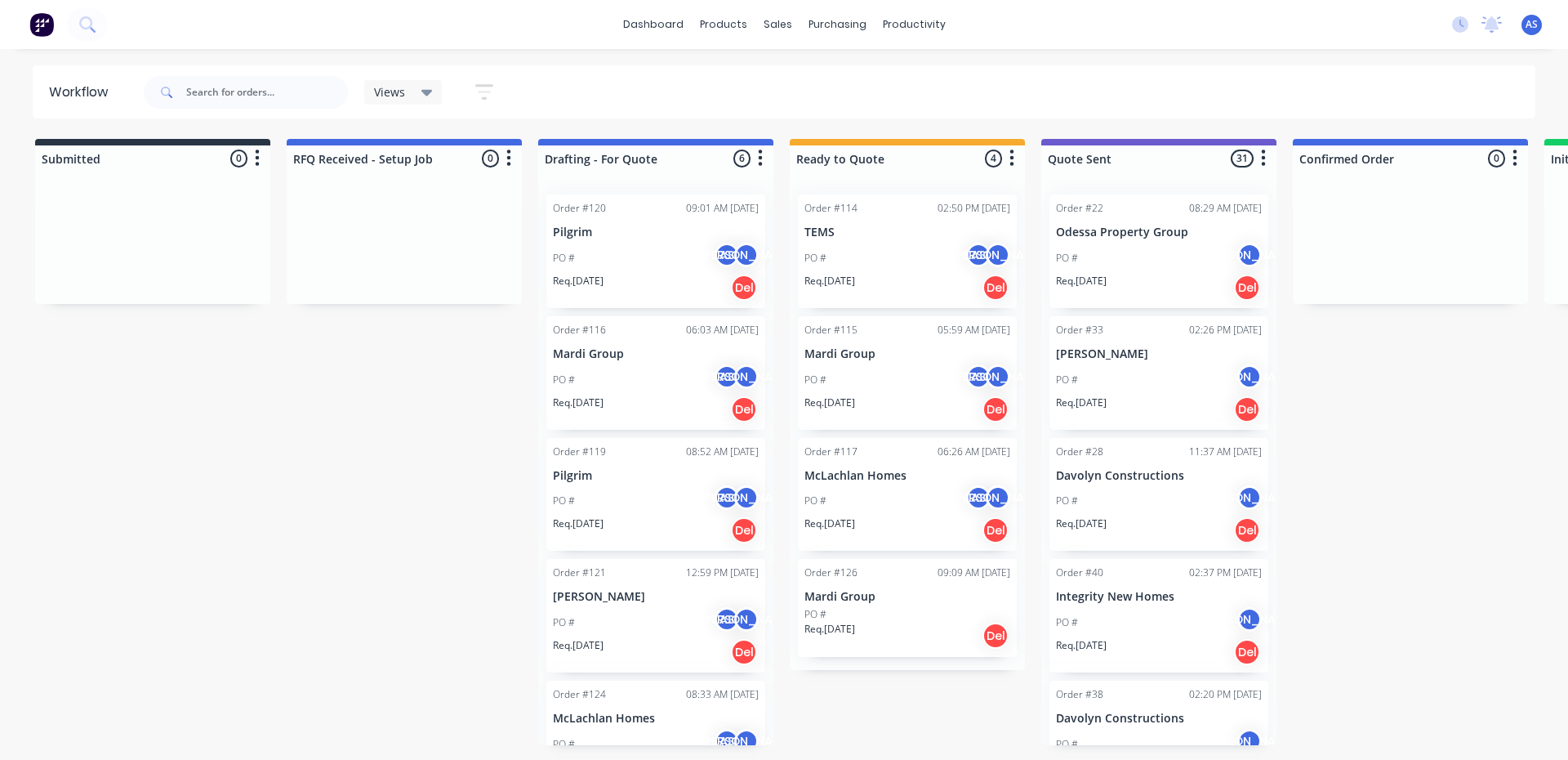
click at [883, 383] on div "PO # AS [PERSON_NAME]" at bounding box center [907, 380] width 206 height 31
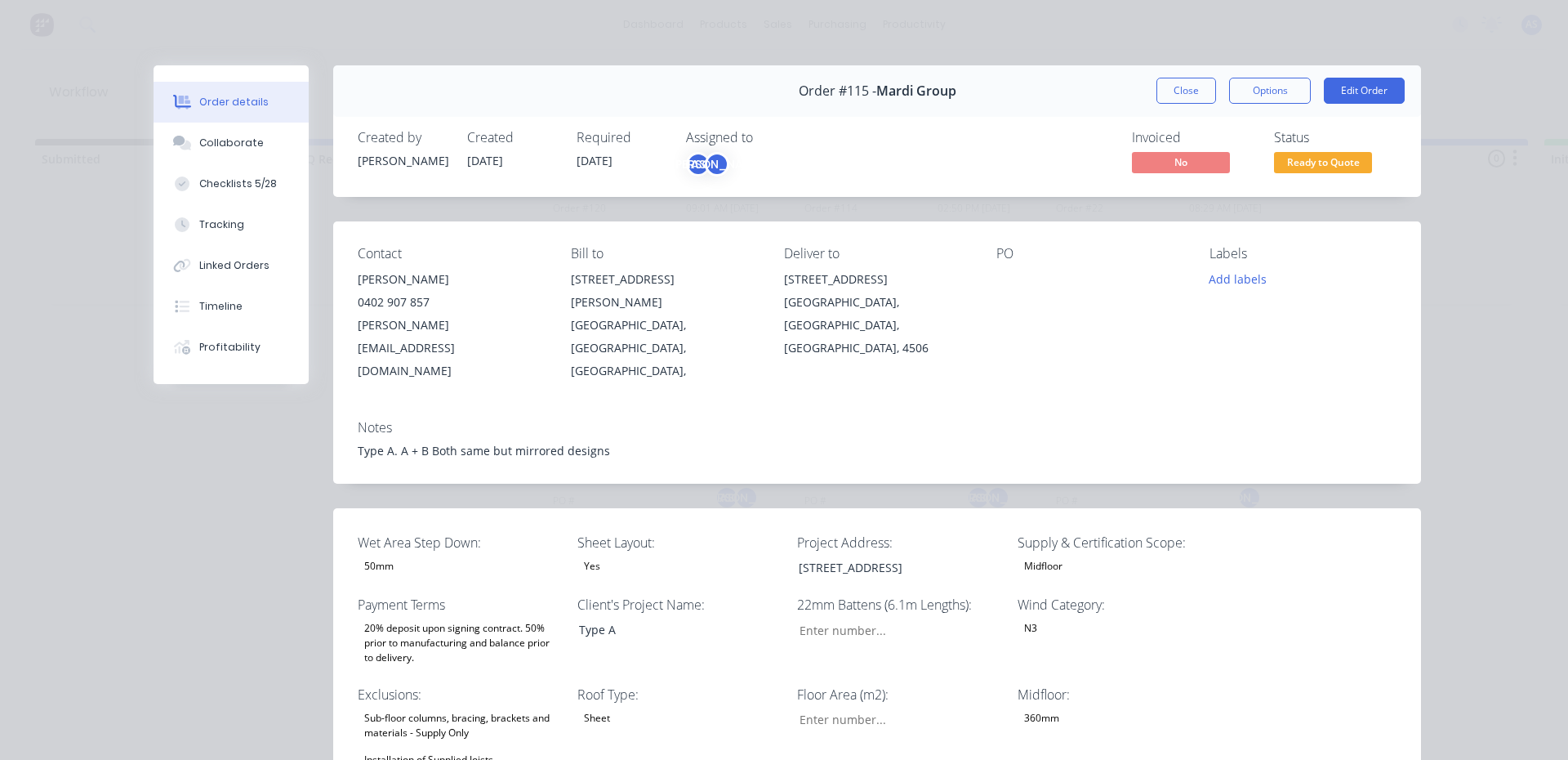
type input "84"
click at [207, 130] on button "Collaborate" at bounding box center [231, 143] width 155 height 41
